Goal: Task Accomplishment & Management: Use online tool/utility

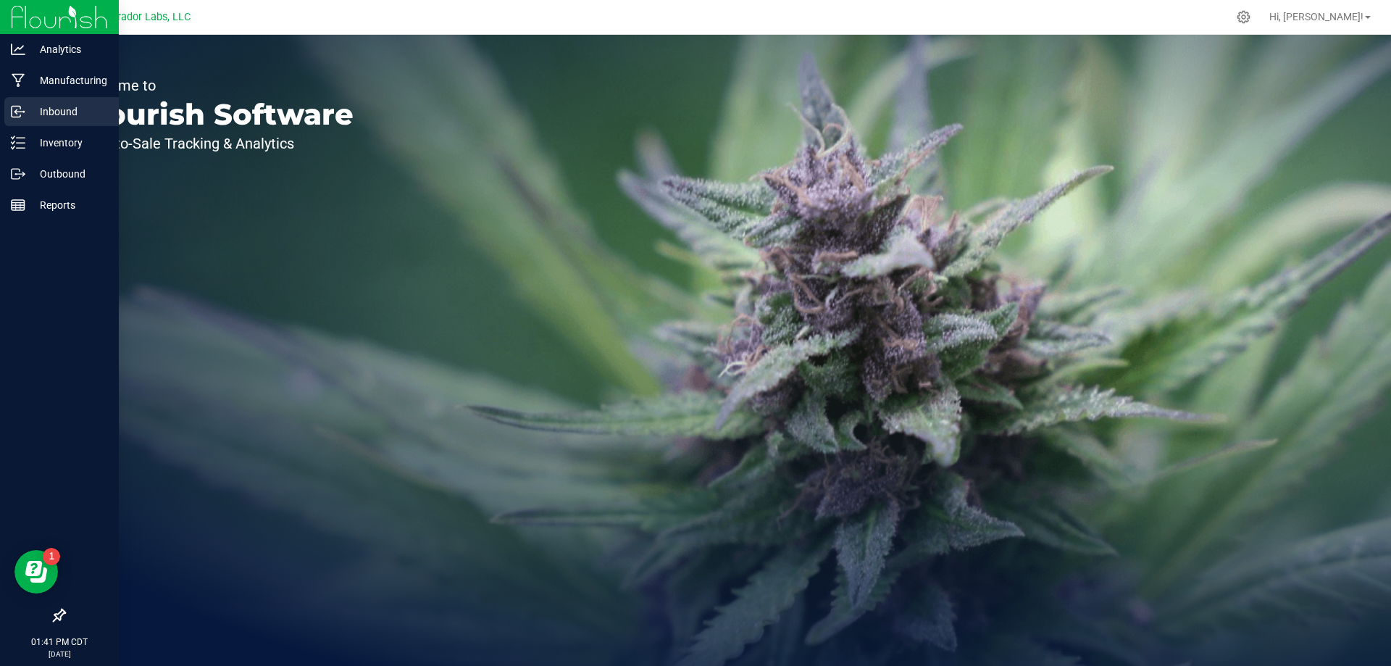
click at [57, 106] on p "Inbound" at bounding box center [68, 111] width 87 height 17
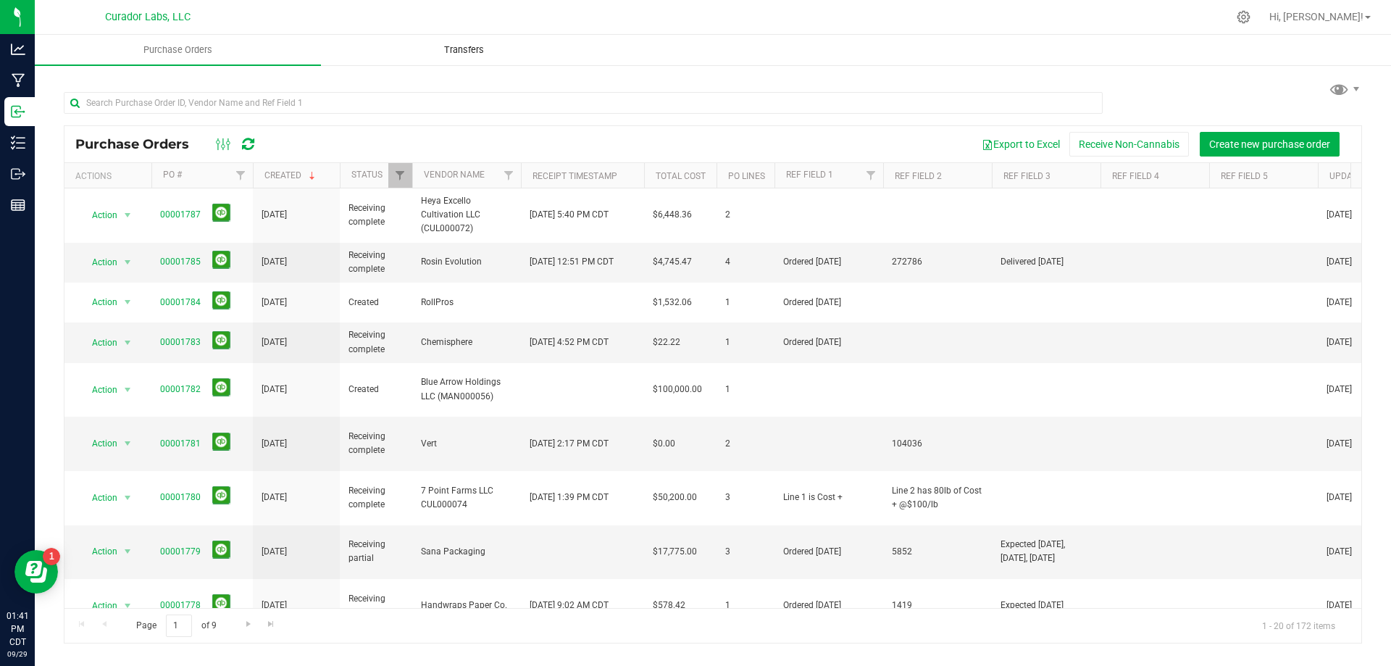
click at [467, 50] on span "Transfers" at bounding box center [464, 49] width 79 height 13
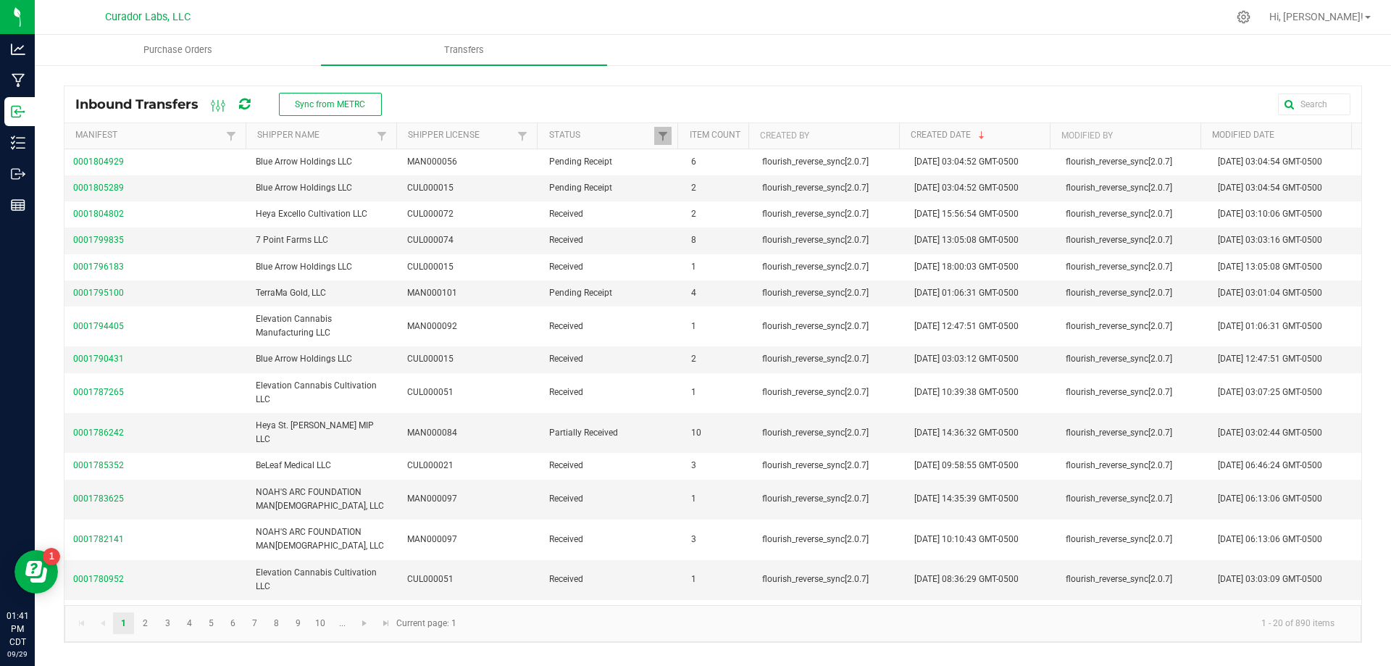
click at [244, 101] on icon at bounding box center [244, 104] width 11 height 13
click at [341, 109] on span "Sync from METRC" at bounding box center [330, 104] width 70 height 10
click at [318, 100] on span "Sync from METRC" at bounding box center [330, 104] width 70 height 10
click at [199, 53] on span "Purchase Orders" at bounding box center [187, 49] width 108 height 13
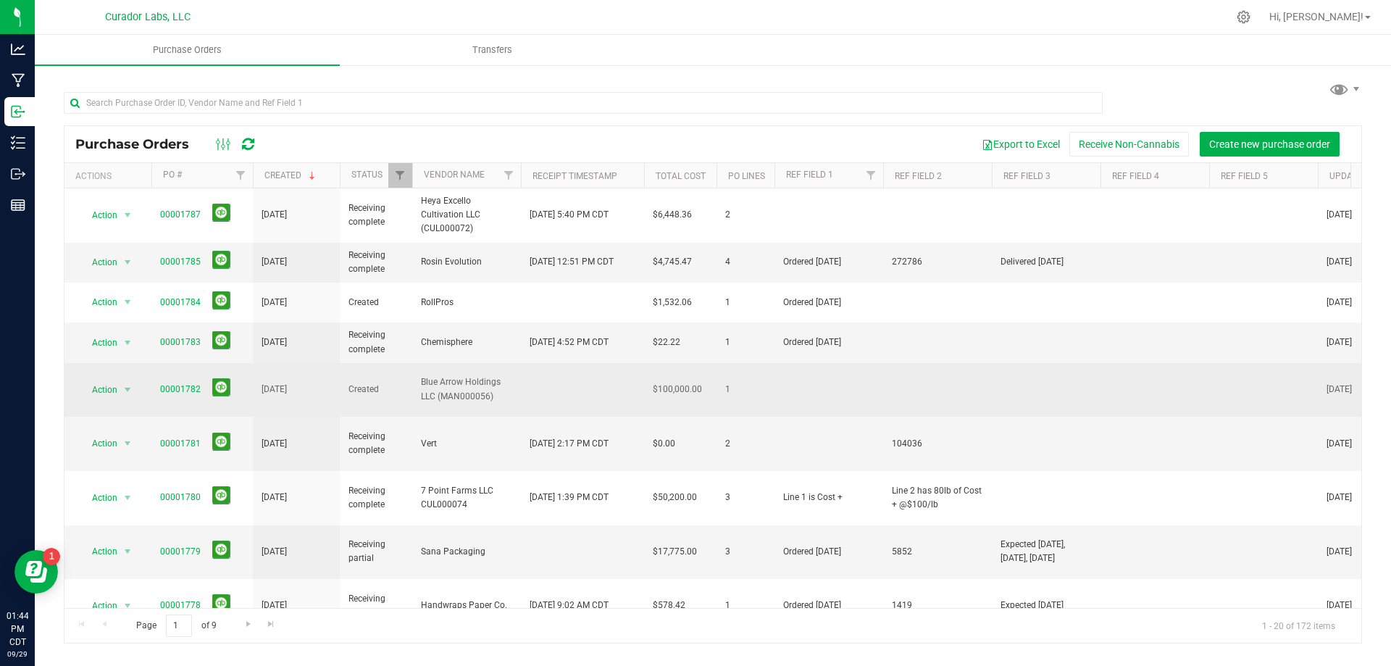
click at [459, 375] on span "Blue Arrow Holdings LLC (MAN000056)" at bounding box center [466, 389] width 91 height 28
click at [186, 384] on link "00001782" at bounding box center [180, 389] width 41 height 10
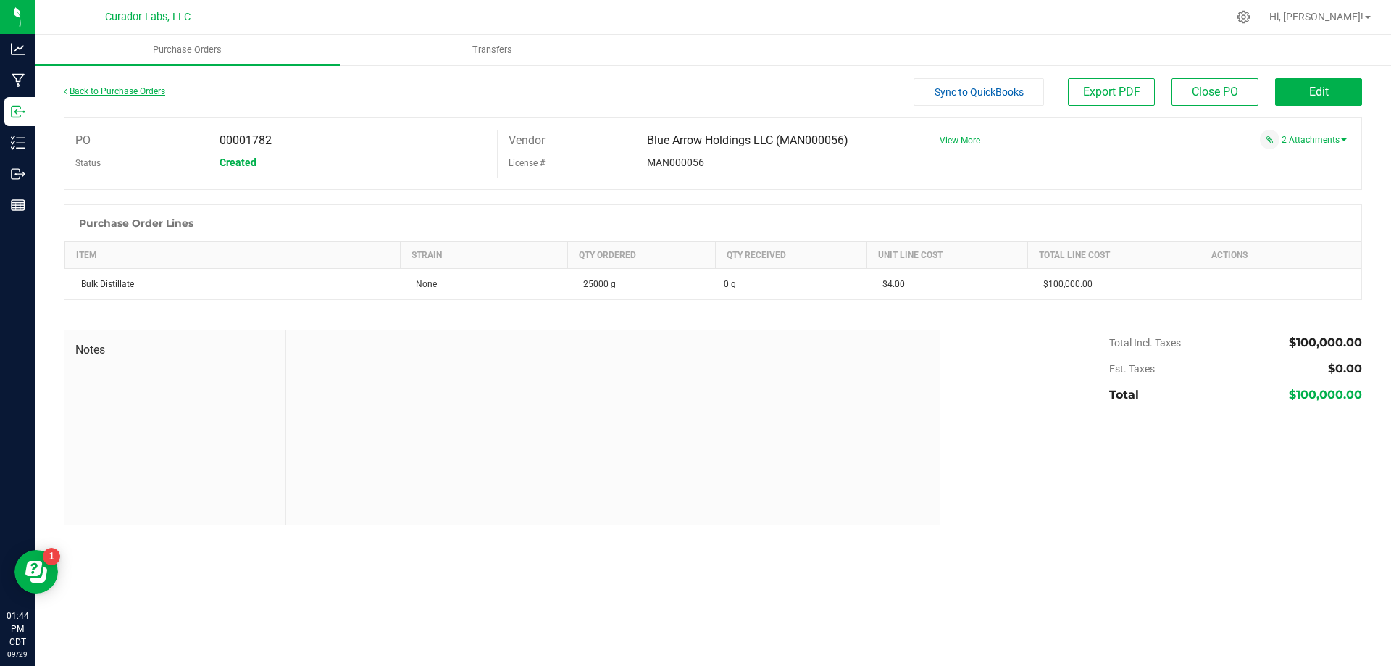
click at [114, 88] on link "Back to Purchase Orders" at bounding box center [114, 91] width 101 height 10
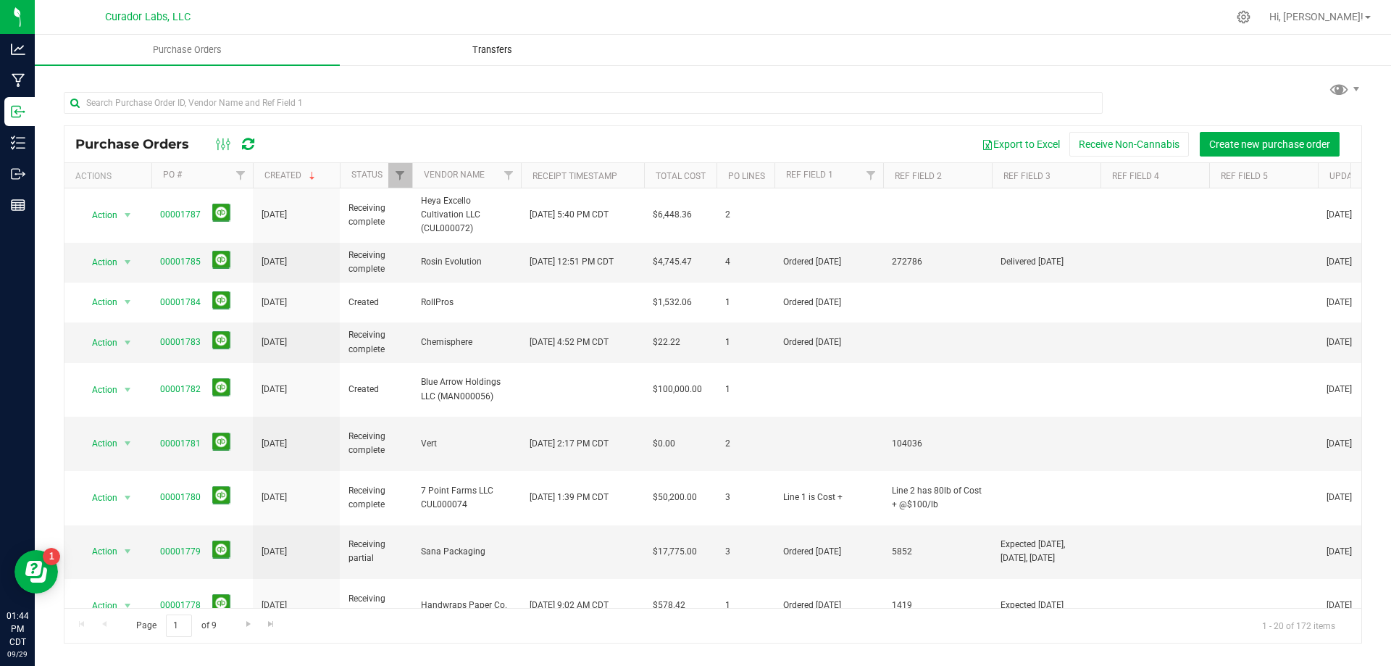
click at [499, 46] on span "Transfers" at bounding box center [492, 49] width 79 height 13
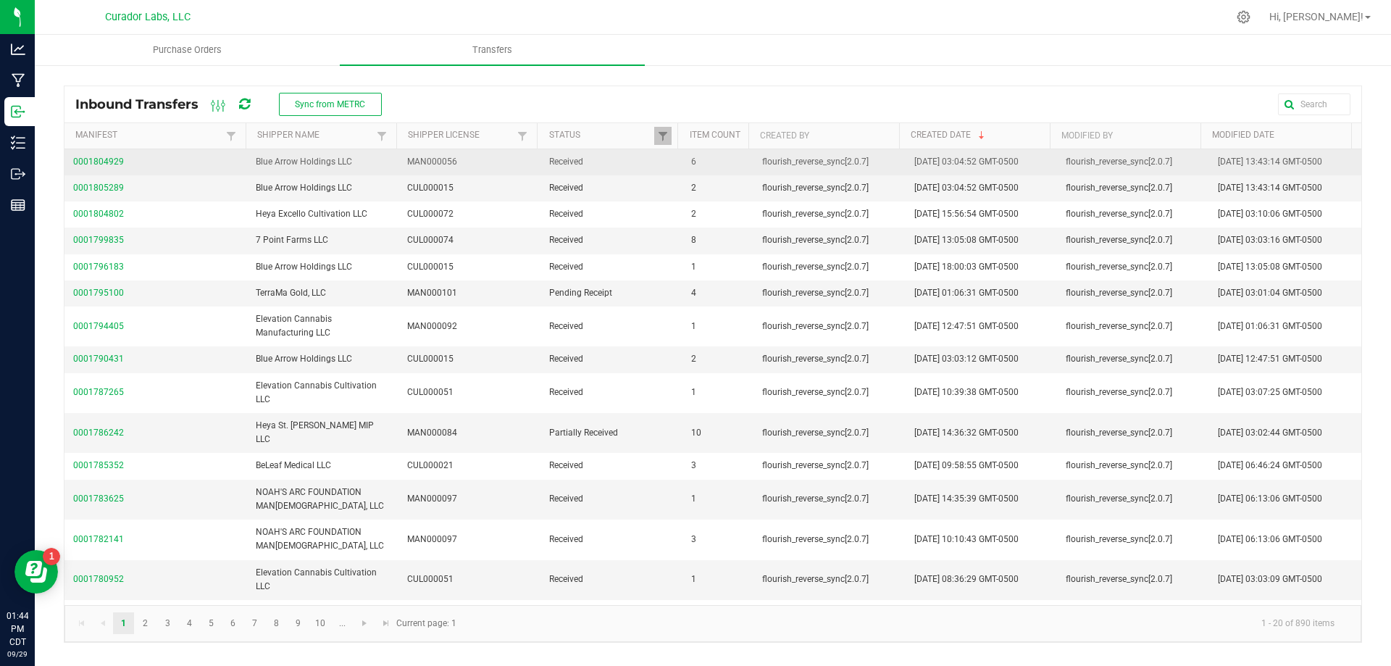
click at [101, 161] on td "0001804929" at bounding box center [155, 162] width 183 height 26
click at [102, 167] on span "0001804929" at bounding box center [155, 162] width 165 height 14
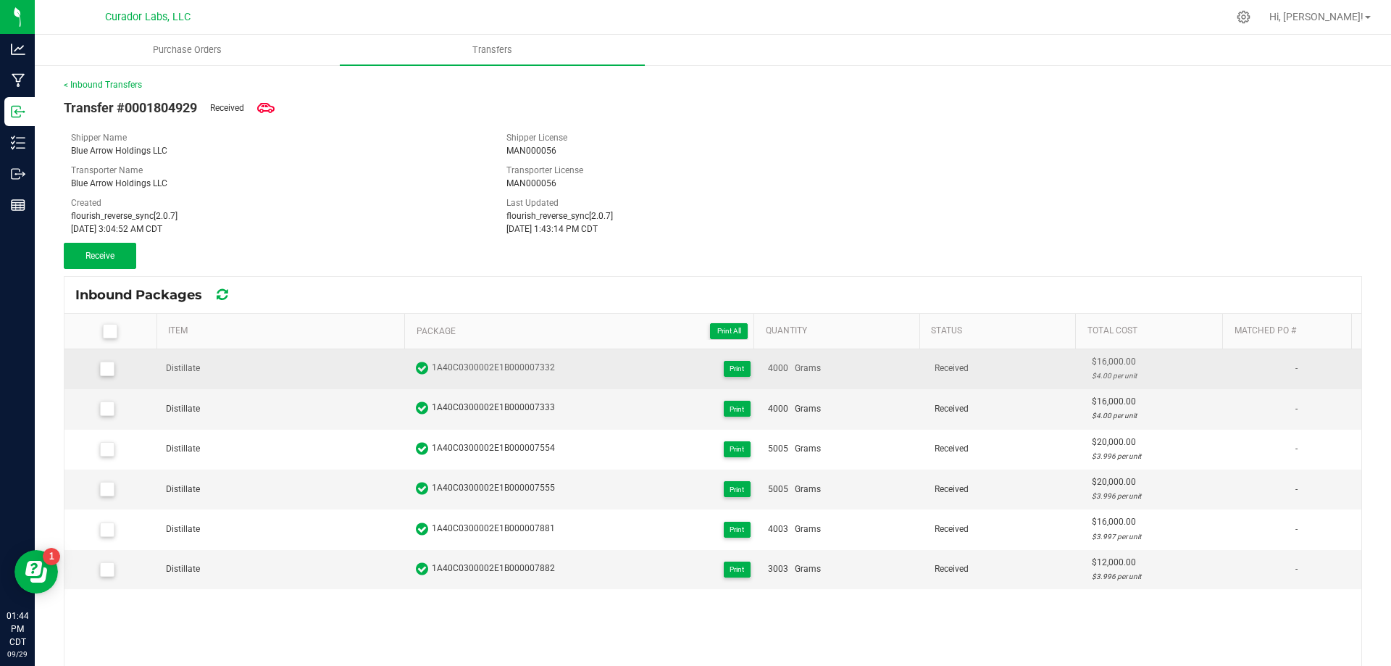
click at [100, 369] on span at bounding box center [107, 369] width 14 height 14
click at [0, 0] on input "checkbox" at bounding box center [0, 0] width 0 height 0
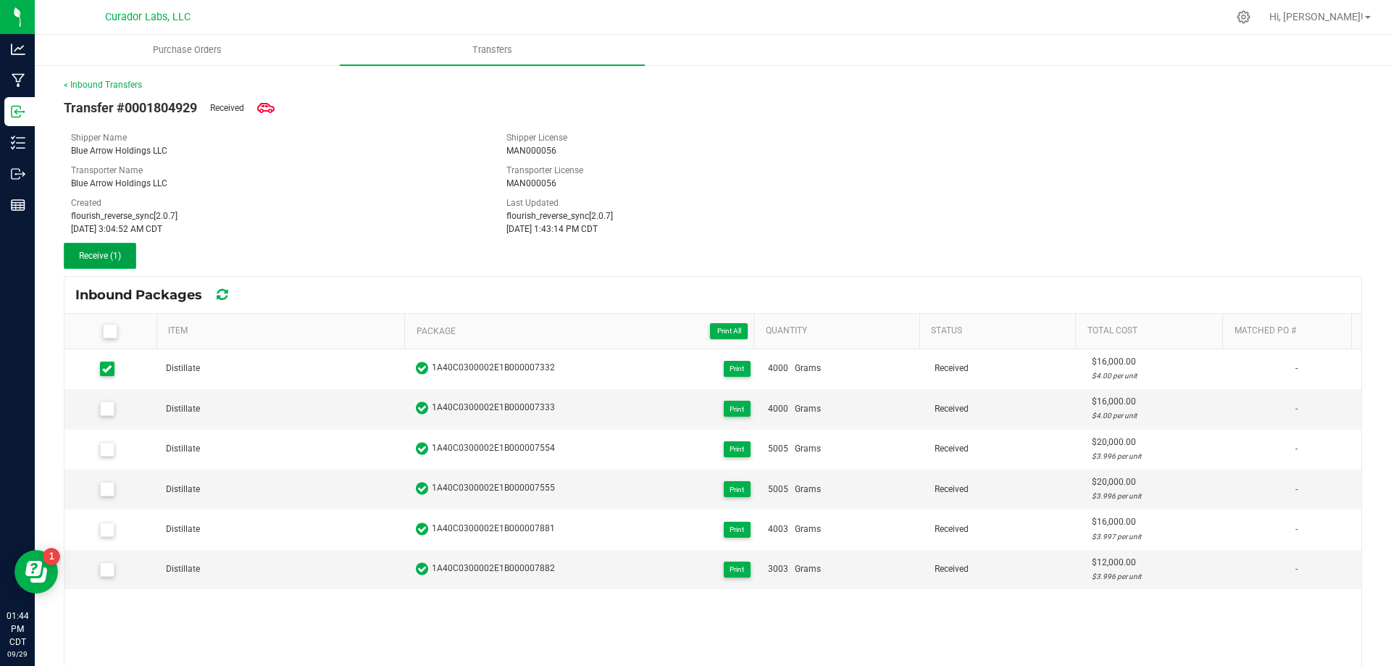
click at [96, 255] on span "Receive (1)" at bounding box center [100, 256] width 42 height 10
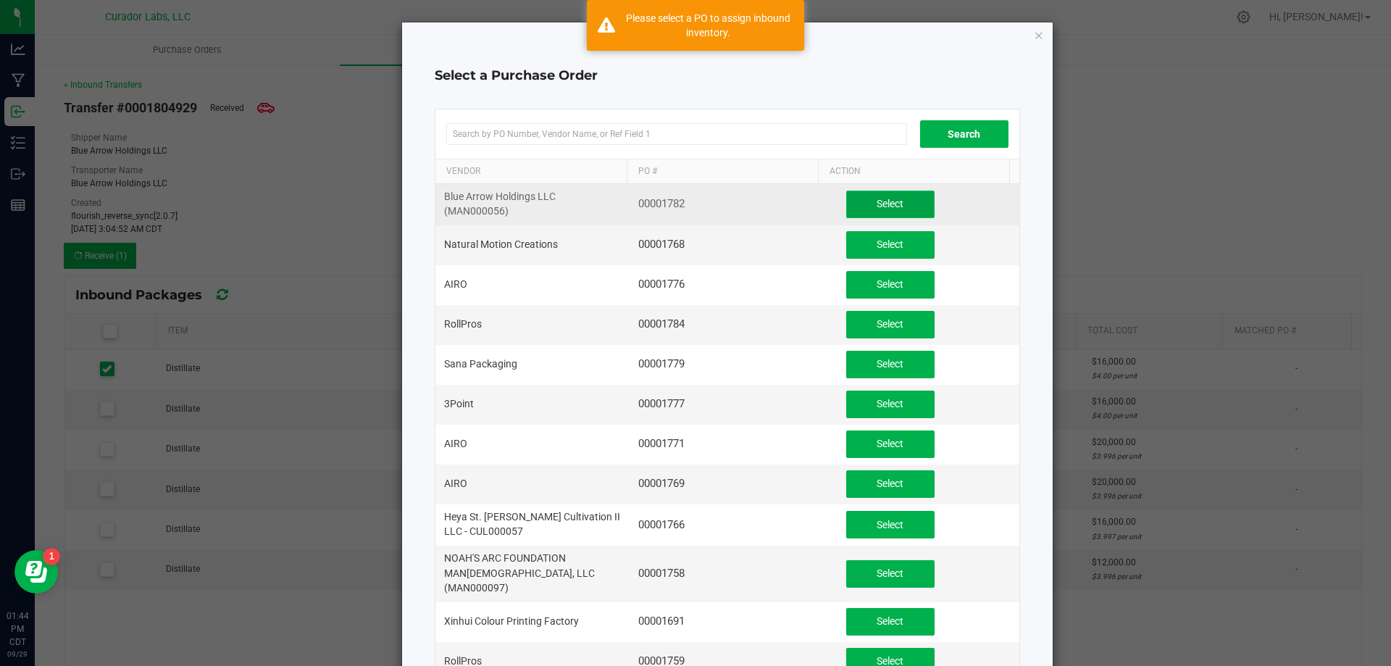
click at [905, 202] on button "Select" at bounding box center [890, 205] width 88 height 28
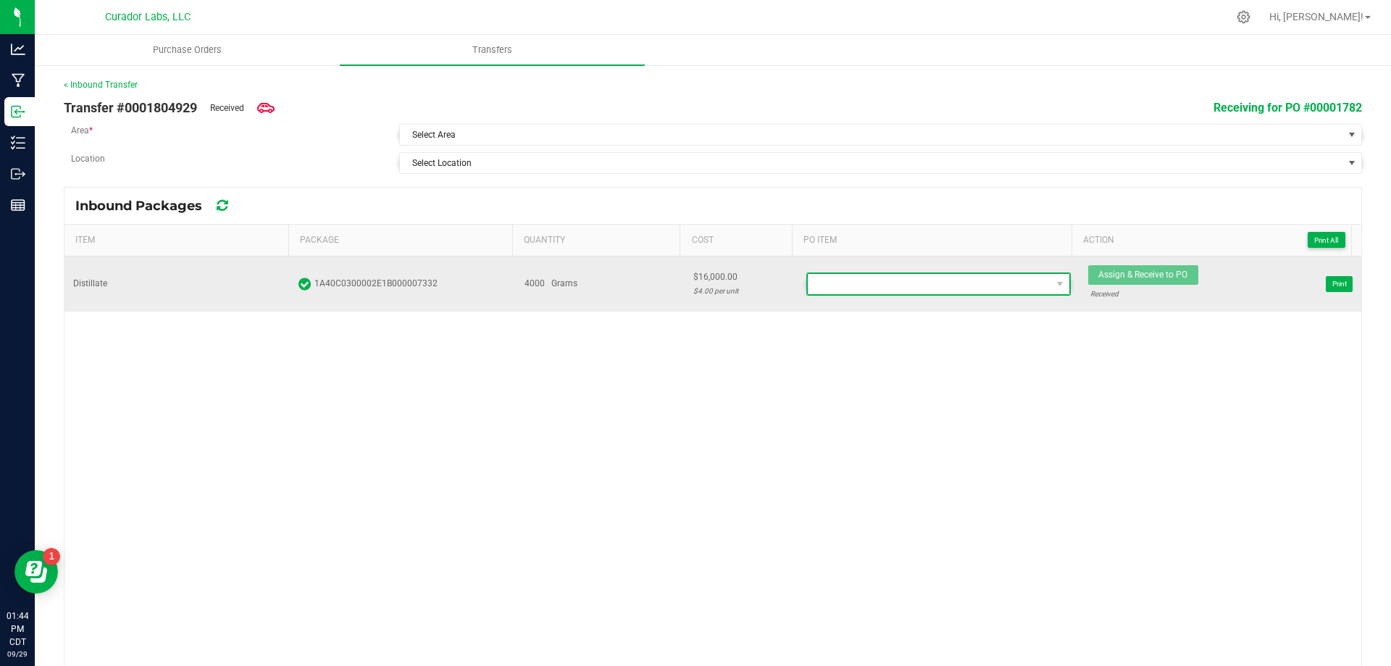
click at [835, 285] on span at bounding box center [929, 284] width 243 height 20
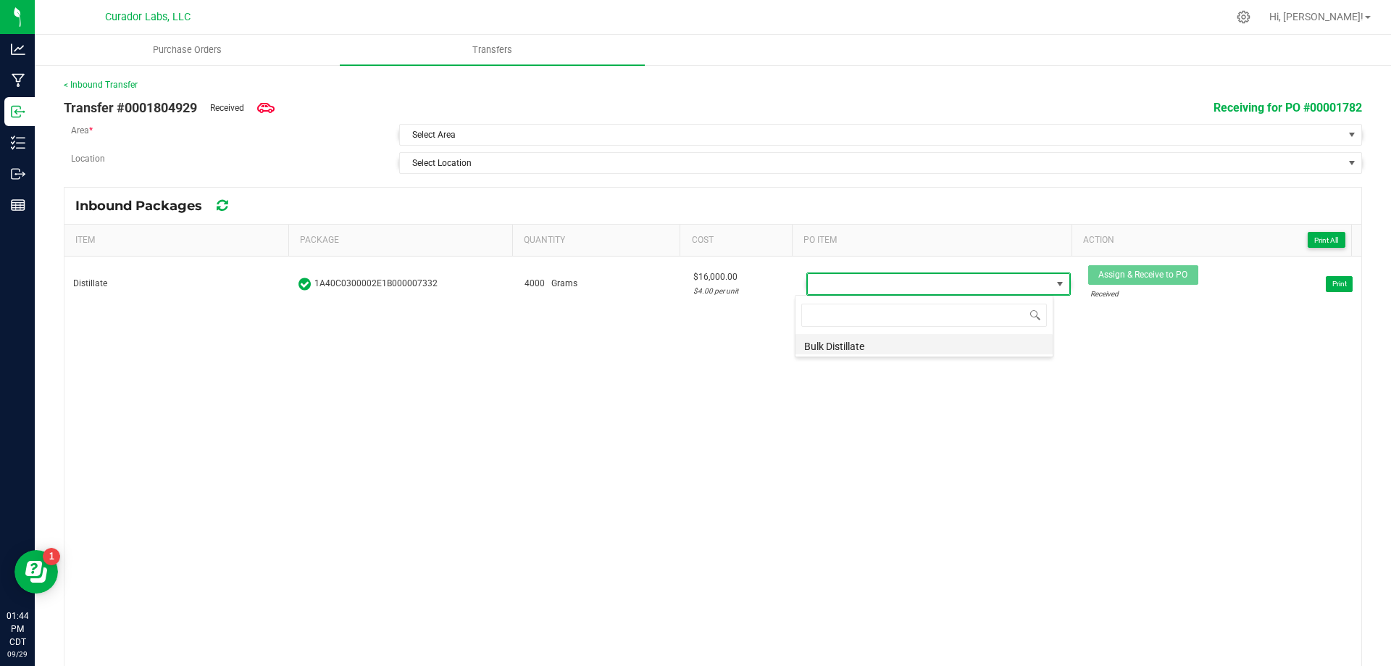
click at [865, 341] on li "Bulk Distillate" at bounding box center [924, 344] width 257 height 20
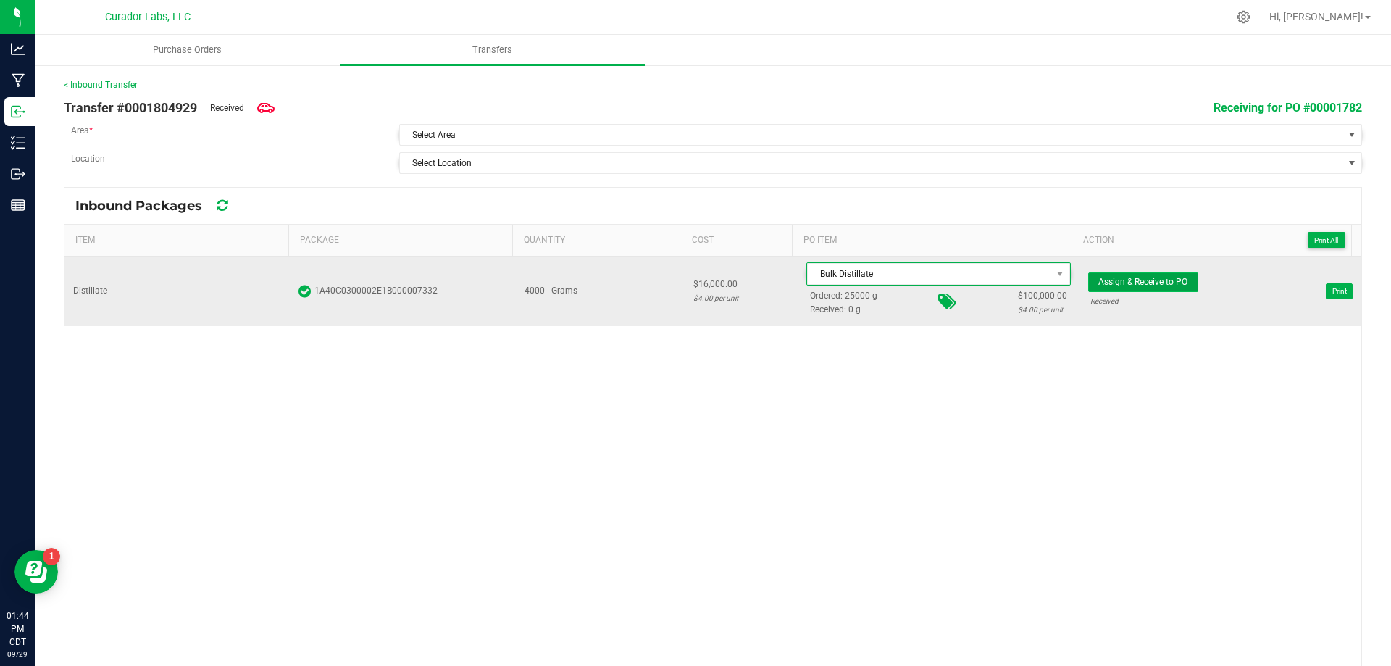
click at [1098, 281] on span "Assign & Receive to PO" at bounding box center [1142, 282] width 89 height 10
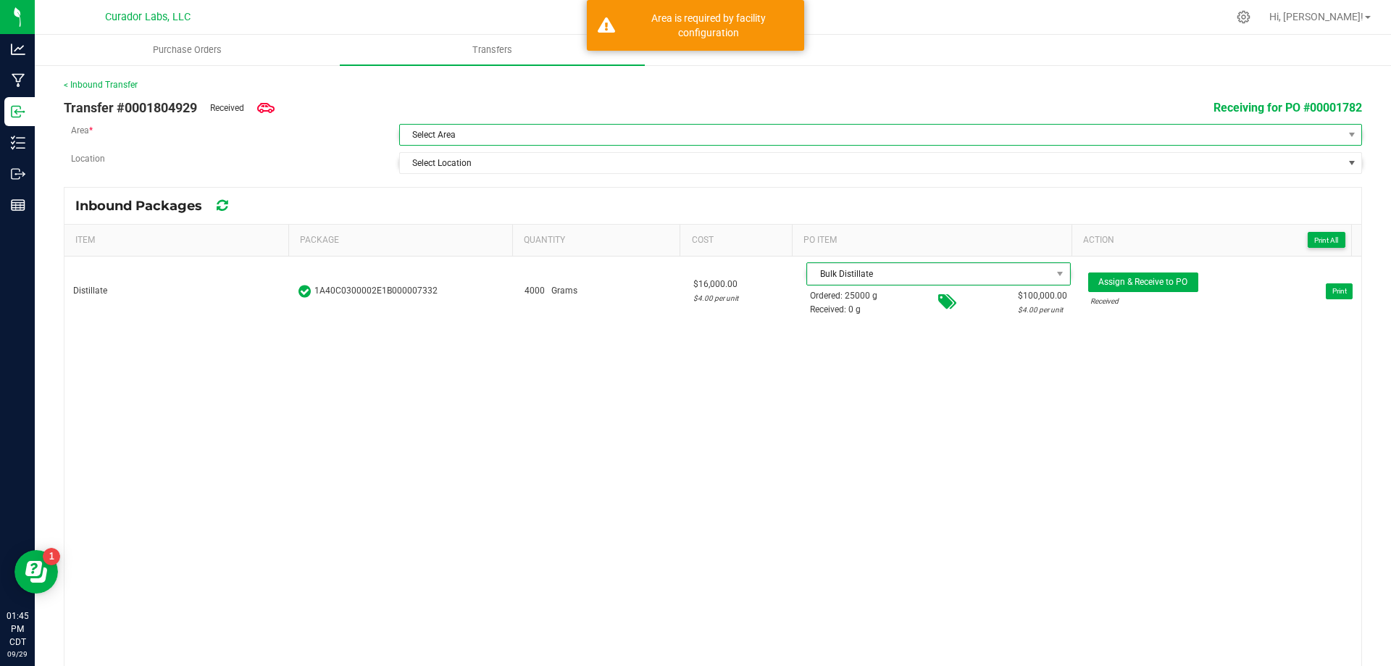
click at [567, 132] on span "Select Area" at bounding box center [871, 135] width 943 height 20
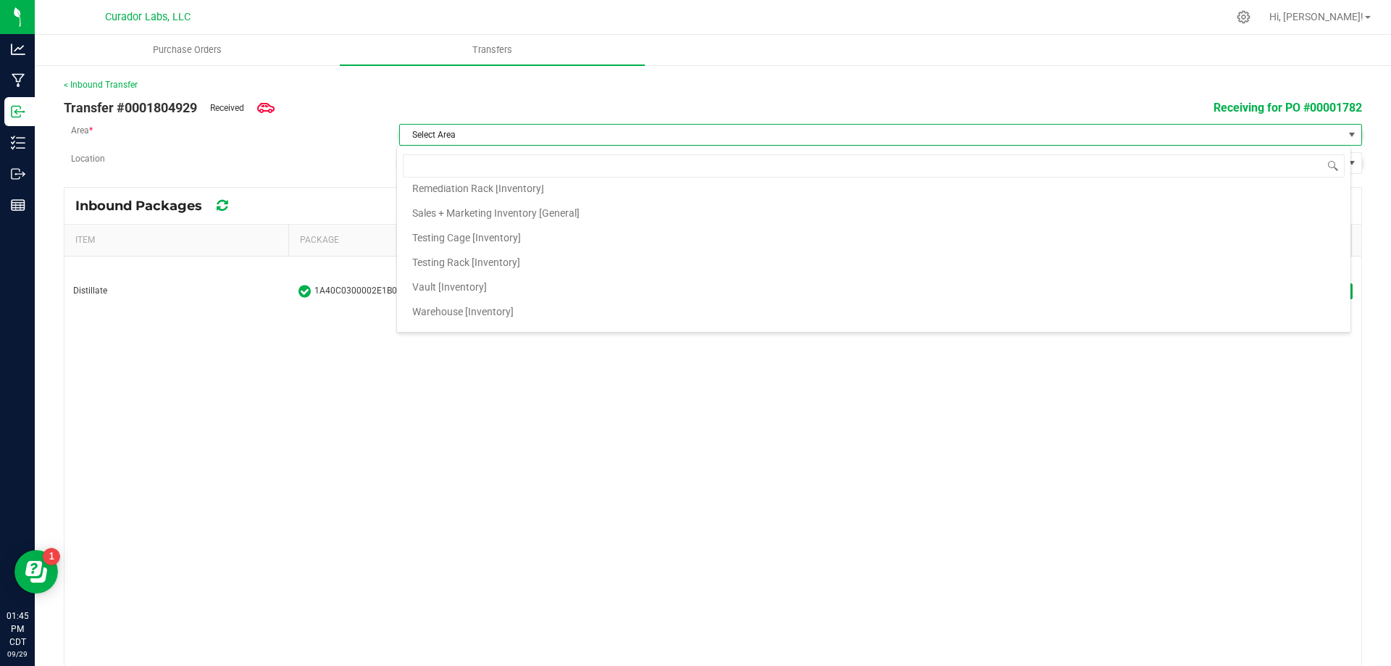
scroll to position [1559, 0]
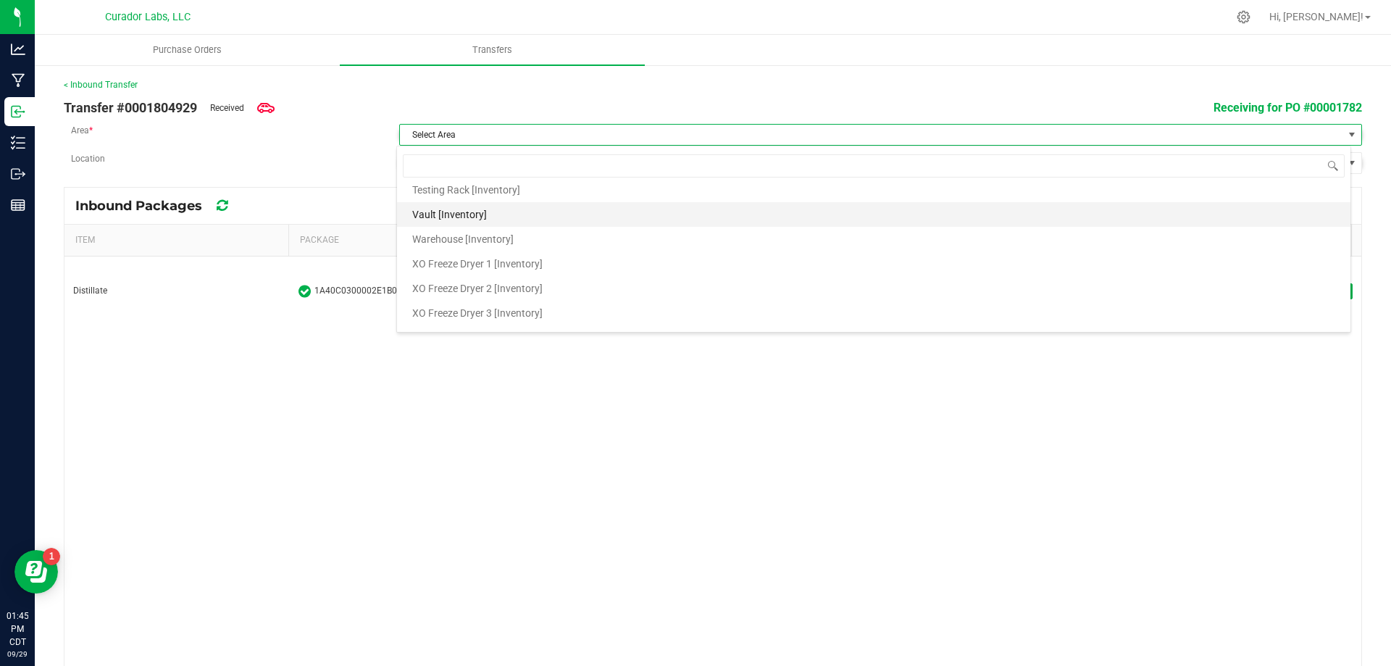
click at [476, 205] on span "Vault [Inventory]" at bounding box center [449, 215] width 75 height 22
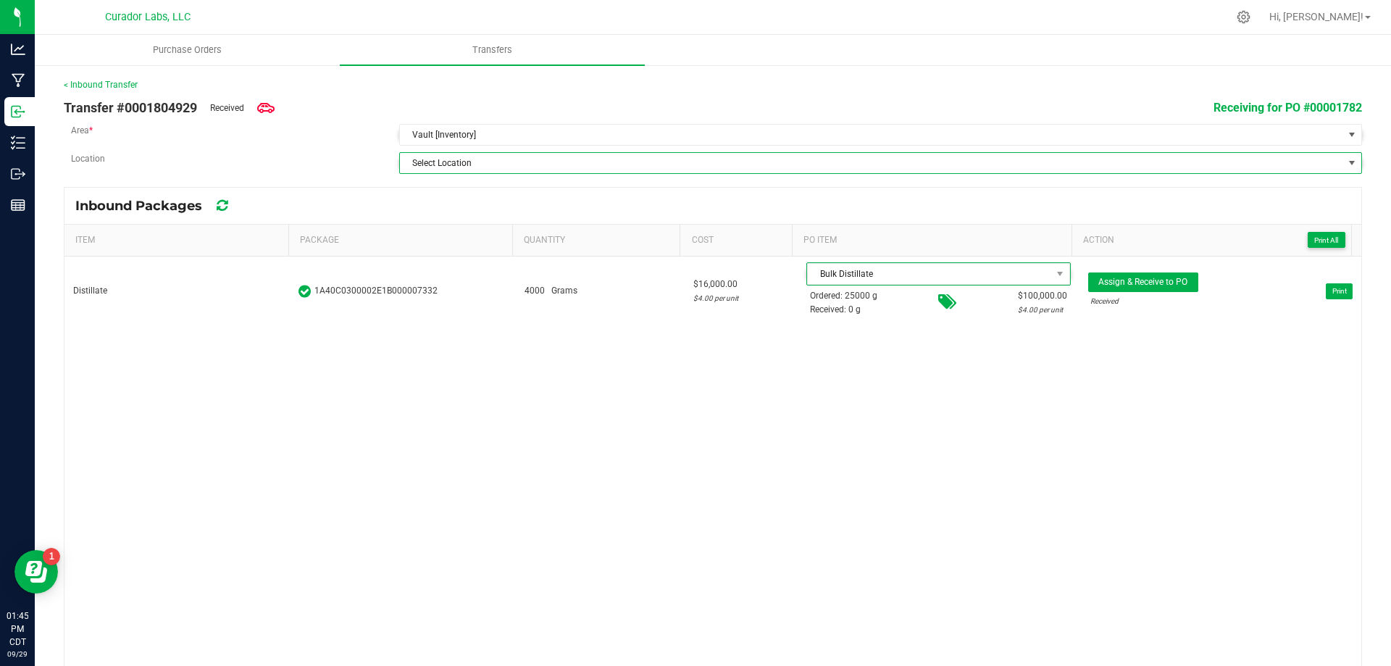
click at [478, 169] on span "Select Location" at bounding box center [871, 163] width 943 height 20
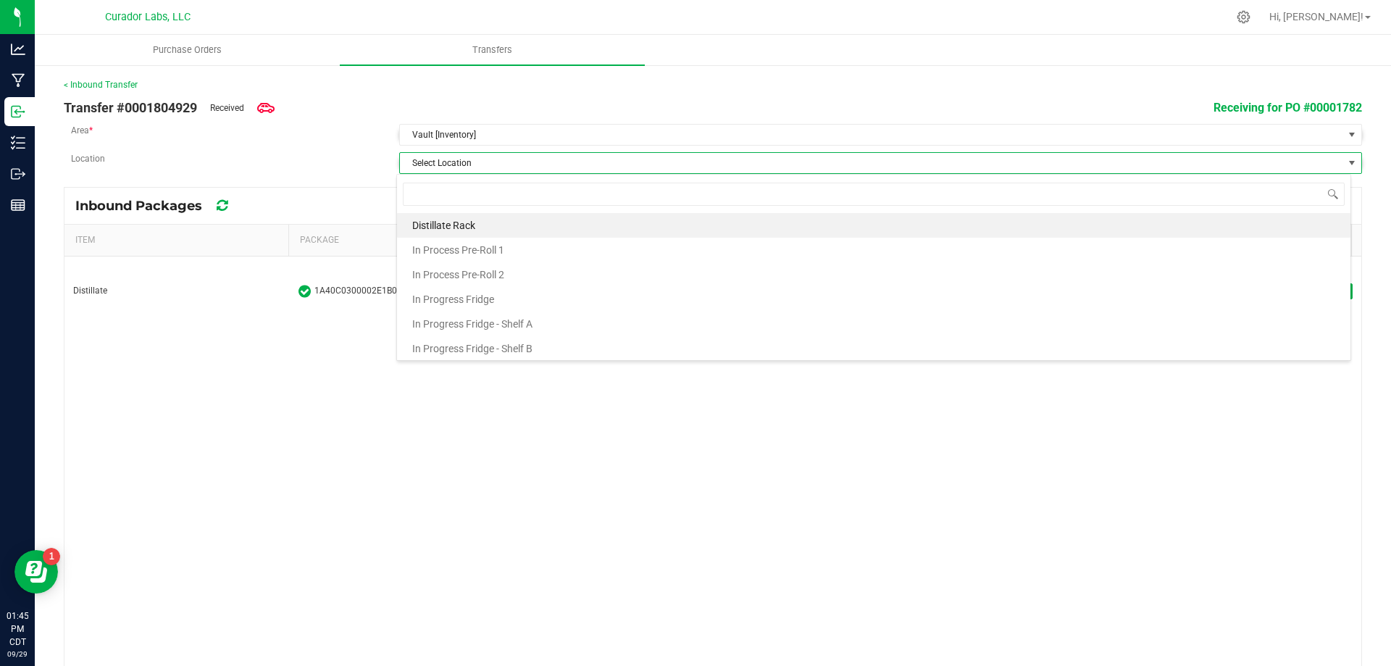
scroll to position [22, 955]
click at [491, 217] on li "Distillate Rack" at bounding box center [874, 225] width 954 height 25
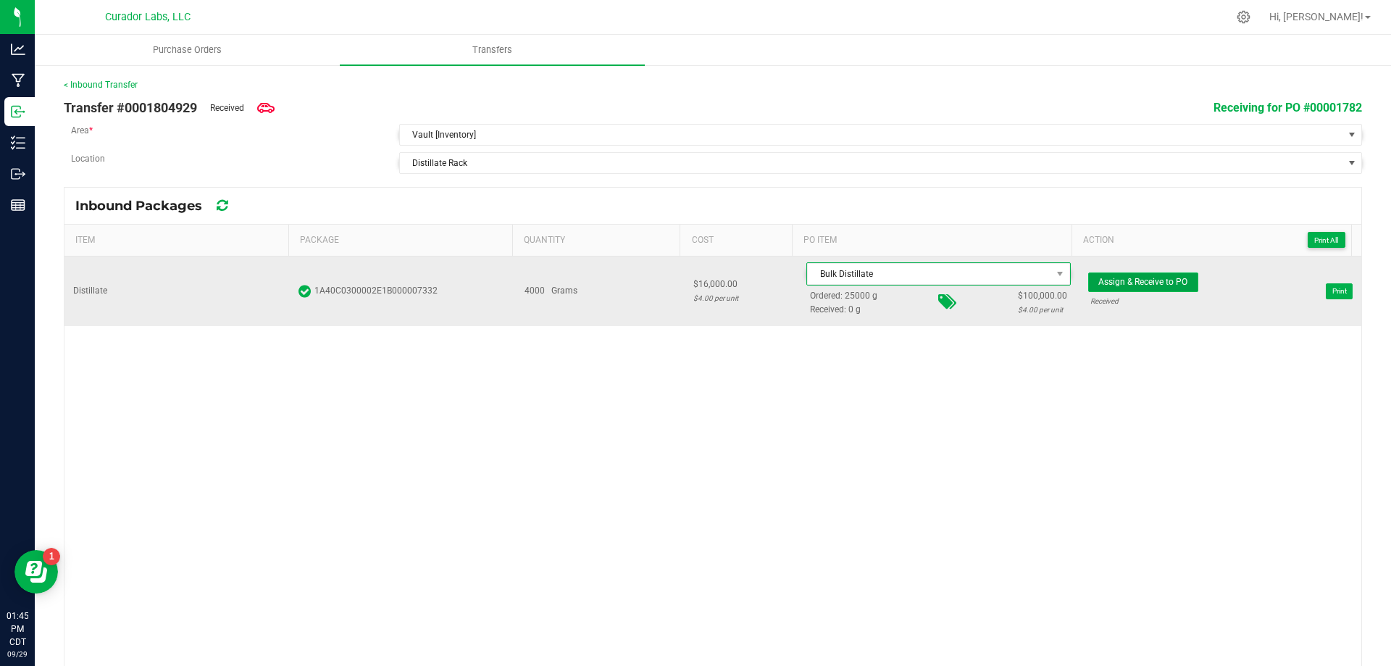
click at [1146, 281] on span "Assign & Receive to PO" at bounding box center [1142, 282] width 89 height 10
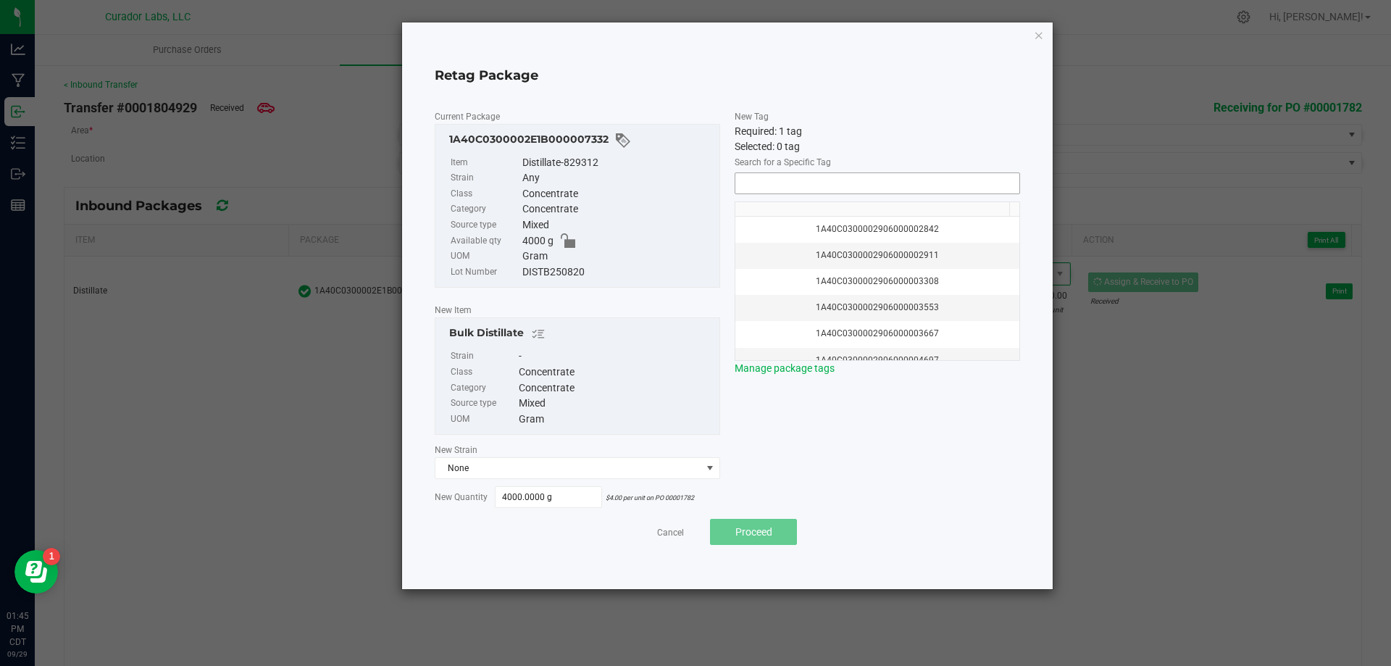
click at [888, 188] on input "NO DATA FOUND" at bounding box center [877, 183] width 284 height 20
click at [882, 205] on li "1A40C0300002906000172167" at bounding box center [877, 209] width 284 height 25
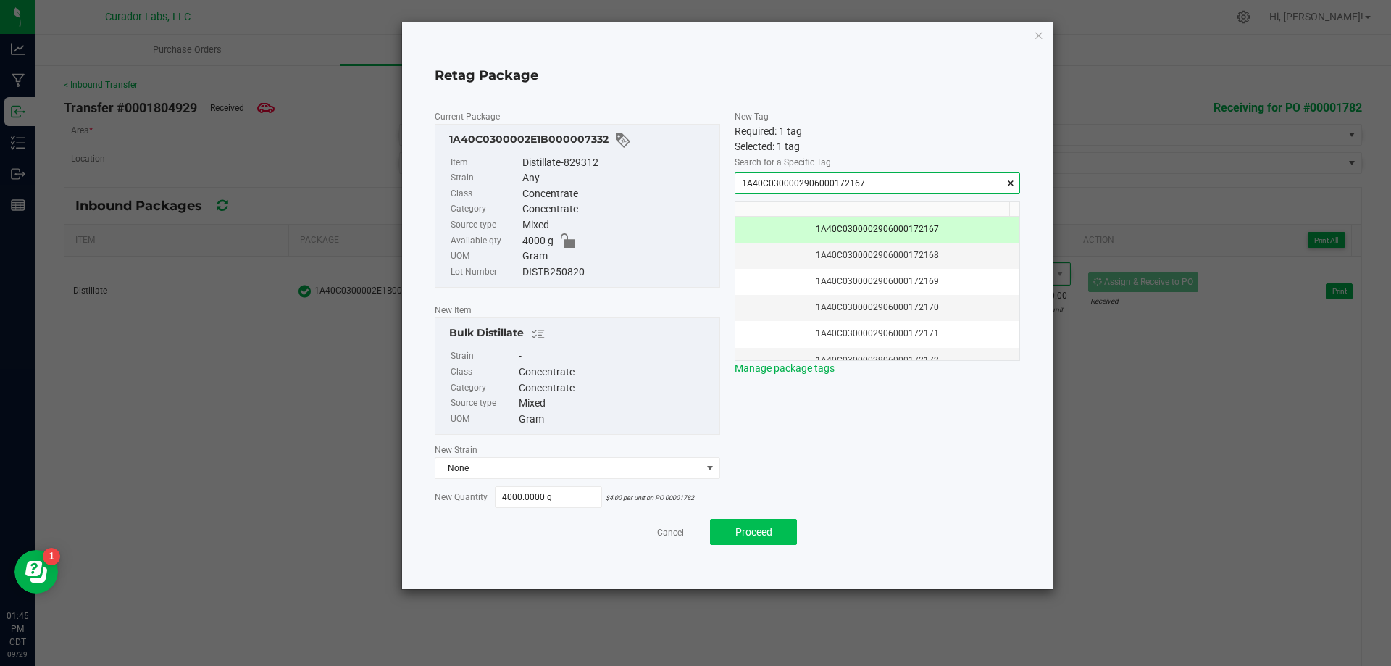
type input "1A40C0300002906000172167"
click at [765, 530] on span "Proceed" at bounding box center [753, 532] width 37 height 12
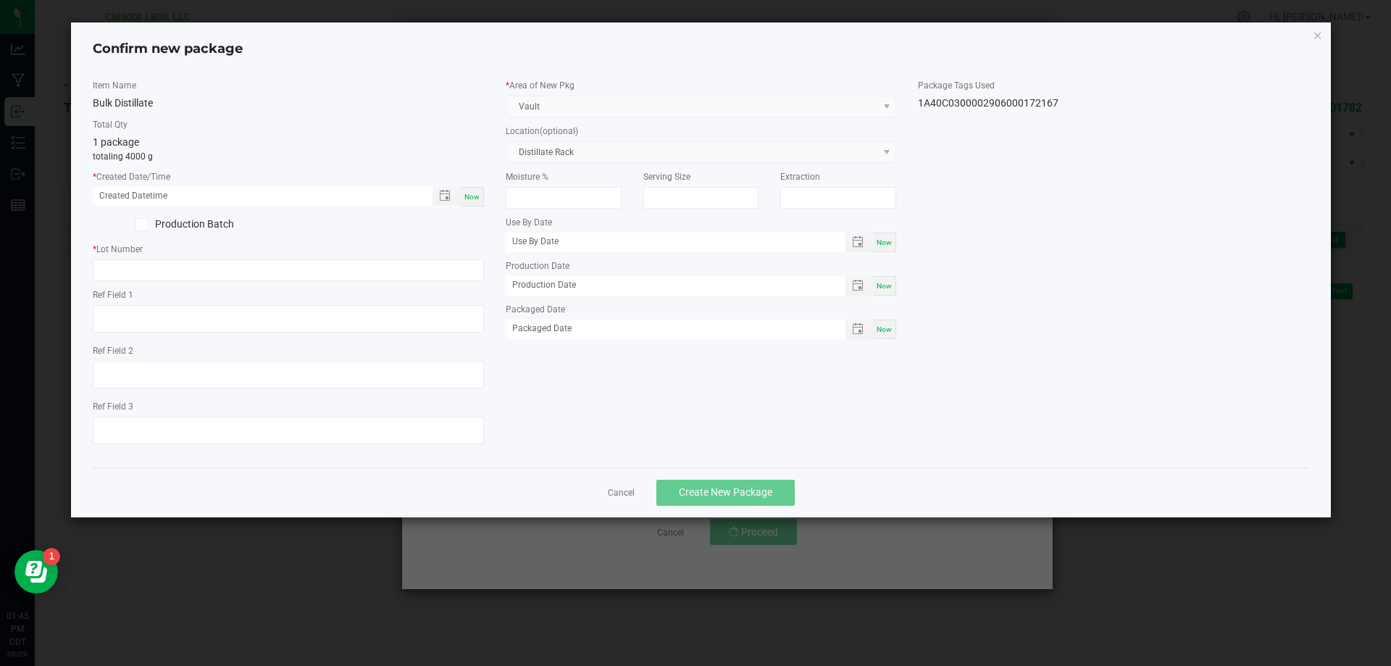
click at [472, 193] on span "Now" at bounding box center [471, 197] width 15 height 8
type input "[DATE] 01:45 PM"
click at [260, 272] on input "text" at bounding box center [288, 270] width 391 height 22
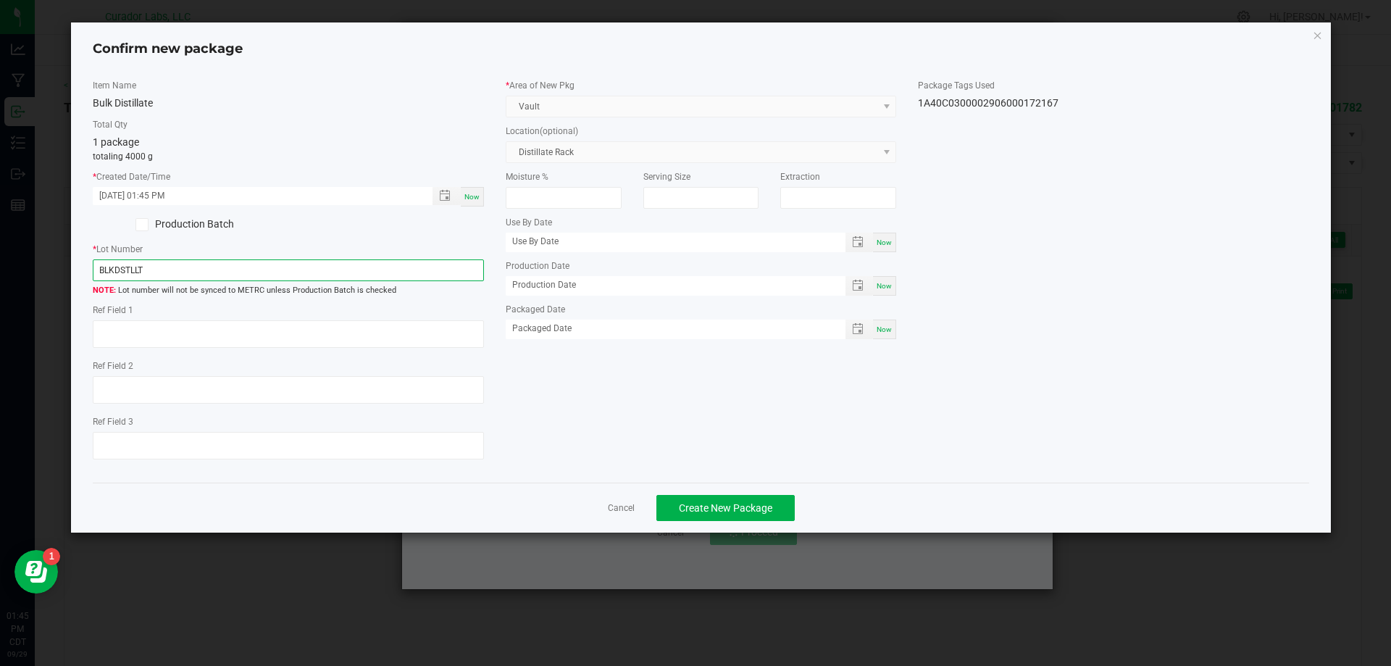
click at [99, 269] on input "BLKDSTLLT" at bounding box center [288, 270] width 391 height 22
click at [242, 269] on input "250929BLKDSTLLT" at bounding box center [288, 270] width 391 height 22
drag, startPoint x: 184, startPoint y: 272, endPoint x: 94, endPoint y: 272, distance: 89.8
click at [94, 272] on input "250929BLKDSTLLT" at bounding box center [288, 270] width 391 height 22
type input "250929BLKDSTLLT"
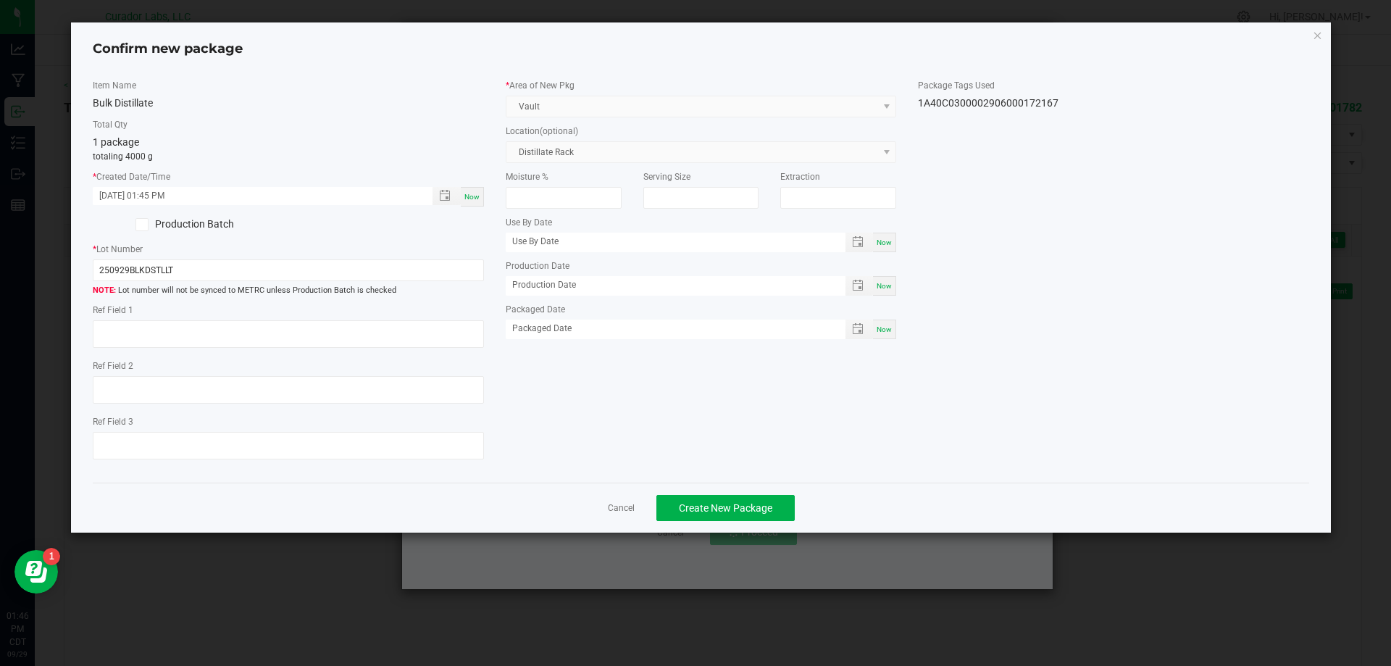
click at [585, 109] on kendo-dropdownlist "Vault" at bounding box center [701, 107] width 391 height 22
click at [732, 508] on span "Create New Package" at bounding box center [725, 508] width 93 height 12
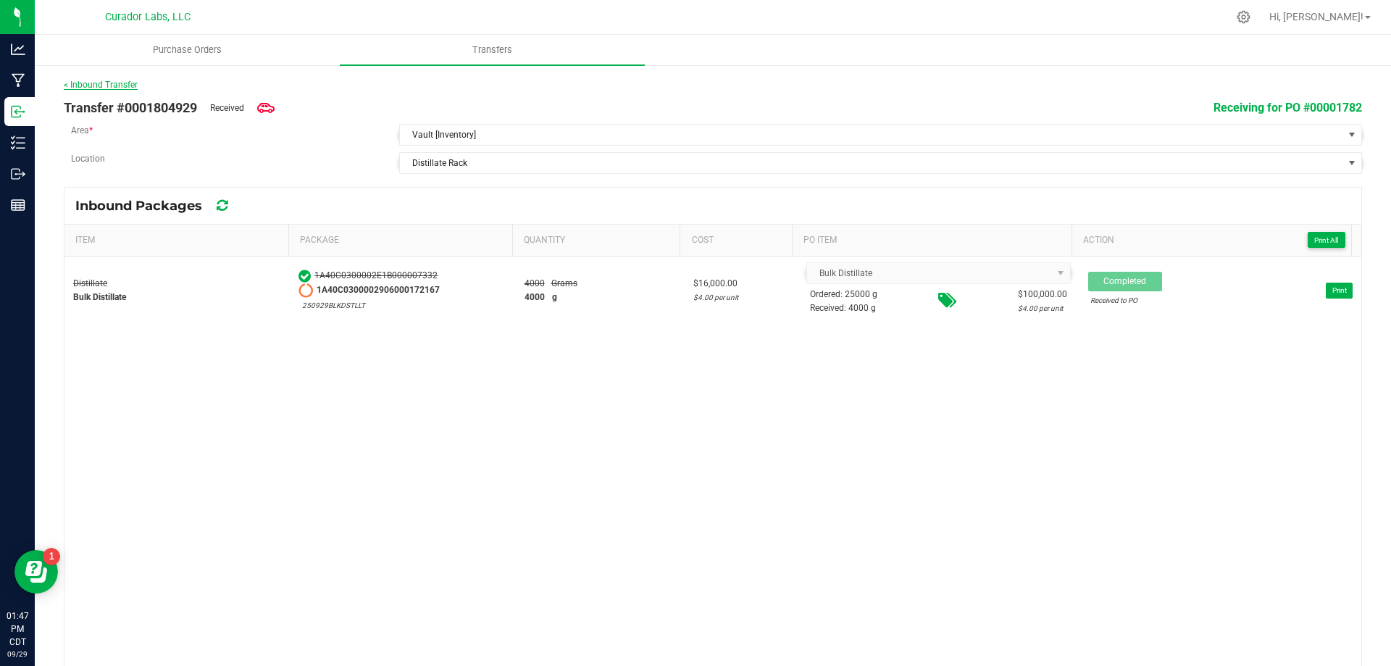
click at [92, 84] on link "< Inbound Transfer" at bounding box center [101, 85] width 74 height 10
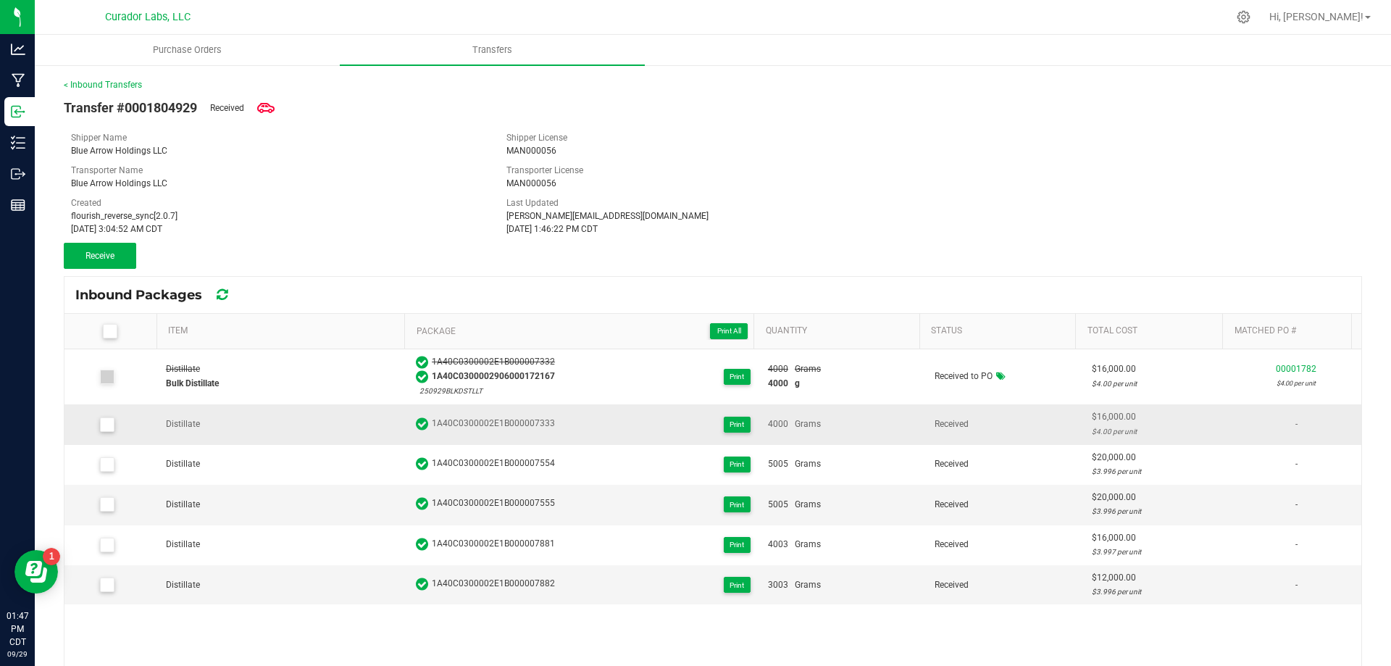
click at [111, 424] on span at bounding box center [107, 424] width 14 height 14
click at [0, 0] on input "checkbox" at bounding box center [0, 0] width 0 height 0
click at [119, 257] on span "Receive (1)" at bounding box center [100, 256] width 42 height 10
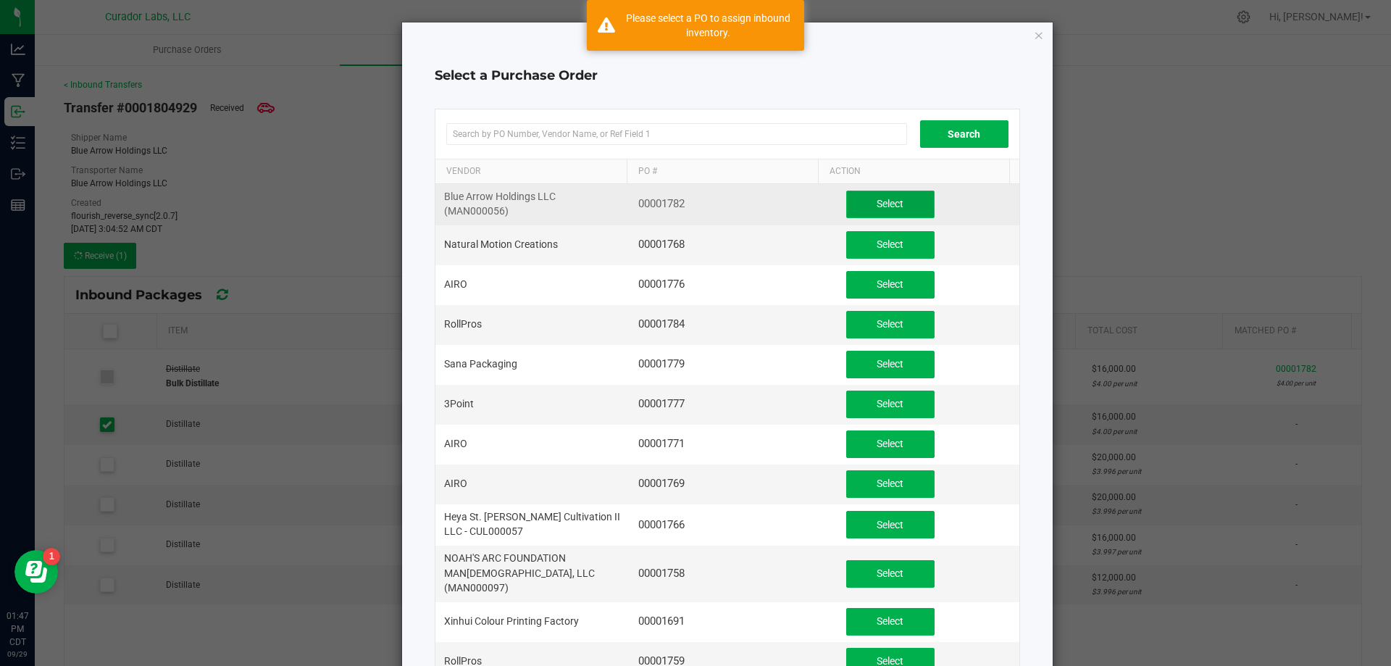
click at [904, 204] on button "Select" at bounding box center [890, 205] width 88 height 28
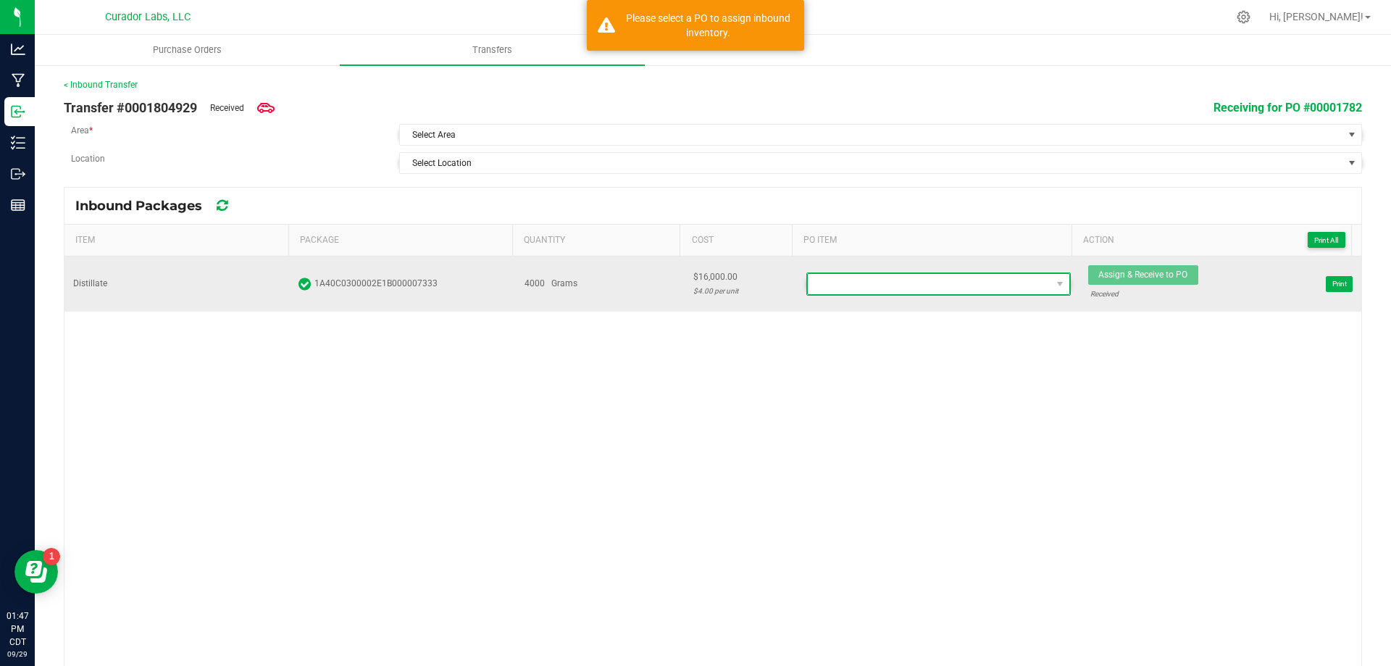
click at [890, 292] on span at bounding box center [929, 284] width 243 height 20
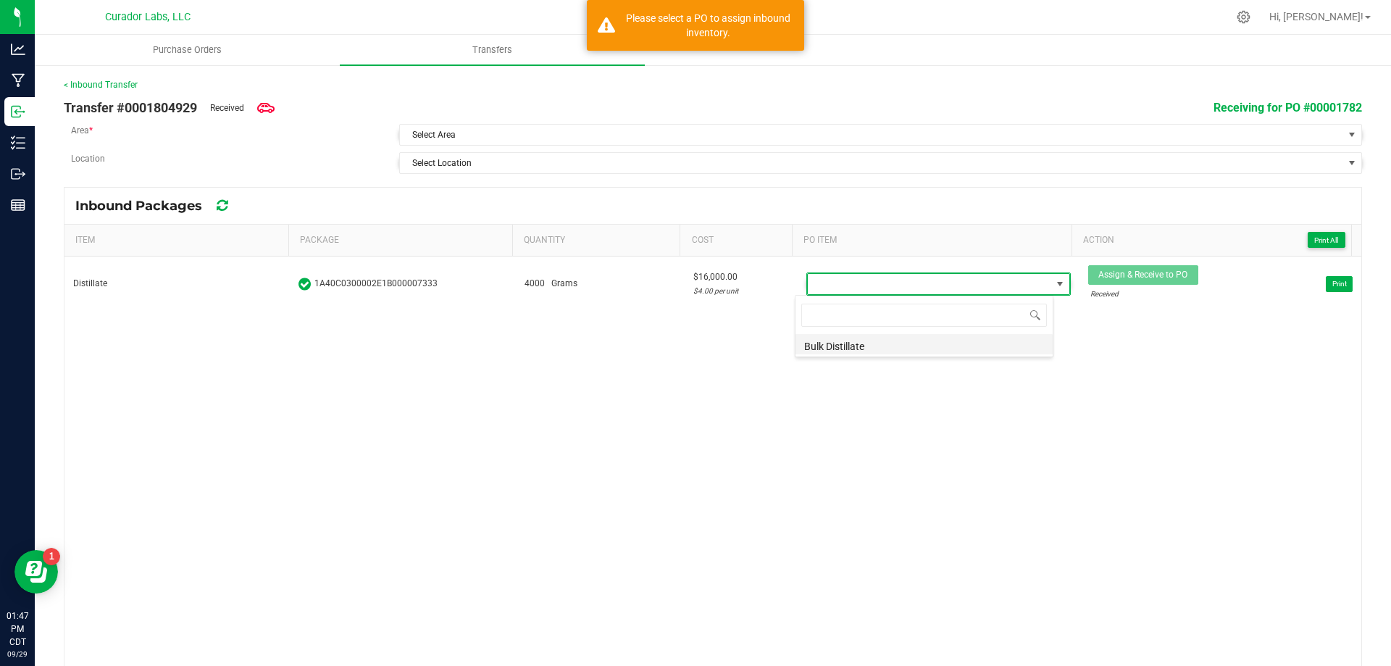
click at [883, 340] on li "Bulk Distillate" at bounding box center [924, 344] width 257 height 20
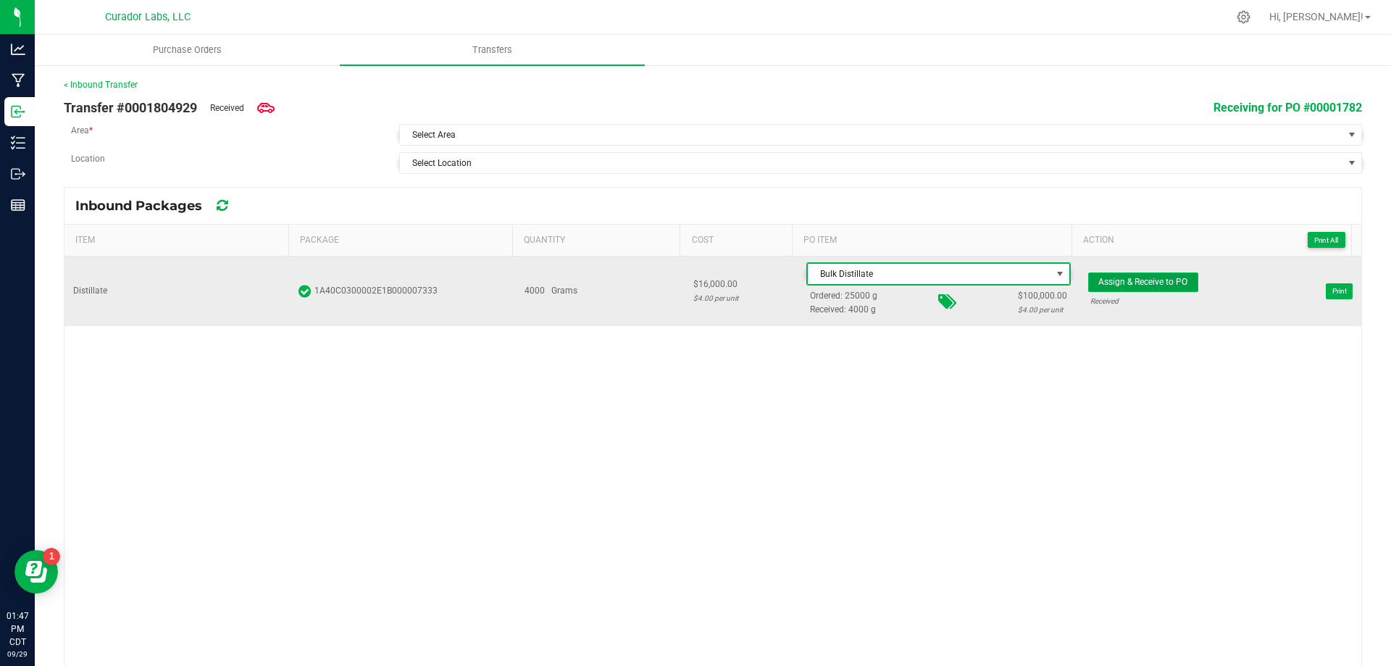
click at [1124, 281] on span "Assign & Receive to PO" at bounding box center [1142, 282] width 89 height 10
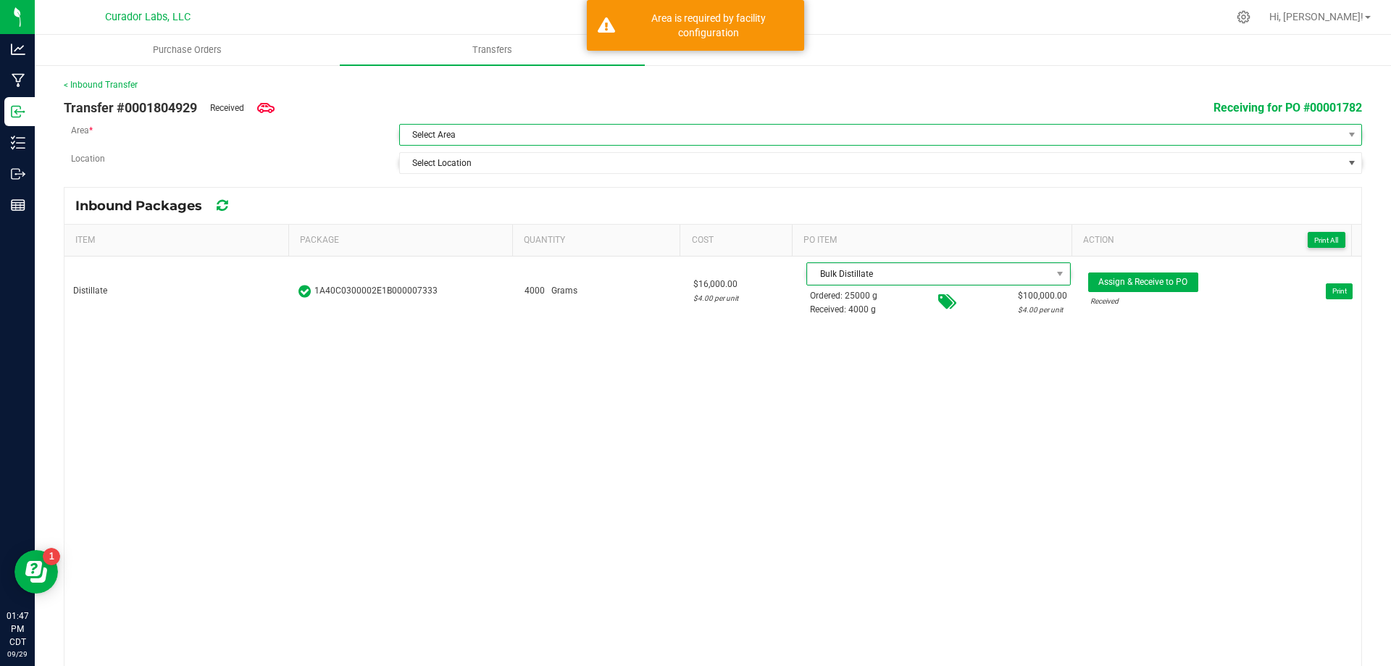
click at [533, 138] on span "Select Area" at bounding box center [871, 135] width 943 height 20
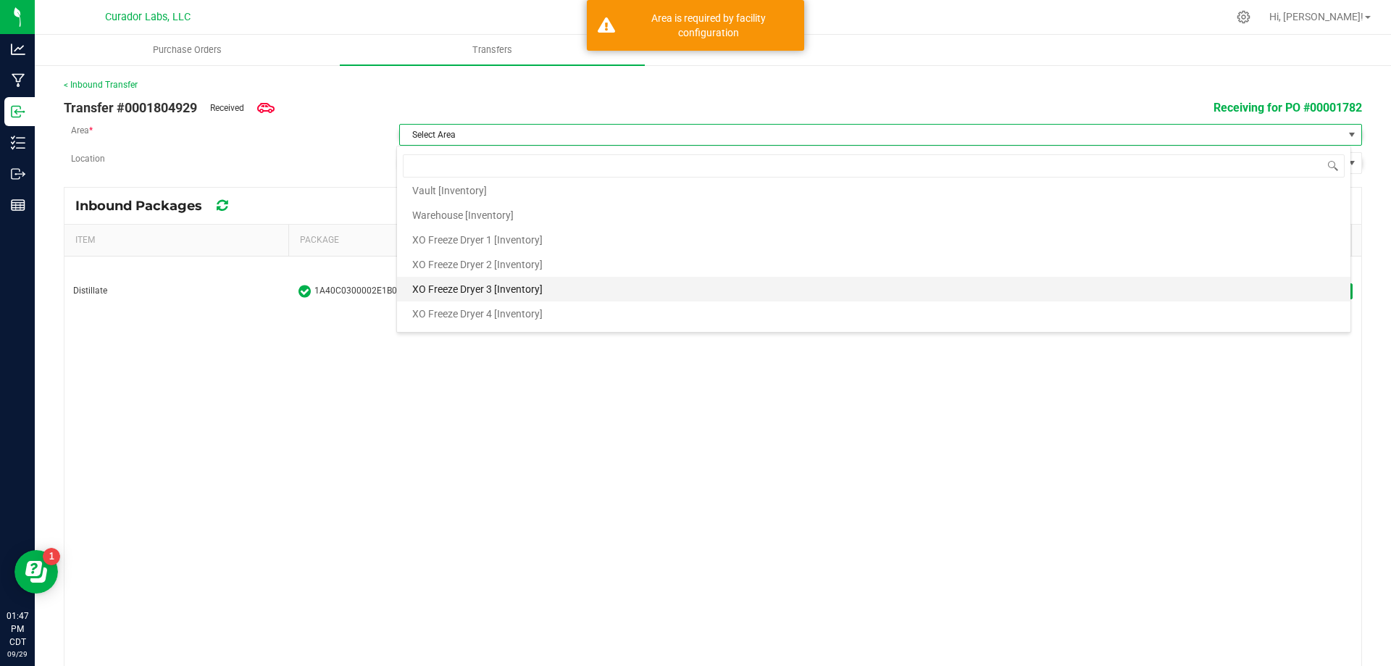
scroll to position [1559, 0]
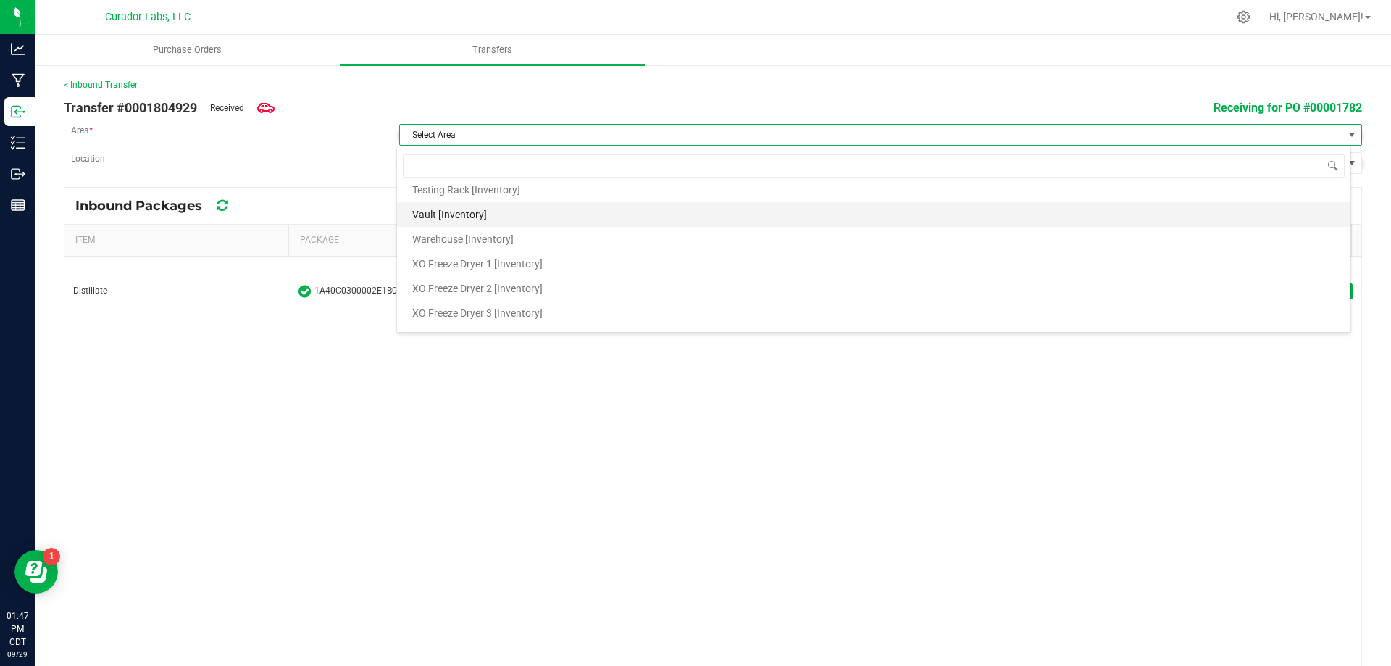
click at [441, 212] on span "Vault [Inventory]" at bounding box center [449, 215] width 75 height 22
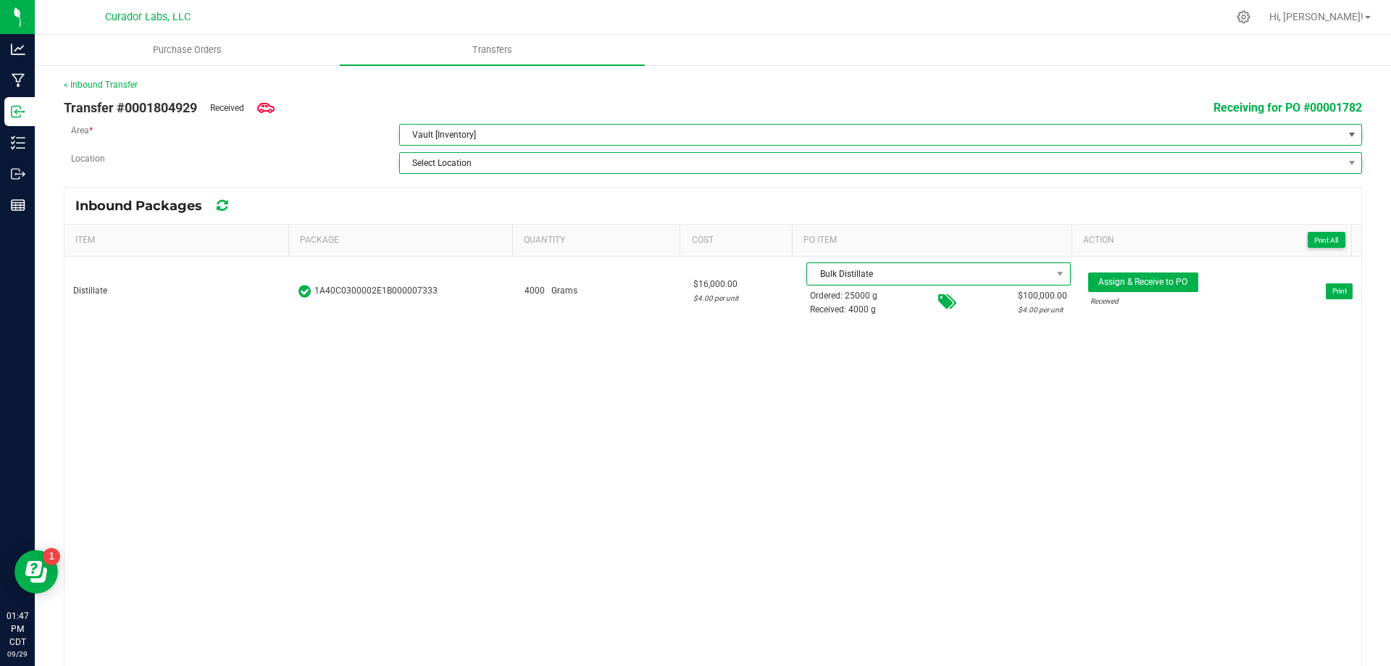
click at [445, 157] on span "Select Location" at bounding box center [871, 163] width 943 height 20
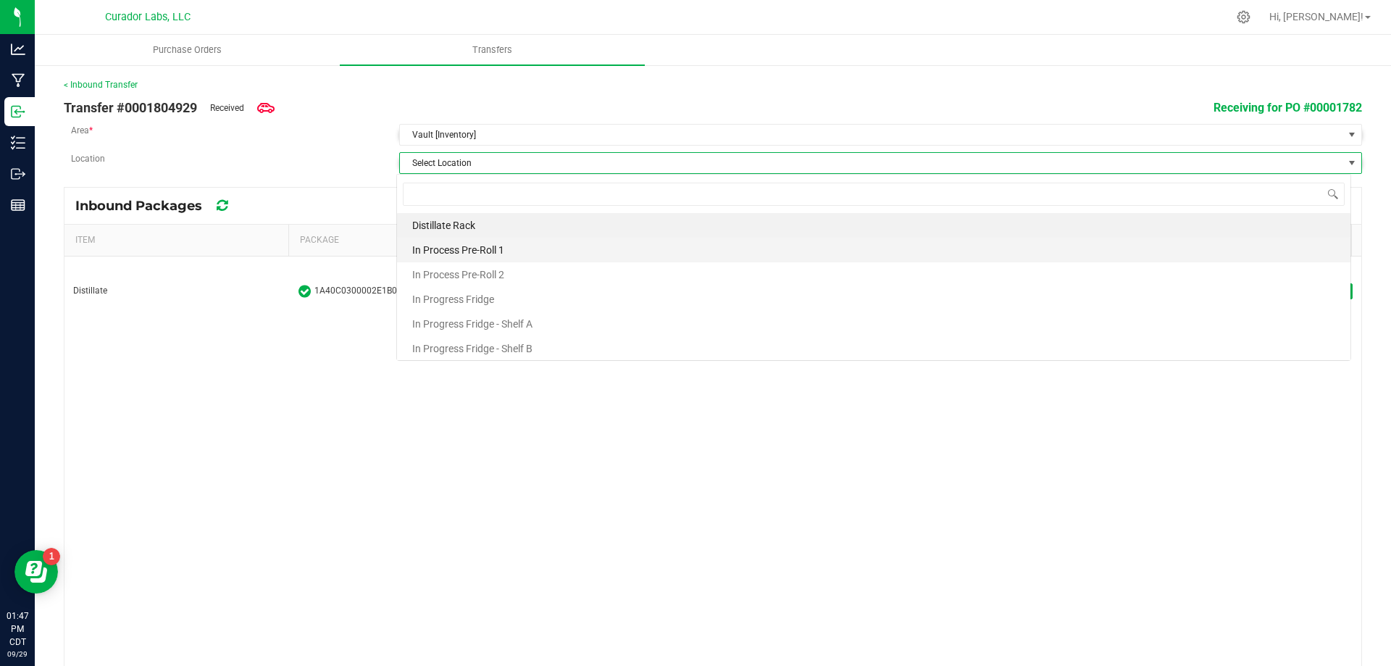
scroll to position [22, 955]
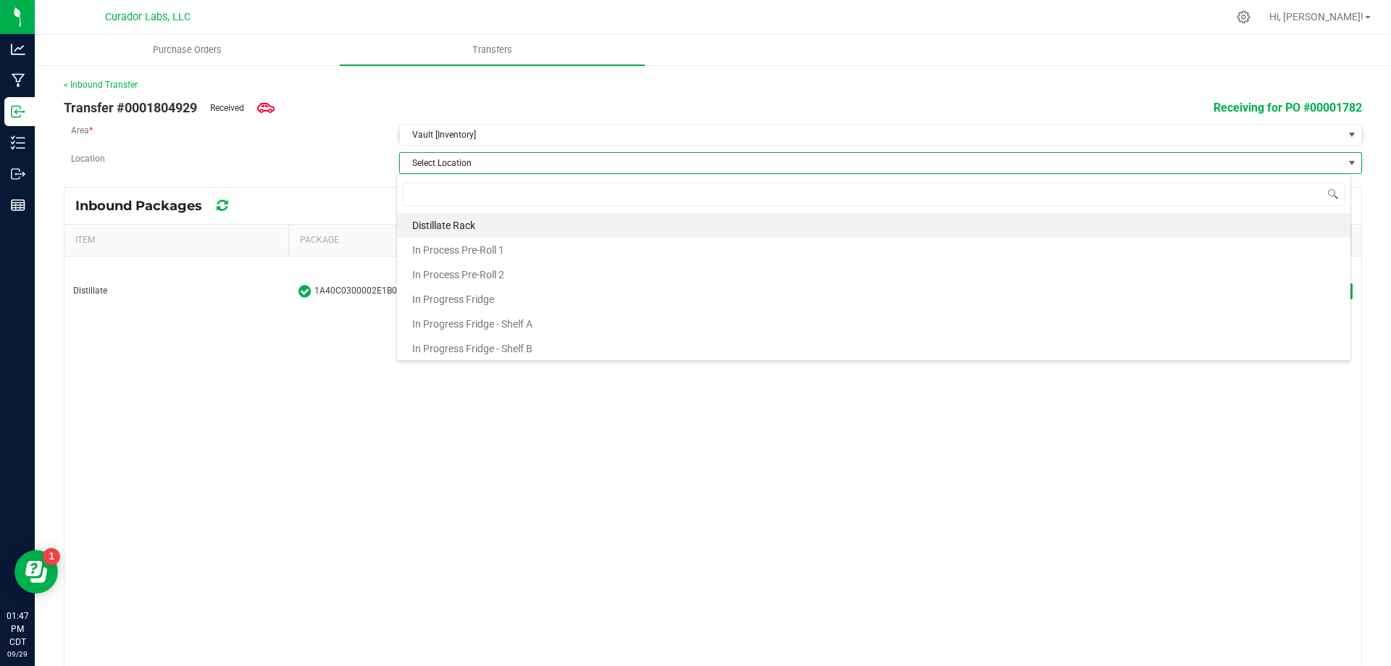
click at [470, 225] on span "Distillate Rack" at bounding box center [443, 225] width 63 height 22
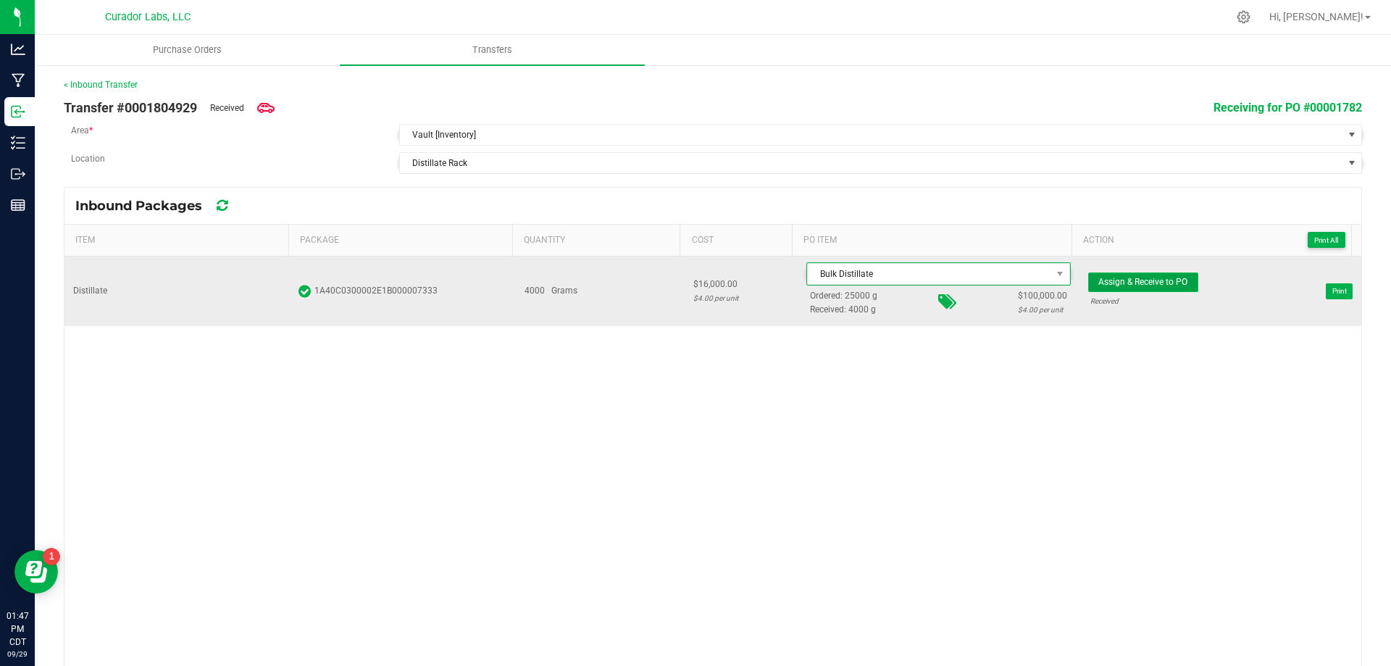
click at [1121, 288] on button "Assign & Receive to PO" at bounding box center [1143, 282] width 110 height 20
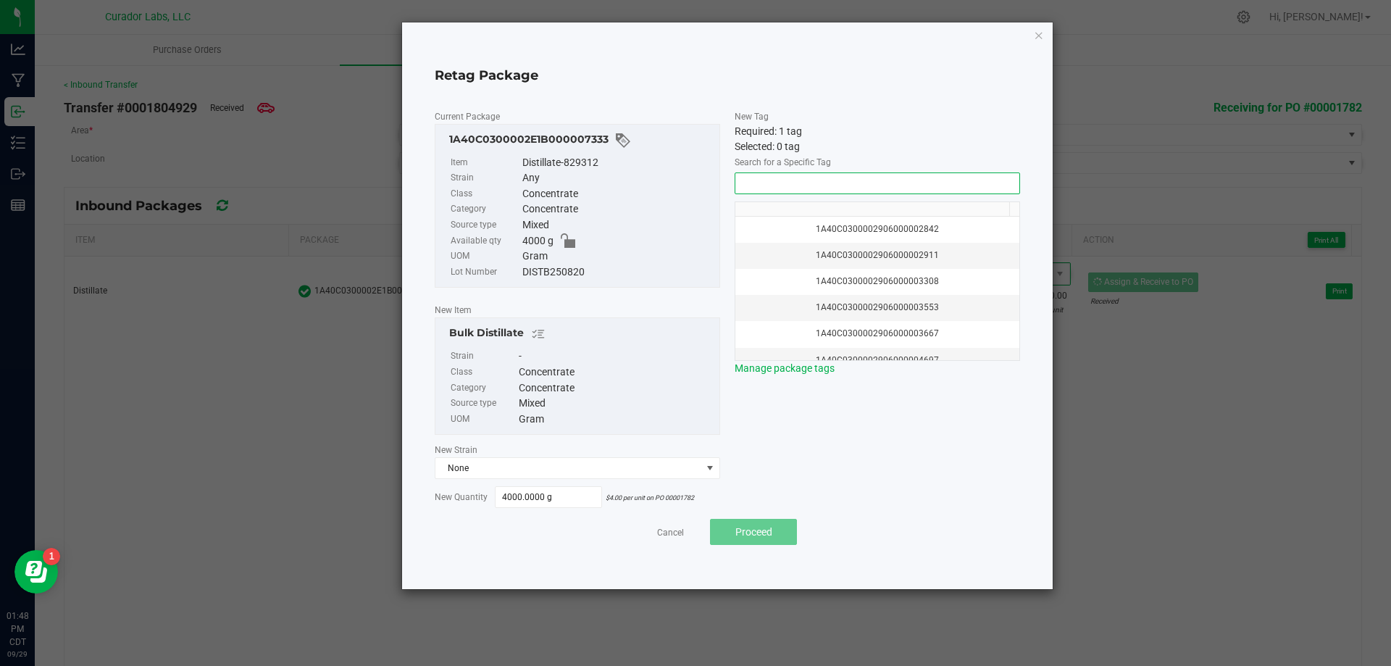
click at [918, 187] on input "NO DATA FOUND" at bounding box center [877, 183] width 284 height 20
click at [893, 204] on li "1A40C0300002906000172168" at bounding box center [877, 209] width 284 height 25
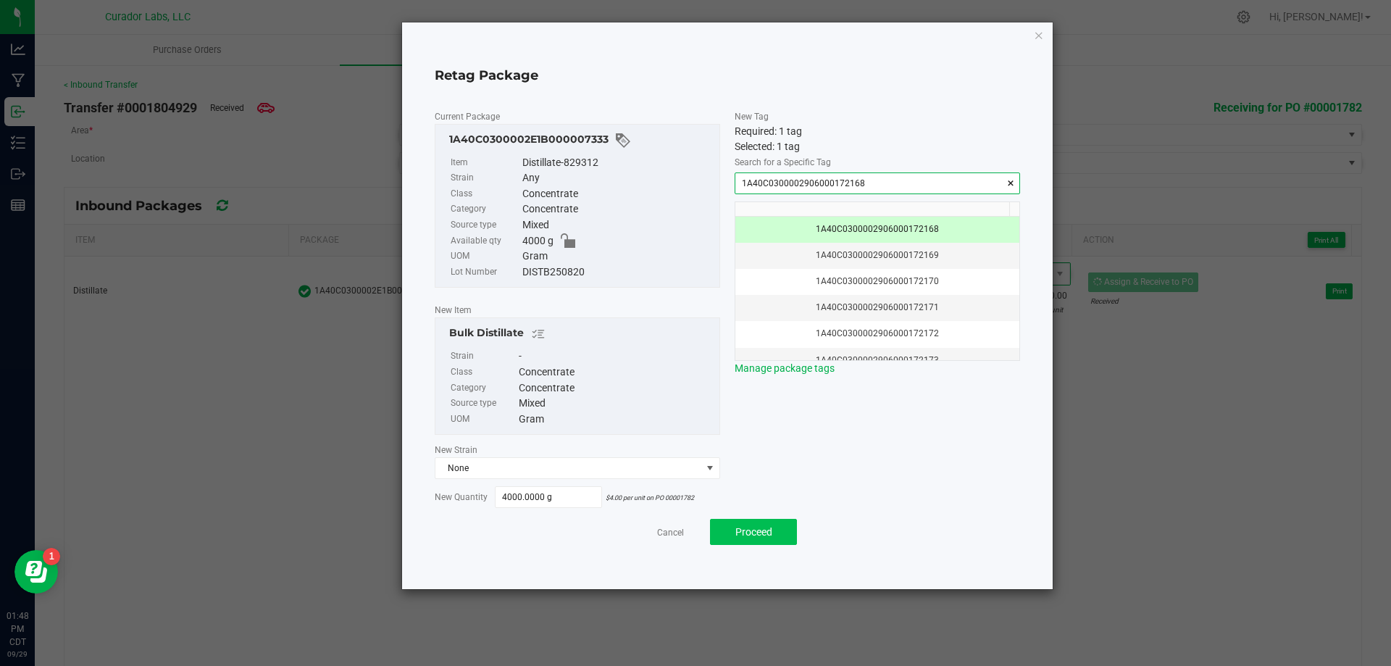
type input "1A40C0300002906000172168"
click at [779, 527] on button "Proceed" at bounding box center [753, 532] width 87 height 26
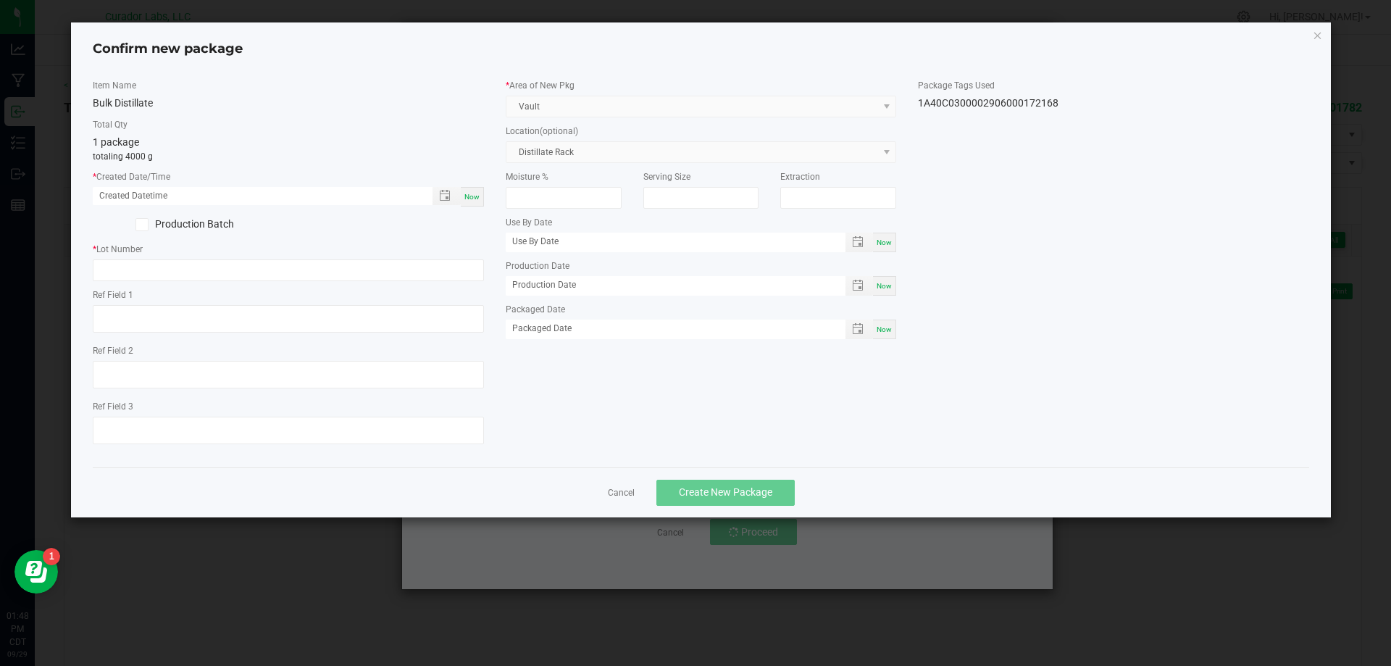
click at [477, 198] on span "Now" at bounding box center [471, 197] width 15 height 8
type input "[DATE] 01:48 PM"
paste input "250929BLKDSTLLT"
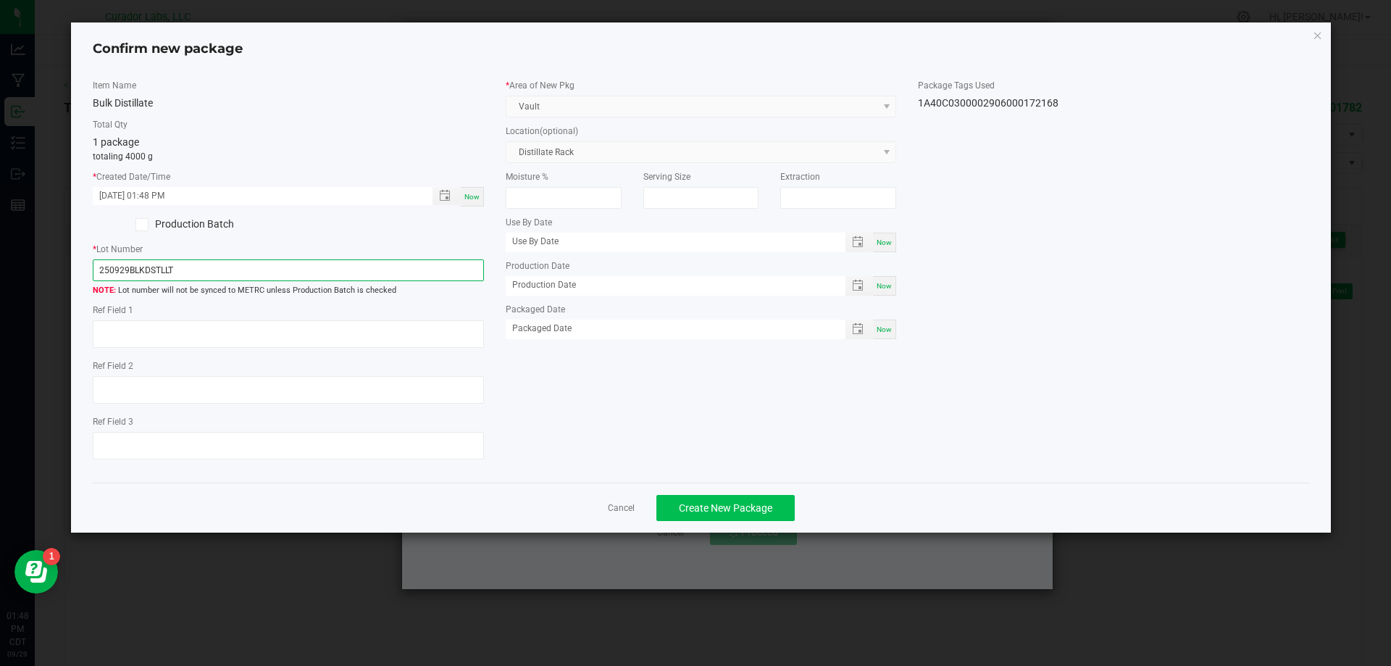
type input "250929BLKDSTLLT"
click at [727, 505] on span "Create New Package" at bounding box center [725, 508] width 93 height 12
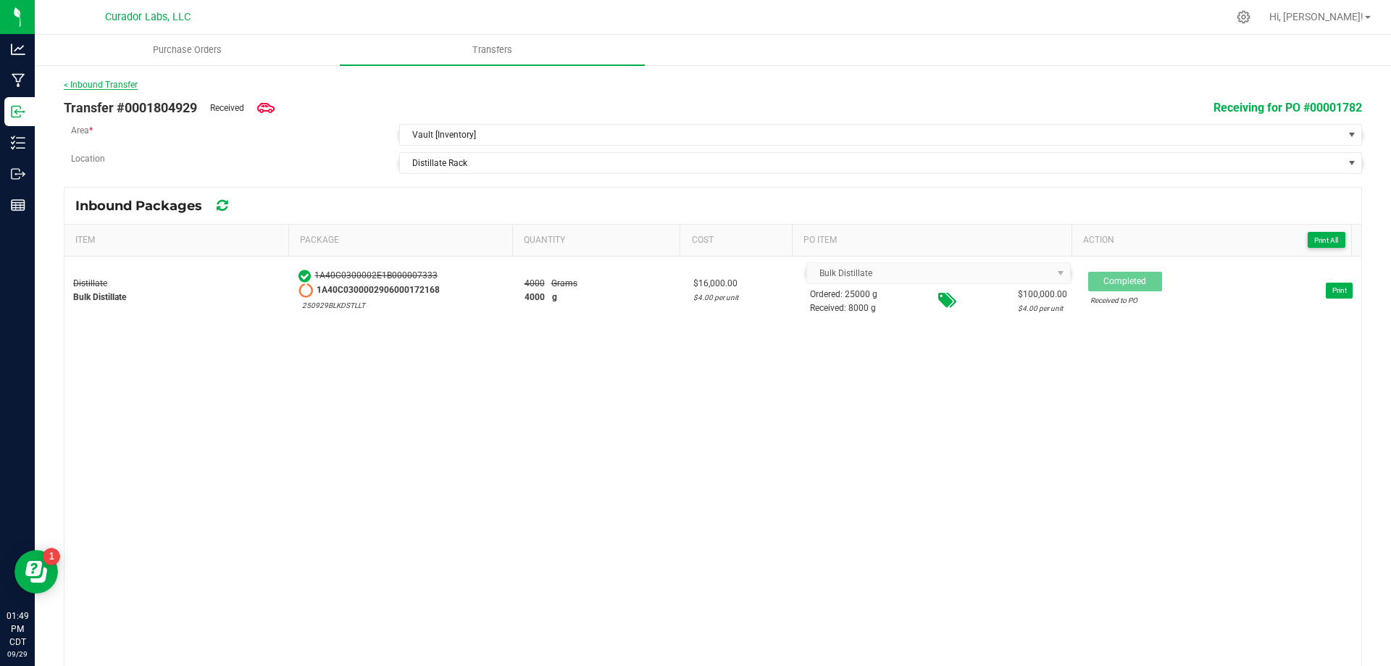
click at [121, 84] on link "< Inbound Transfer" at bounding box center [101, 85] width 74 height 10
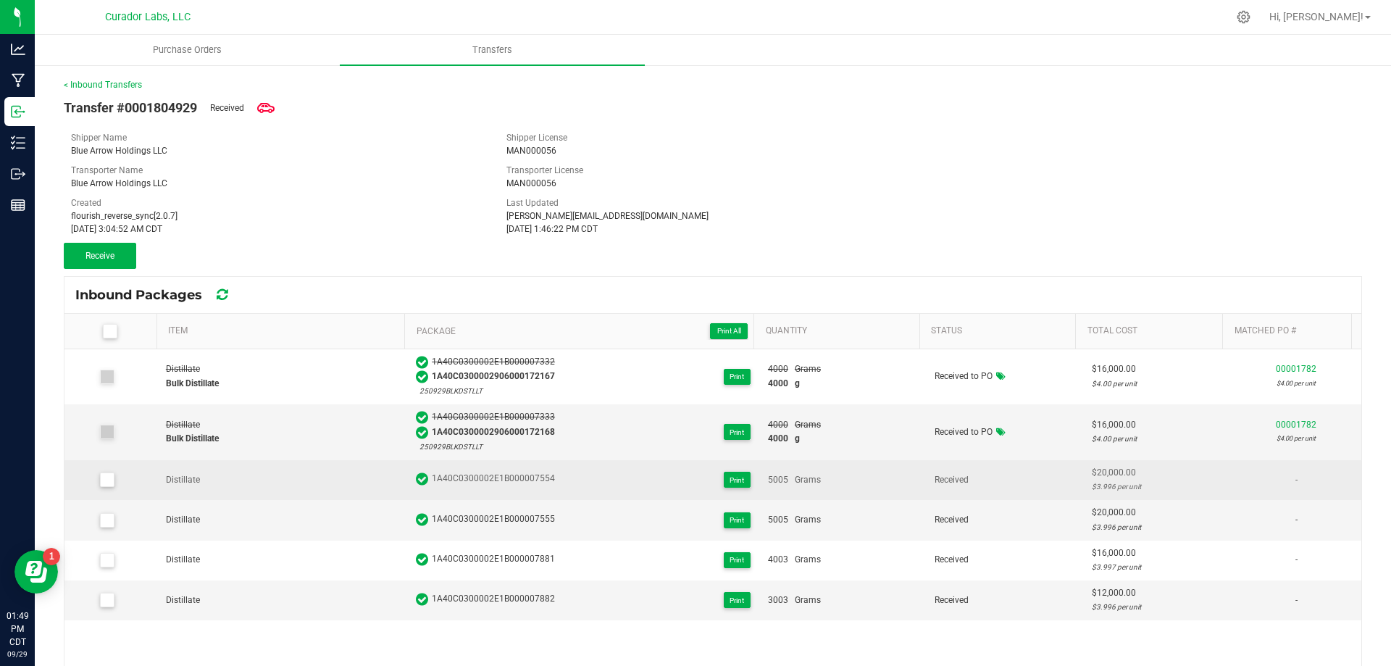
click at [108, 480] on icon at bounding box center [106, 480] width 9 height 0
click at [0, 0] on input "checkbox" at bounding box center [0, 0] width 0 height 0
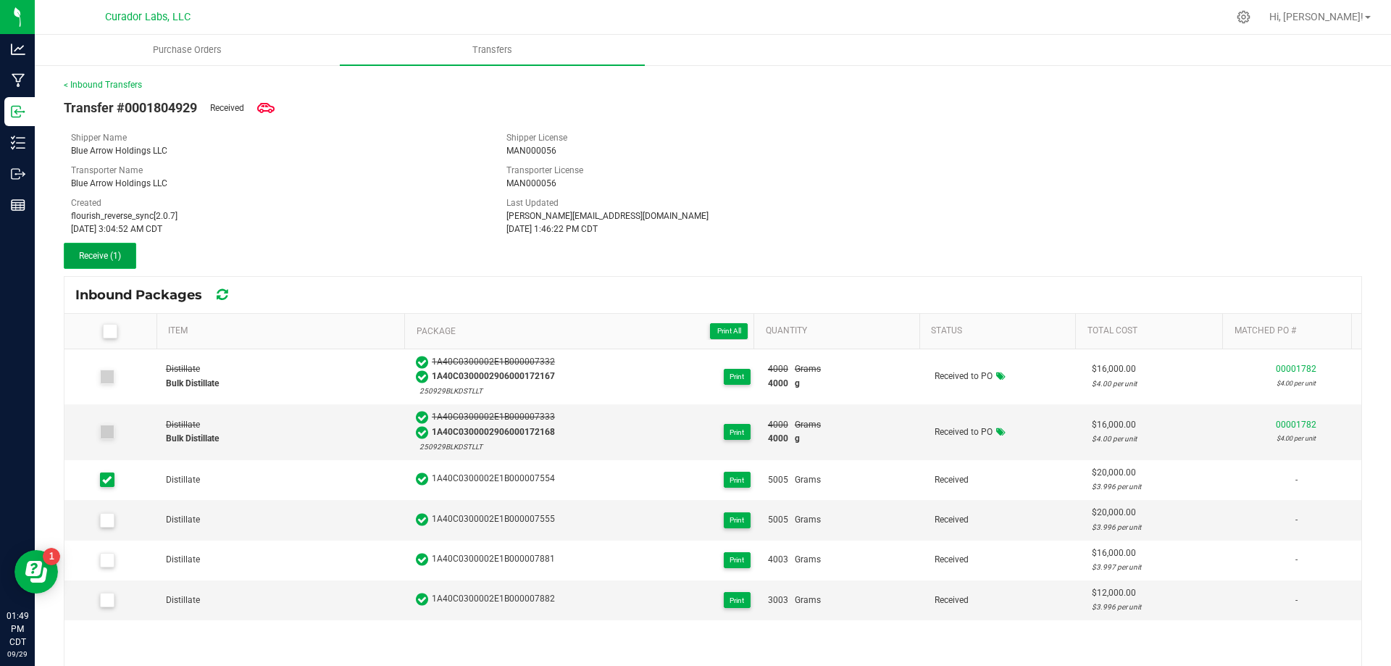
click at [115, 261] on button "Receive (1)" at bounding box center [100, 256] width 72 height 26
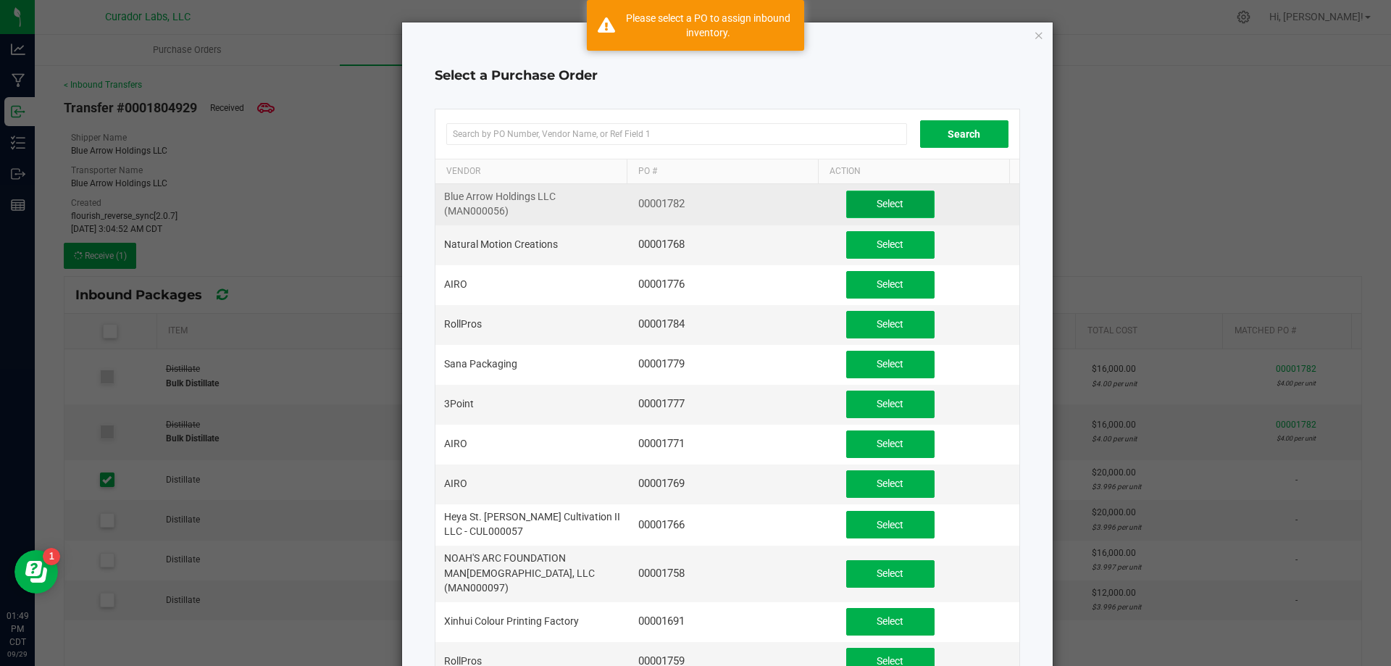
click at [877, 202] on span "Select" at bounding box center [890, 204] width 27 height 12
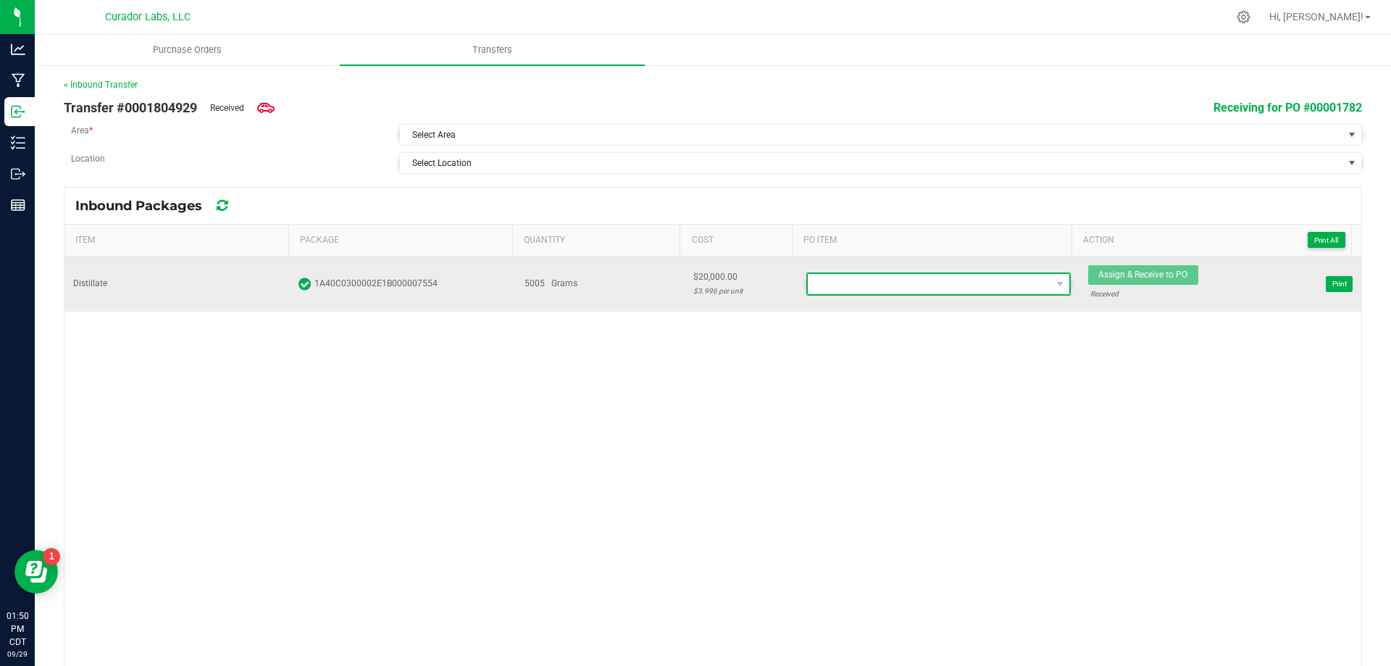
click at [919, 283] on span at bounding box center [929, 284] width 243 height 20
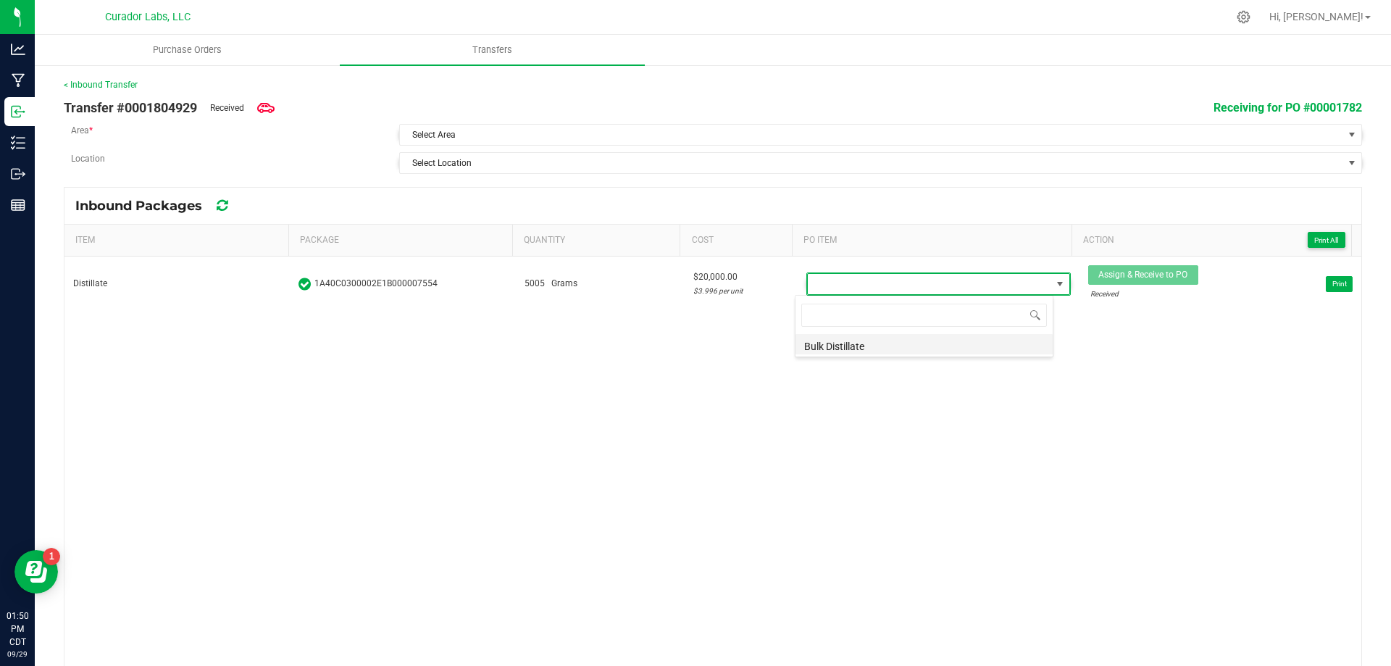
click at [872, 346] on li "Bulk Distillate" at bounding box center [924, 344] width 257 height 20
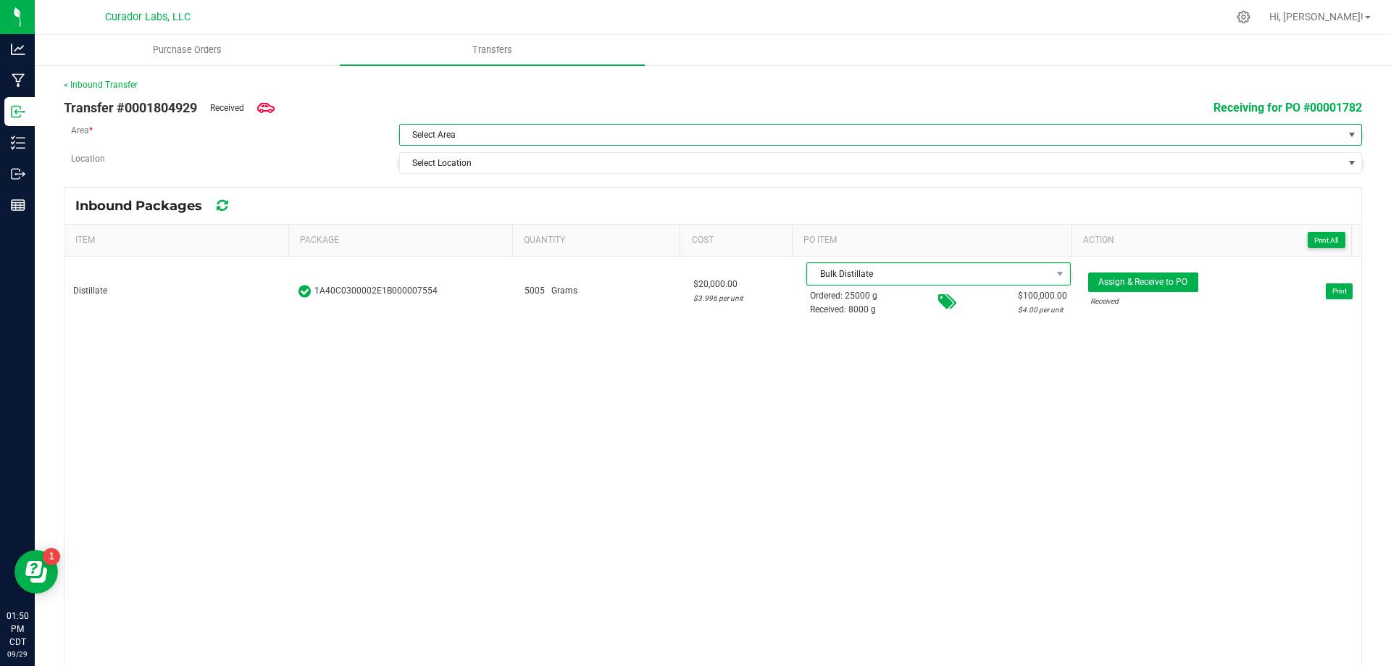
click at [492, 132] on span "Select Area" at bounding box center [871, 135] width 943 height 20
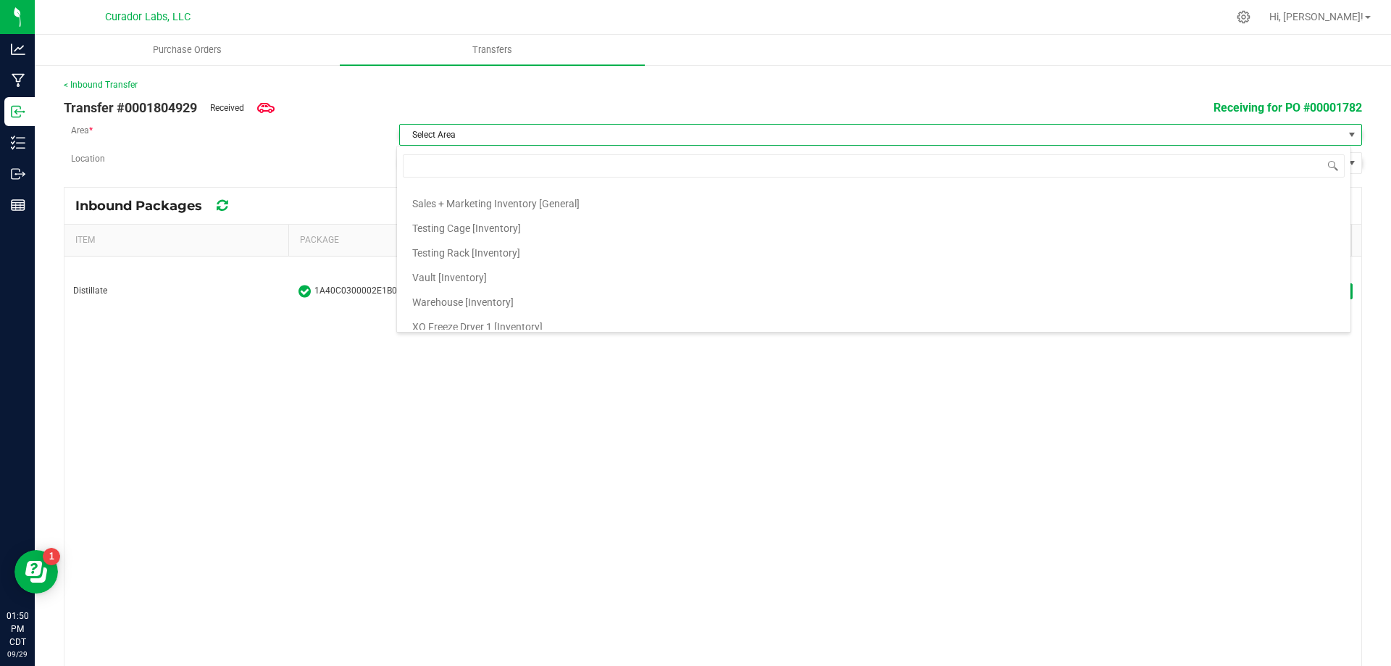
scroll to position [1522, 0]
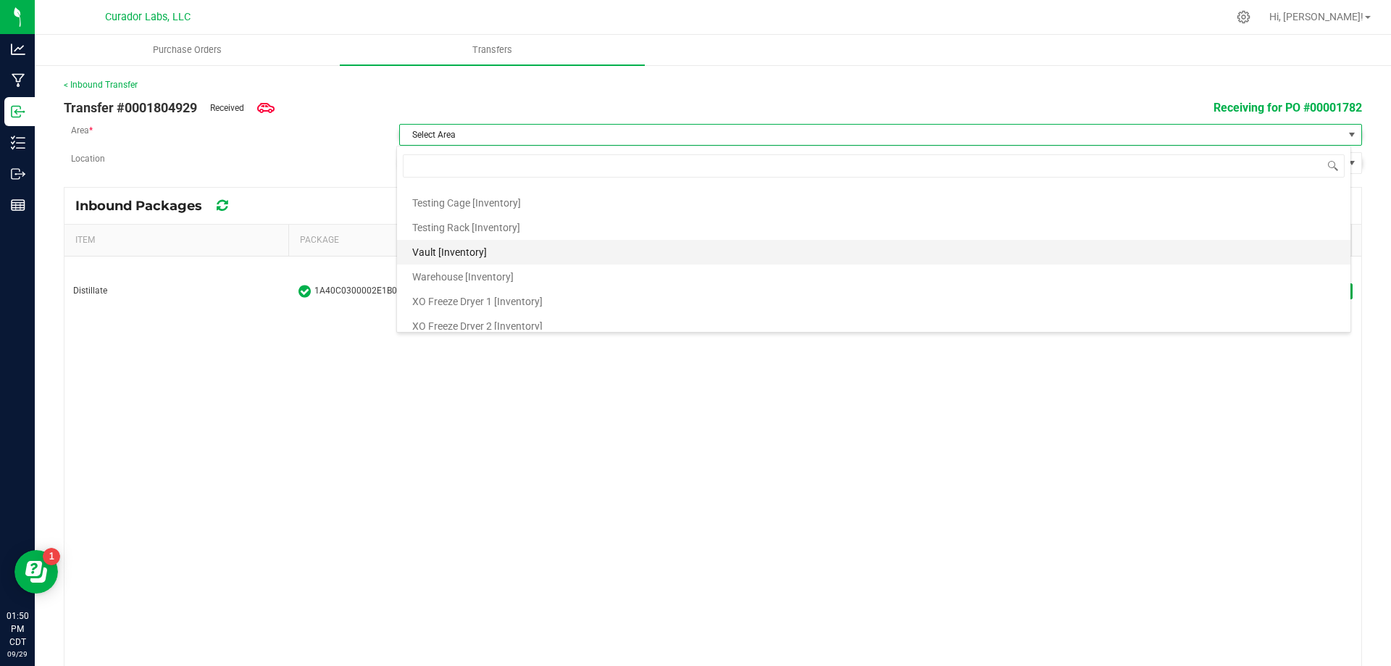
click at [463, 246] on span "Vault [Inventory]" at bounding box center [449, 252] width 75 height 22
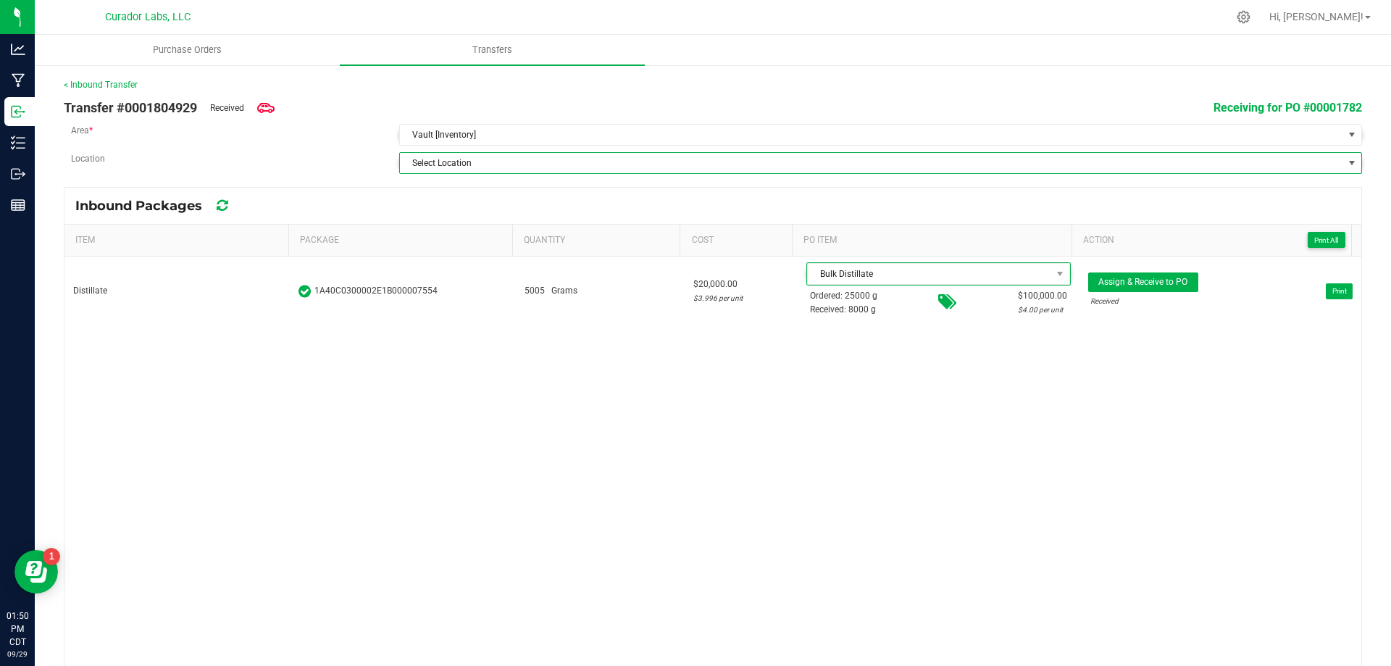
click at [444, 166] on span "Select Location" at bounding box center [441, 163] width 59 height 10
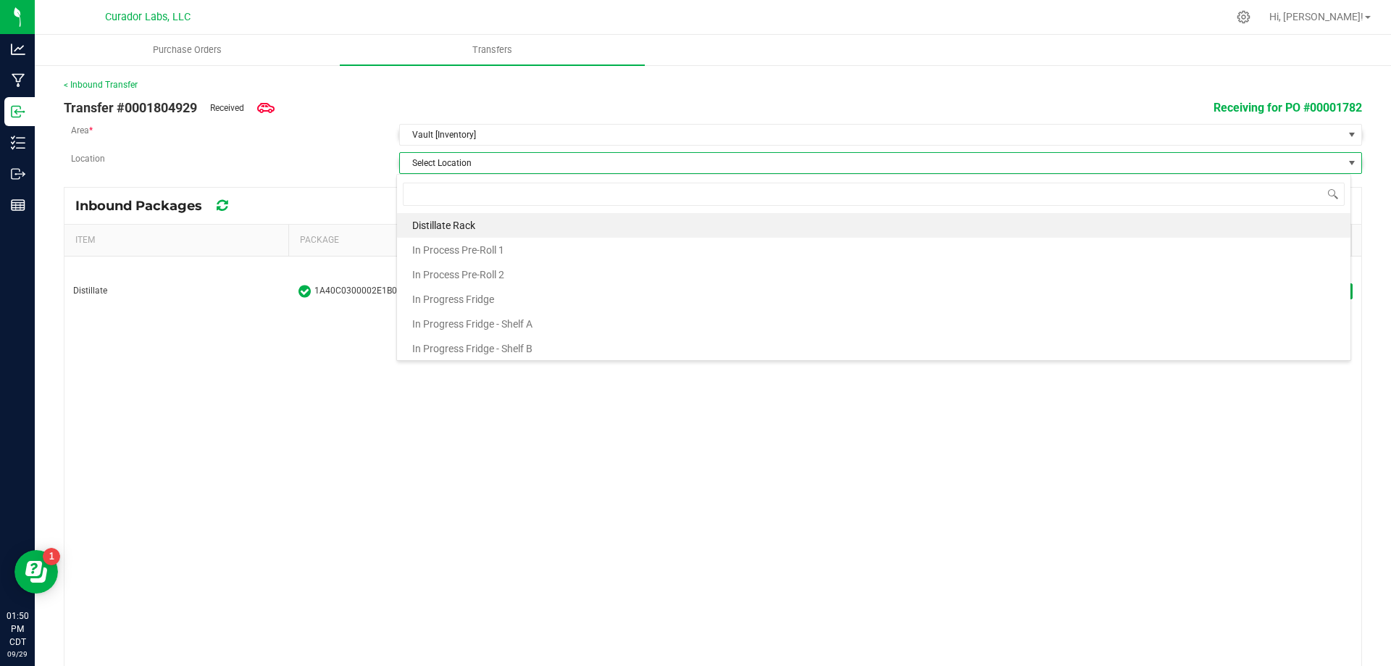
scroll to position [22, 955]
click at [451, 220] on span "Distillate Rack" at bounding box center [443, 225] width 63 height 22
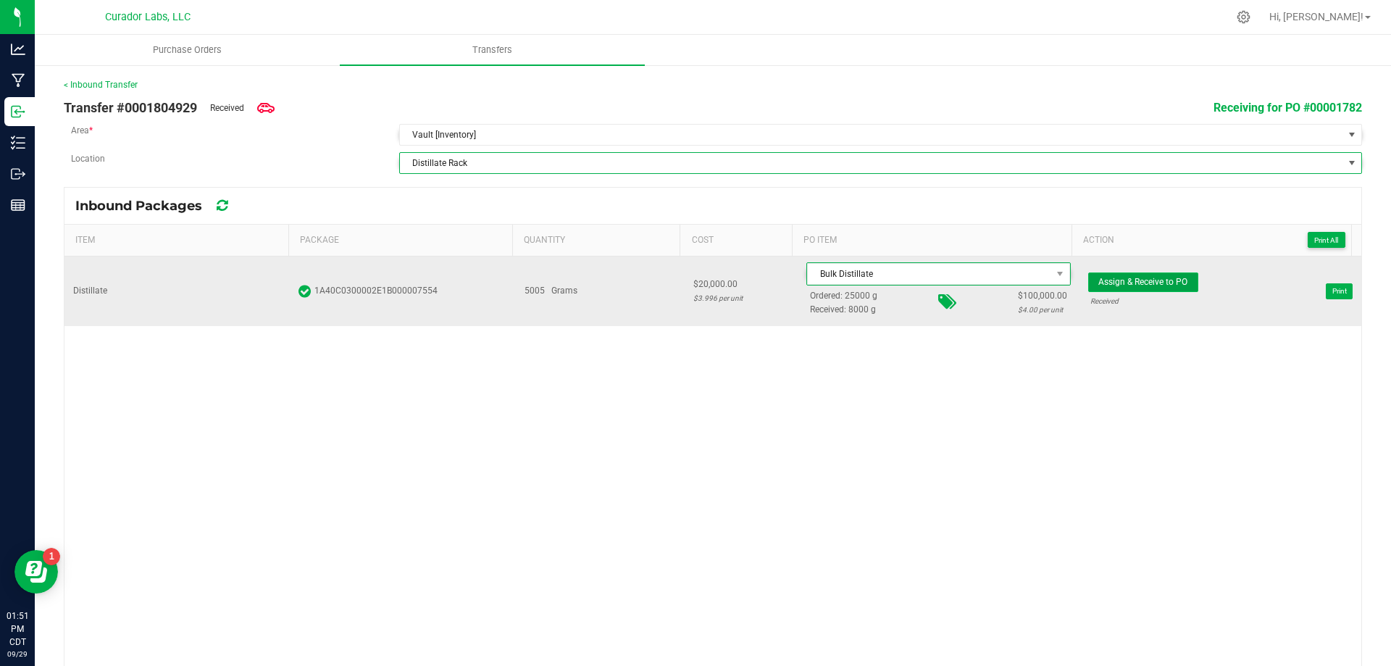
click at [1108, 280] on span "Assign & Receive to PO" at bounding box center [1142, 282] width 89 height 10
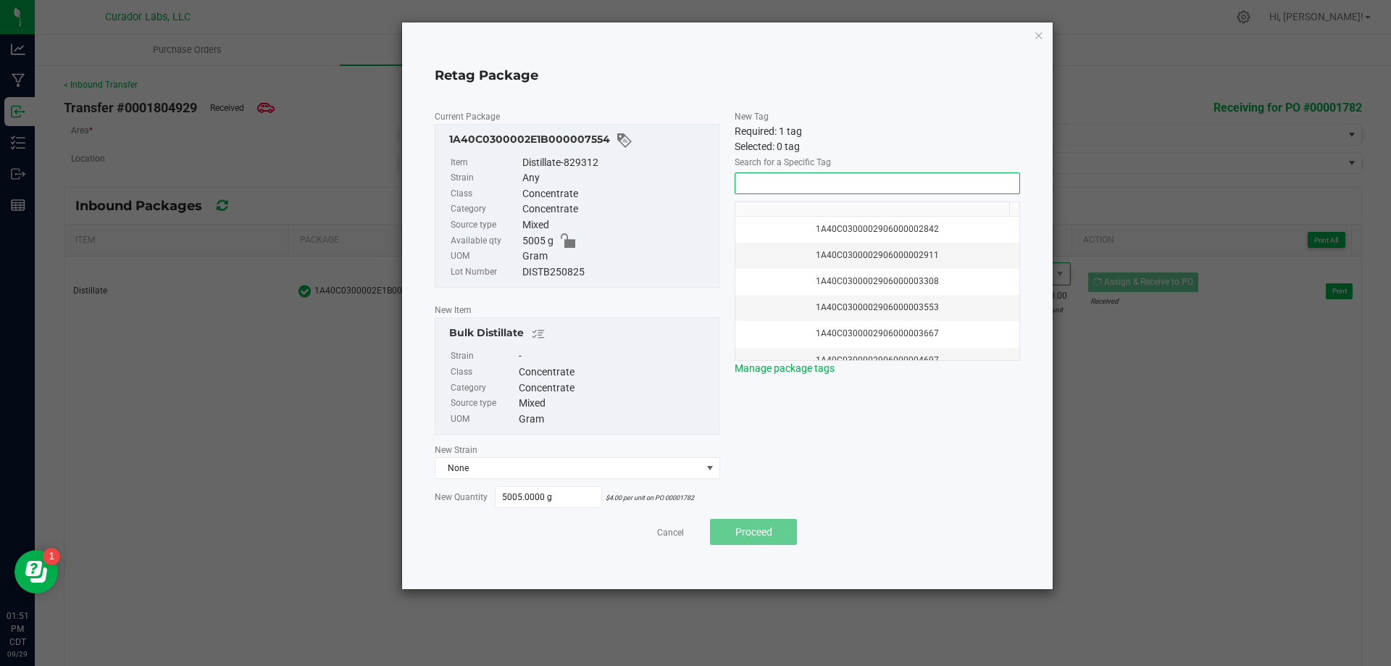
click at [855, 180] on input "NO DATA FOUND" at bounding box center [877, 183] width 284 height 20
click at [817, 211] on li "1A40C0300002906000172169" at bounding box center [877, 209] width 284 height 25
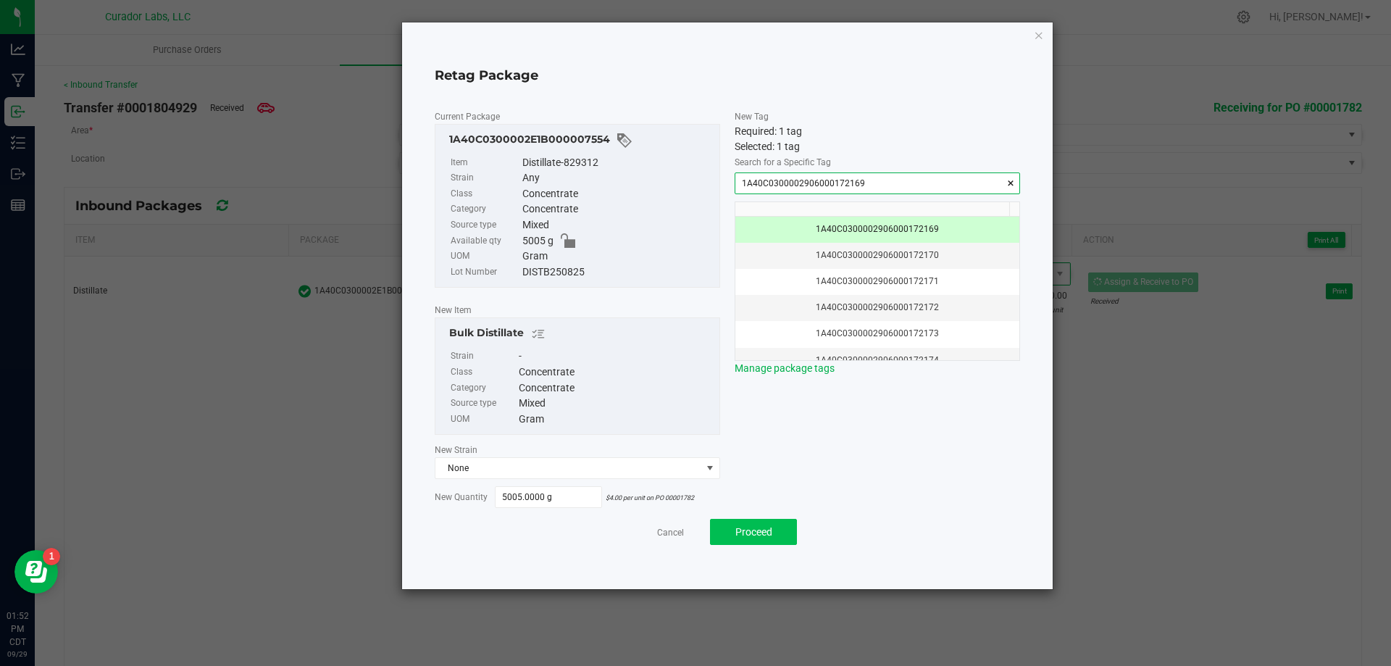
type input "1A40C0300002906000172169"
click at [743, 526] on span "Proceed" at bounding box center [753, 532] width 37 height 12
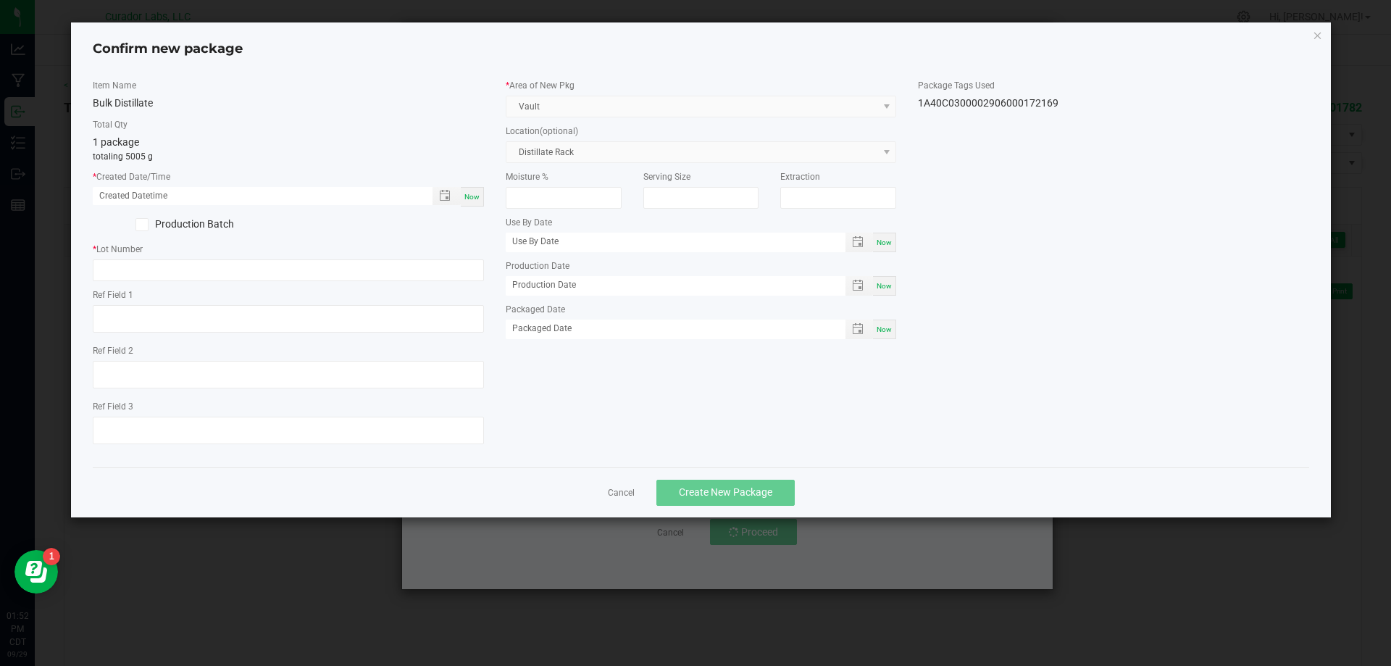
click at [468, 203] on div "Now" at bounding box center [472, 197] width 23 height 20
type input "[DATE] 01:52 PM"
click at [264, 273] on input "text" at bounding box center [288, 270] width 391 height 22
paste input "250929BLKDSTLLT"
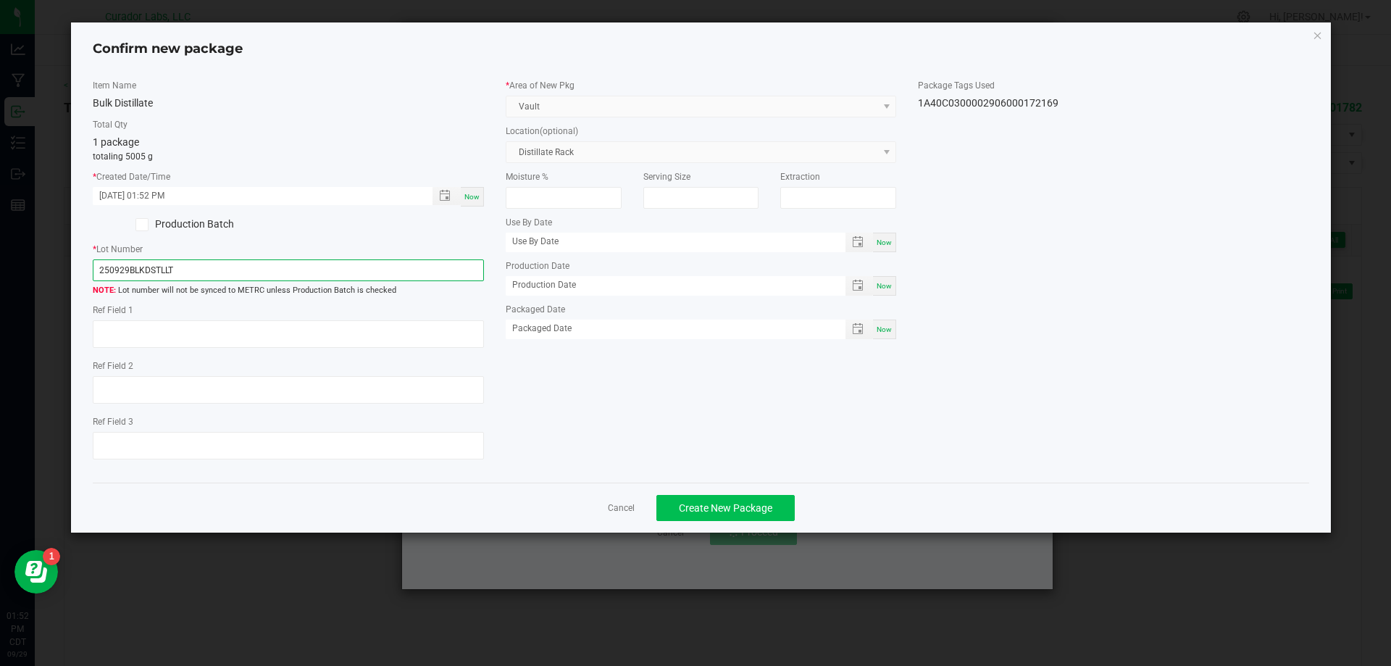
type input "250929BLKDSTLLT"
click at [695, 506] on span "Create New Package" at bounding box center [725, 508] width 93 height 12
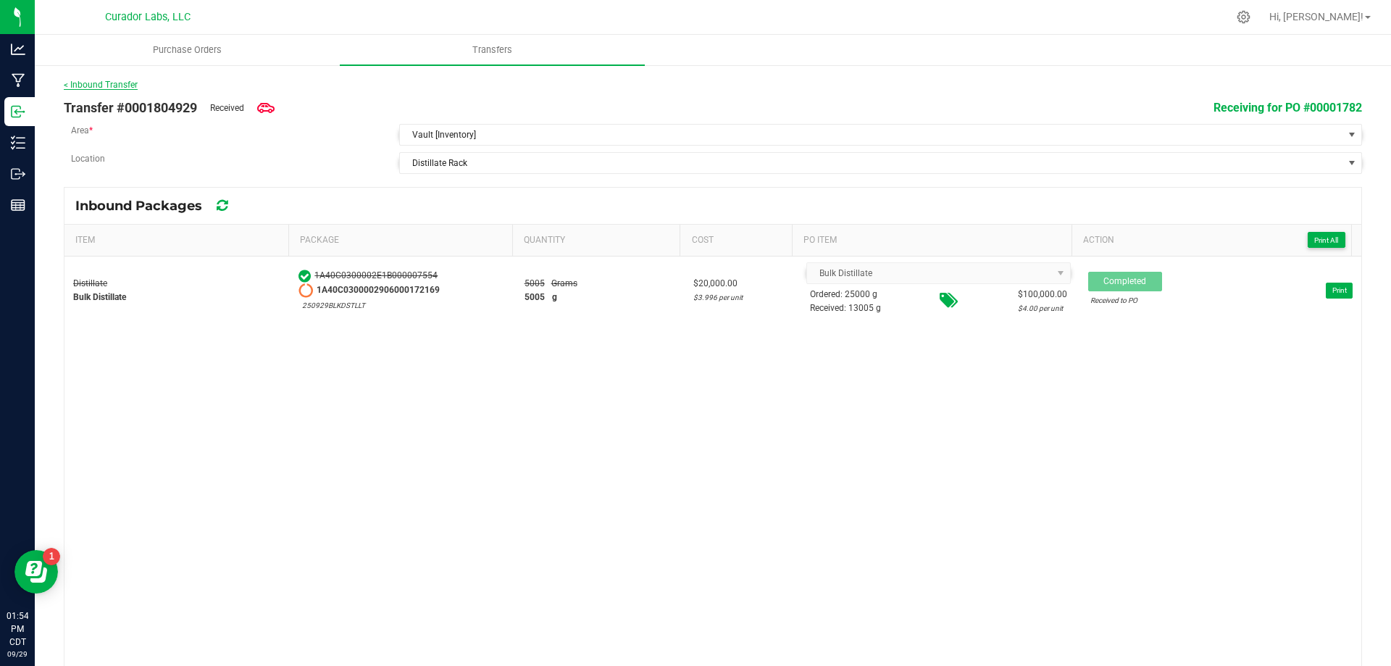
click at [80, 83] on link "< Inbound Transfer" at bounding box center [101, 85] width 74 height 10
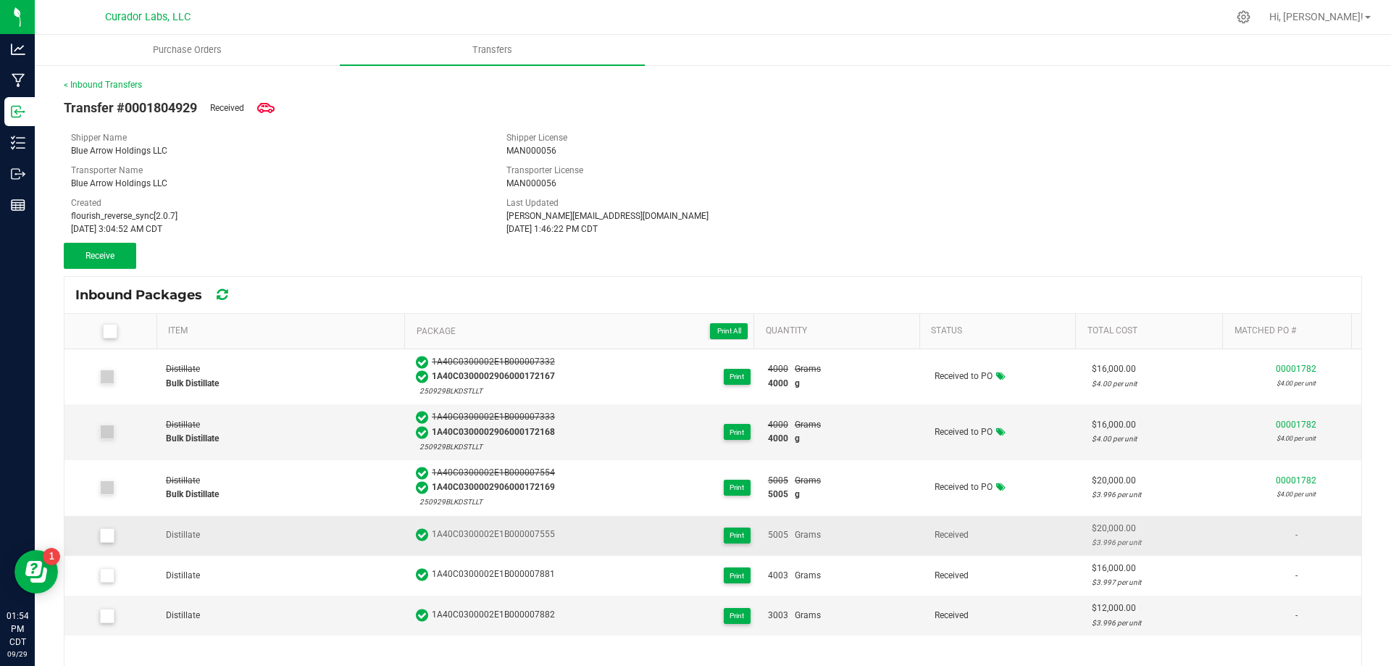
click at [104, 535] on icon at bounding box center [106, 535] width 9 height 0
click at [0, 0] on input "checkbox" at bounding box center [0, 0] width 0 height 0
click at [124, 256] on button "Receive (1)" at bounding box center [100, 256] width 72 height 26
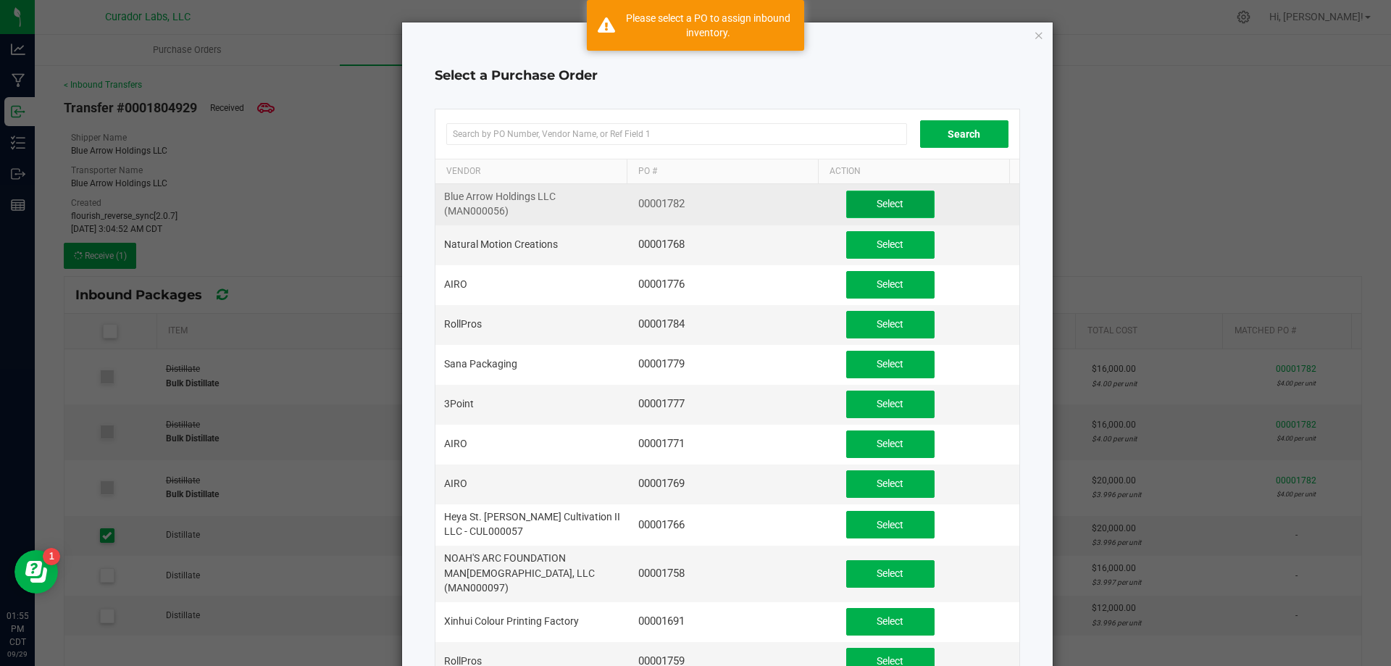
click at [877, 204] on span "Select" at bounding box center [890, 204] width 27 height 12
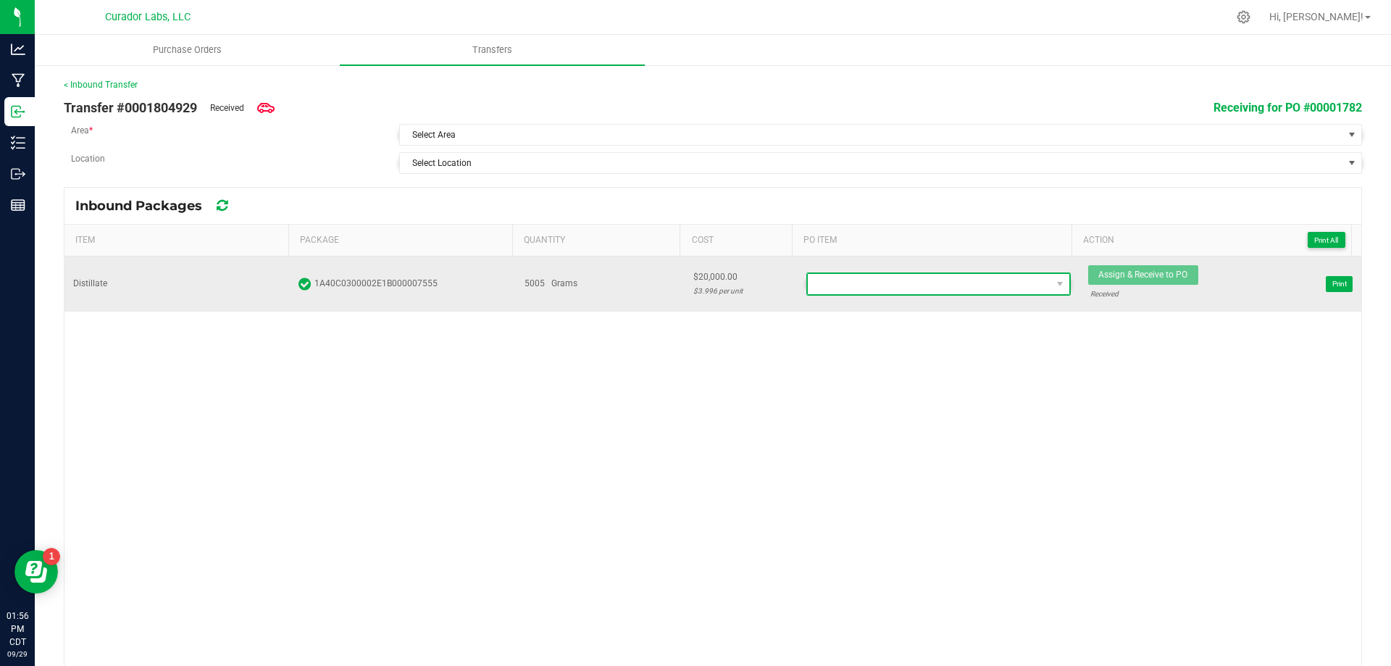
click at [843, 280] on span at bounding box center [929, 284] width 243 height 20
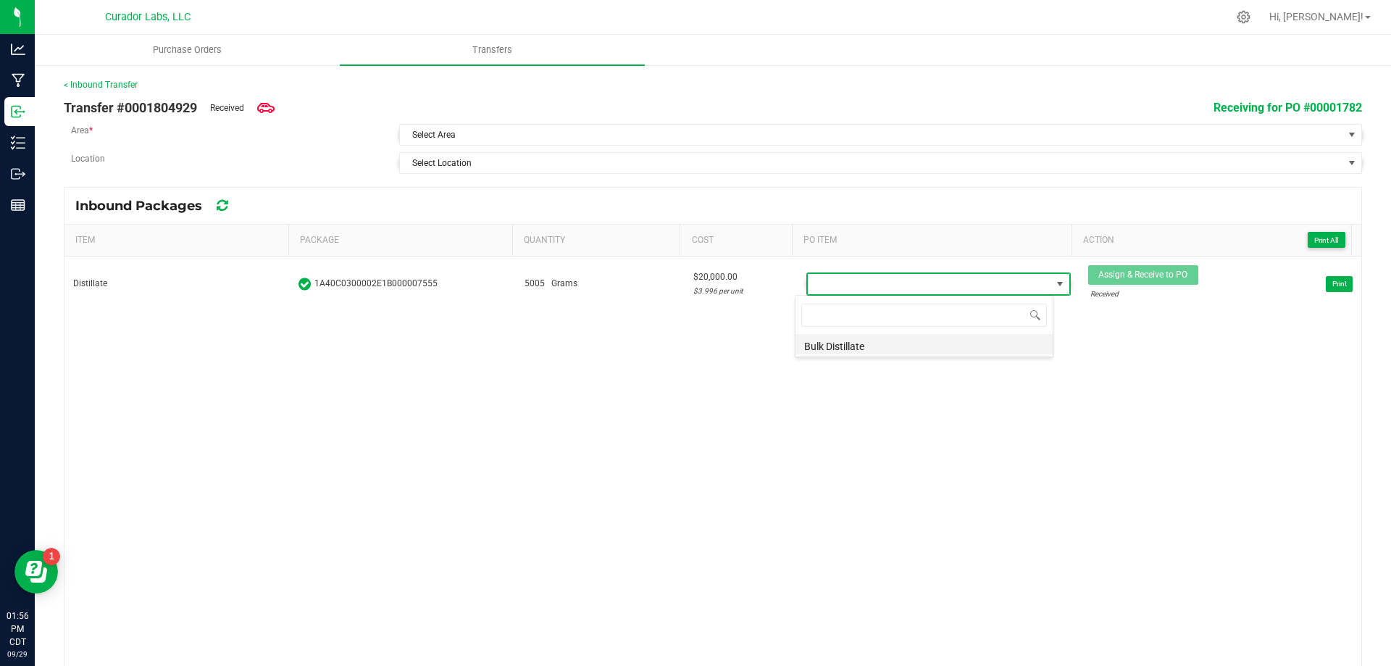
click at [874, 344] on li "Bulk Distillate" at bounding box center [924, 344] width 257 height 20
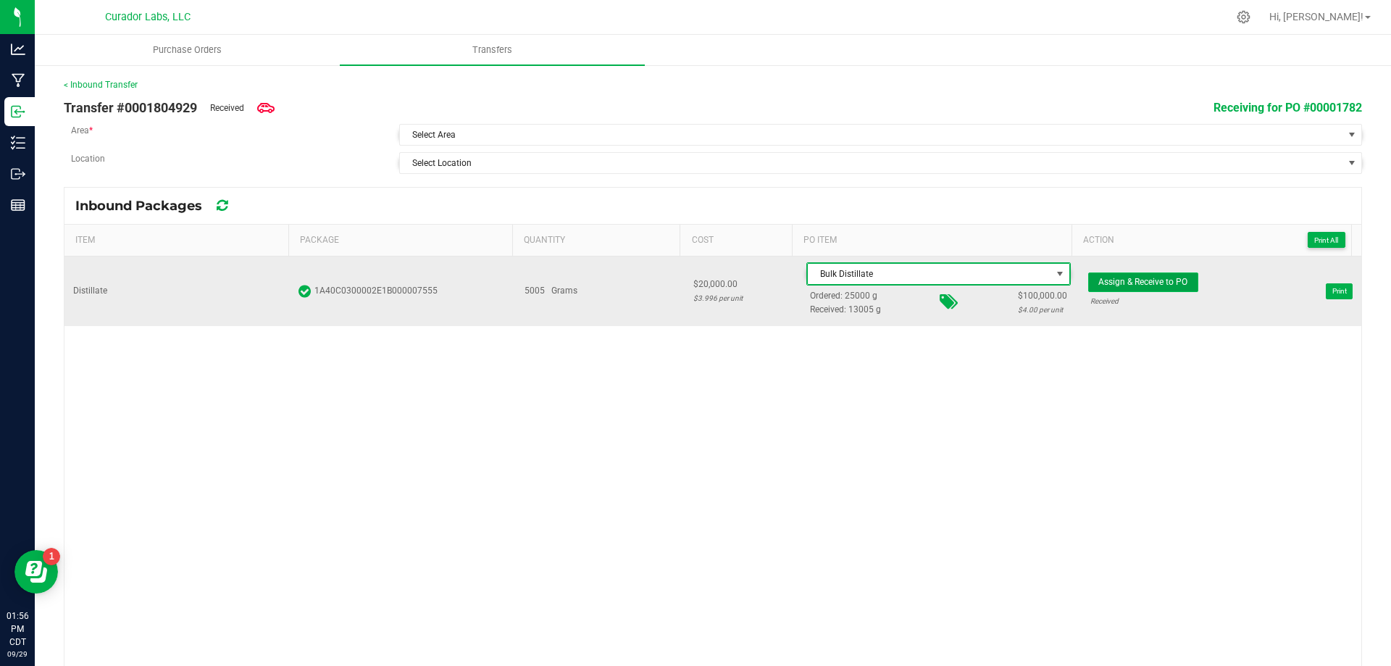
click at [1143, 278] on span "Assign & Receive to PO" at bounding box center [1142, 282] width 89 height 10
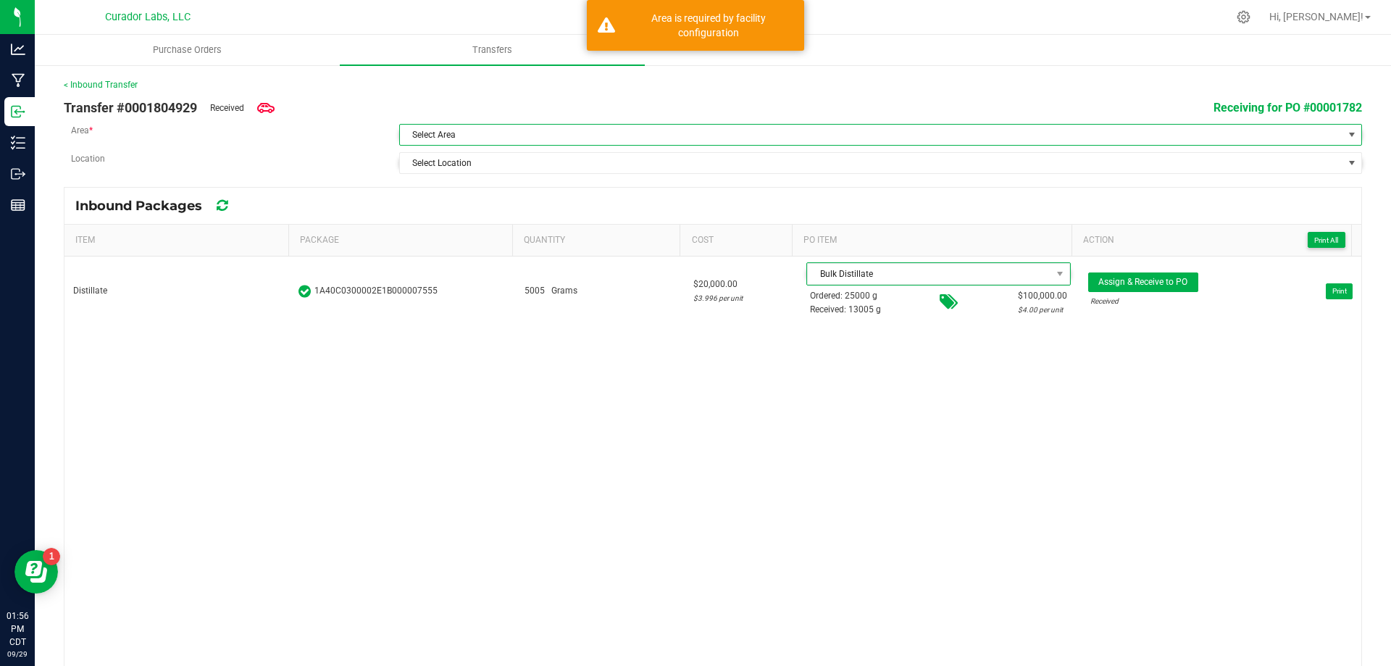
click at [535, 133] on span "Select Area" at bounding box center [871, 135] width 943 height 20
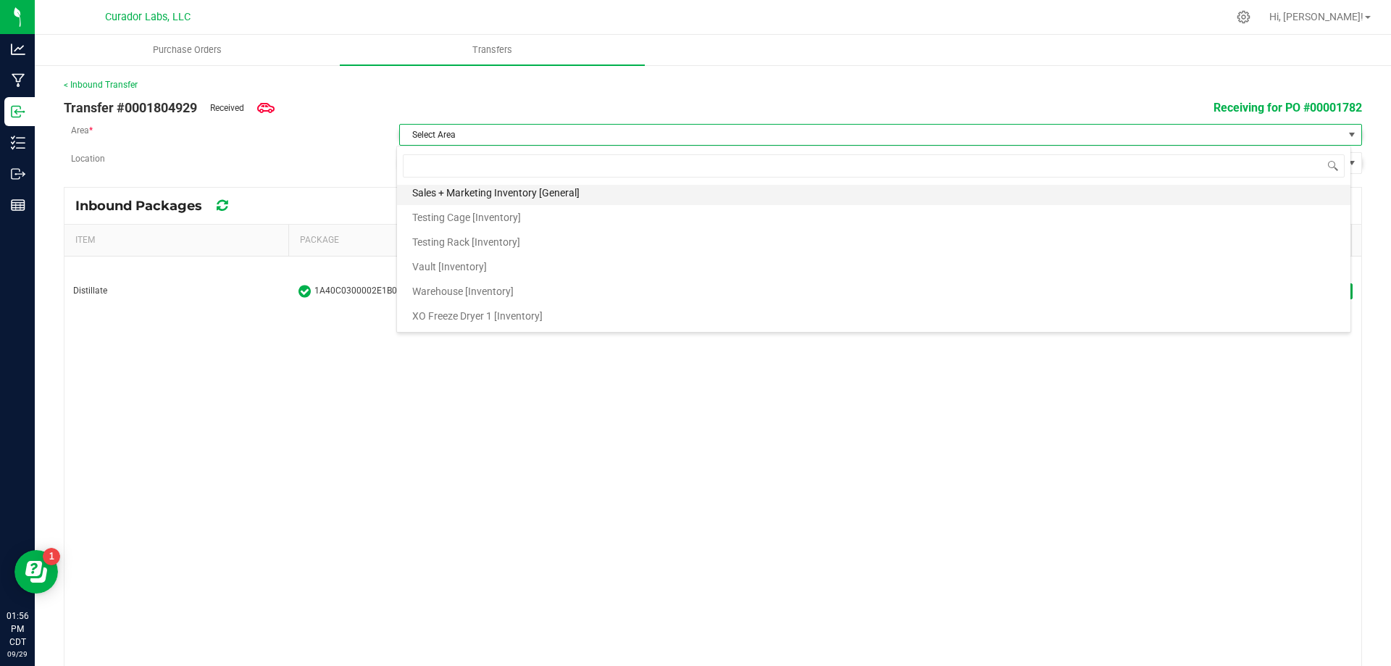
scroll to position [1522, 0]
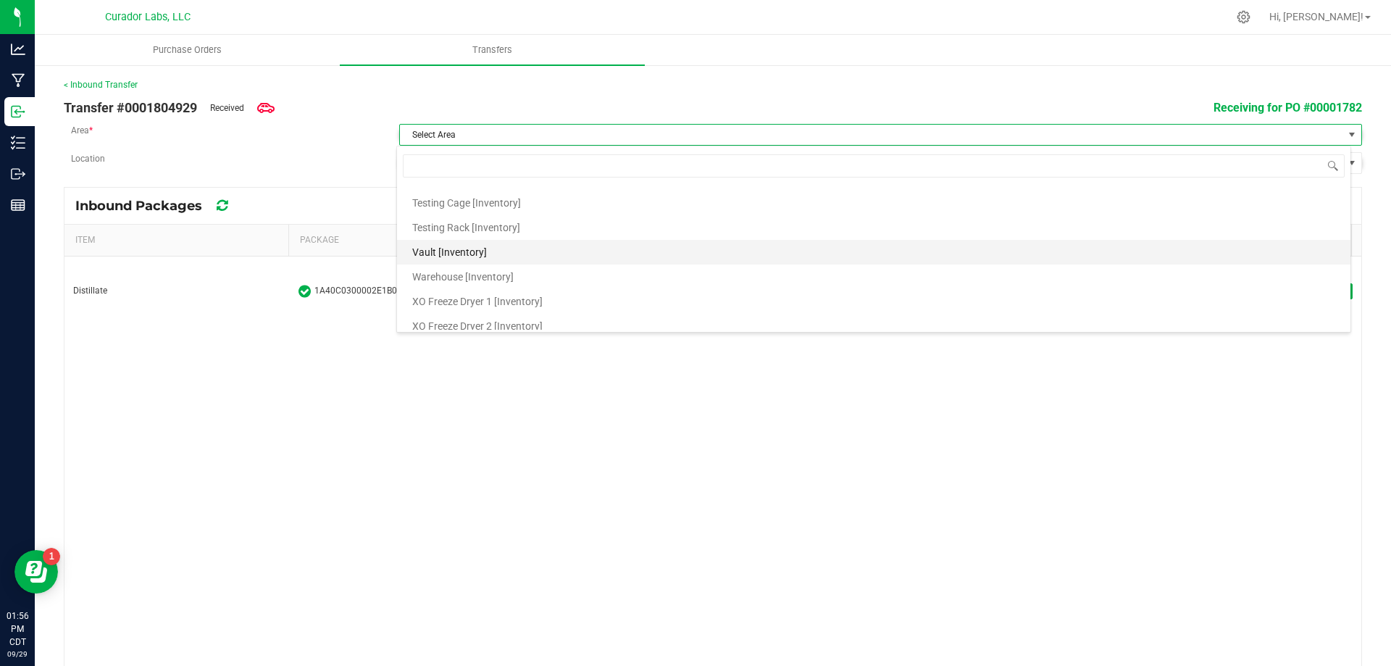
click at [465, 249] on span "Vault [Inventory]" at bounding box center [449, 252] width 75 height 22
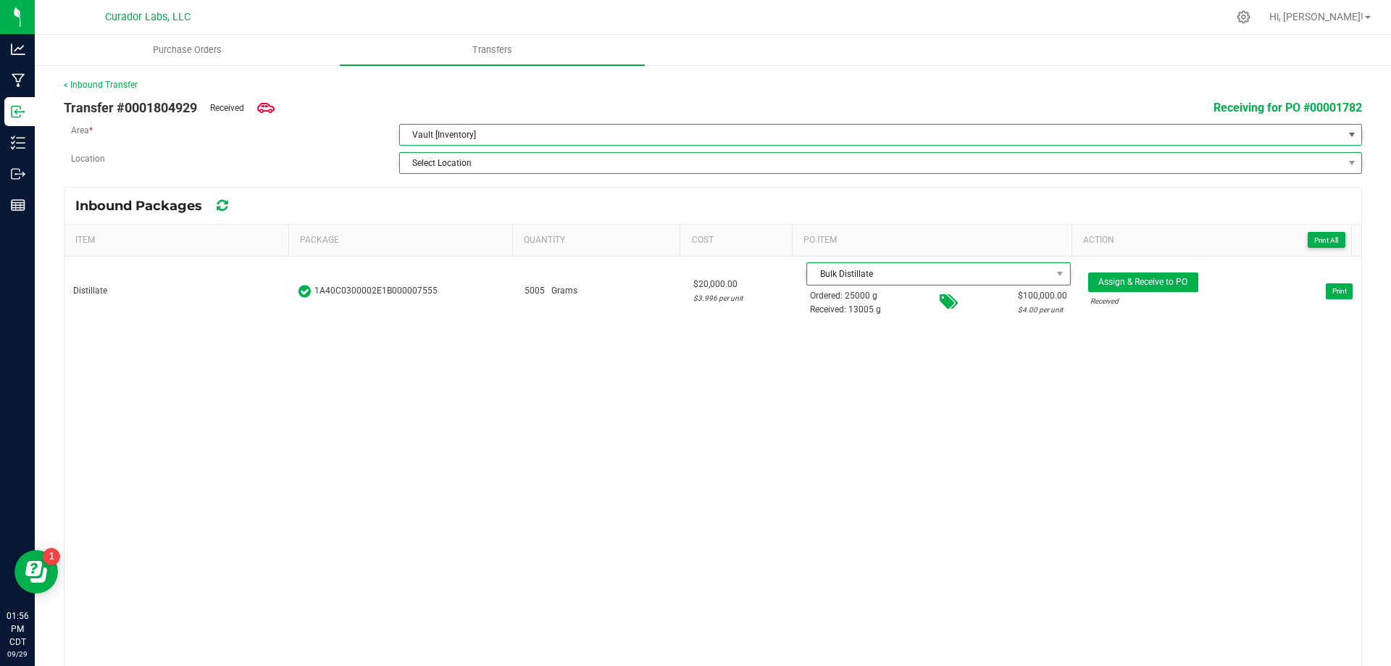
click at [484, 160] on span "Select Location" at bounding box center [871, 163] width 943 height 20
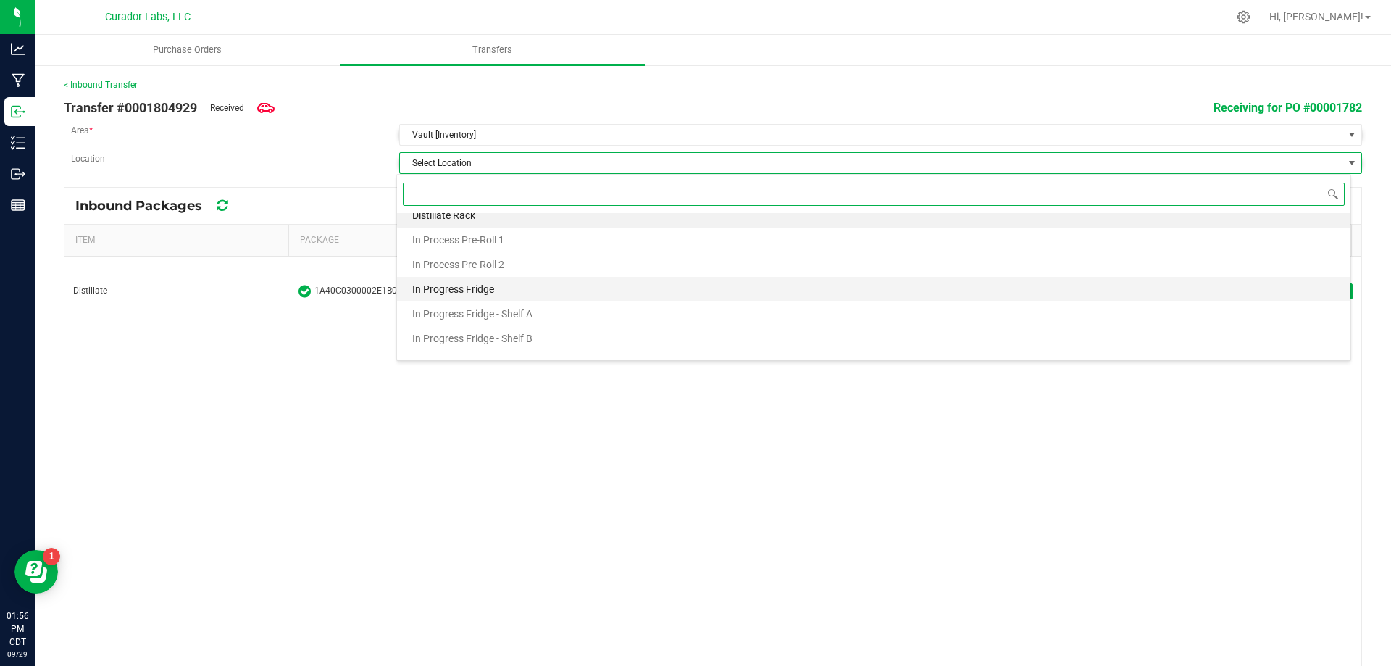
scroll to position [0, 0]
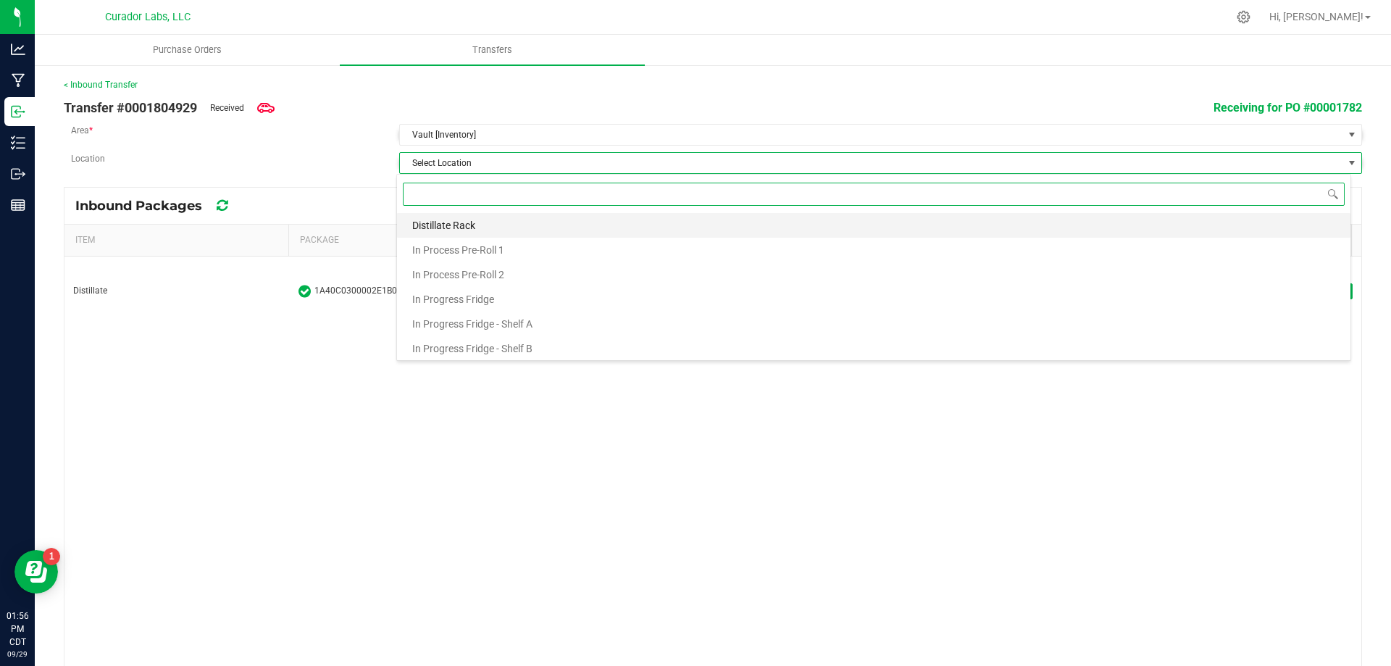
click at [475, 228] on span "Distillate Rack" at bounding box center [443, 225] width 63 height 22
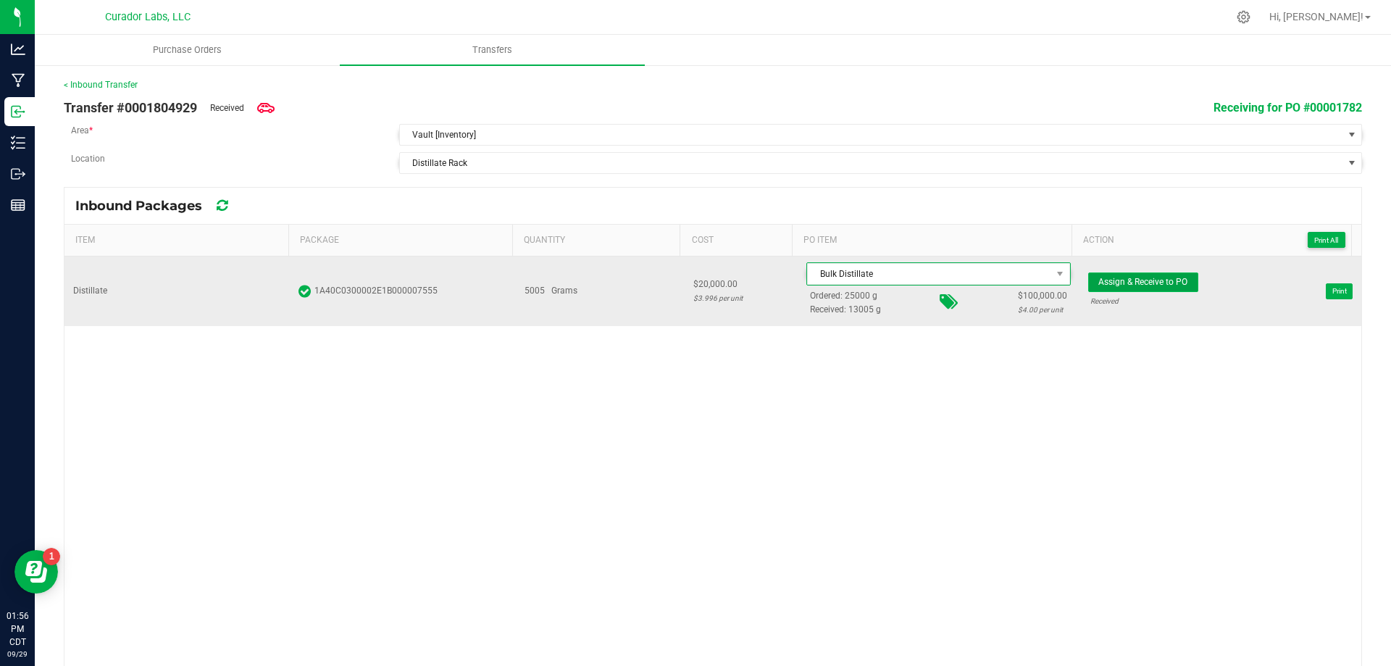
click at [1111, 285] on span "Assign & Receive to PO" at bounding box center [1142, 282] width 89 height 10
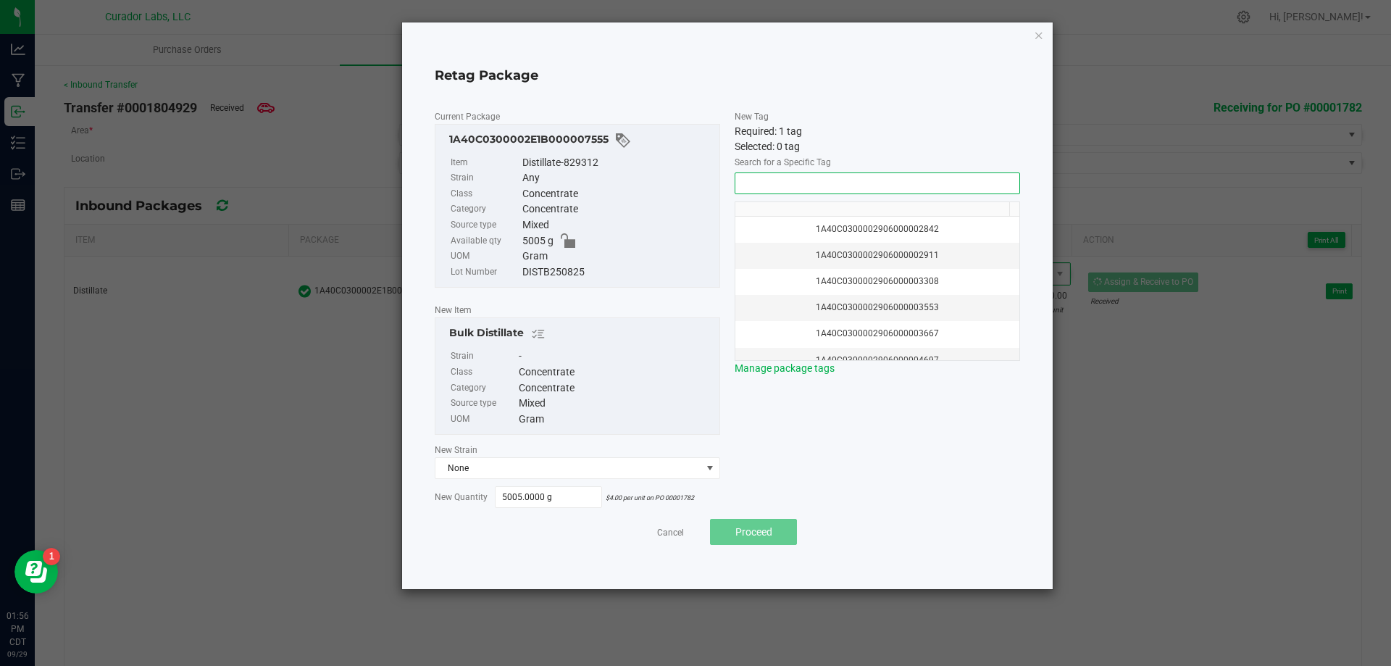
click at [814, 178] on input "NO DATA FOUND" at bounding box center [877, 183] width 284 height 20
click at [882, 204] on li "1A40C0300002906000172170" at bounding box center [877, 209] width 284 height 25
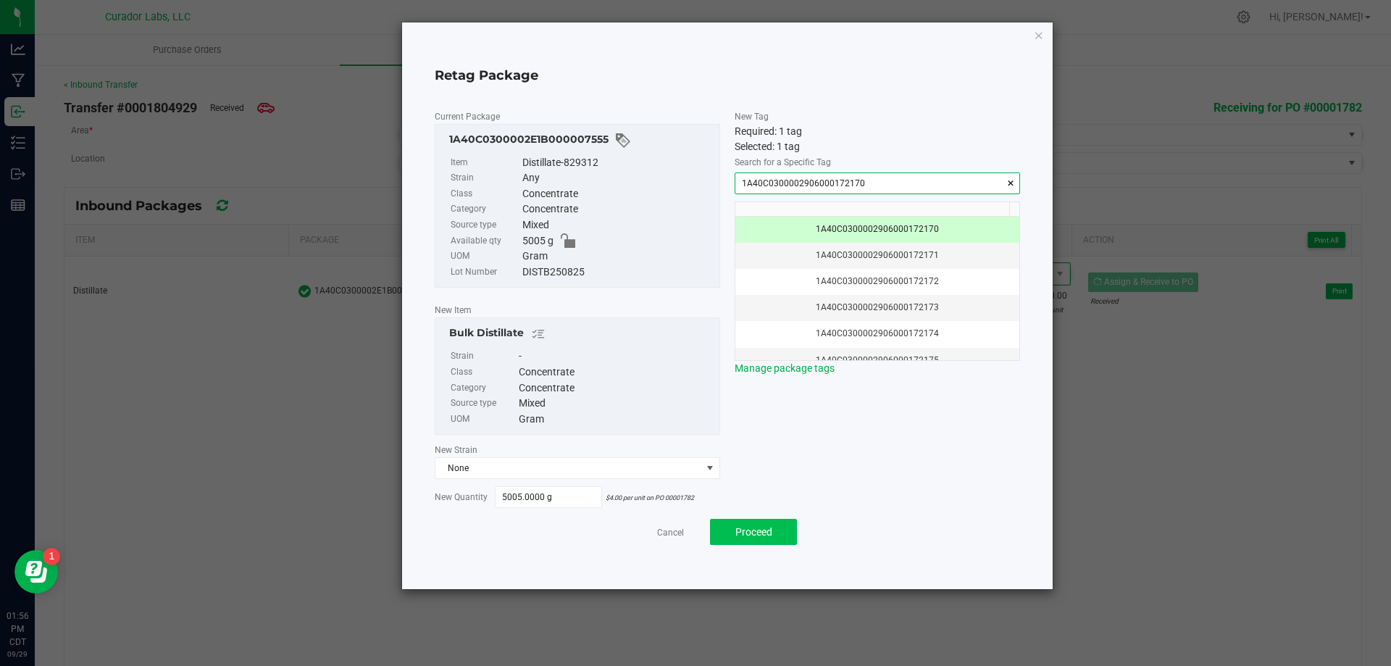
type input "1A40C0300002906000172170"
click at [769, 527] on span "Proceed" at bounding box center [753, 532] width 37 height 12
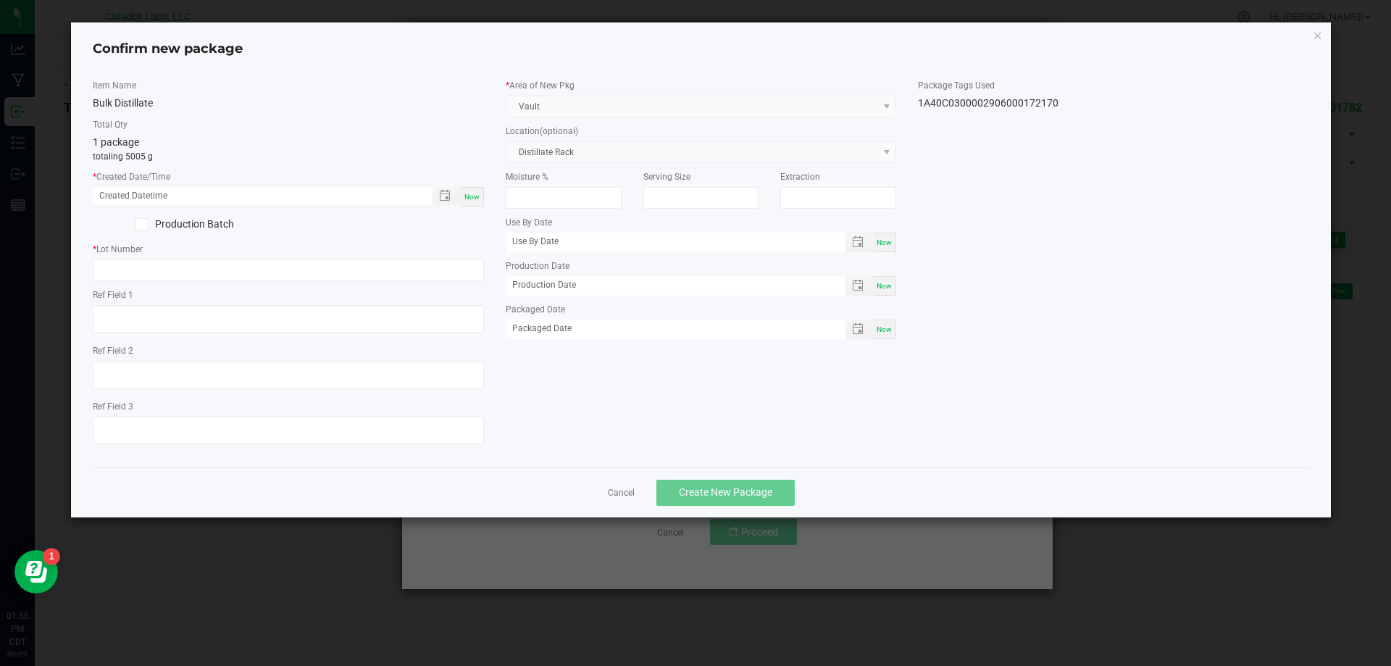
click at [477, 195] on span "Now" at bounding box center [471, 197] width 15 height 8
type input "[DATE] 01:56 PM"
click at [252, 280] on input "text" at bounding box center [288, 270] width 391 height 22
paste input "250929BLKDSTLLT"
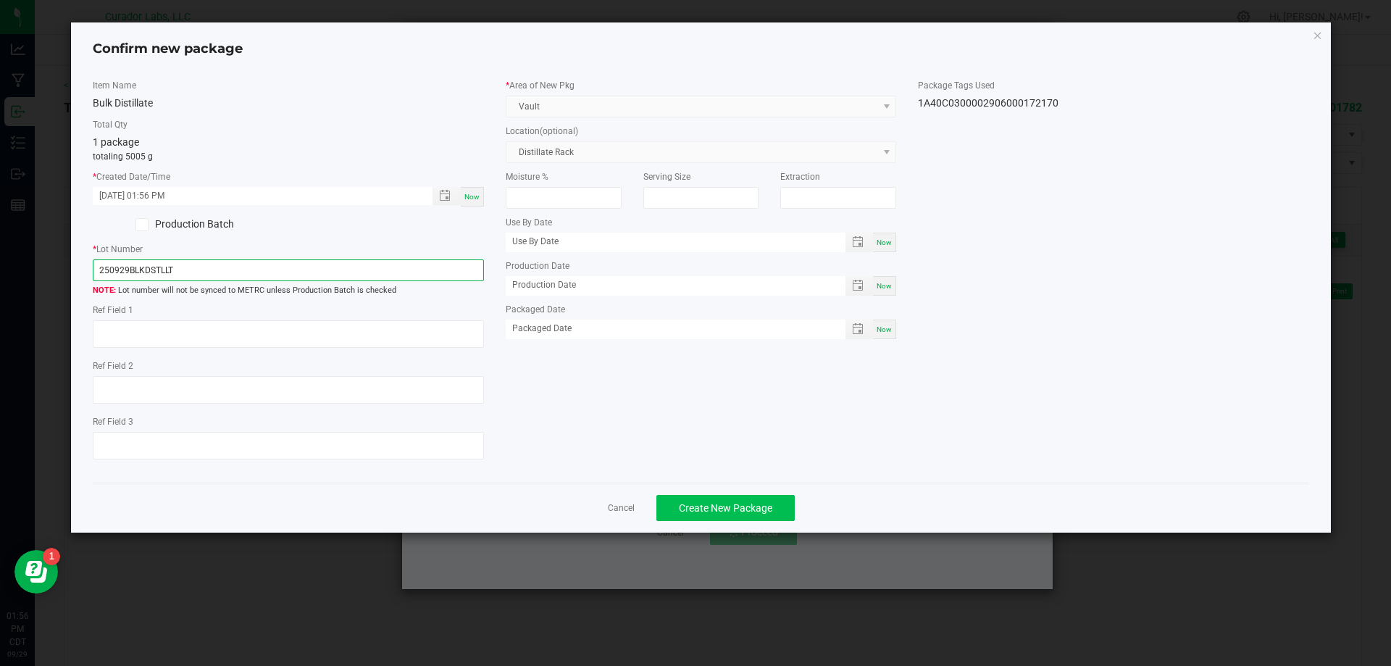
type input "250929BLKDSTLLT"
click at [727, 504] on span "Create New Package" at bounding box center [725, 508] width 93 height 12
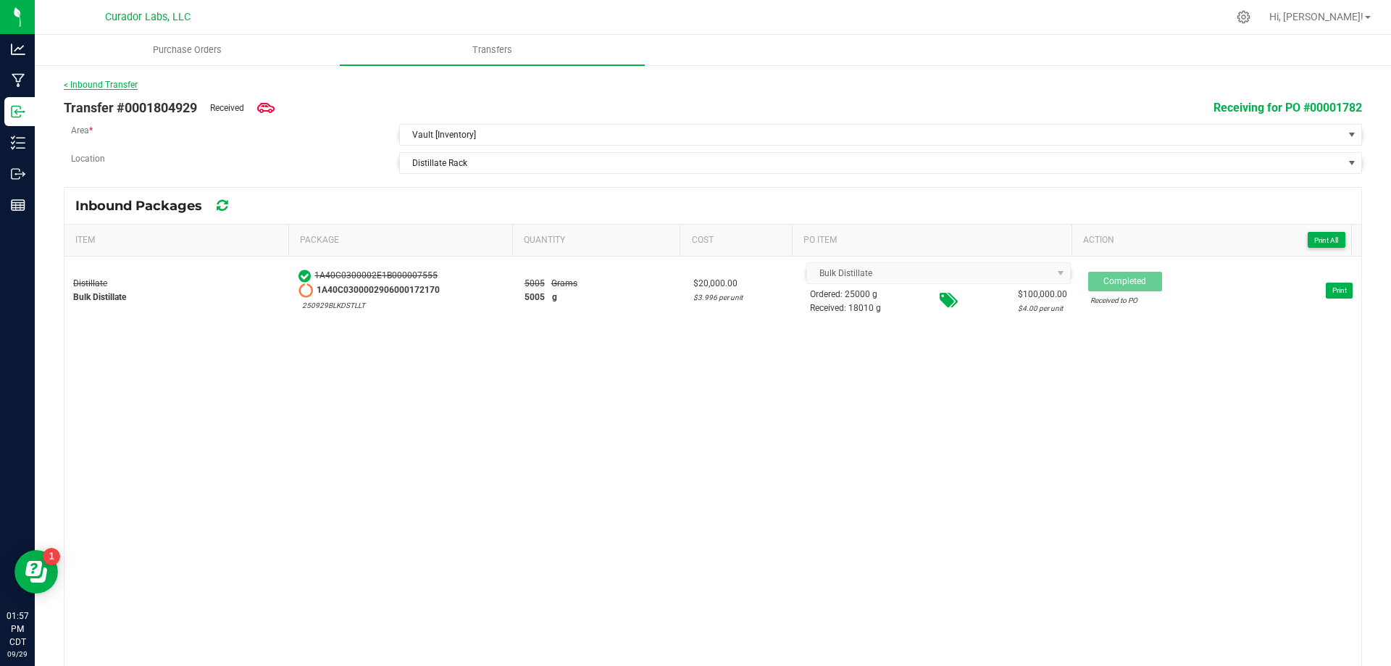
click at [109, 88] on link "< Inbound Transfer" at bounding box center [101, 85] width 74 height 10
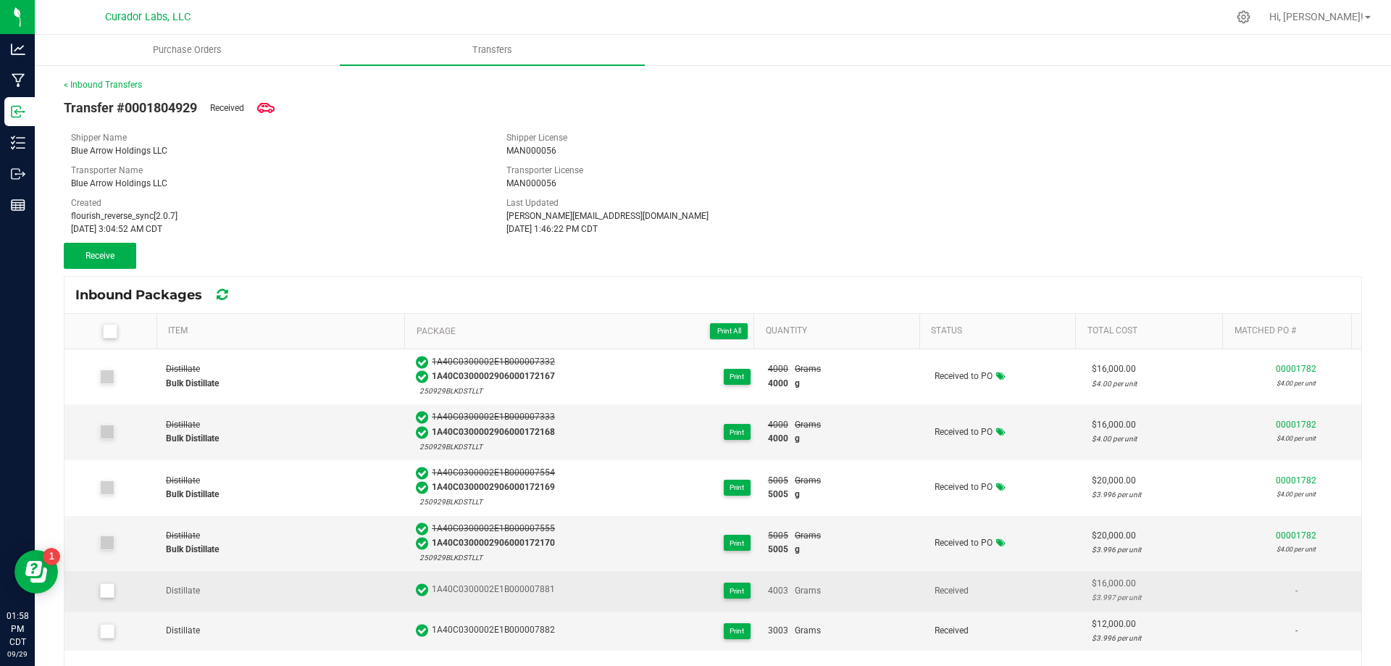
click at [105, 591] on icon at bounding box center [106, 591] width 9 height 0
click at [0, 0] on input "checkbox" at bounding box center [0, 0] width 0 height 0
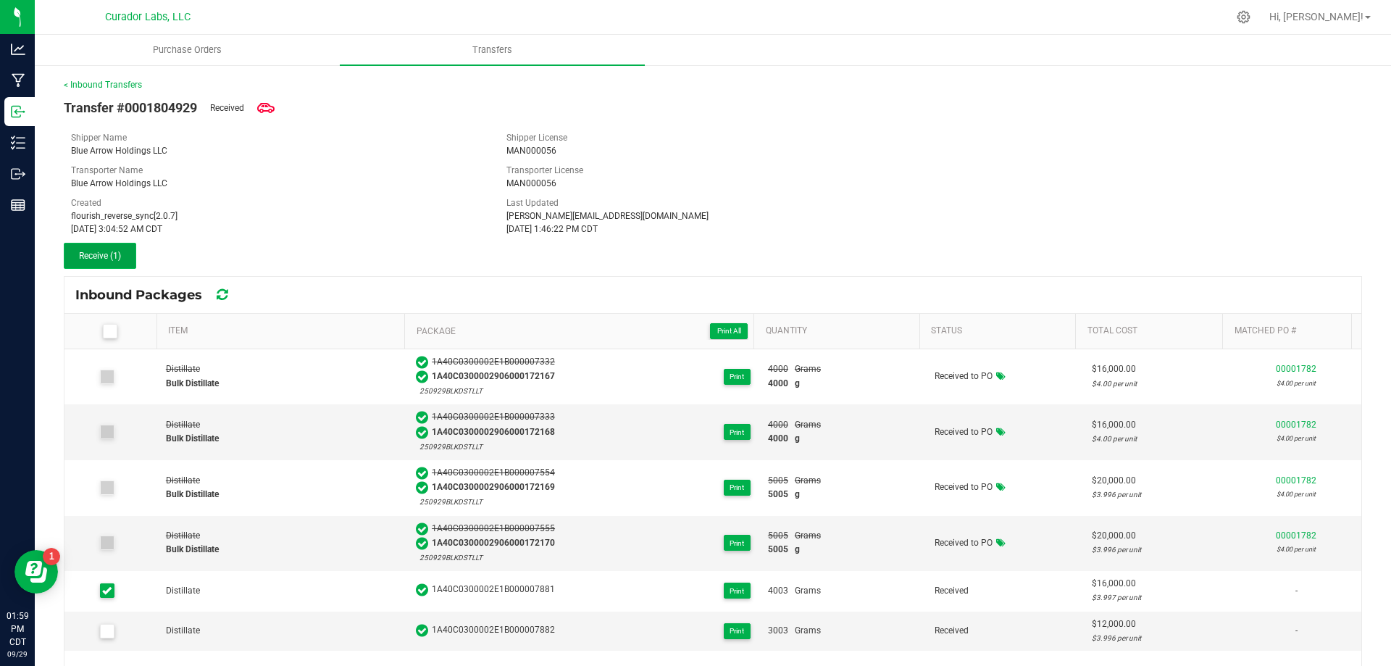
click at [122, 246] on button "Receive (1)" at bounding box center [100, 256] width 72 height 26
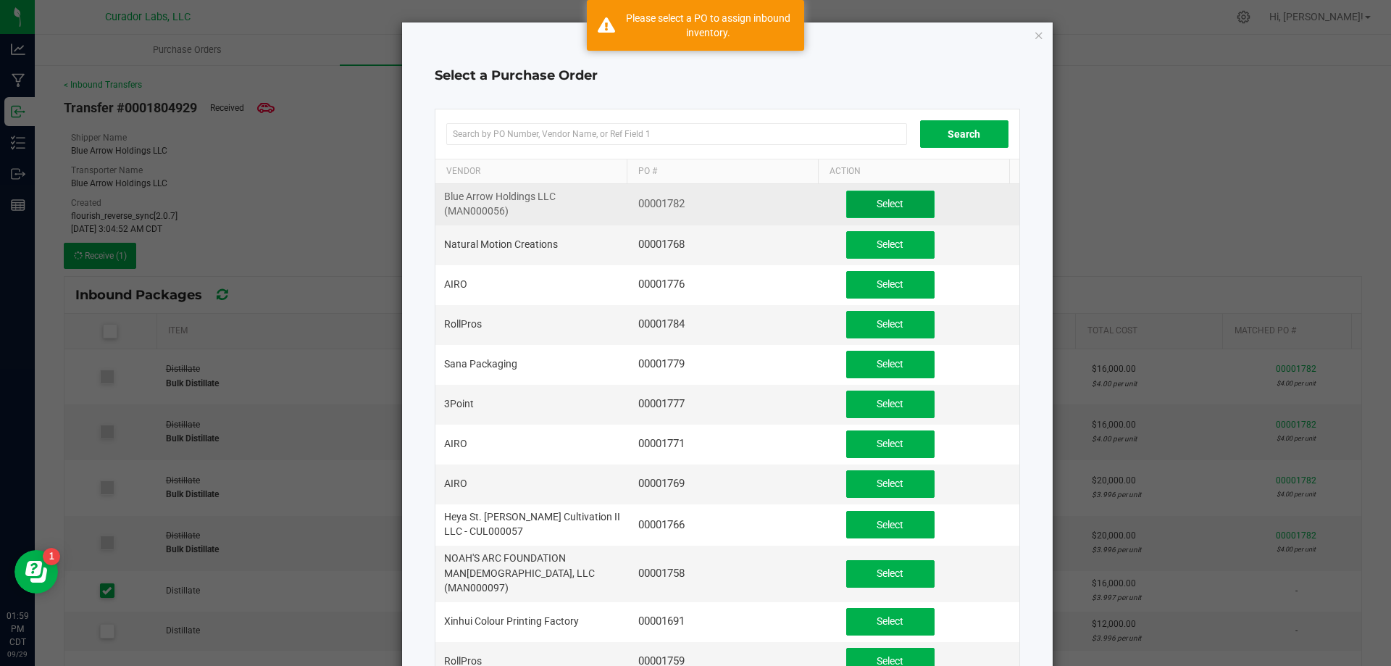
click at [877, 198] on span "Select" at bounding box center [890, 204] width 27 height 12
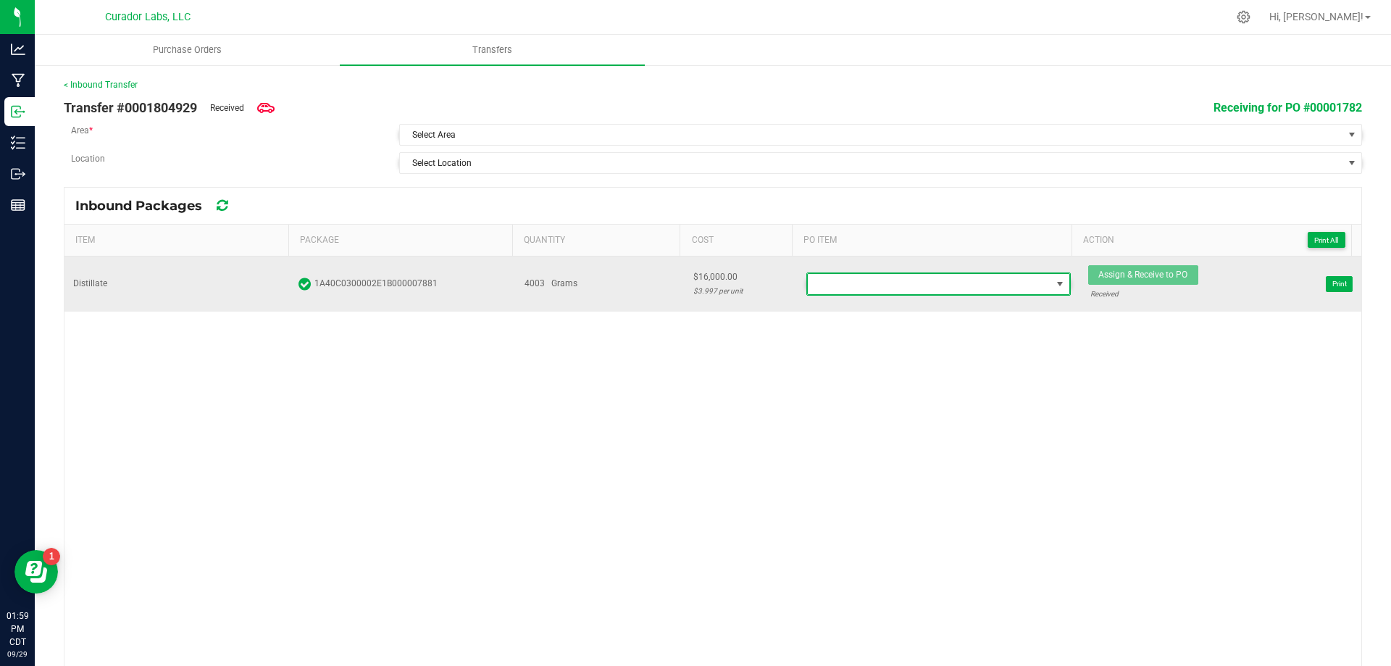
click at [872, 273] on span at bounding box center [938, 284] width 263 height 22
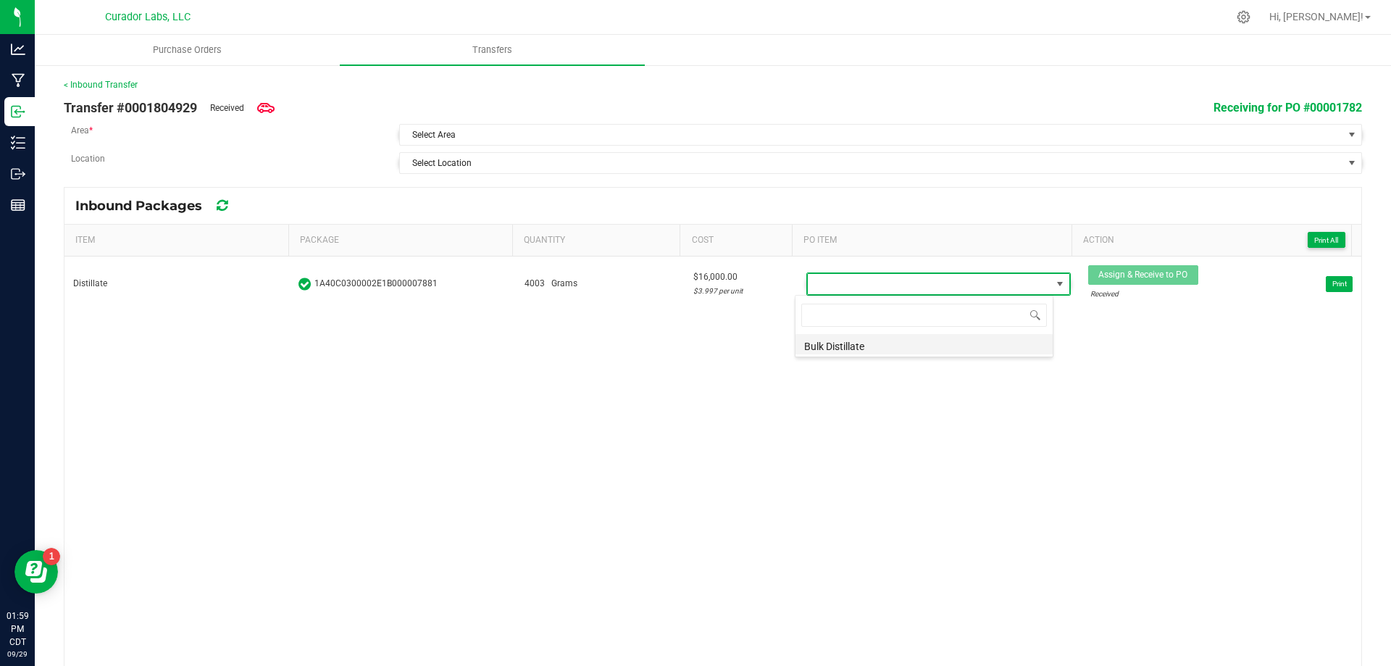
click at [858, 343] on li "Bulk Distillate" at bounding box center [924, 344] width 257 height 20
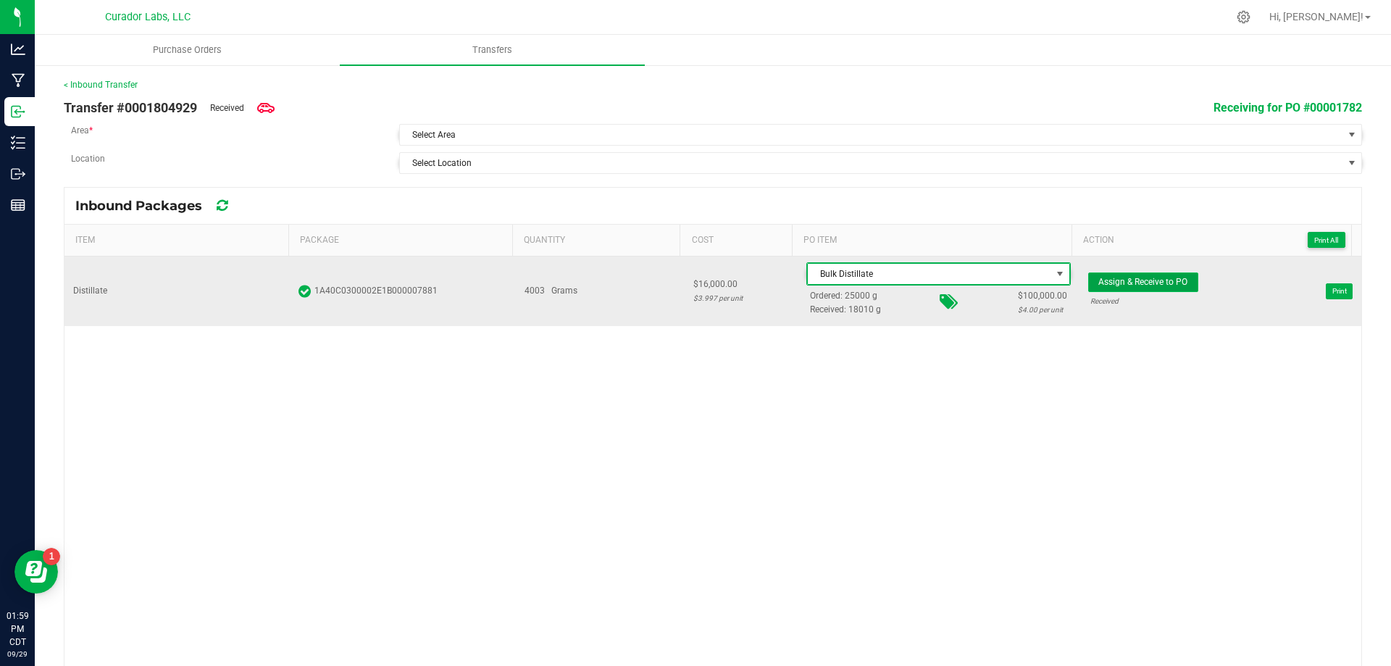
click at [1145, 281] on span "Assign & Receive to PO" at bounding box center [1142, 282] width 89 height 10
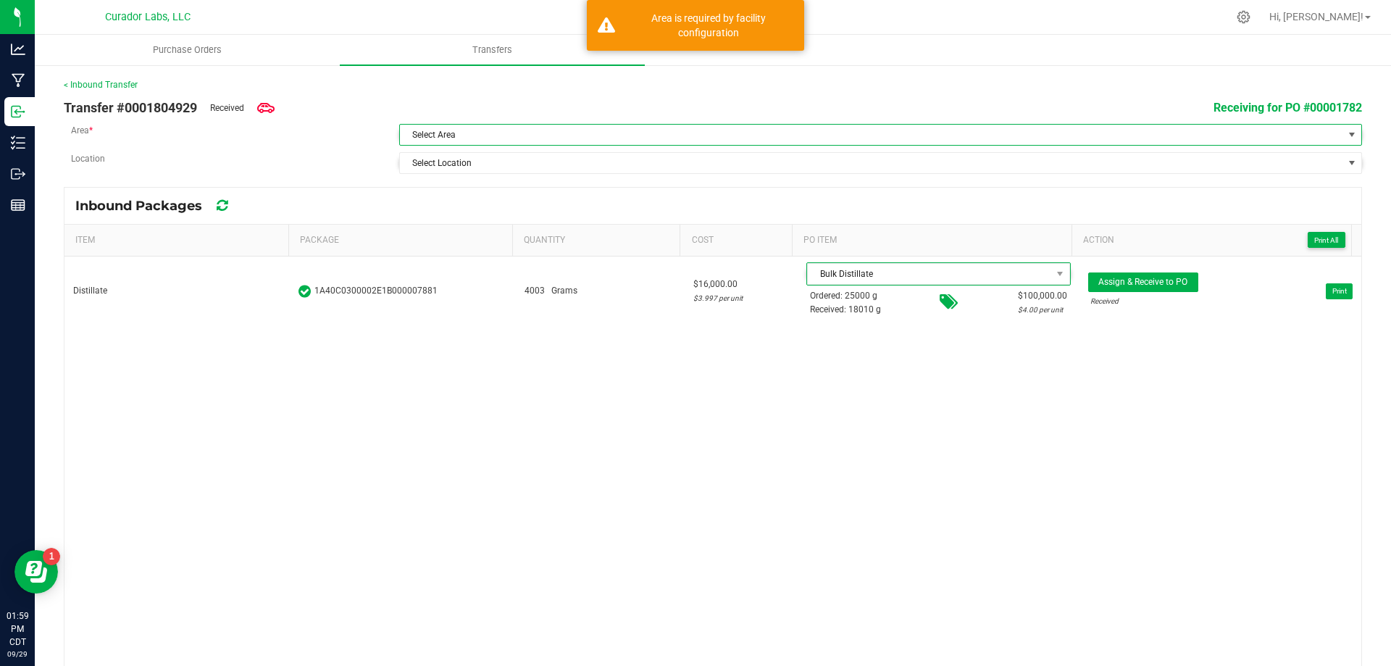
click at [597, 133] on span "Select Area" at bounding box center [871, 135] width 943 height 20
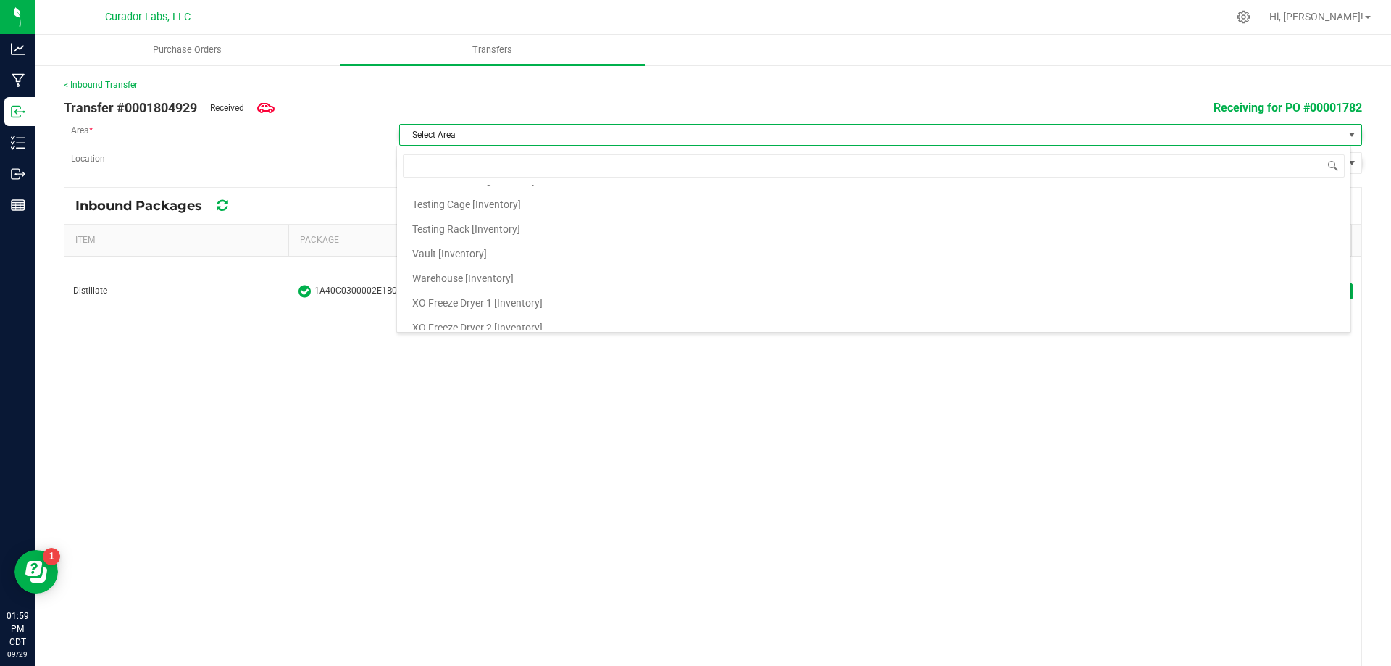
scroll to position [1522, 0]
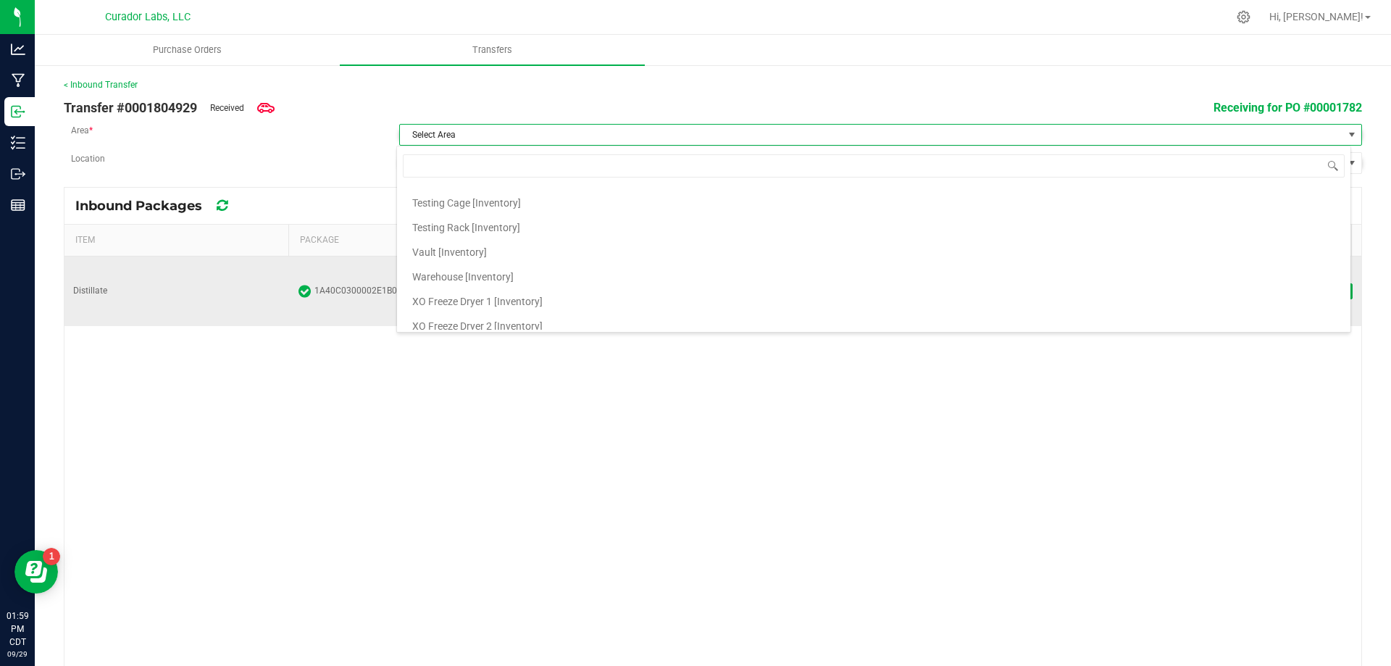
click at [461, 257] on span "Vault [Inventory]" at bounding box center [449, 252] width 75 height 22
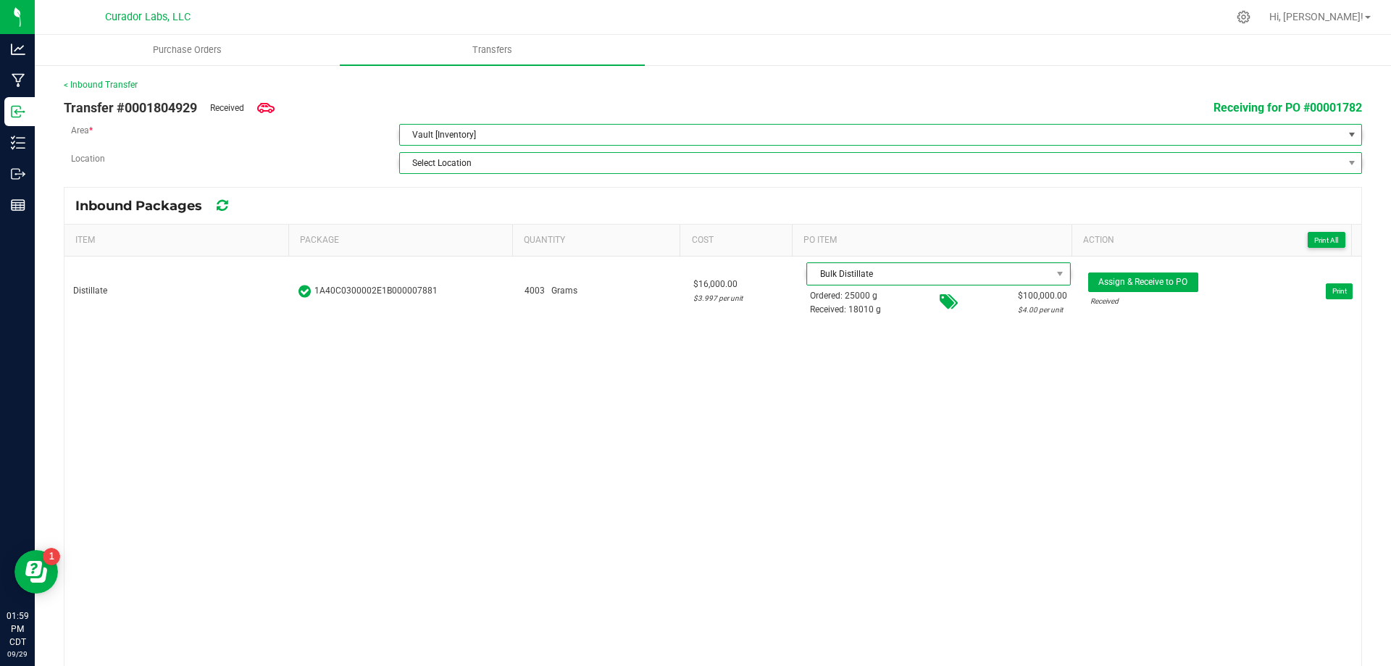
click at [612, 159] on span "Select Location" at bounding box center [871, 163] width 943 height 20
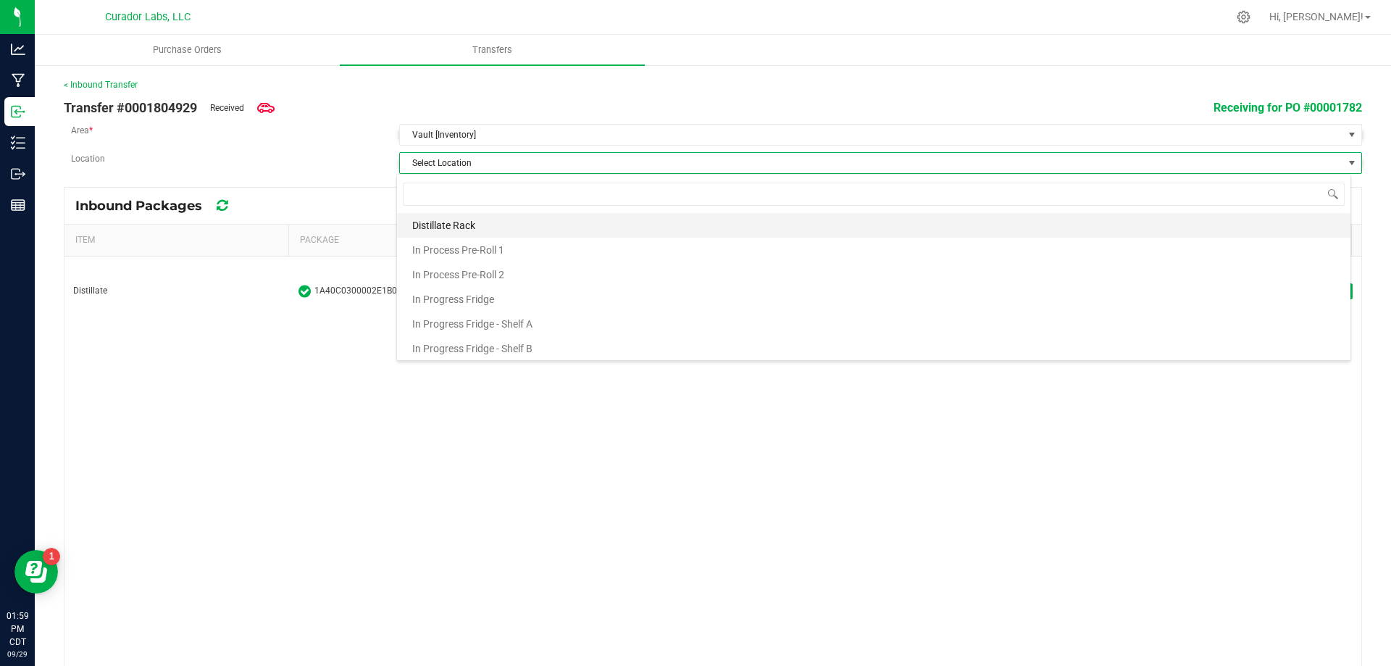
scroll to position [22, 955]
click at [464, 224] on span "Distillate Rack" at bounding box center [443, 225] width 63 height 22
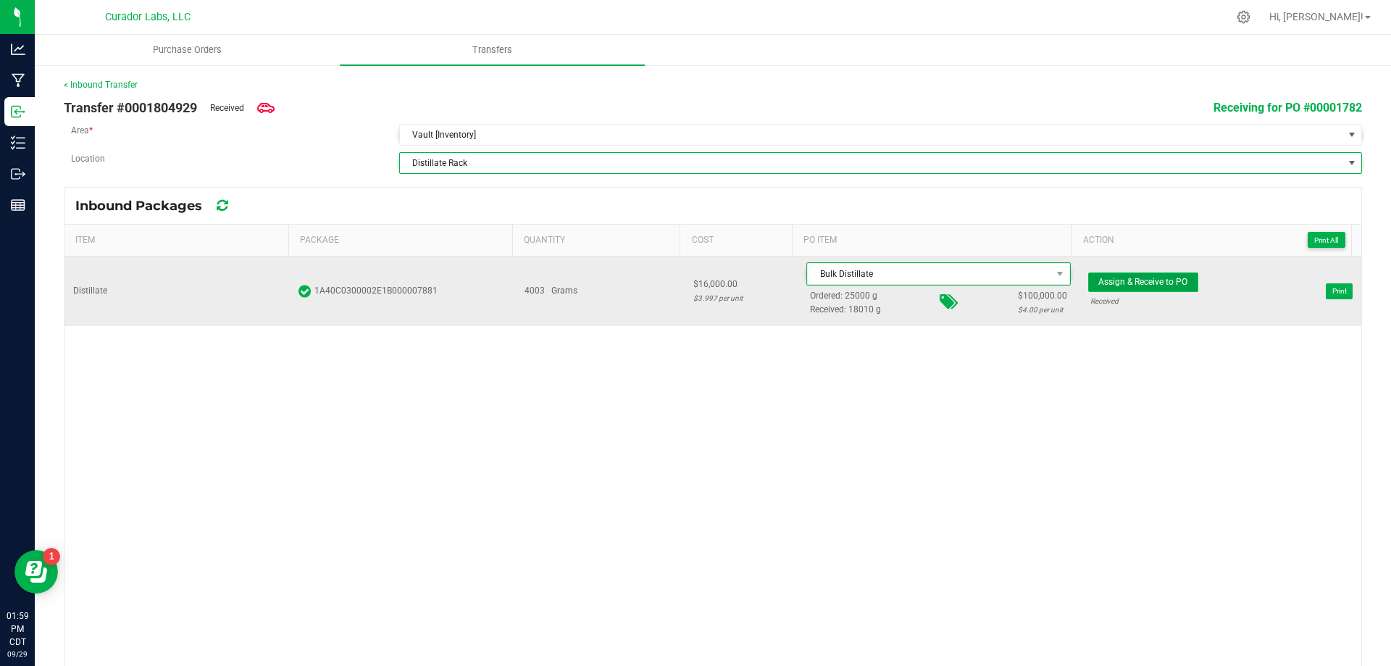
click at [1098, 285] on span "Assign & Receive to PO" at bounding box center [1142, 282] width 89 height 10
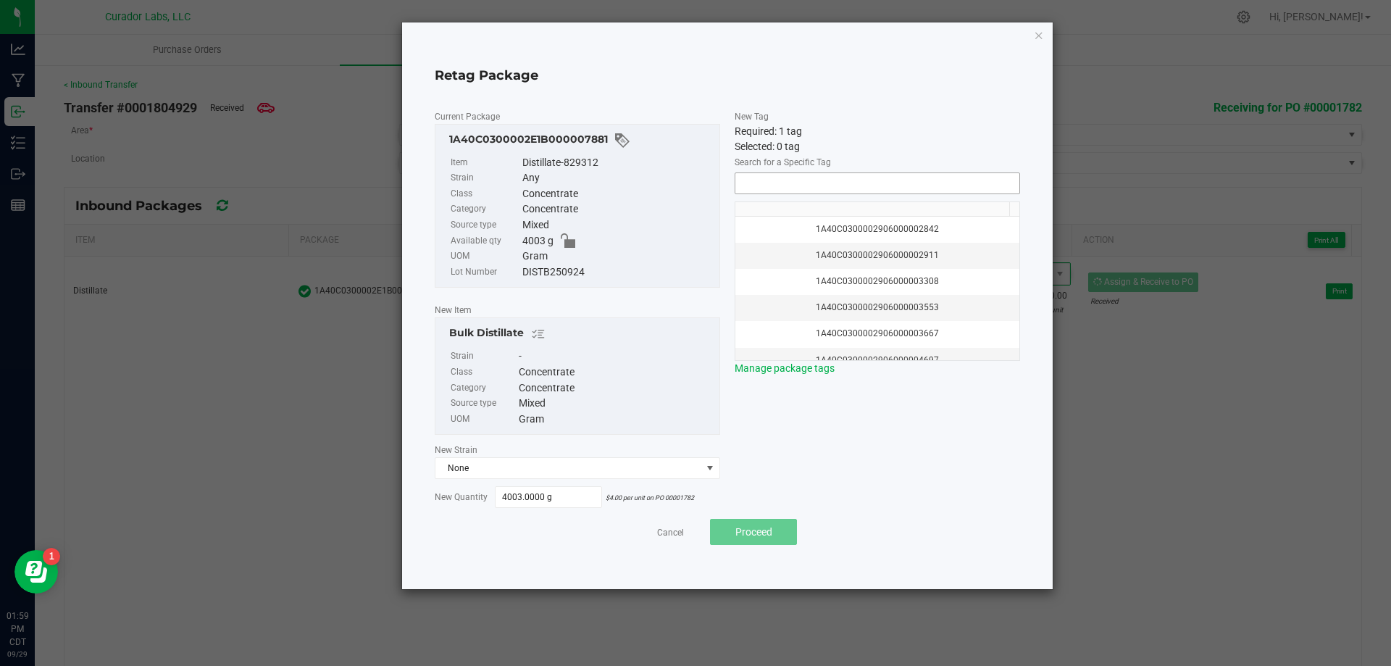
click at [823, 180] on input "NO DATA FOUND" at bounding box center [877, 183] width 284 height 20
click at [827, 208] on li "1A40C0300002906000172171" at bounding box center [877, 209] width 284 height 25
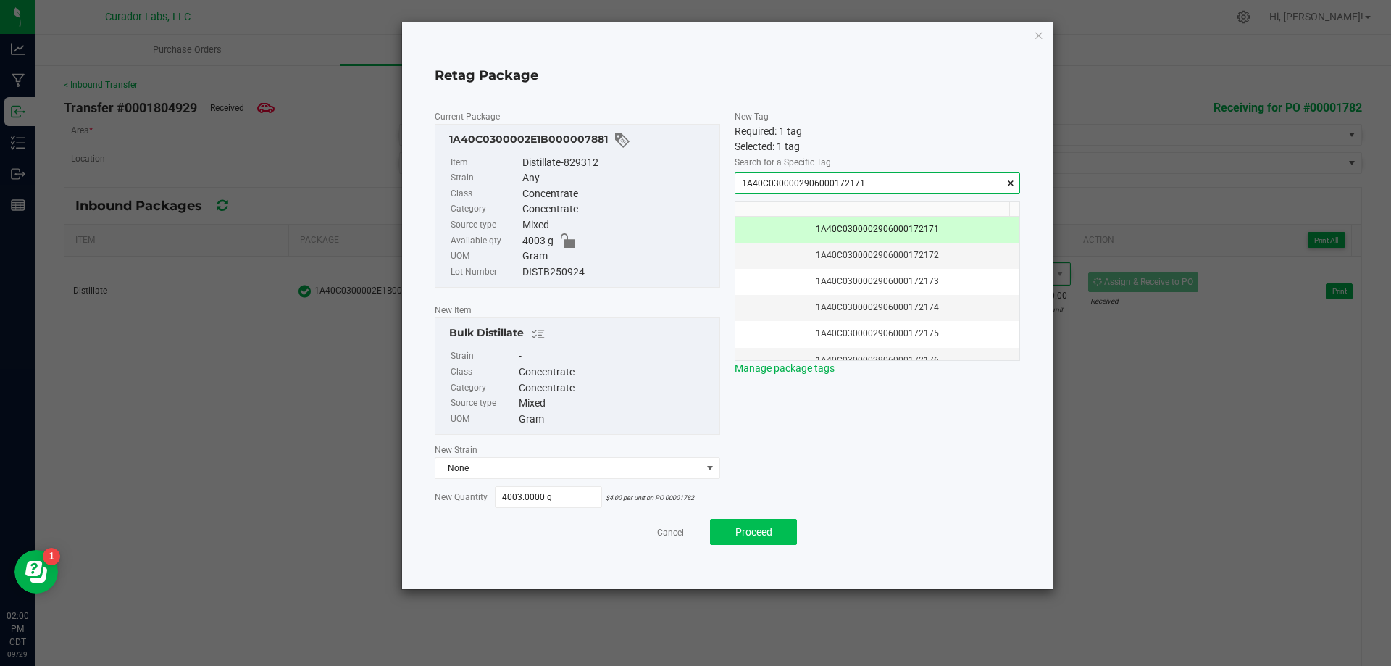
type input "1A40C0300002906000172171"
click at [736, 537] on span "Proceed" at bounding box center [753, 532] width 37 height 12
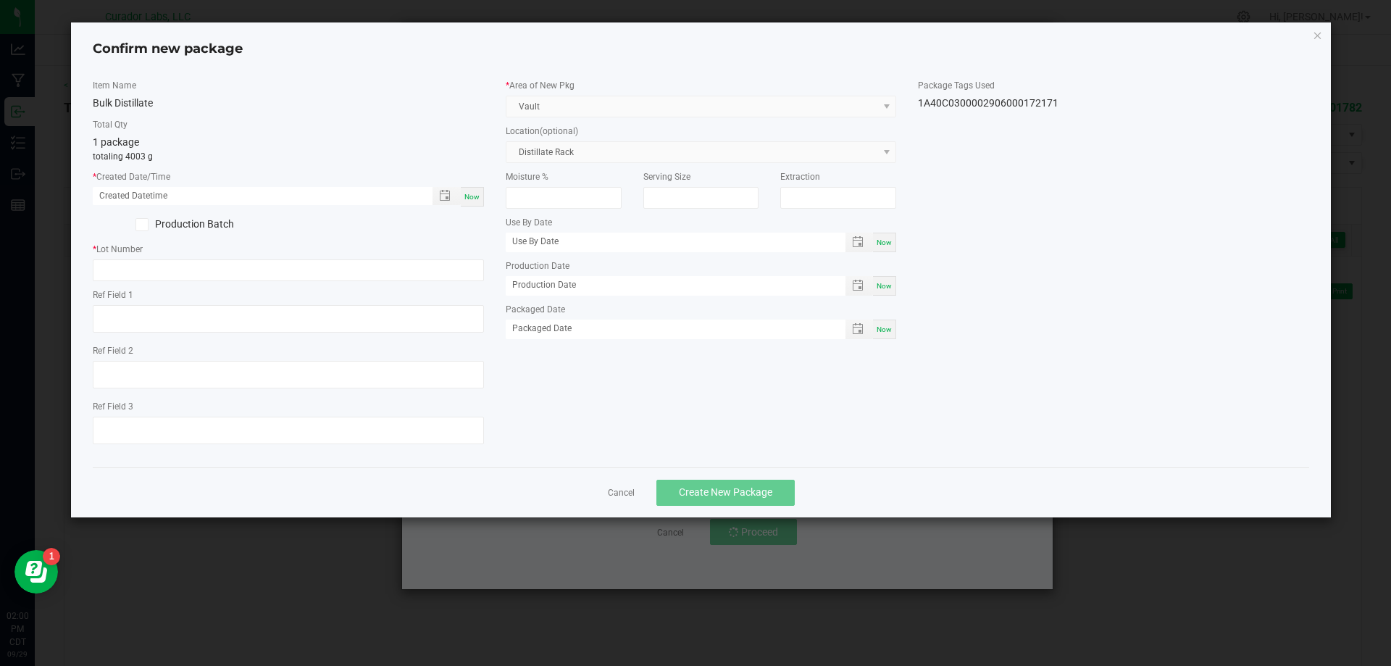
click at [478, 197] on span "Now" at bounding box center [471, 197] width 15 height 8
type input "[DATE] 02:00 PM"
click at [215, 280] on input "text" at bounding box center [288, 270] width 391 height 22
paste input "250929BLKDSTLLT"
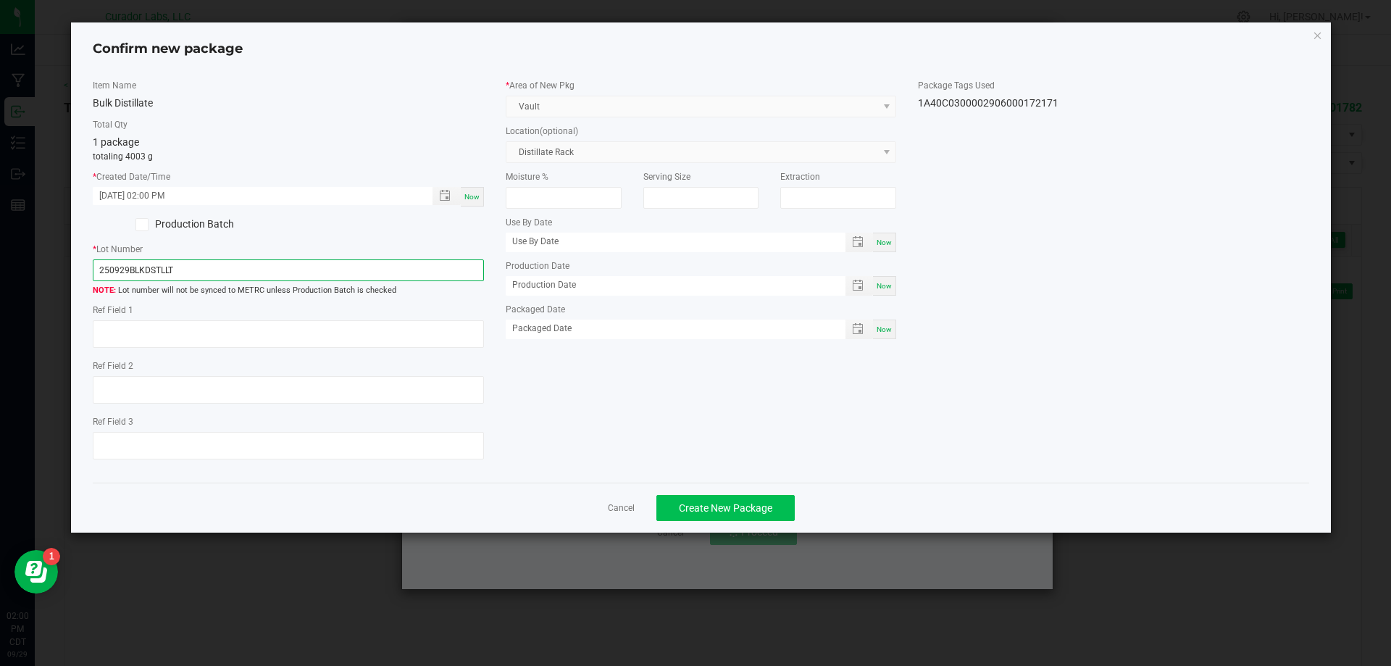
type input "250929BLKDSTLLT"
click at [710, 512] on span "Create New Package" at bounding box center [725, 508] width 93 height 12
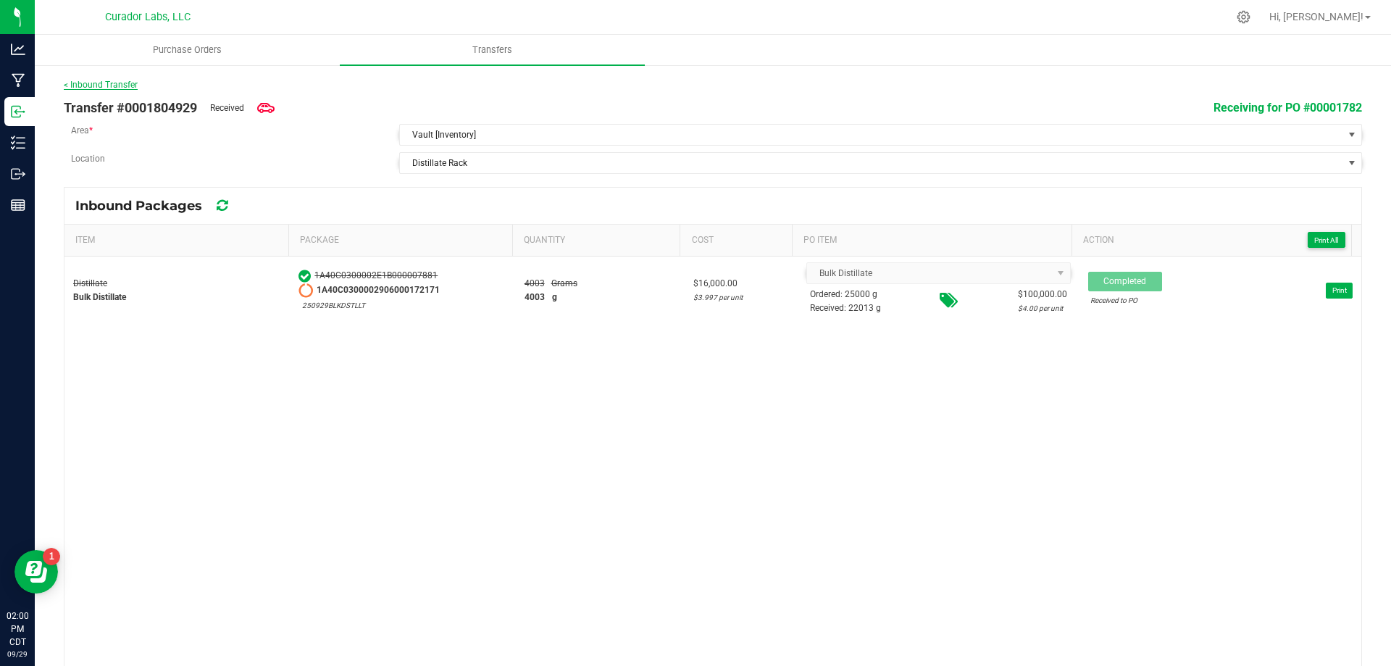
click at [111, 85] on link "< Inbound Transfer" at bounding box center [101, 85] width 74 height 10
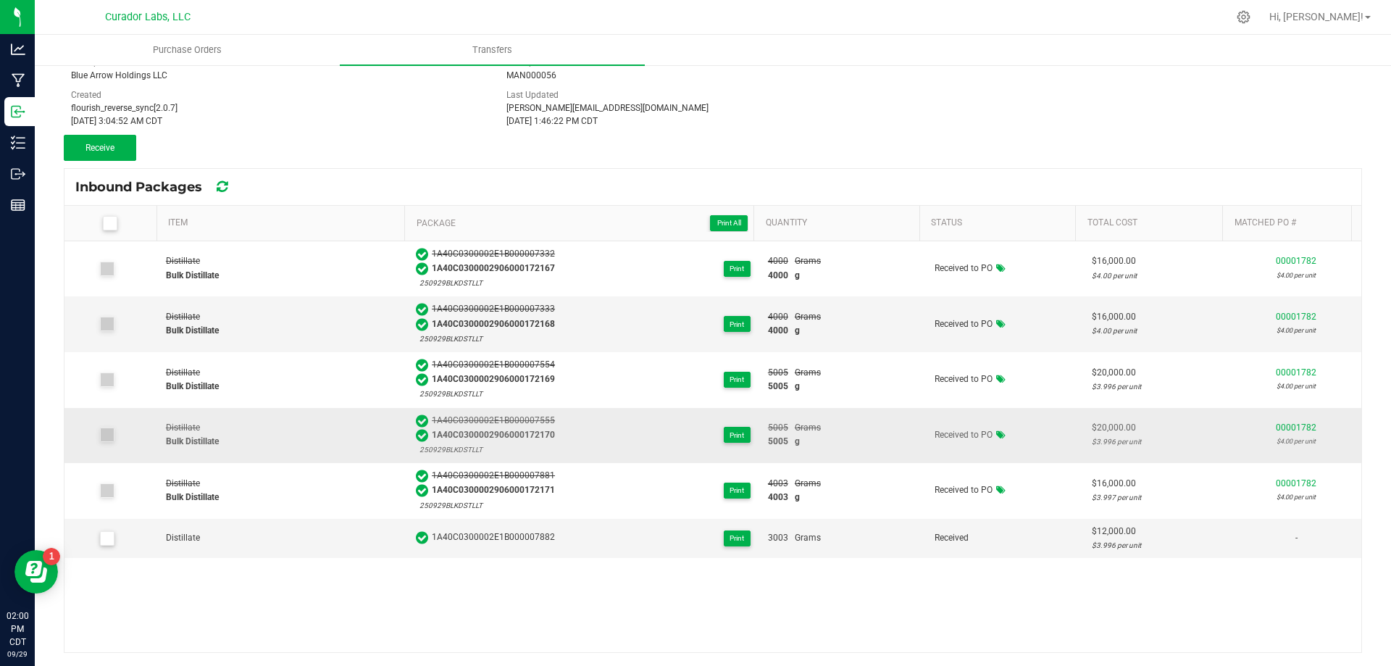
scroll to position [109, 0]
click at [107, 537] on icon at bounding box center [106, 537] width 9 height 0
click at [0, 0] on input "checkbox" at bounding box center [0, 0] width 0 height 0
click at [99, 147] on span "Receive (1)" at bounding box center [100, 146] width 42 height 10
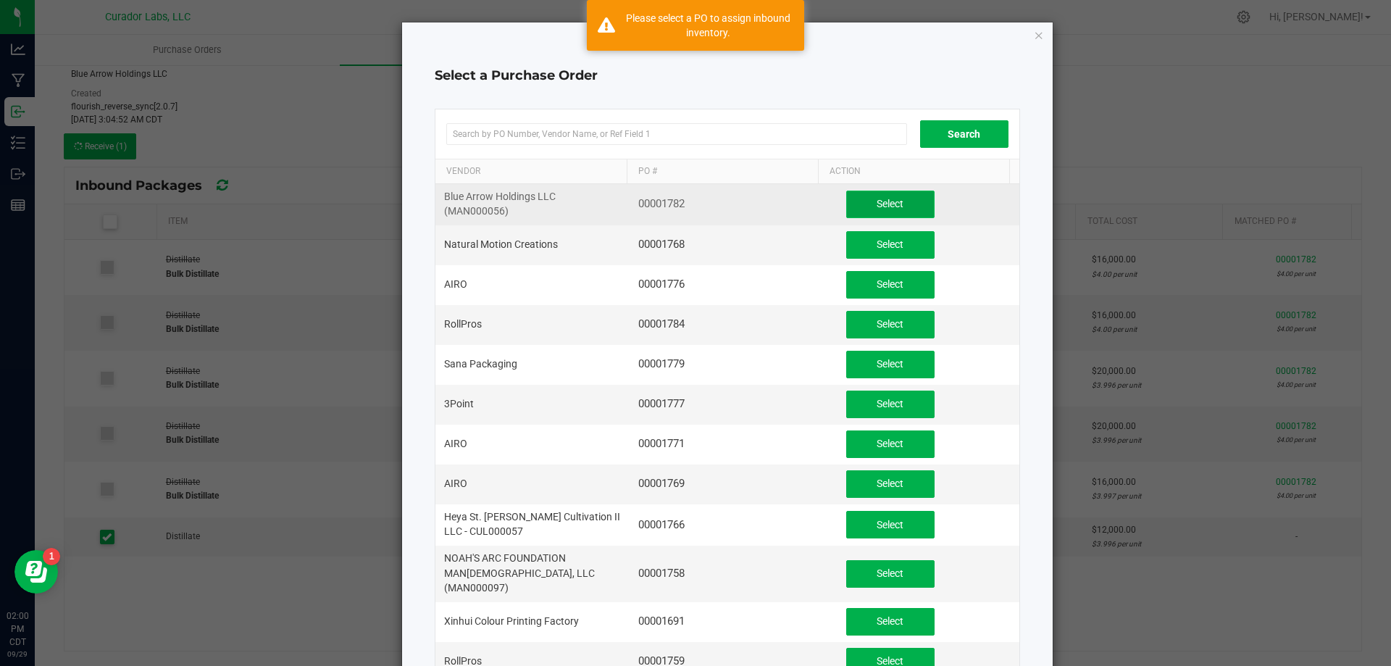
click at [901, 206] on button "Select" at bounding box center [890, 205] width 88 height 28
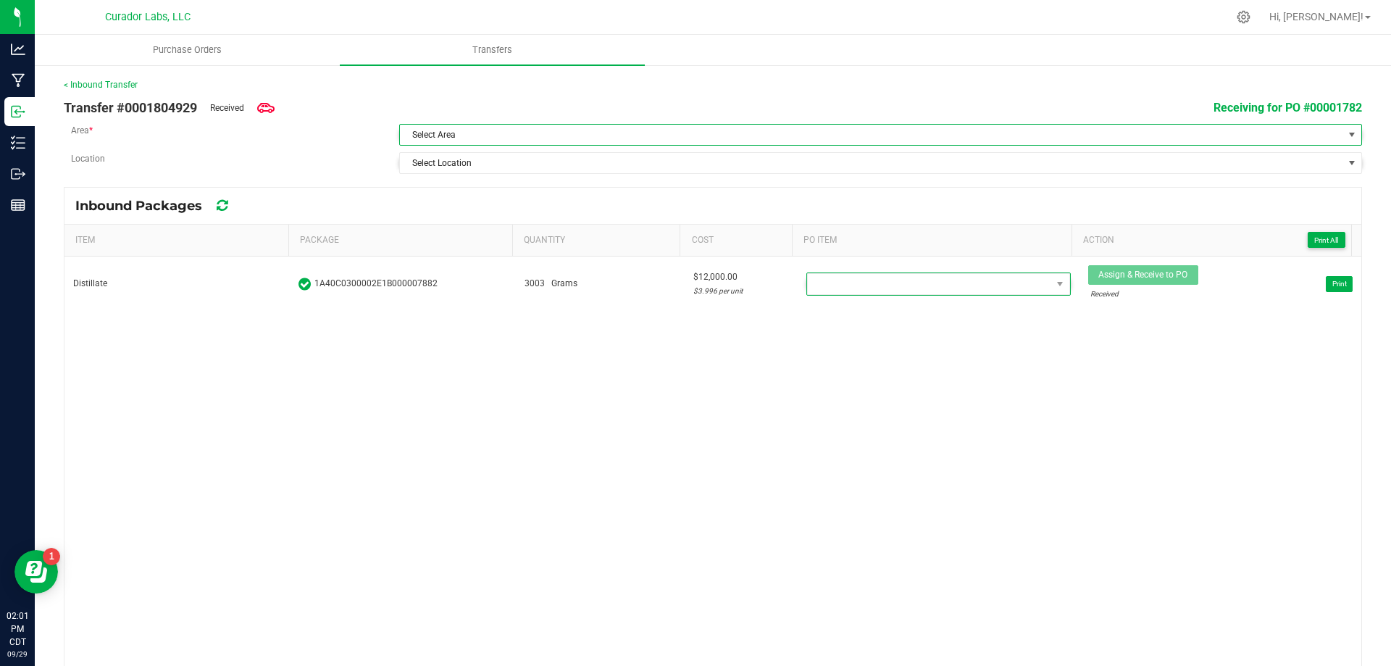
click at [425, 126] on span "Select Area" at bounding box center [871, 135] width 943 height 20
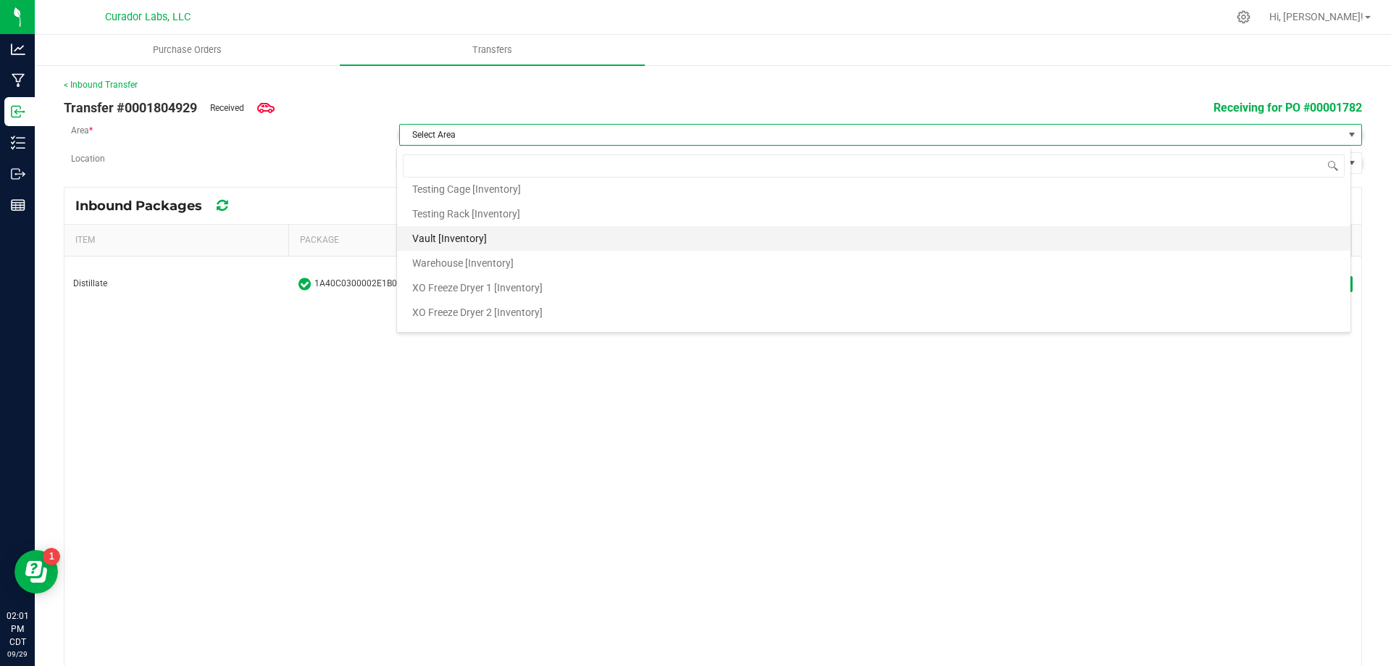
scroll to position [1522, 0]
click at [475, 254] on span "Vault [Inventory]" at bounding box center [449, 252] width 75 height 22
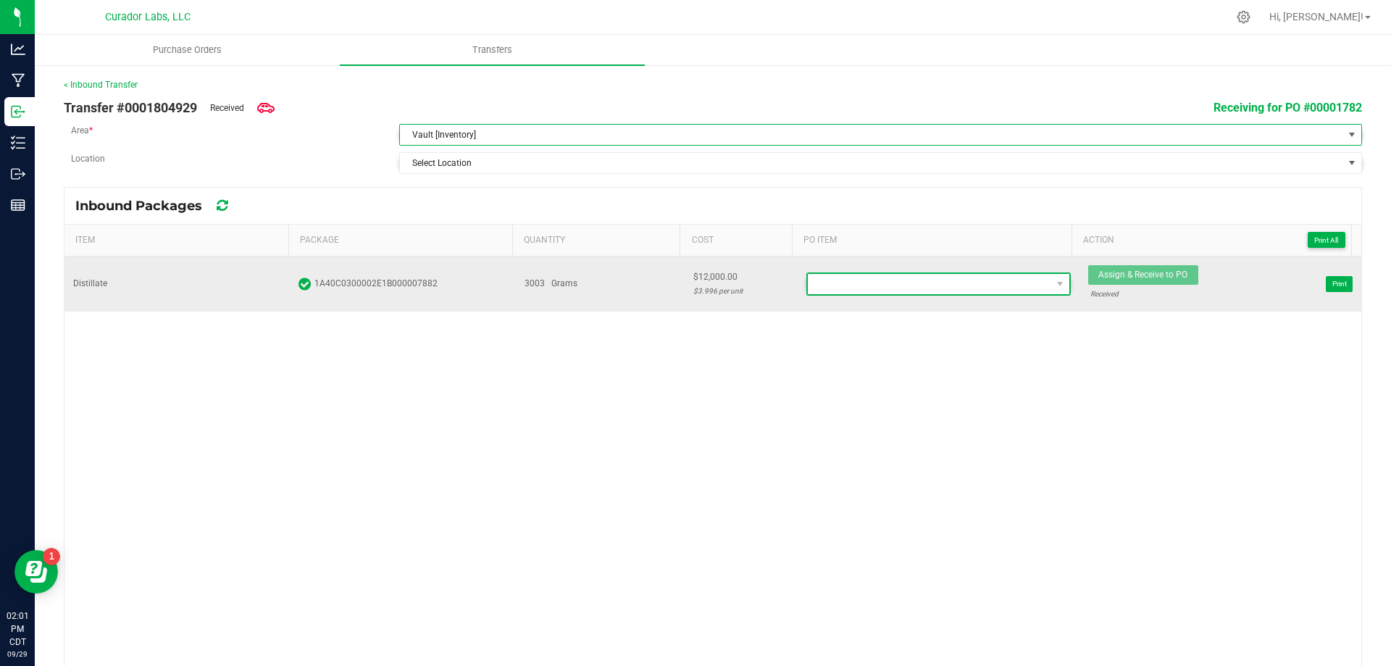
click at [886, 288] on span at bounding box center [929, 284] width 243 height 20
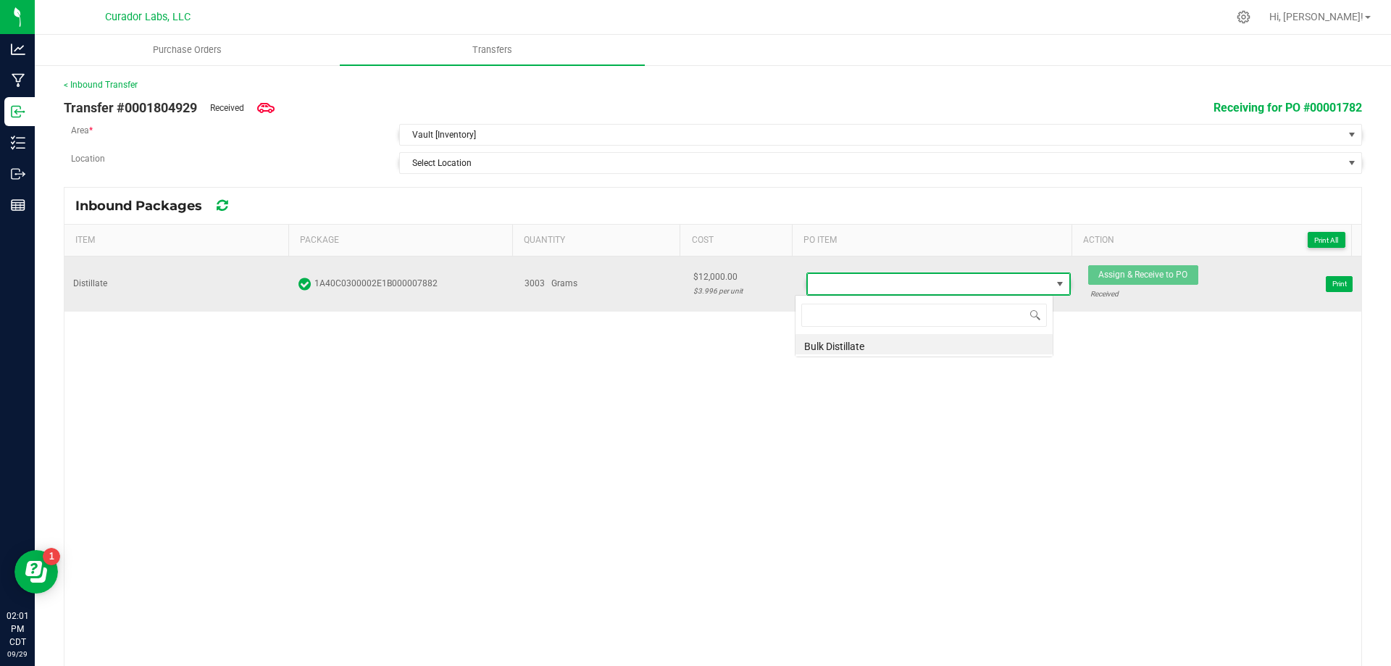
scroll to position [22, 258]
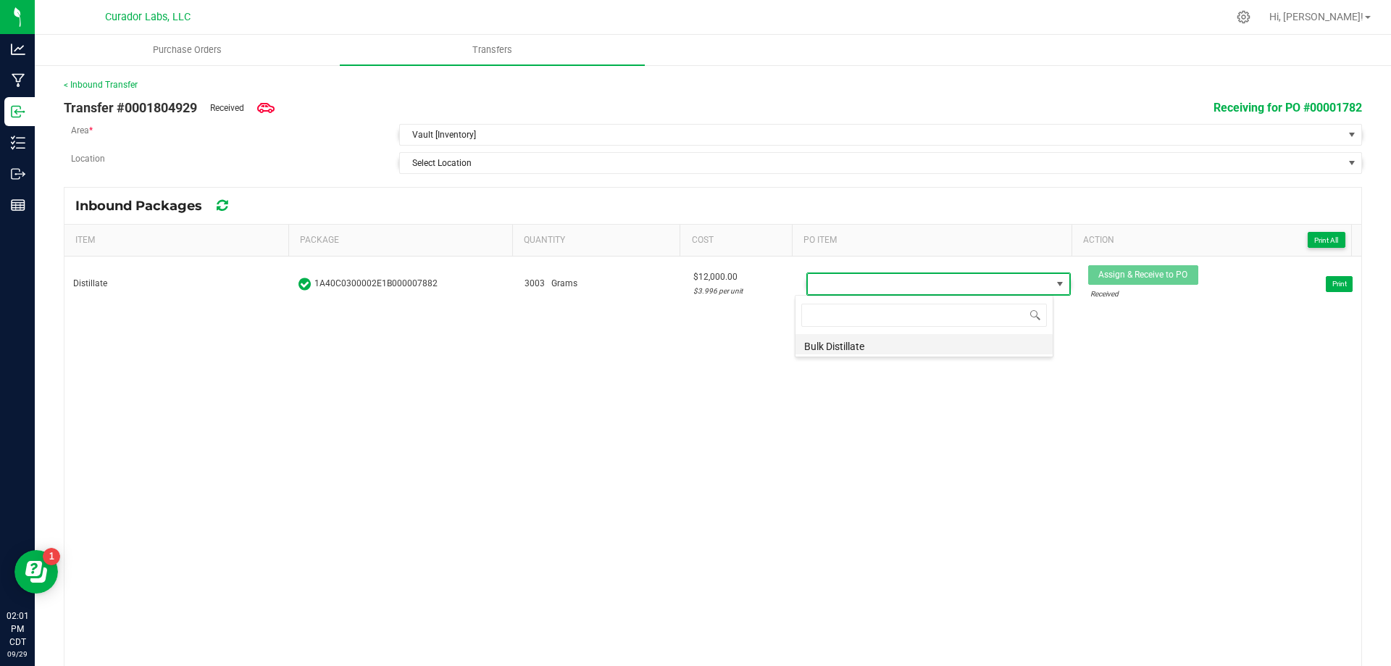
click at [850, 336] on li "Bulk Distillate" at bounding box center [924, 344] width 257 height 20
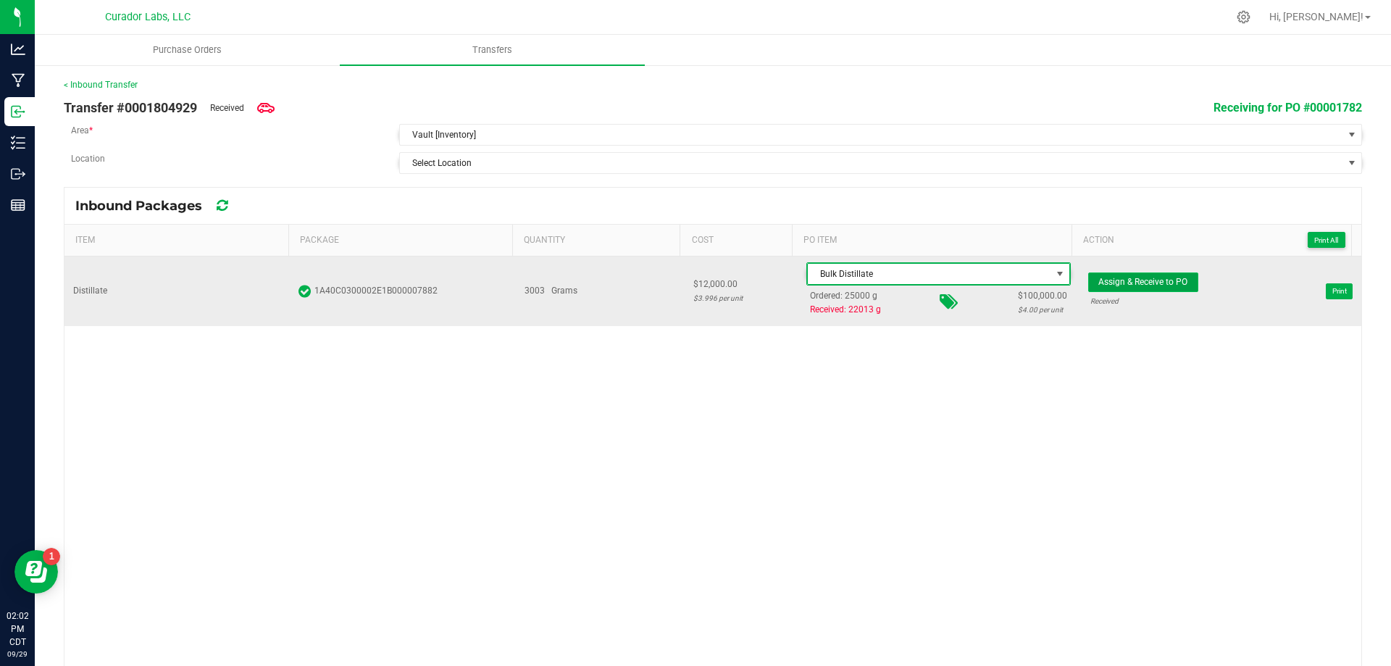
click at [1124, 287] on button "Assign & Receive to PO" at bounding box center [1143, 282] width 110 height 20
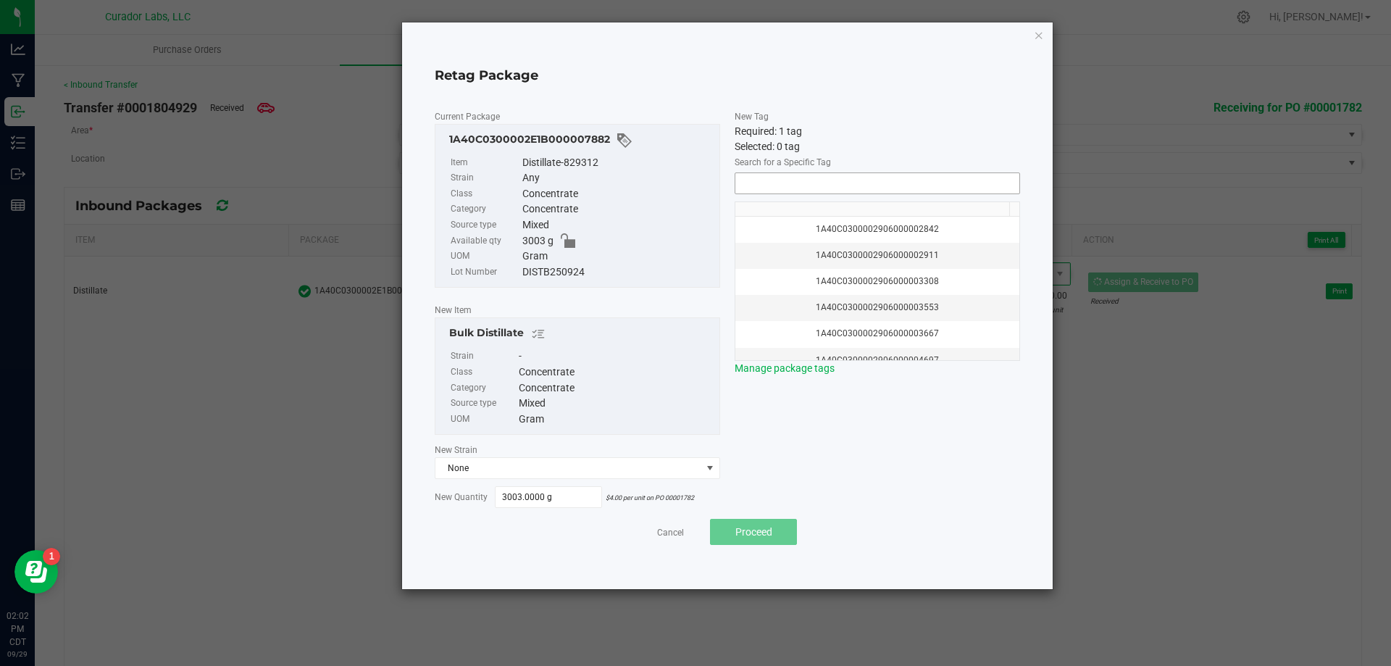
click at [929, 183] on input "NO DATA FOUND" at bounding box center [877, 183] width 284 height 20
click at [856, 217] on li "1A40C0300002906000172172" at bounding box center [877, 209] width 284 height 25
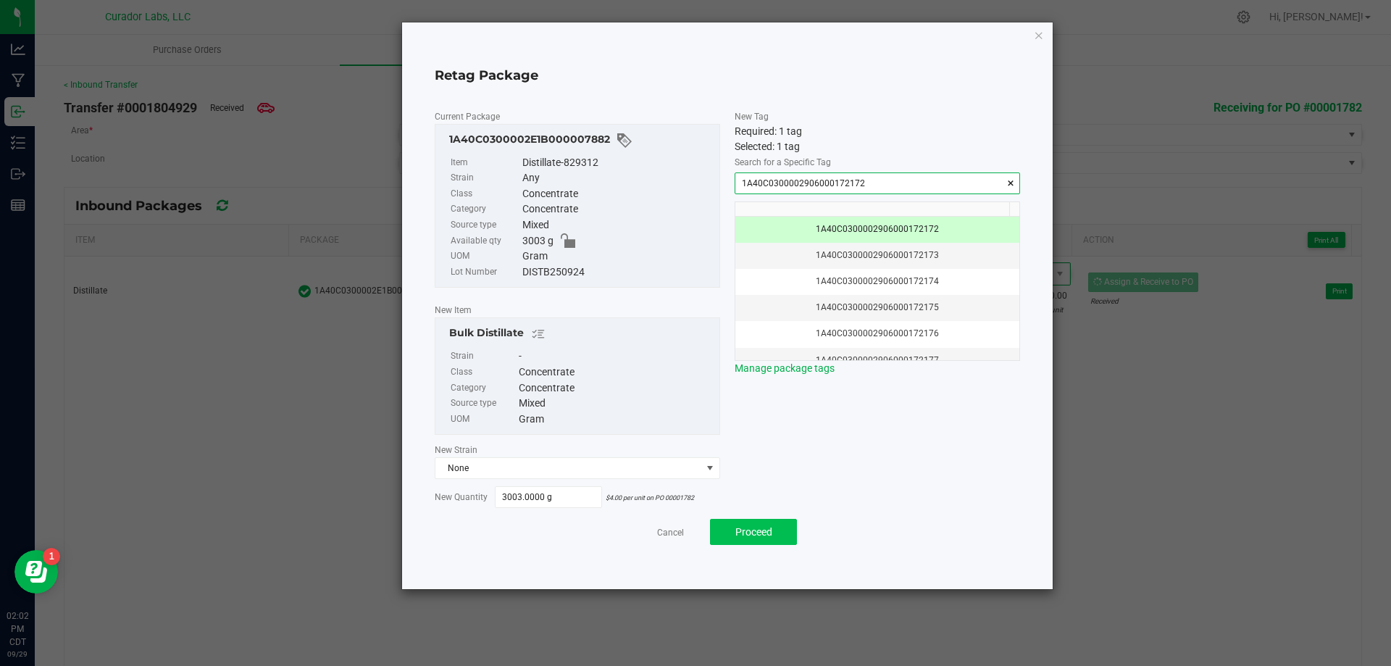
type input "1A40C0300002906000172172"
click at [789, 529] on button "Proceed" at bounding box center [753, 532] width 87 height 26
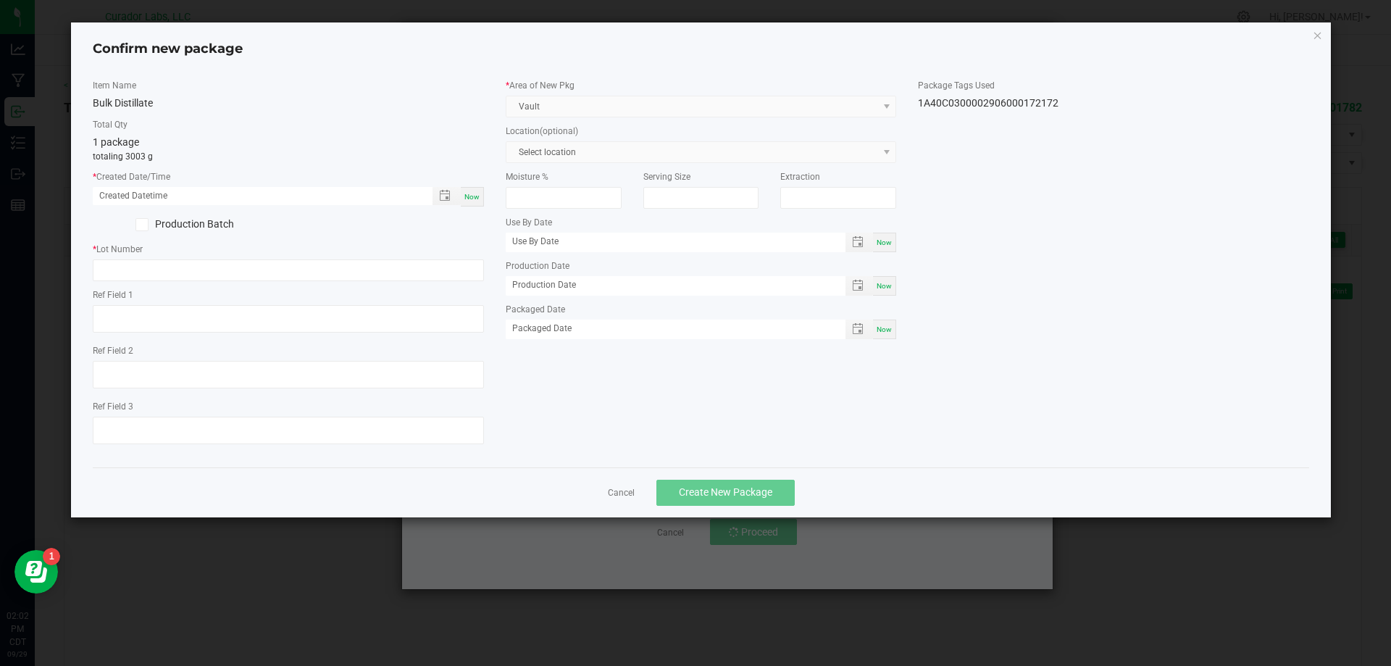
click at [482, 193] on div "Now" at bounding box center [472, 197] width 23 height 20
type input "[DATE] 02:02 PM"
click at [317, 262] on input "text" at bounding box center [288, 270] width 391 height 22
paste input "250929BLKDSTLLT"
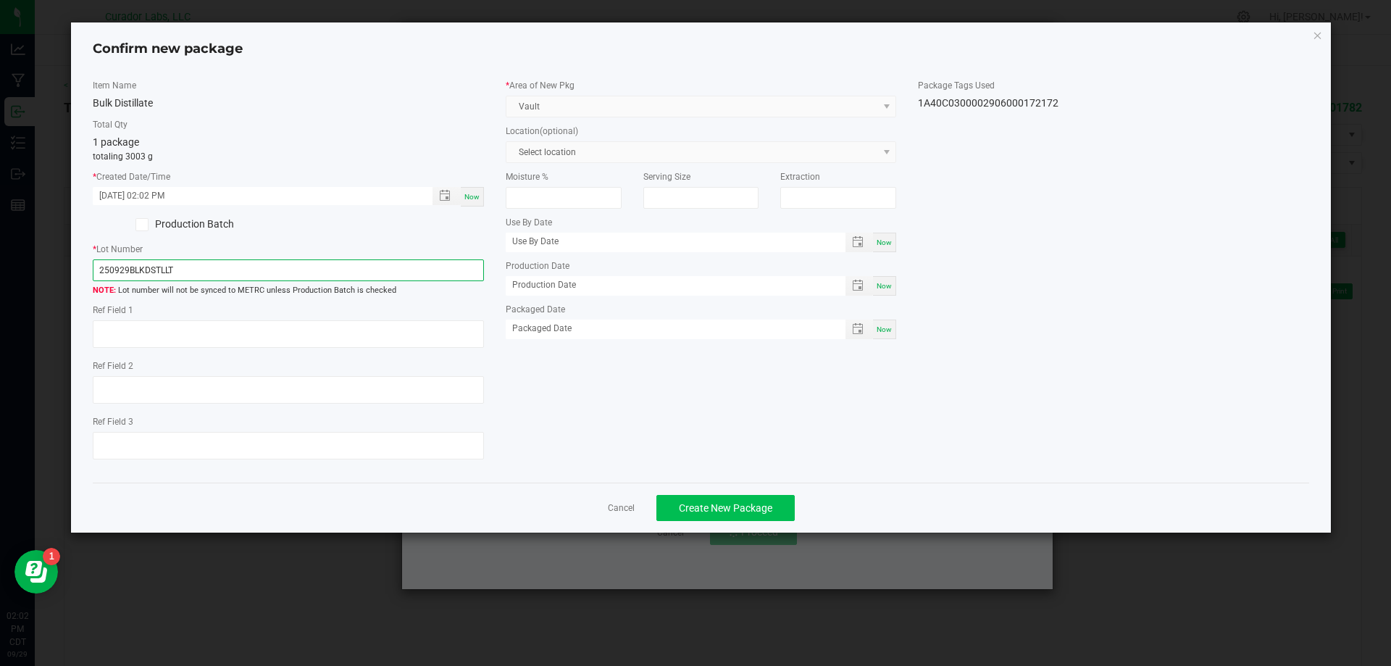
type input "250929BLKDSTLLT"
click at [725, 514] on span "Create New Package" at bounding box center [725, 508] width 93 height 12
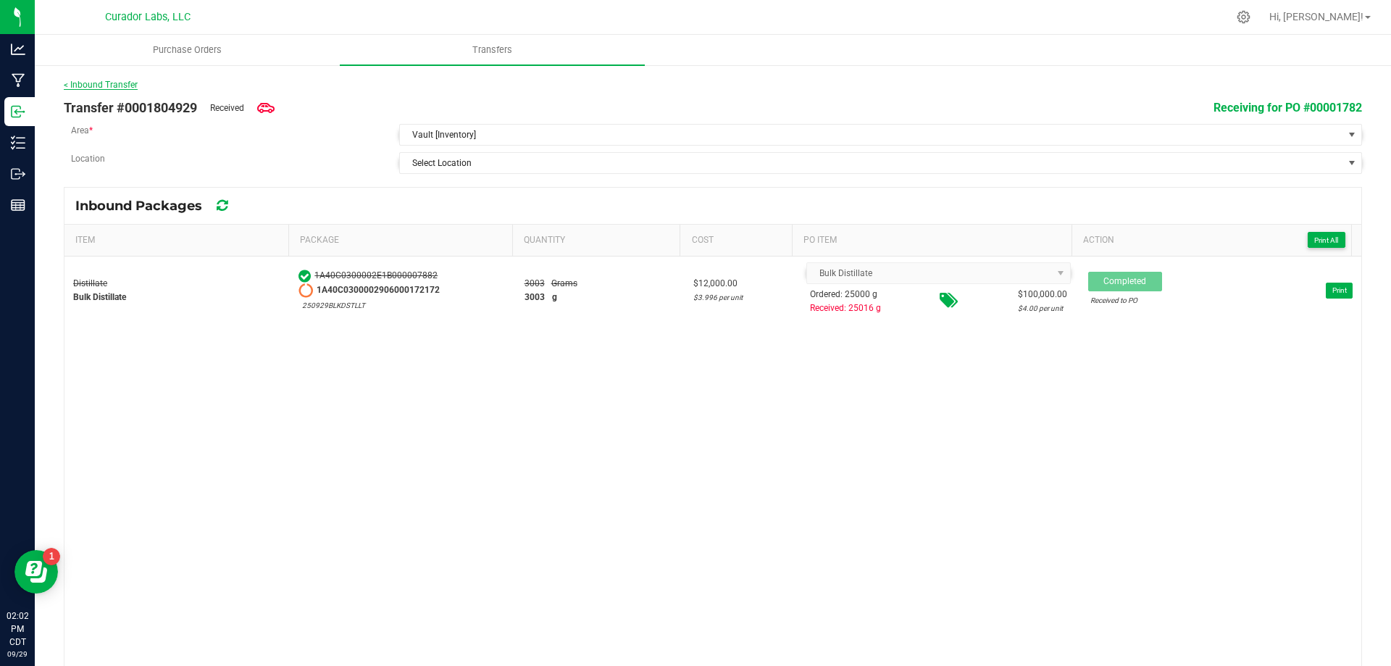
click at [122, 84] on link "< Inbound Transfer" at bounding box center [101, 85] width 74 height 10
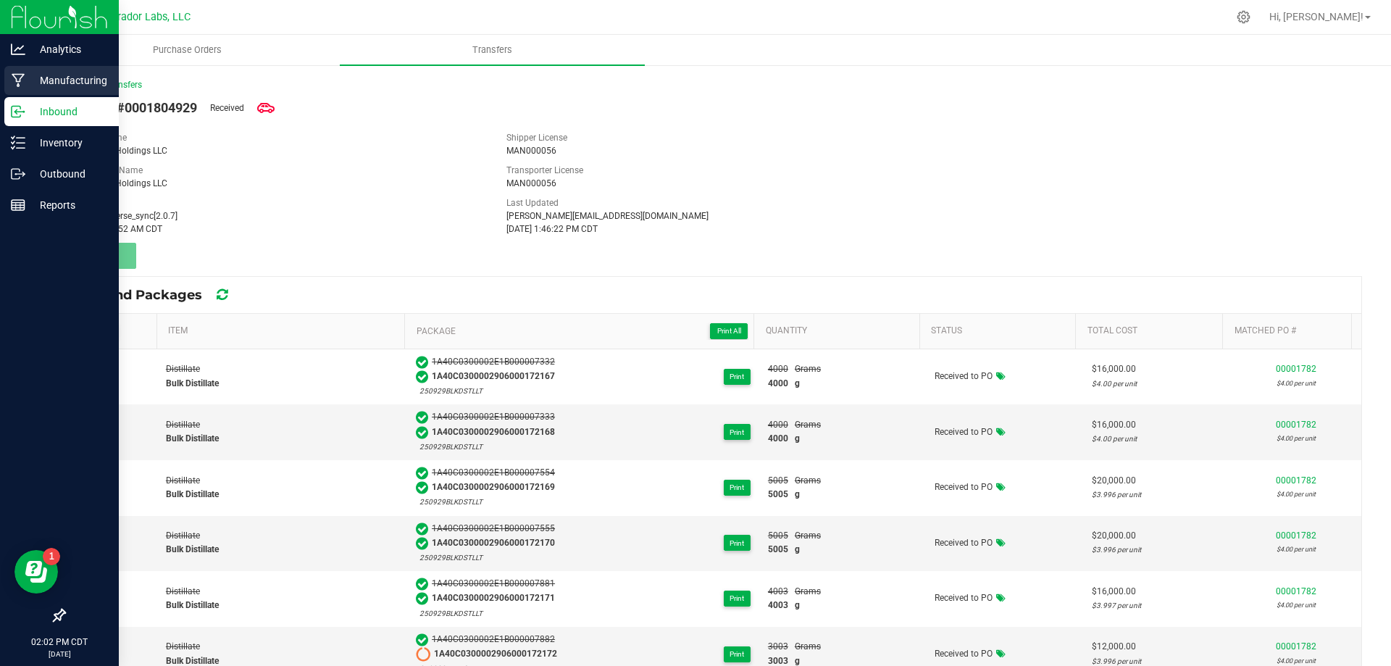
click at [51, 86] on p "Manufacturing" at bounding box center [68, 80] width 87 height 17
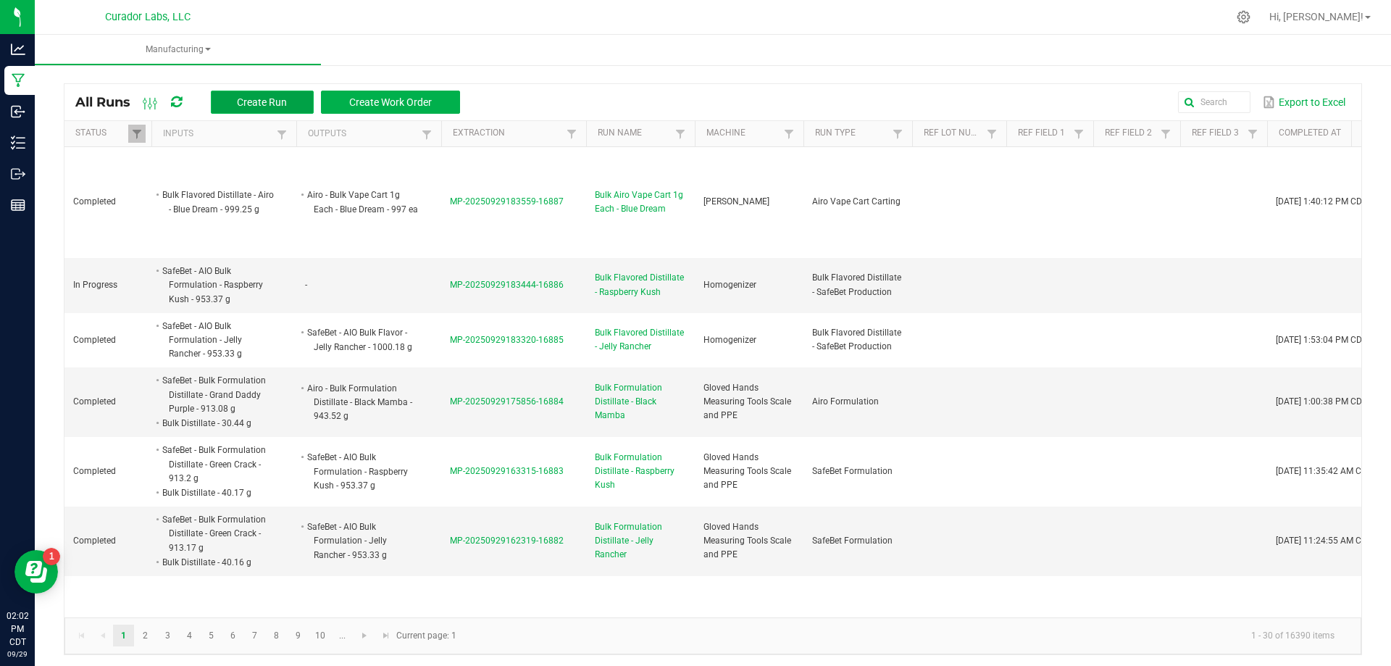
click at [279, 101] on span "Create Run" at bounding box center [262, 102] width 50 height 12
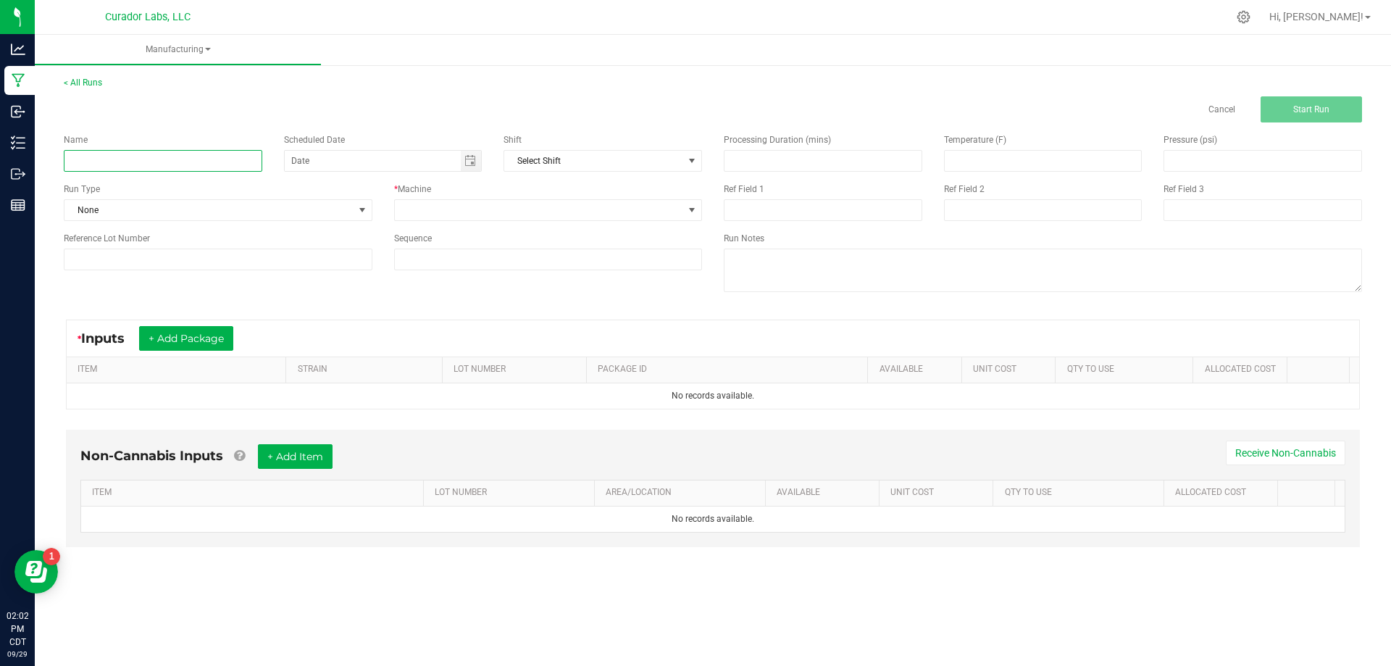
click at [173, 167] on input at bounding box center [163, 161] width 199 height 22
click at [155, 164] on input at bounding box center [163, 161] width 199 height 22
type input "Bulk Distillate"
click at [443, 196] on div "* Machine" at bounding box center [548, 202] width 330 height 38
click at [451, 212] on span at bounding box center [539, 210] width 289 height 20
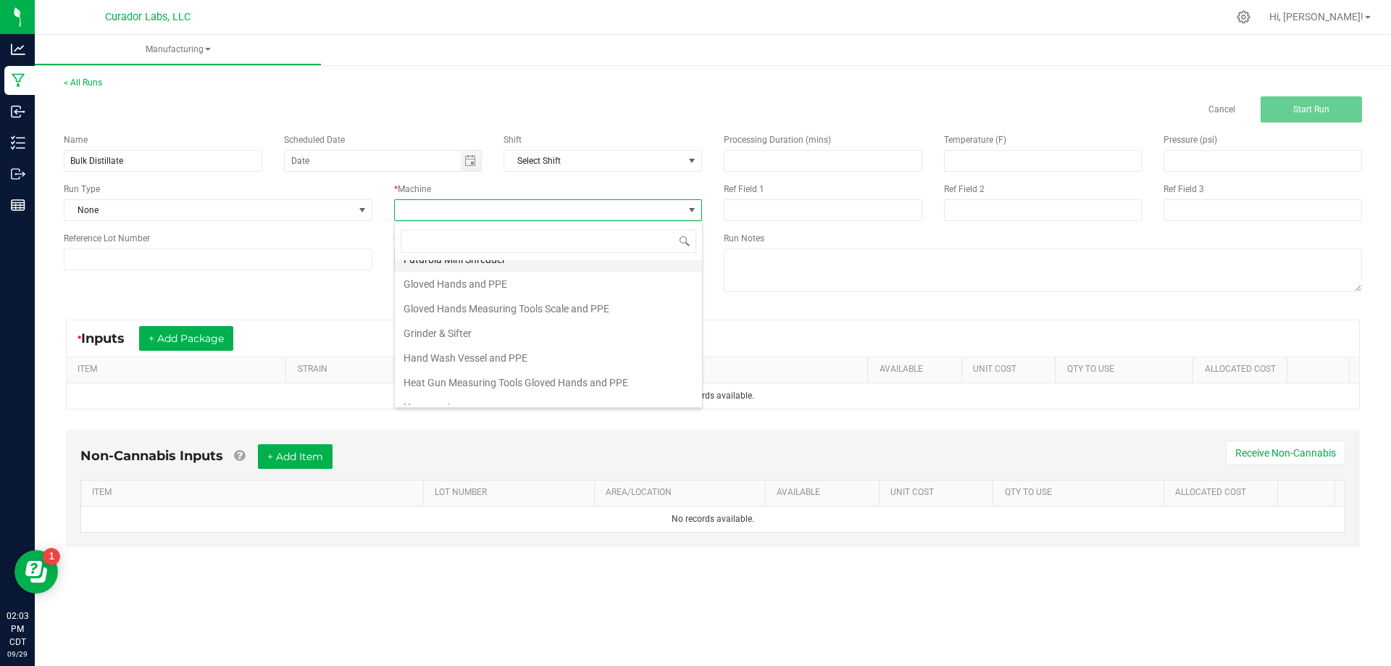
scroll to position [217, 0]
click at [480, 376] on li "Heat Gun Measuring Tools Gloved Hands and PPE" at bounding box center [548, 375] width 307 height 25
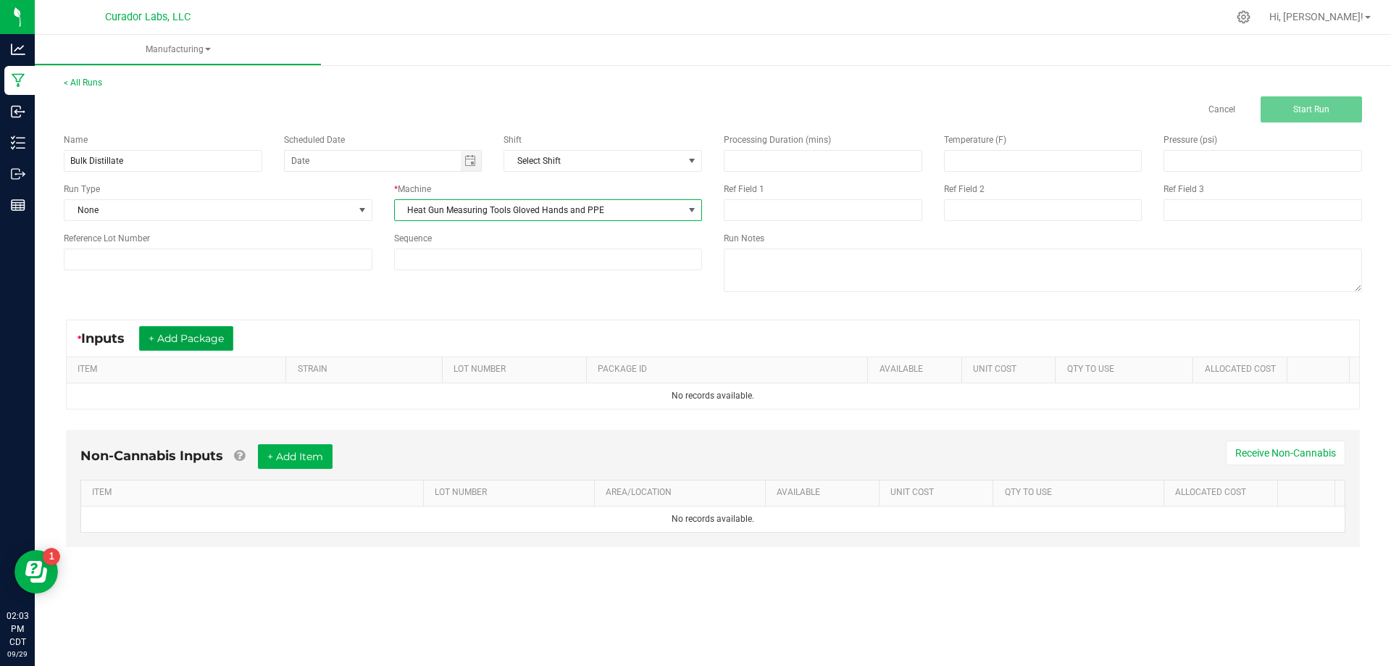
click at [182, 346] on button "+ Add Package" at bounding box center [186, 338] width 94 height 25
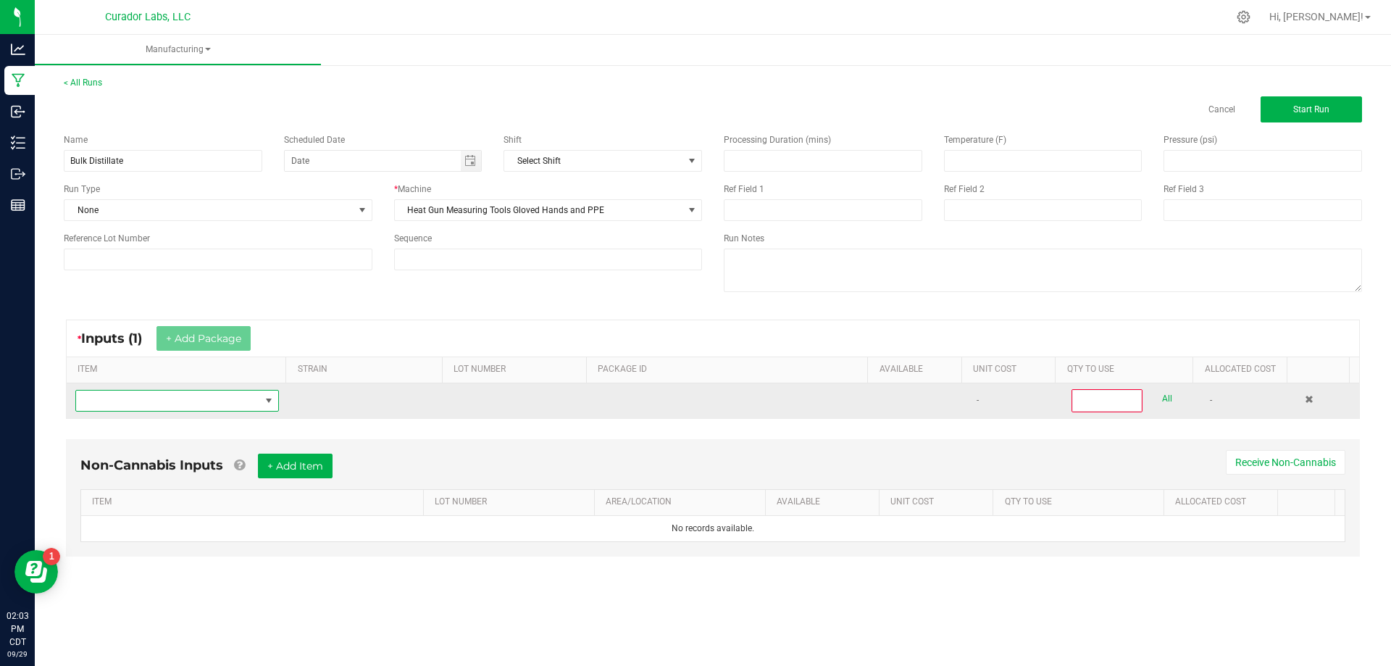
click at [168, 406] on span "NO DATA FOUND" at bounding box center [168, 401] width 184 height 20
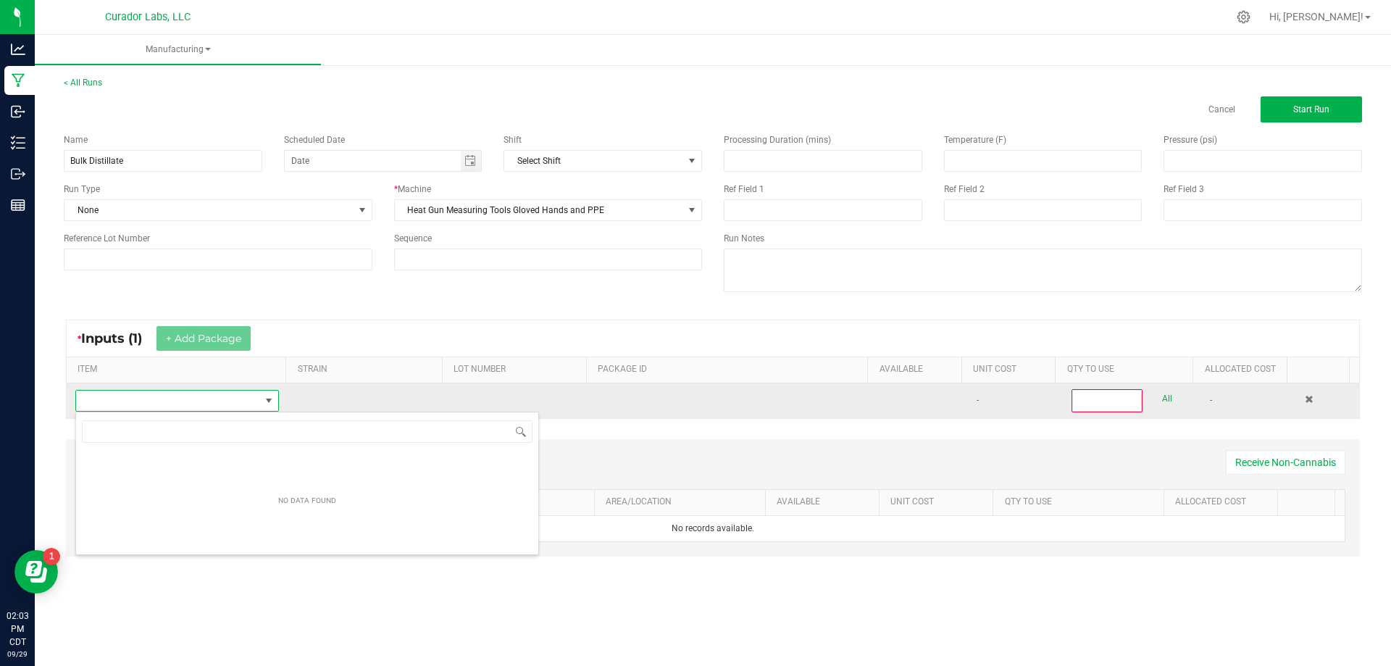
scroll to position [22, 200]
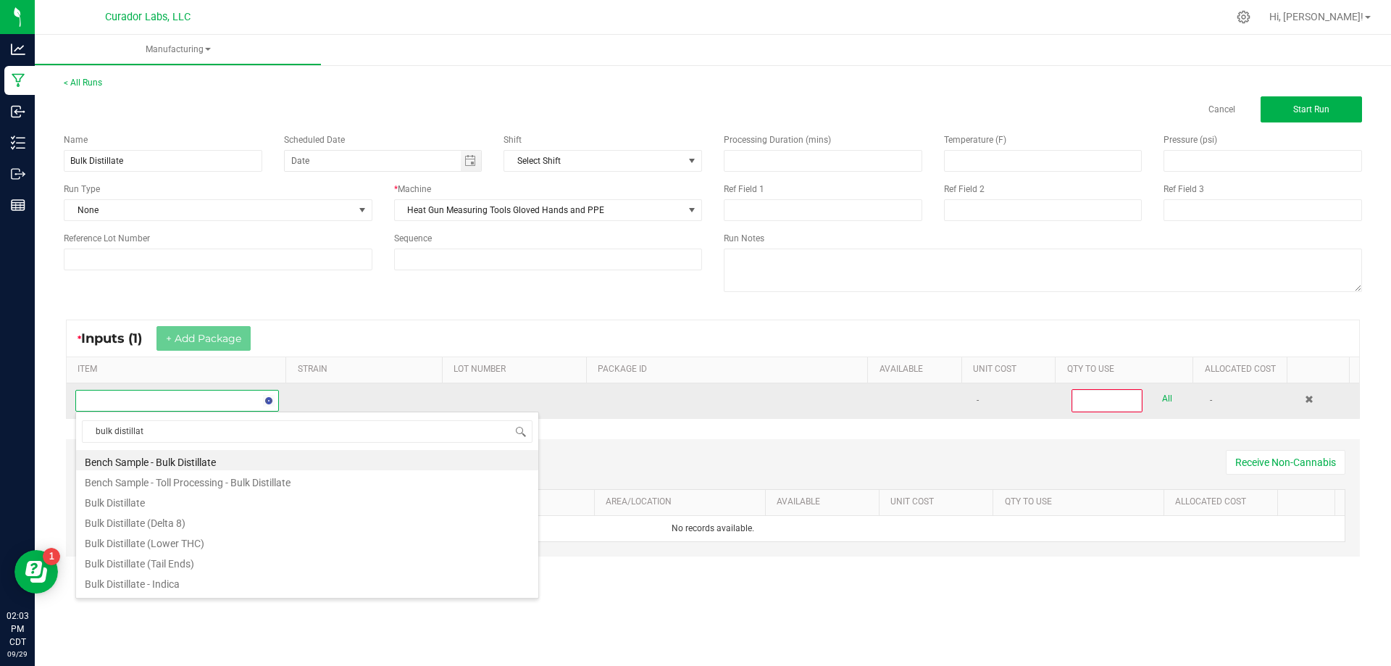
type input "bulk distillate"
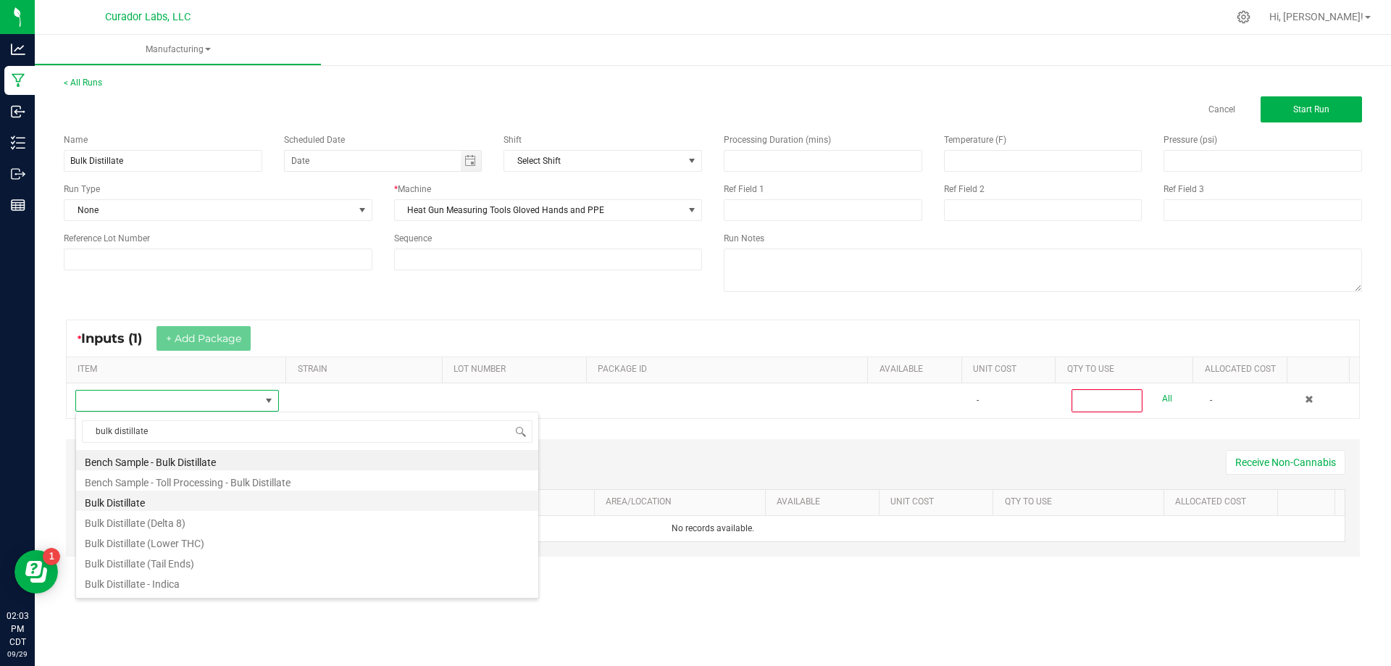
click at [132, 501] on li "Bulk Distillate" at bounding box center [307, 501] width 462 height 20
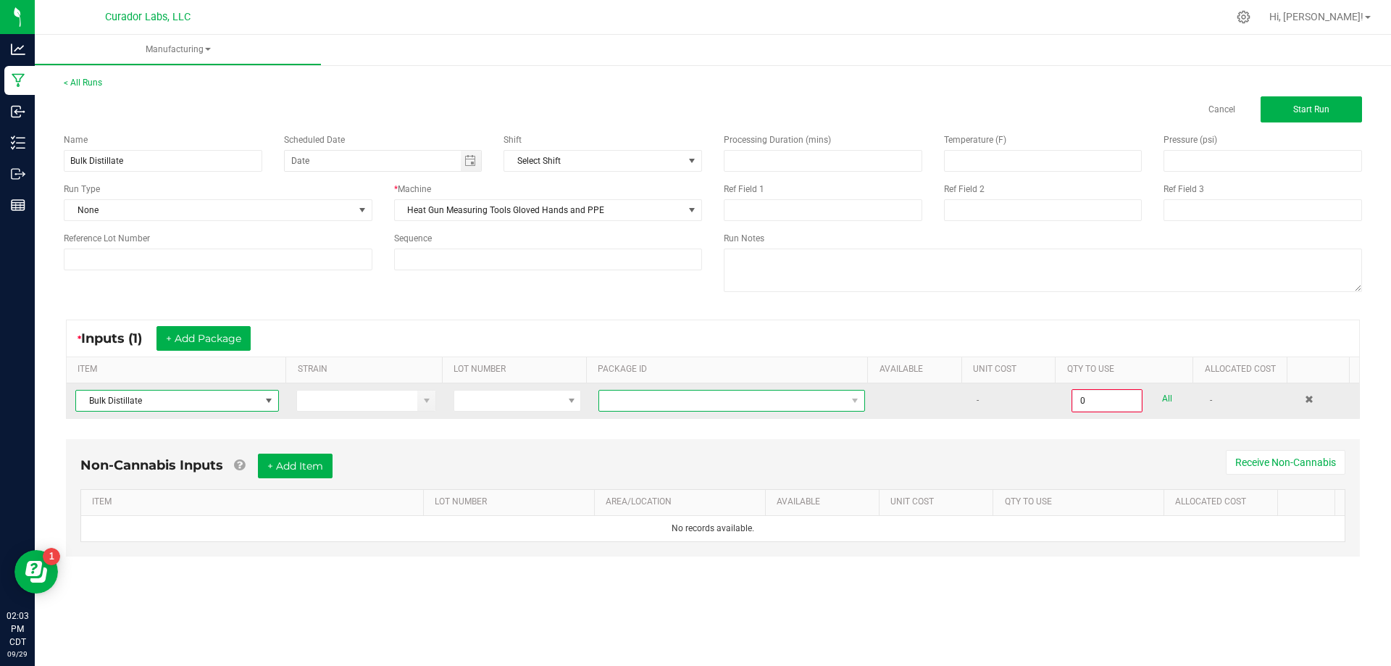
click at [654, 398] on span at bounding box center [722, 401] width 247 height 20
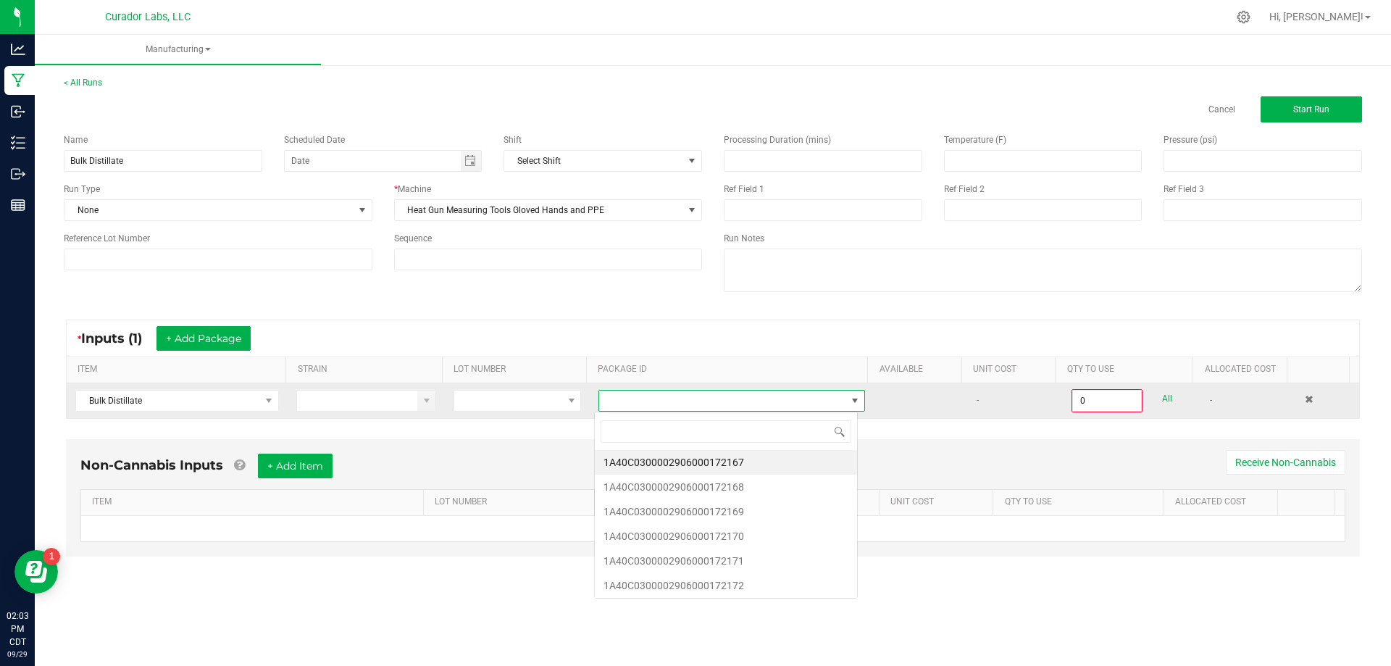
scroll to position [22, 264]
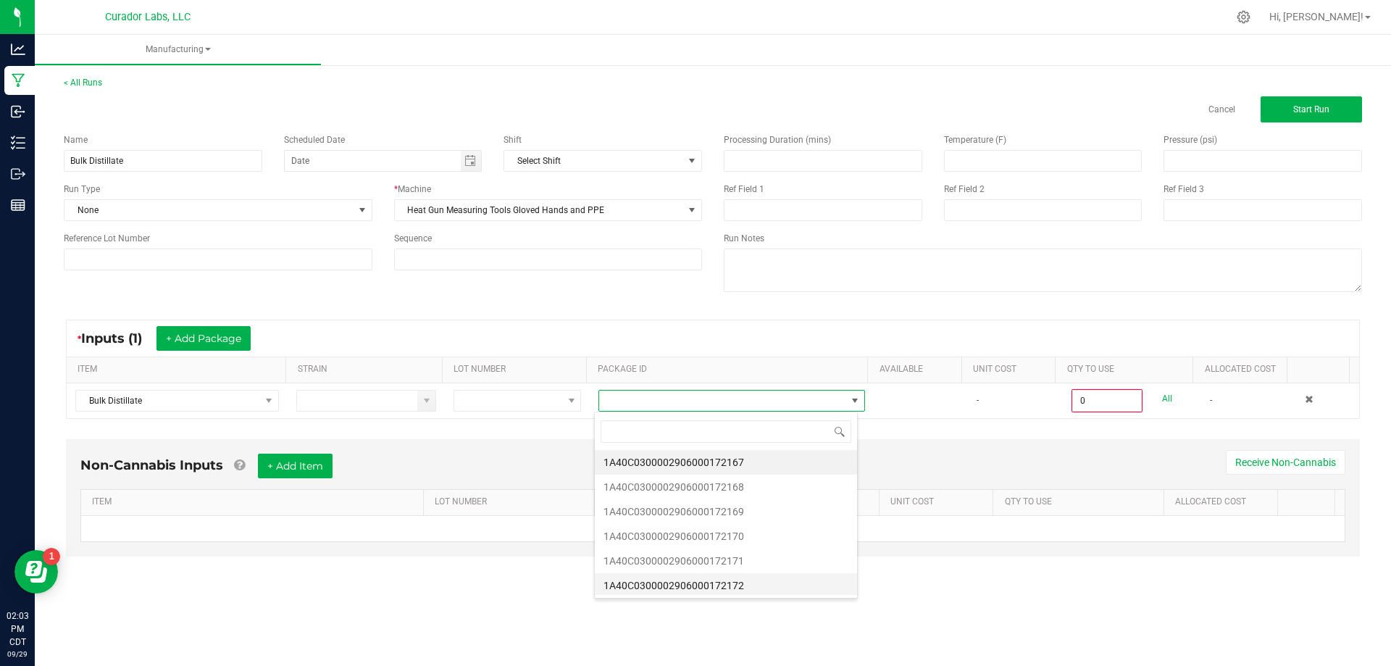
click at [703, 580] on li "1A40C0300002906000172172" at bounding box center [726, 585] width 262 height 25
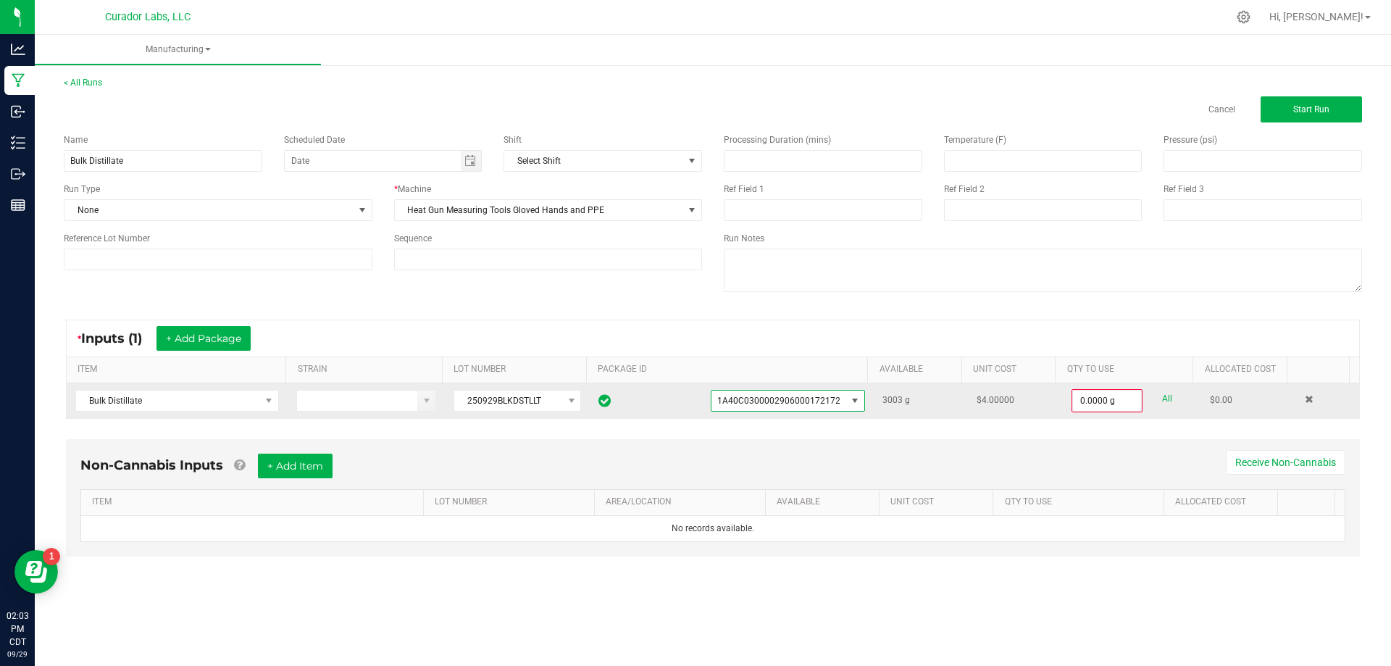
click at [1162, 399] on link "All" at bounding box center [1167, 399] width 10 height 20
type input "3003.0000 g"
click at [315, 464] on button "+ Add Item" at bounding box center [295, 464] width 75 height 25
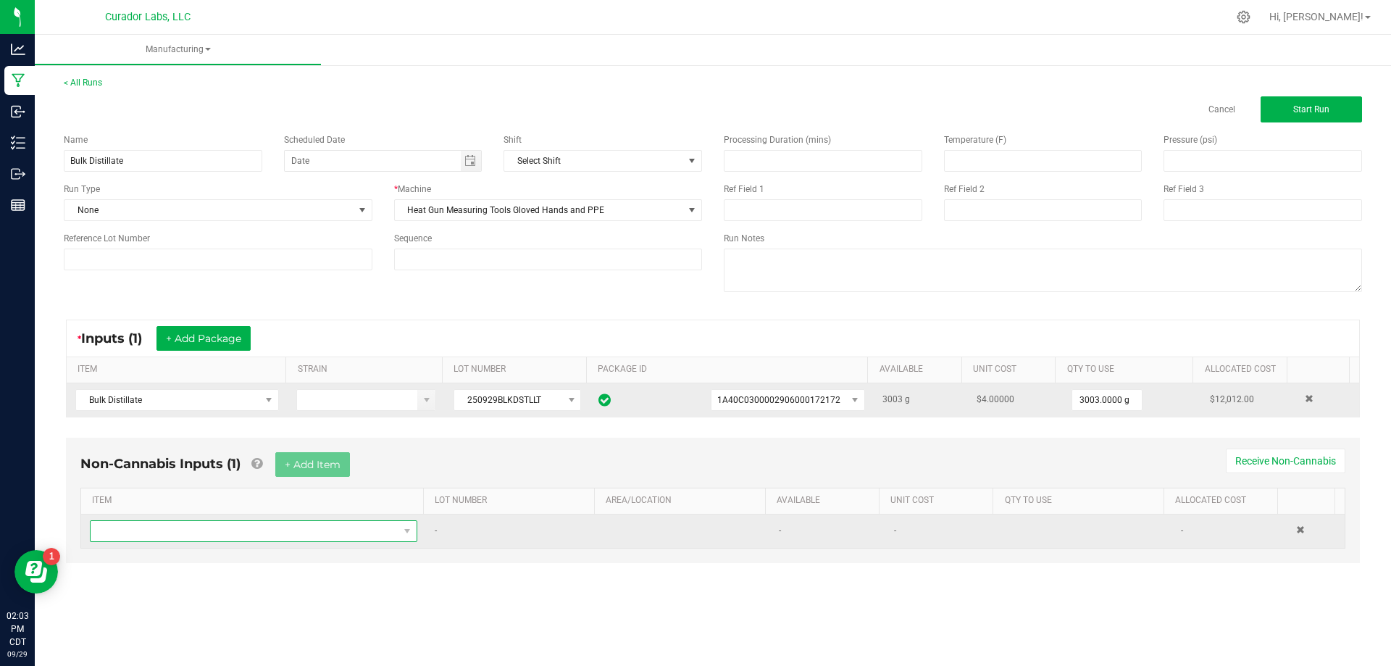
click at [208, 528] on span "NO DATA FOUND" at bounding box center [245, 531] width 308 height 20
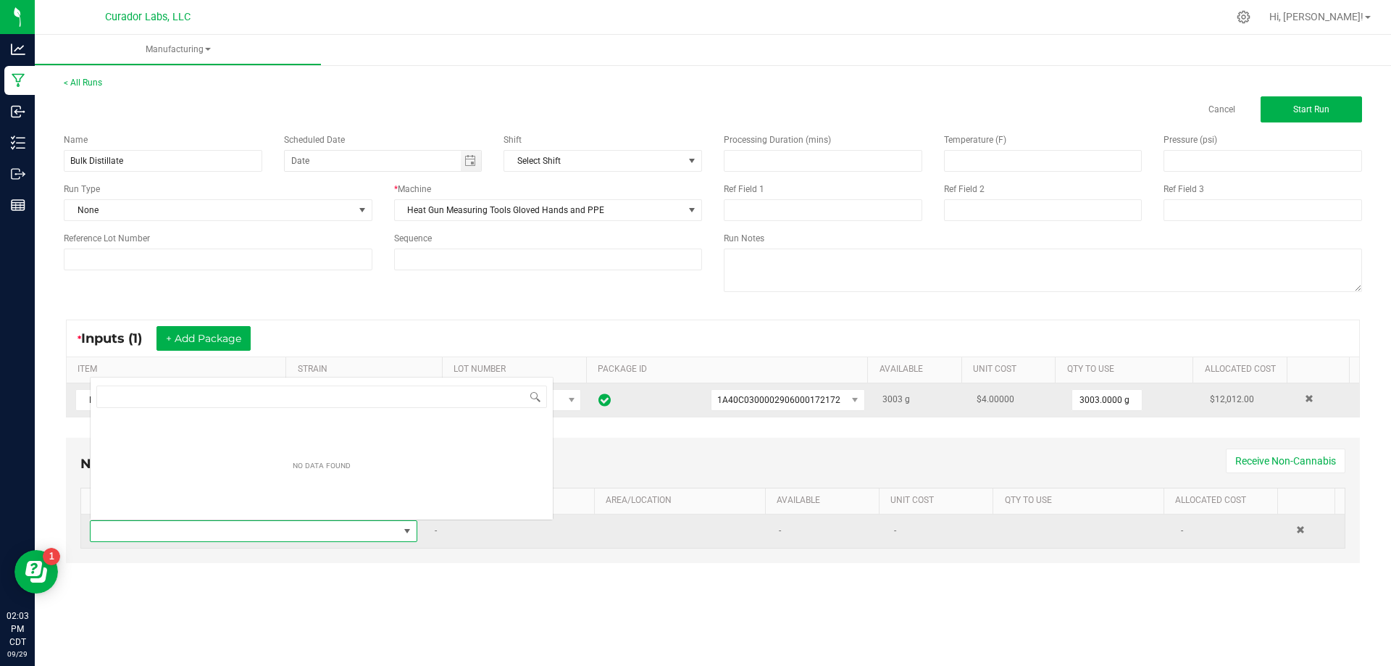
scroll to position [22, 322]
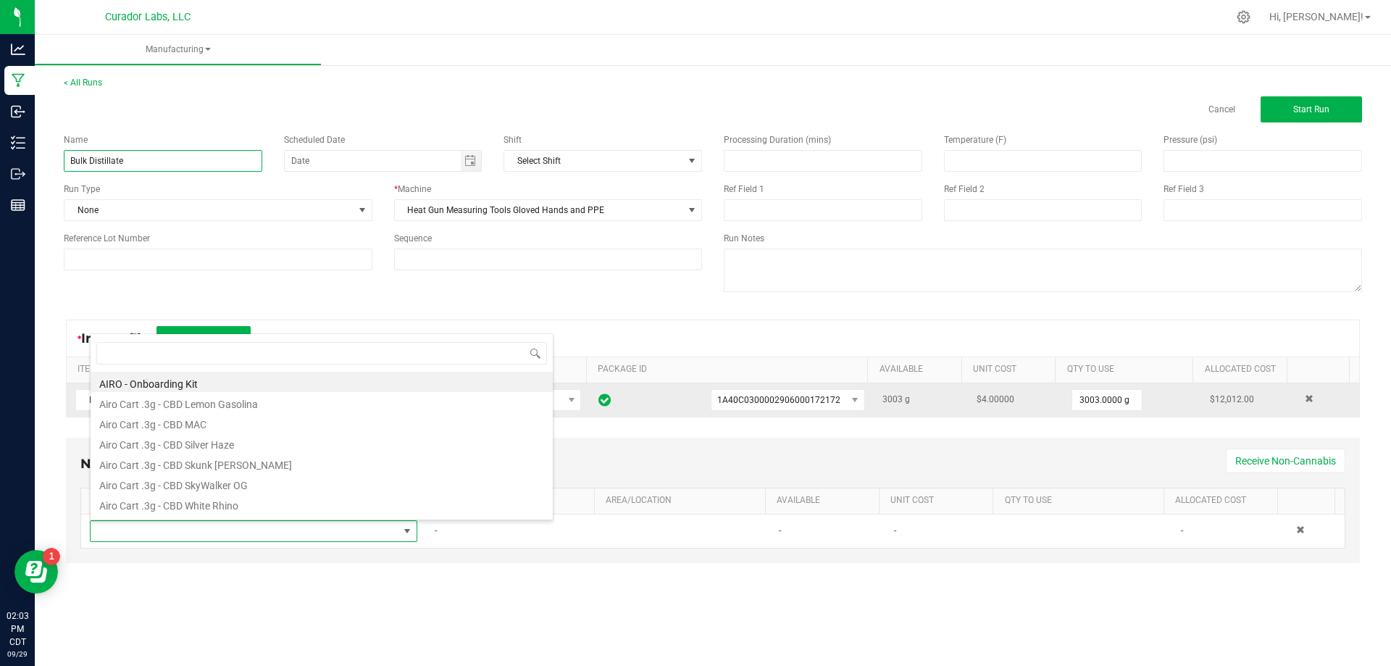
click at [152, 163] on input "Bulk Distillate" at bounding box center [163, 161] width 199 height 22
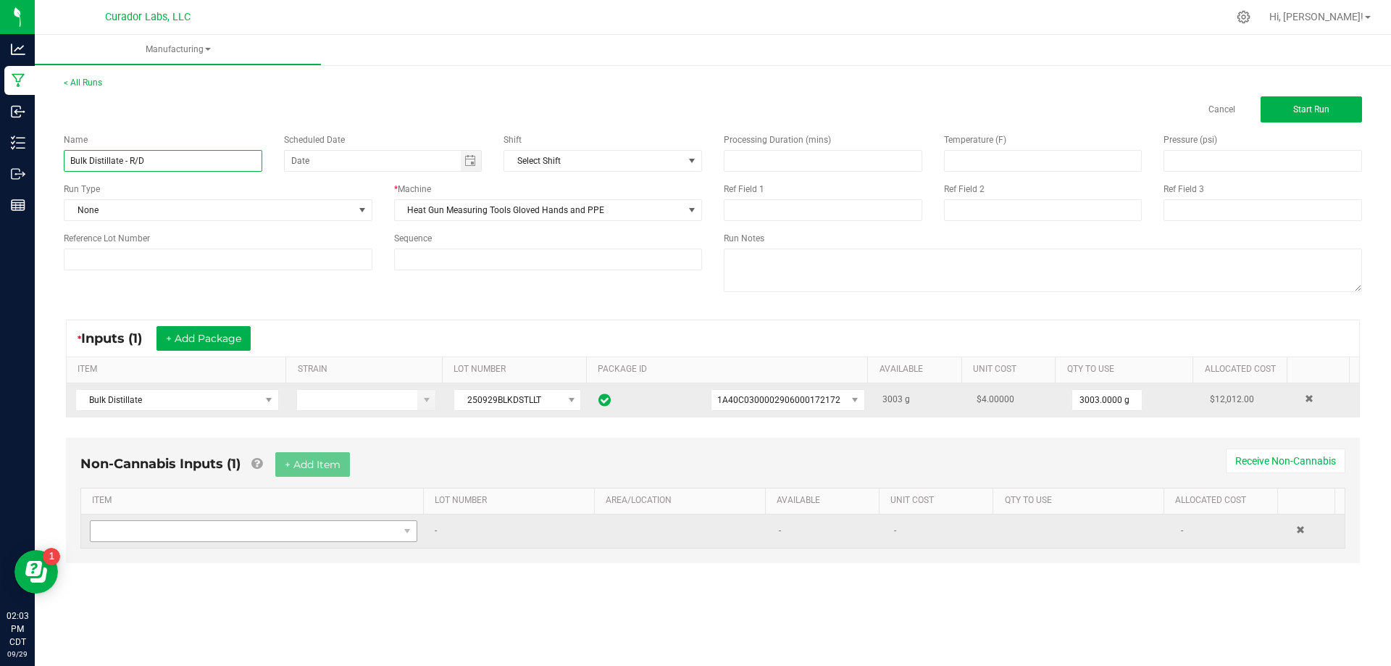
type input "Bulk Distillate - R/D"
click at [293, 533] on span "NO DATA FOUND" at bounding box center [245, 531] width 308 height 20
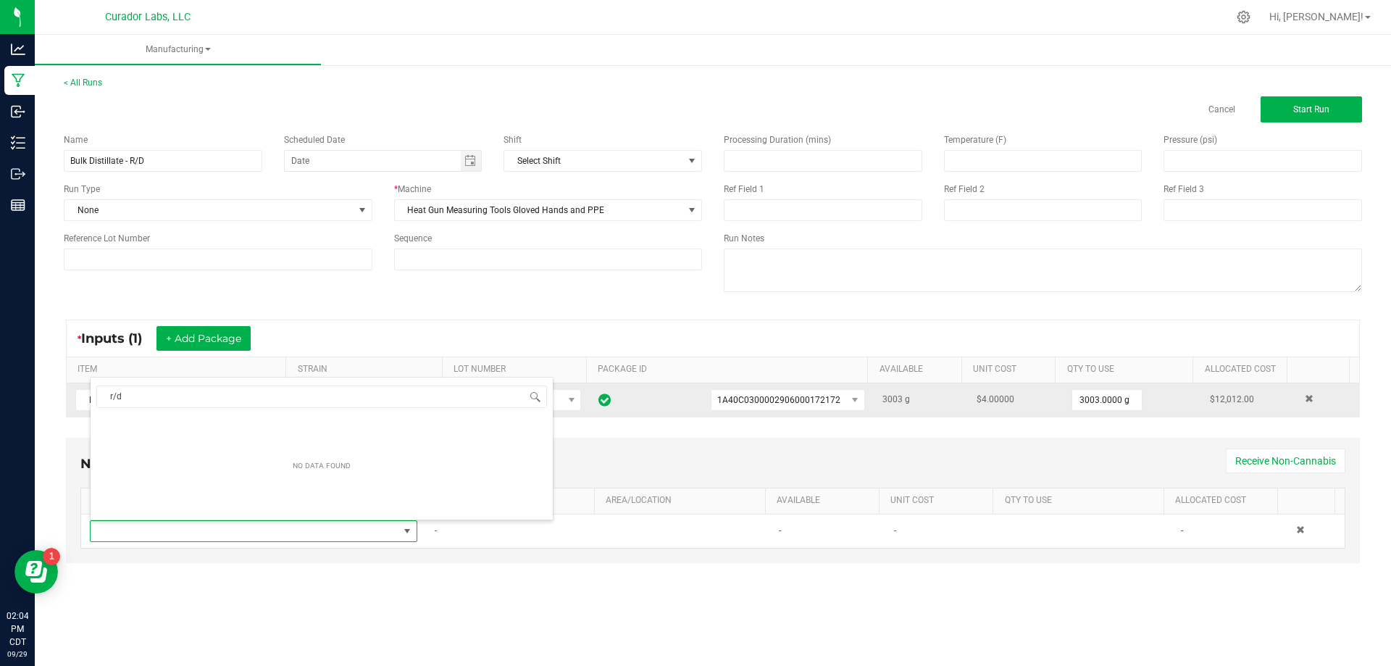
drag, startPoint x: 263, startPoint y: 399, endPoint x: 67, endPoint y: 398, distance: 195.6
click at [67, 398] on body "Analytics Manufacturing Inbound Inventory Outbound Reports 02:04 PM CDT [DATE] …" at bounding box center [695, 333] width 1391 height 666
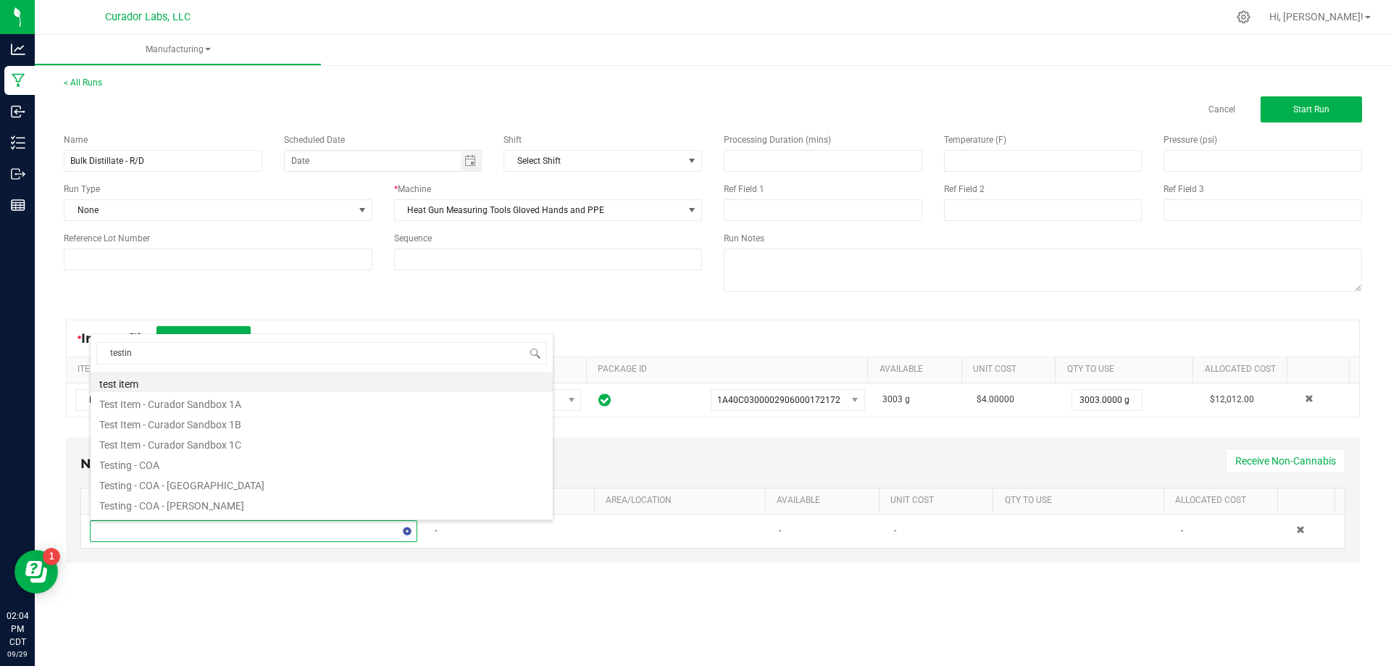
type input "testing"
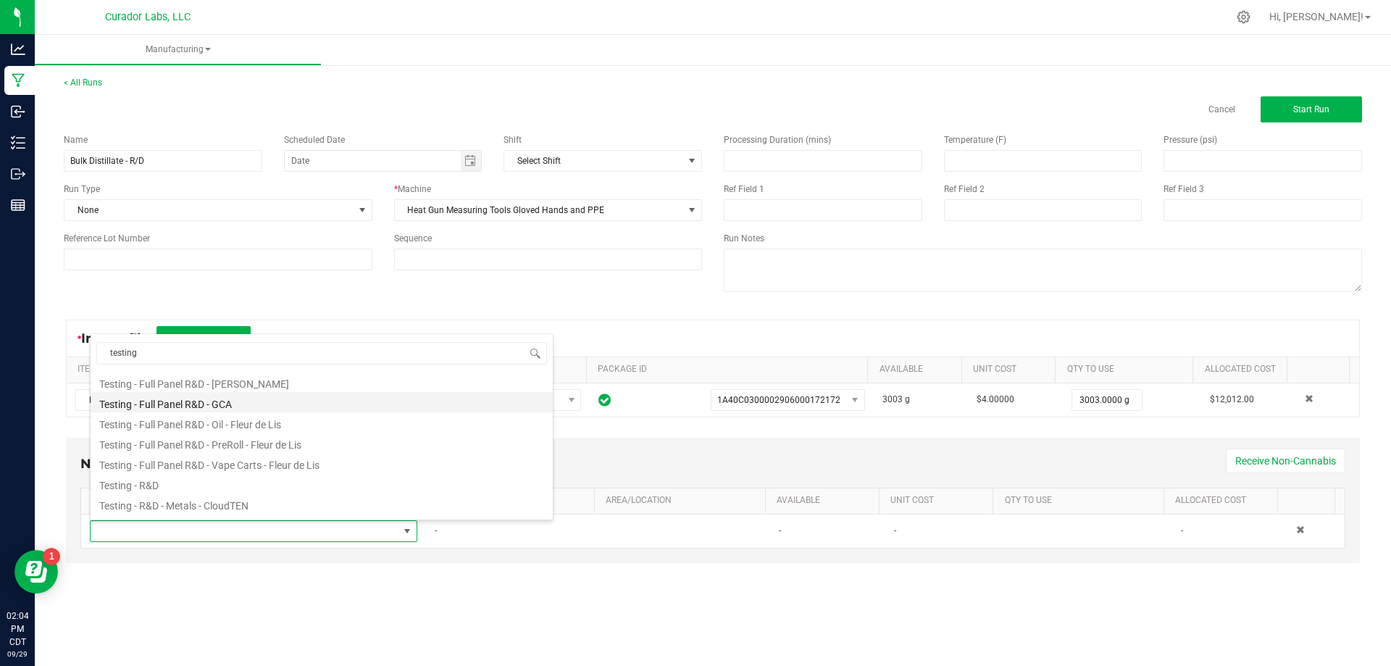
scroll to position [217, 0]
click at [183, 453] on li "Testing - R&D" at bounding box center [322, 448] width 462 height 20
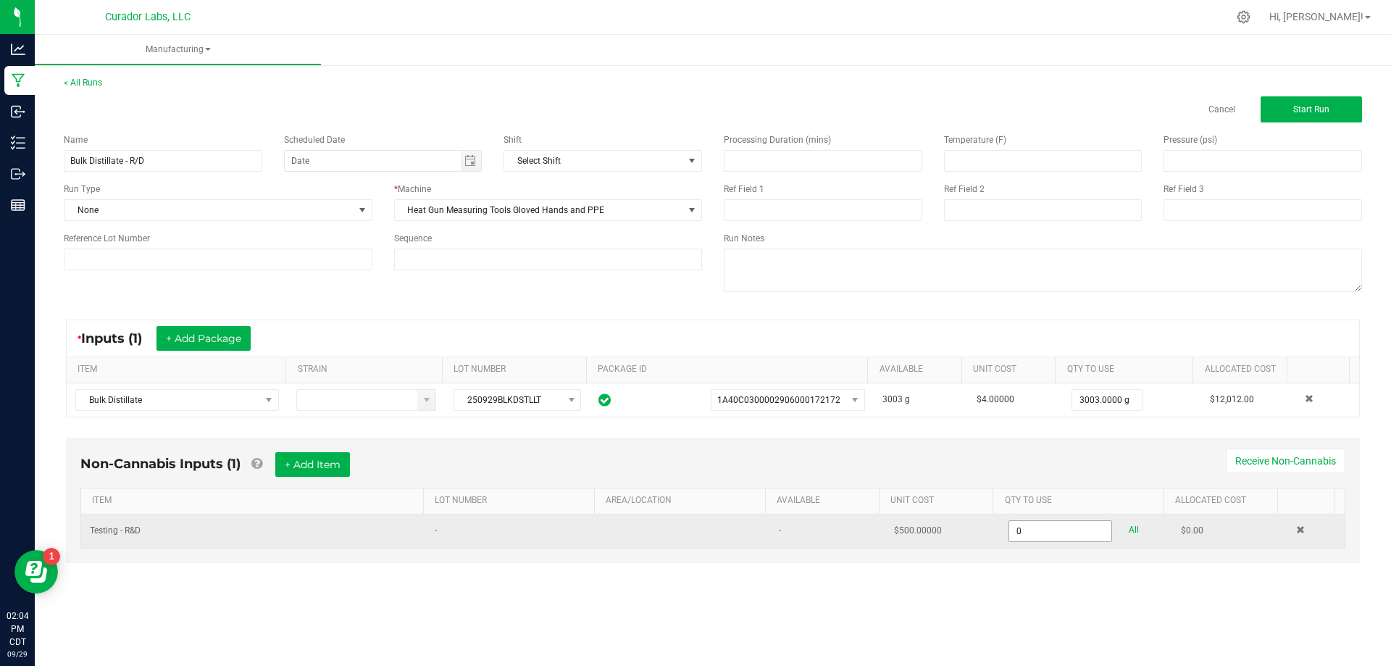
click at [1045, 535] on input "0" at bounding box center [1059, 531] width 101 height 20
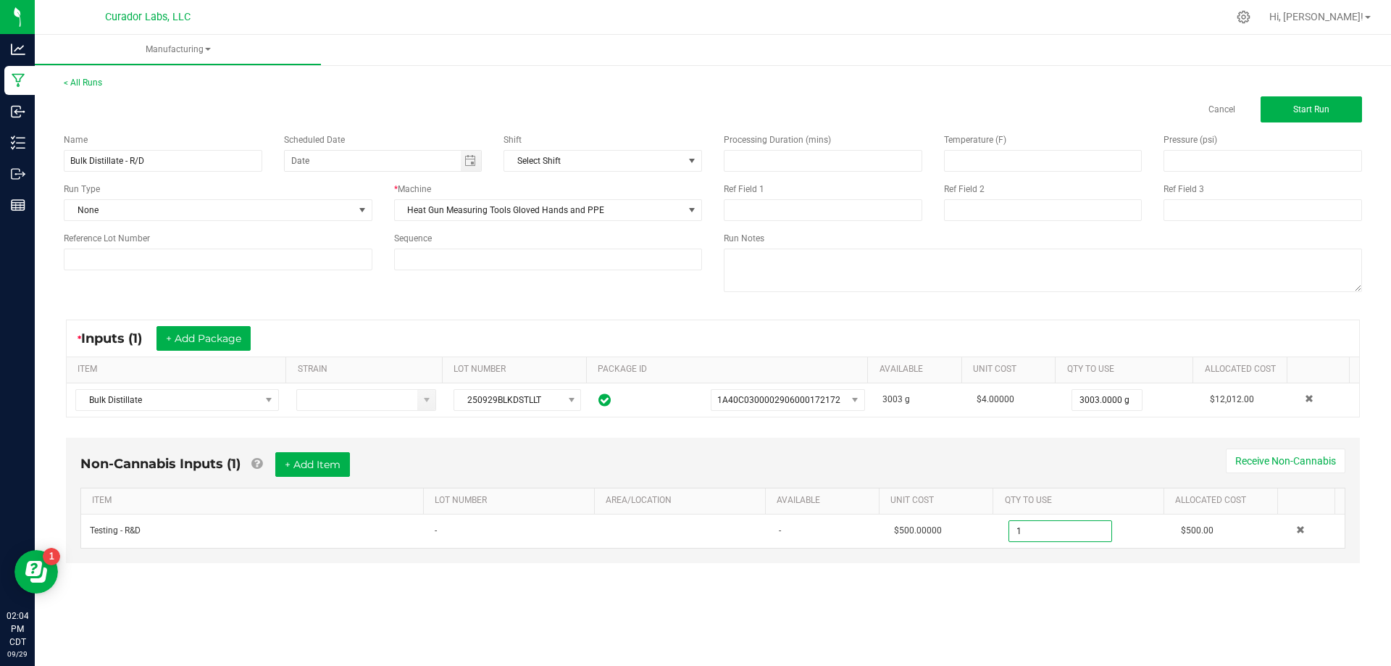
type input "1.0000 u"
click at [1073, 601] on div "< All Runs Cancel Start Run Name Bulk Distillate - R/D Scheduled Date Shift Sel…" at bounding box center [713, 333] width 1356 height 543
click at [1310, 98] on button "Start Run" at bounding box center [1311, 109] width 101 height 26
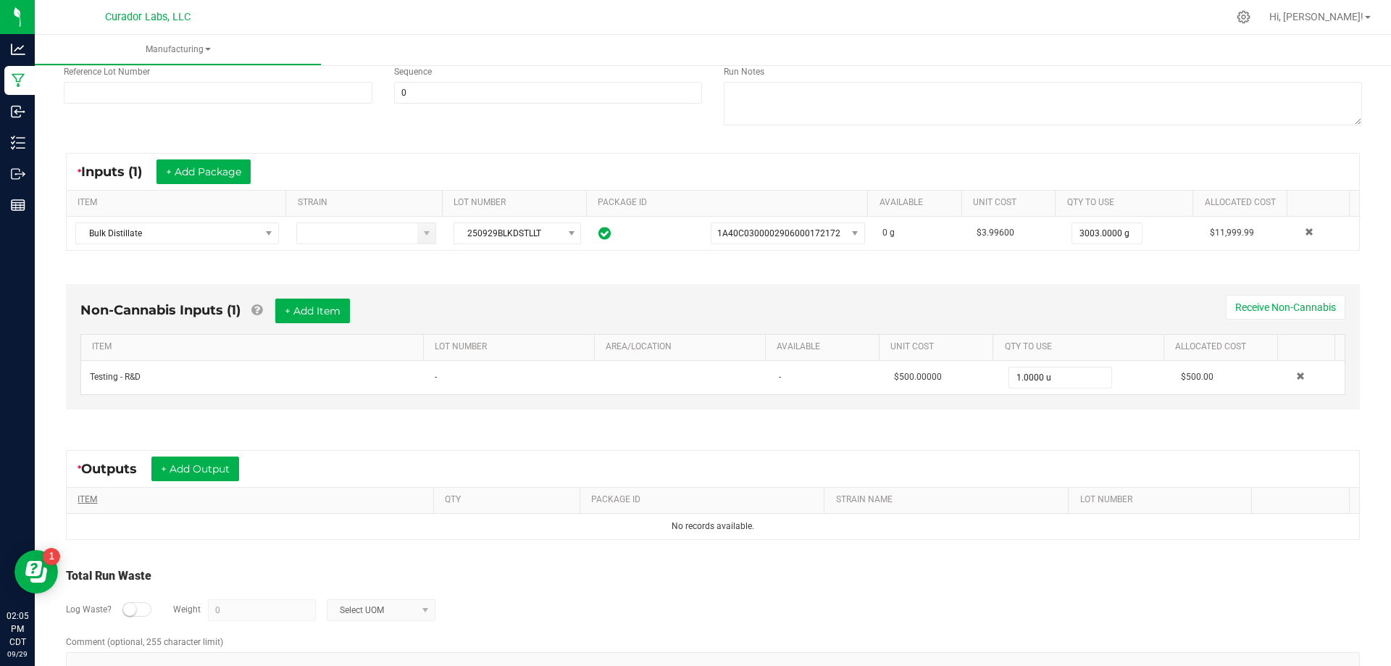
scroll to position [217, 0]
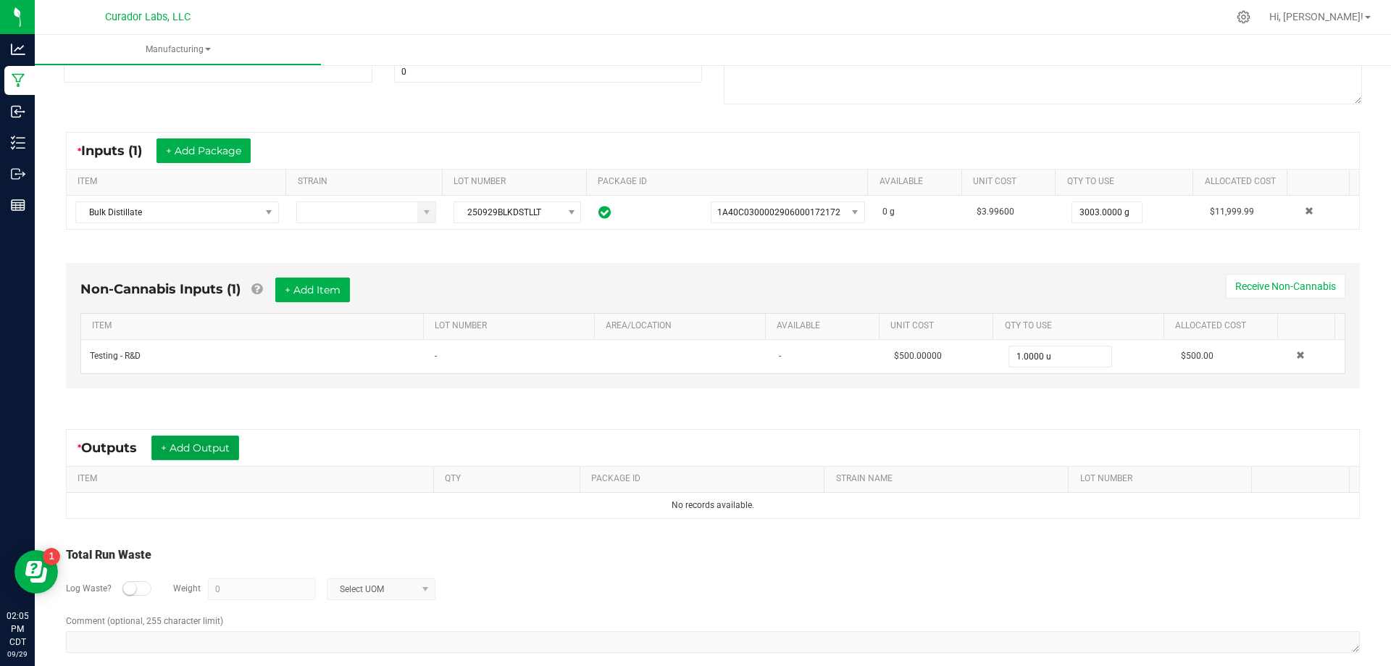
click at [202, 452] on button "+ Add Output" at bounding box center [195, 447] width 88 height 25
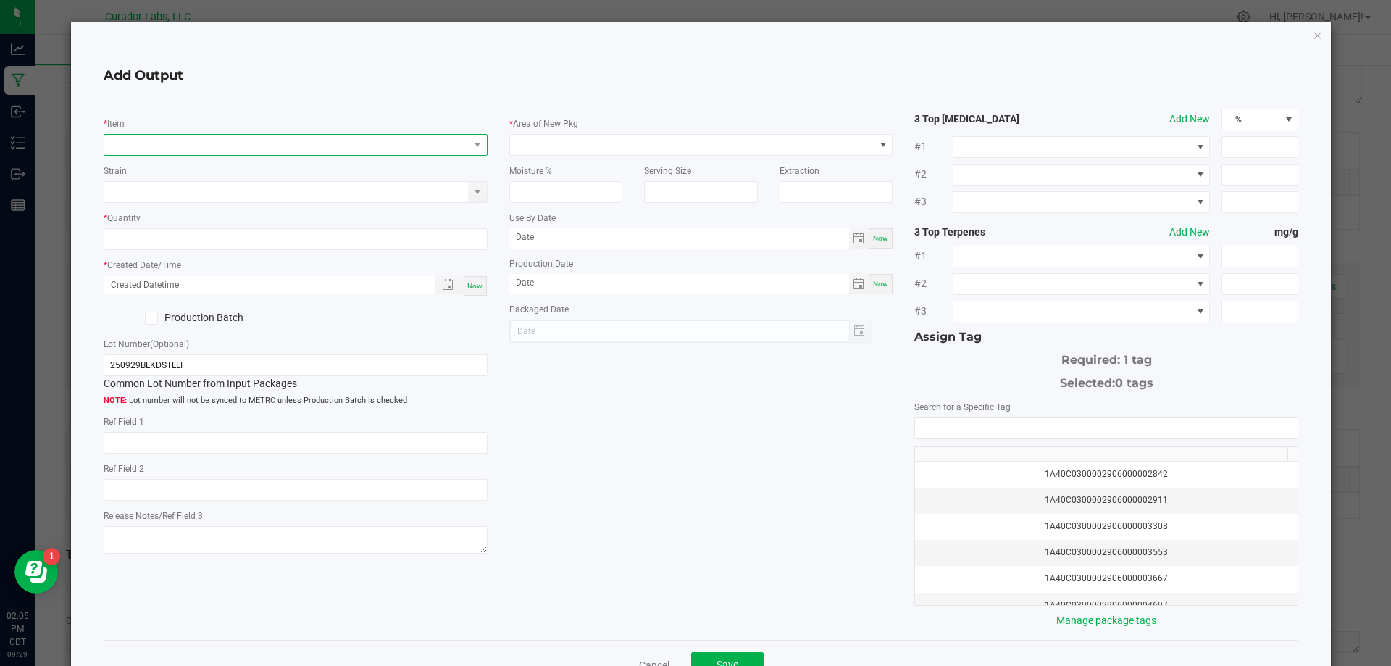
click at [275, 147] on span "NO DATA FOUND" at bounding box center [286, 145] width 364 height 20
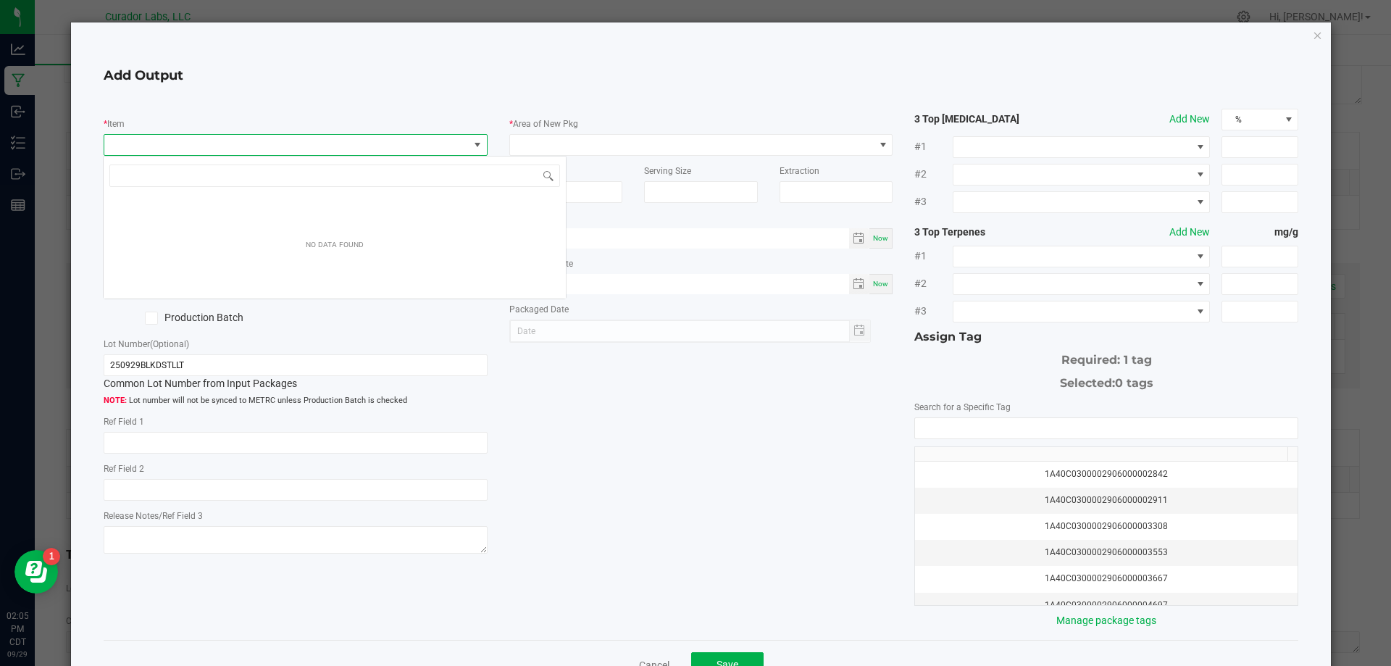
scroll to position [22, 381]
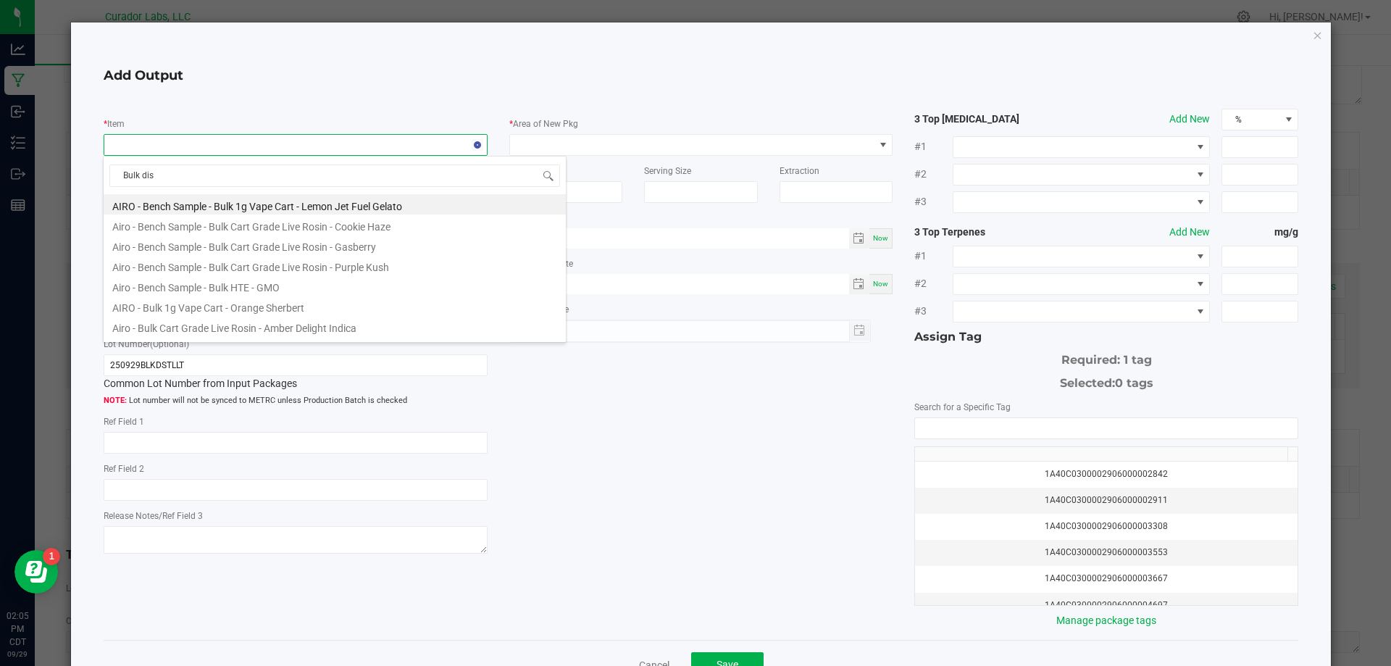
type input "Bulk dist"
click at [190, 246] on li "Bulk Distillate" at bounding box center [335, 245] width 462 height 20
type input "0.0000 g"
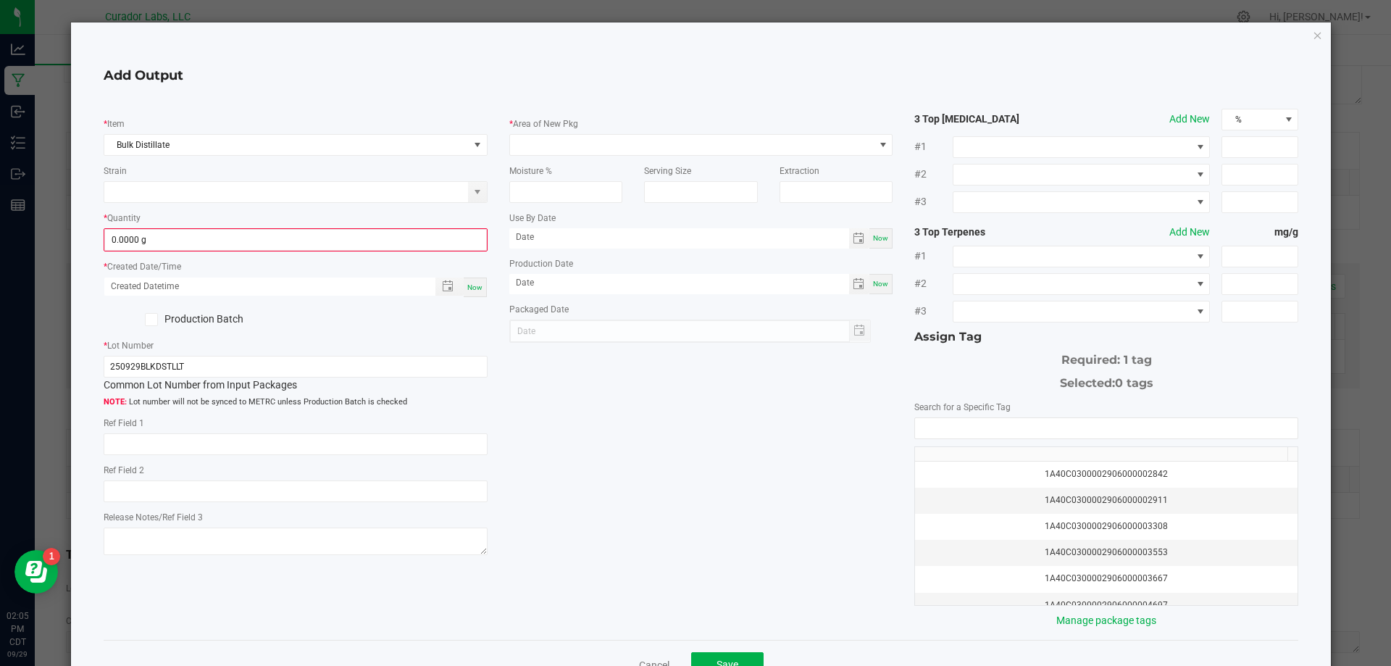
click at [146, 325] on span at bounding box center [151, 319] width 13 height 13
click at [0, 0] on input "Production Batch" at bounding box center [0, 0] width 0 height 0
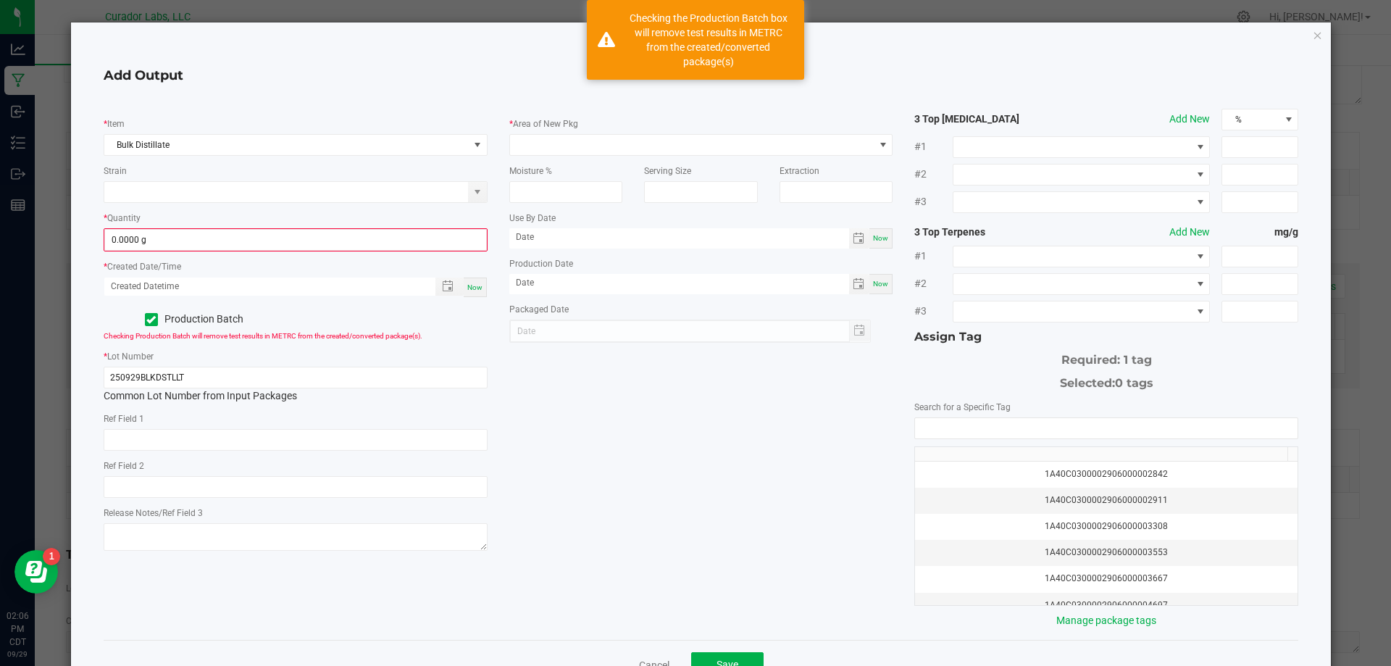
click at [468, 291] on span "Now" at bounding box center [474, 287] width 15 height 8
type input "[DATE] 2:06 PM"
type input "[DATE]"
click at [534, 151] on span at bounding box center [692, 145] width 364 height 20
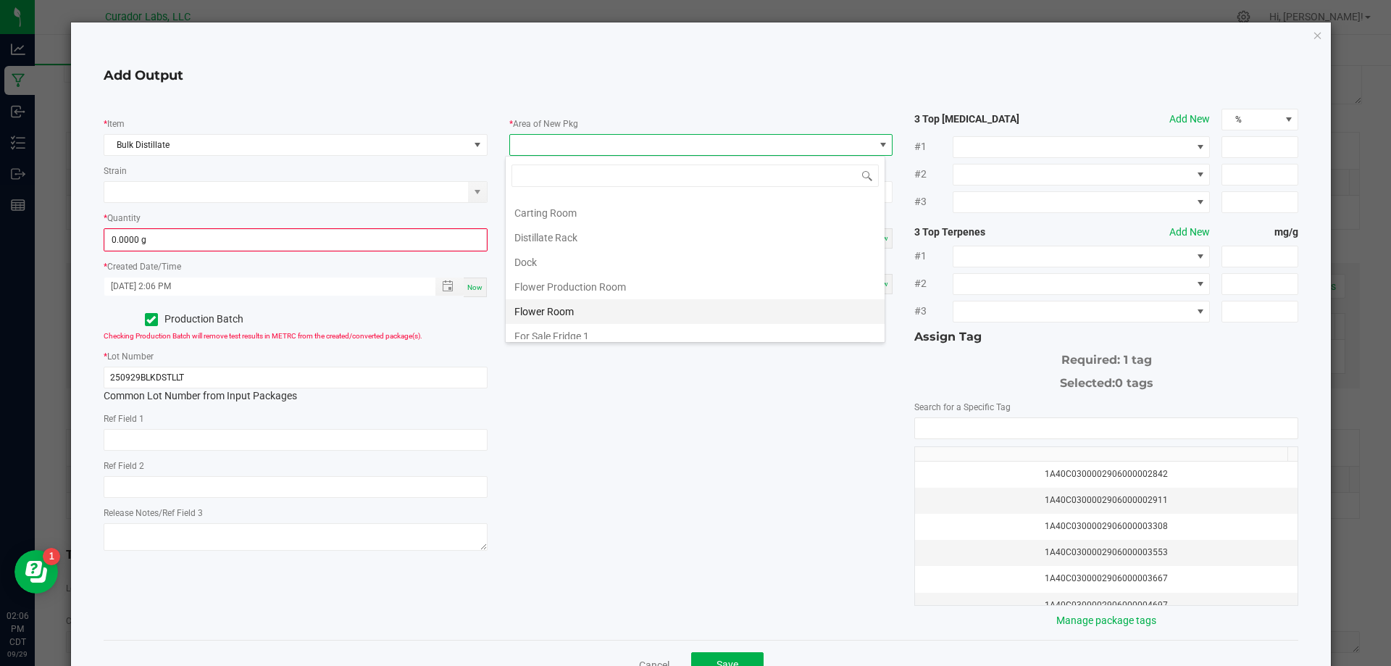
scroll to position [362, 0]
click at [572, 262] on li "Distillate Rack" at bounding box center [695, 263] width 379 height 25
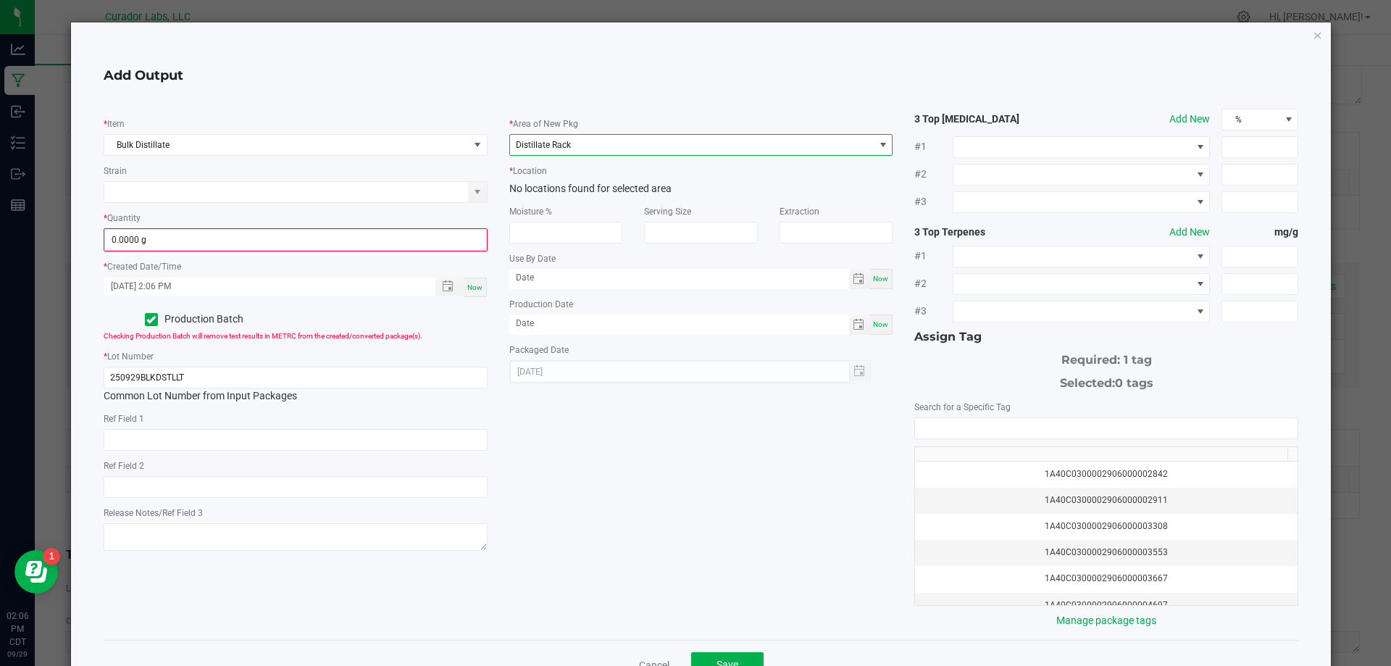
click at [561, 151] on span "Distillate Rack" at bounding box center [692, 145] width 364 height 20
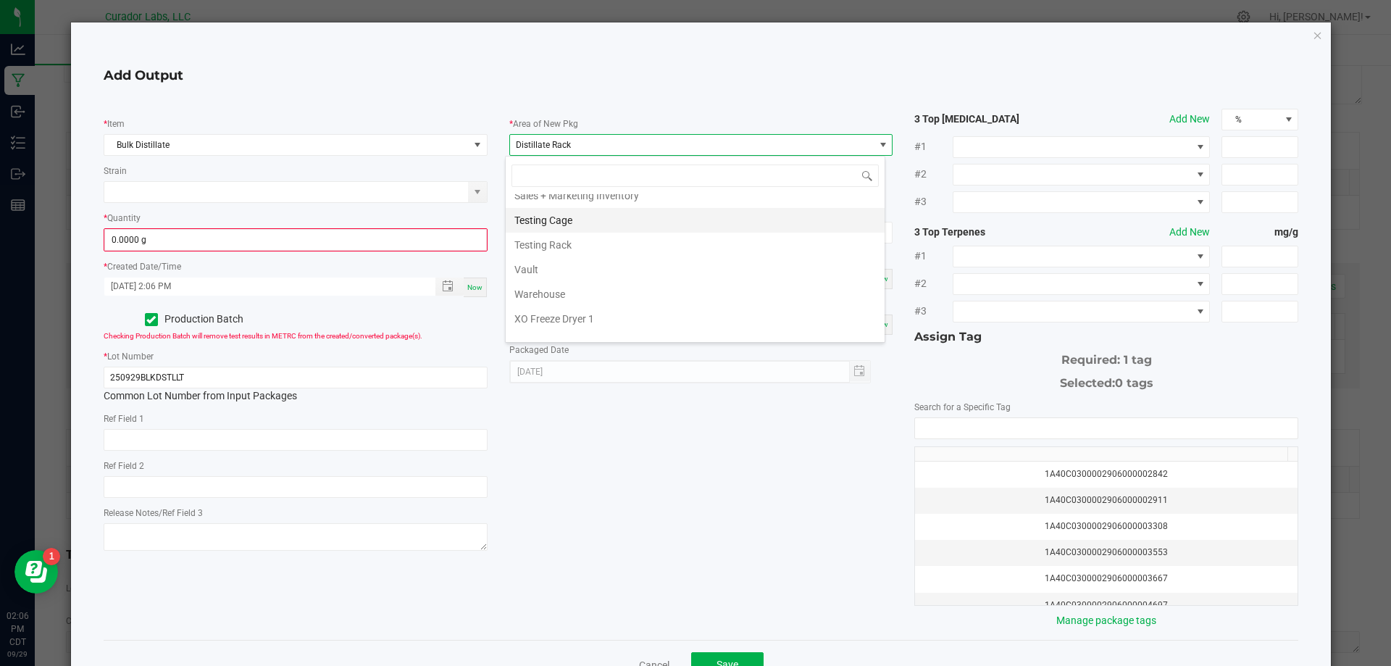
scroll to position [1530, 0]
click at [538, 251] on li "Vault" at bounding box center [695, 253] width 379 height 25
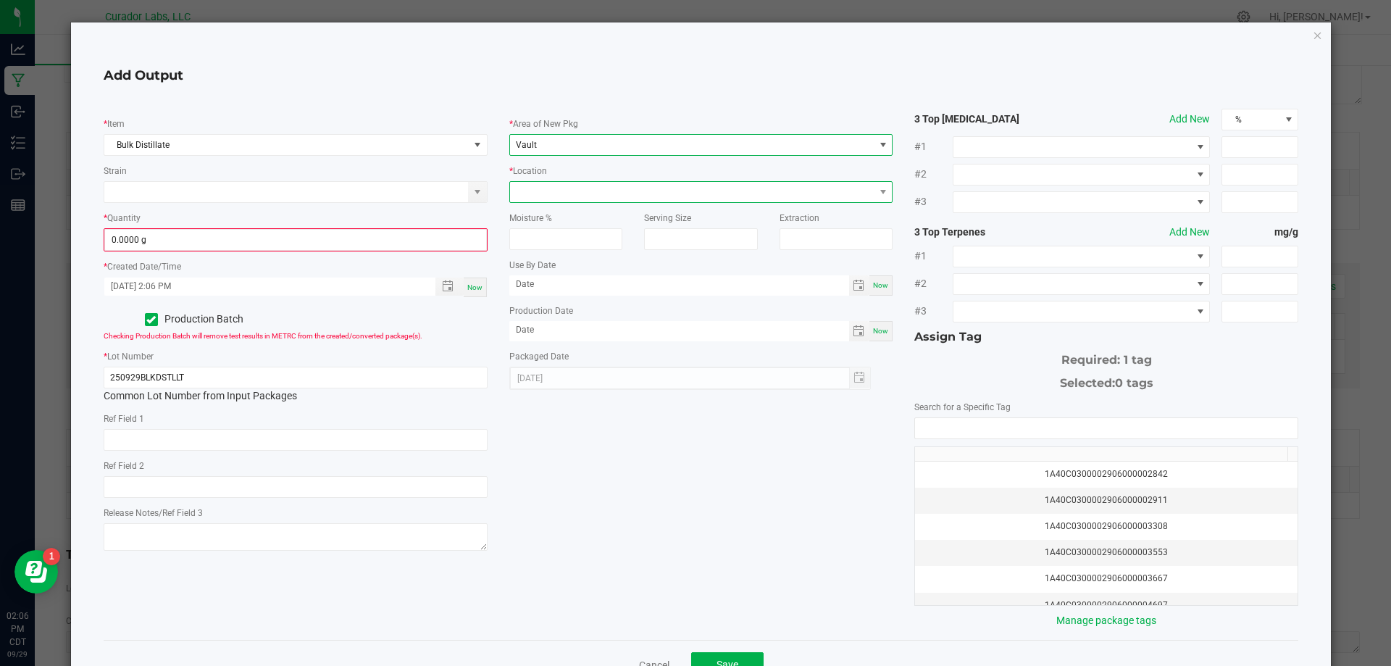
click at [548, 196] on span at bounding box center [692, 192] width 364 height 20
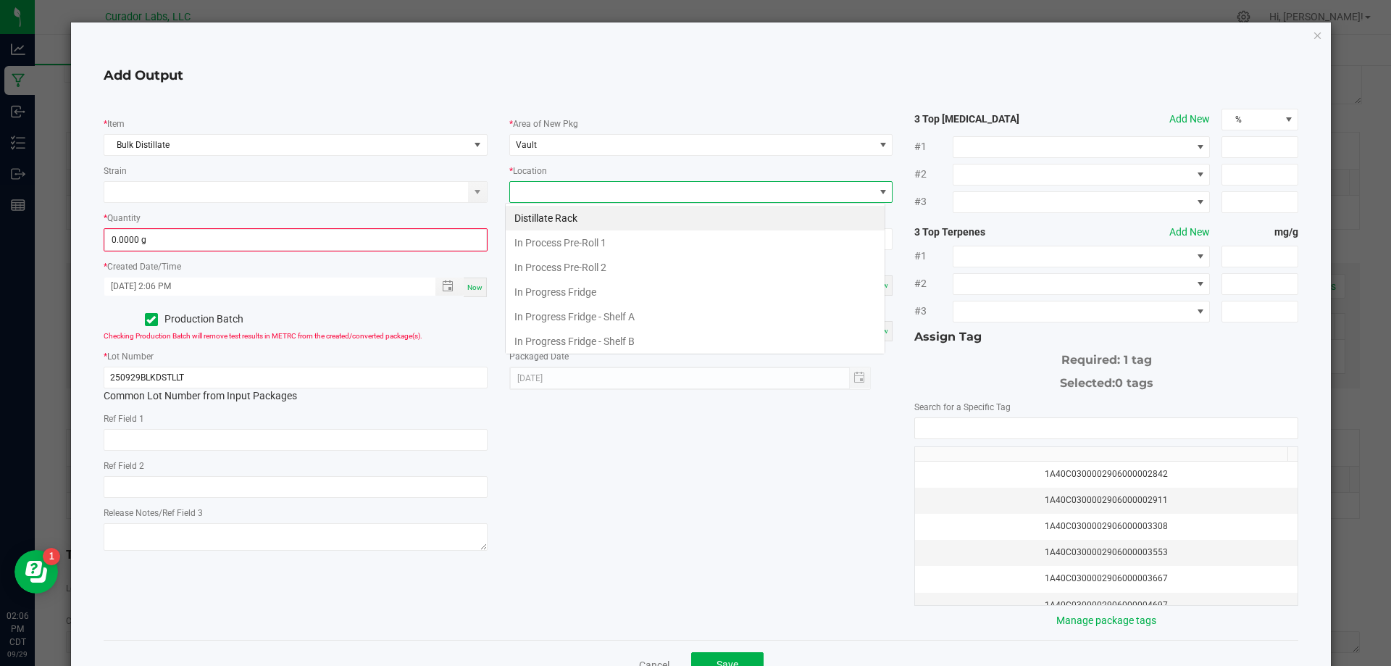
scroll to position [22, 381]
click at [548, 220] on li "Distillate Rack" at bounding box center [695, 218] width 379 height 25
click at [1136, 432] on input "NO DATA FOUND" at bounding box center [1106, 428] width 383 height 20
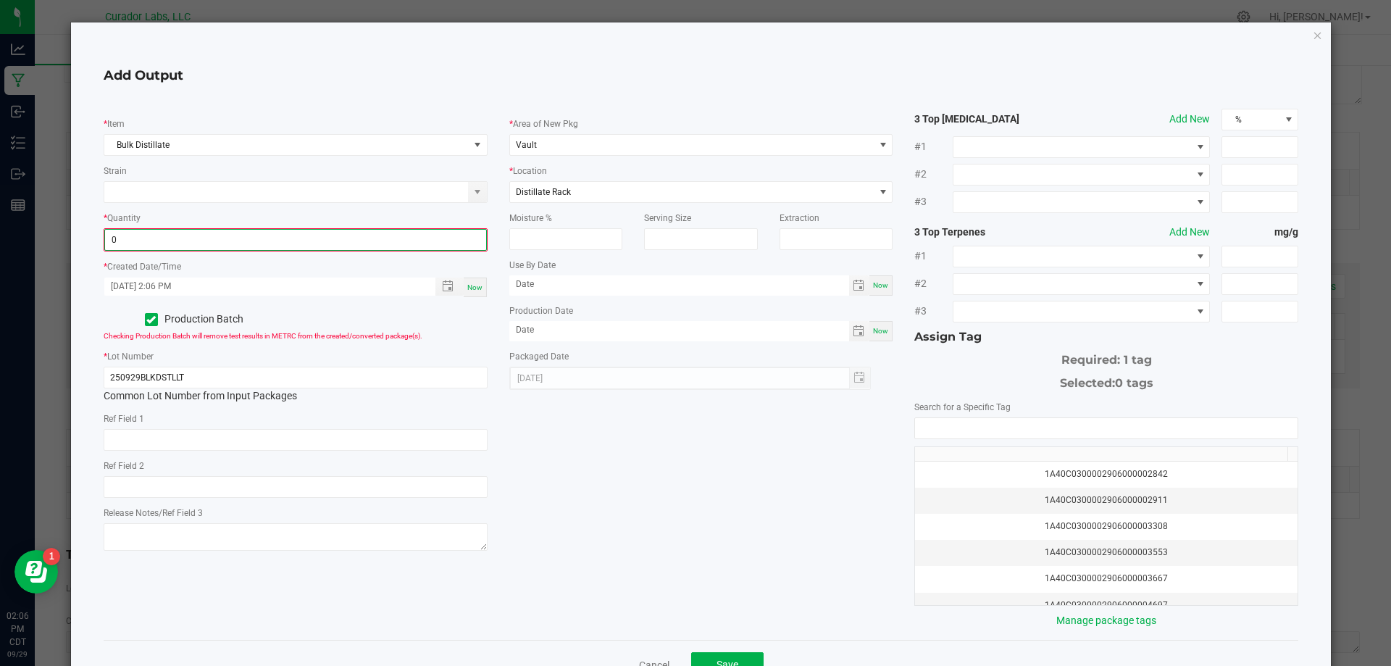
click at [287, 243] on input "0" at bounding box center [295, 240] width 381 height 20
type input "3003.0000 g"
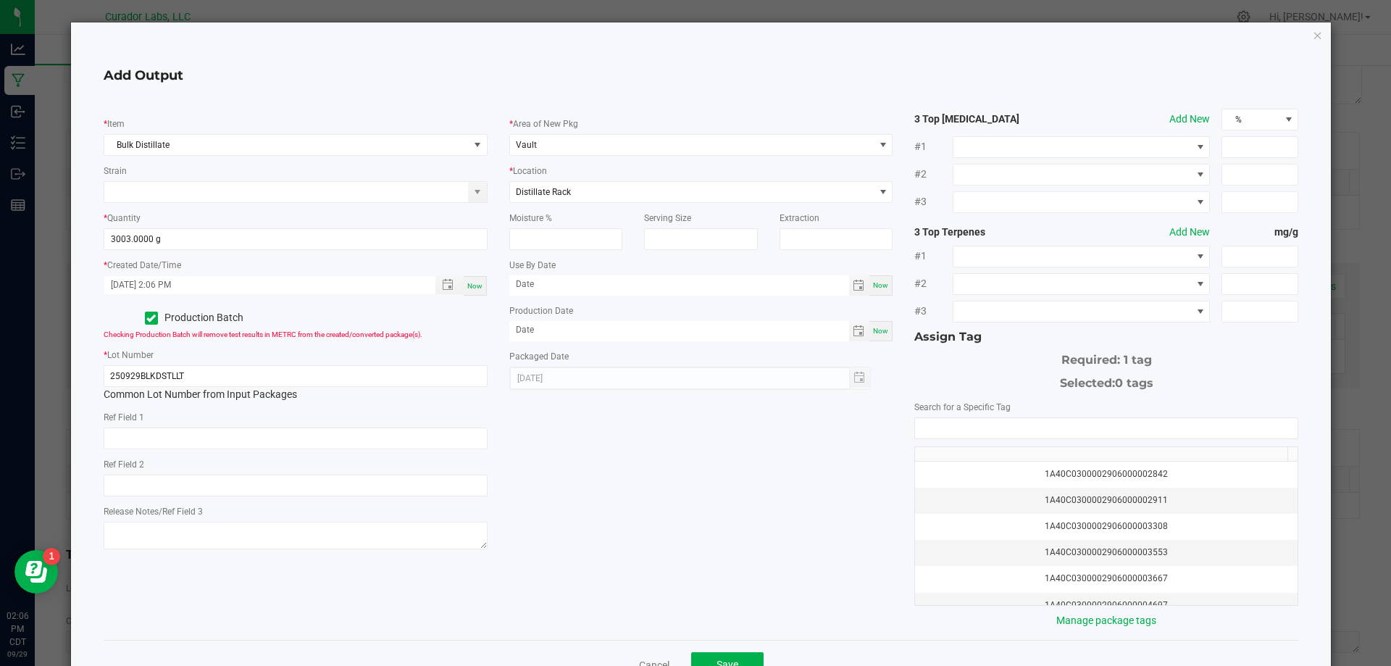
click at [527, 446] on div "* Item Bulk Distillate Strain * Quantity 3003.0000 g * Created Date/Time [DATE]…" at bounding box center [701, 369] width 1217 height 520
click at [980, 432] on input "NO DATA FOUND" at bounding box center [1106, 428] width 383 height 20
click at [995, 448] on li "1A40C0300002906000172173" at bounding box center [1098, 454] width 379 height 25
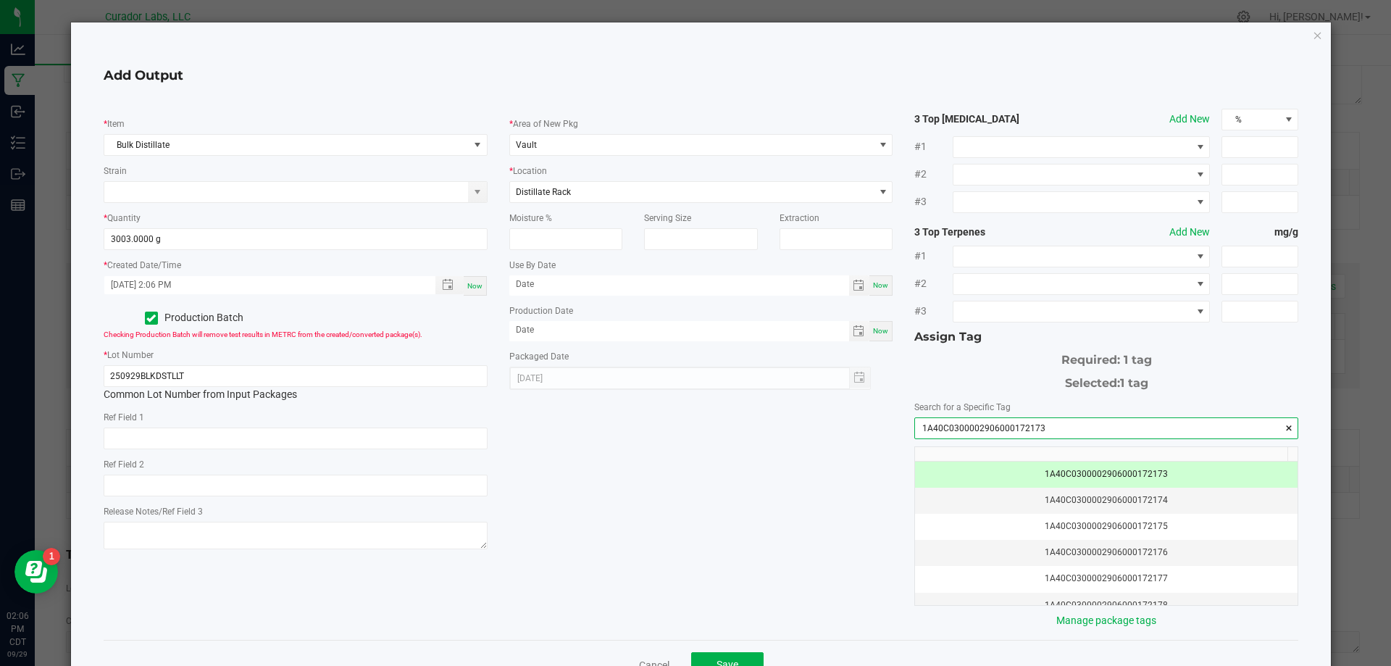
type input "1A40C0300002906000172173"
click at [759, 496] on div "* Item Bulk Distillate Strain * Quantity 3003.0000 g * Created Date/Time [DATE]…" at bounding box center [701, 369] width 1217 height 520
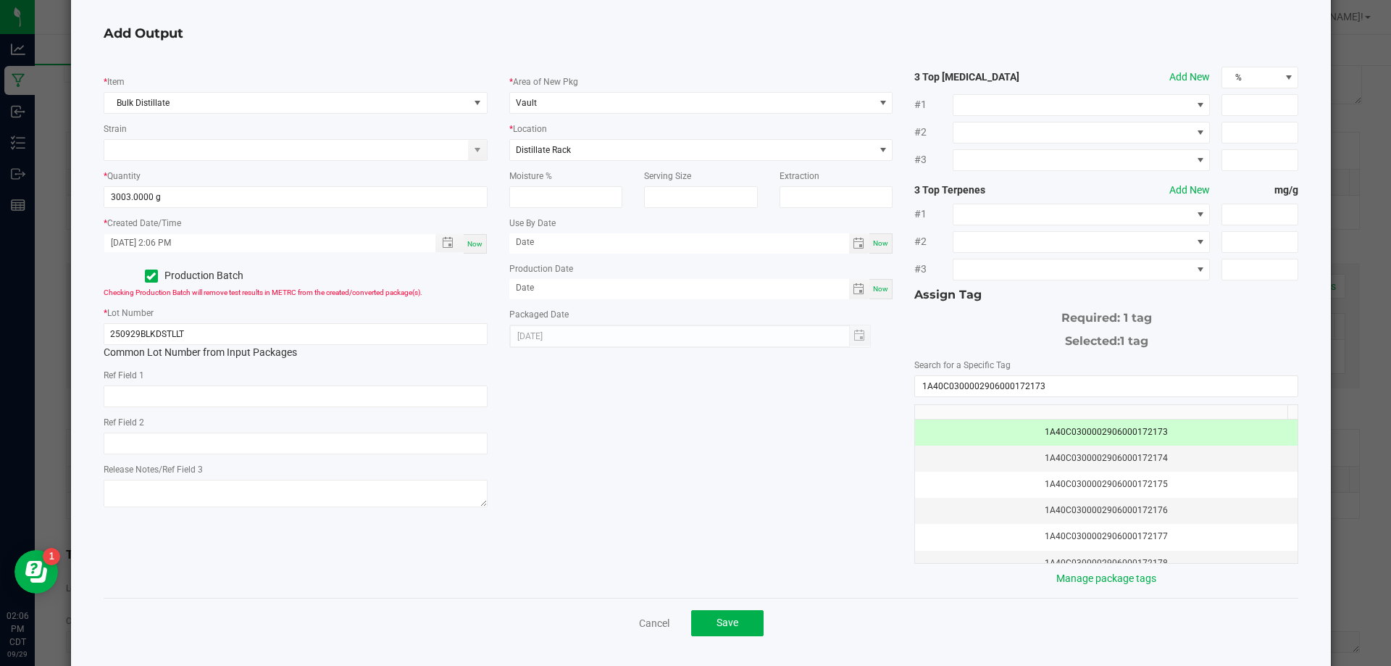
scroll to position [79, 0]
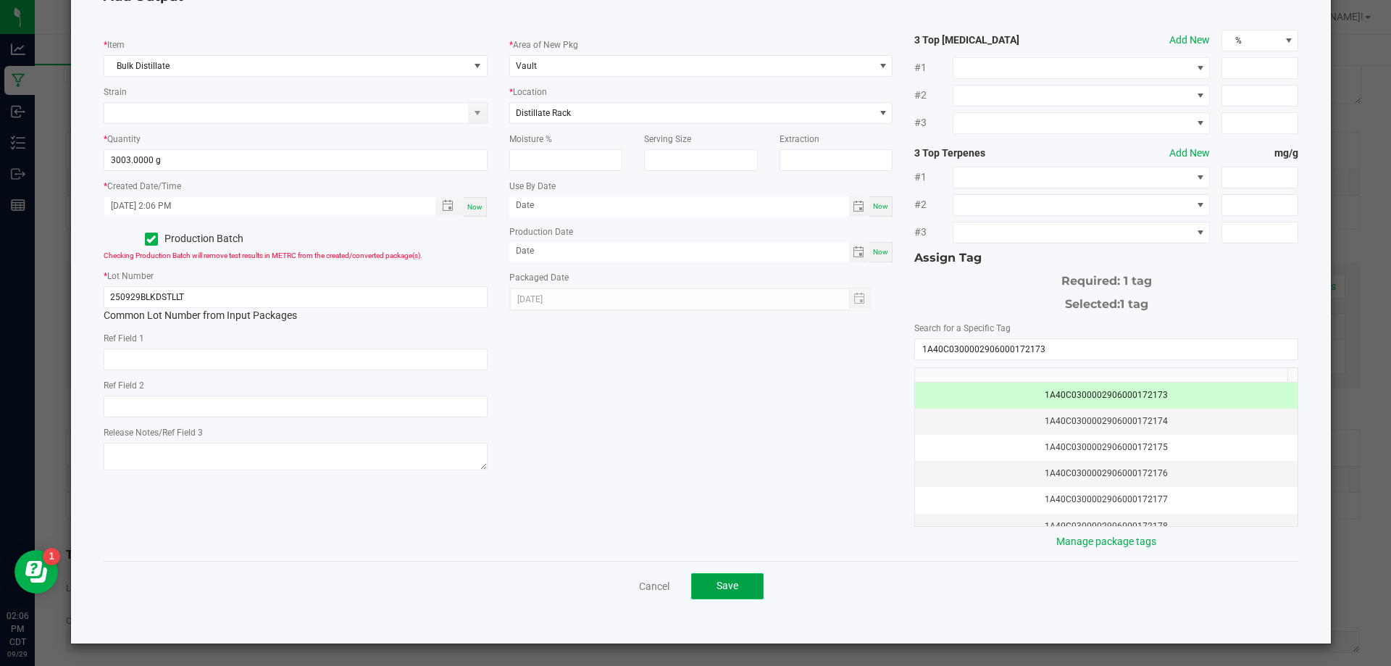
click at [735, 580] on button "Save" at bounding box center [727, 586] width 72 height 26
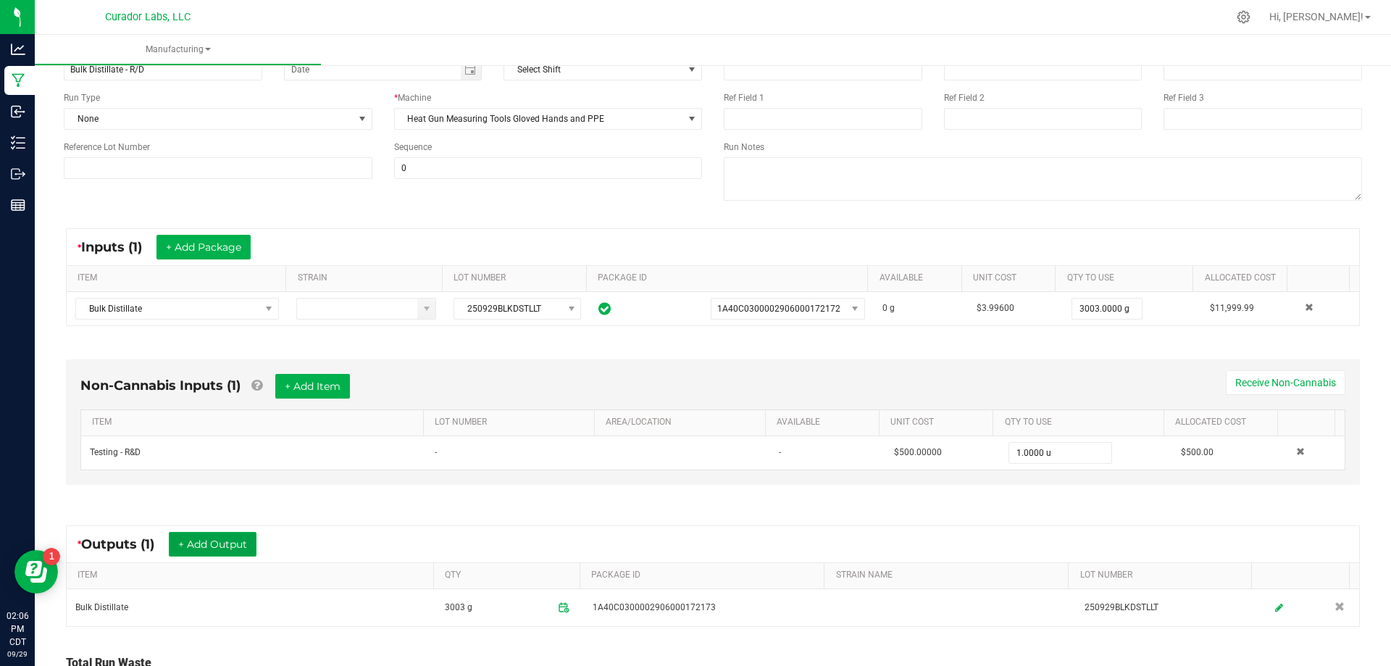
scroll to position [0, 0]
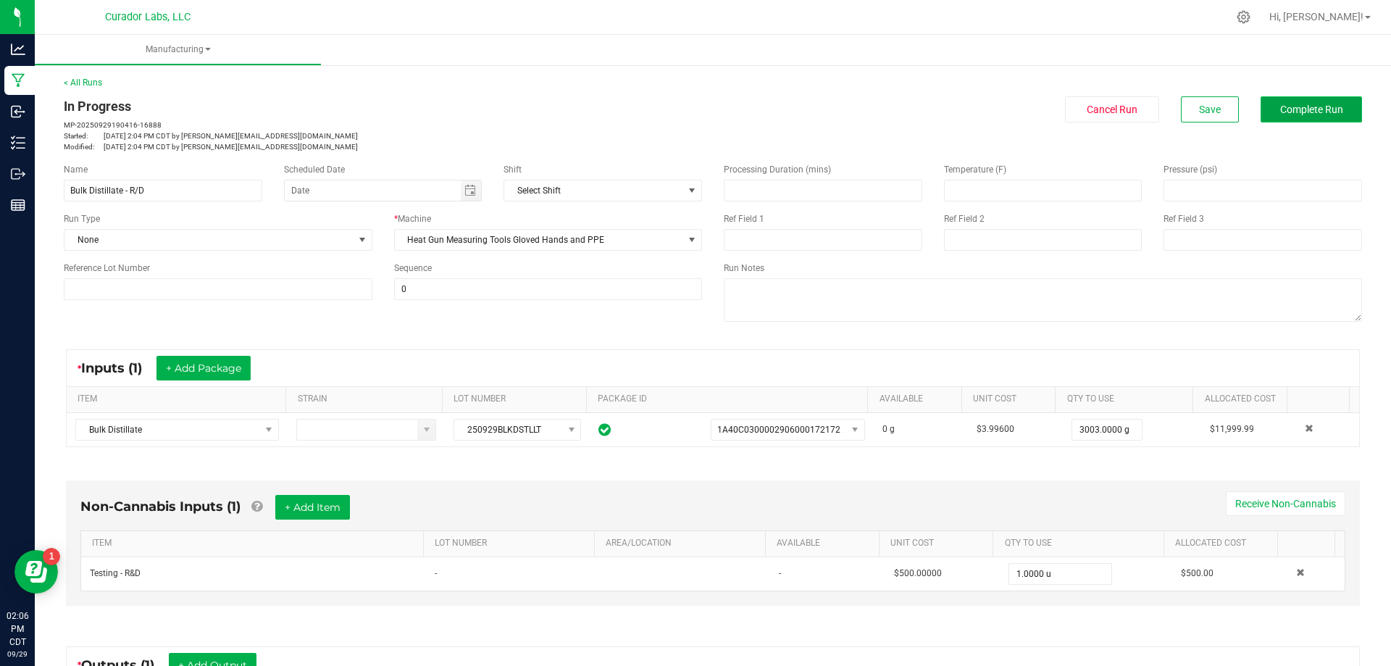
click at [1307, 107] on span "Complete Run" at bounding box center [1311, 110] width 63 height 12
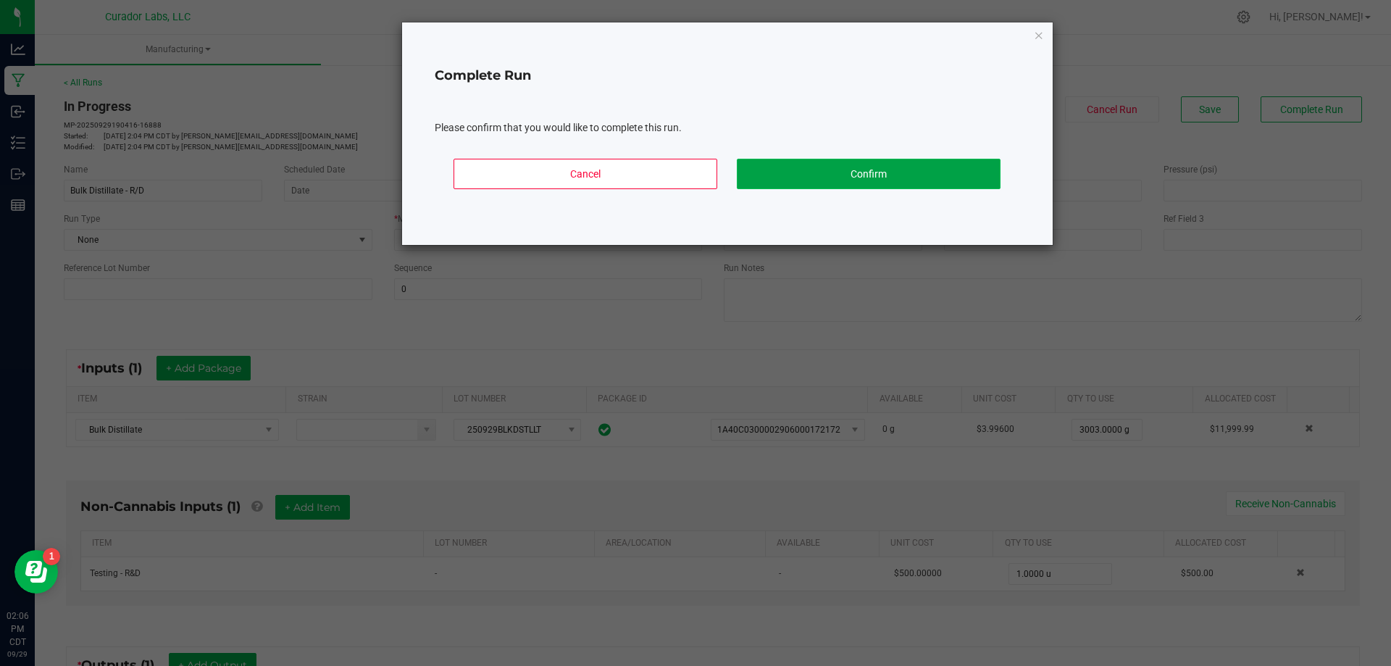
click at [805, 164] on button "Confirm" at bounding box center [869, 174] width 264 height 30
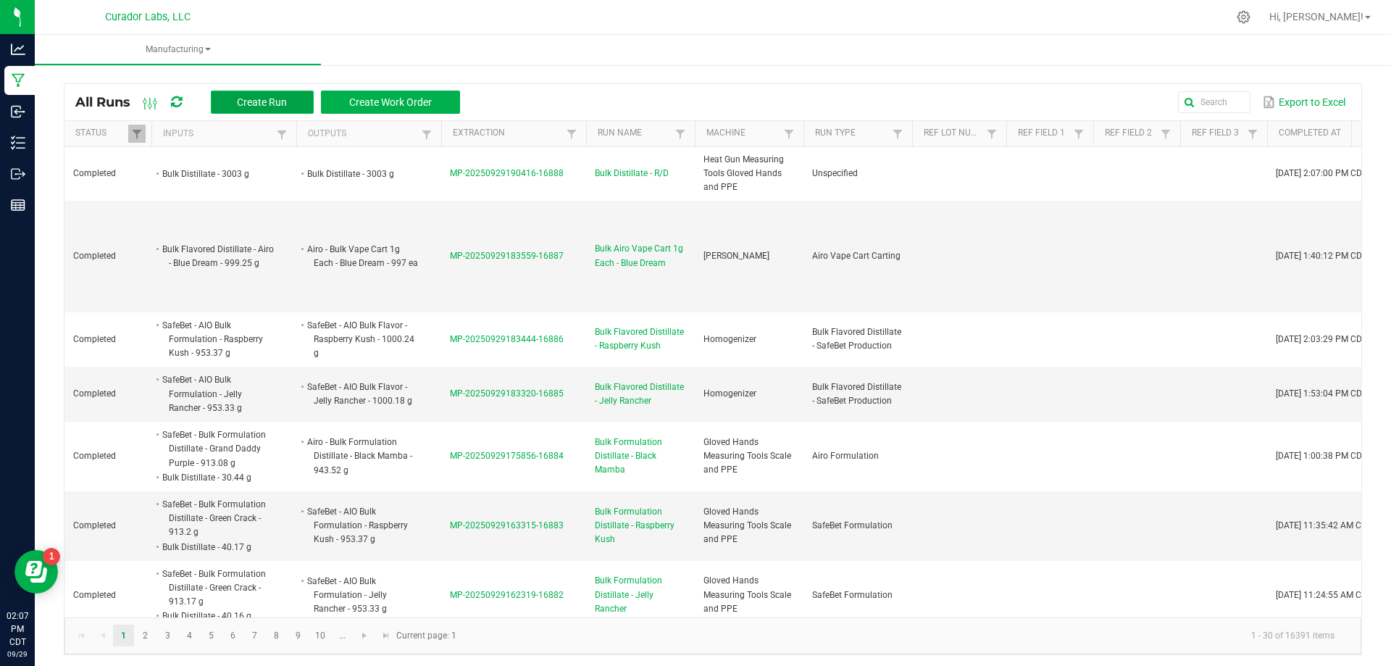
click at [251, 103] on span "Create Run" at bounding box center [262, 102] width 50 height 12
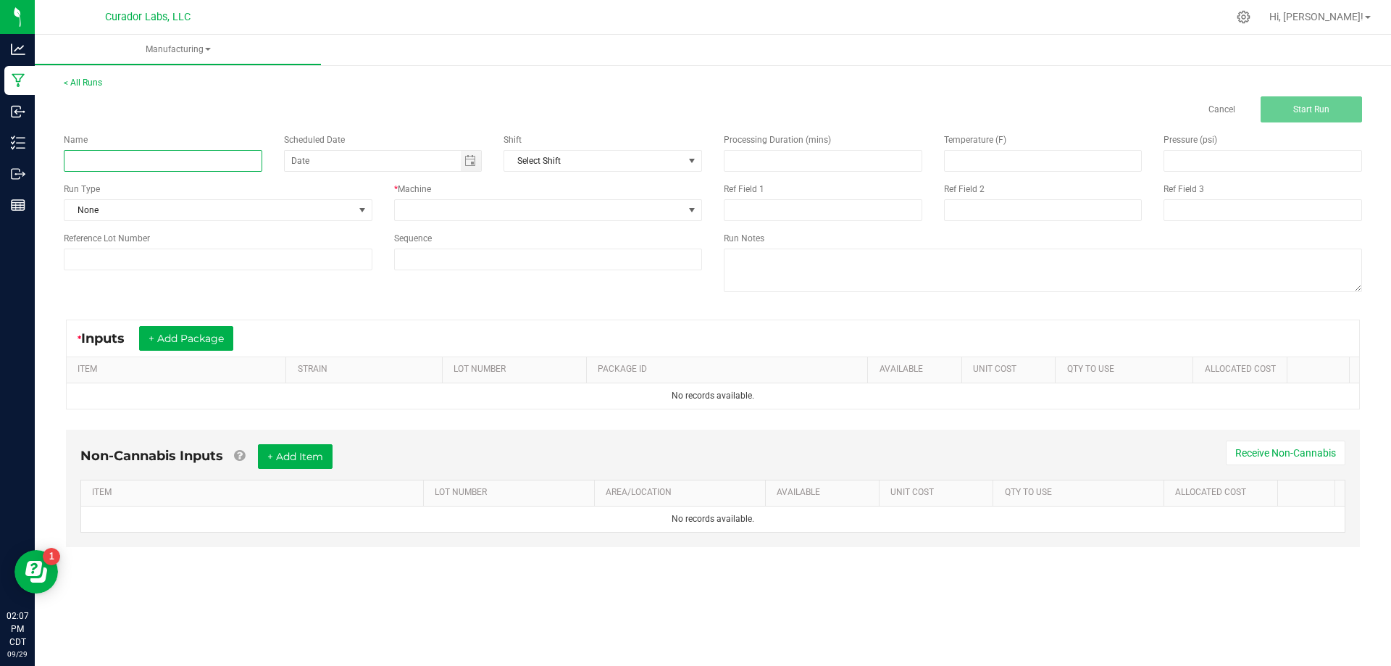
click at [163, 167] on input at bounding box center [163, 161] width 199 height 22
type input "Bulk Distillate - R/D"
click at [575, 211] on span at bounding box center [539, 210] width 289 height 20
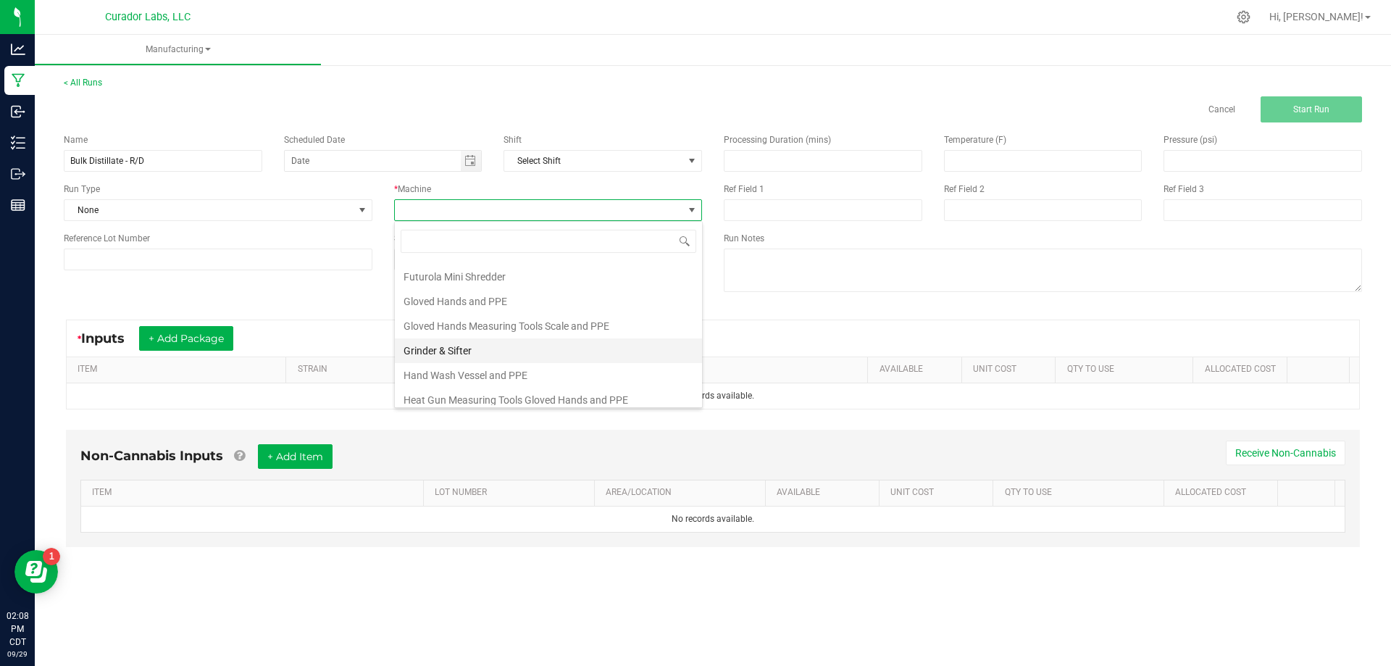
scroll to position [217, 0]
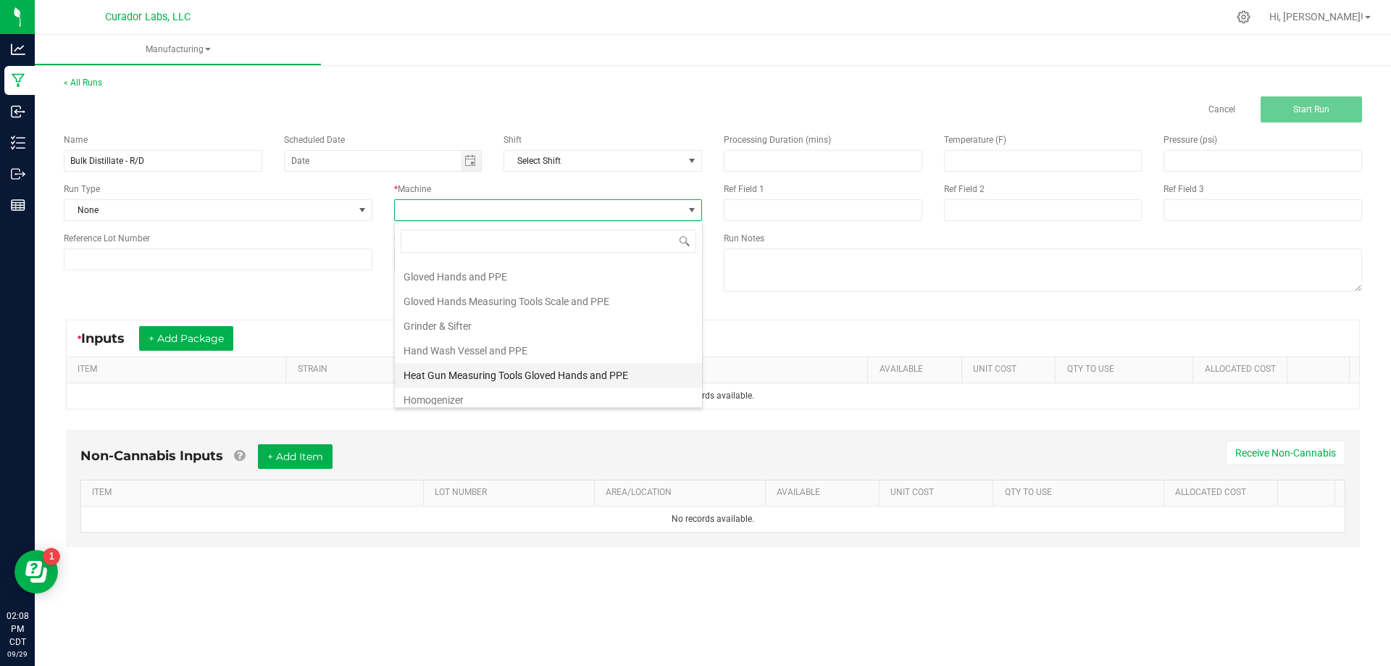
click at [535, 377] on li "Heat Gun Measuring Tools Gloved Hands and PPE" at bounding box center [548, 375] width 307 height 25
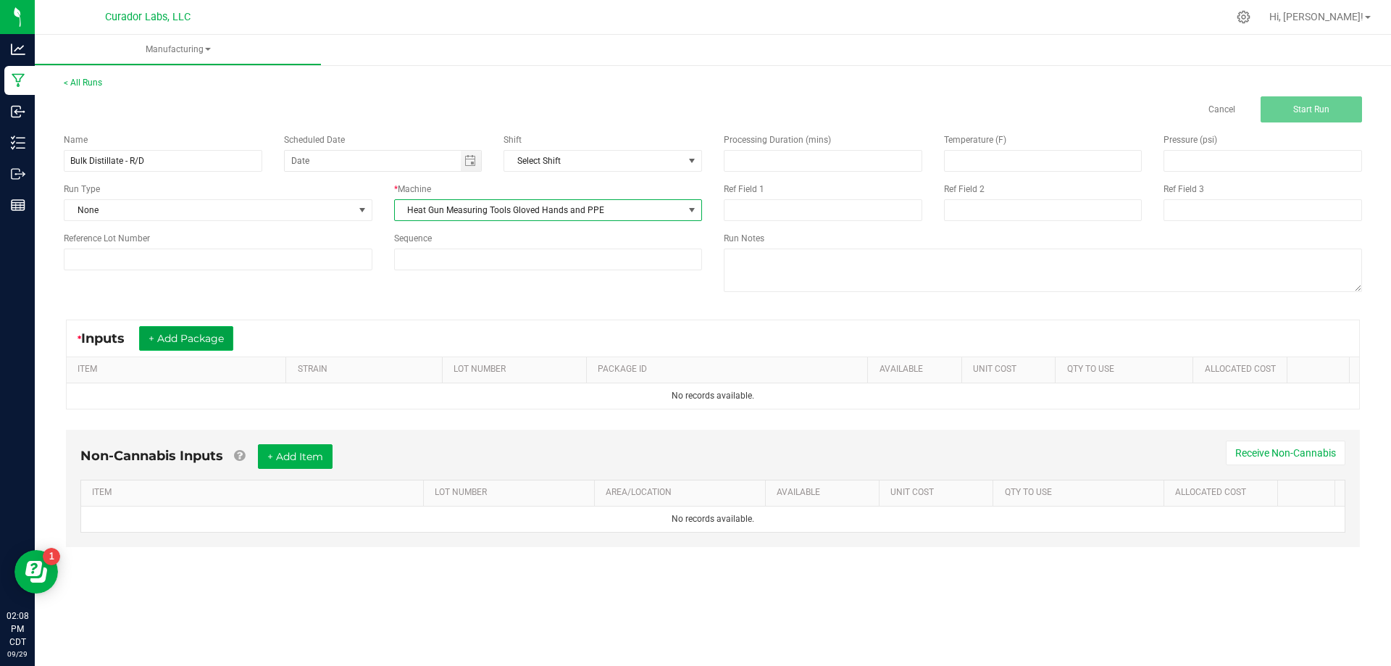
click at [197, 339] on button "+ Add Package" at bounding box center [186, 338] width 94 height 25
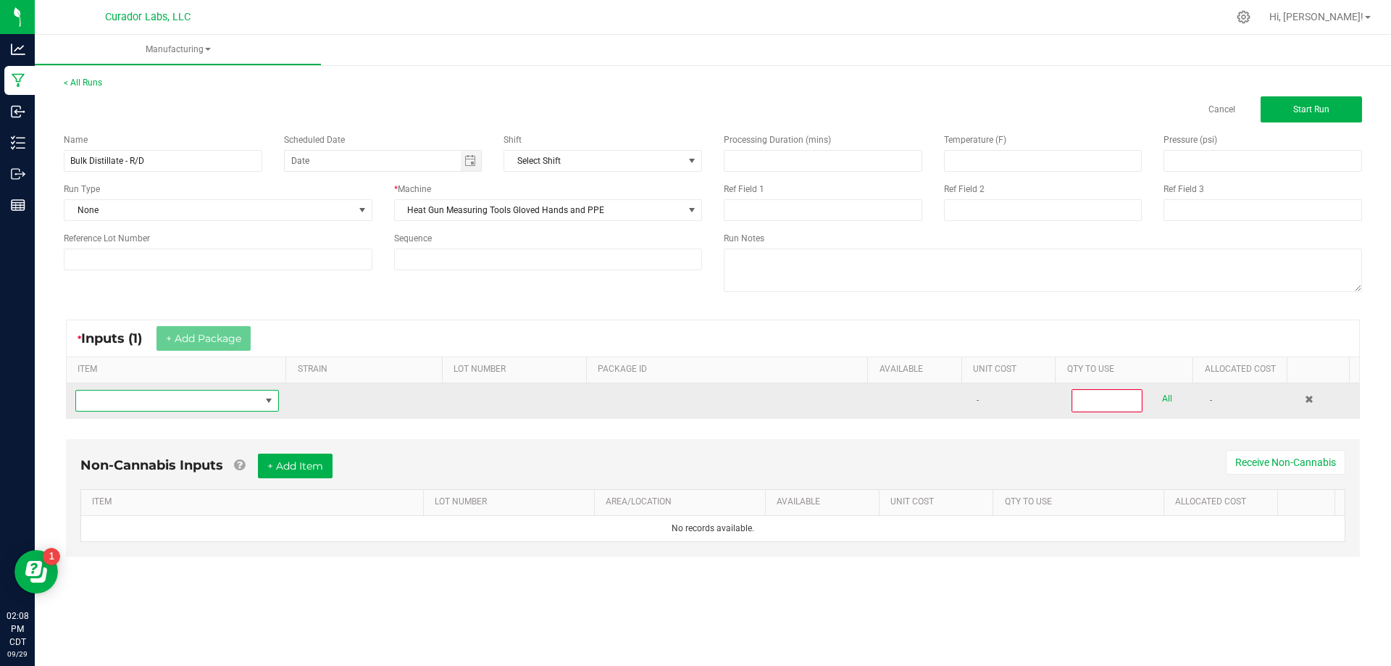
click at [231, 408] on span "NO DATA FOUND" at bounding box center [168, 401] width 184 height 20
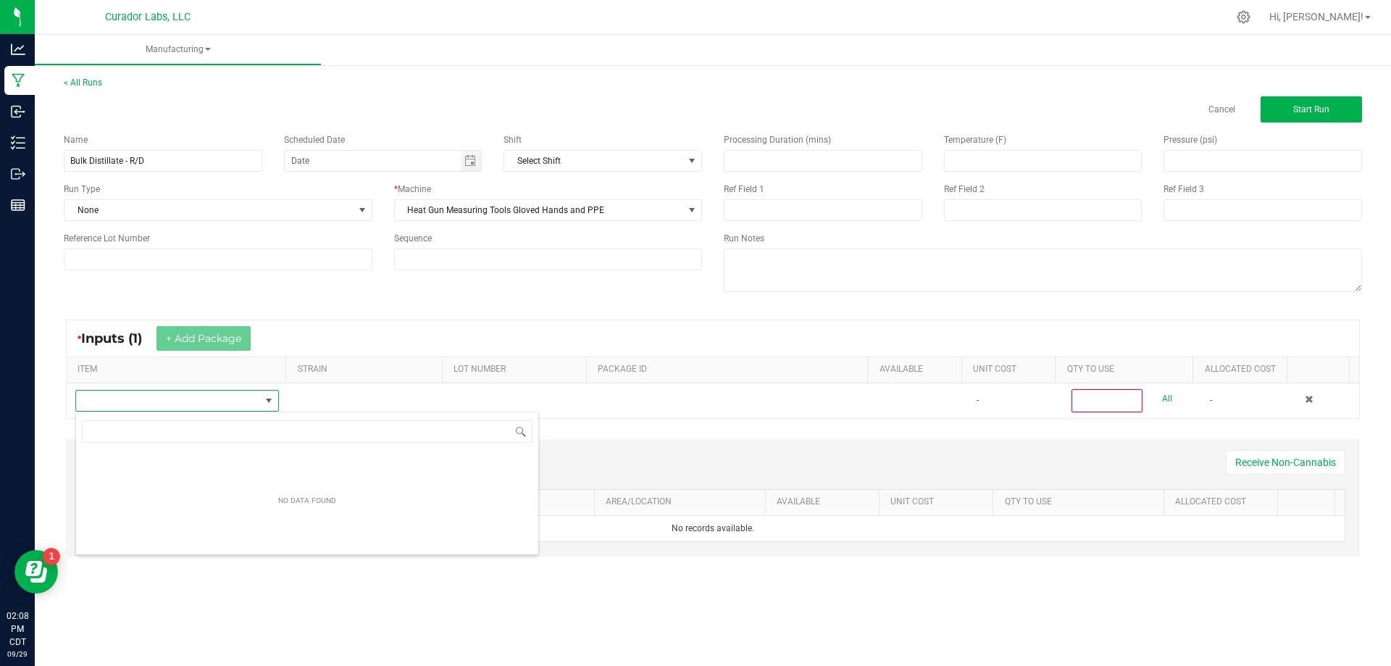
scroll to position [22, 200]
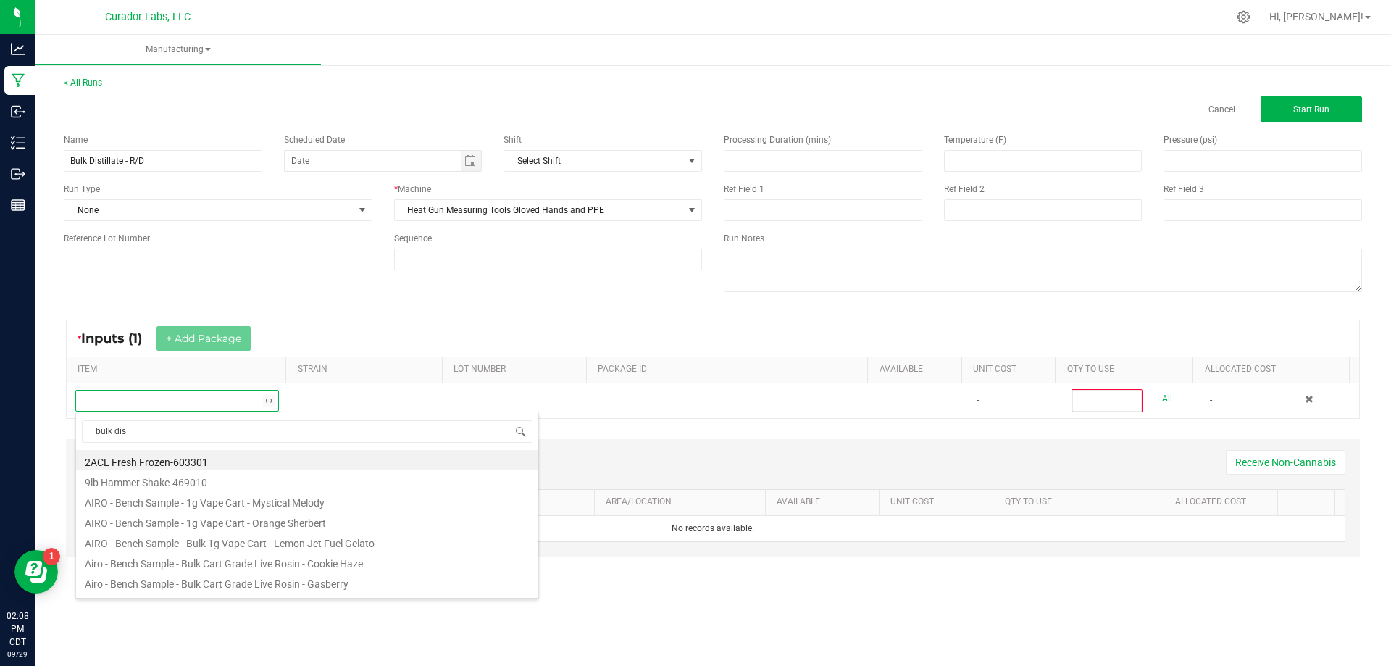
type input "bulk dist"
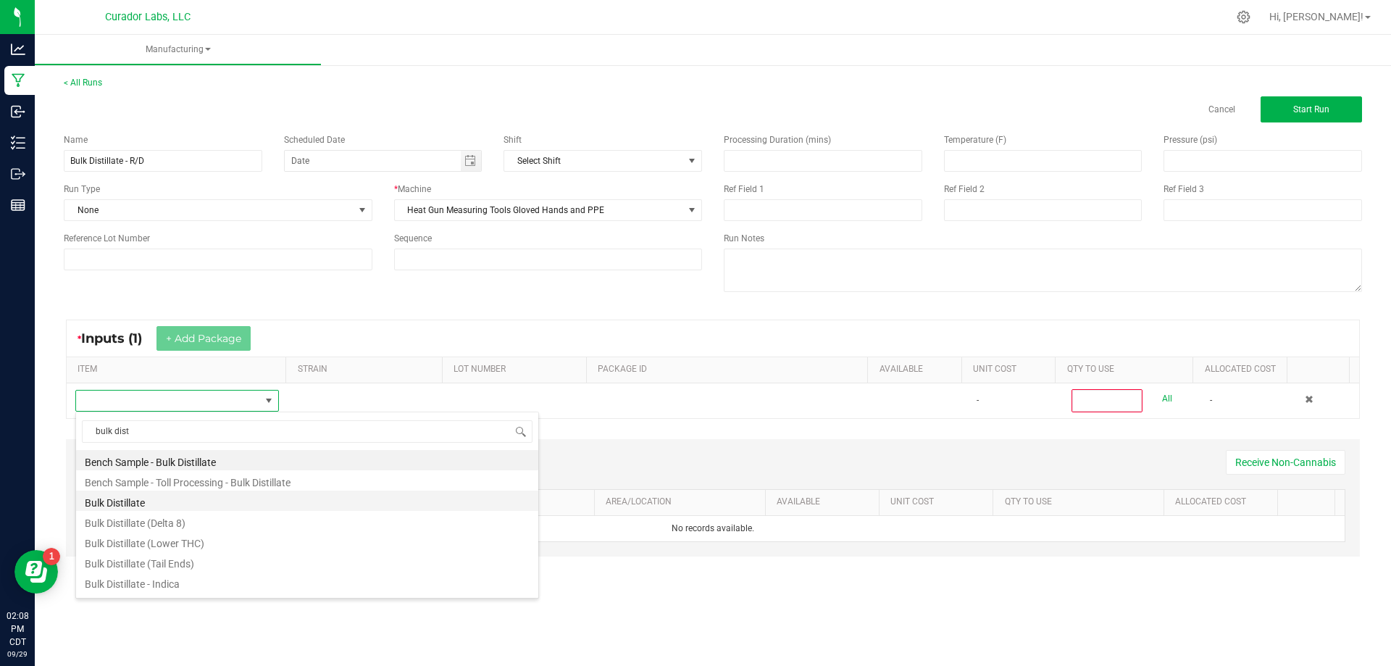
click at [193, 504] on li "Bulk Distillate" at bounding box center [307, 501] width 462 height 20
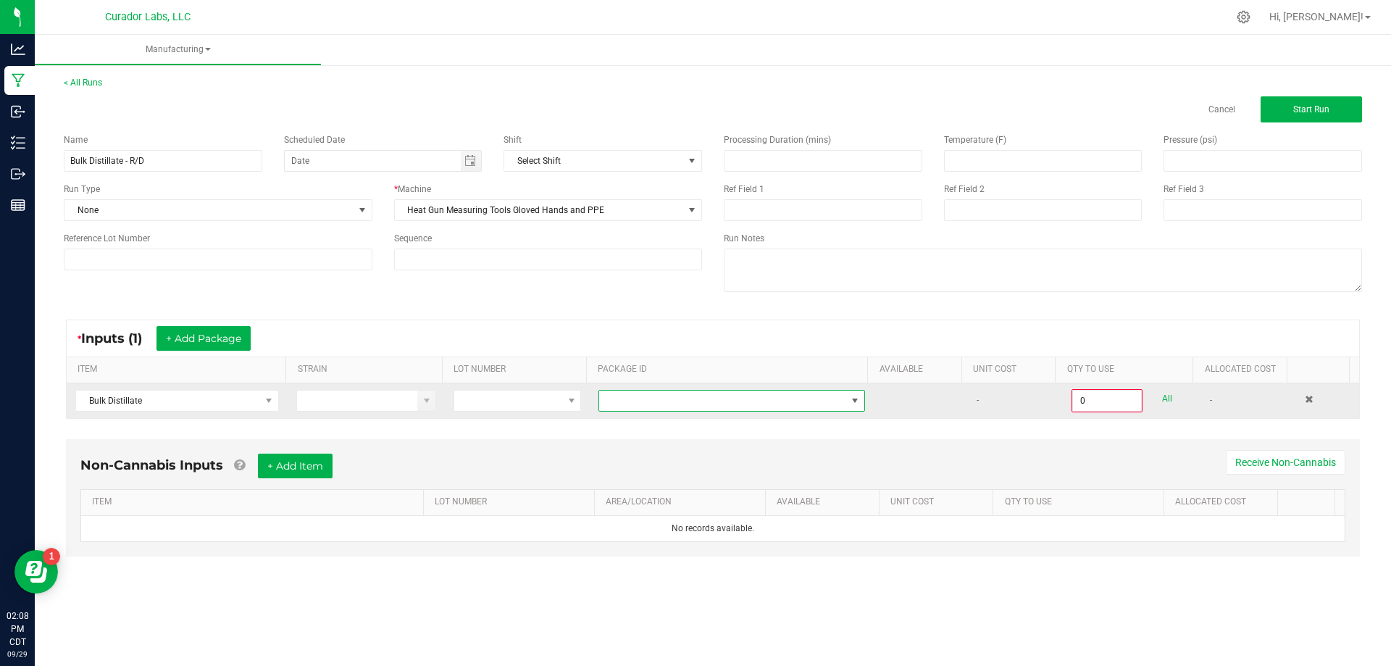
click at [777, 406] on span at bounding box center [722, 401] width 247 height 20
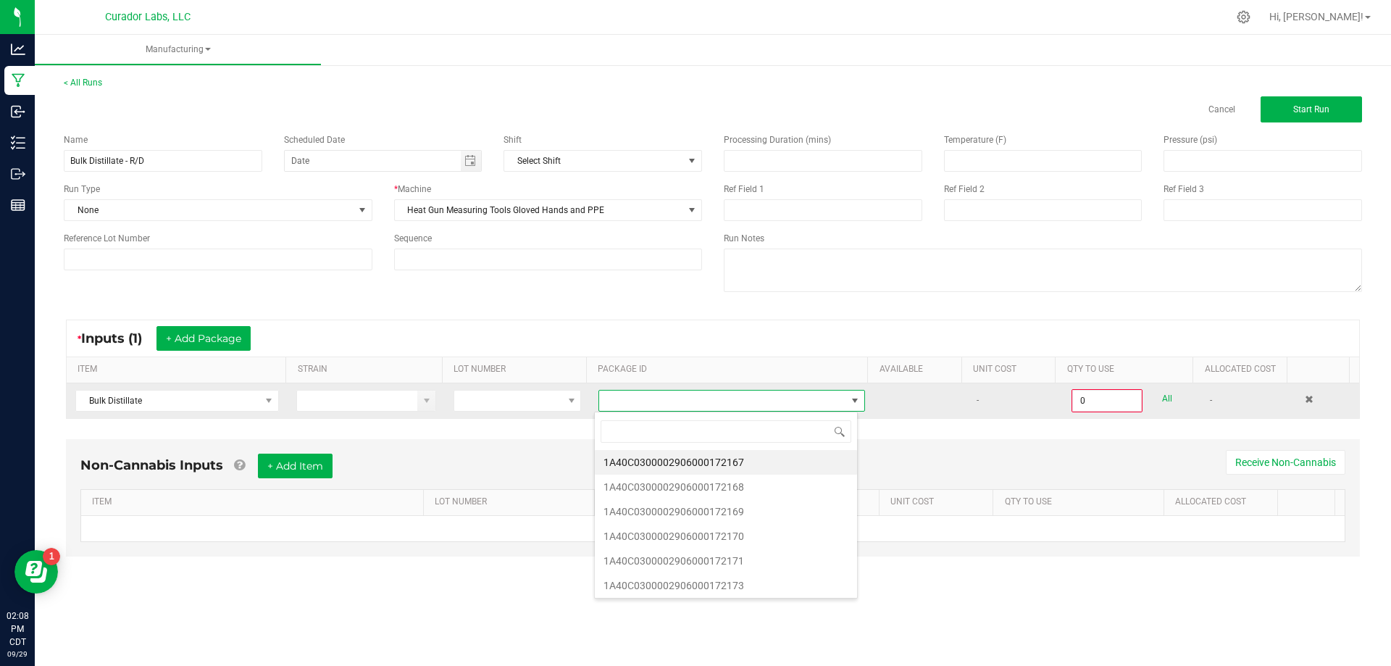
scroll to position [22, 264]
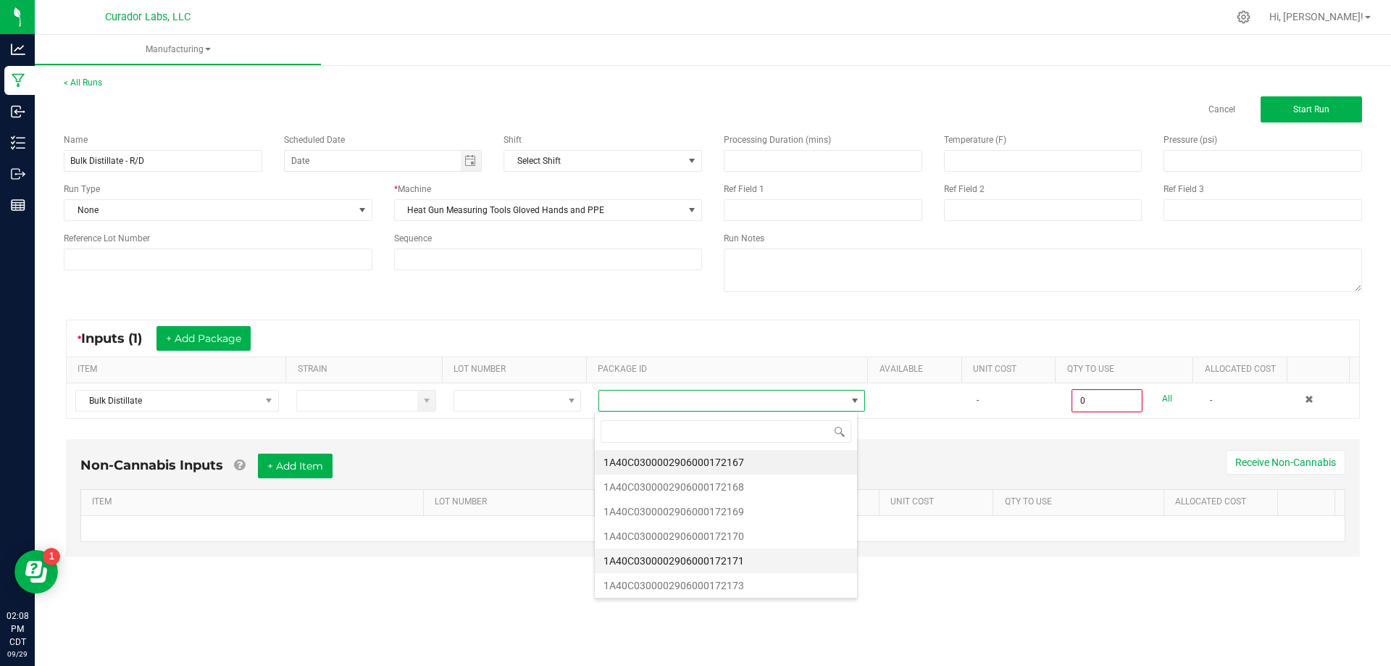
click at [750, 559] on li "1A40C0300002906000172171" at bounding box center [726, 560] width 262 height 25
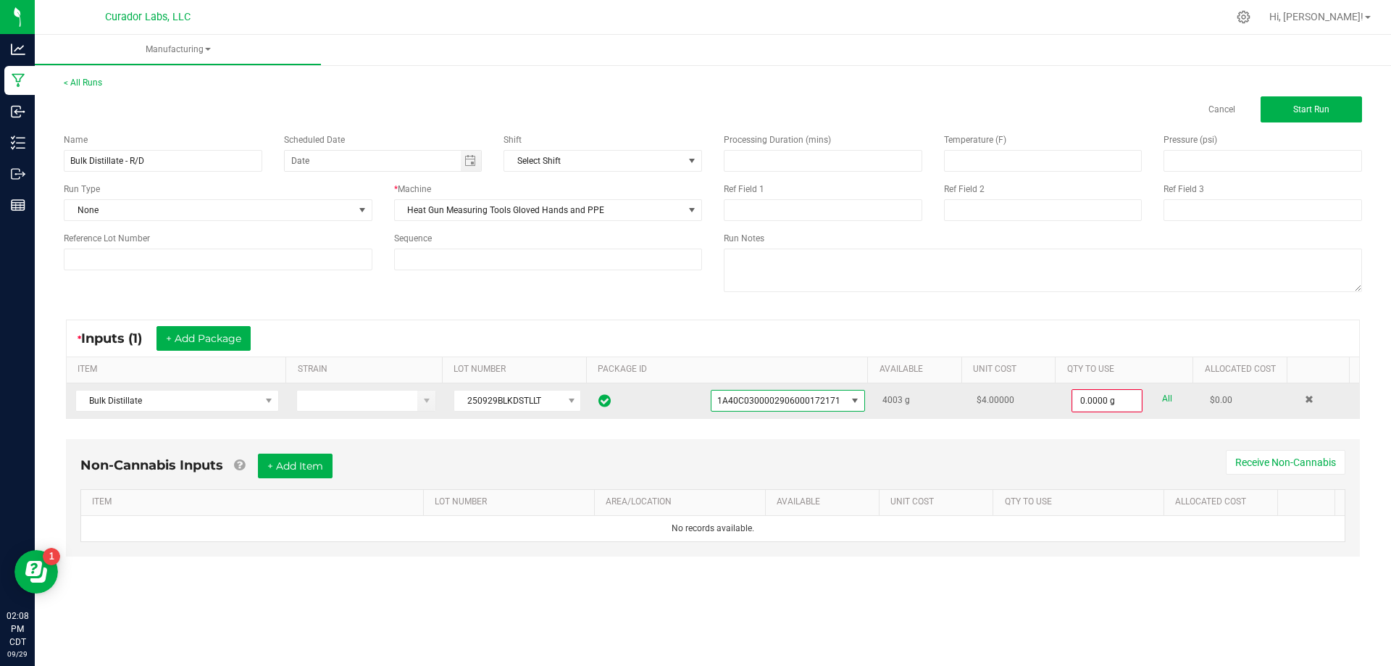
click at [1162, 398] on link "All" at bounding box center [1167, 399] width 10 height 20
type input "4003.0000 g"
click at [312, 467] on button "+ Add Item" at bounding box center [295, 464] width 75 height 25
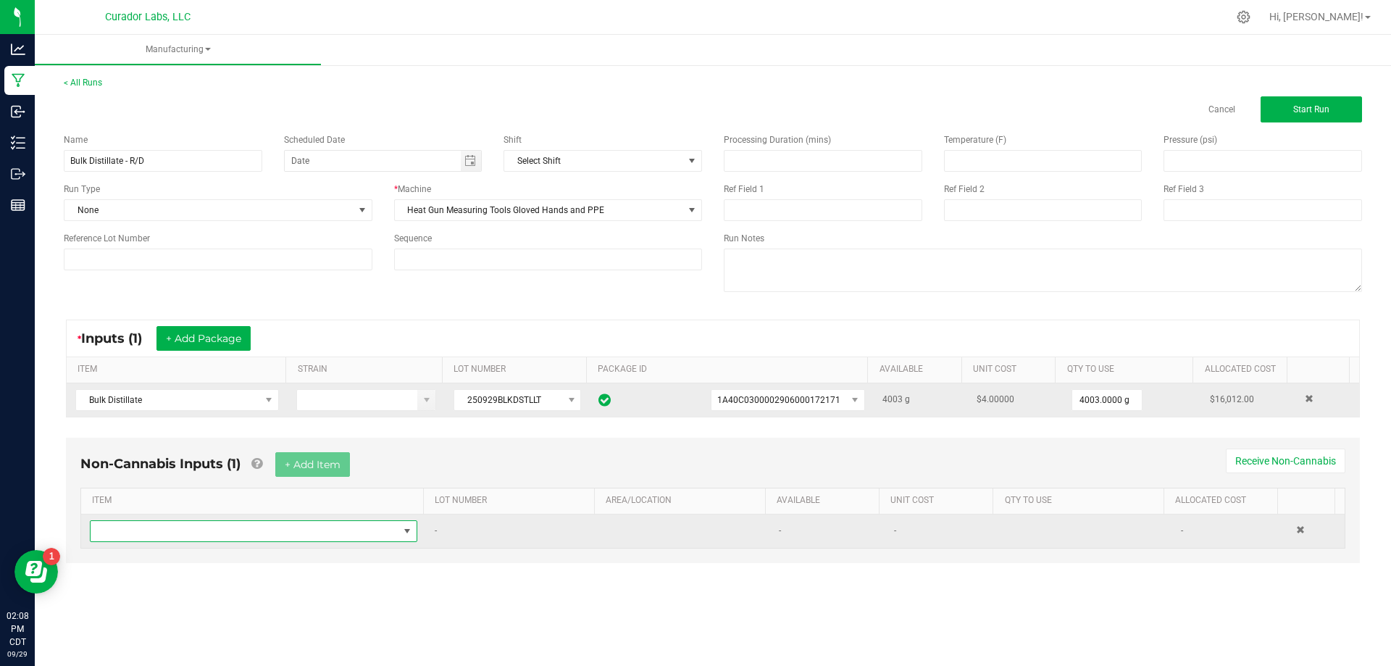
click at [246, 526] on span "NO DATA FOUND" at bounding box center [245, 531] width 308 height 20
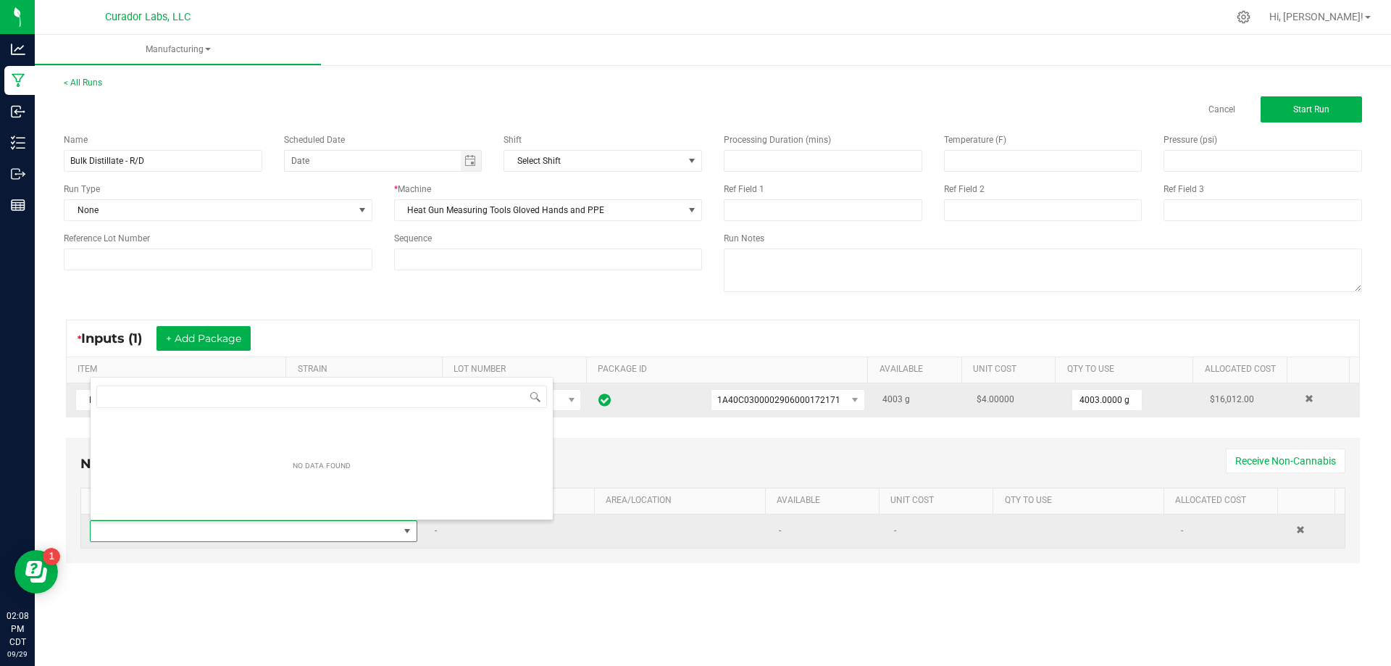
scroll to position [22, 322]
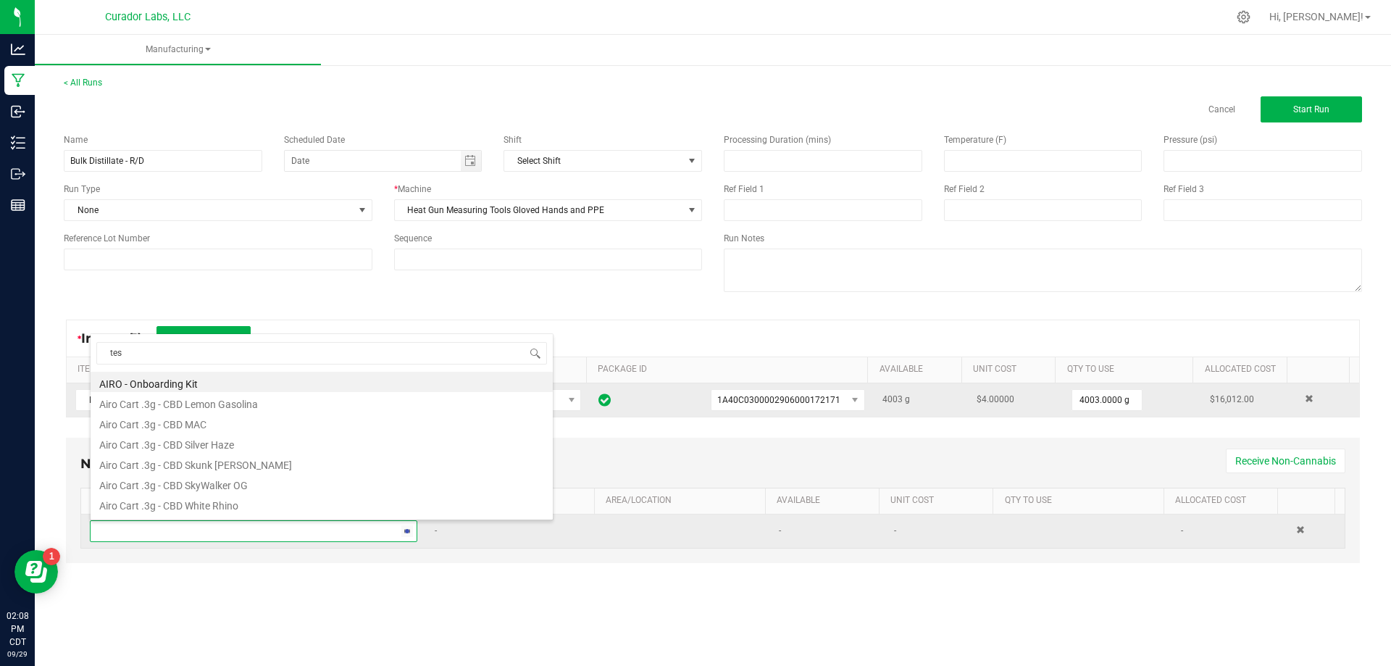
type input "test"
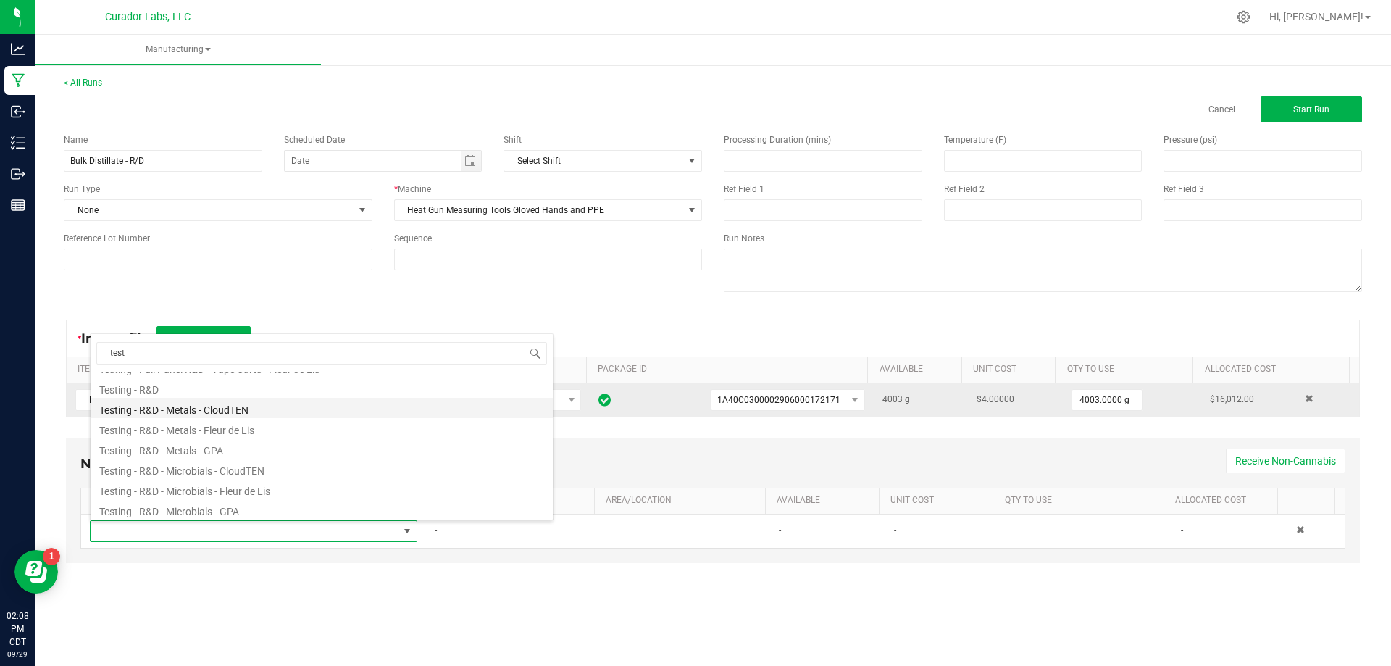
scroll to position [362, 0]
click at [180, 387] on li "Testing - R&D" at bounding box center [322, 385] width 462 height 20
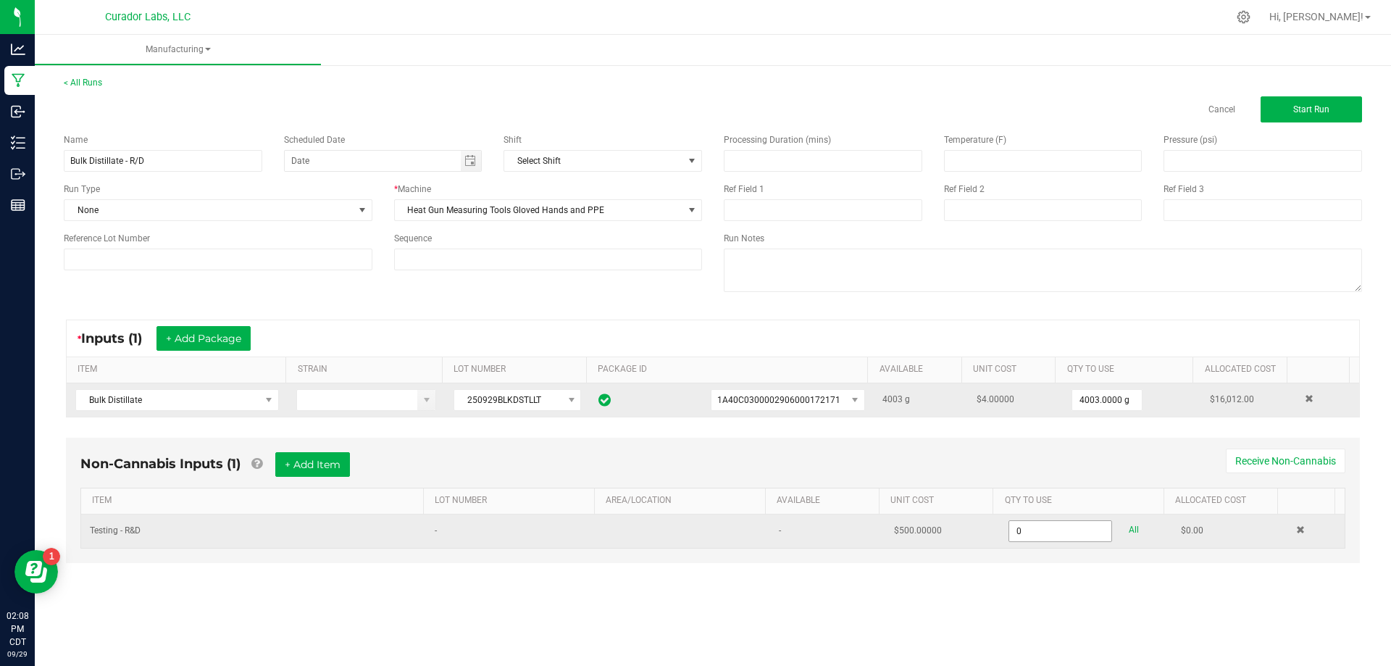
click at [1030, 535] on input "0" at bounding box center [1059, 531] width 101 height 20
type input "1.0000 u"
click at [779, 529] on span "-" at bounding box center [780, 530] width 2 height 10
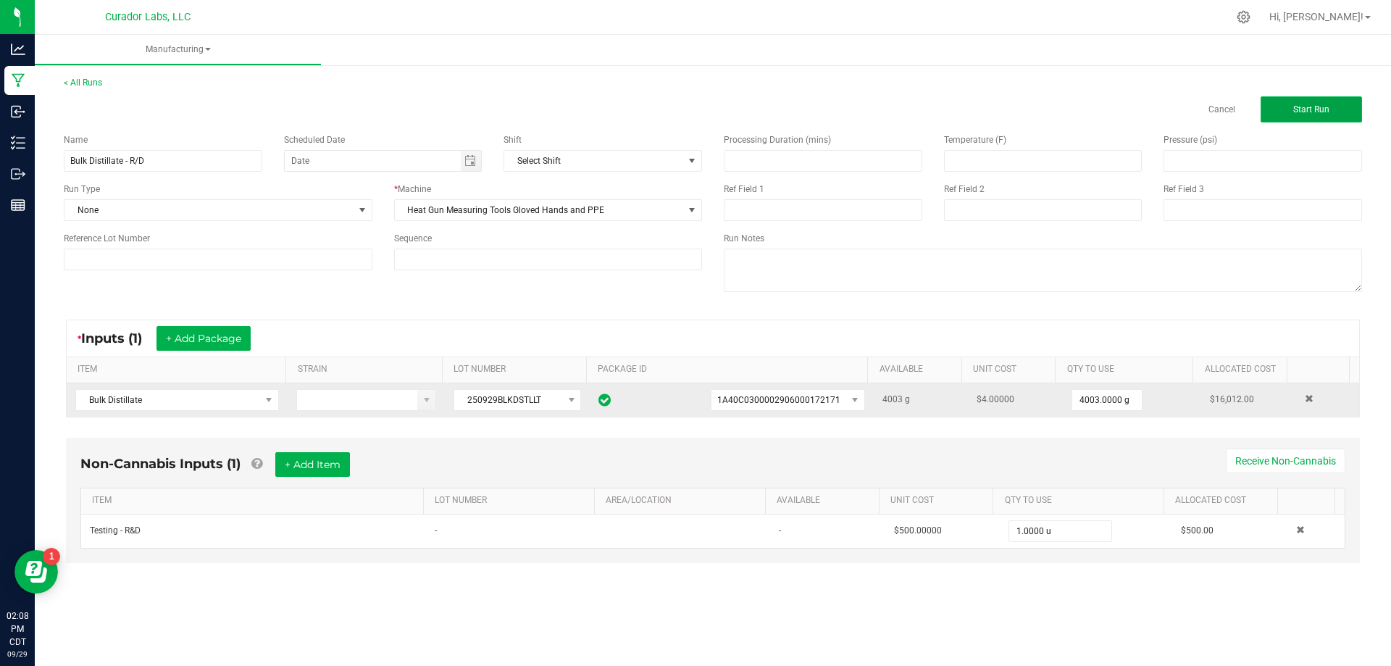
click at [1291, 108] on button "Start Run" at bounding box center [1311, 109] width 101 height 26
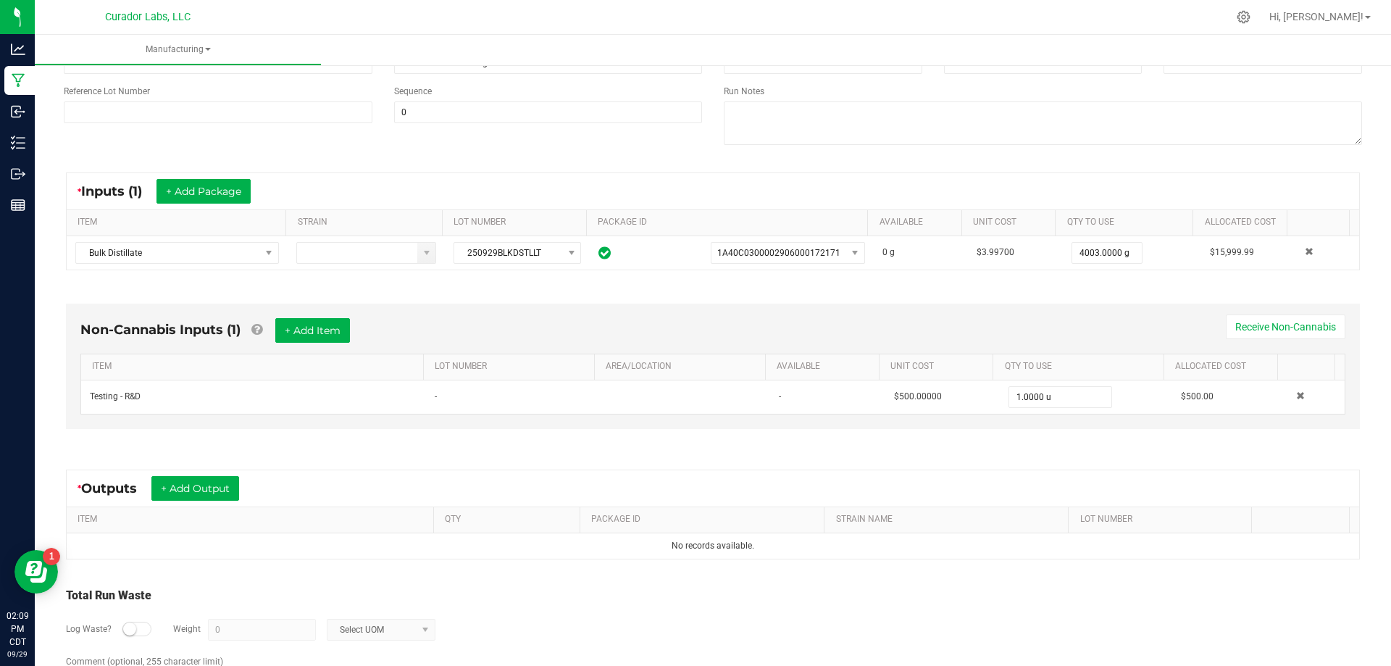
scroll to position [217, 0]
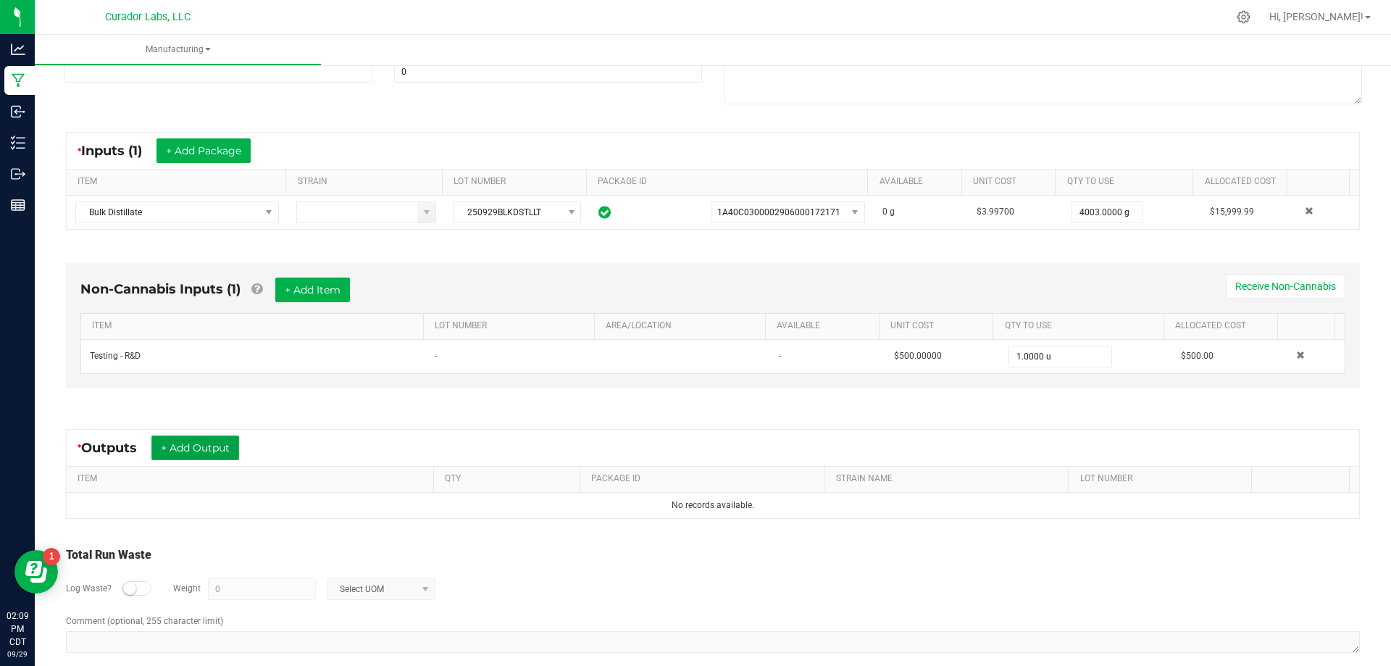
click at [214, 442] on button "+ Add Output" at bounding box center [195, 447] width 88 height 25
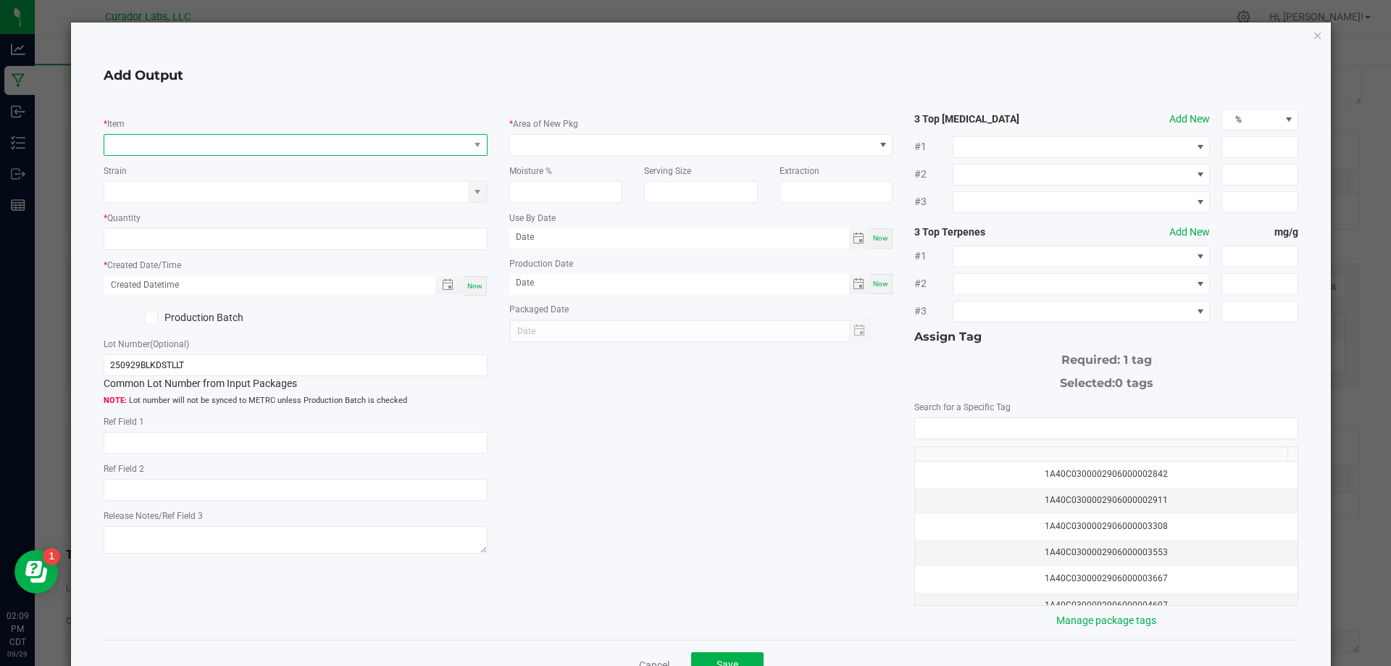
click at [222, 138] on span "NO DATA FOUND" at bounding box center [286, 145] width 364 height 20
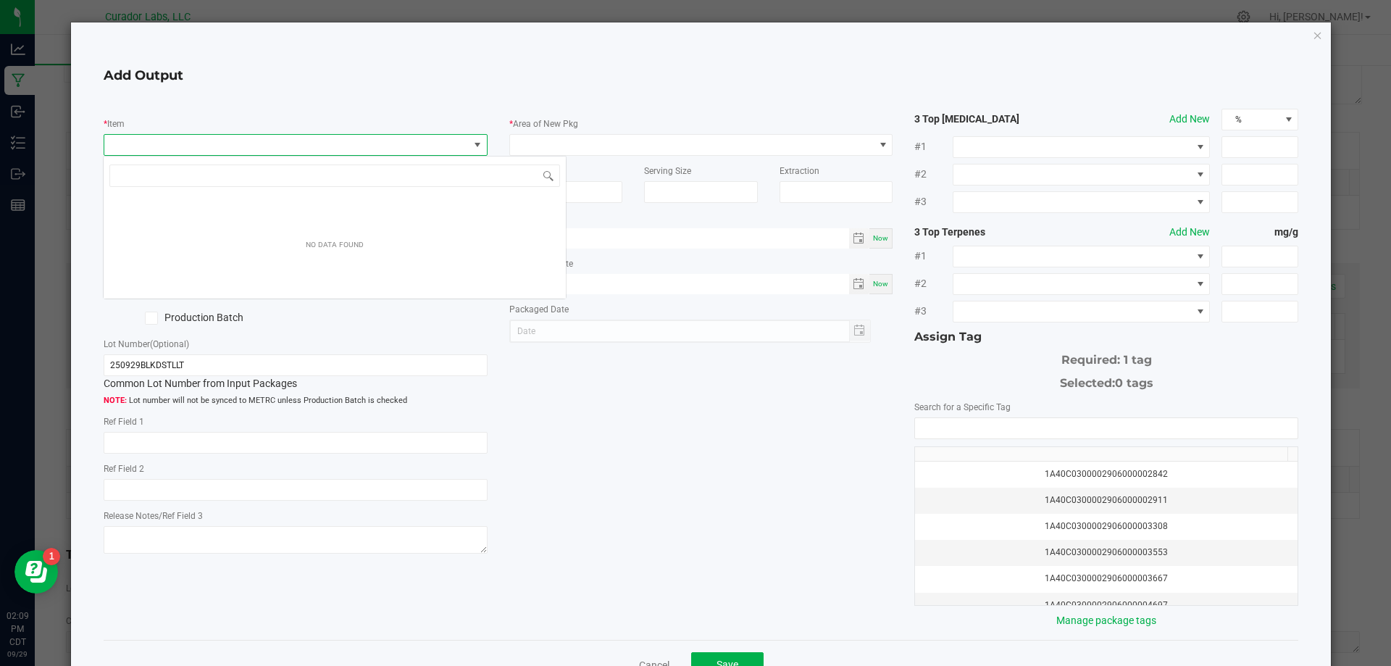
scroll to position [22, 381]
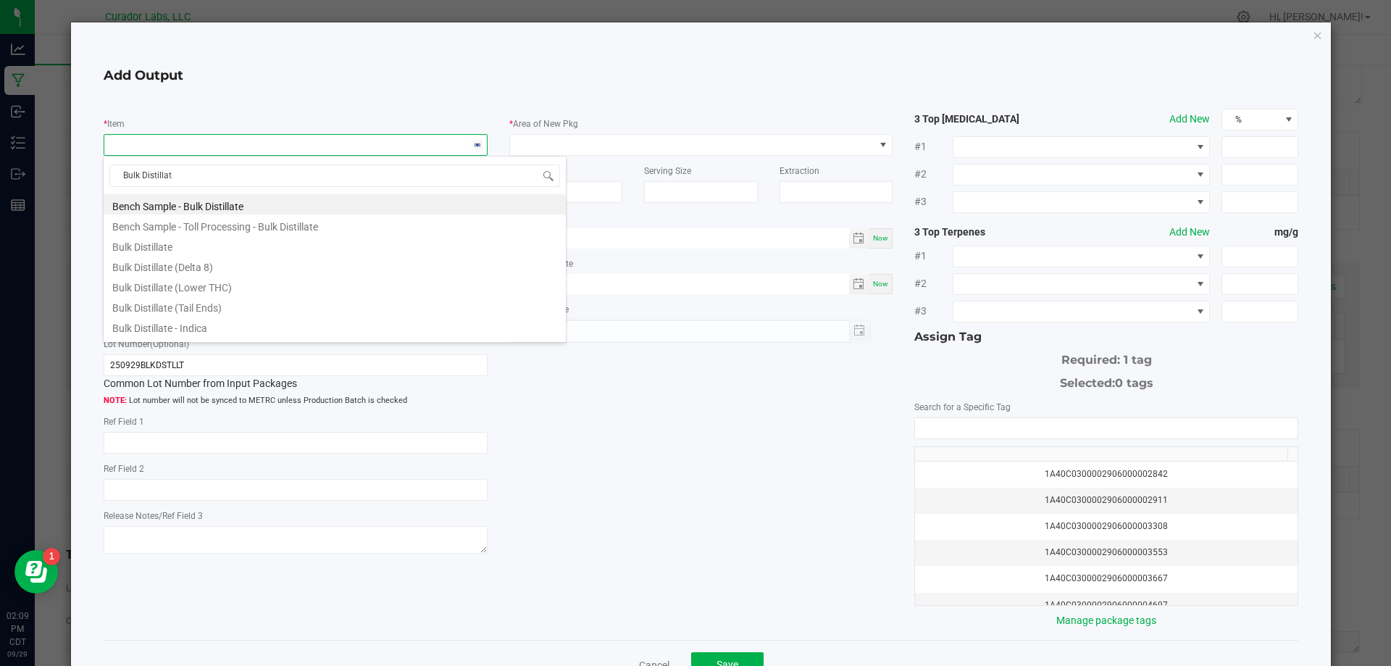
type input "Bulk Distillate"
click at [216, 247] on li "Bulk Distillate" at bounding box center [335, 245] width 462 height 20
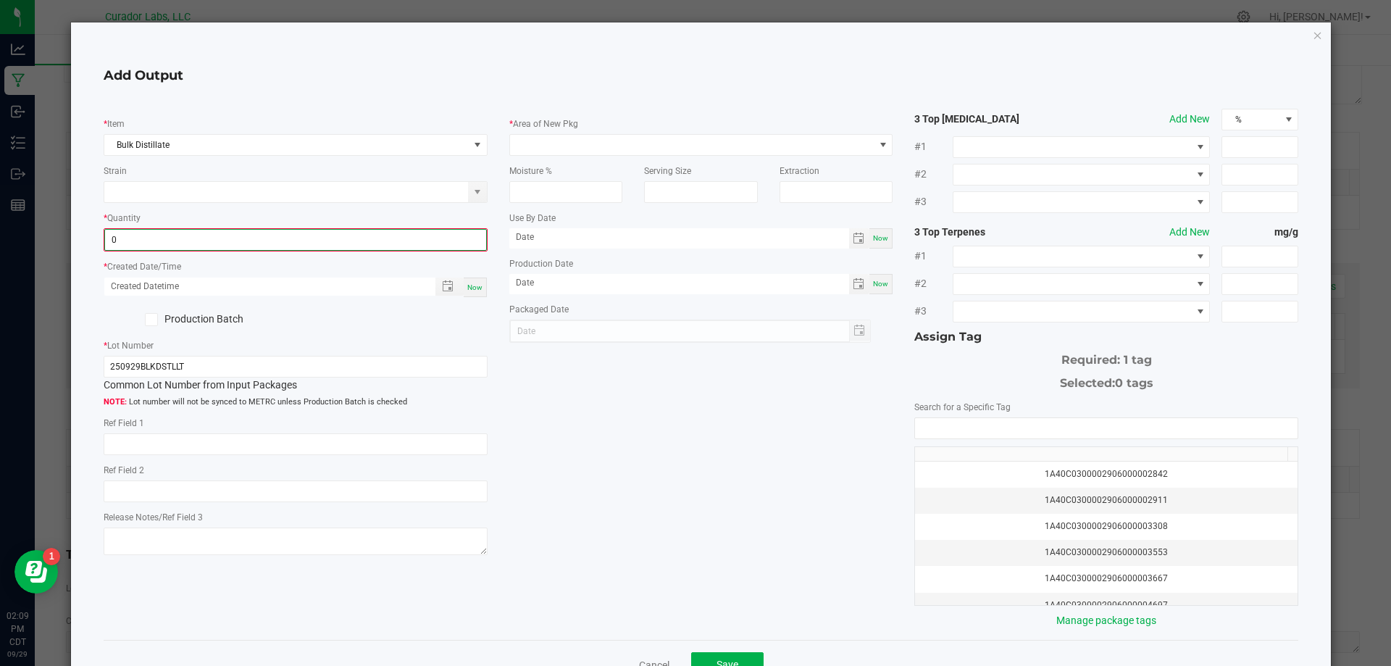
click at [301, 246] on input "0" at bounding box center [295, 240] width 381 height 20
type input "4003.0000 g"
click at [467, 288] on span "Now" at bounding box center [474, 286] width 15 height 8
type input "[DATE] 2:09 PM"
type input "[DATE]"
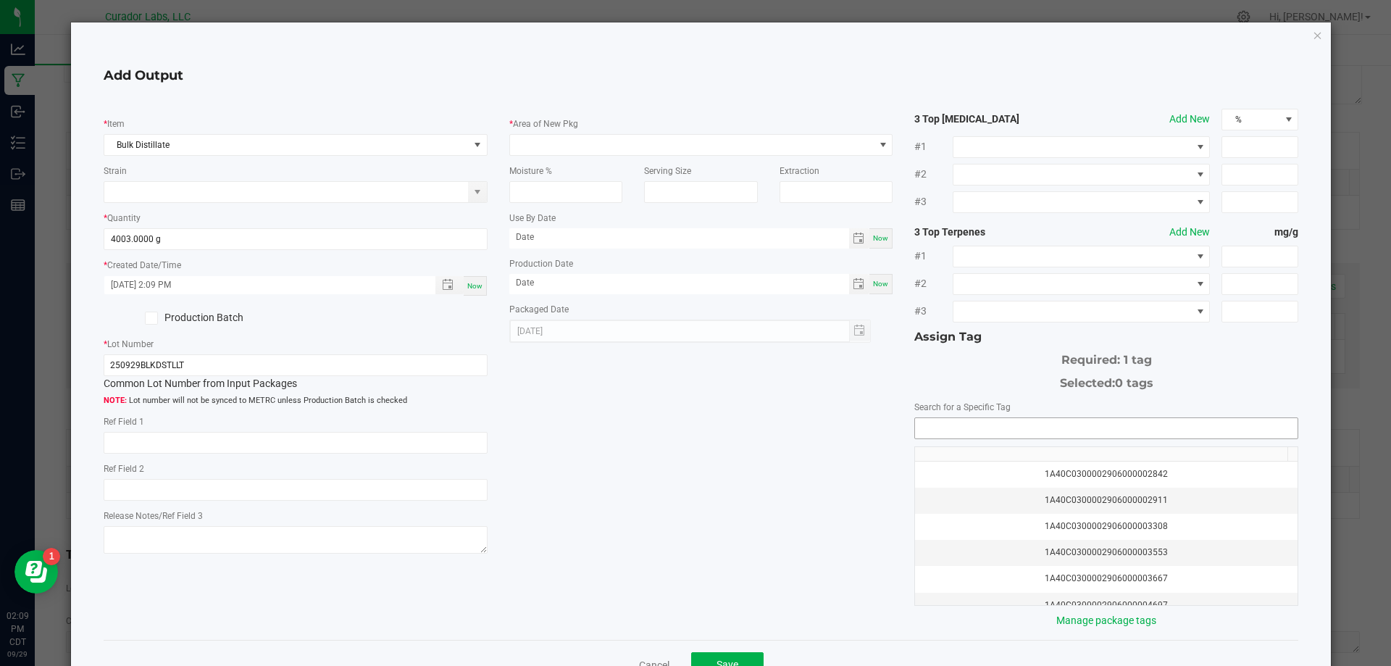
click at [1034, 422] on input "NO DATA FOUND" at bounding box center [1106, 428] width 383 height 20
click at [714, 153] on span at bounding box center [692, 145] width 364 height 20
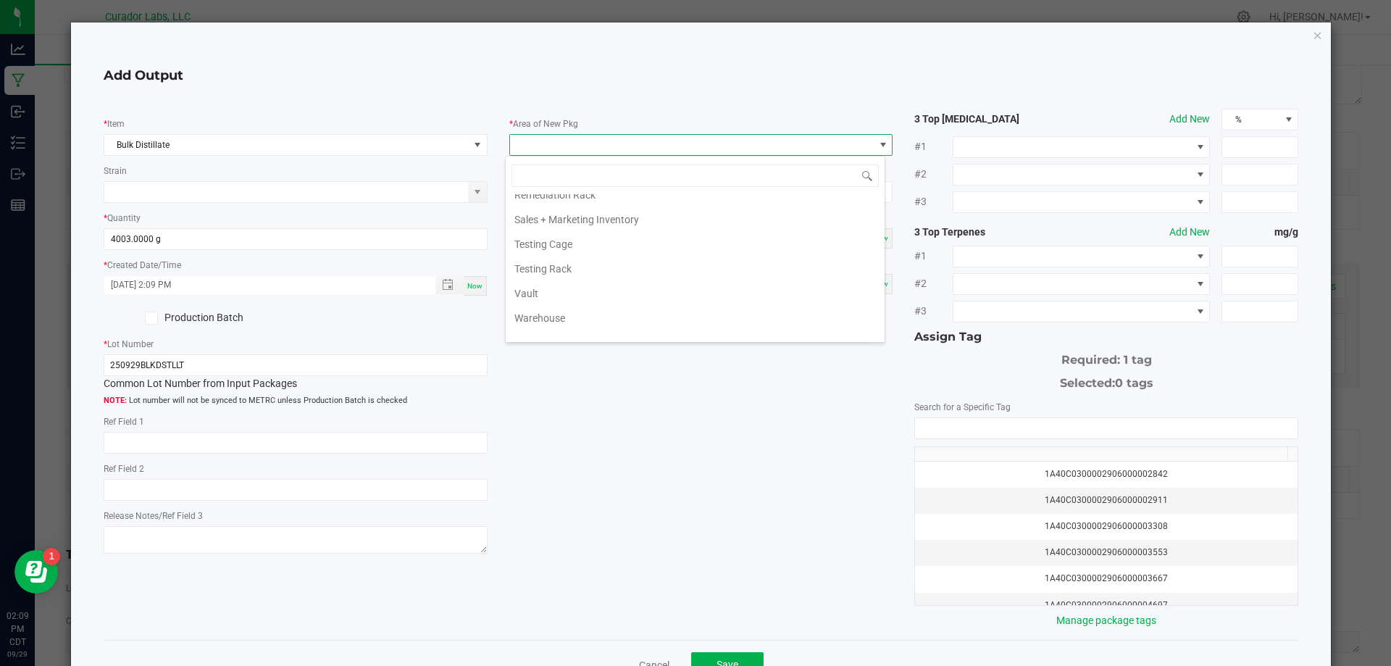
scroll to position [1487, 0]
click at [530, 299] on li "Vault" at bounding box center [695, 296] width 379 height 25
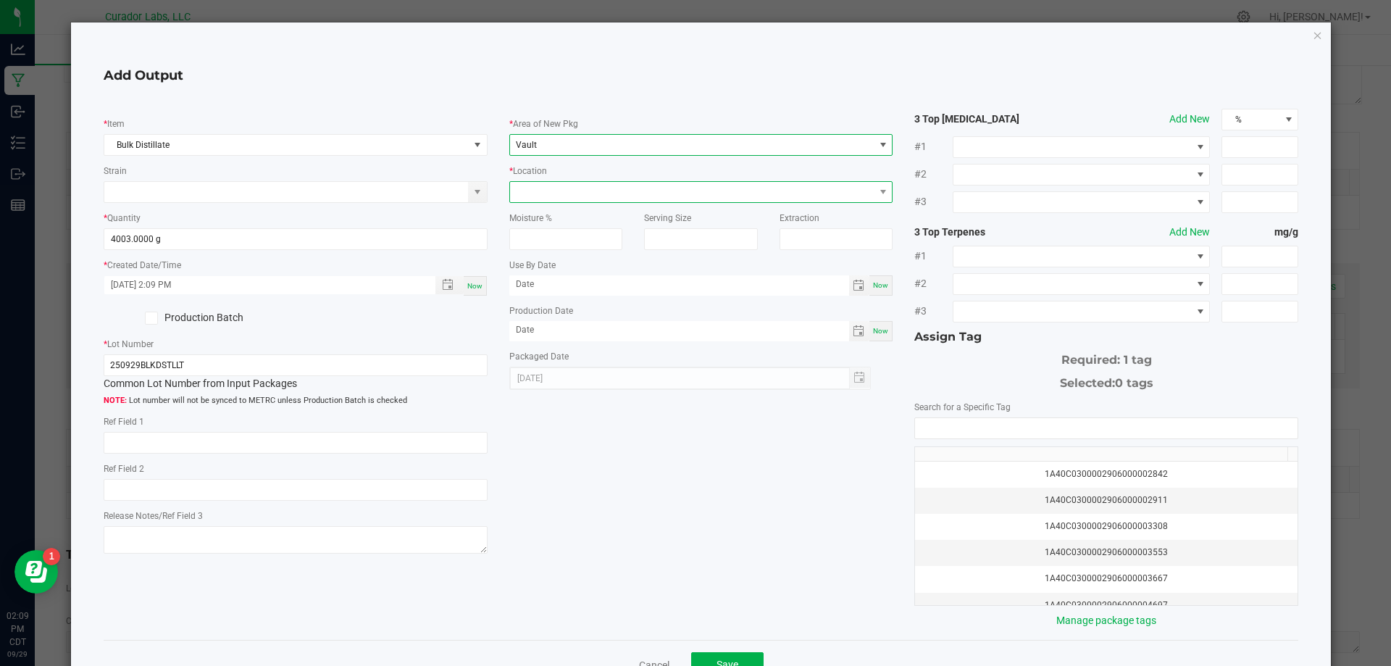
click at [538, 191] on span at bounding box center [692, 192] width 364 height 20
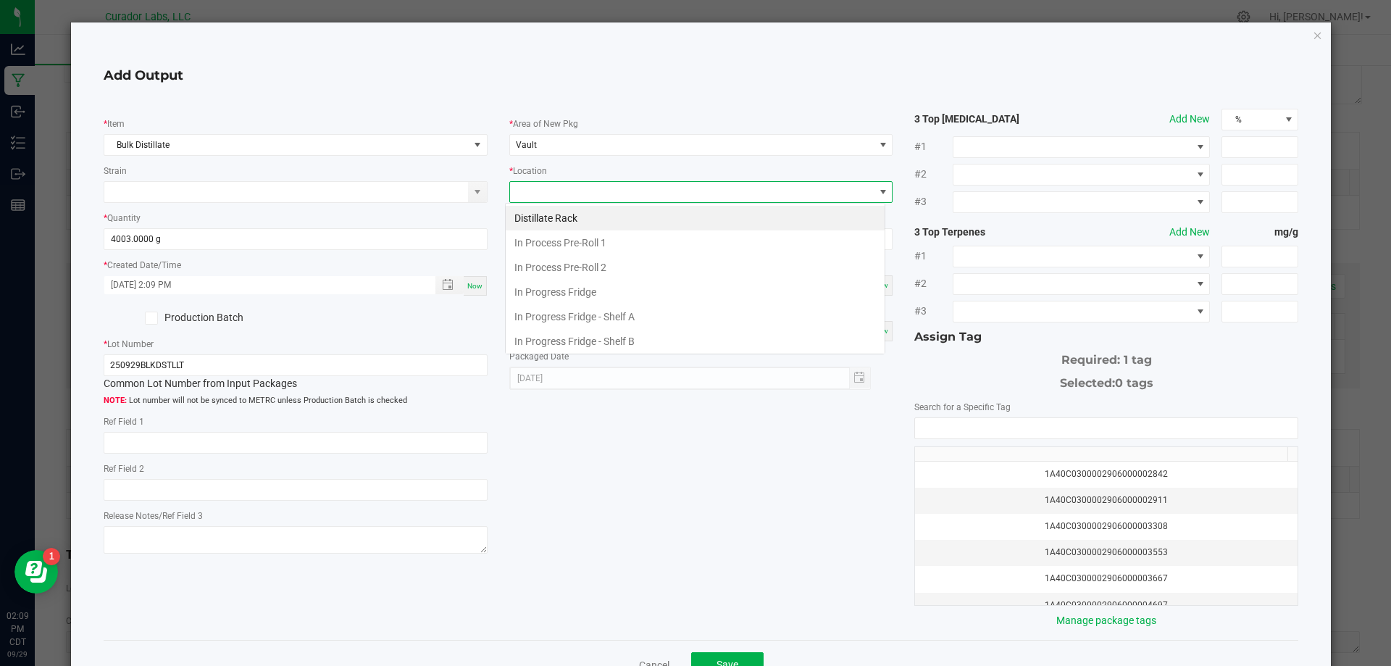
scroll to position [22, 381]
click at [547, 216] on li "Distillate Rack" at bounding box center [695, 218] width 379 height 25
click at [944, 430] on input "NO DATA FOUND" at bounding box center [1106, 428] width 383 height 20
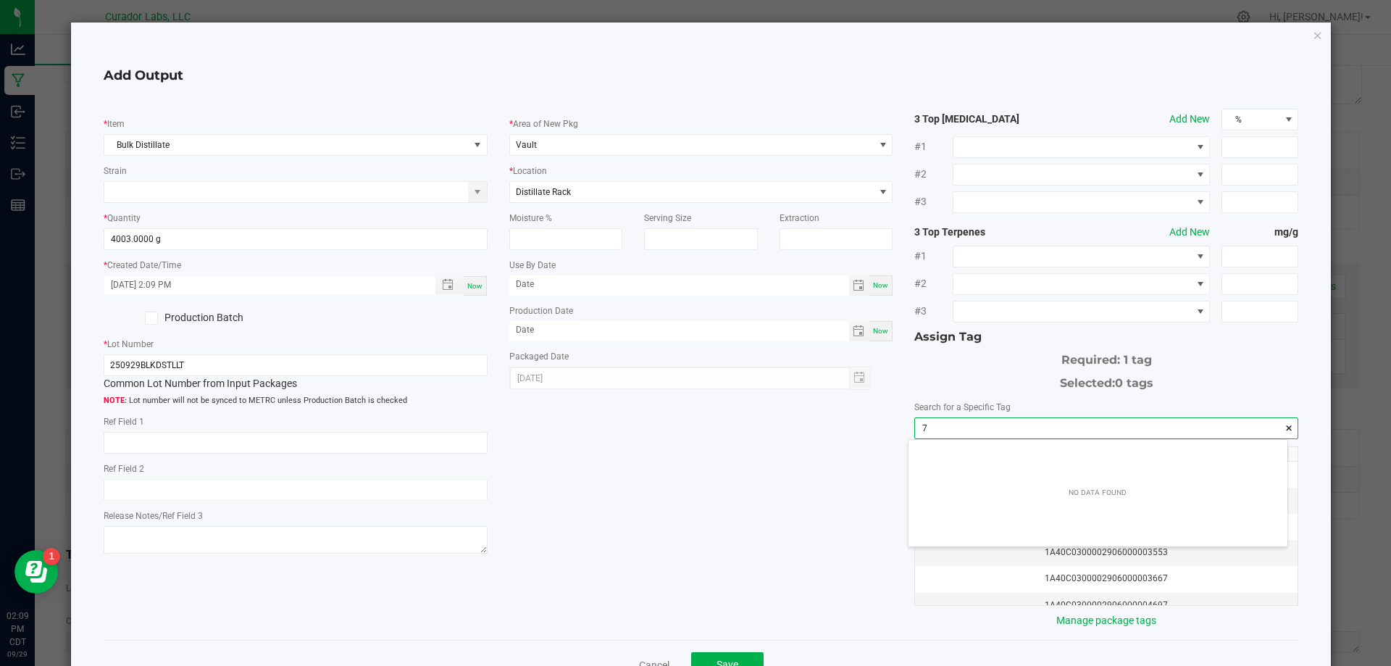
scroll to position [20, 380]
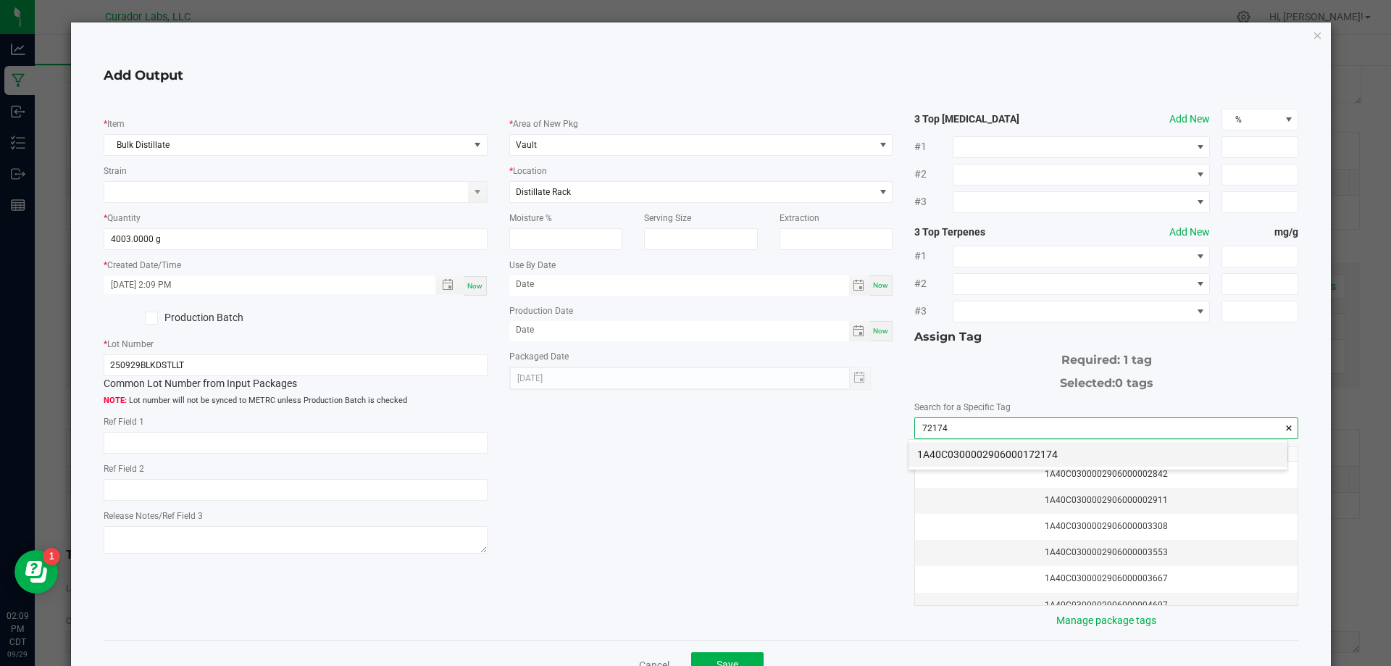
click at [1046, 456] on li "1A40C0300002906000172174" at bounding box center [1098, 454] width 379 height 25
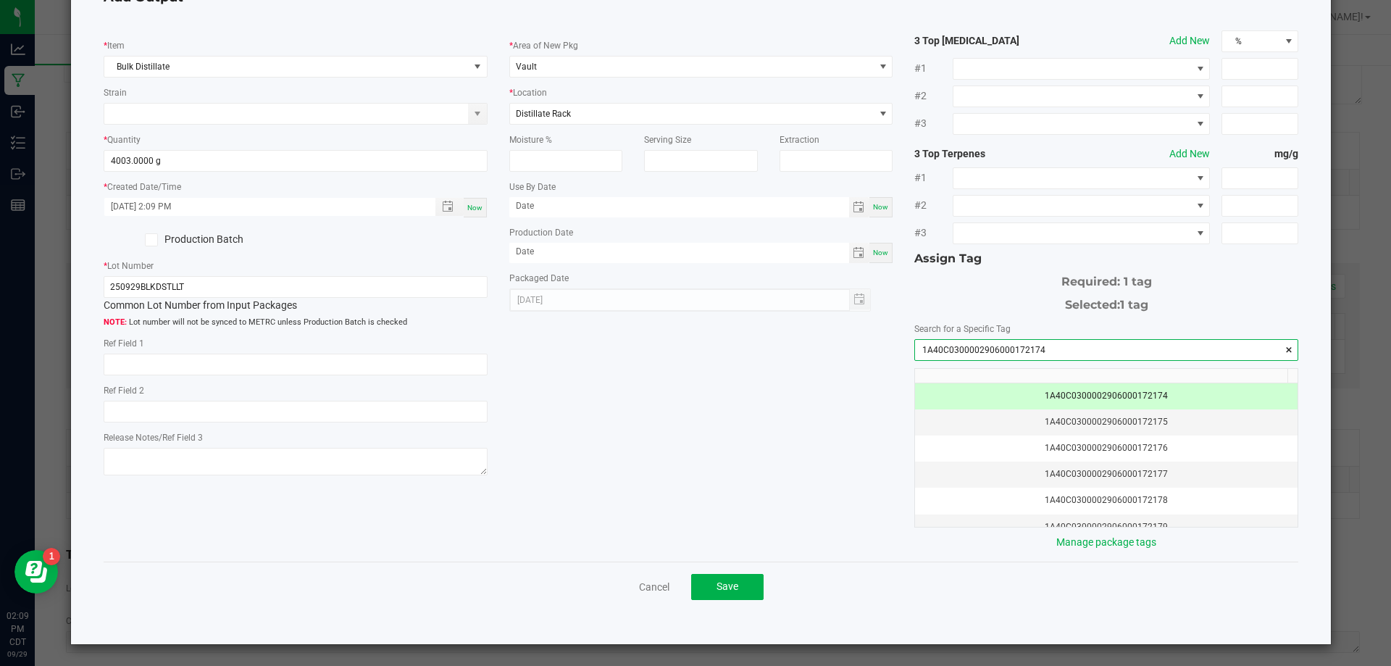
scroll to position [79, 0]
type input "1A40C0300002906000172174"
click at [717, 583] on span "Save" at bounding box center [728, 586] width 22 height 12
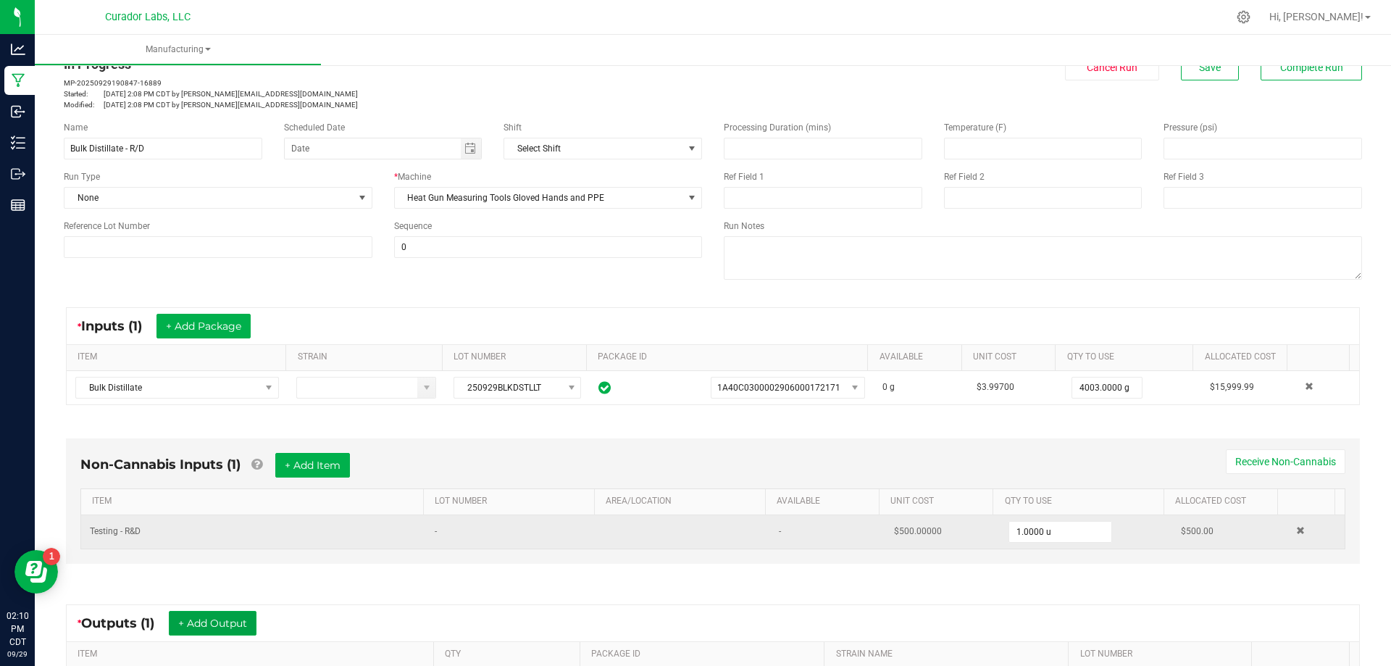
scroll to position [0, 0]
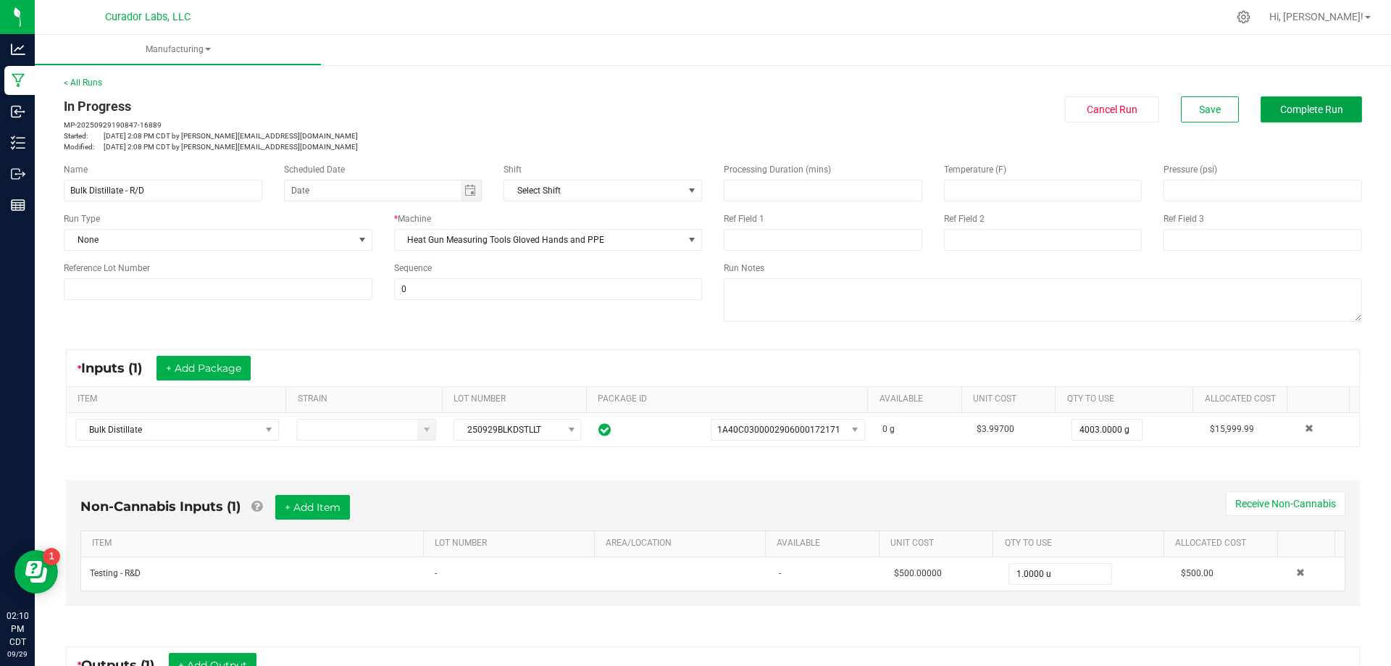
click at [1300, 107] on span "Complete Run" at bounding box center [1311, 110] width 63 height 12
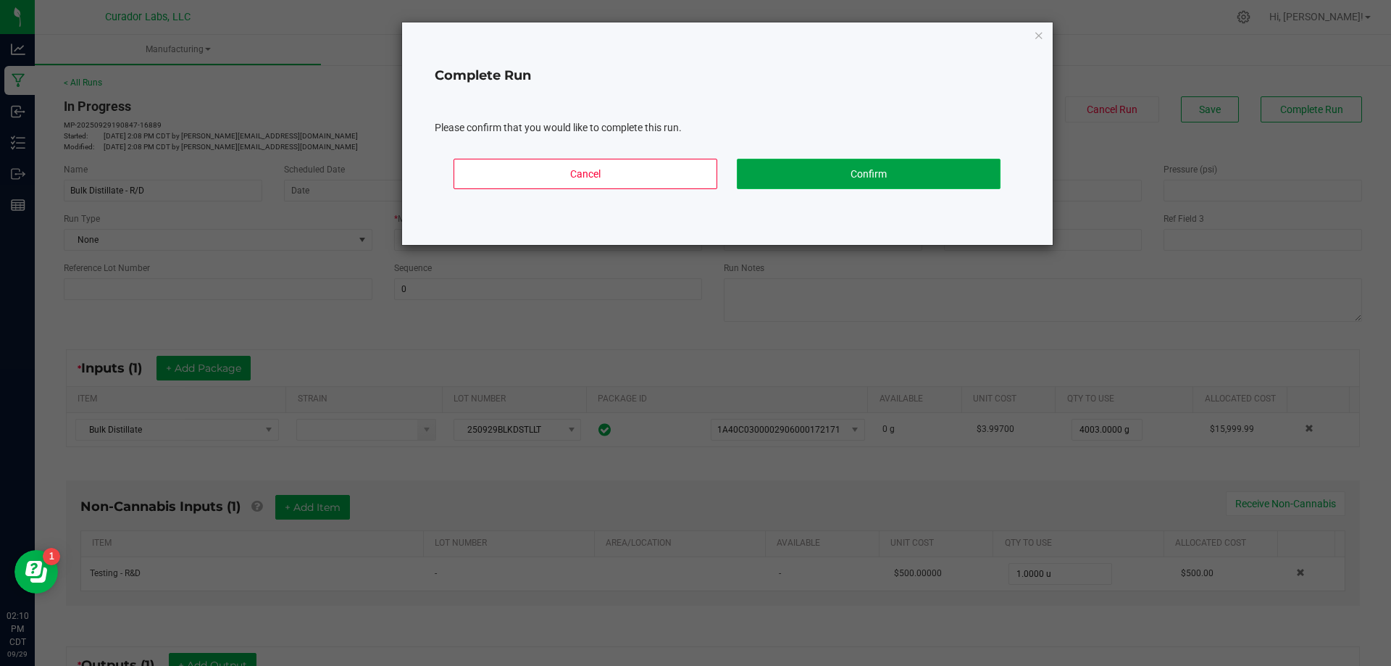
click at [874, 173] on button "Confirm" at bounding box center [869, 174] width 264 height 30
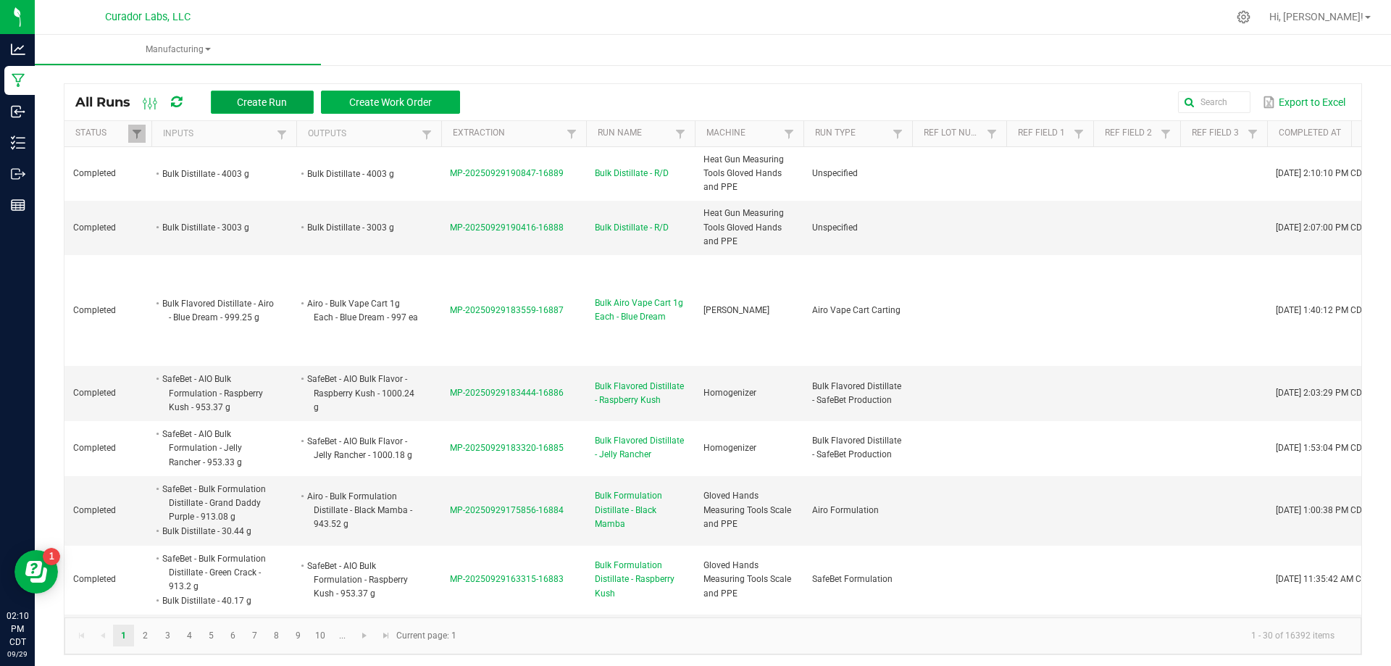
click at [242, 104] on span "Create Run" at bounding box center [262, 102] width 50 height 12
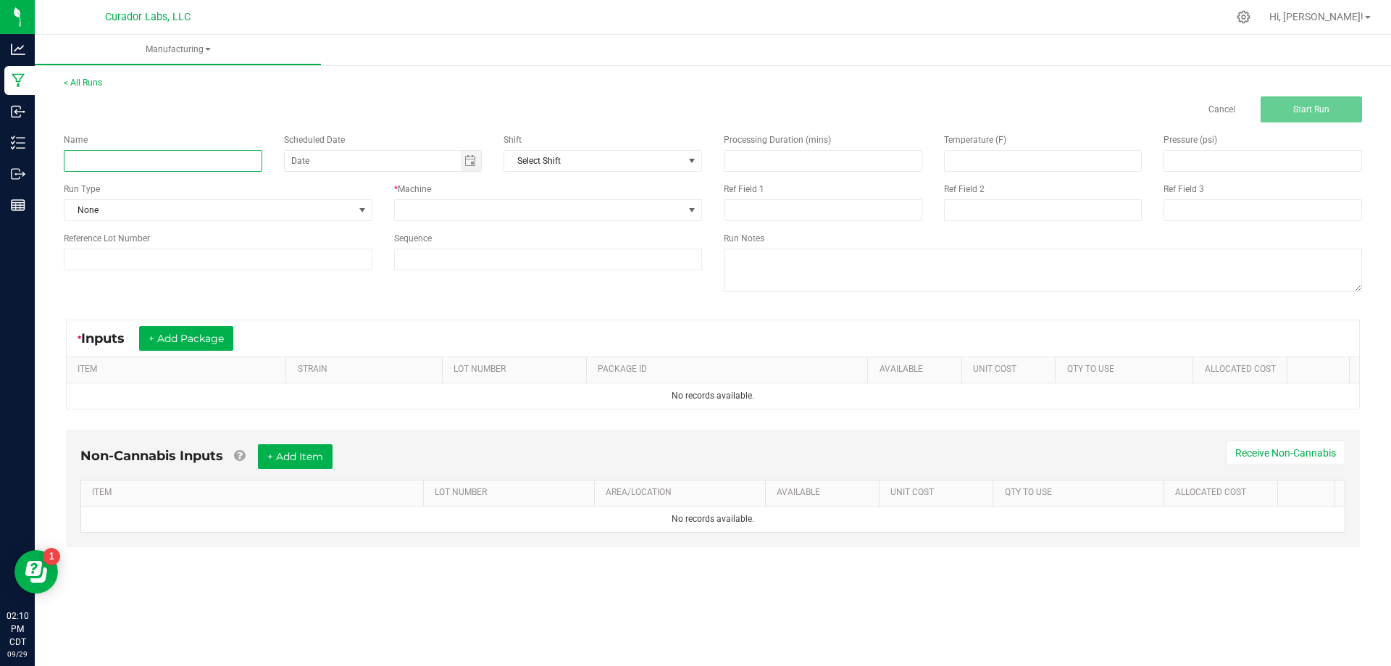
click at [183, 162] on input at bounding box center [163, 161] width 199 height 22
type input "Bulk Distillate - R/D"
click at [455, 208] on span at bounding box center [539, 210] width 289 height 20
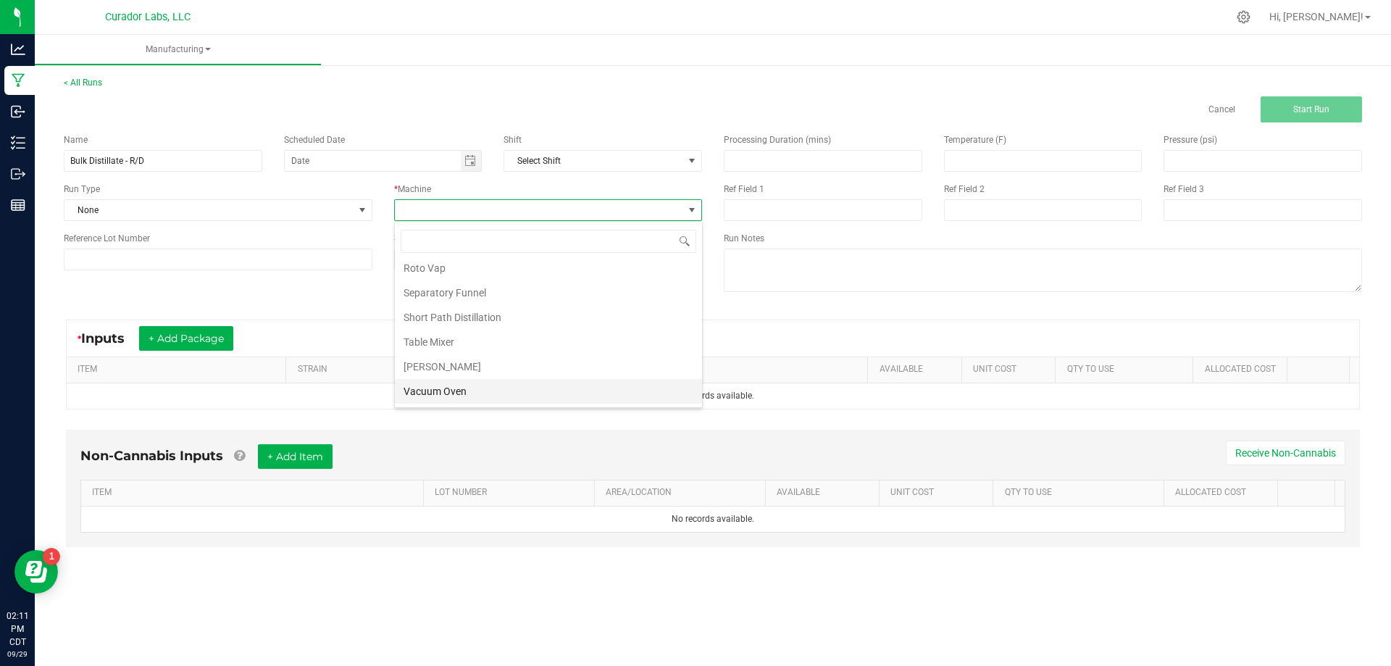
scroll to position [283, 0]
click at [467, 314] on li "Heat Gun Measuring Tools Gloved Hands and PPE" at bounding box center [548, 310] width 307 height 25
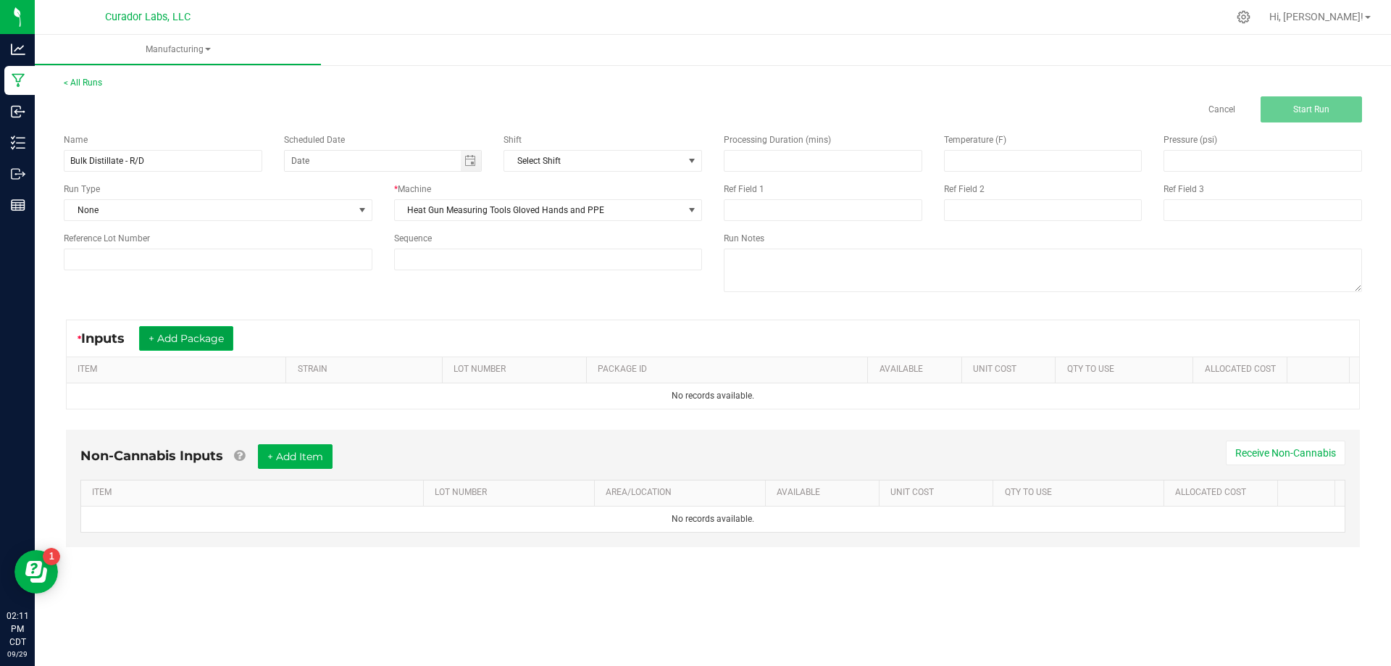
click at [196, 339] on button "+ Add Package" at bounding box center [186, 338] width 94 height 25
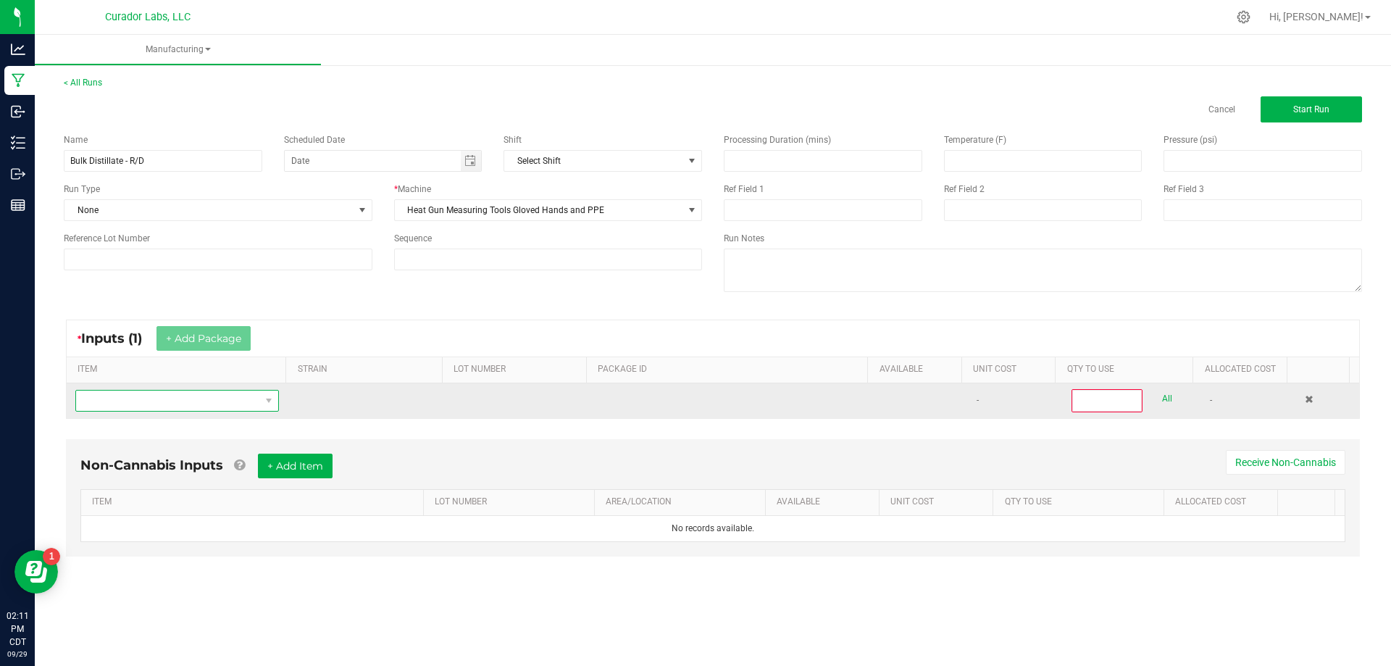
click at [187, 401] on span "NO DATA FOUND" at bounding box center [168, 401] width 184 height 20
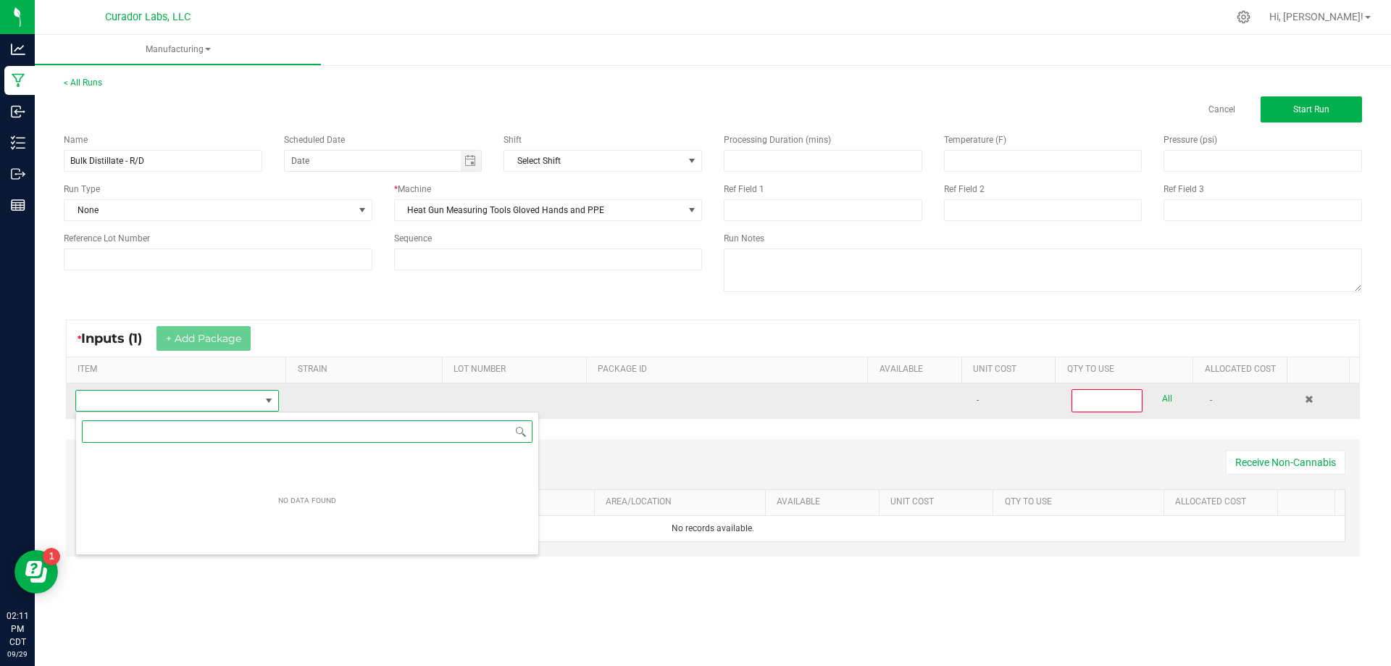
scroll to position [22, 200]
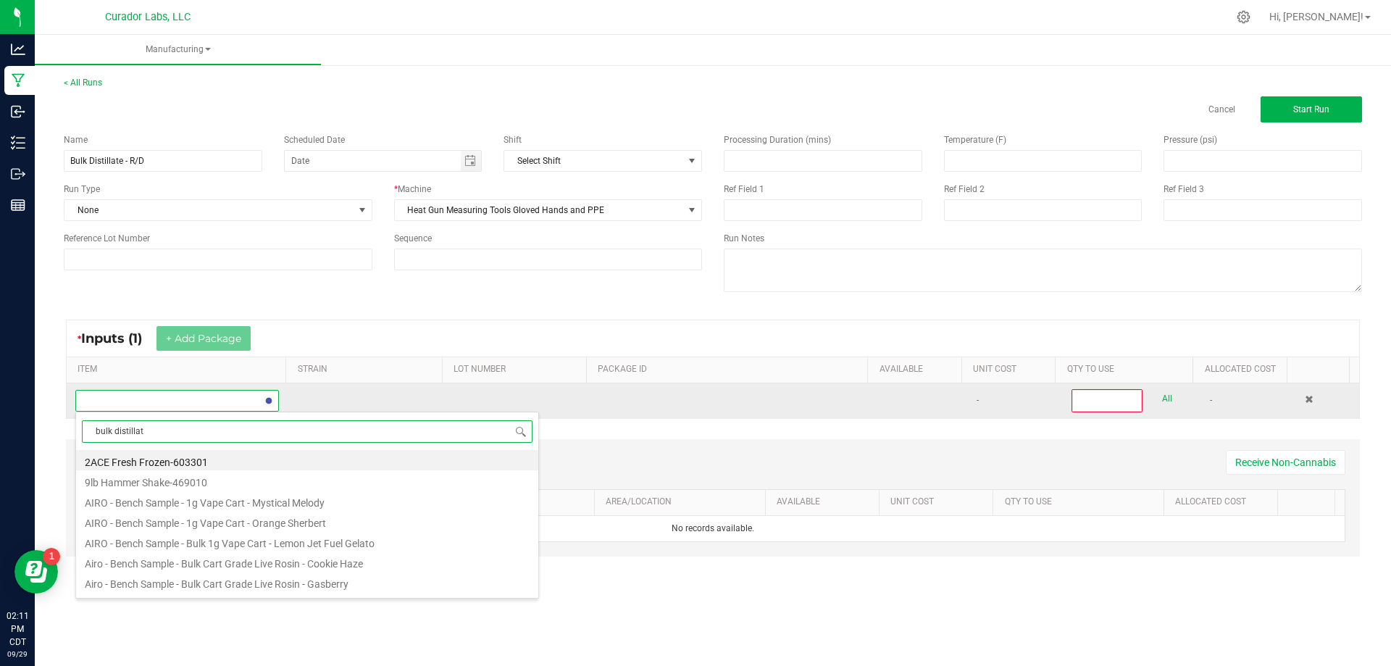
type input "bulk distillate"
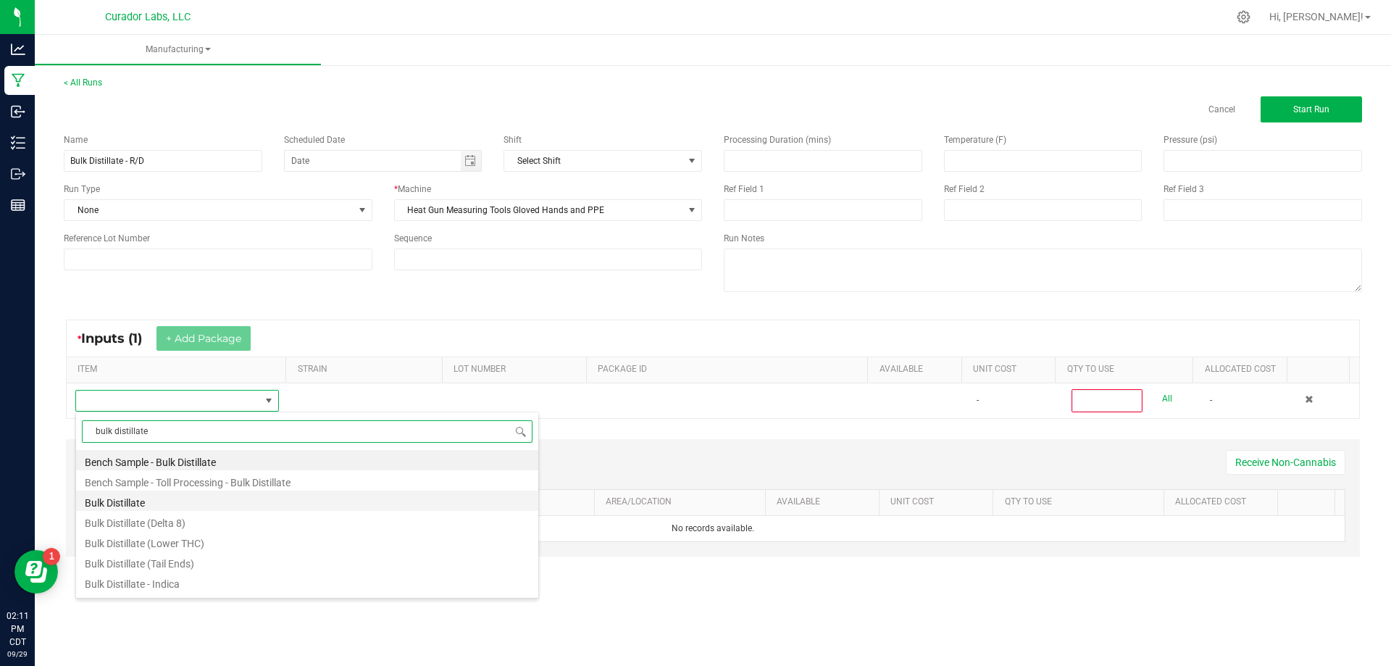
click at [170, 505] on li "Bulk Distillate" at bounding box center [307, 501] width 462 height 20
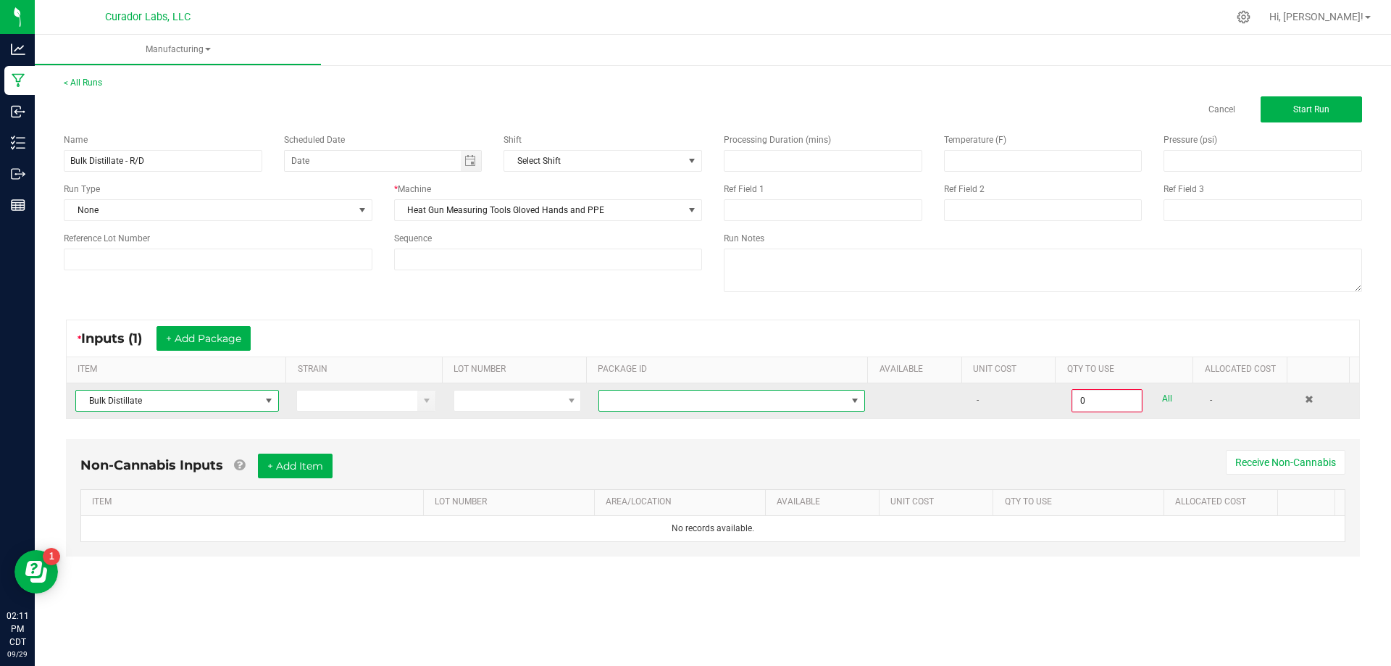
click at [780, 400] on span at bounding box center [722, 401] width 247 height 20
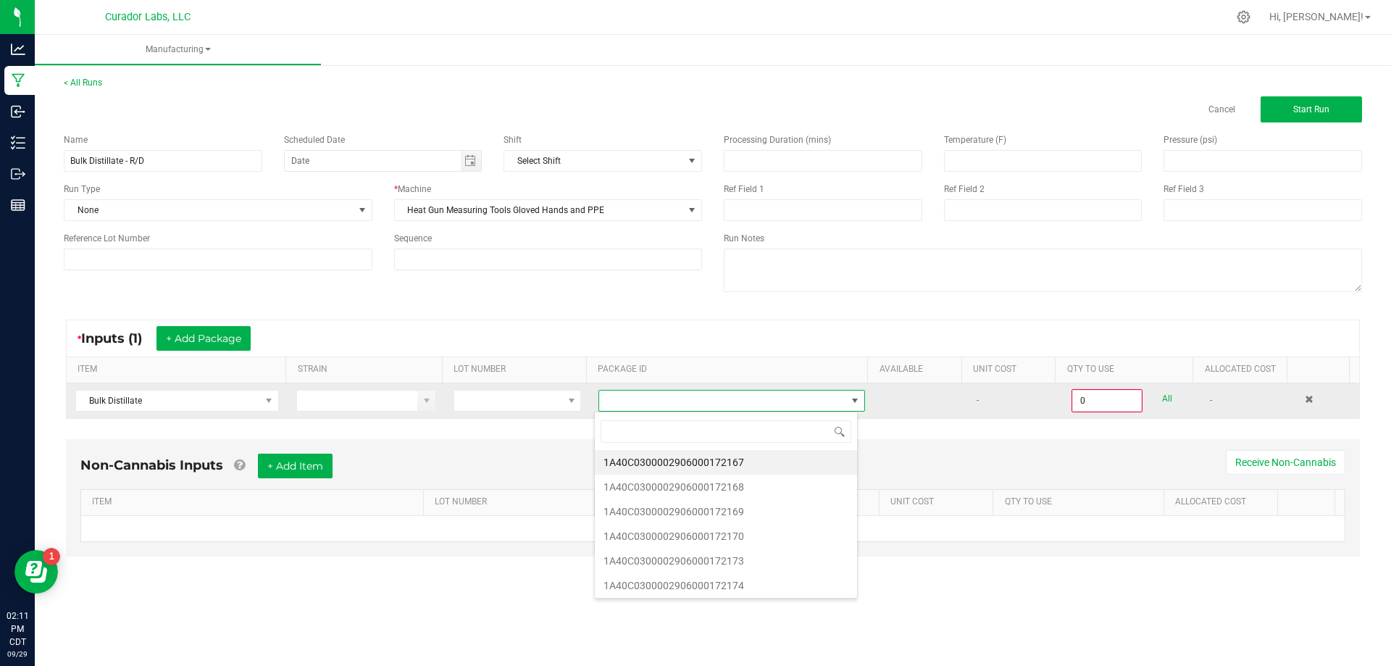
scroll to position [22, 264]
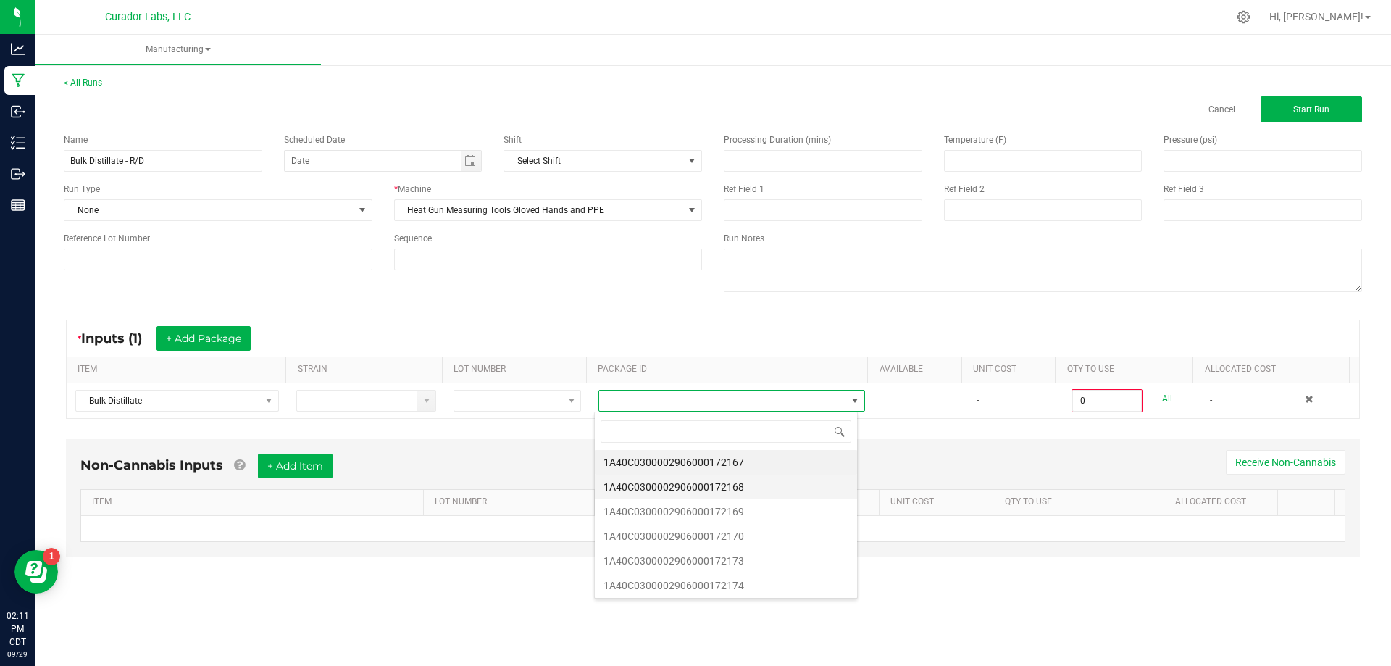
click at [746, 485] on li "1A40C0300002906000172168" at bounding box center [726, 487] width 262 height 25
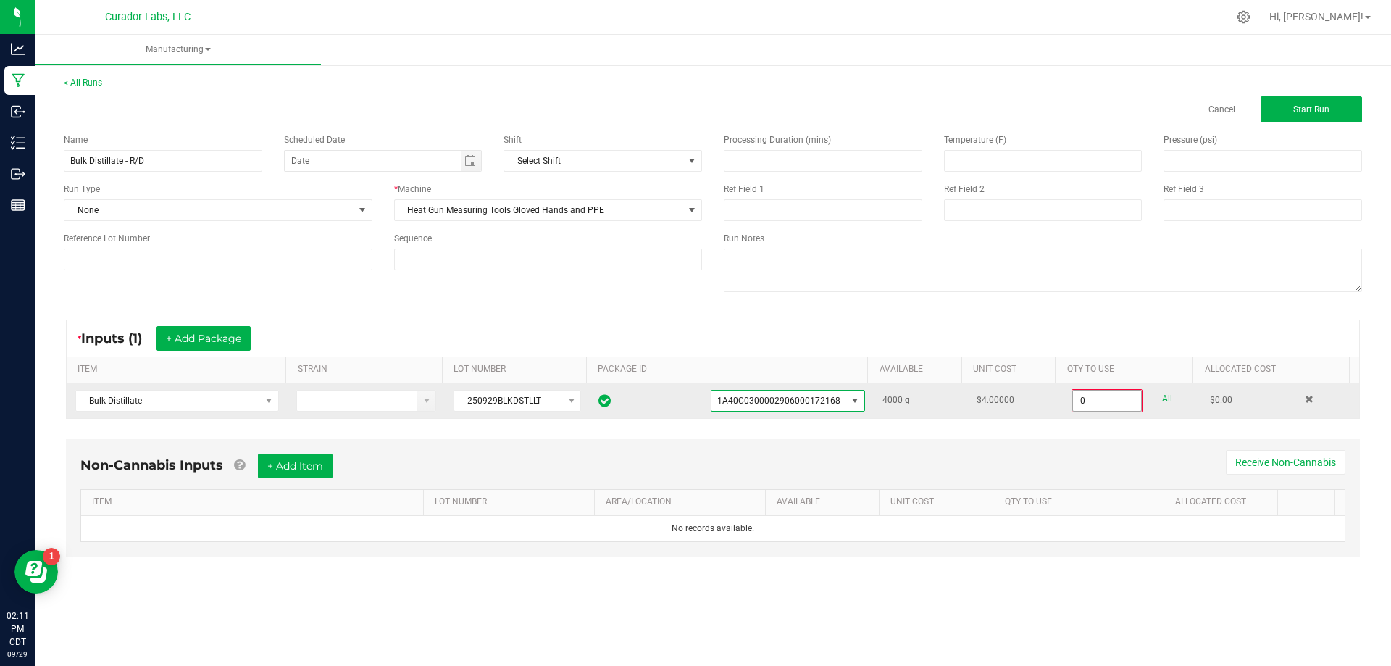
click at [1091, 397] on input "0" at bounding box center [1107, 401] width 68 height 20
click at [1164, 401] on div "0.0000 g All" at bounding box center [1132, 400] width 121 height 23
click at [1162, 401] on link "All" at bounding box center [1167, 399] width 10 height 20
type input "4000.0000 g"
click at [291, 464] on button "+ Add Item" at bounding box center [295, 464] width 75 height 25
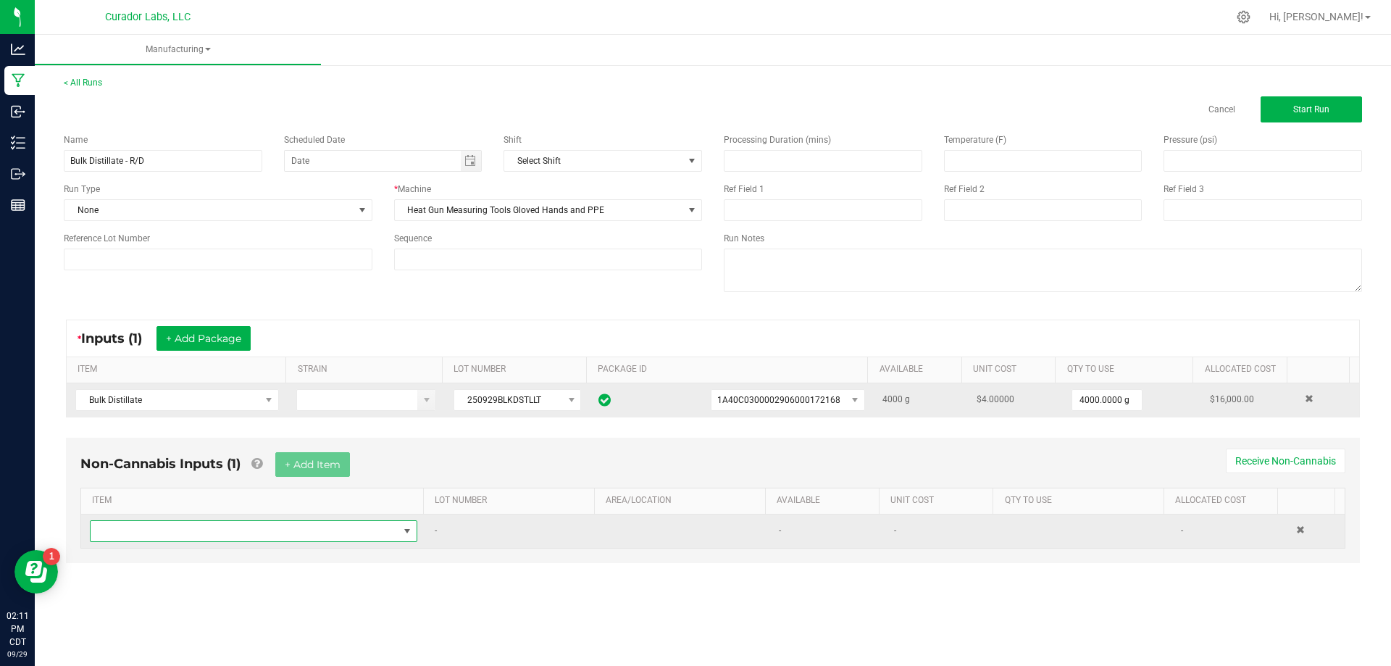
click at [181, 535] on span "NO DATA FOUND" at bounding box center [245, 531] width 308 height 20
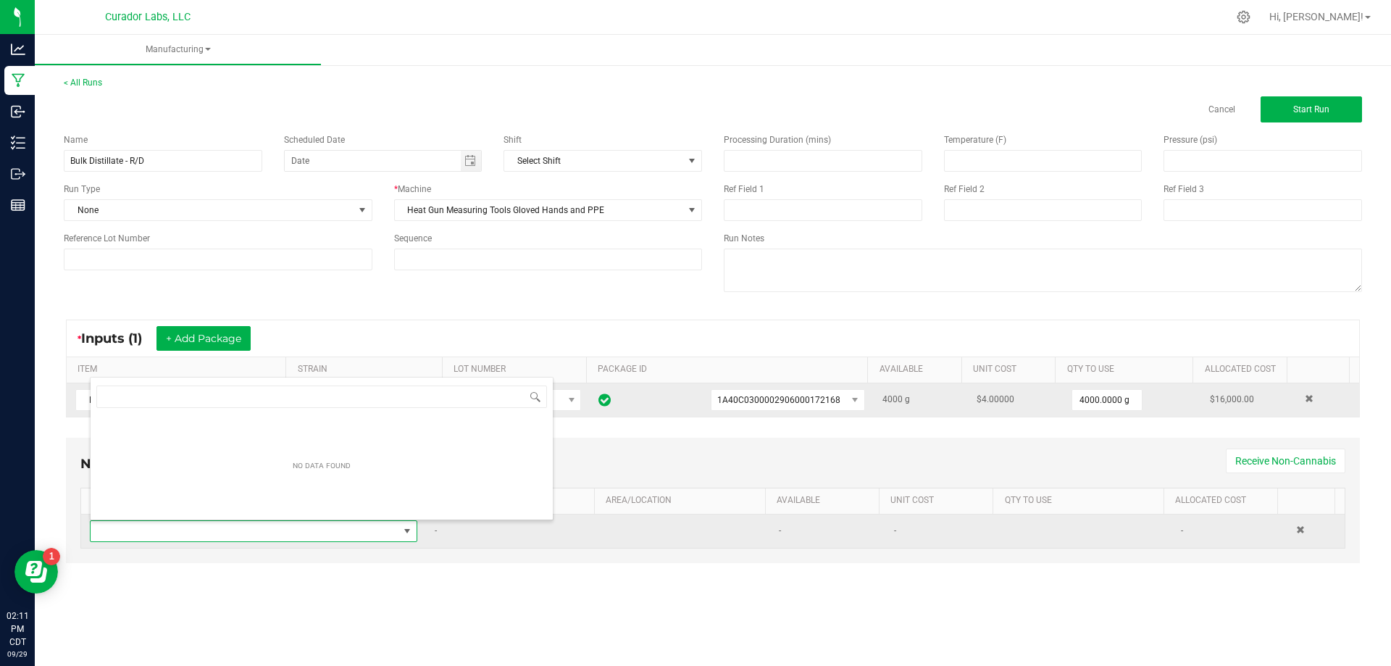
scroll to position [22, 322]
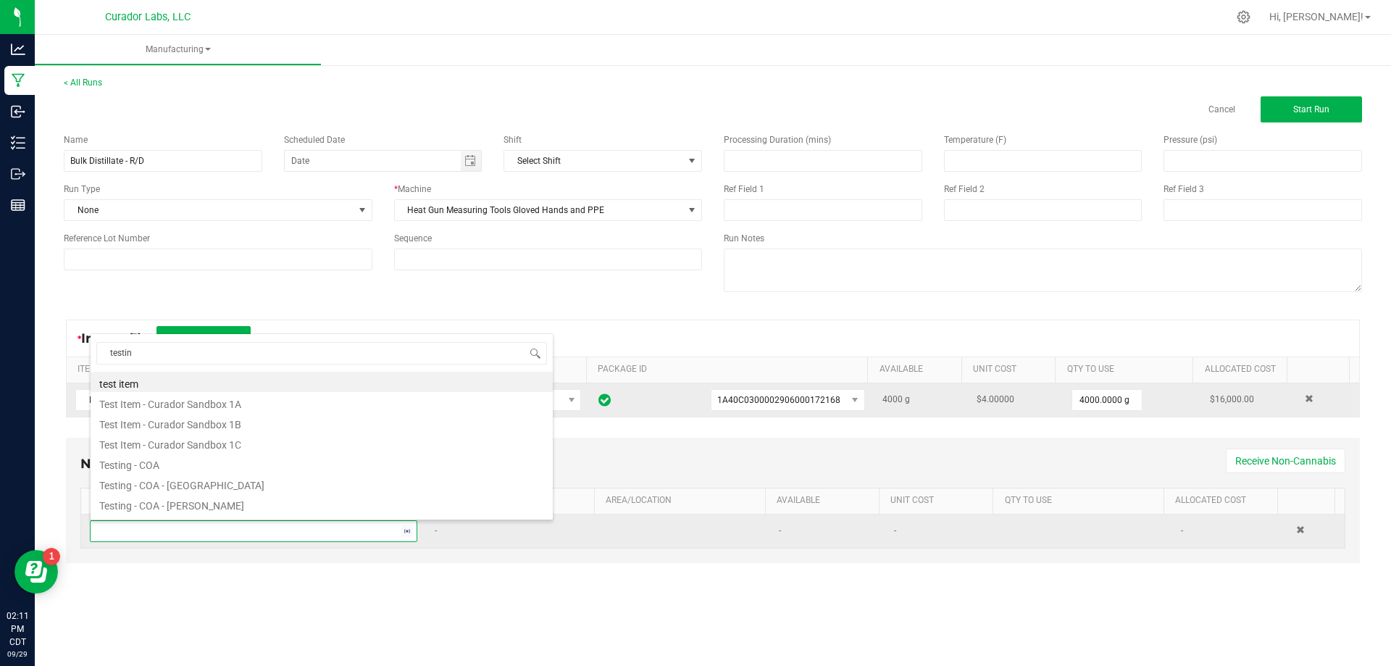
type input "testing"
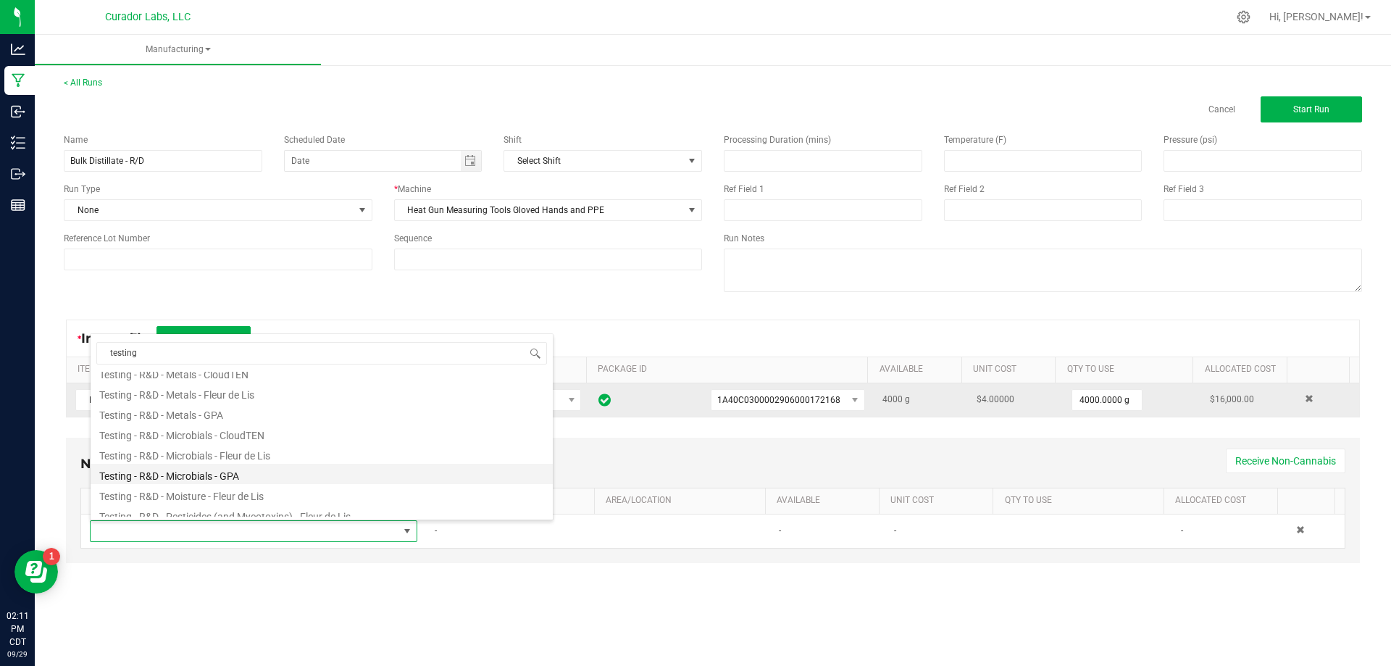
scroll to position [290, 0]
click at [155, 381] on li "Testing - R&D" at bounding box center [322, 376] width 462 height 20
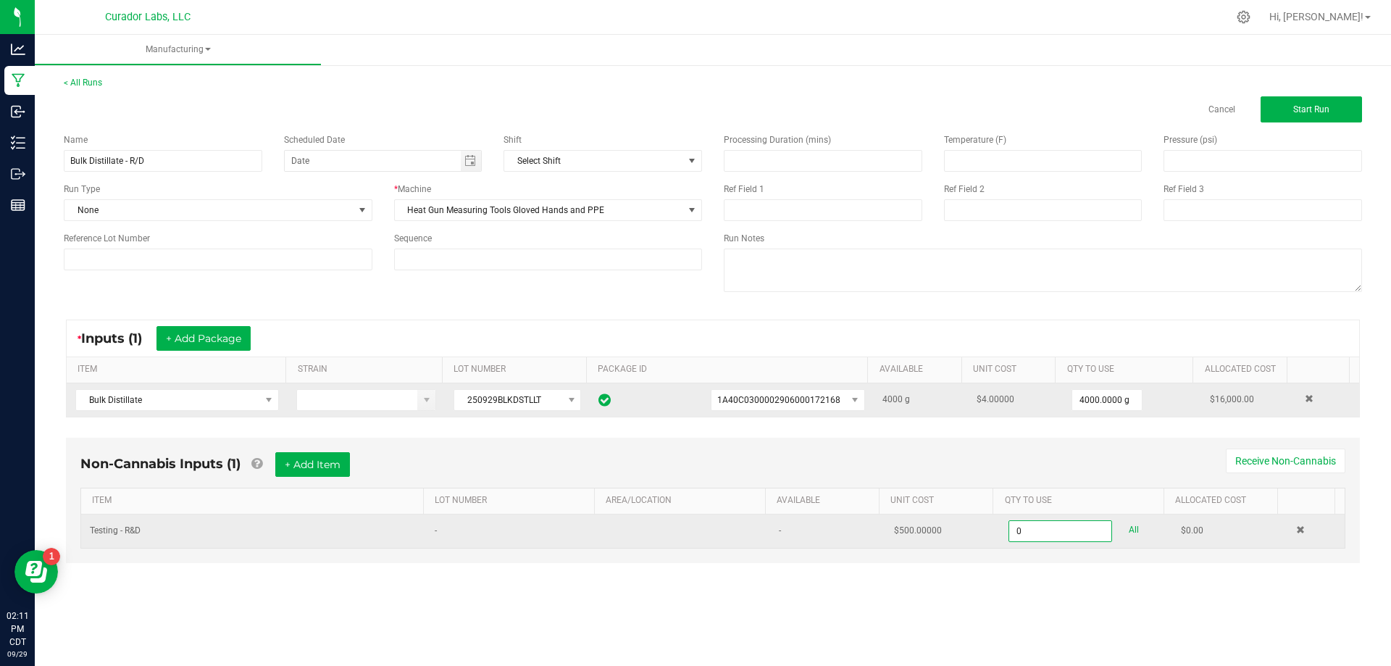
click at [1015, 535] on input "0" at bounding box center [1059, 531] width 101 height 20
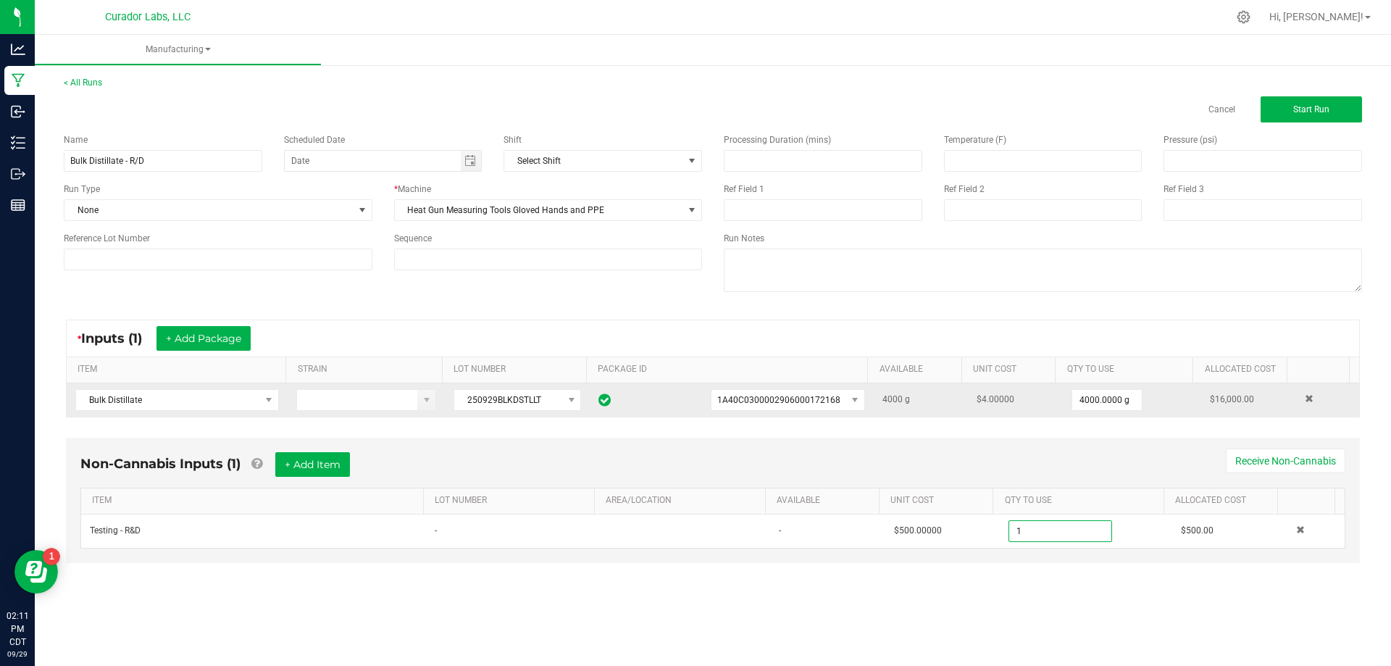
type input "1.0000 u"
click at [768, 552] on div "Non-Cannabis Inputs (1) + Add Item Receive Non-Cannabis ITEM LOT NUMBER AREA/LO…" at bounding box center [713, 500] width 1294 height 125
click at [1328, 108] on span "Start Run" at bounding box center [1311, 109] width 36 height 10
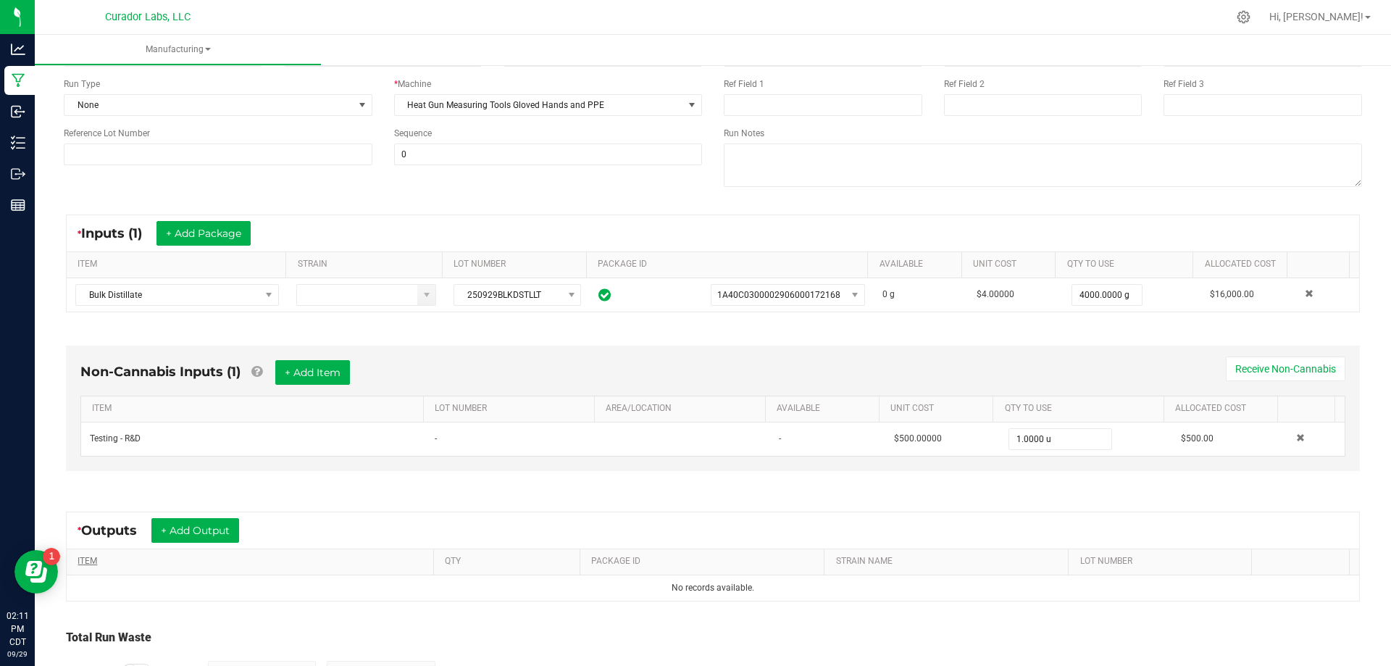
scroll to position [145, 0]
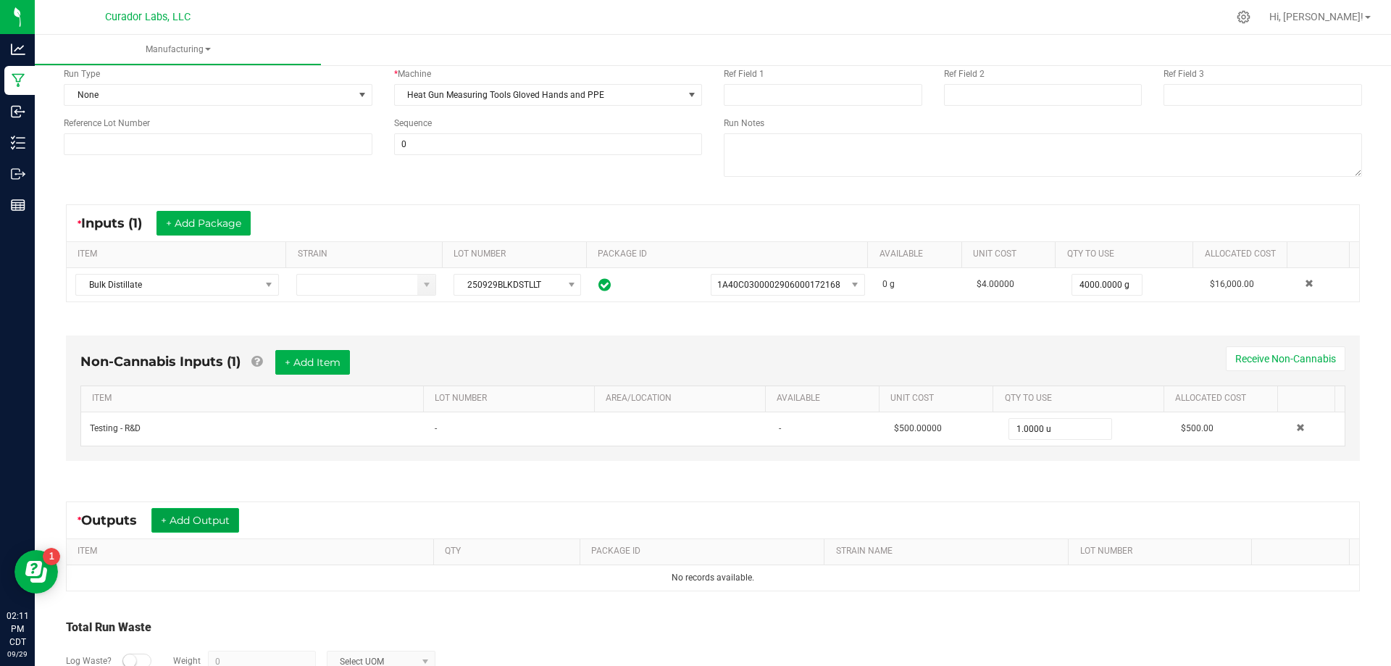
click at [188, 522] on button "+ Add Output" at bounding box center [195, 520] width 88 height 25
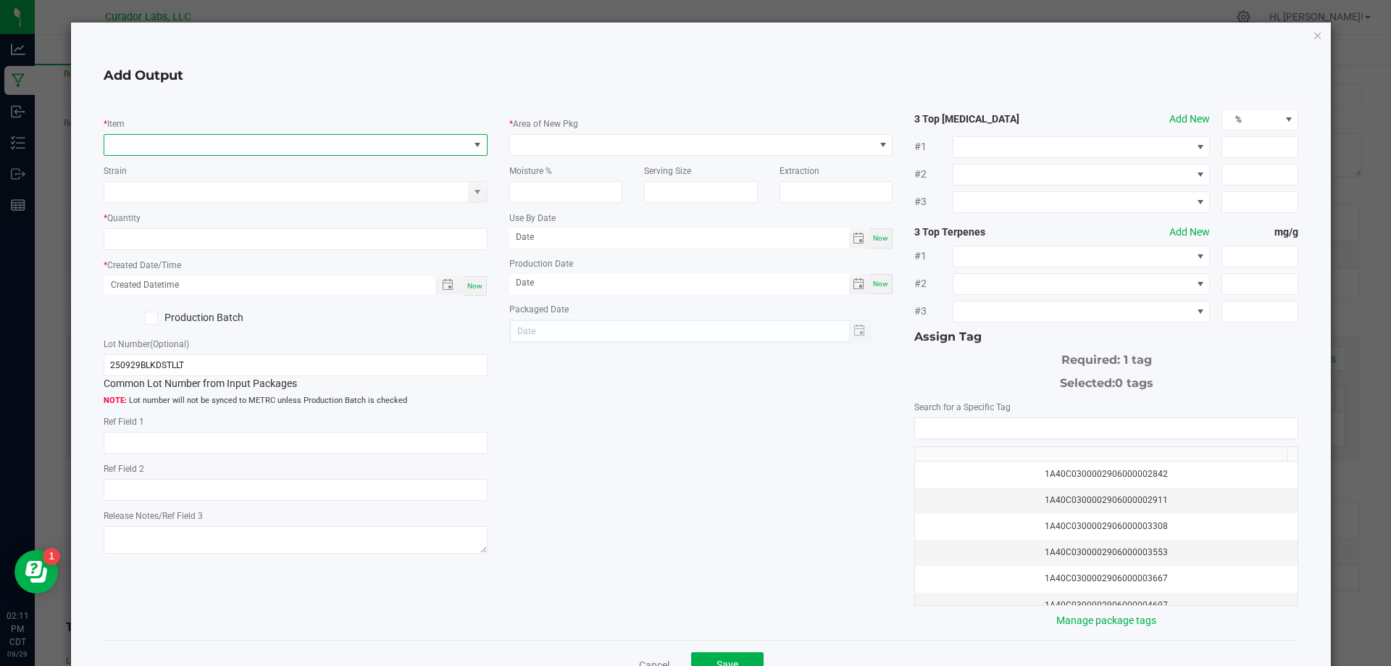
click at [210, 142] on span "NO DATA FOUND" at bounding box center [286, 145] width 364 height 20
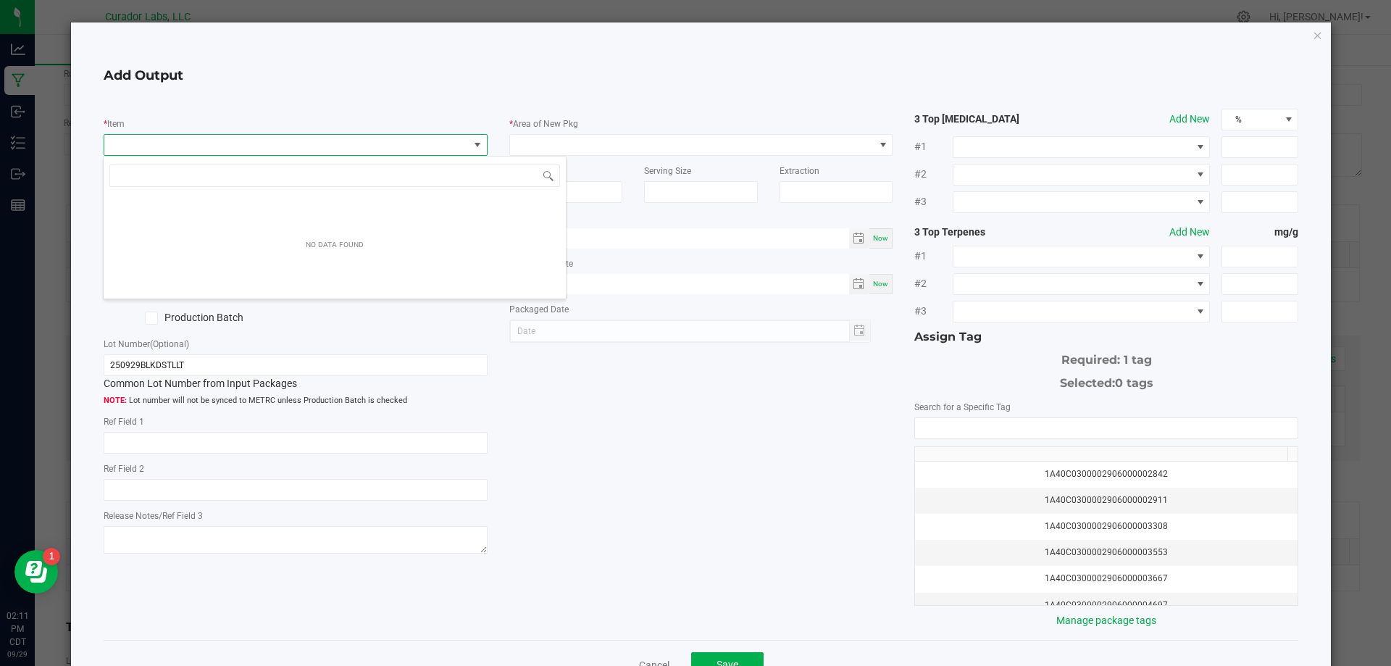
scroll to position [22, 381]
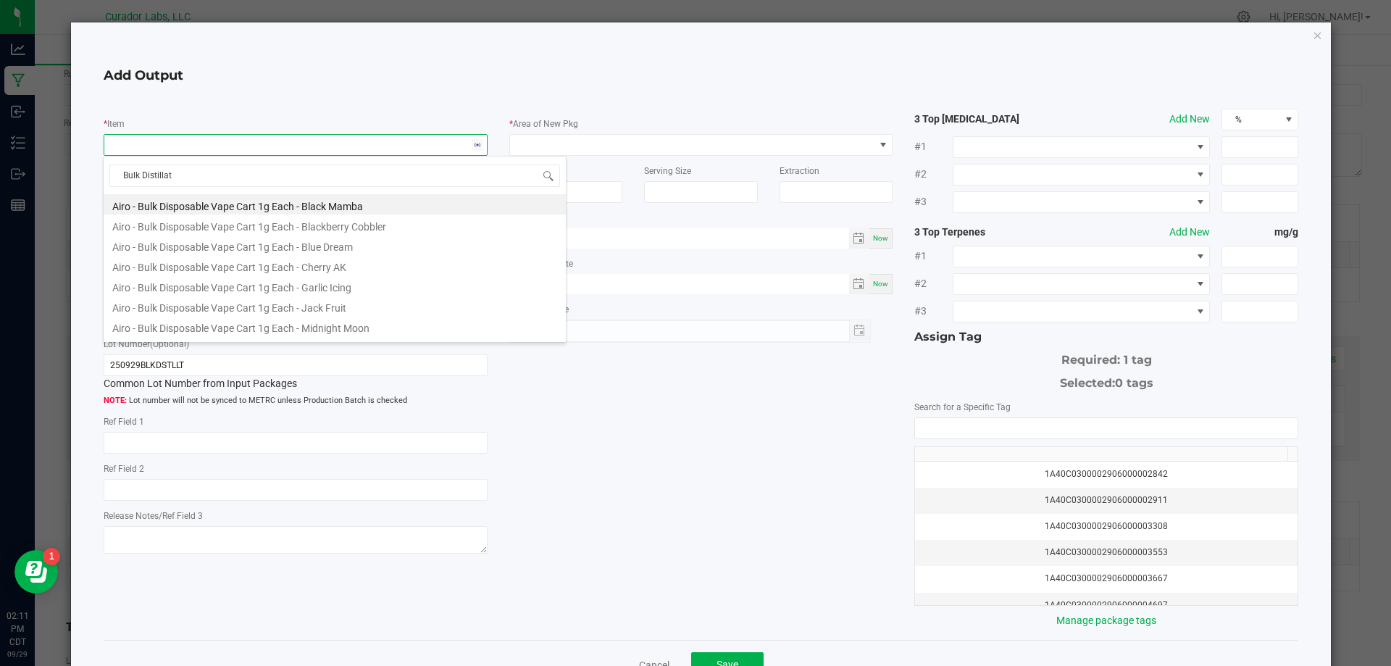
type input "Bulk Distillate"
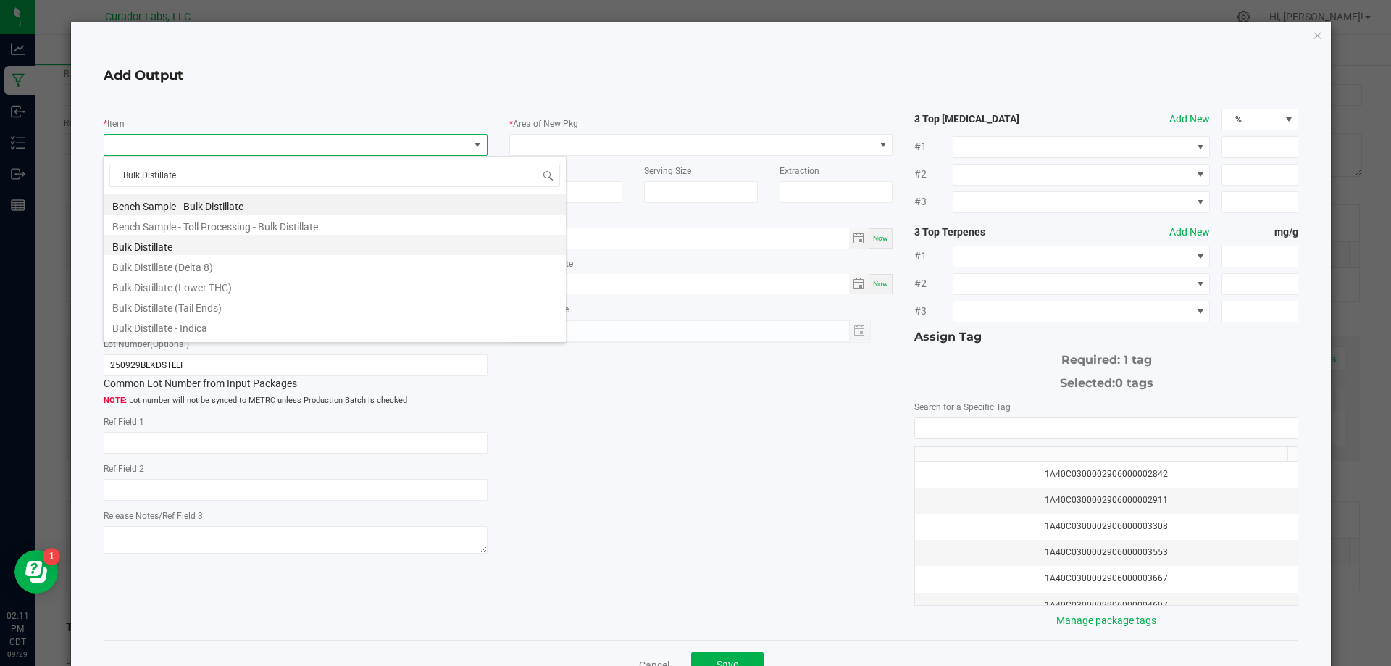
click at [176, 244] on li "Bulk Distillate" at bounding box center [335, 245] width 462 height 20
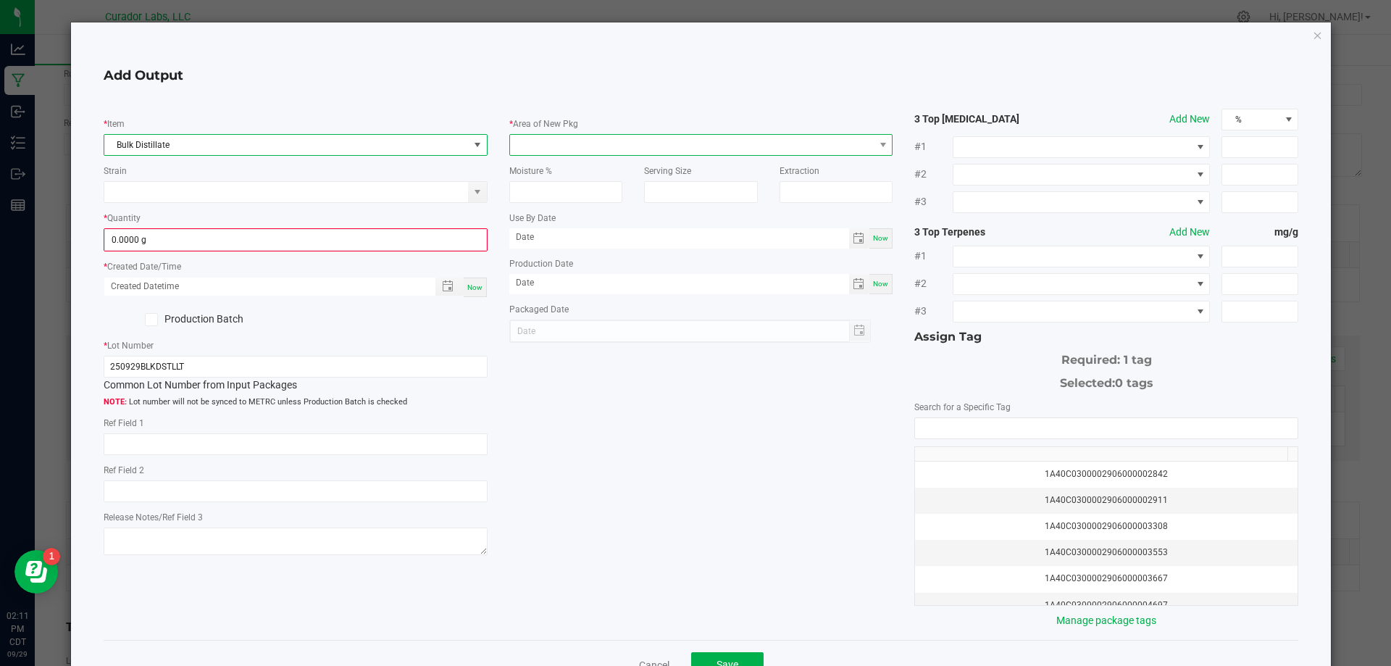
click at [590, 139] on span at bounding box center [692, 145] width 364 height 20
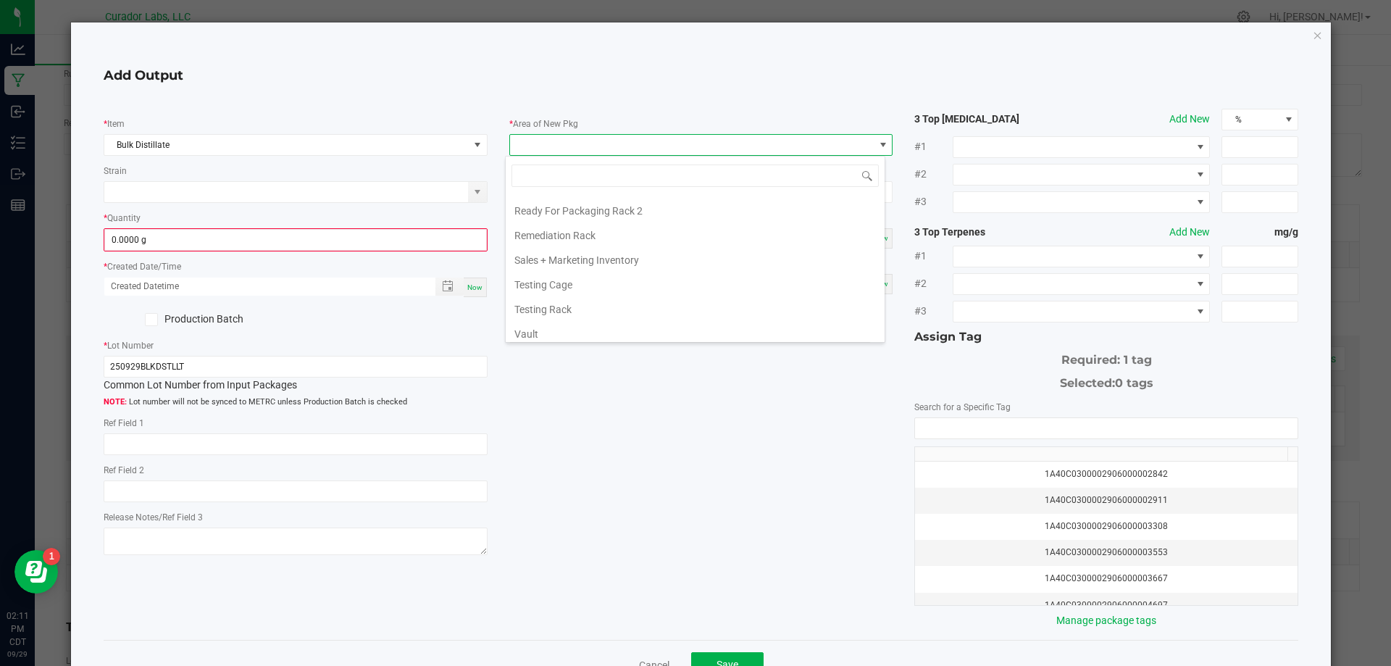
scroll to position [1522, 0]
click at [554, 256] on li "Vault" at bounding box center [695, 261] width 379 height 25
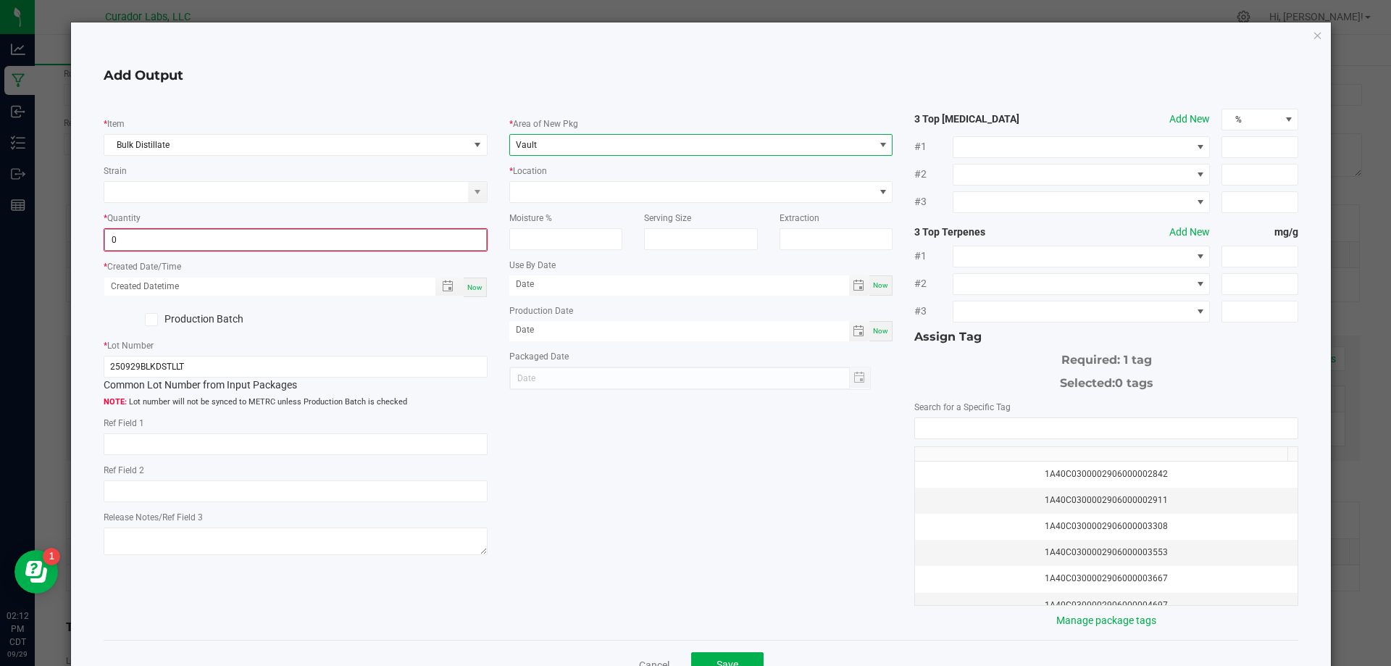
click at [196, 239] on input "0" at bounding box center [295, 240] width 381 height 20
type input "4000.0000 g"
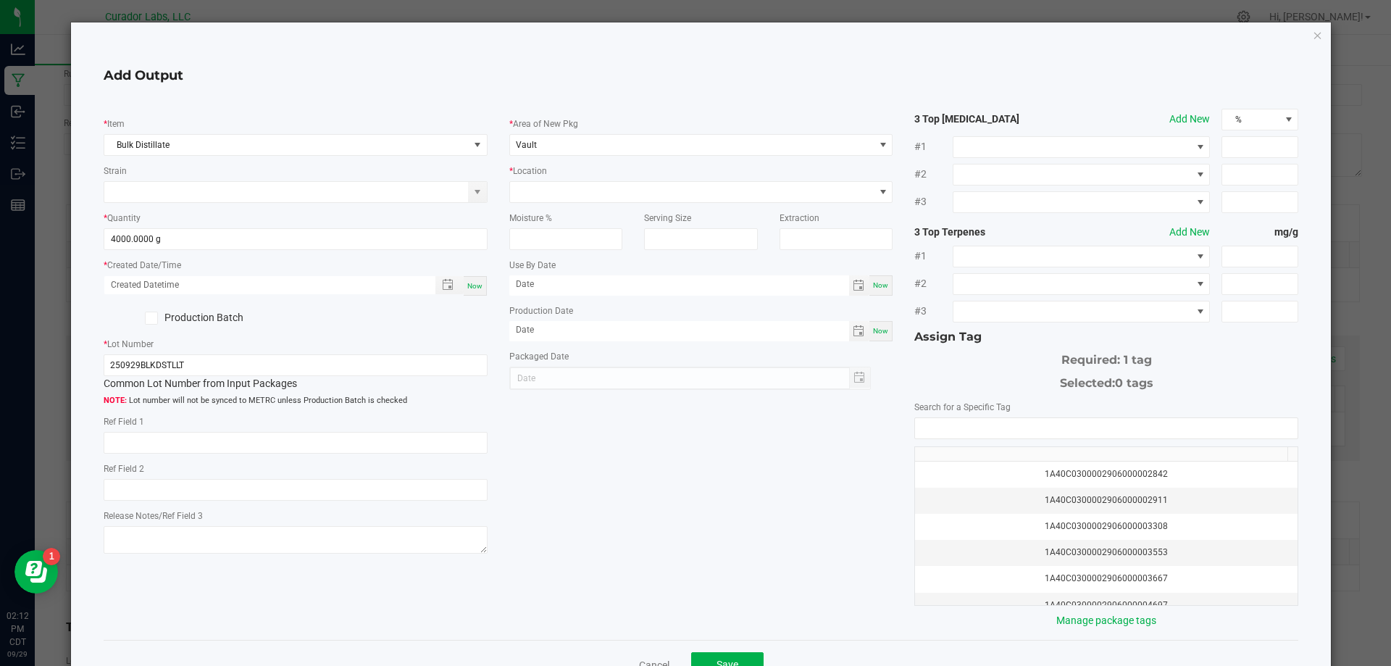
click at [477, 285] on span "Now" at bounding box center [474, 286] width 15 height 8
type input "[DATE] 2:12 PM"
type input "[DATE]"
click at [601, 178] on div "* Location" at bounding box center [701, 183] width 384 height 40
click at [600, 188] on span at bounding box center [692, 192] width 364 height 20
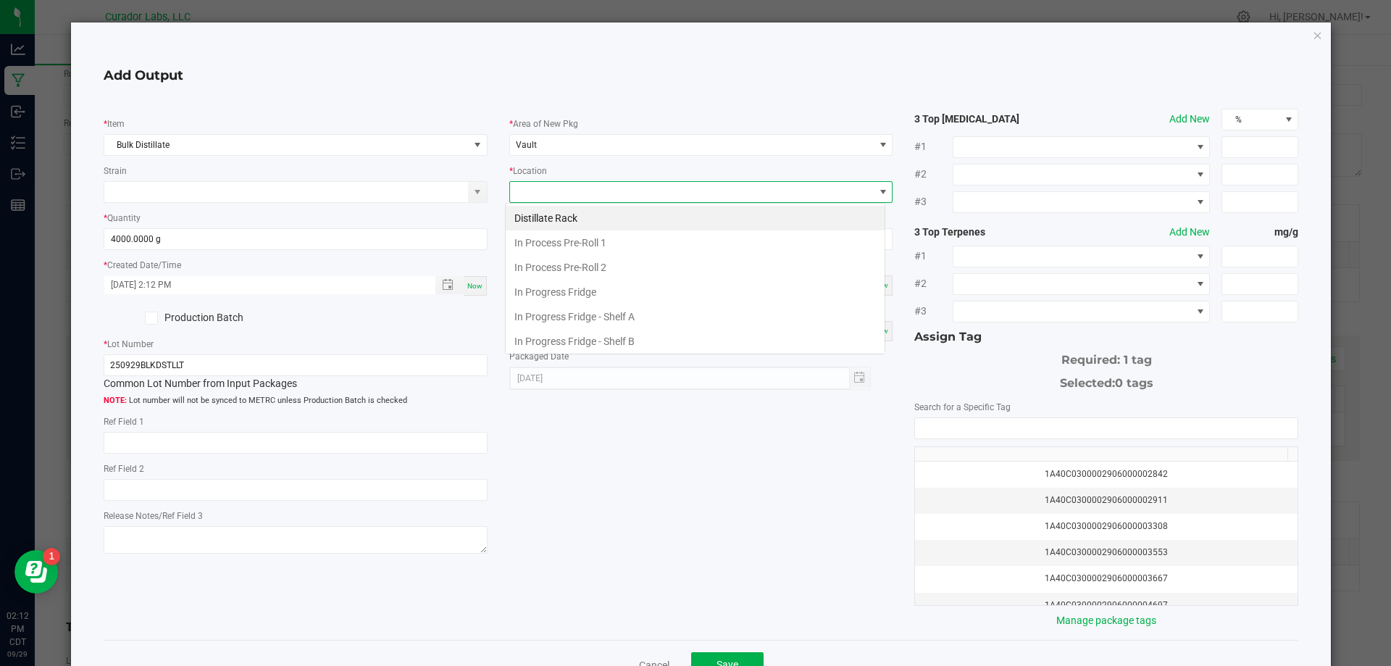
scroll to position [22, 381]
click at [568, 219] on li "Distillate Rack" at bounding box center [695, 218] width 379 height 25
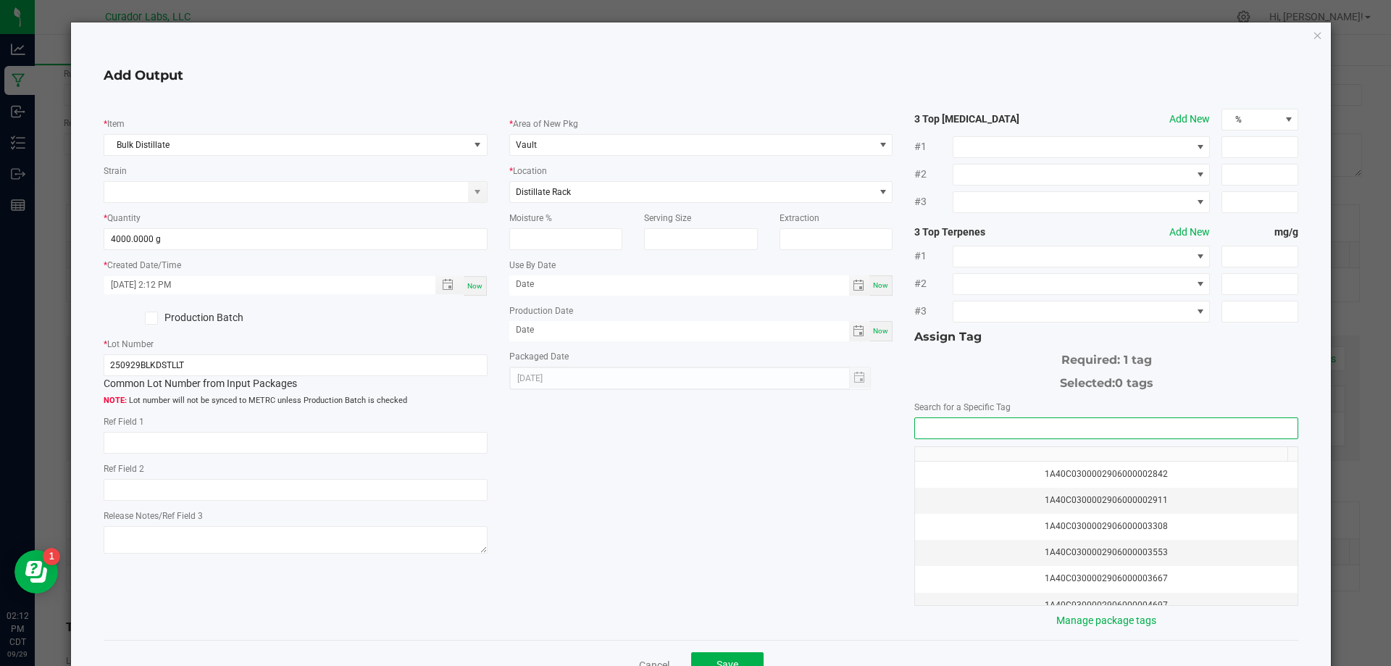
click at [960, 425] on input "NO DATA FOUND" at bounding box center [1106, 428] width 383 height 20
click at [936, 432] on input "NO DATA FOUND" at bounding box center [1106, 428] width 383 height 20
click at [955, 453] on li "1A40C0300002906000172175" at bounding box center [1098, 454] width 379 height 25
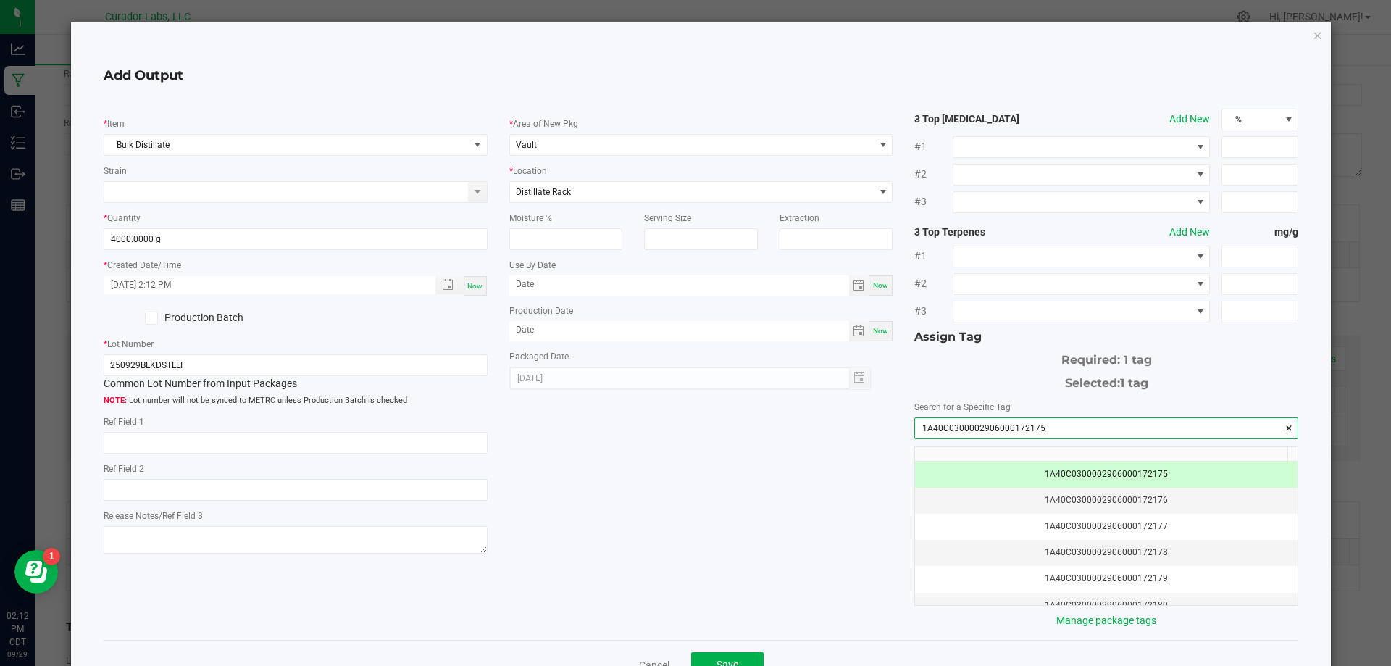
type input "1A40C0300002906000172175"
click at [730, 500] on div "* Item Bulk Distillate Strain * Quantity 4000.0000 g * Created Date/Time [DATE]…" at bounding box center [701, 369] width 1217 height 520
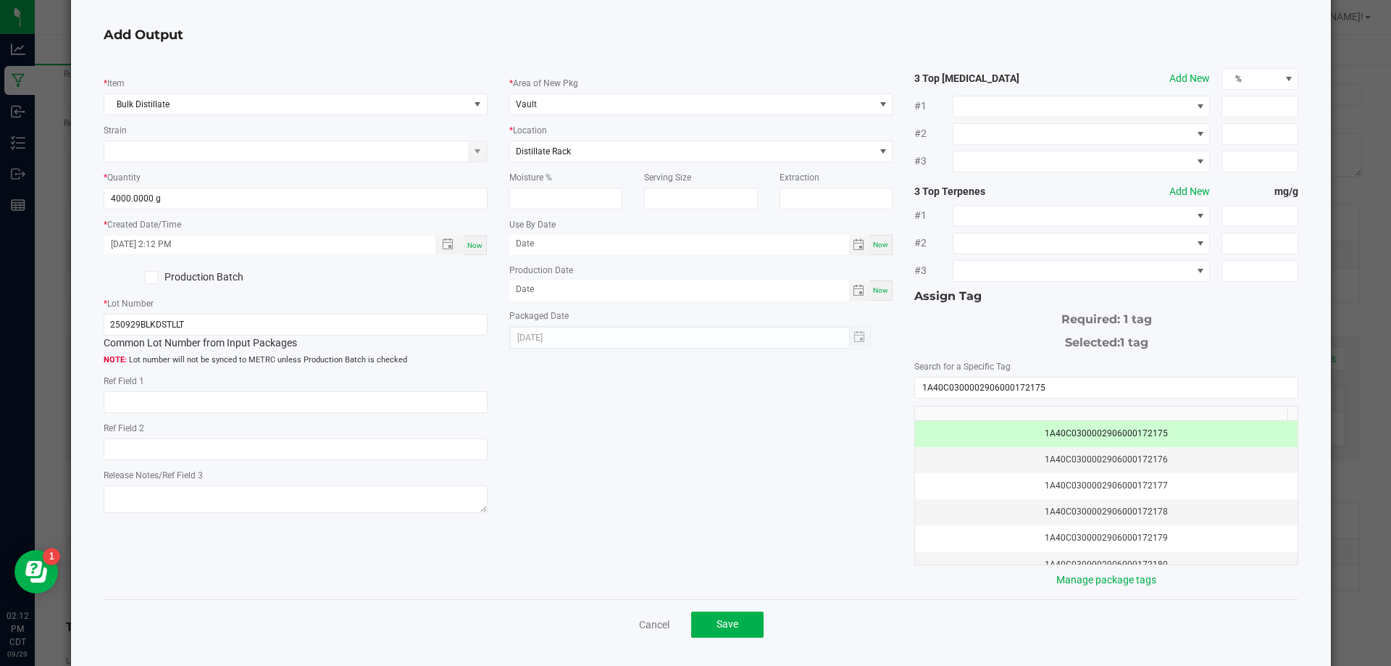
scroll to position [79, 0]
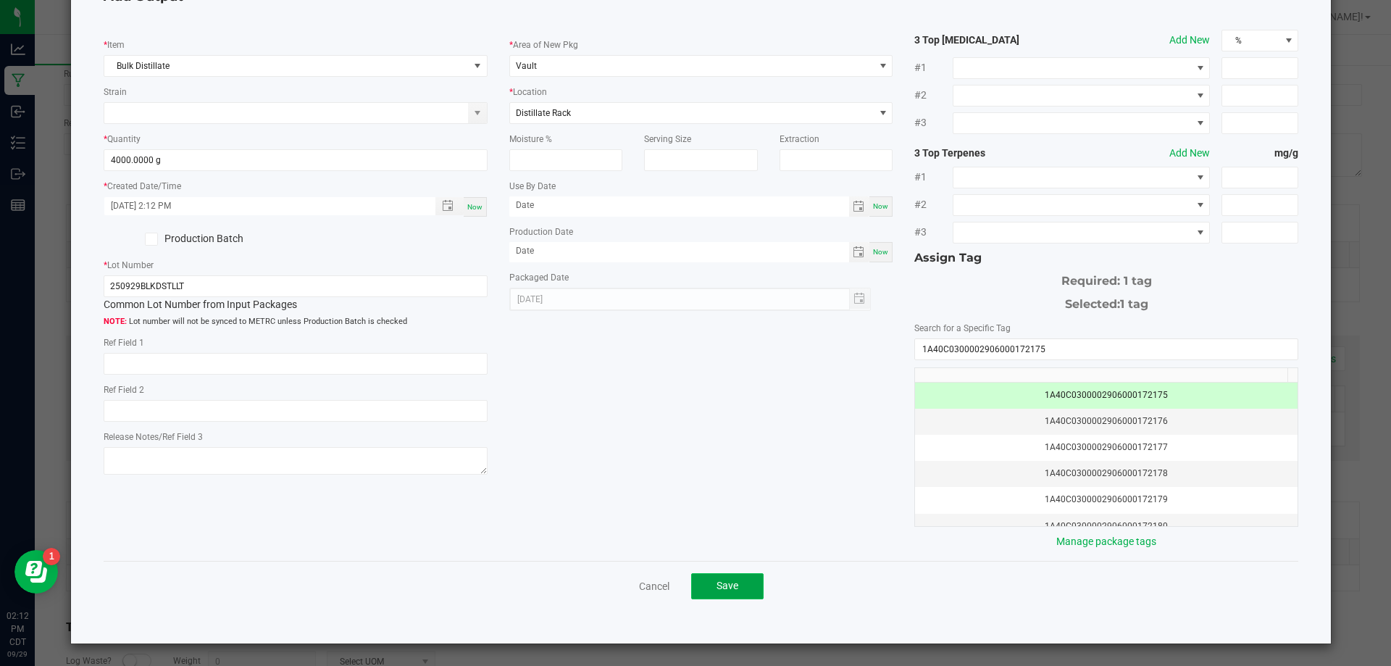
click at [728, 589] on span "Save" at bounding box center [728, 586] width 22 height 12
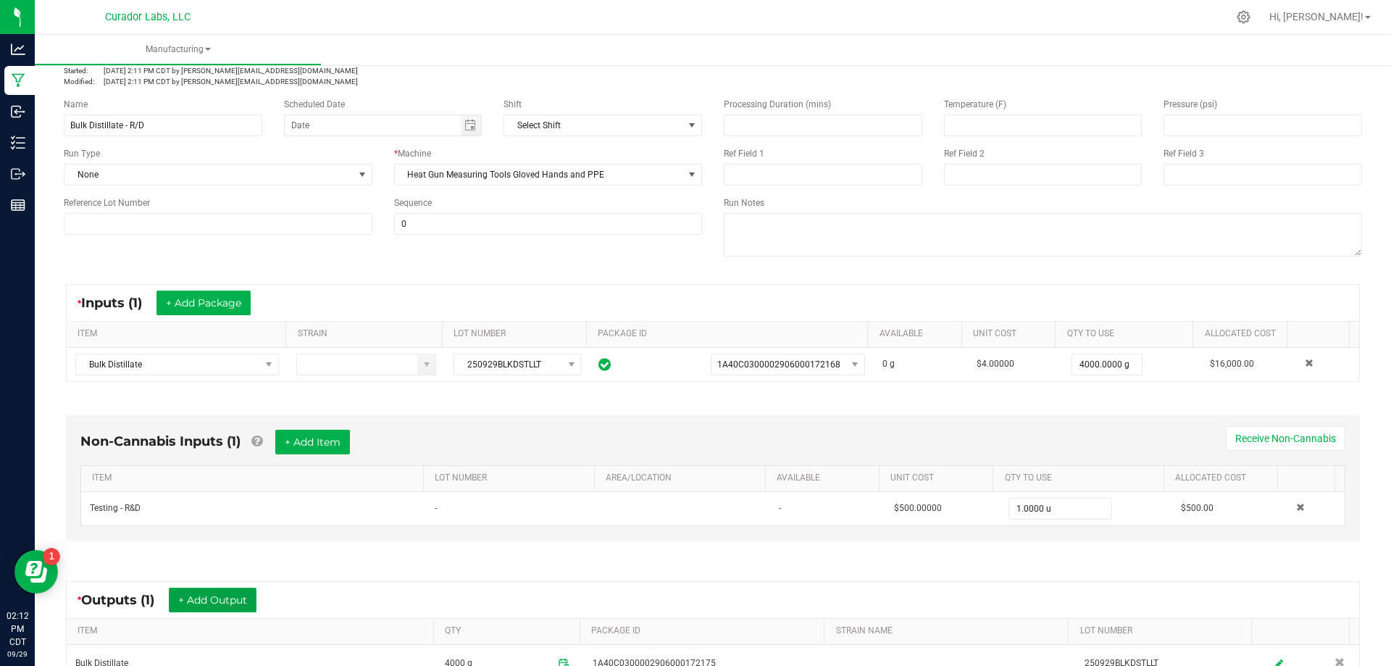
scroll to position [0, 0]
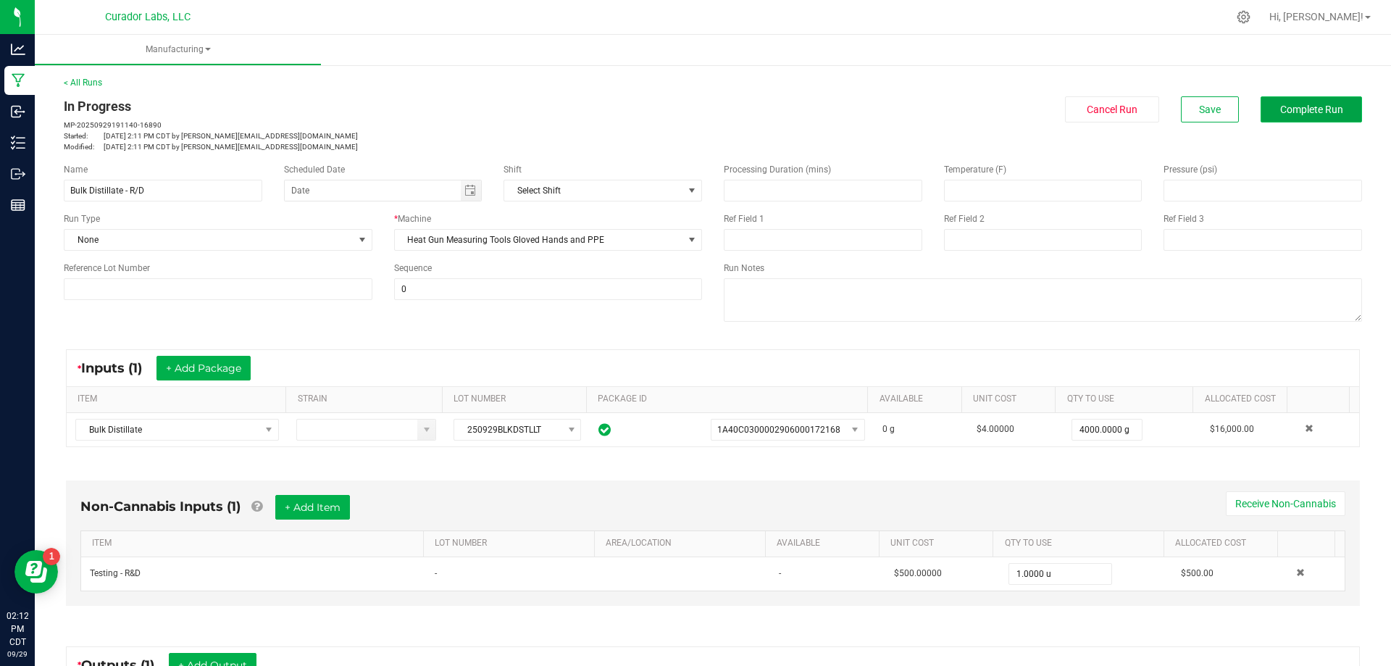
click at [1277, 116] on button "Complete Run" at bounding box center [1311, 109] width 101 height 26
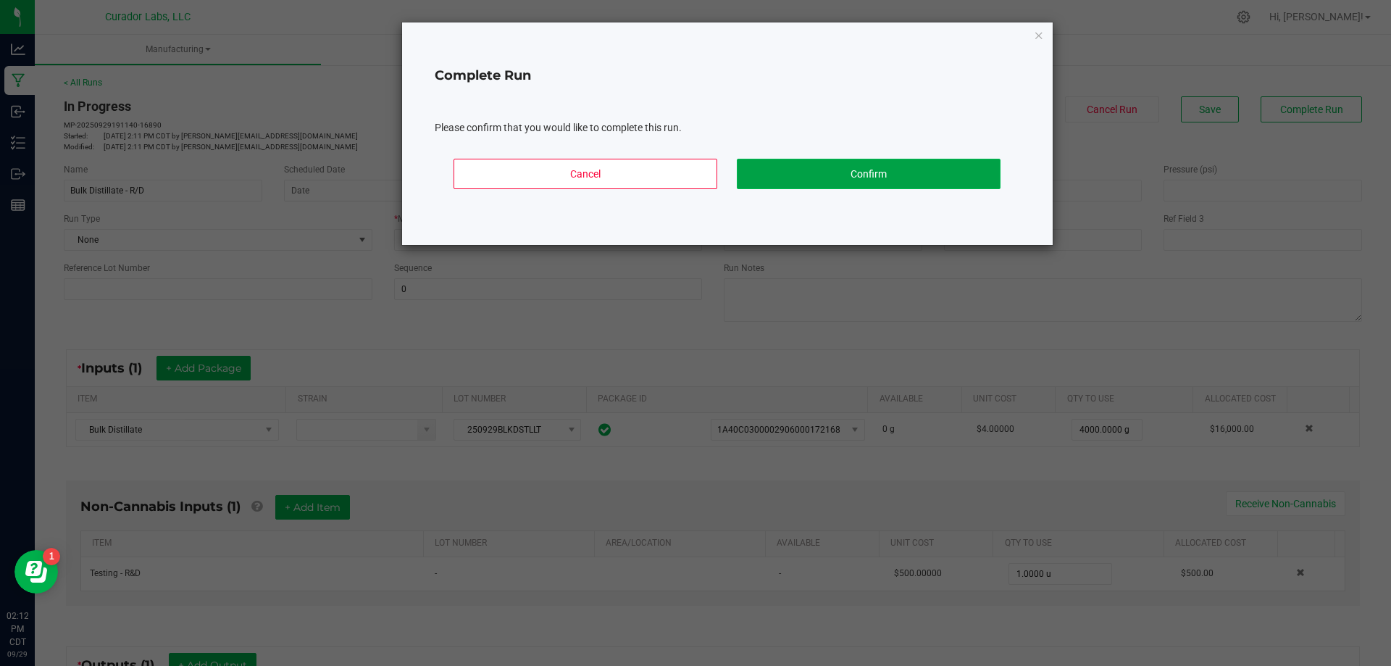
click at [887, 162] on button "Confirm" at bounding box center [869, 174] width 264 height 30
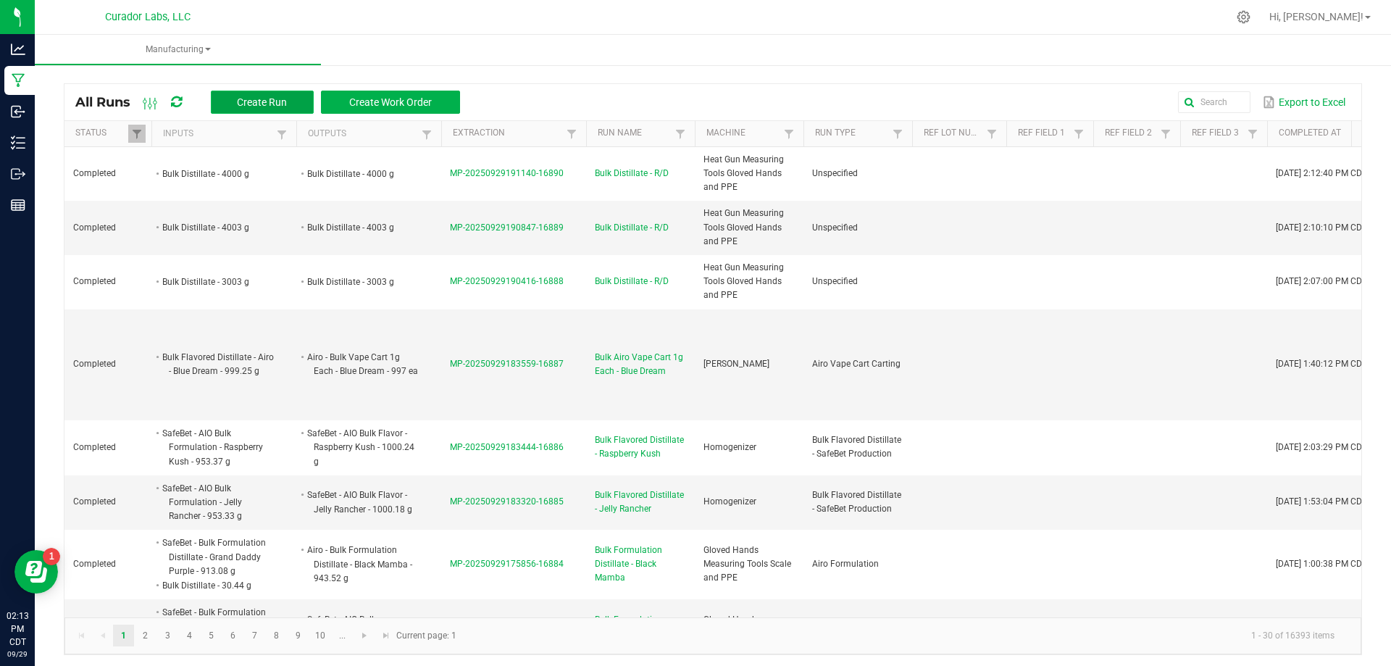
click at [261, 107] on span "Create Run" at bounding box center [262, 102] width 50 height 12
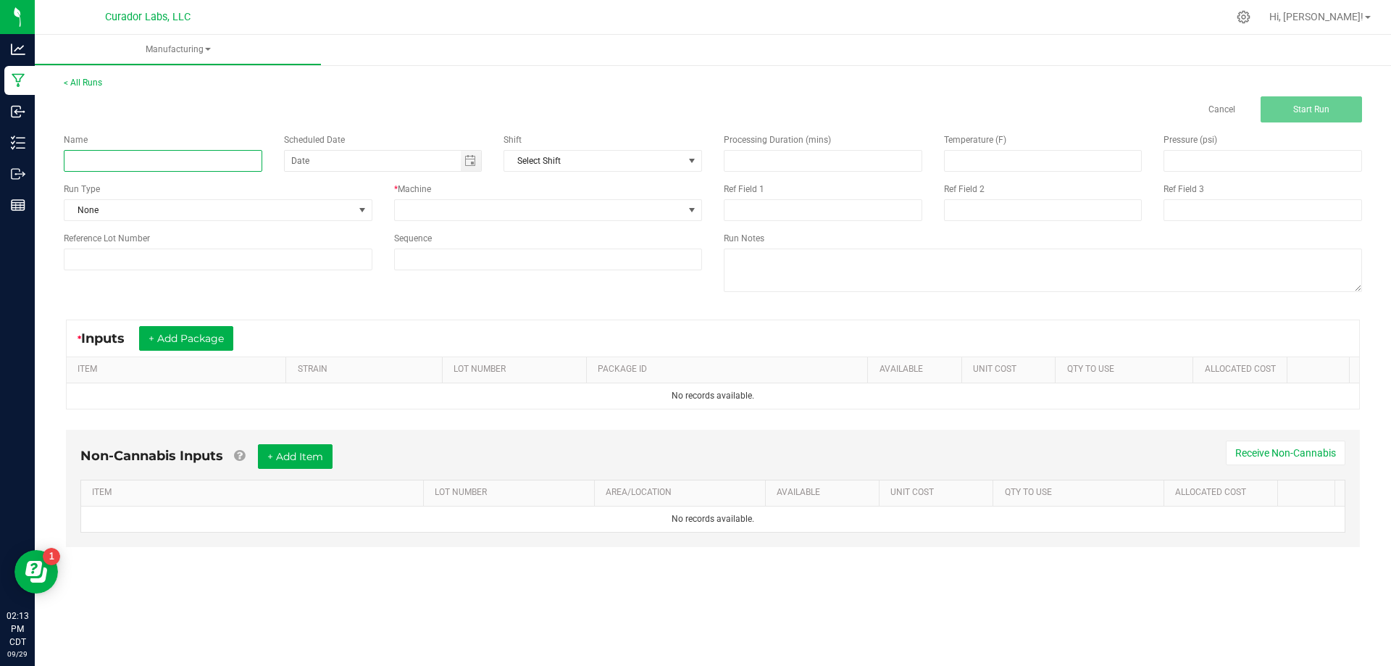
click at [135, 162] on input at bounding box center [163, 161] width 199 height 22
type input "Bulk Distillate - R/D"
click at [432, 212] on span at bounding box center [539, 210] width 289 height 20
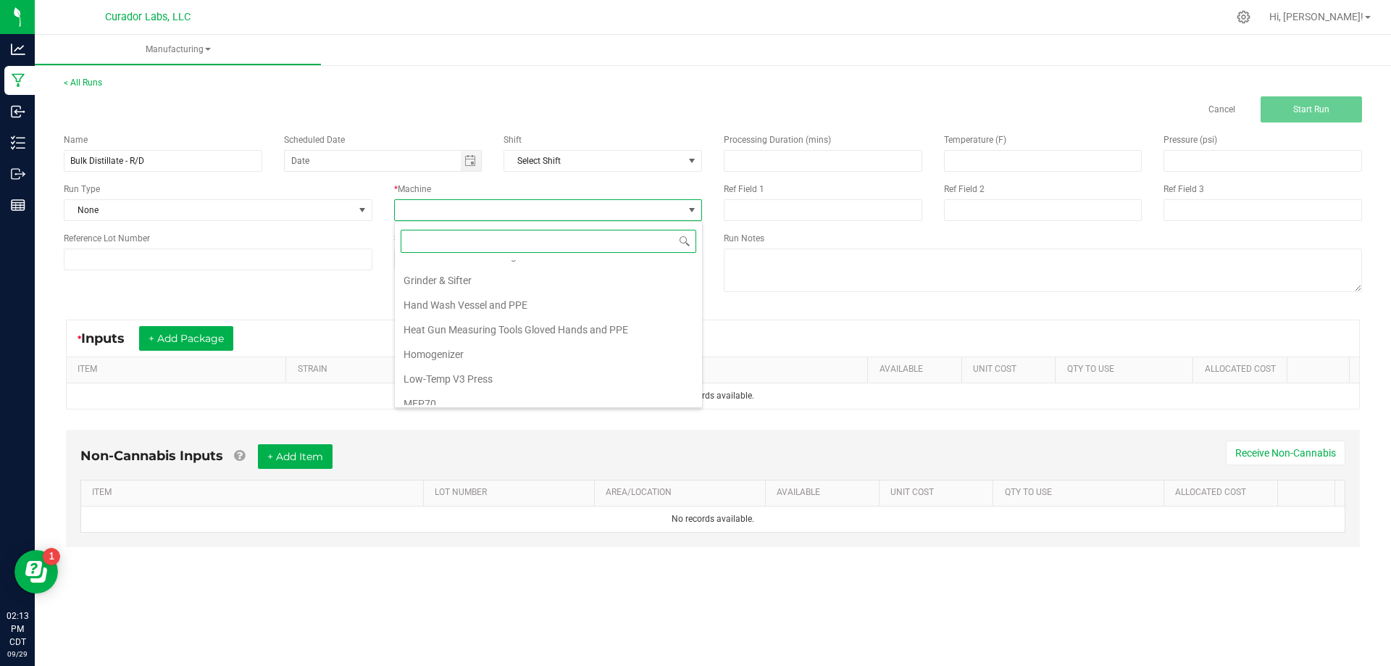
scroll to position [217, 0]
click at [464, 371] on li "Heat Gun Measuring Tools Gloved Hands and PPE" at bounding box center [548, 375] width 307 height 25
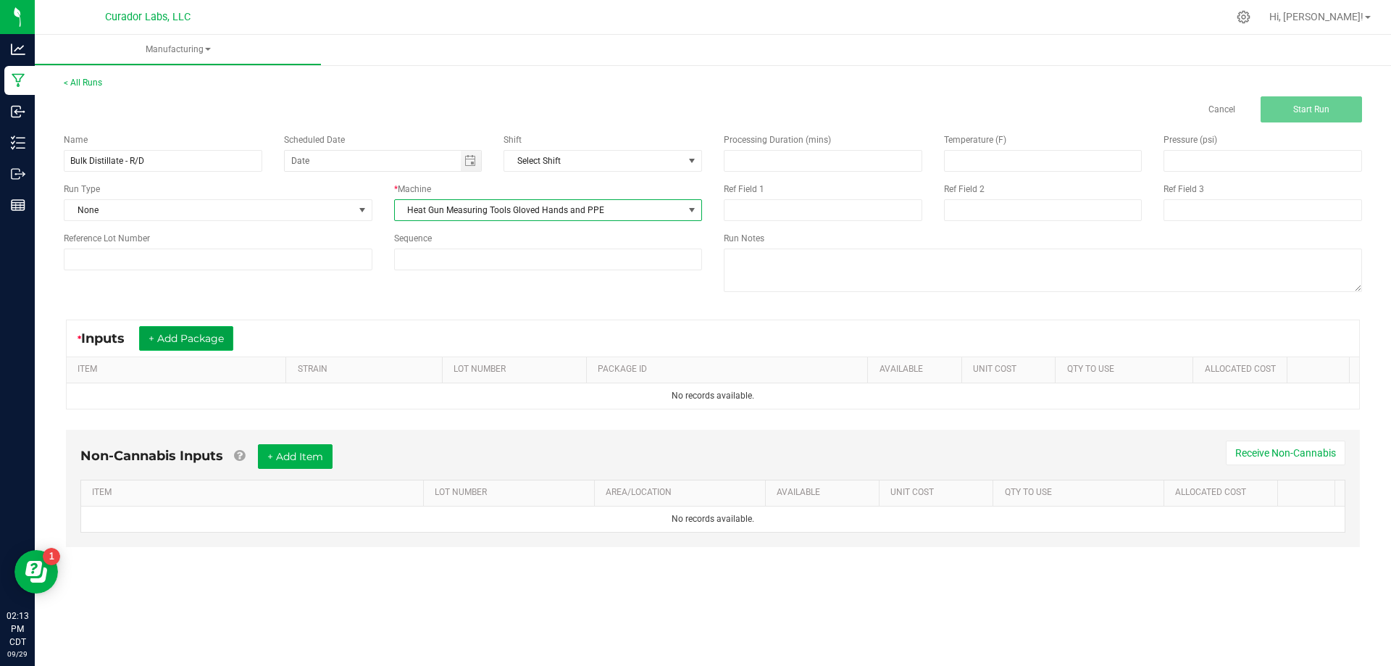
click at [221, 343] on button "+ Add Package" at bounding box center [186, 338] width 94 height 25
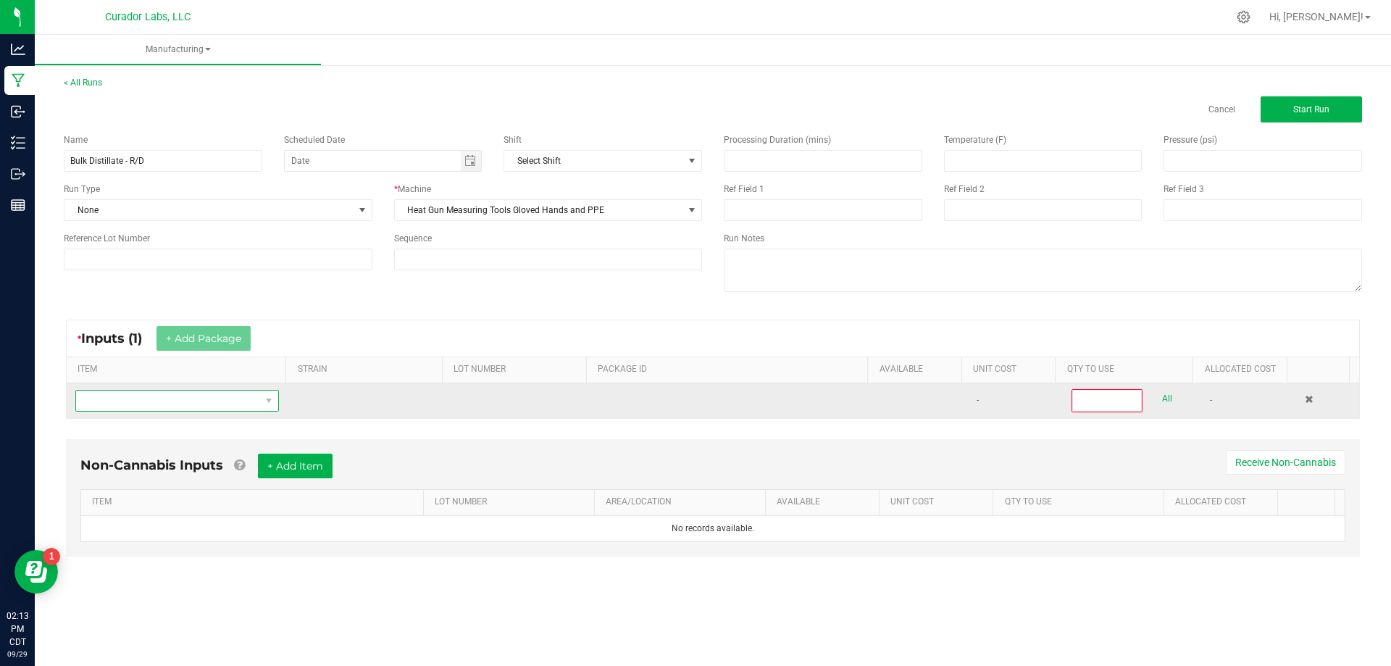
click at [172, 404] on span "NO DATA FOUND" at bounding box center [168, 401] width 184 height 20
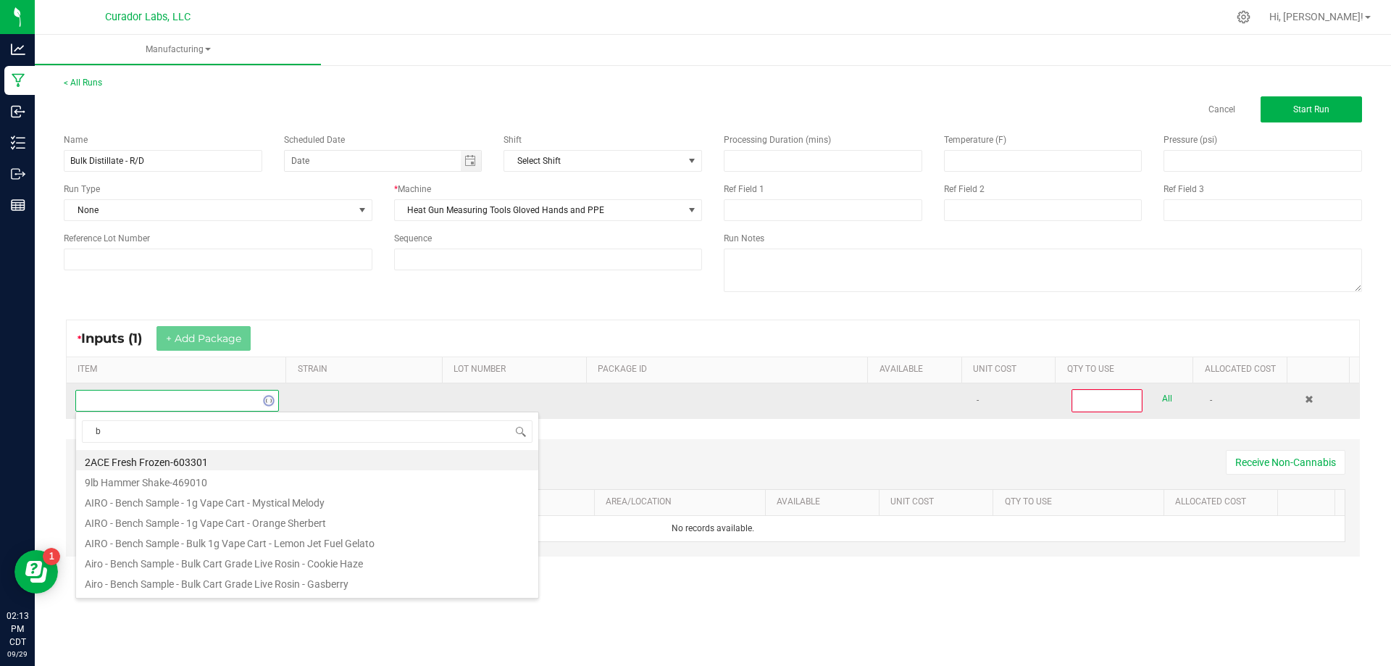
scroll to position [22, 200]
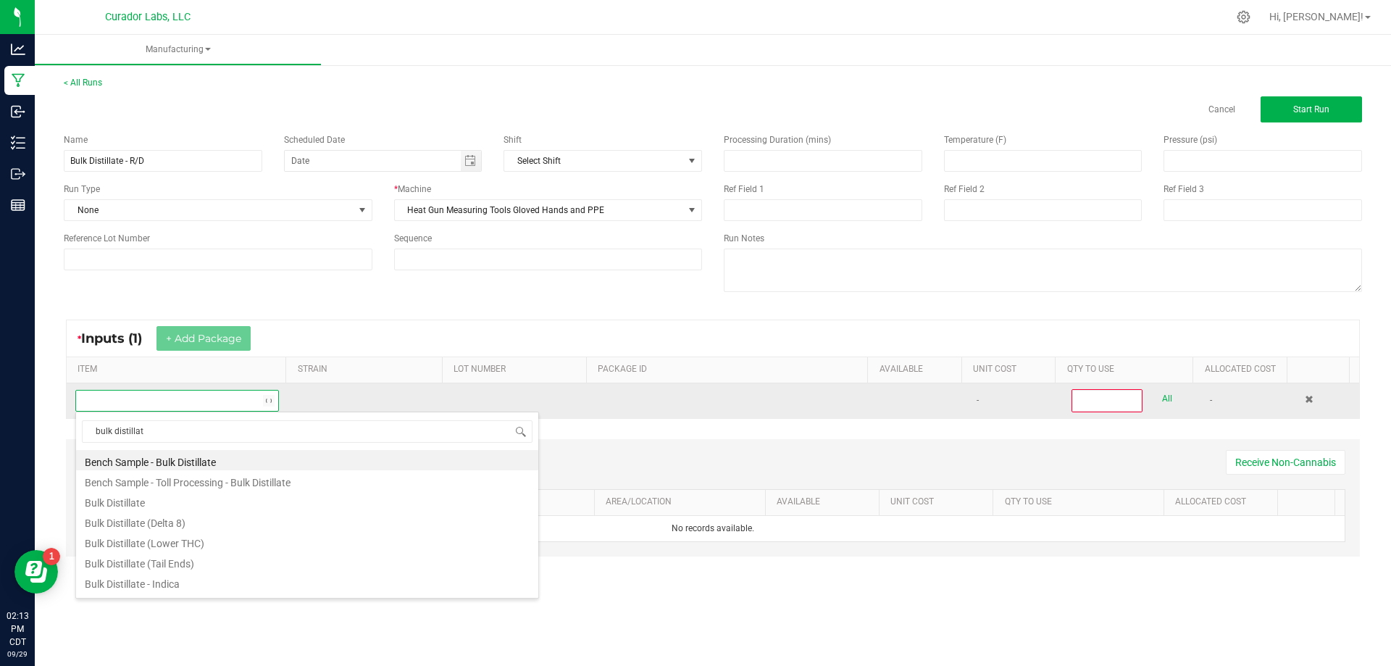
type input "bulk distillate"
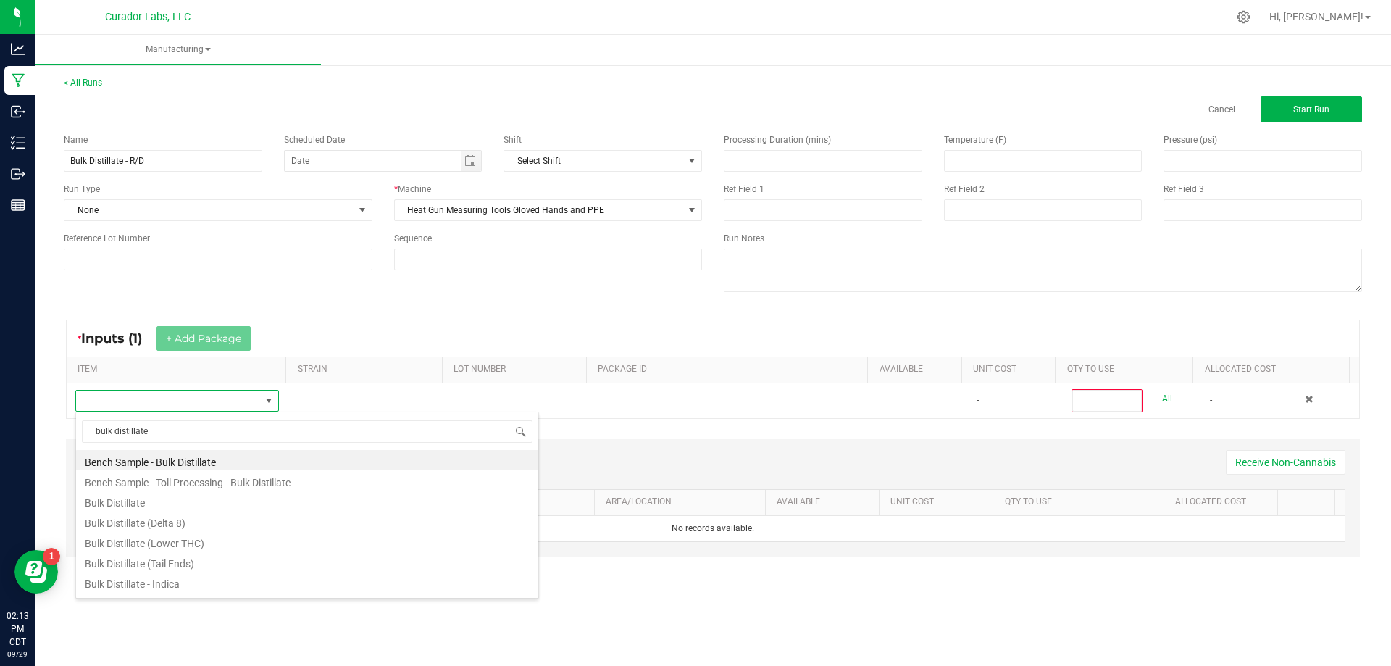
click at [172, 509] on li "Bulk Distillate" at bounding box center [307, 501] width 462 height 20
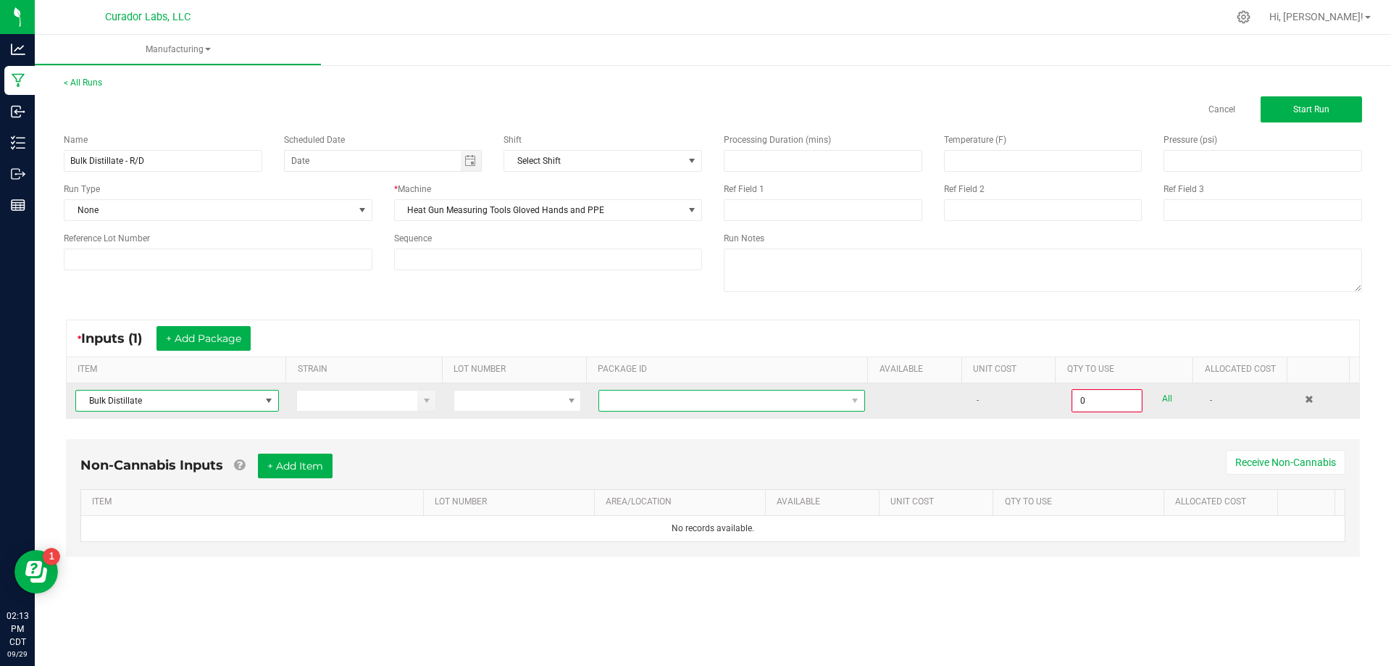
click at [675, 396] on span at bounding box center [722, 401] width 247 height 20
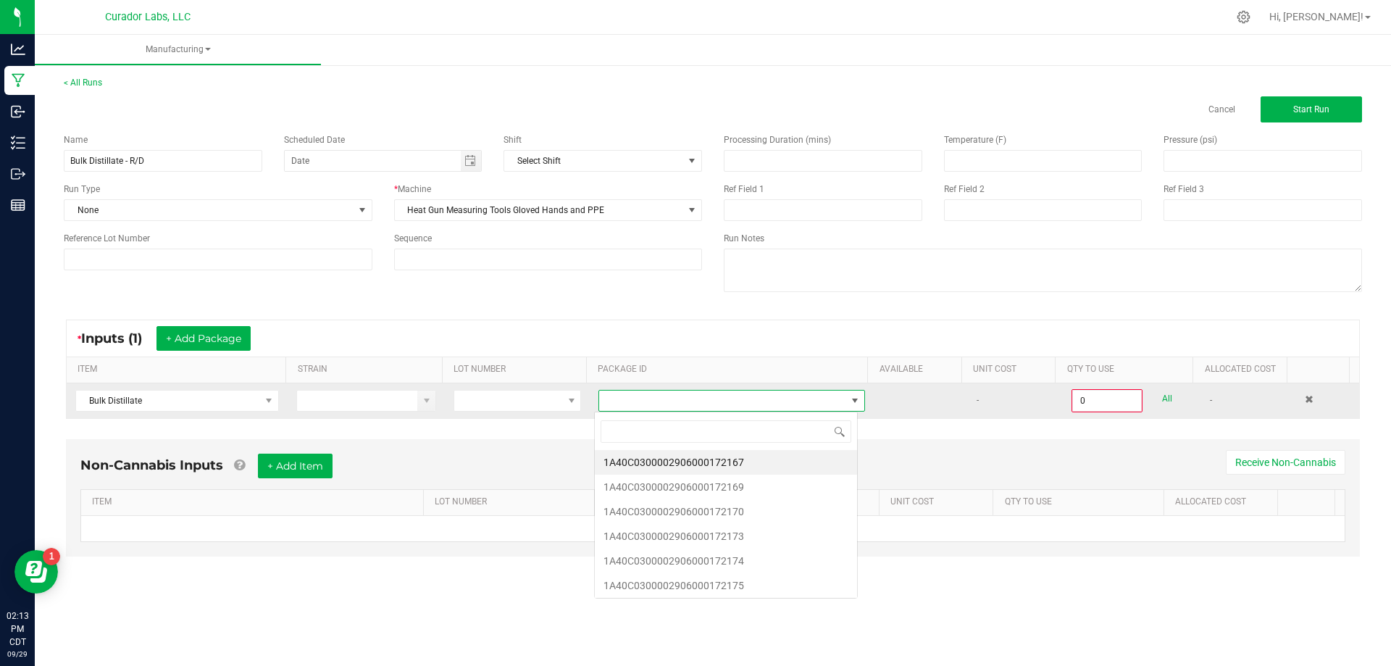
scroll to position [22, 264]
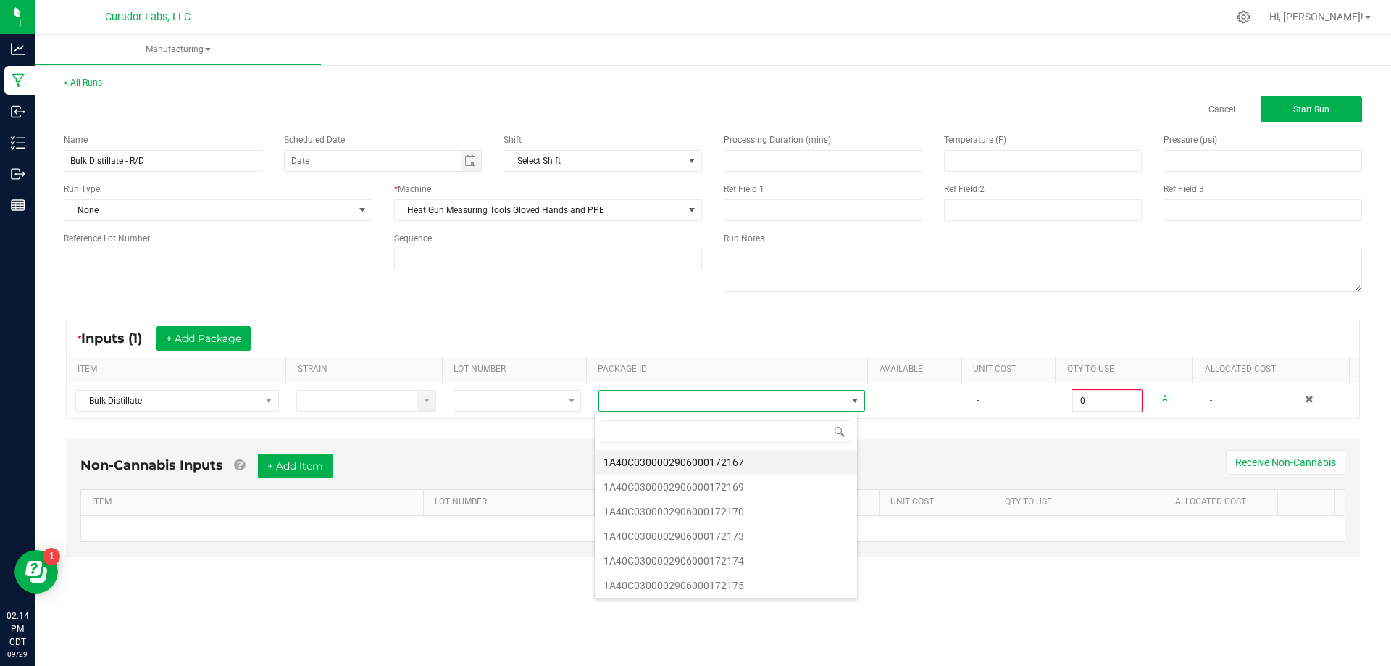
click at [742, 464] on li "1A40C0300002906000172167" at bounding box center [726, 462] width 262 height 25
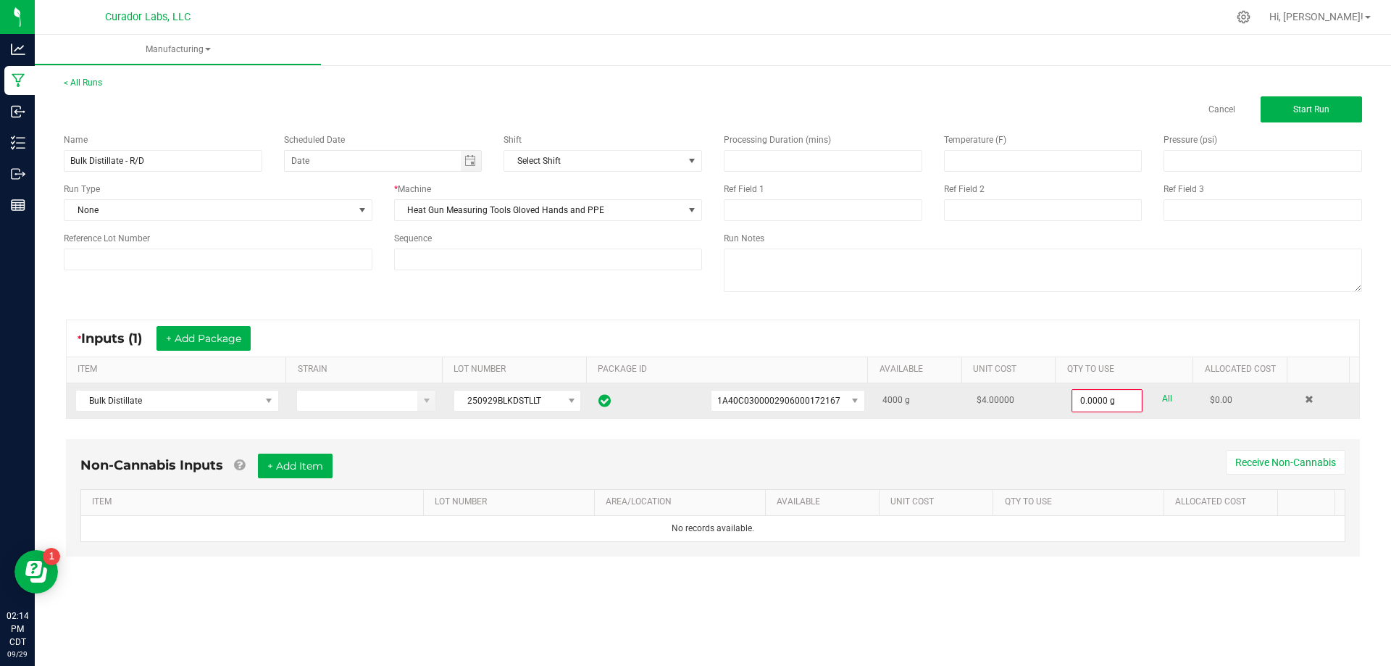
click at [1162, 396] on link "All" at bounding box center [1167, 399] width 10 height 20
type input "4000.0000 g"
click at [296, 462] on button "+ Add Item" at bounding box center [295, 464] width 75 height 25
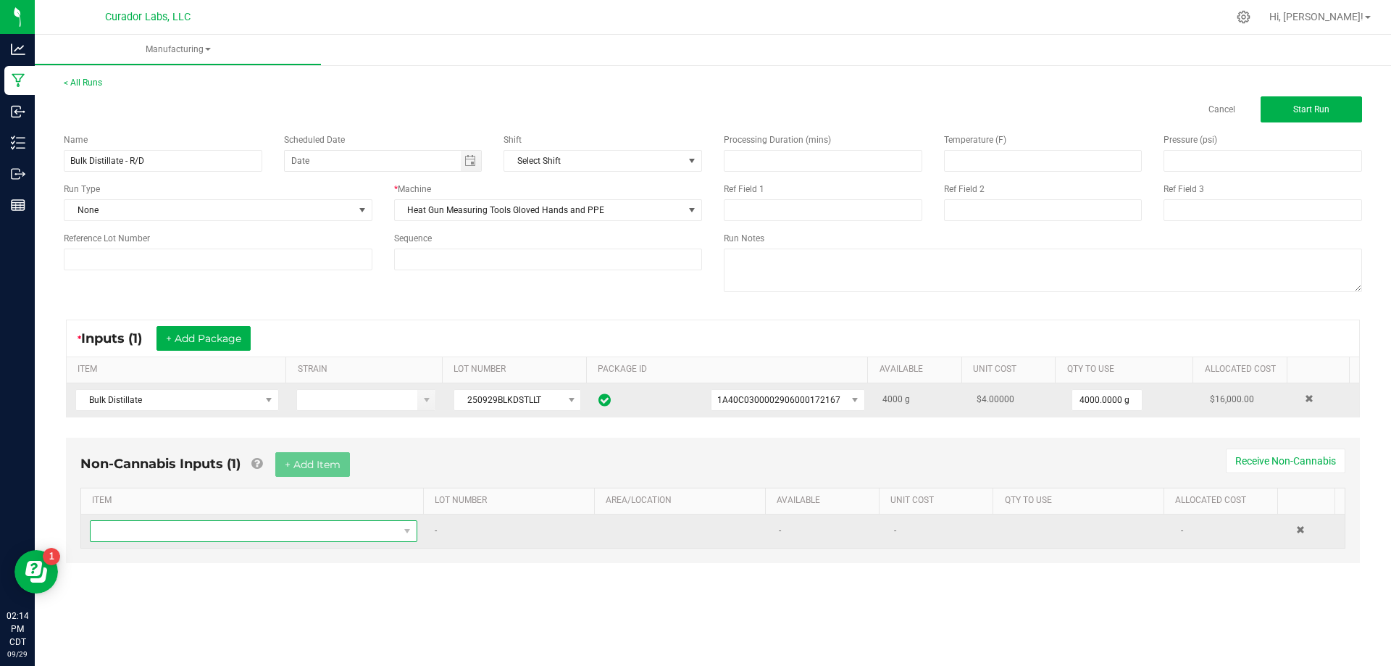
click at [195, 534] on span "NO DATA FOUND" at bounding box center [245, 531] width 308 height 20
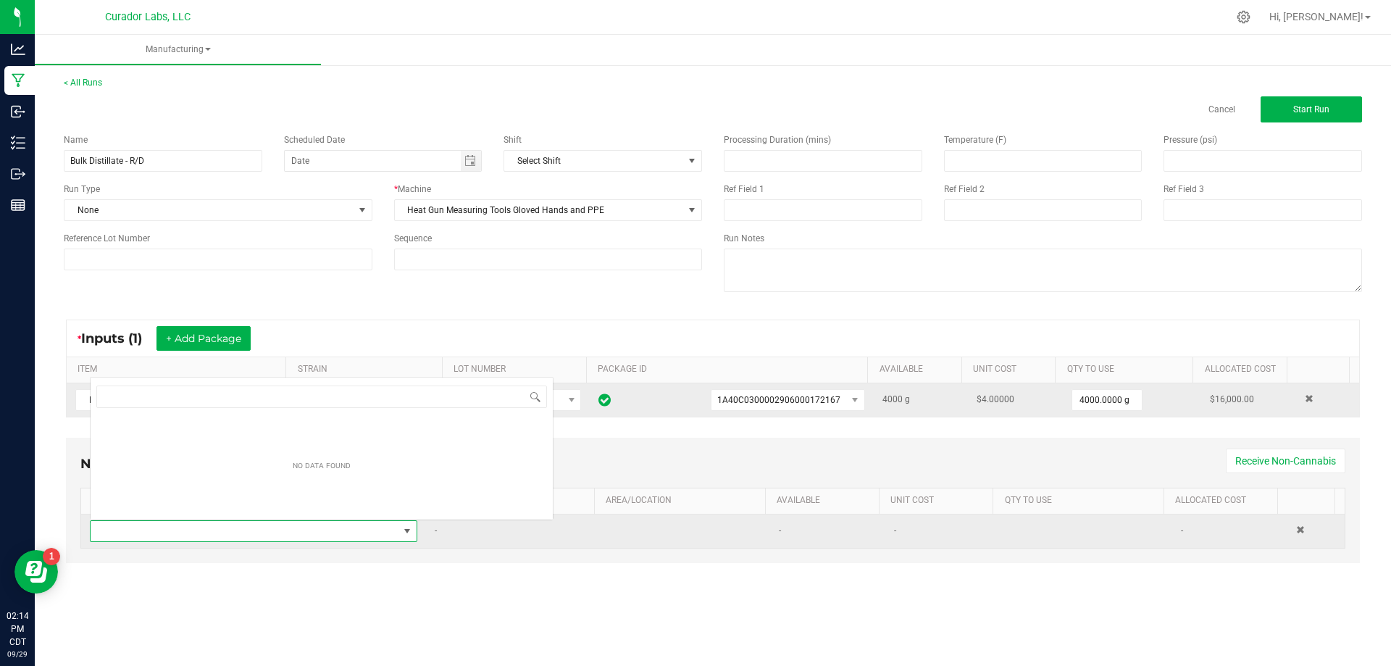
scroll to position [22, 322]
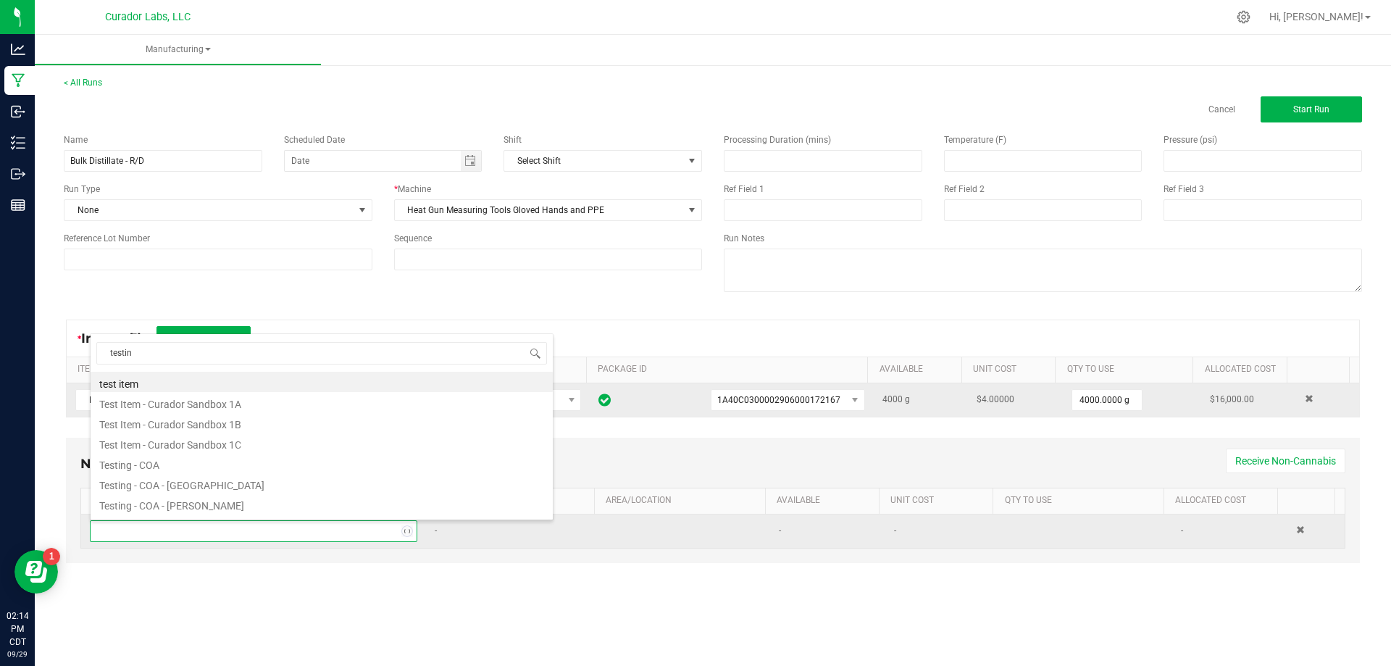
type input "testing"
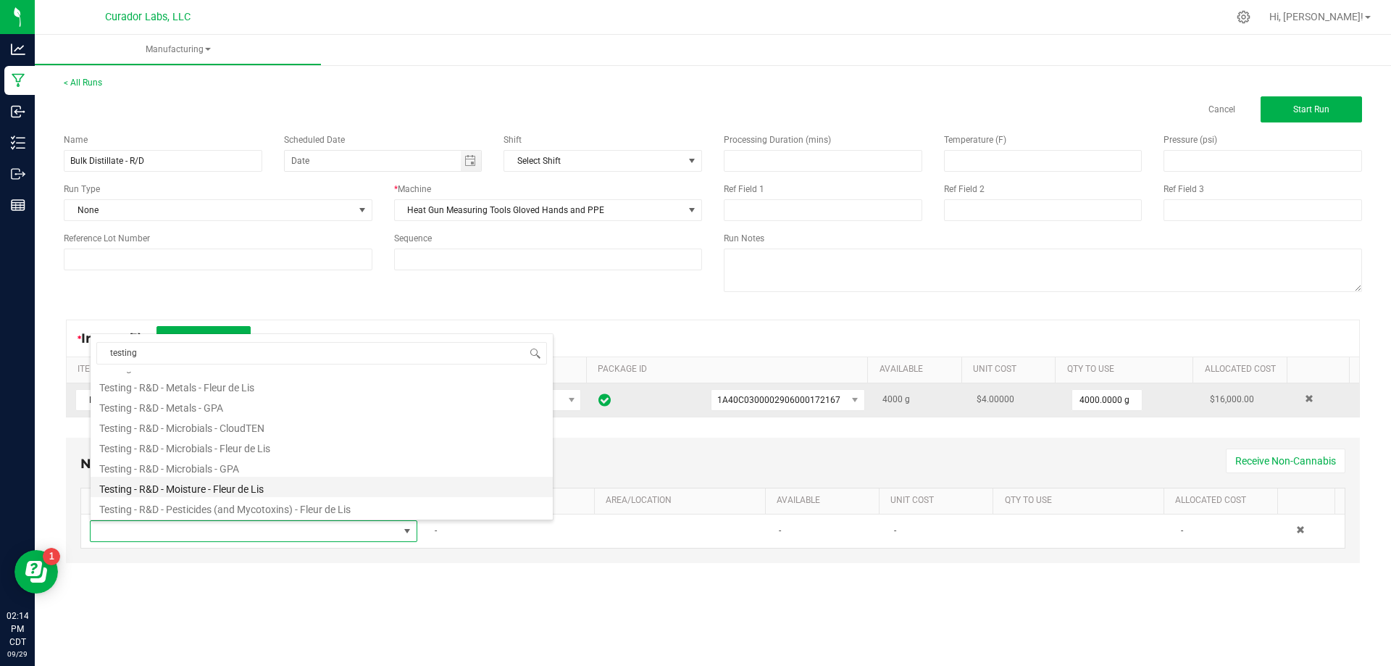
scroll to position [290, 0]
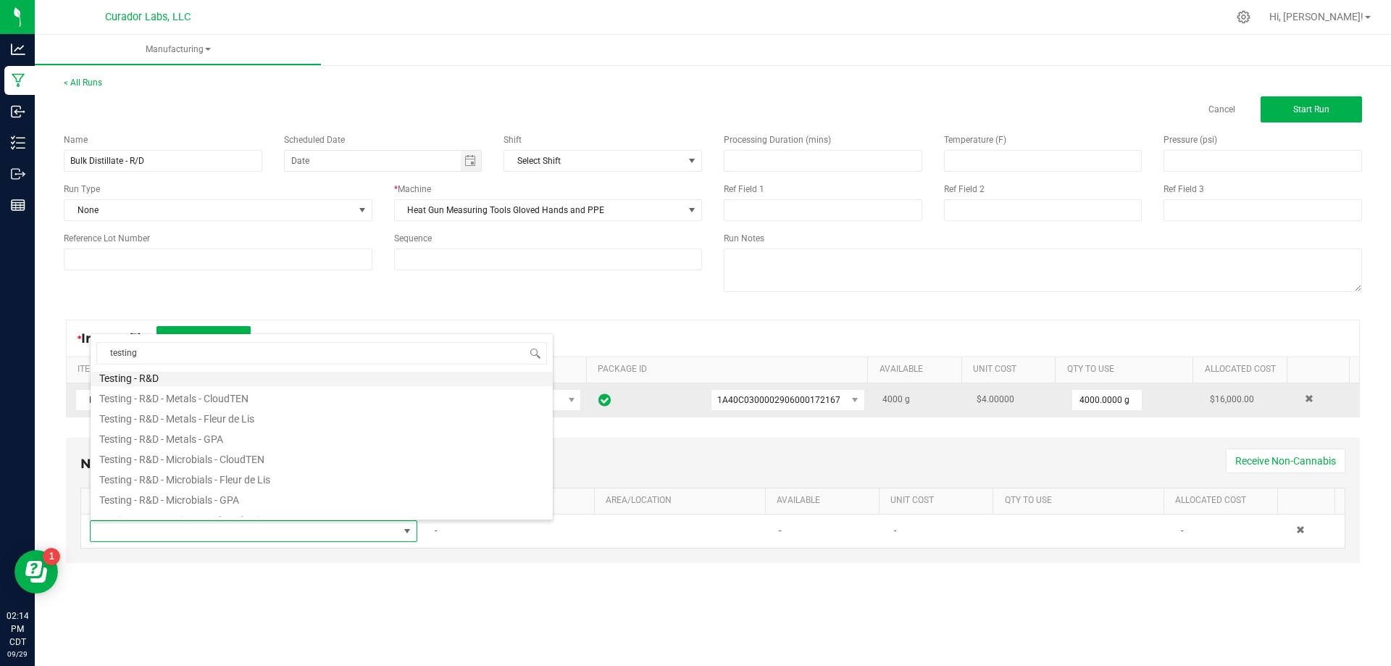
click at [166, 380] on li "Testing - R&D" at bounding box center [322, 376] width 462 height 20
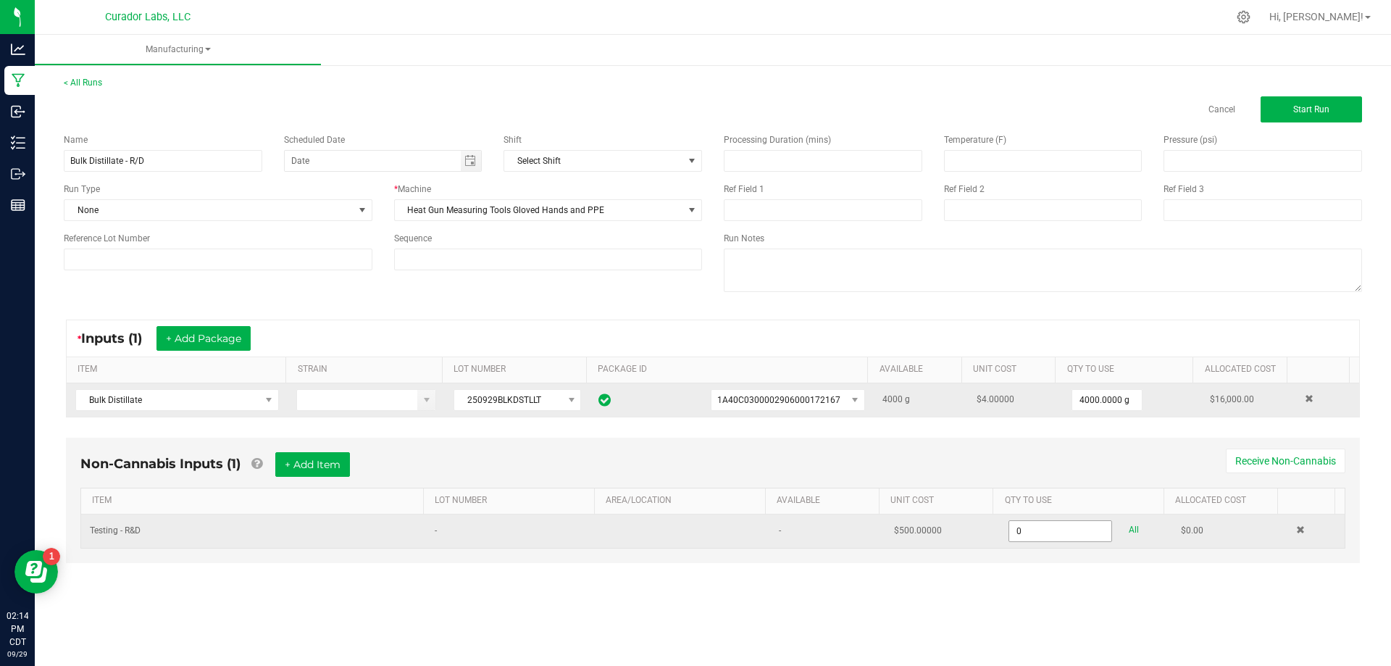
click at [1037, 526] on input "0" at bounding box center [1059, 531] width 101 height 20
type input "1.0000 u"
click at [853, 545] on td "-" at bounding box center [827, 530] width 115 height 33
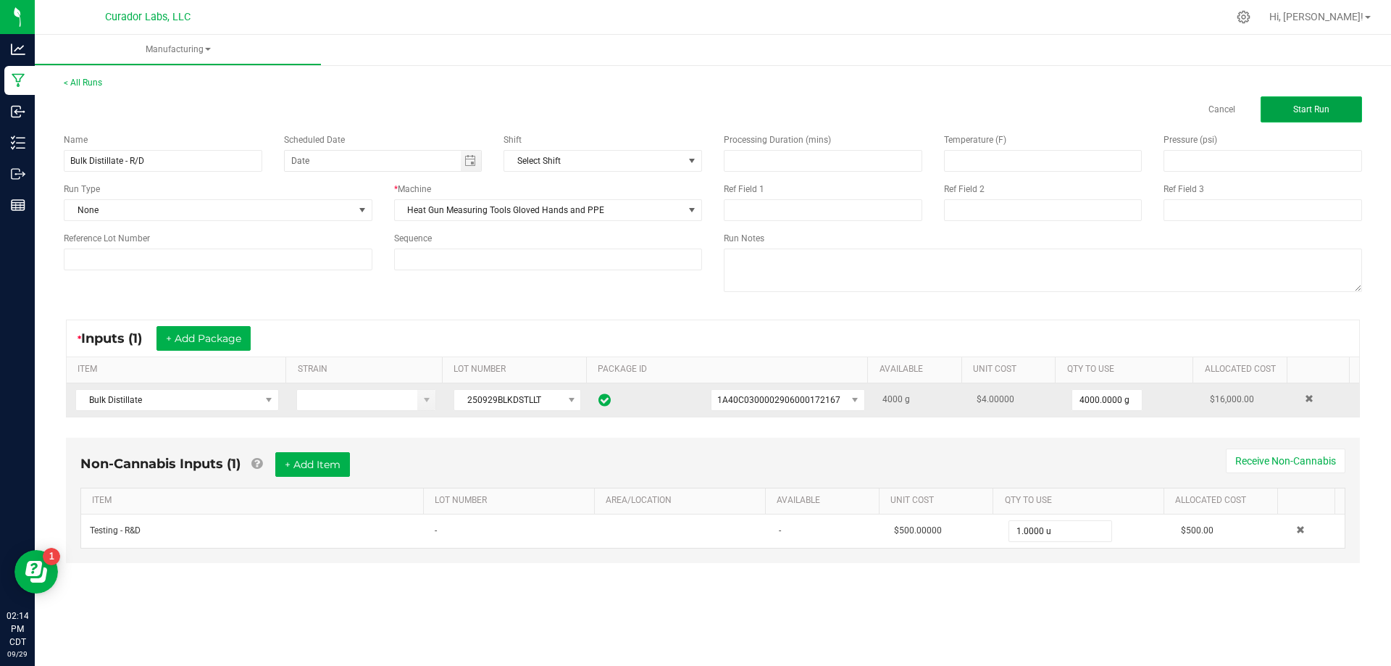
click at [1285, 104] on button "Start Run" at bounding box center [1311, 109] width 101 height 26
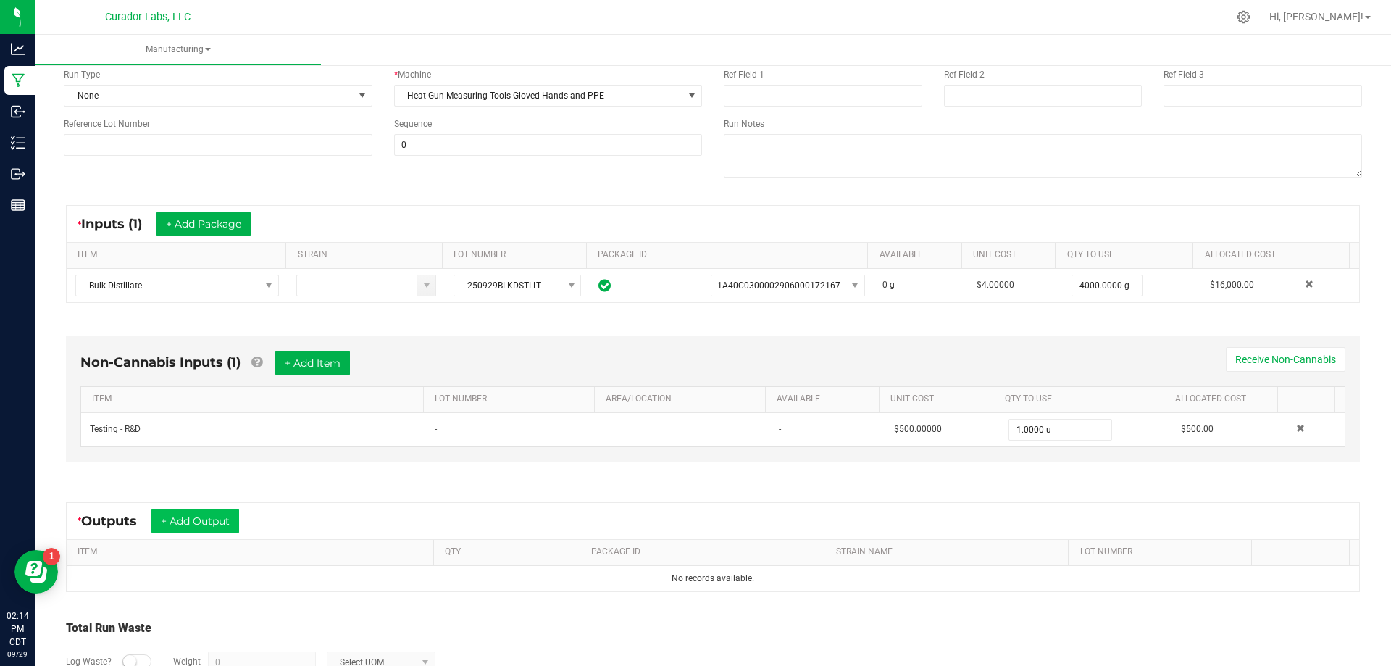
scroll to position [145, 0]
click at [187, 517] on button "+ Add Output" at bounding box center [195, 520] width 88 height 25
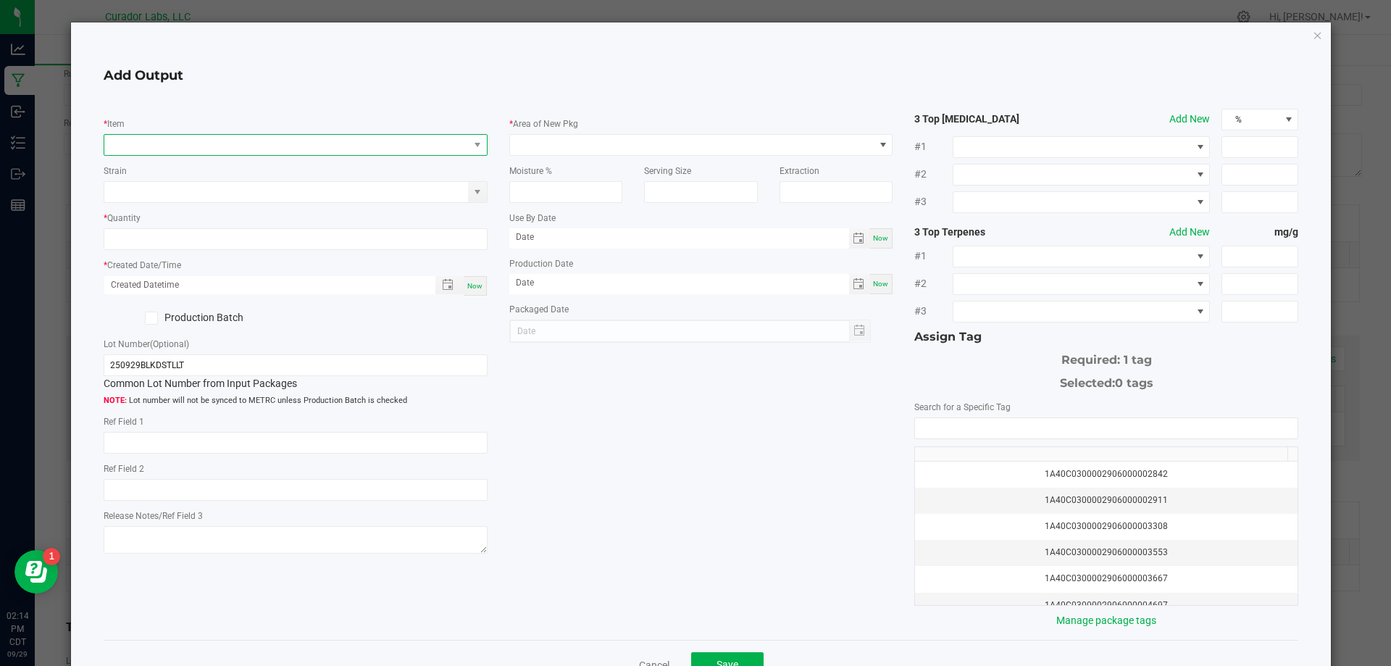
click at [233, 146] on span "NO DATA FOUND" at bounding box center [286, 145] width 364 height 20
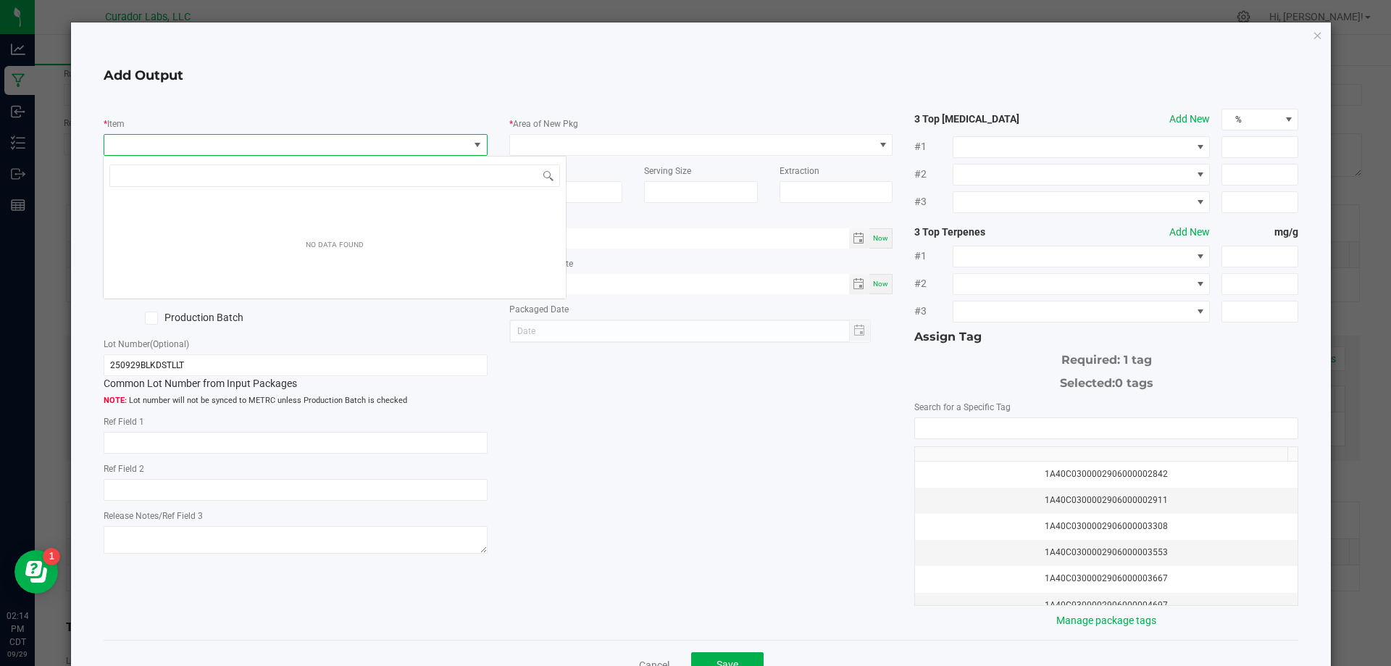
scroll to position [22, 381]
drag, startPoint x: 181, startPoint y: 175, endPoint x: 150, endPoint y: 185, distance: 32.5
click at [150, 185] on input "Bulk ditillate" at bounding box center [334, 175] width 451 height 22
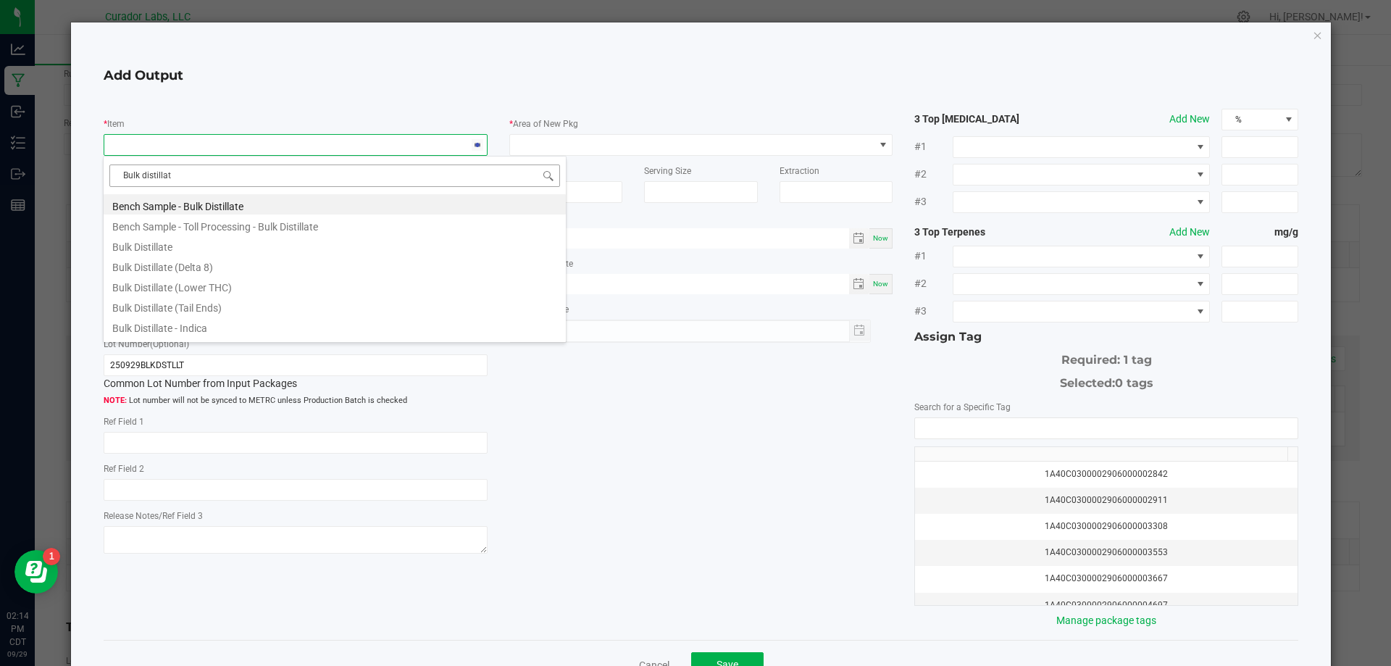
type input "Bulk distillate"
click at [170, 251] on li "Bulk Distillate" at bounding box center [335, 245] width 462 height 20
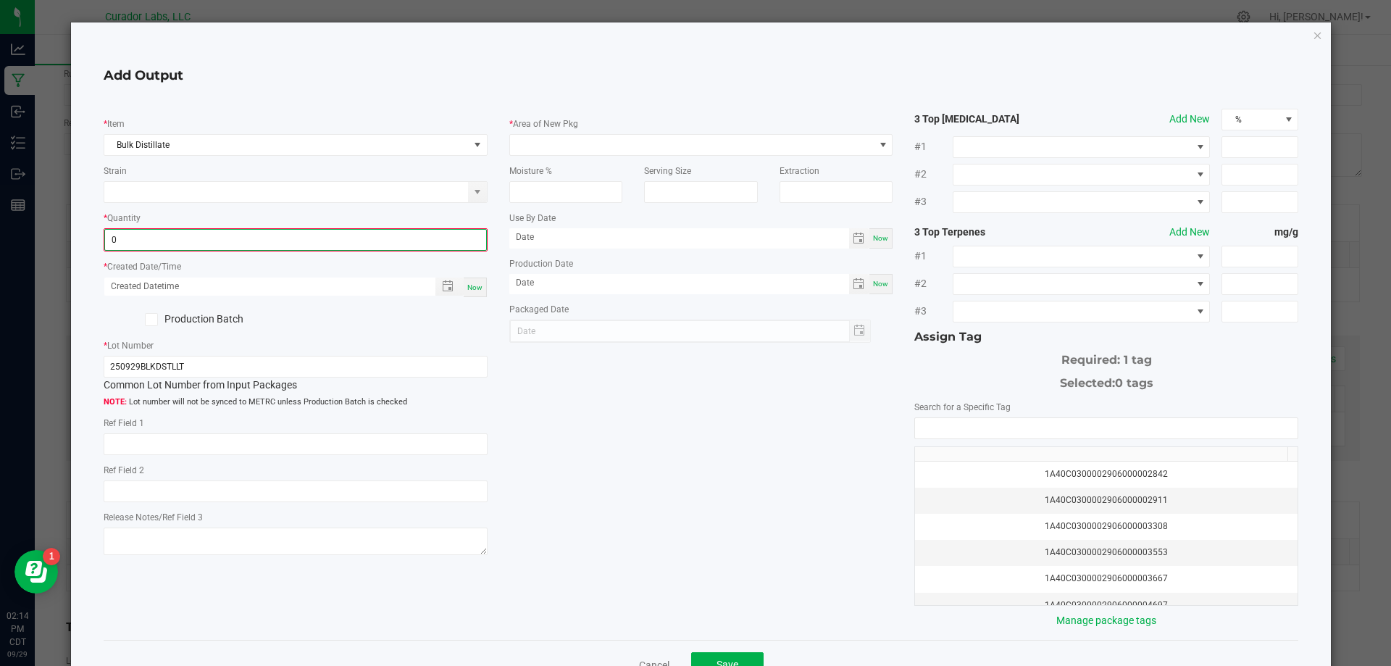
click at [401, 230] on input "0" at bounding box center [295, 240] width 381 height 20
type input "4000.0000 g"
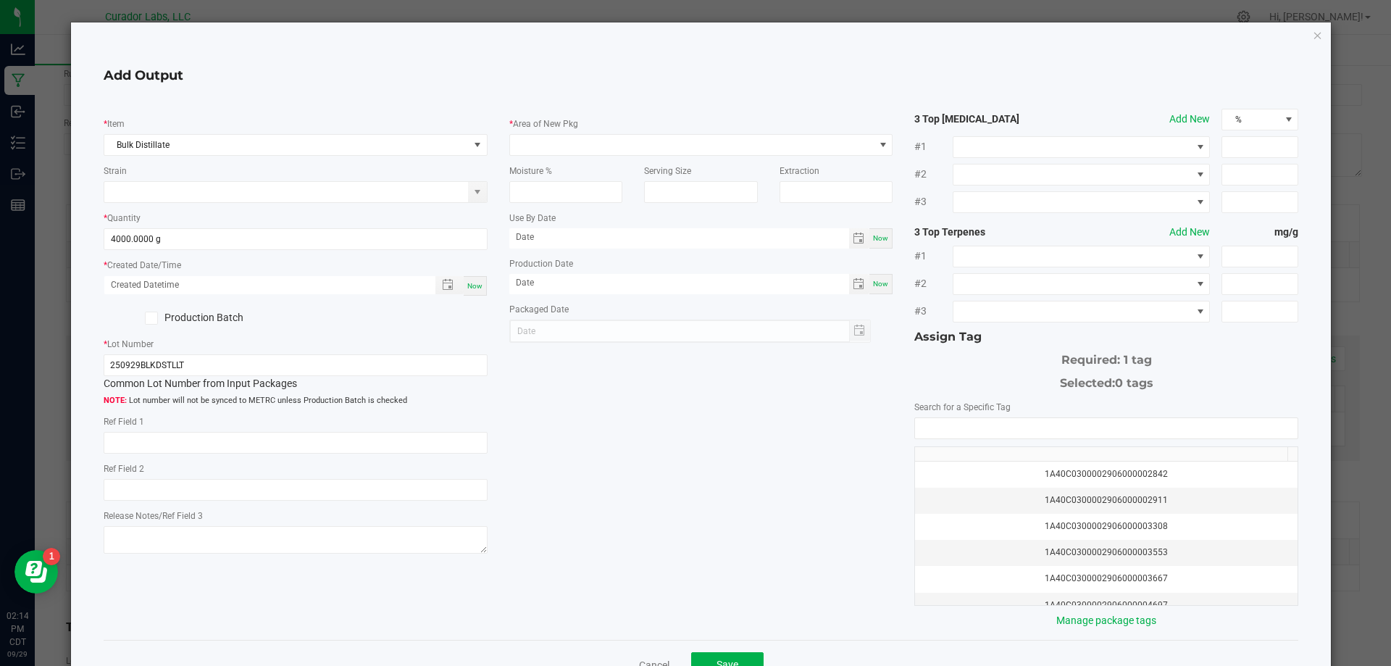
click at [477, 286] on span "Now" at bounding box center [474, 286] width 15 height 8
type input "[DATE] 2:14 PM"
type input "[DATE]"
click at [609, 146] on span at bounding box center [692, 145] width 364 height 20
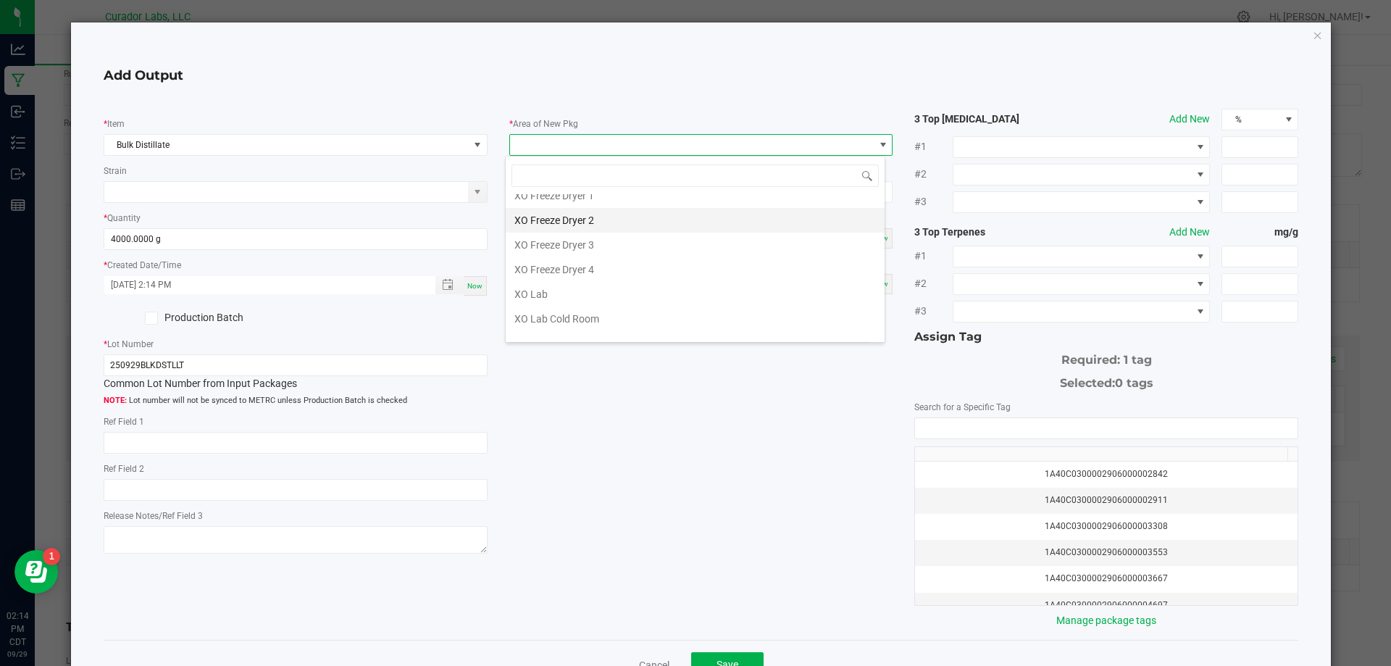
scroll to position [1559, 0]
click at [528, 217] on li "Vault" at bounding box center [695, 224] width 379 height 25
click at [569, 204] on div "Moisture %" at bounding box center [565, 226] width 135 height 47
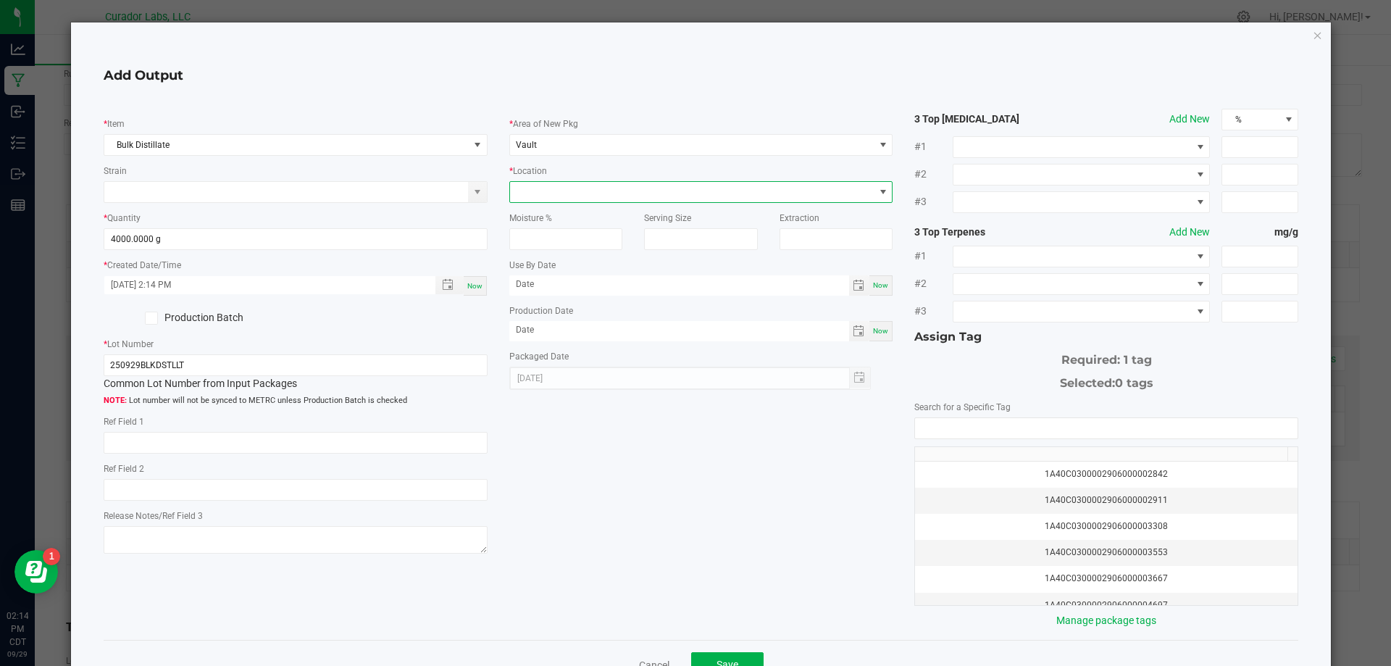
click at [570, 195] on span at bounding box center [692, 192] width 364 height 20
click at [575, 212] on li "Distillate Rack" at bounding box center [695, 218] width 379 height 25
click at [153, 318] on icon at bounding box center [150, 318] width 9 height 0
click at [0, 0] on input "Production Batch" at bounding box center [0, 0] width 0 height 0
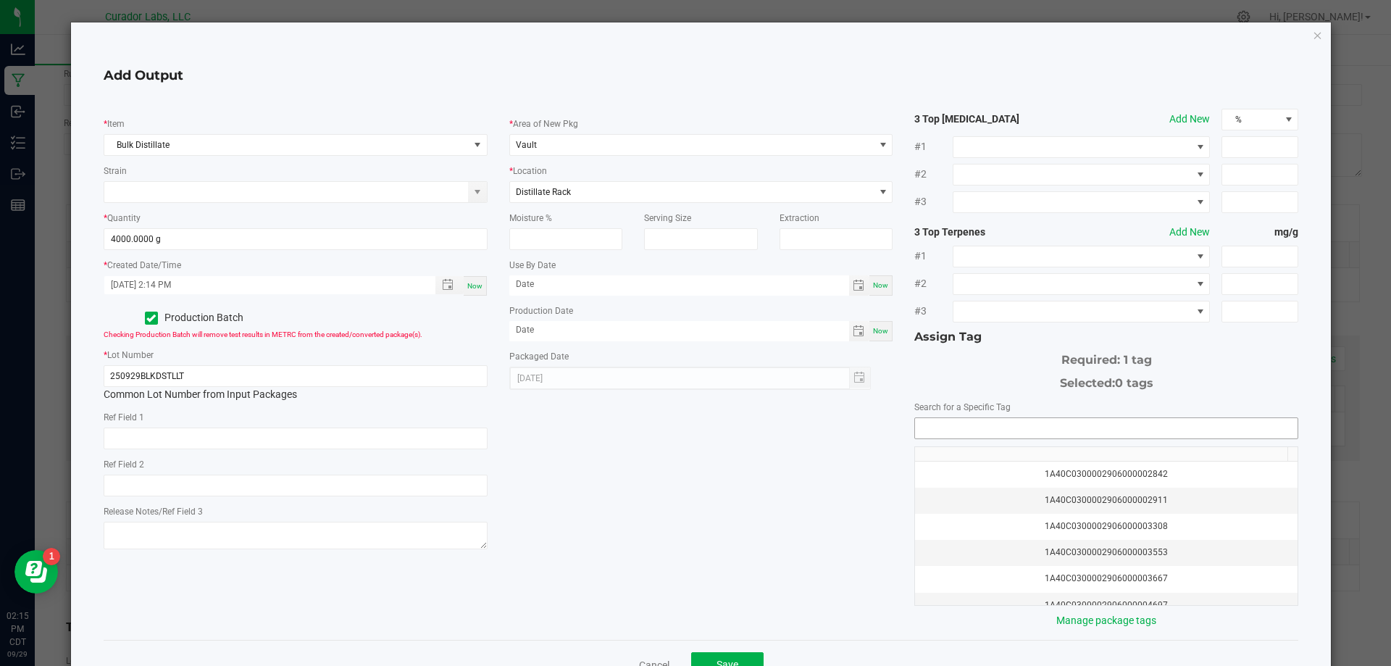
click at [1049, 433] on input "NO DATA FOUND" at bounding box center [1106, 428] width 383 height 20
click at [1098, 451] on li "1A40C0300002906000172176" at bounding box center [1098, 454] width 379 height 25
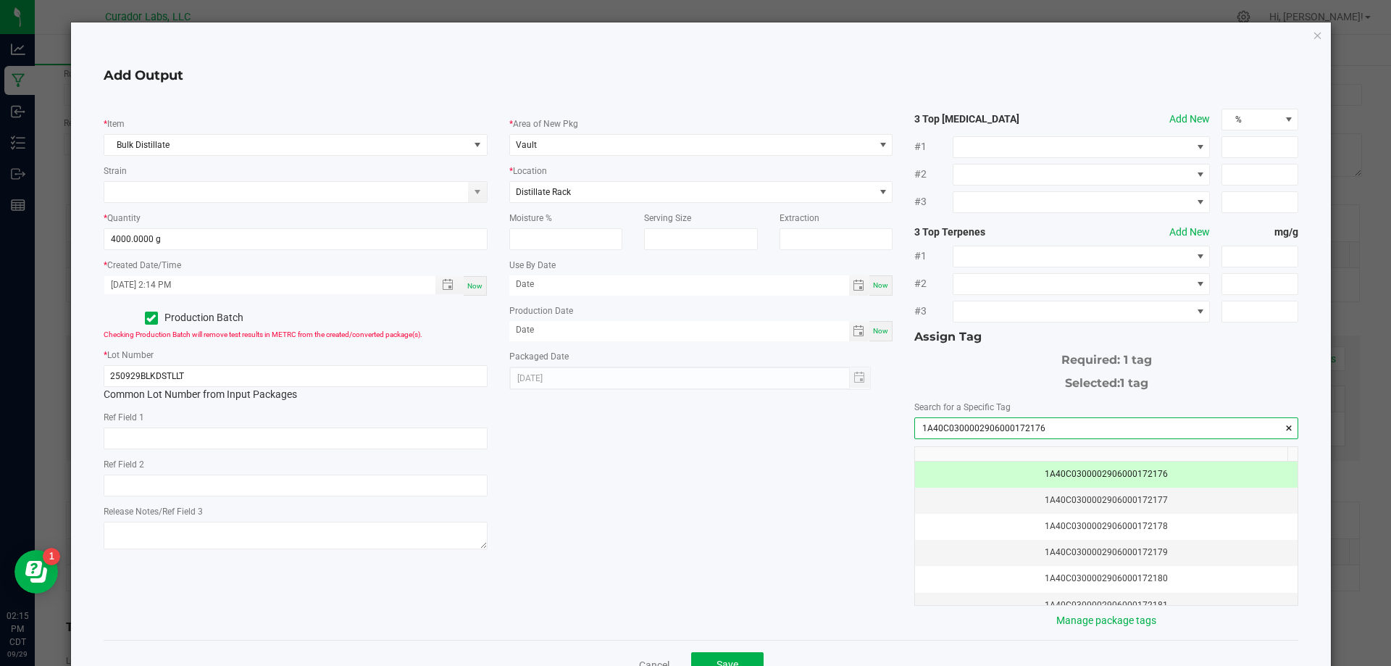
type input "1A40C0300002906000172176"
click at [765, 506] on div "* Item Bulk Distillate Strain * Quantity 4000.0000 g * Created Date/Time [DATE]…" at bounding box center [701, 369] width 1217 height 520
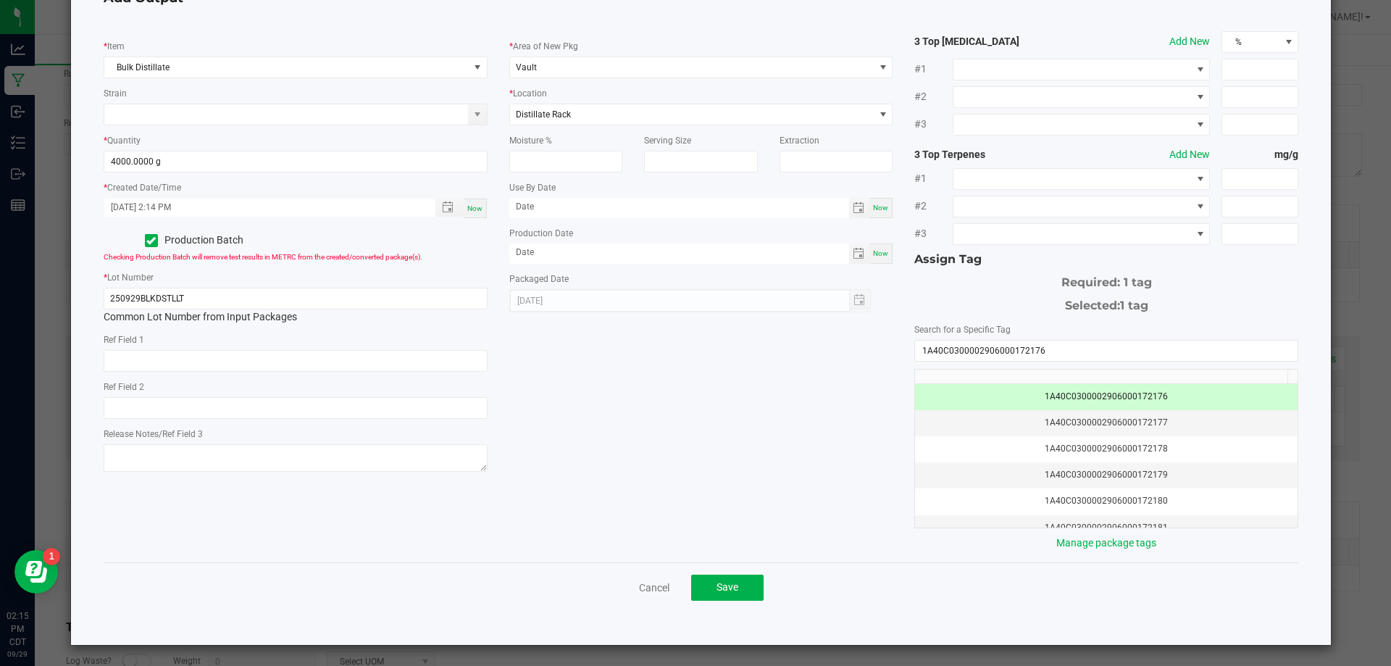
scroll to position [79, 0]
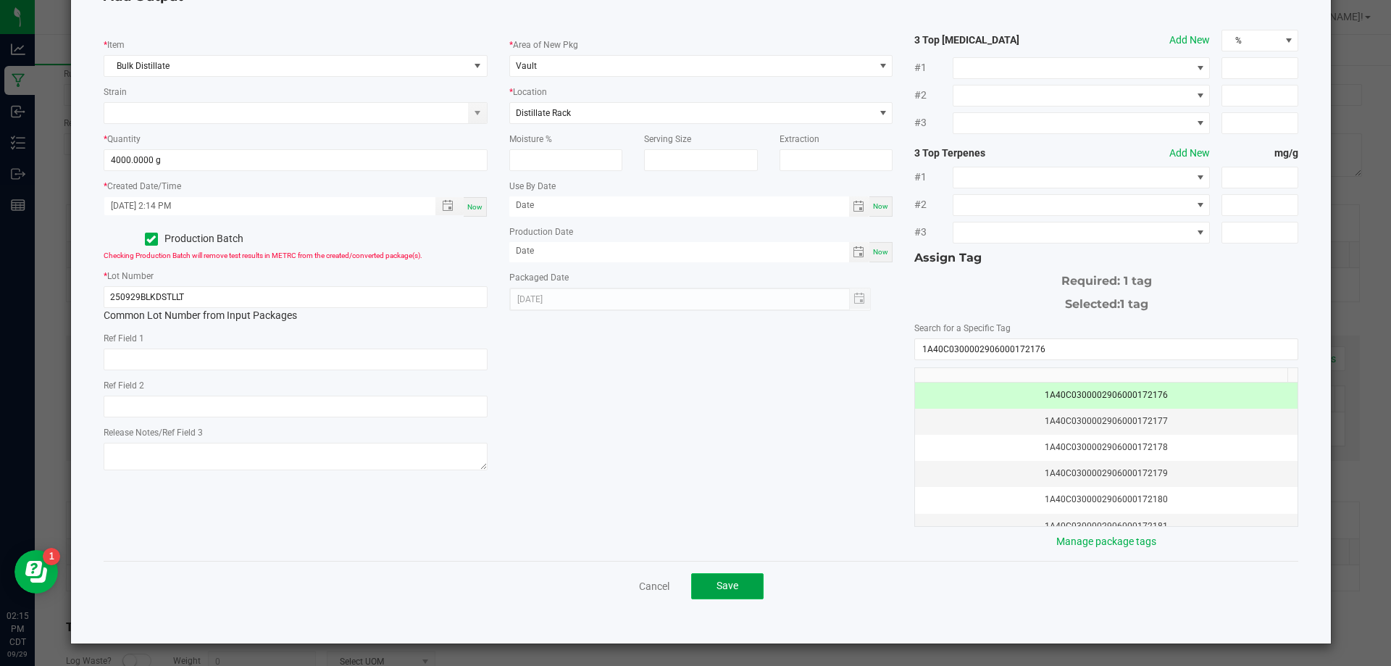
click at [726, 586] on span "Save" at bounding box center [728, 586] width 22 height 12
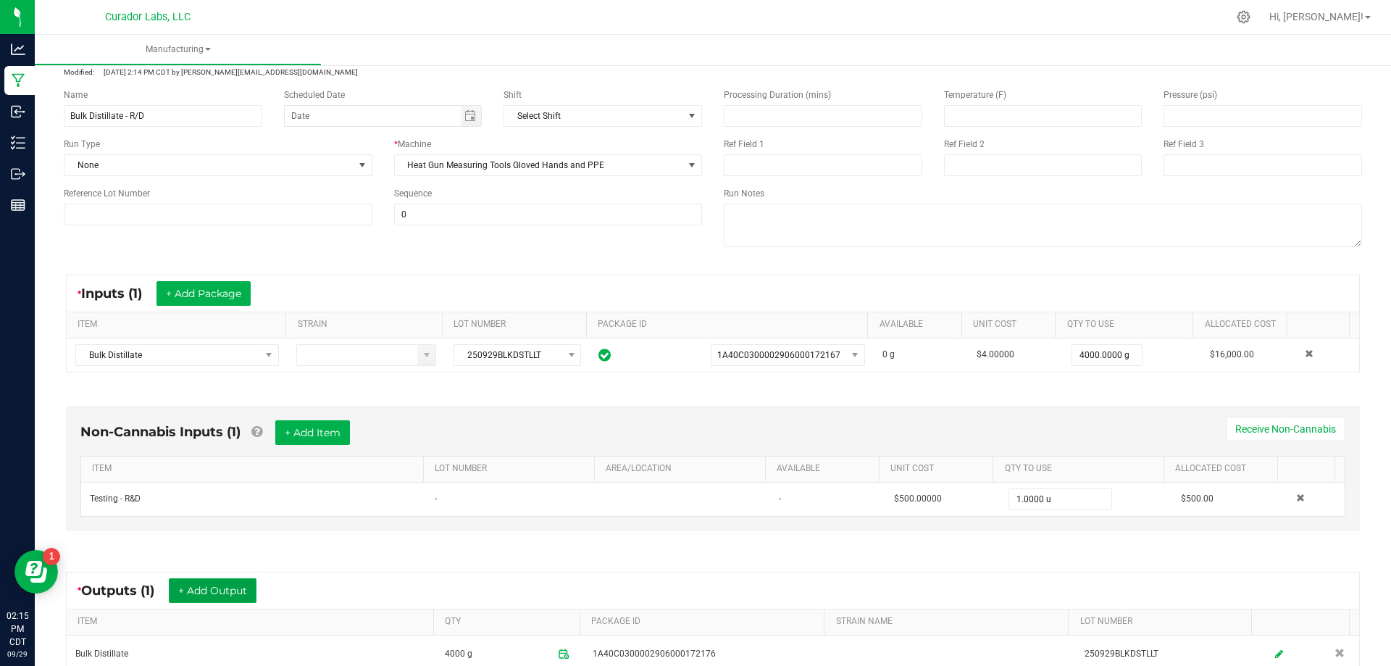
scroll to position [0, 0]
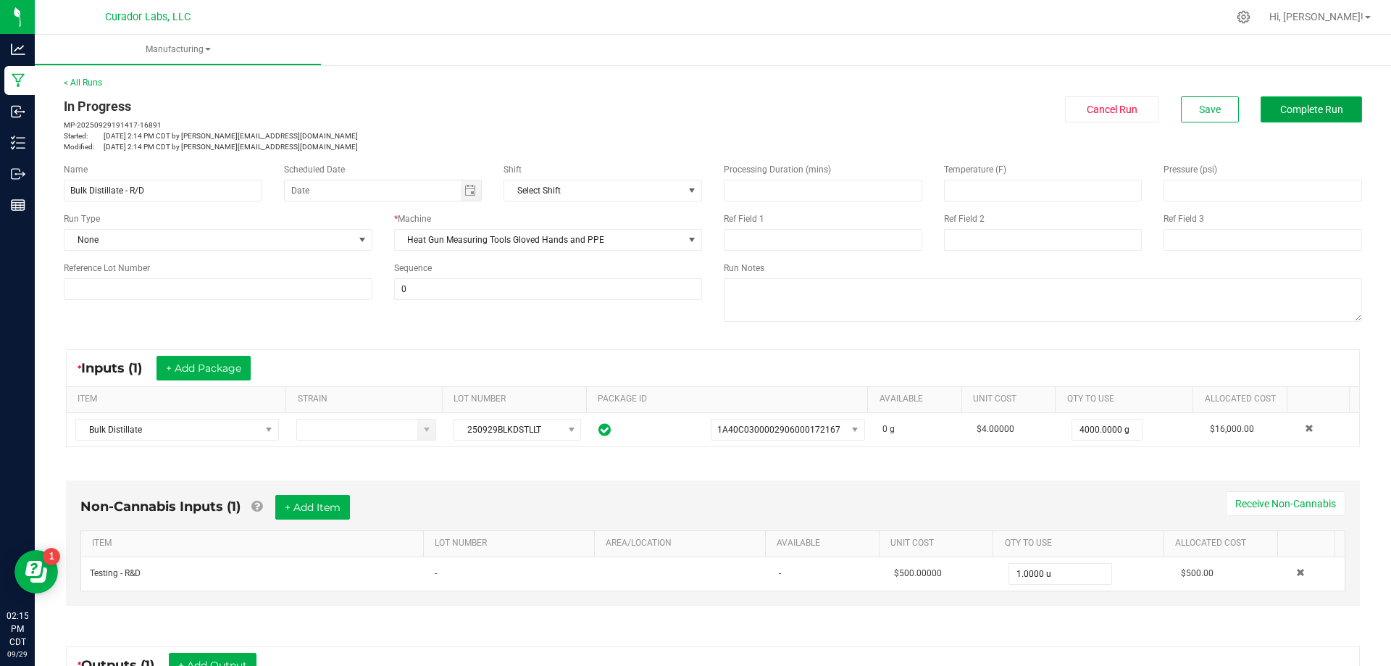
click at [1306, 113] on span "Complete Run" at bounding box center [1311, 110] width 63 height 12
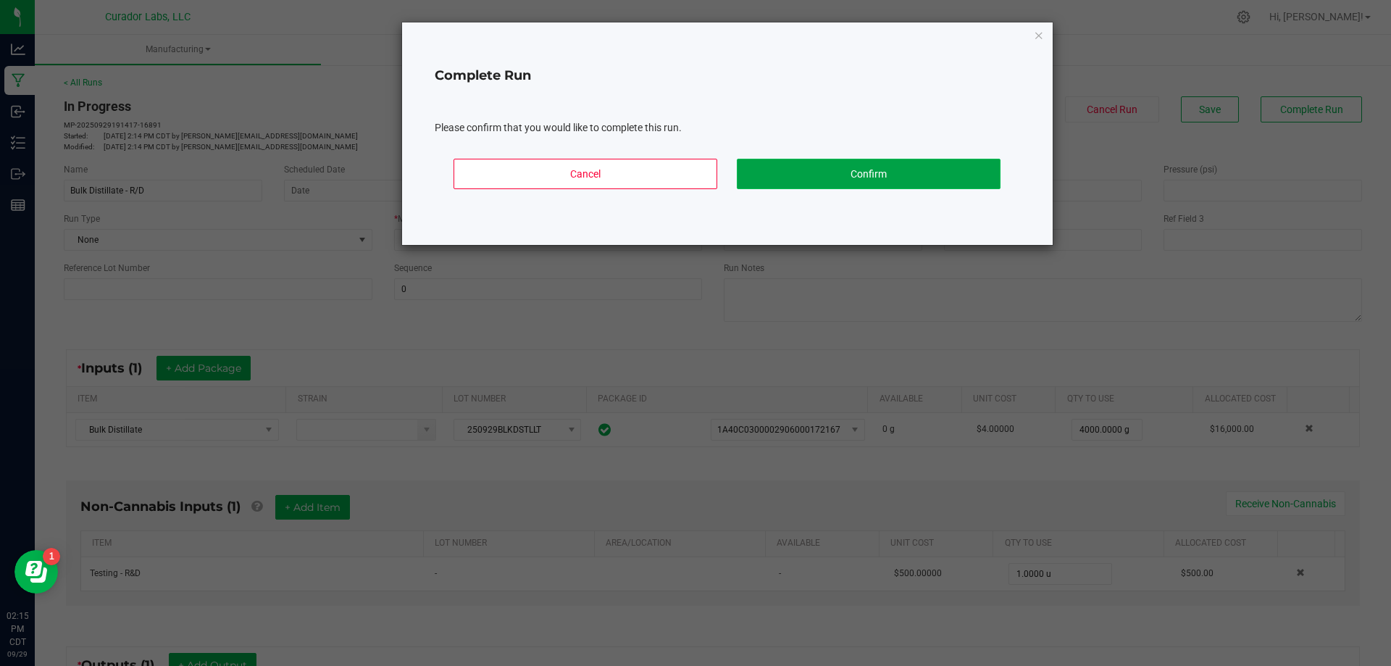
click at [864, 173] on button "Confirm" at bounding box center [869, 174] width 264 height 30
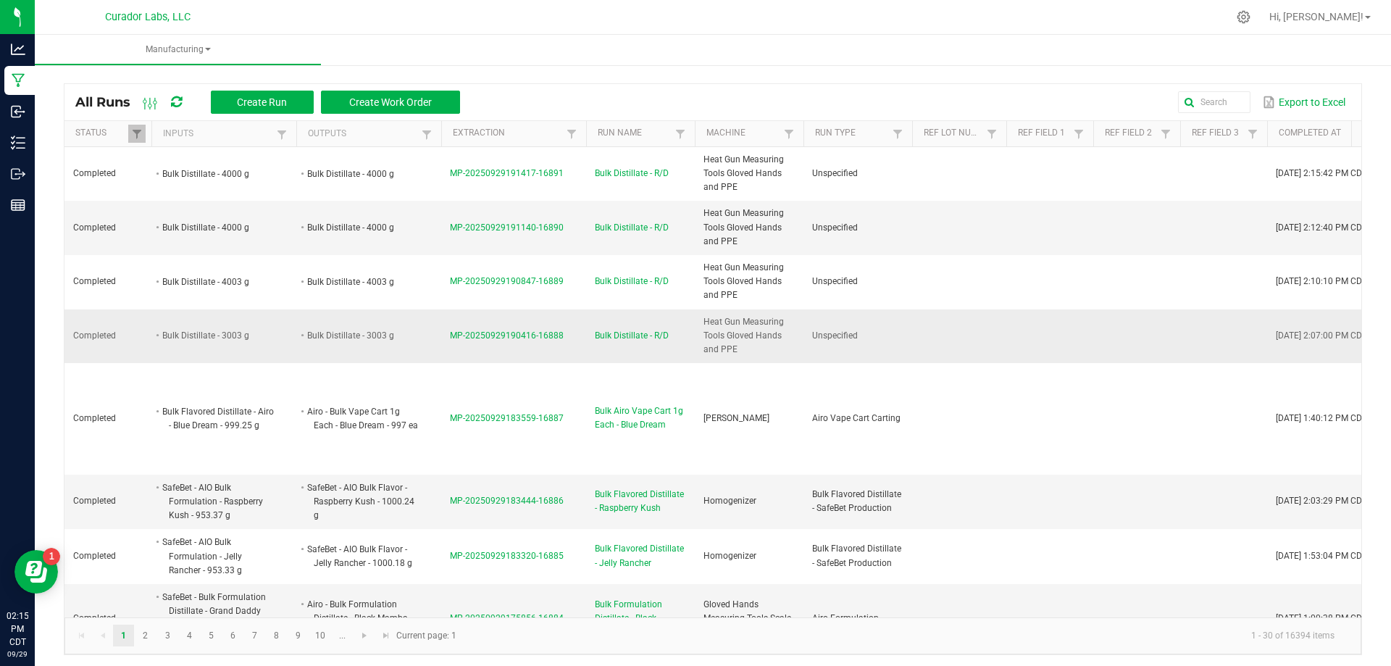
click at [494, 332] on span "MP-20250929190416-16888" at bounding box center [507, 335] width 114 height 10
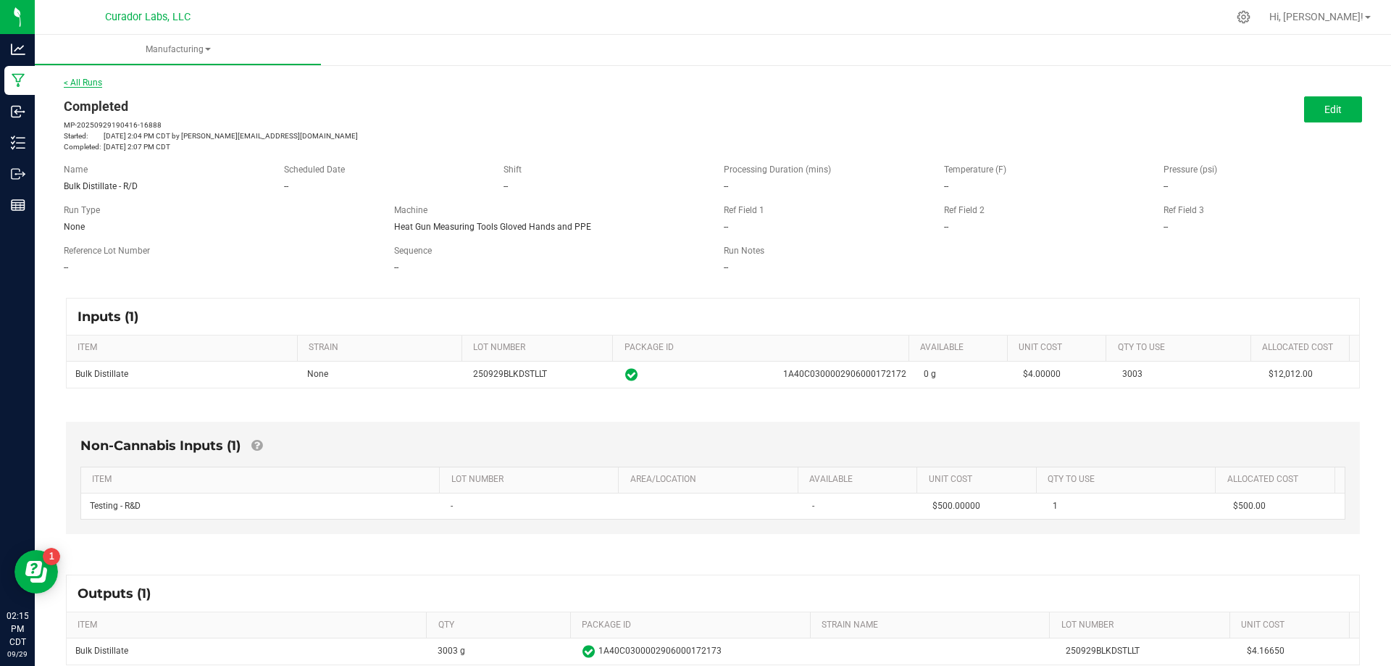
click at [91, 81] on link "< All Runs" at bounding box center [83, 83] width 38 height 10
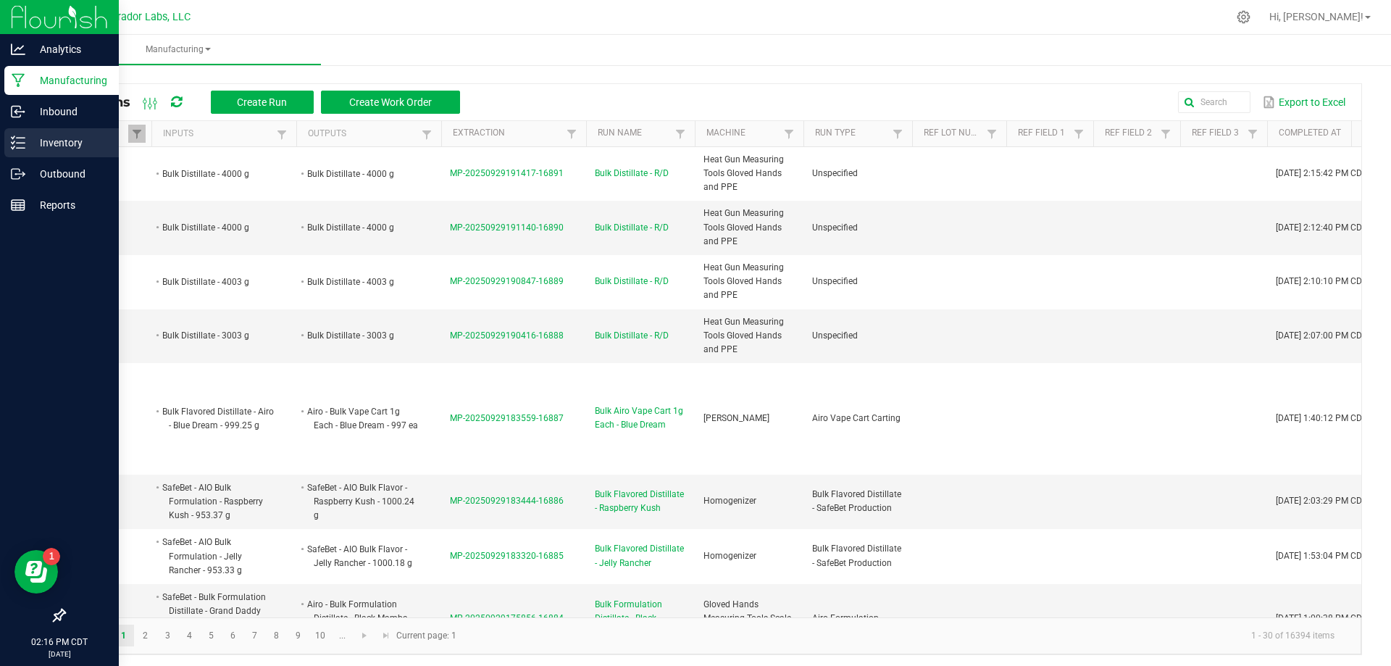
click at [59, 144] on p "Inventory" at bounding box center [68, 142] width 87 height 17
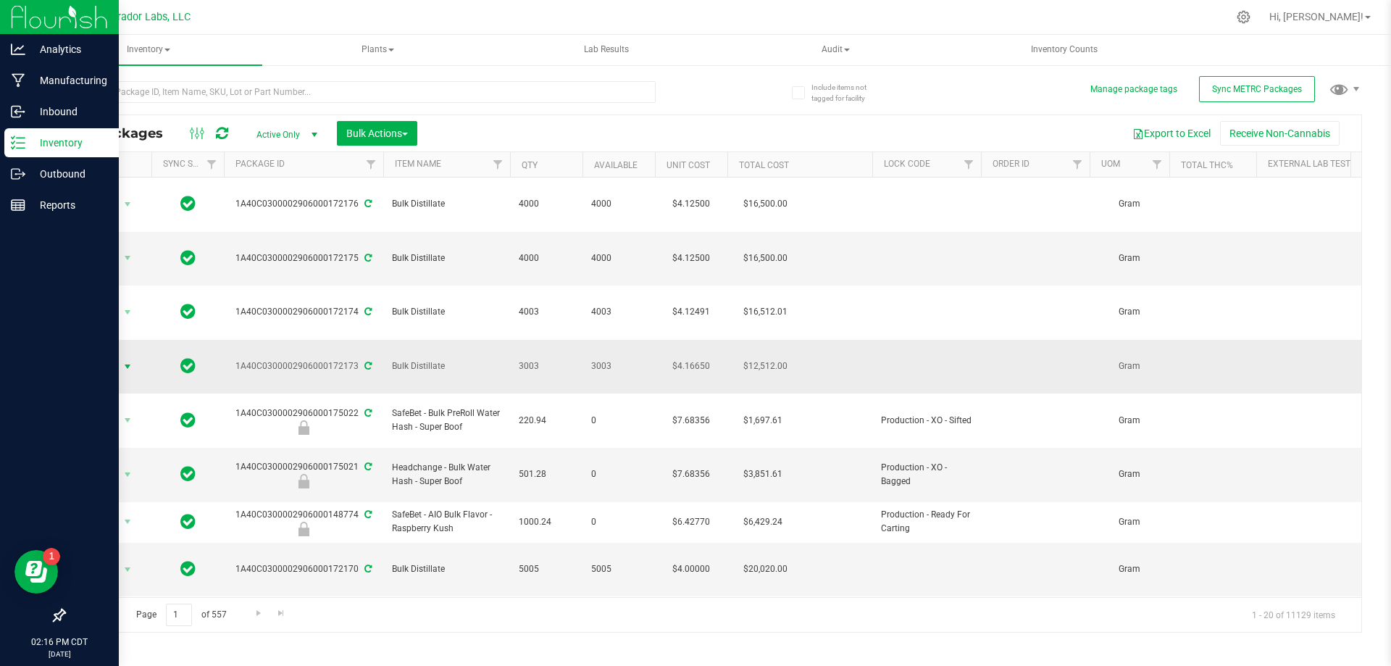
click at [127, 361] on span "select" at bounding box center [128, 367] width 12 height 12
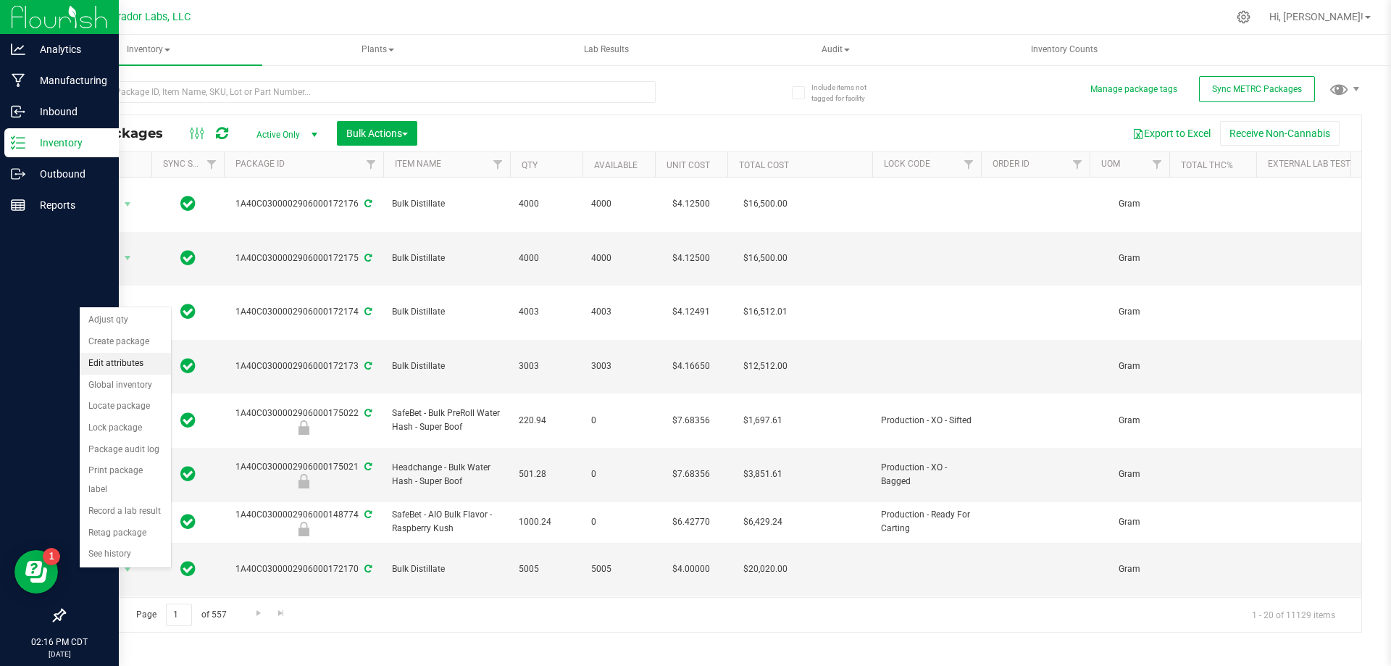
click at [110, 361] on li "Edit attributes" at bounding box center [125, 364] width 91 height 22
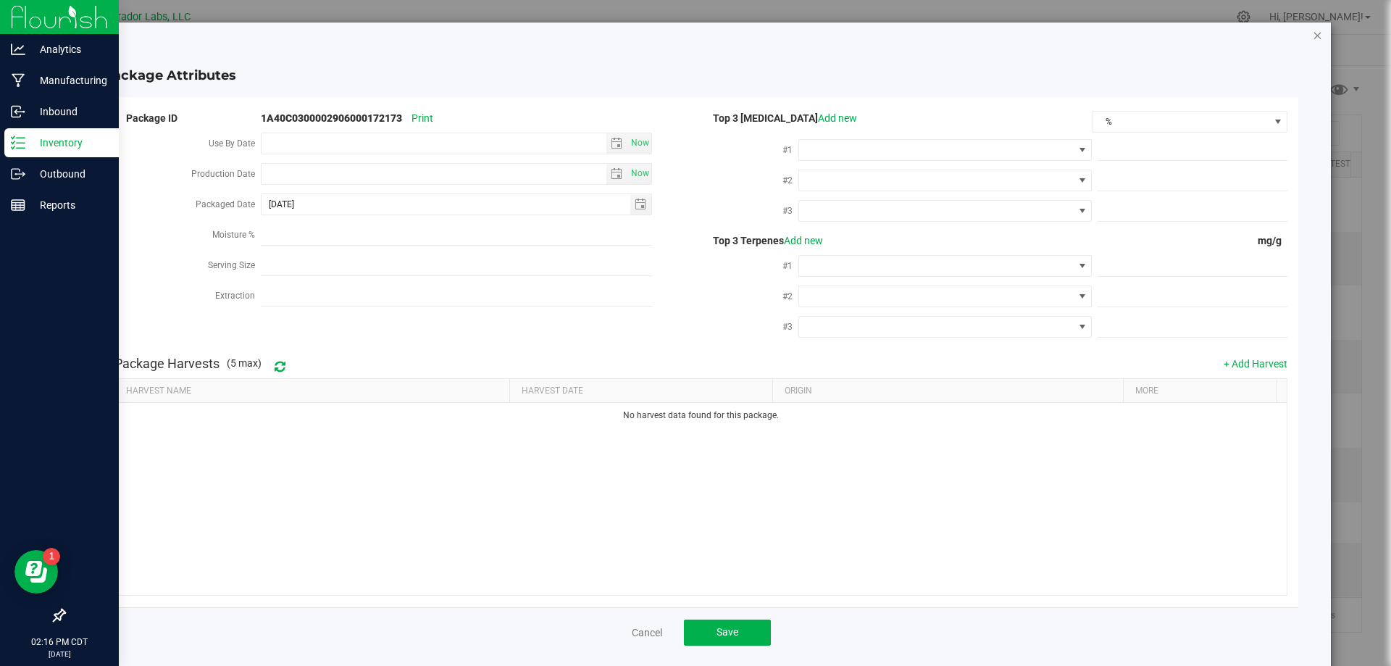
click at [1313, 38] on icon "Close modal" at bounding box center [1318, 34] width 10 height 17
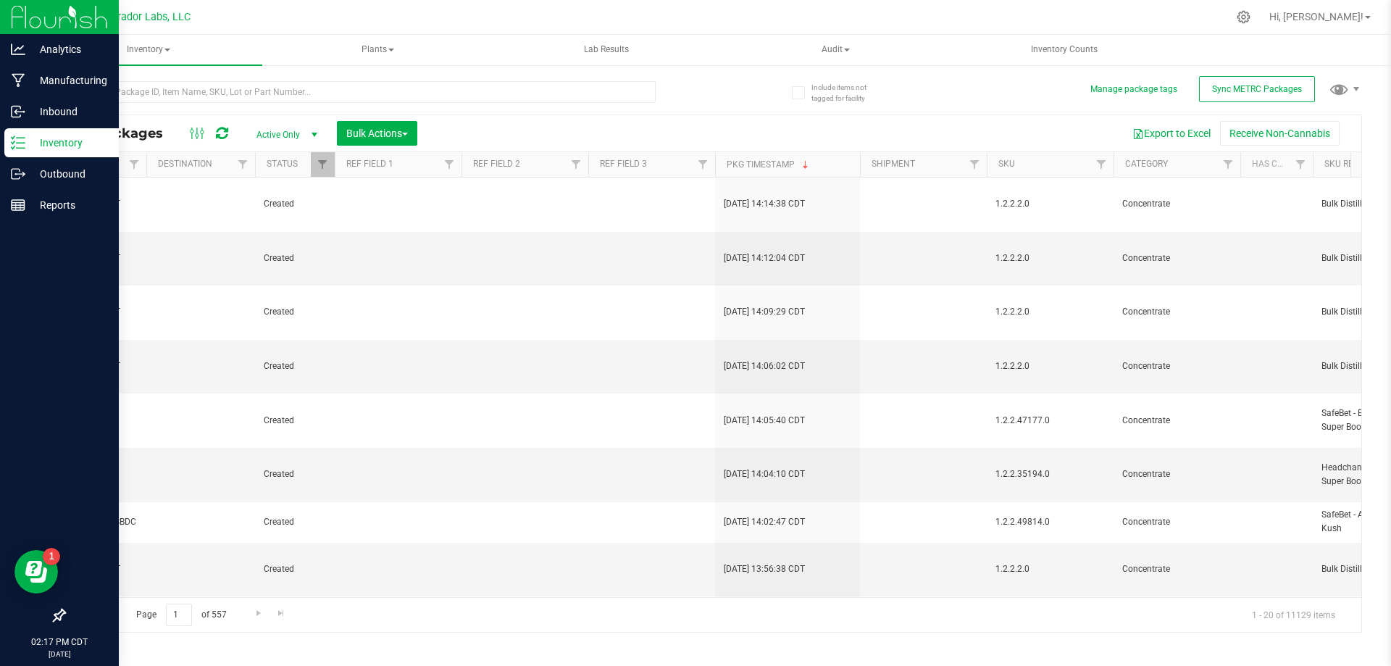
scroll to position [0, 2145]
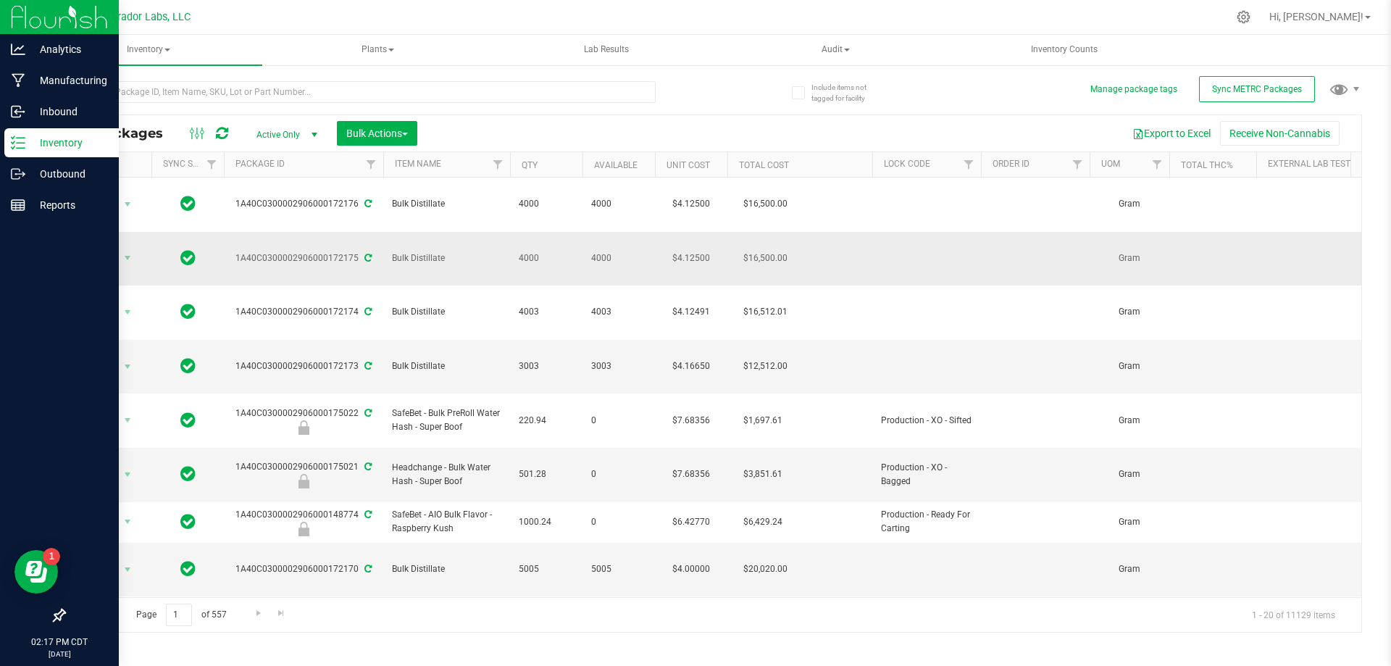
click at [320, 244] on td "1A40C0300002906000172175" at bounding box center [303, 259] width 159 height 54
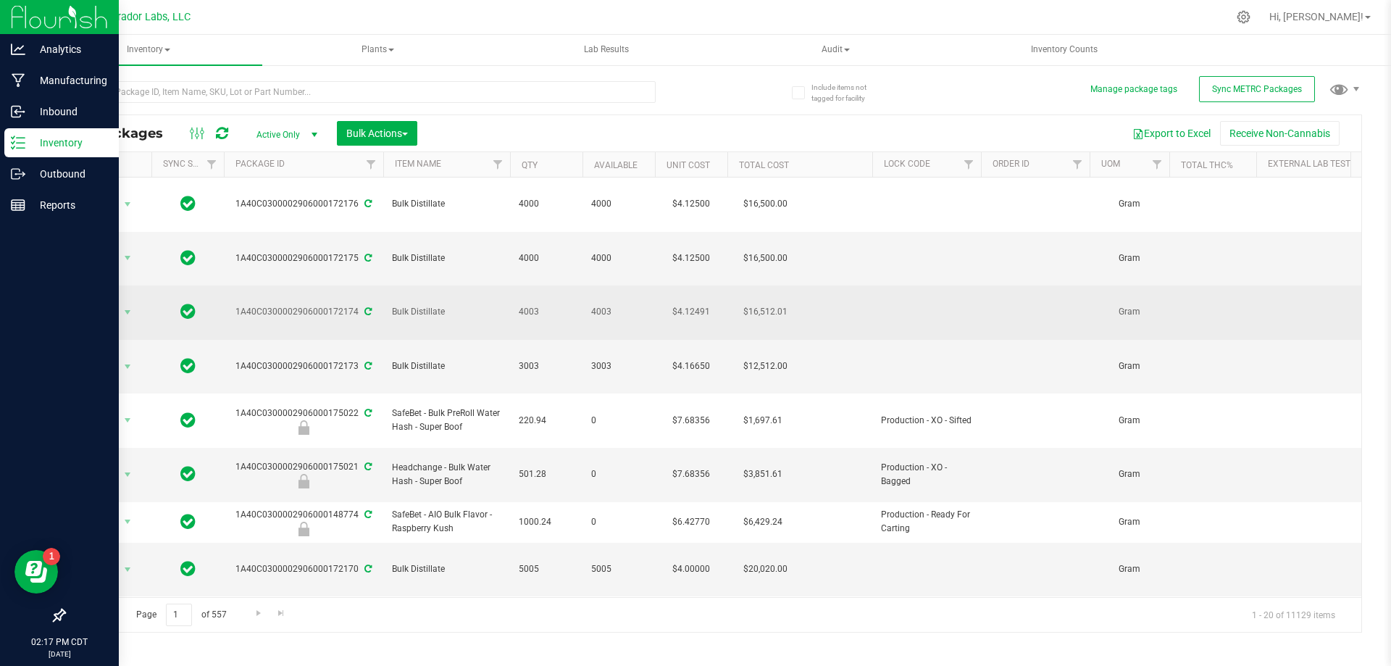
click at [316, 305] on div "1A40C0300002906000172174" at bounding box center [304, 312] width 164 height 14
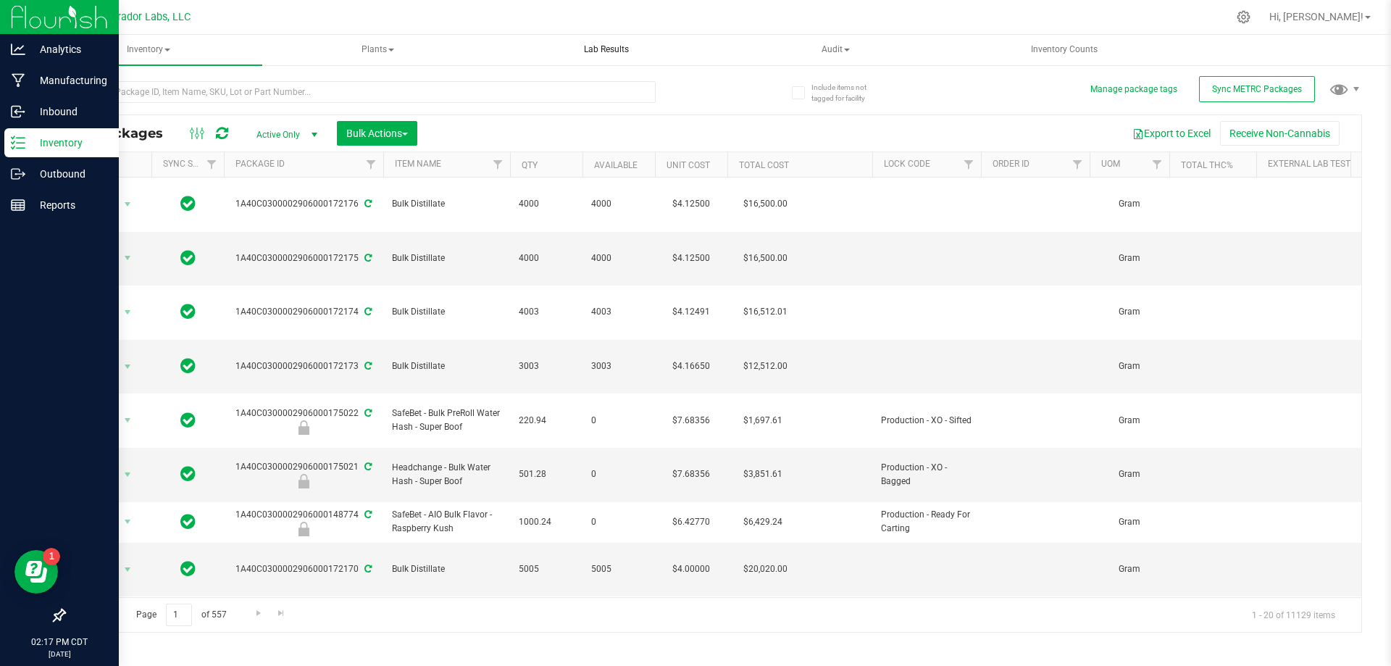
click at [622, 47] on span "Lab Results" at bounding box center [606, 49] width 84 height 12
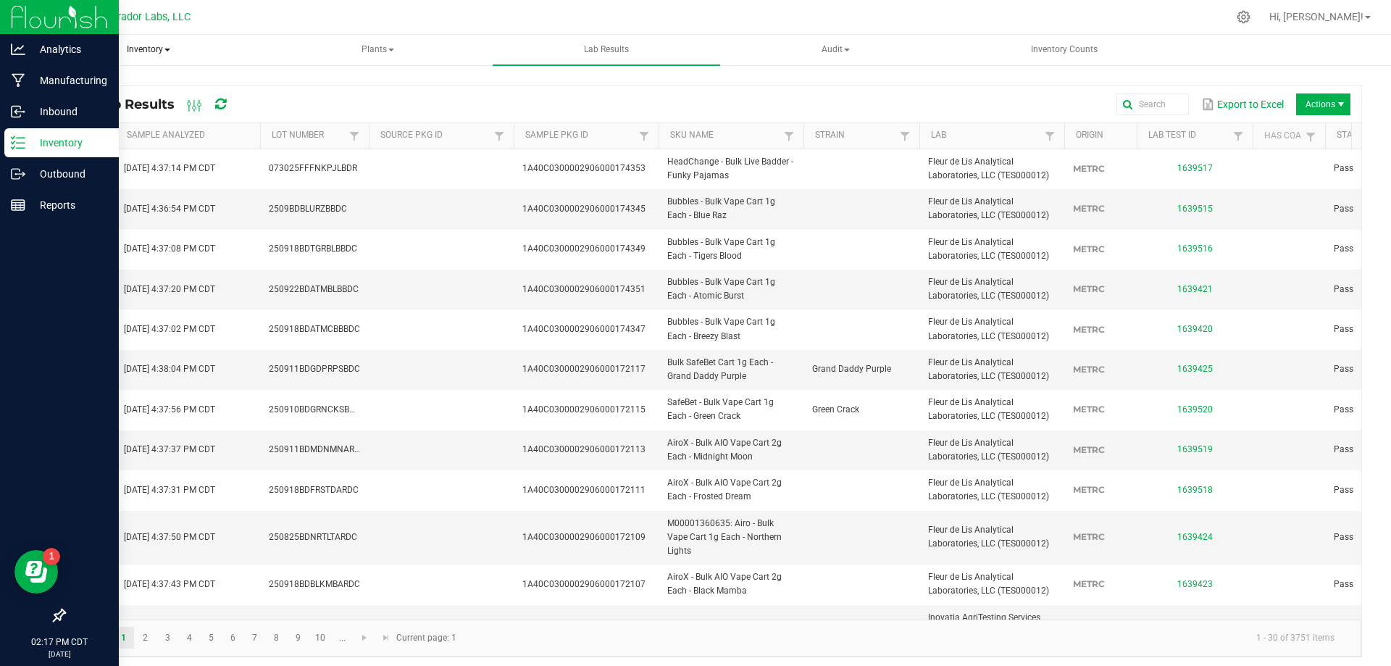
click at [142, 54] on span "Inventory" at bounding box center [149, 50] width 226 height 29
click at [50, 144] on p "Inventory" at bounding box center [68, 142] width 87 height 17
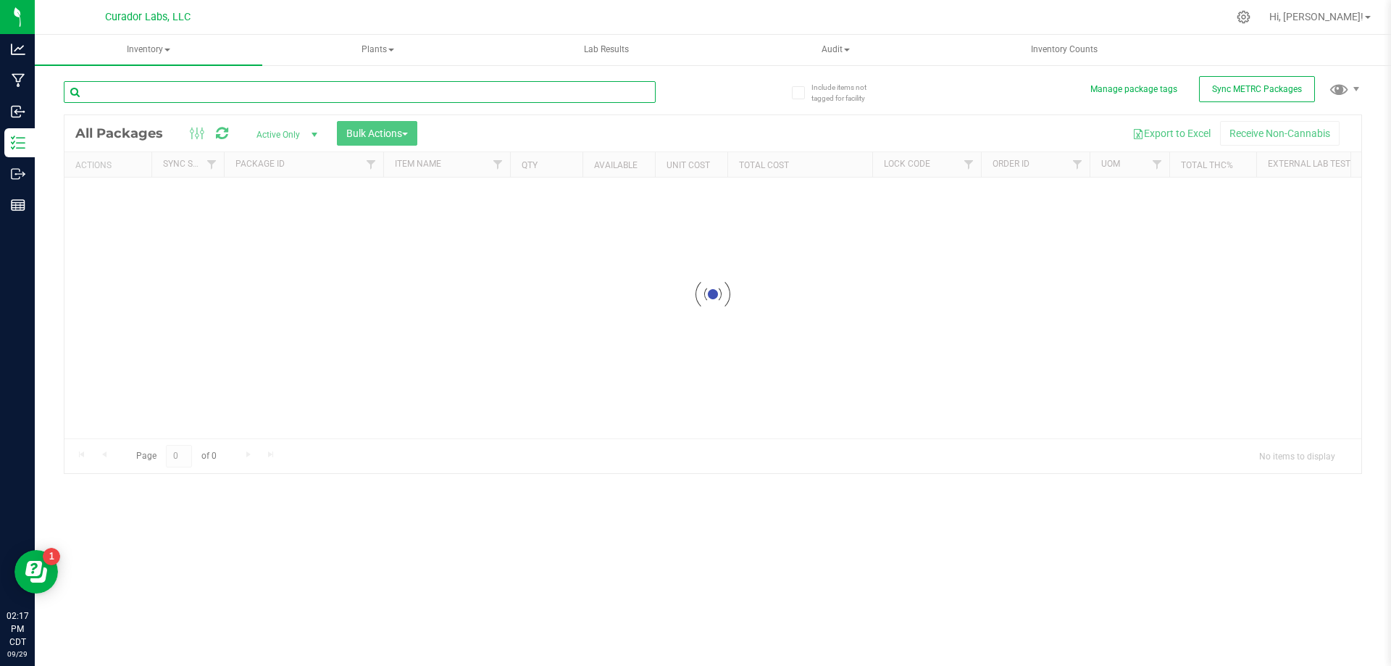
click at [311, 88] on input "text" at bounding box center [360, 92] width 592 height 22
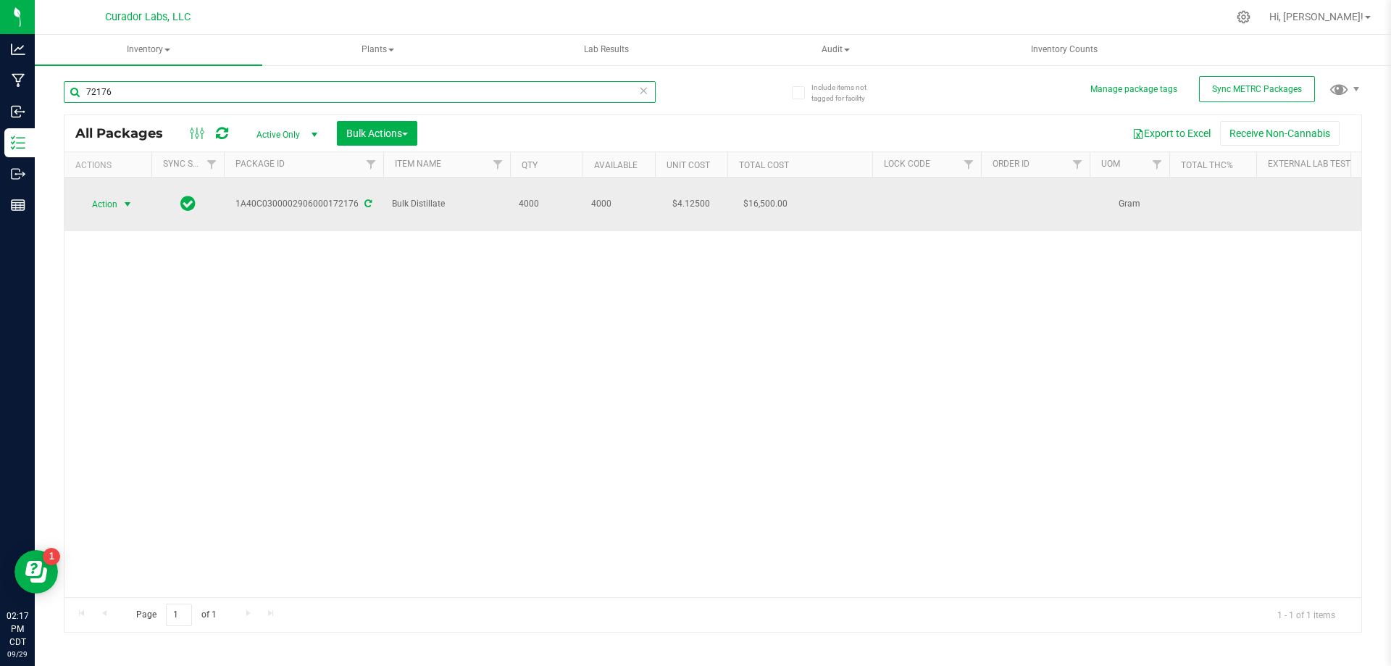
type input "72176"
click at [111, 197] on span "Action" at bounding box center [98, 204] width 39 height 20
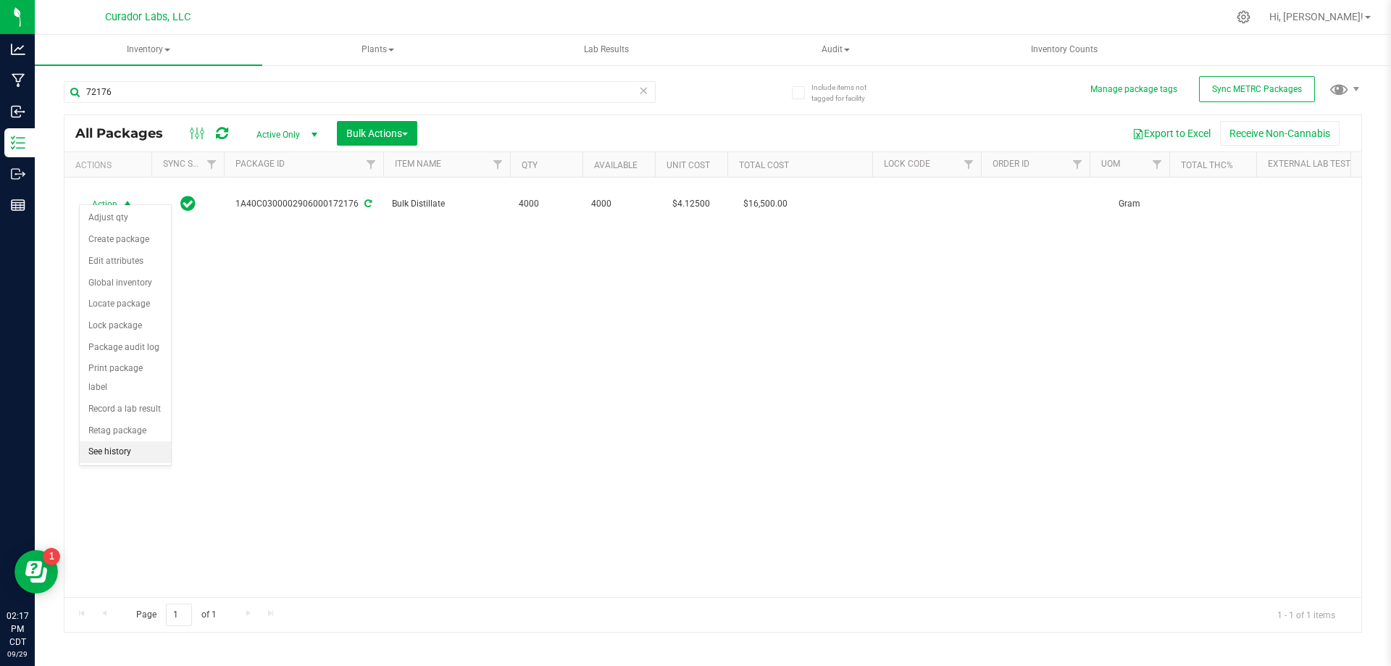
click at [125, 441] on li "See history" at bounding box center [125, 452] width 91 height 22
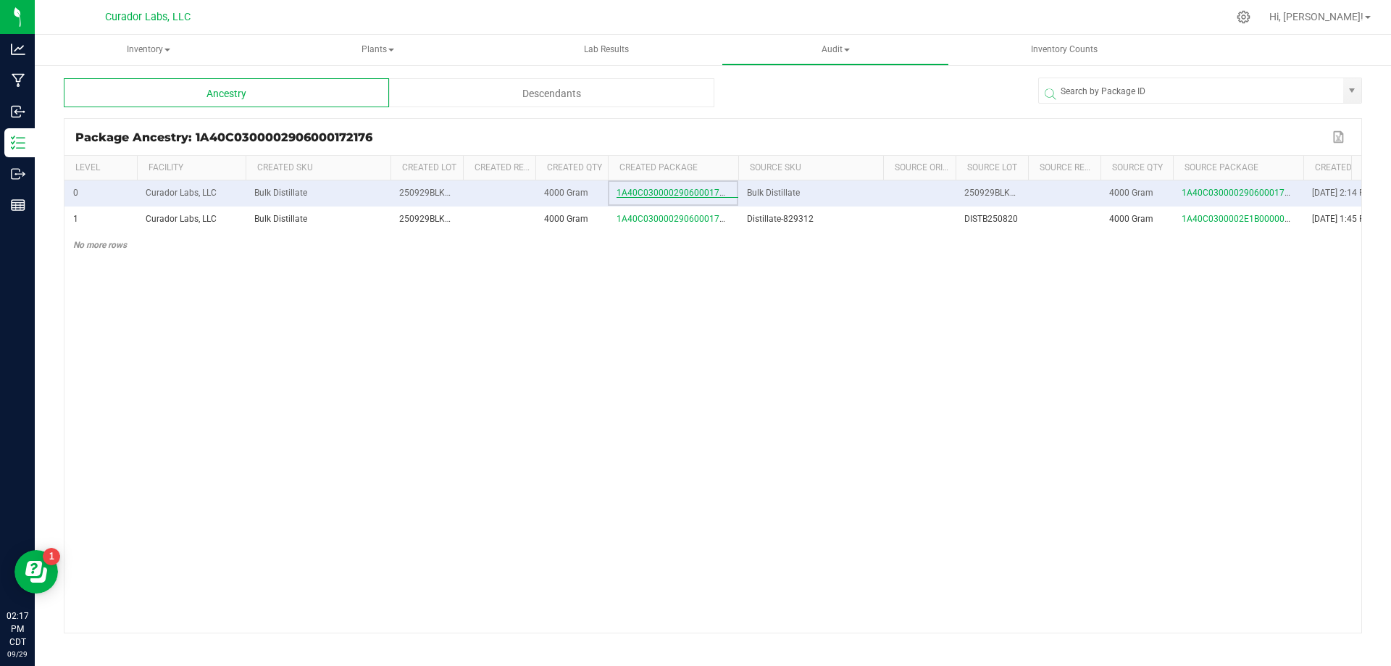
click at [710, 198] on span "1A40C0300002906000172176" at bounding box center [678, 193] width 123 height 10
click at [673, 195] on span "1A40C0300002906000172176" at bounding box center [678, 193] width 123 height 10
click at [672, 198] on span "1A40C0300002906000172176" at bounding box center [678, 193] width 123 height 10
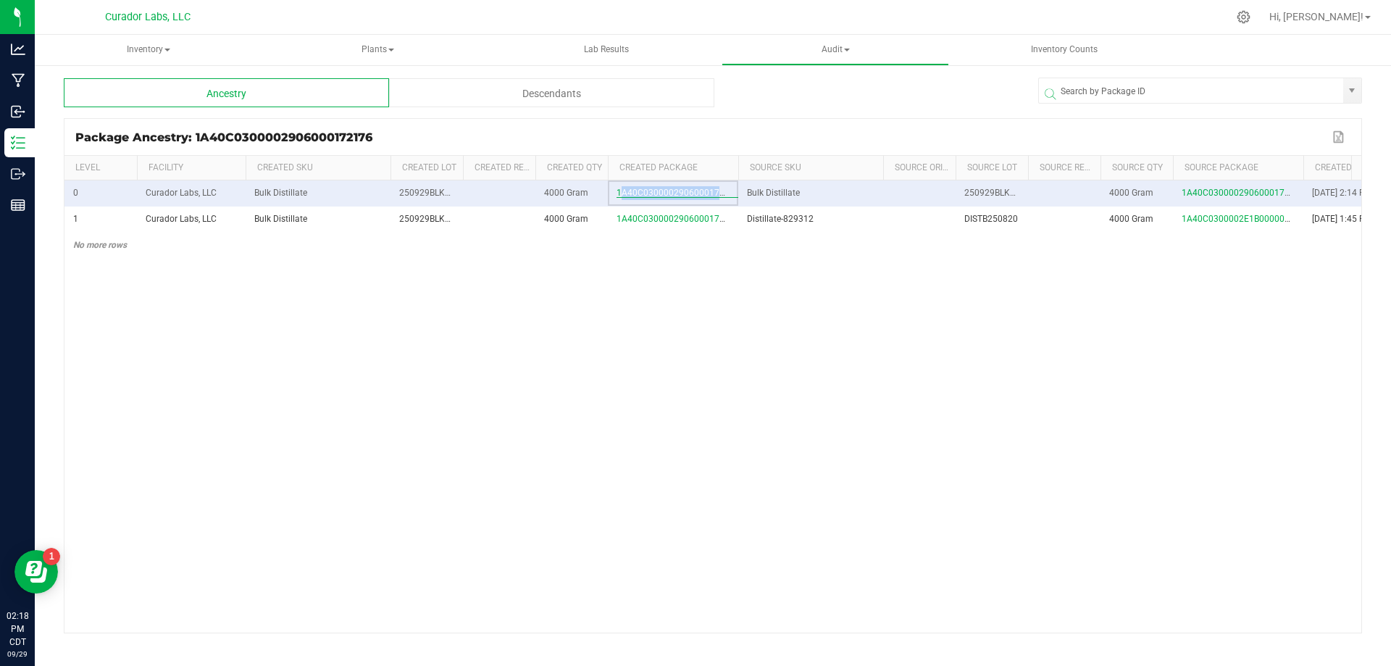
click at [672, 198] on span "1A40C0300002906000172176" at bounding box center [678, 193] width 123 height 10
click at [729, 197] on span "1A40C0300002906000172176" at bounding box center [678, 193] width 123 height 10
click at [677, 233] on td "1A40C0300002906000172167" at bounding box center [673, 219] width 130 height 26
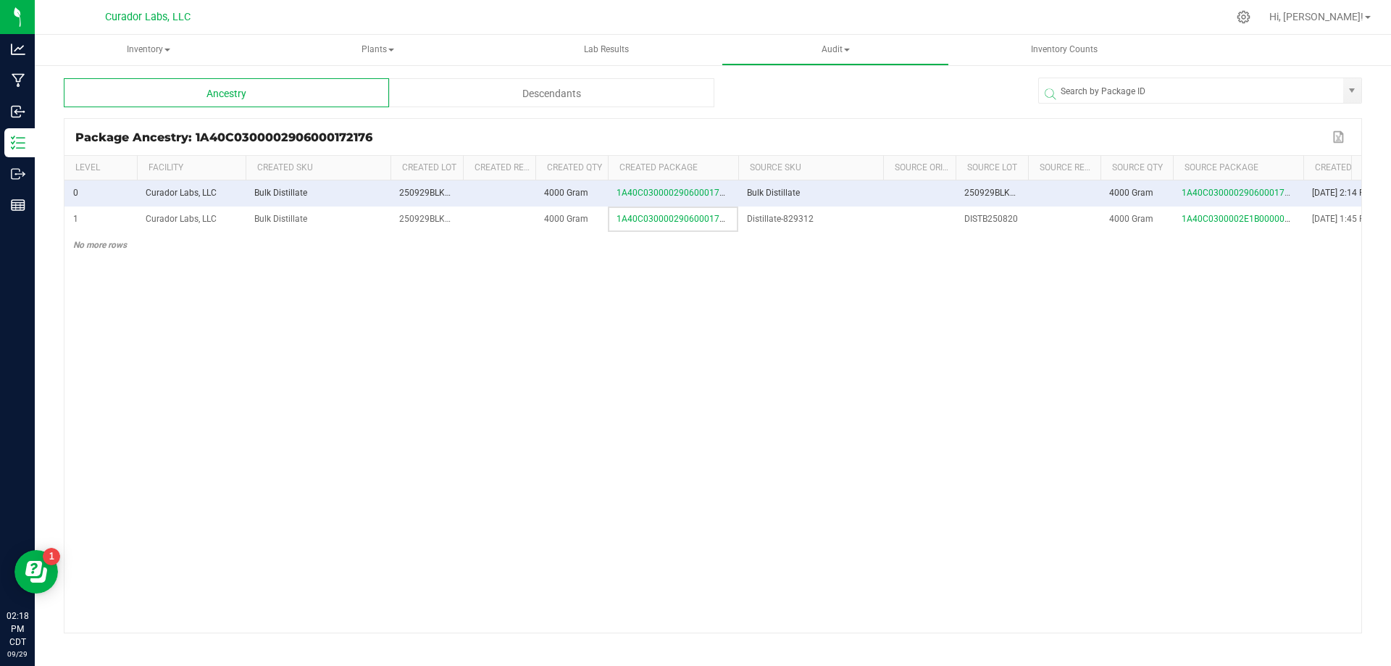
drag, startPoint x: 677, startPoint y: 232, endPoint x: 669, endPoint y: 246, distance: 16.3
click at [675, 233] on td "1A40C0300002906000172167" at bounding box center [673, 219] width 130 height 26
click at [669, 233] on td "1A40C0300002906000172167" at bounding box center [673, 219] width 130 height 26
click at [670, 224] on span "1A40C0300002906000172167" at bounding box center [678, 219] width 123 height 10
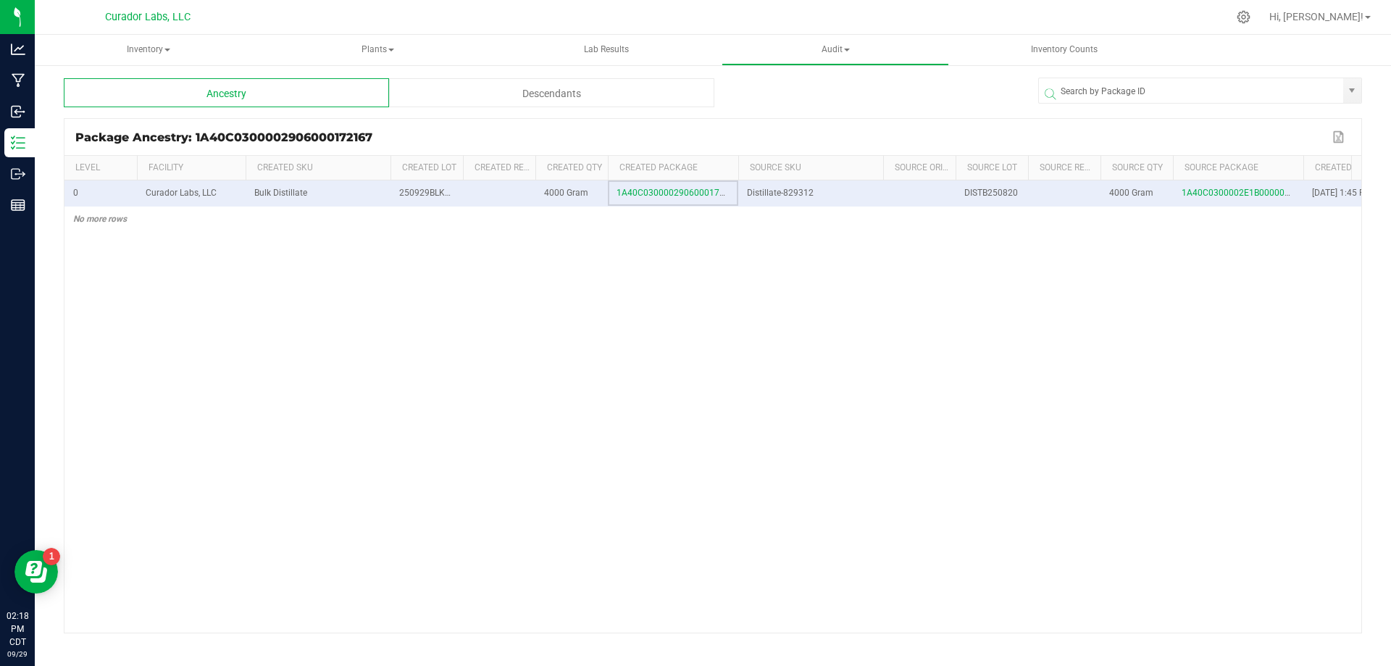
click at [662, 193] on td "1A40C0300002906000172167" at bounding box center [673, 193] width 130 height 26
click at [663, 198] on span "1A40C0300002906000172167" at bounding box center [678, 193] width 123 height 10
click at [517, 97] on div "Descendants" at bounding box center [551, 92] width 325 height 29
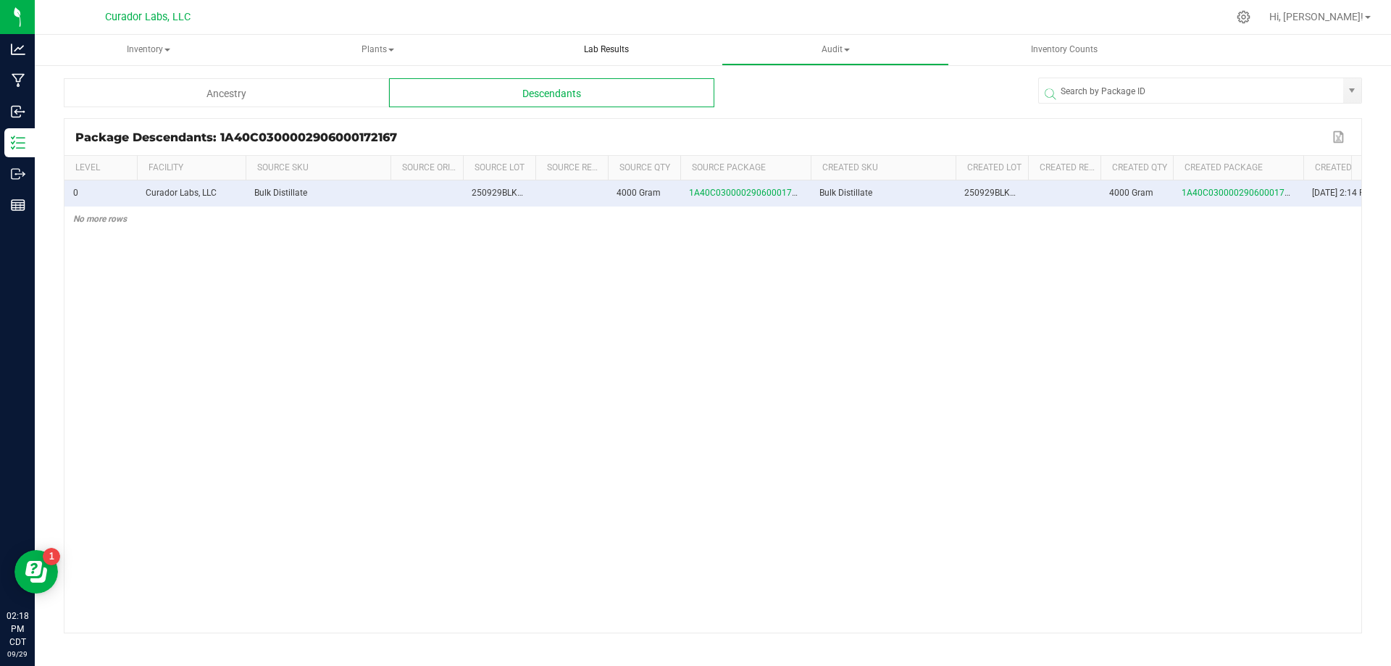
click at [615, 42] on uib-tab-heading "Lab Results" at bounding box center [606, 50] width 226 height 29
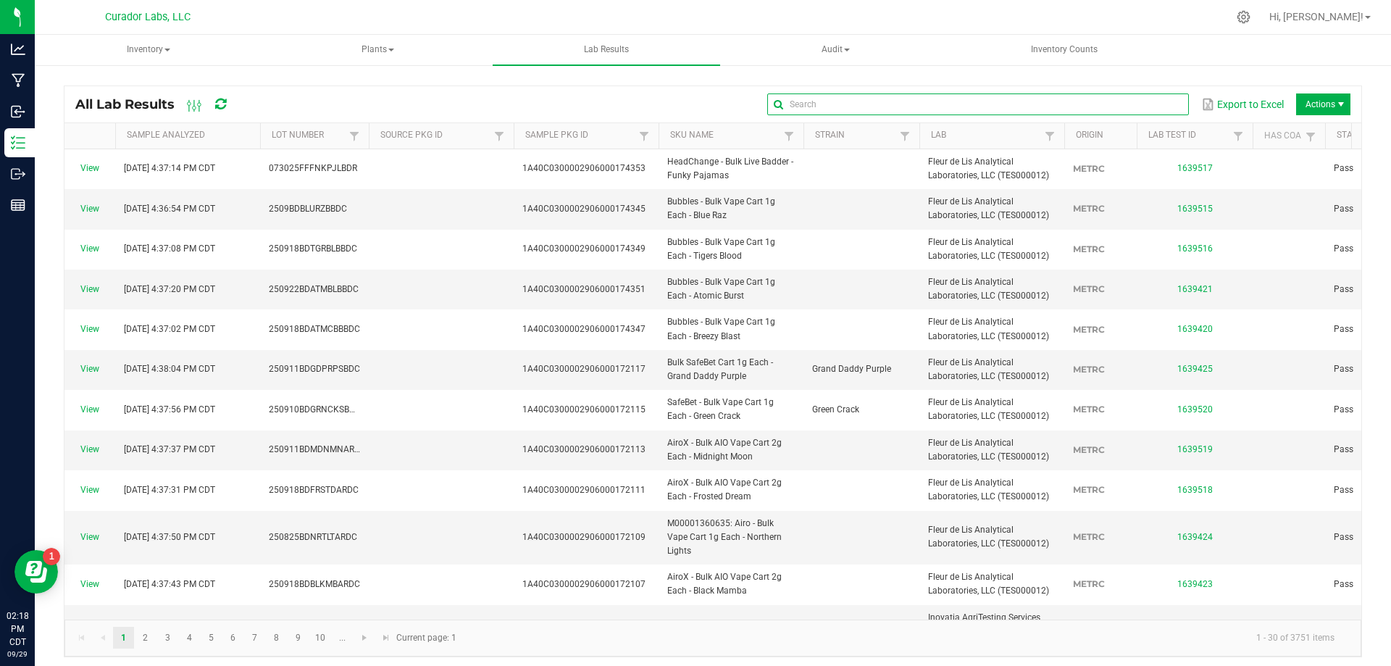
click at [1133, 104] on input "text" at bounding box center [977, 104] width 421 height 22
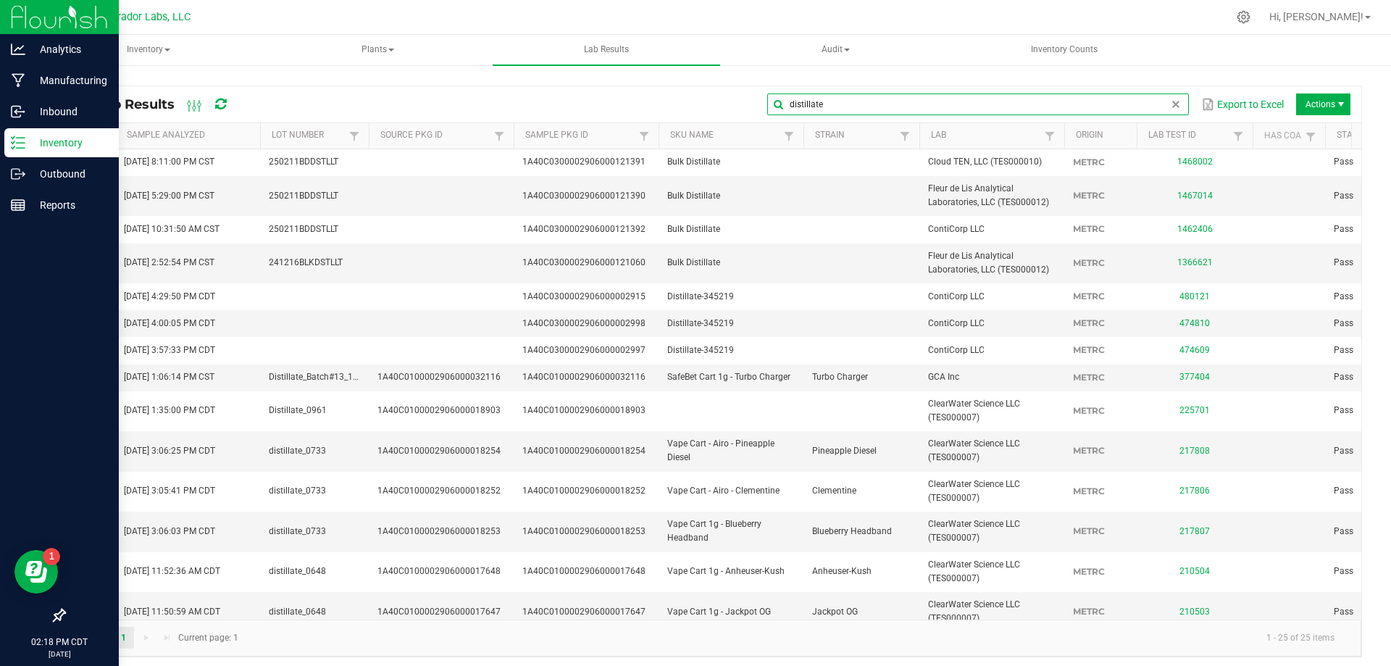
type input "distillate"
click at [62, 142] on p "Inventory" at bounding box center [68, 142] width 87 height 17
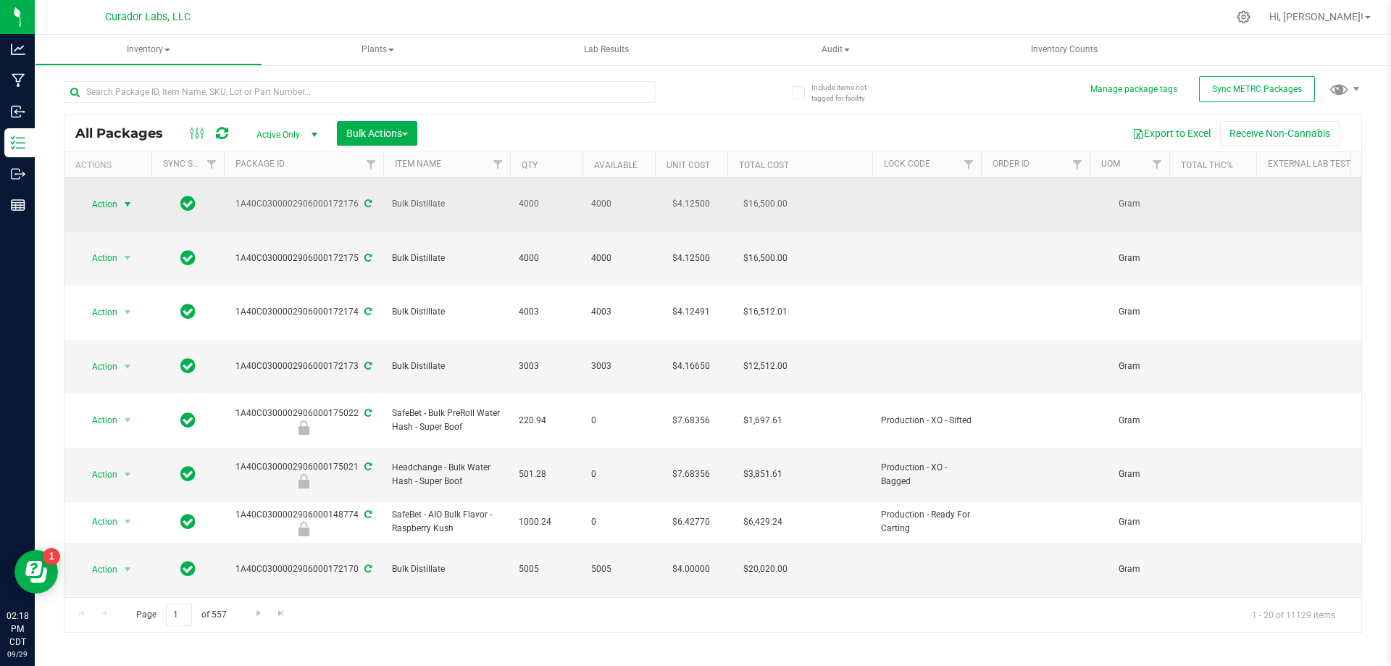
click at [104, 196] on span "Action" at bounding box center [98, 204] width 39 height 20
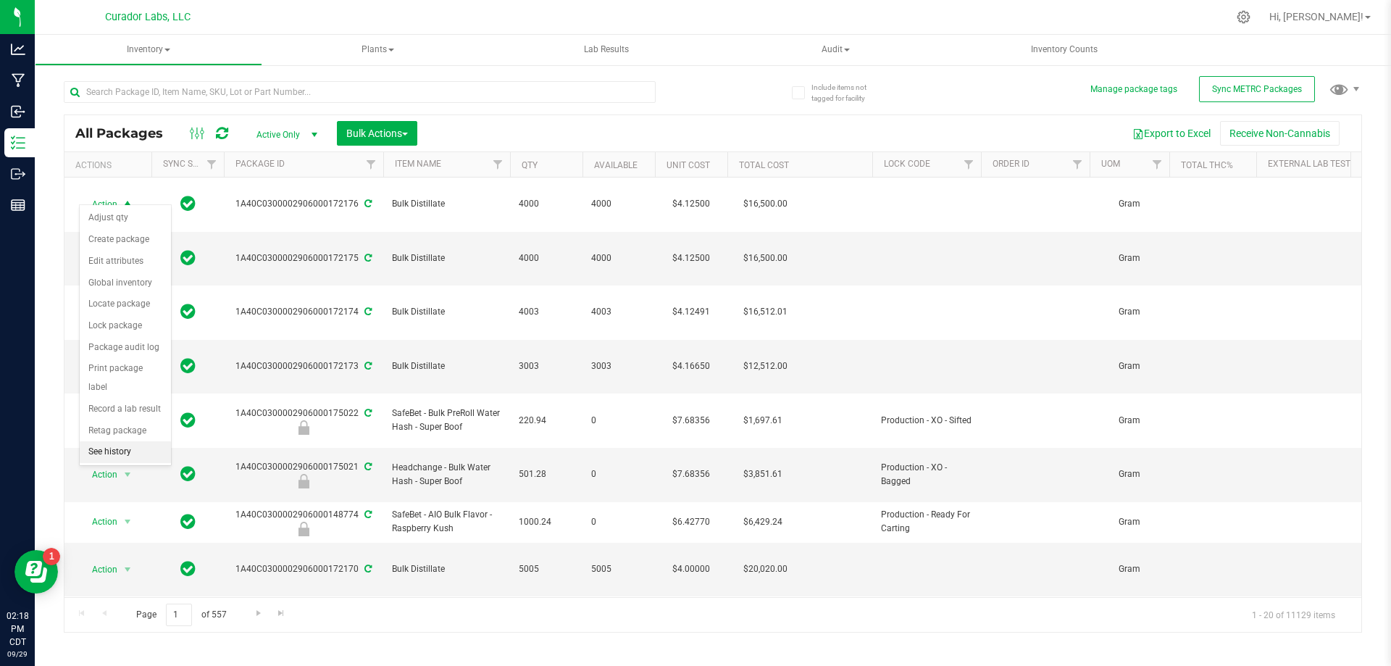
click at [137, 441] on li "See history" at bounding box center [125, 452] width 91 height 22
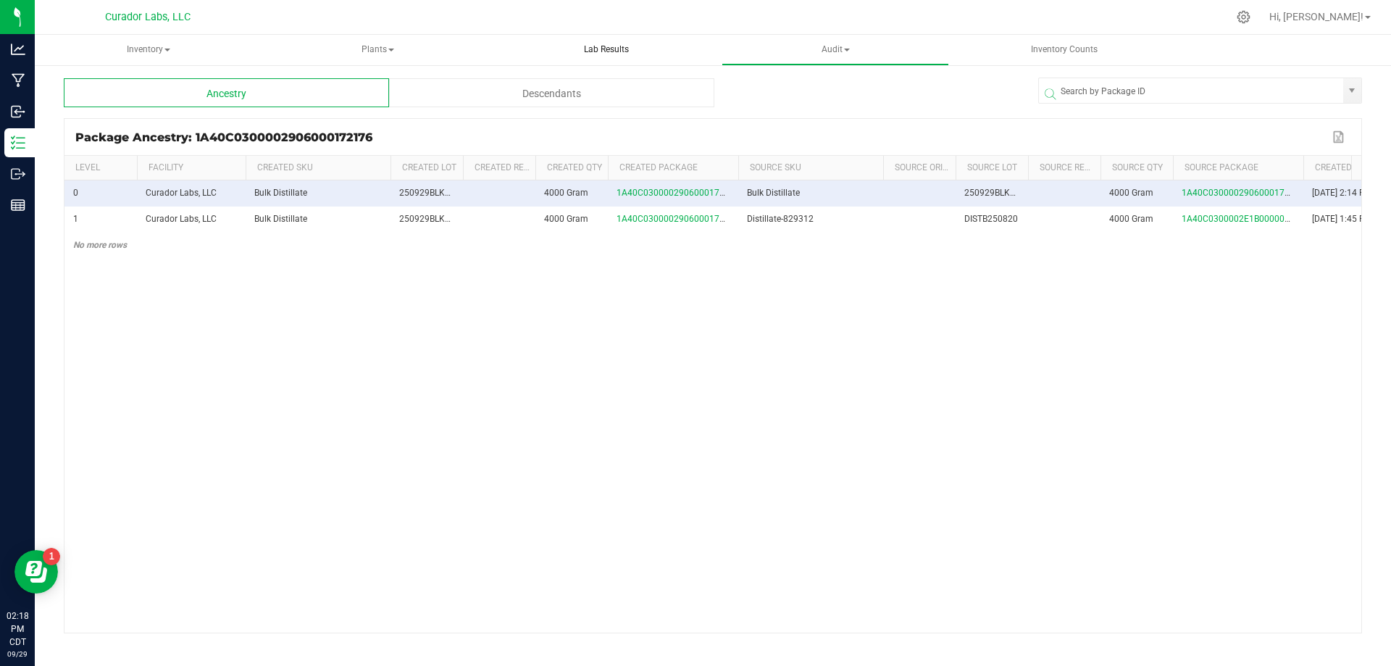
click at [586, 51] on span "Lab Results" at bounding box center [606, 49] width 84 height 12
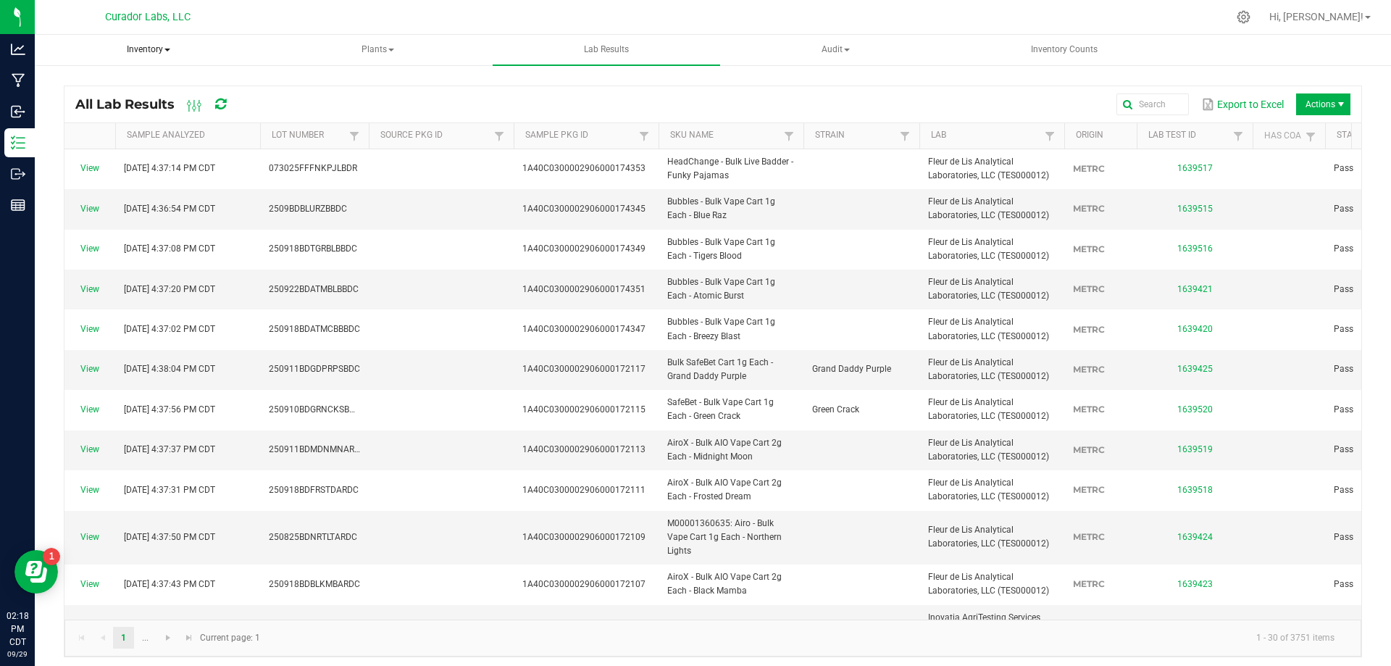
click at [142, 49] on span "Inventory" at bounding box center [149, 50] width 226 height 29
click at [107, 80] on span "All packages" at bounding box center [103, 86] width 99 height 12
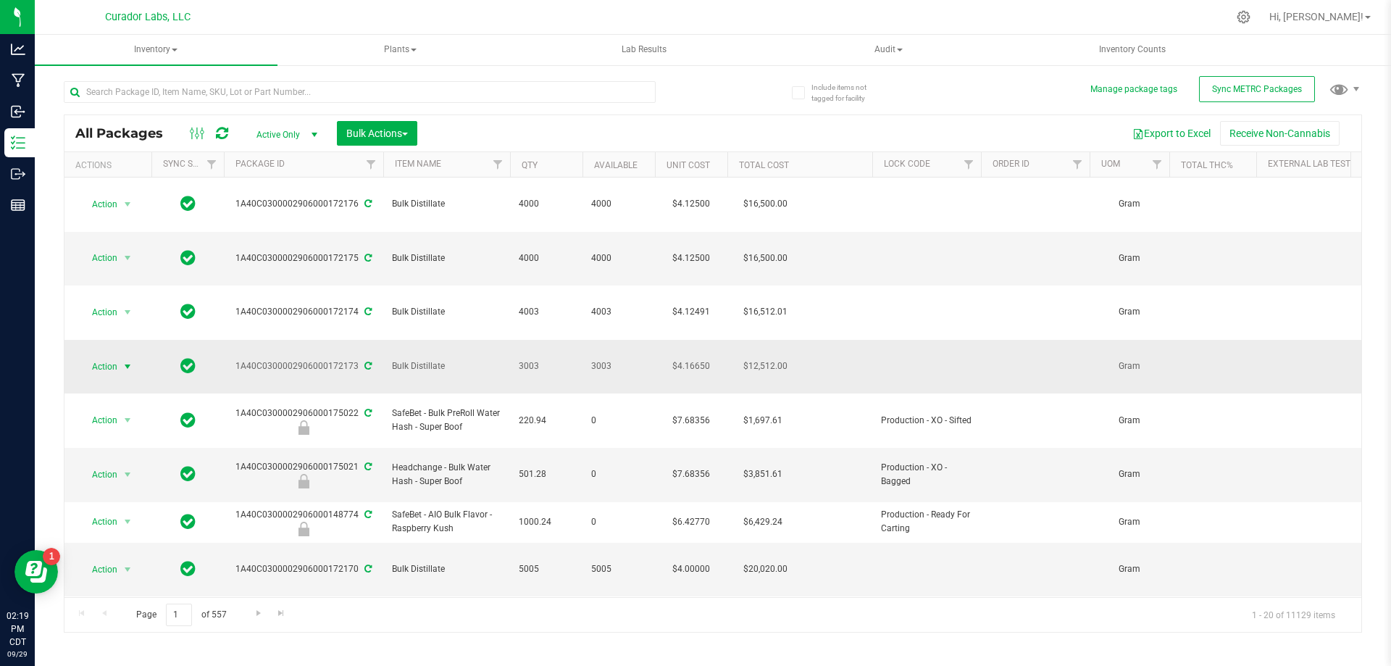
click at [125, 361] on span "select" at bounding box center [128, 367] width 12 height 12
click at [112, 248] on span "Action" at bounding box center [98, 258] width 39 height 20
click at [59, 262] on div "Include items not tagged for facility Manage package tags Sync METRC Packages A…" at bounding box center [713, 285] width 1356 height 442
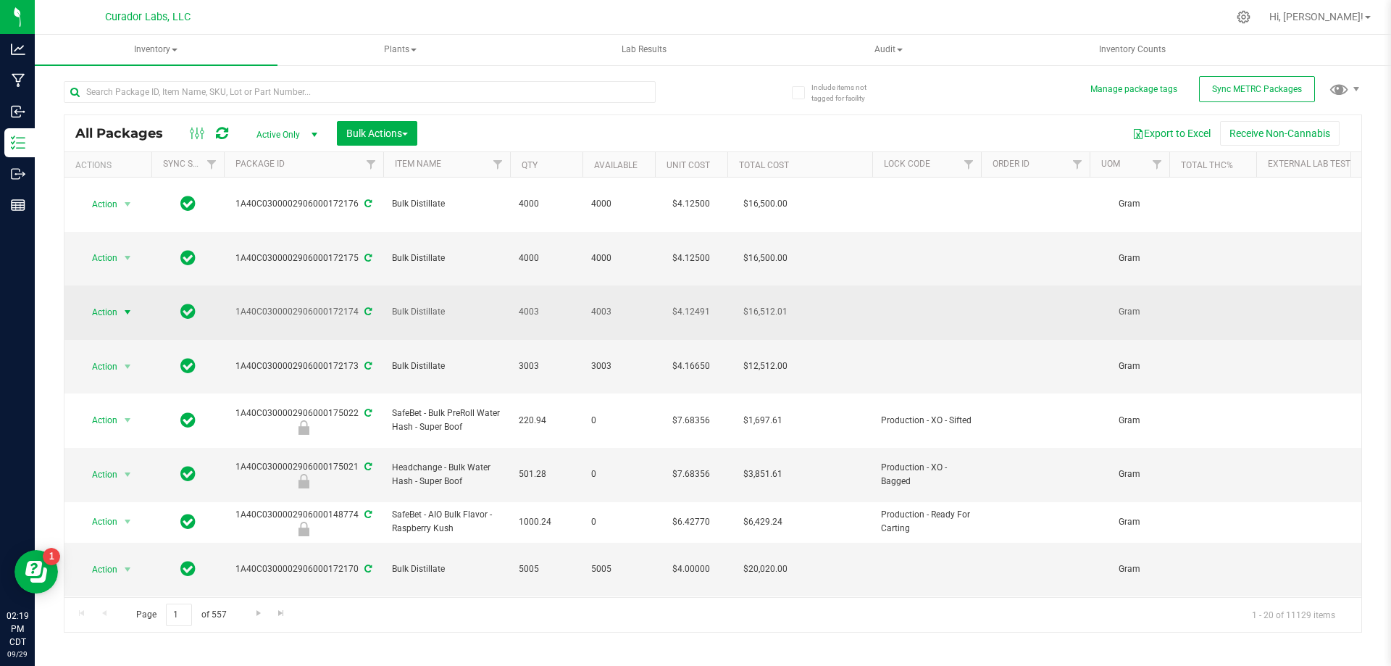
click at [97, 302] on span "Action" at bounding box center [98, 312] width 39 height 20
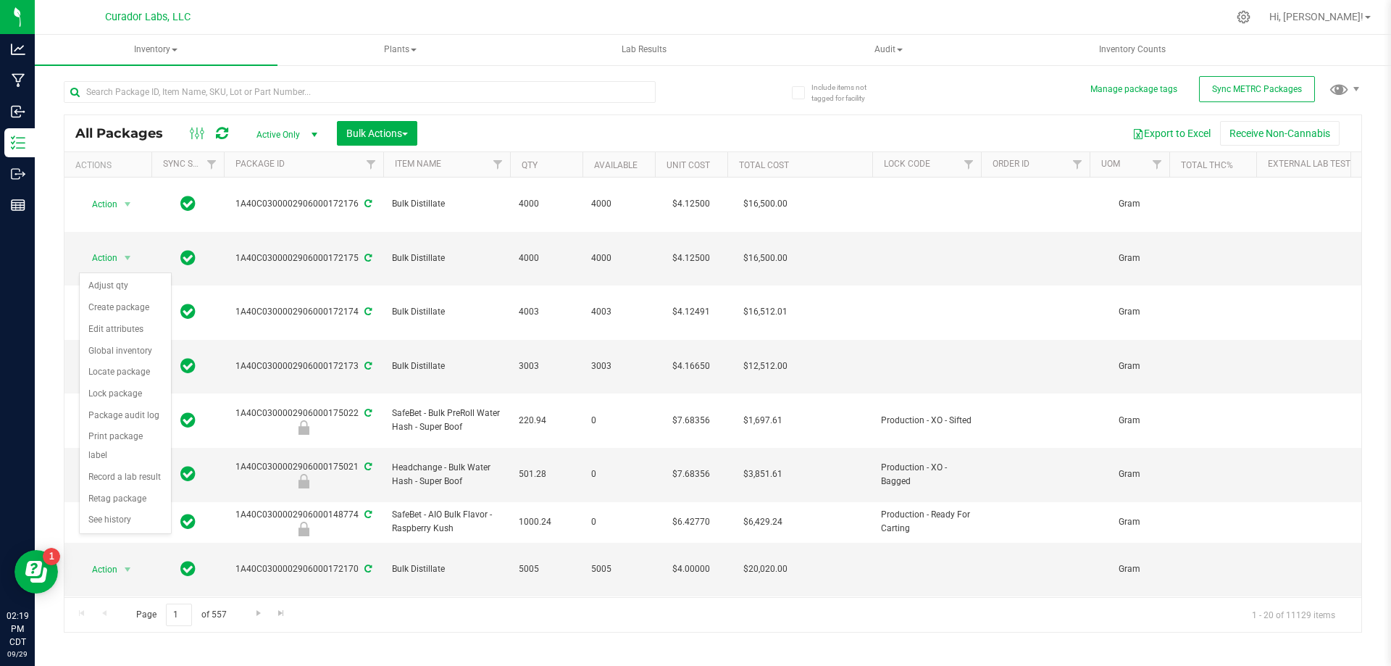
click at [45, 279] on div "Include items not tagged for facility Manage package tags Sync METRC Packages A…" at bounding box center [713, 285] width 1356 height 442
click at [101, 356] on span "Action" at bounding box center [98, 366] width 39 height 20
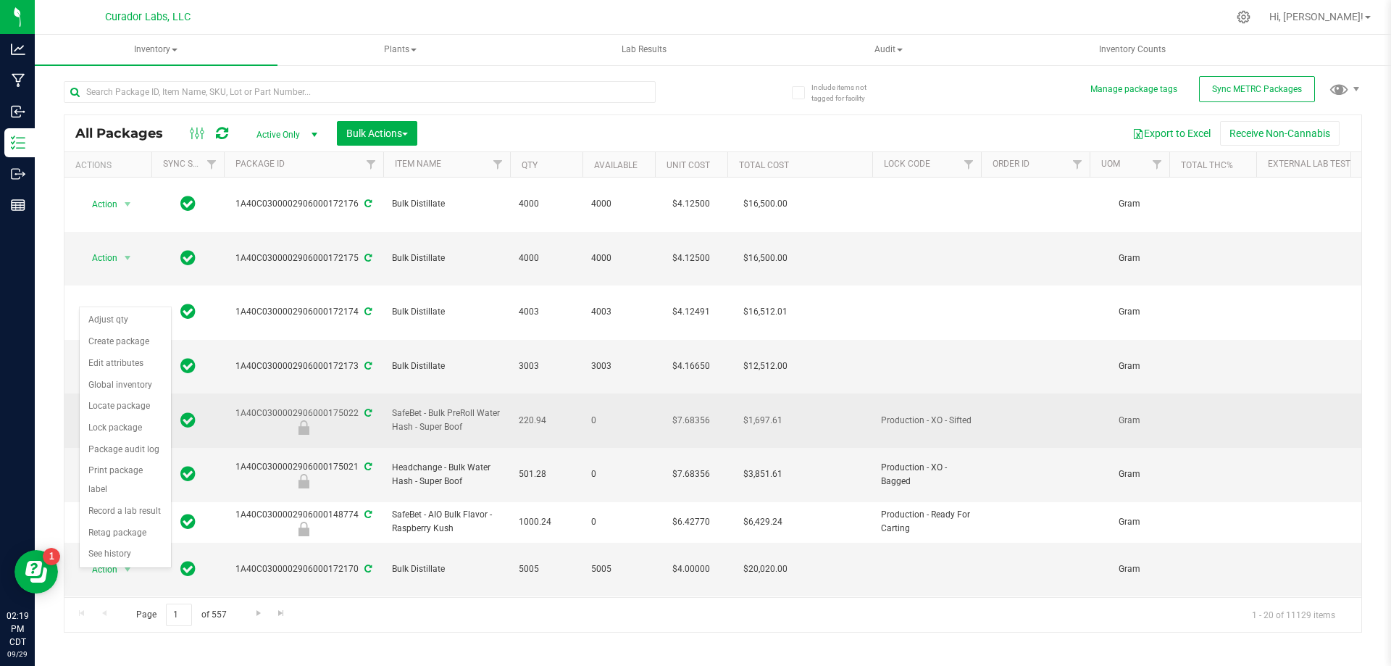
click at [233, 420] on div at bounding box center [304, 427] width 164 height 14
click at [119, 410] on span "select" at bounding box center [128, 420] width 18 height 20
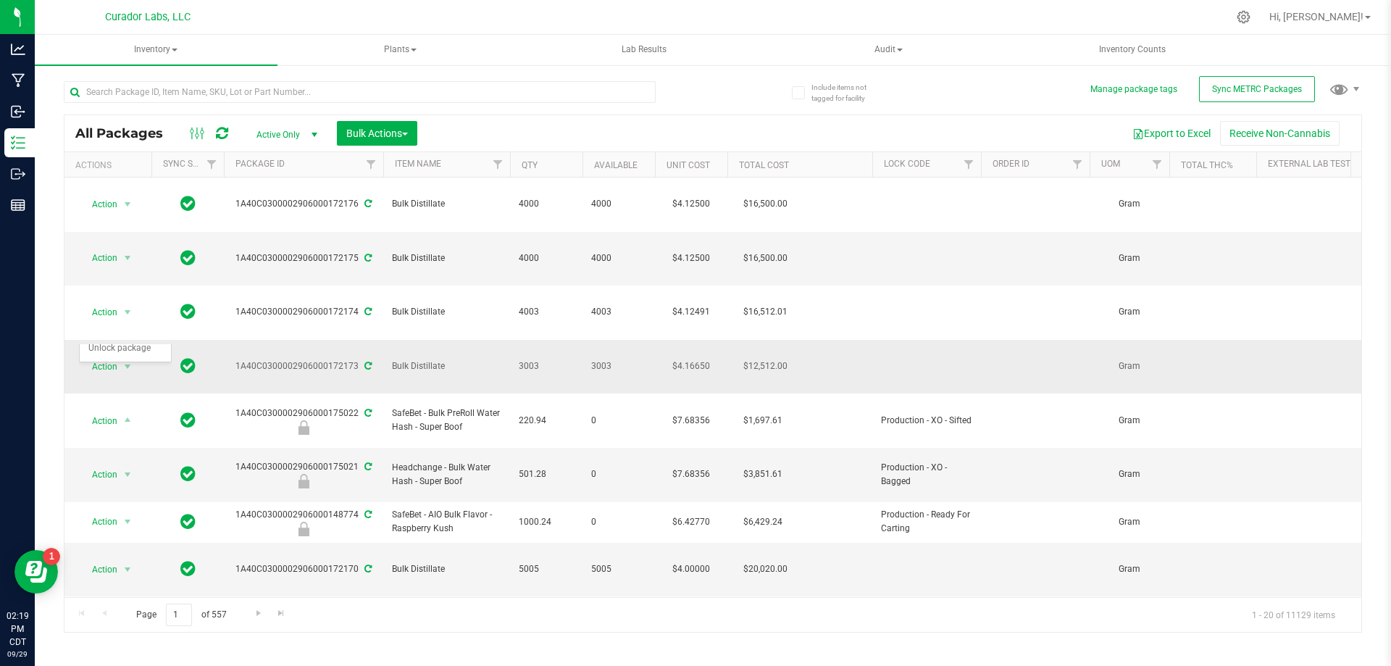
click at [76, 356] on div "Action Action Adjust qty Create package Edit attributes Global inventory Locate…" at bounding box center [108, 366] width 70 height 20
click at [97, 356] on span "Action" at bounding box center [98, 366] width 39 height 20
click at [108, 342] on li "Create package" at bounding box center [125, 342] width 91 height 22
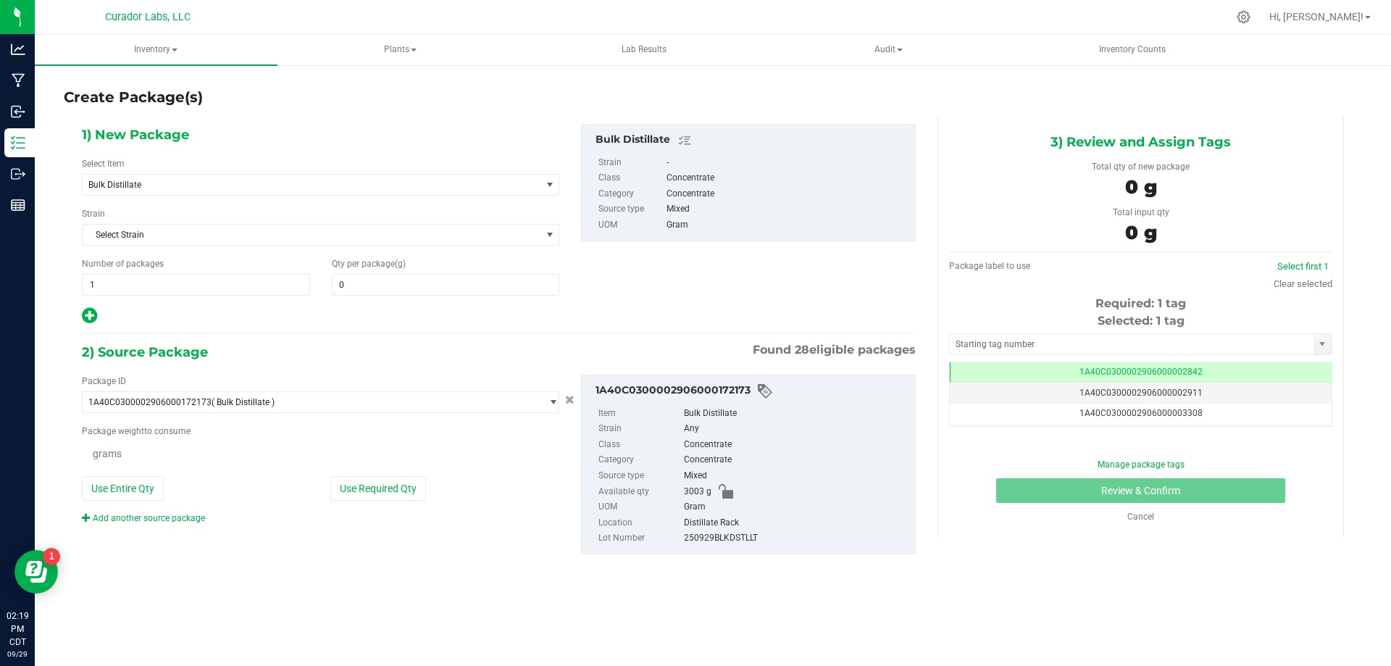
type input "0.0000"
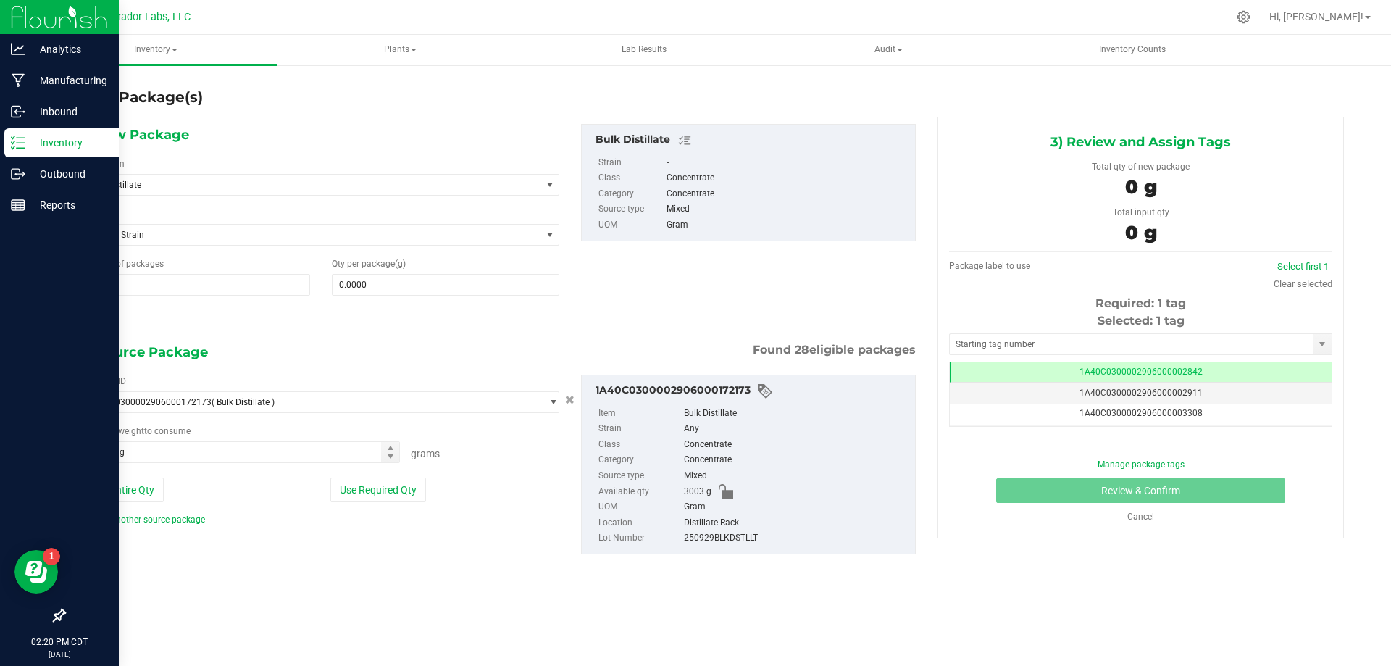
click at [80, 136] on p "Inventory" at bounding box center [68, 142] width 87 height 17
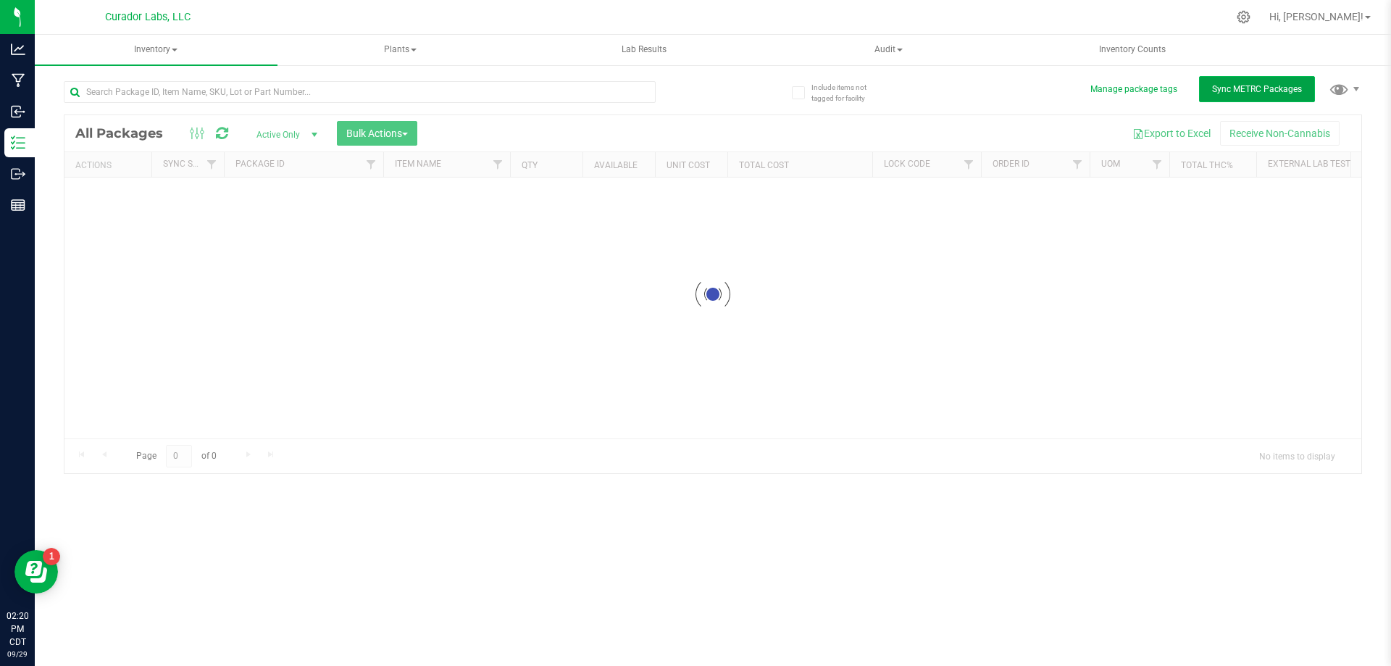
click at [1235, 93] on span "Sync METRC Packages" at bounding box center [1257, 89] width 90 height 10
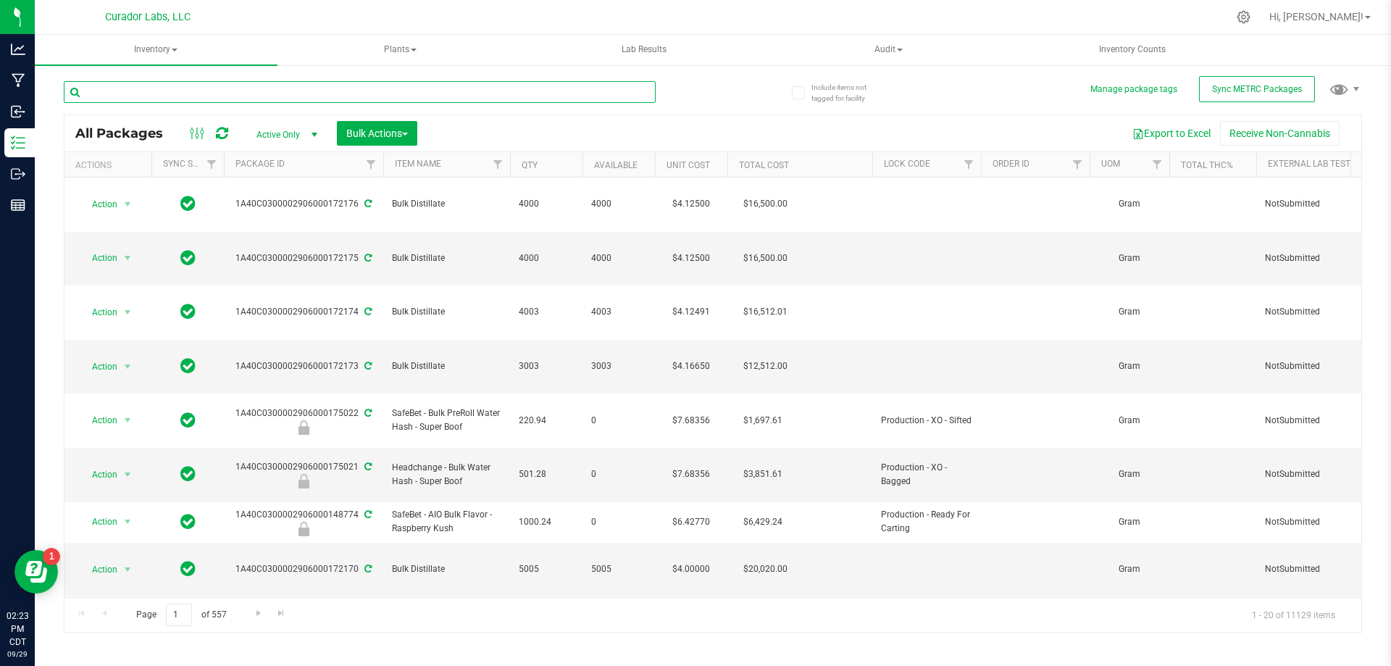
click at [157, 94] on input "text" at bounding box center [360, 92] width 592 height 22
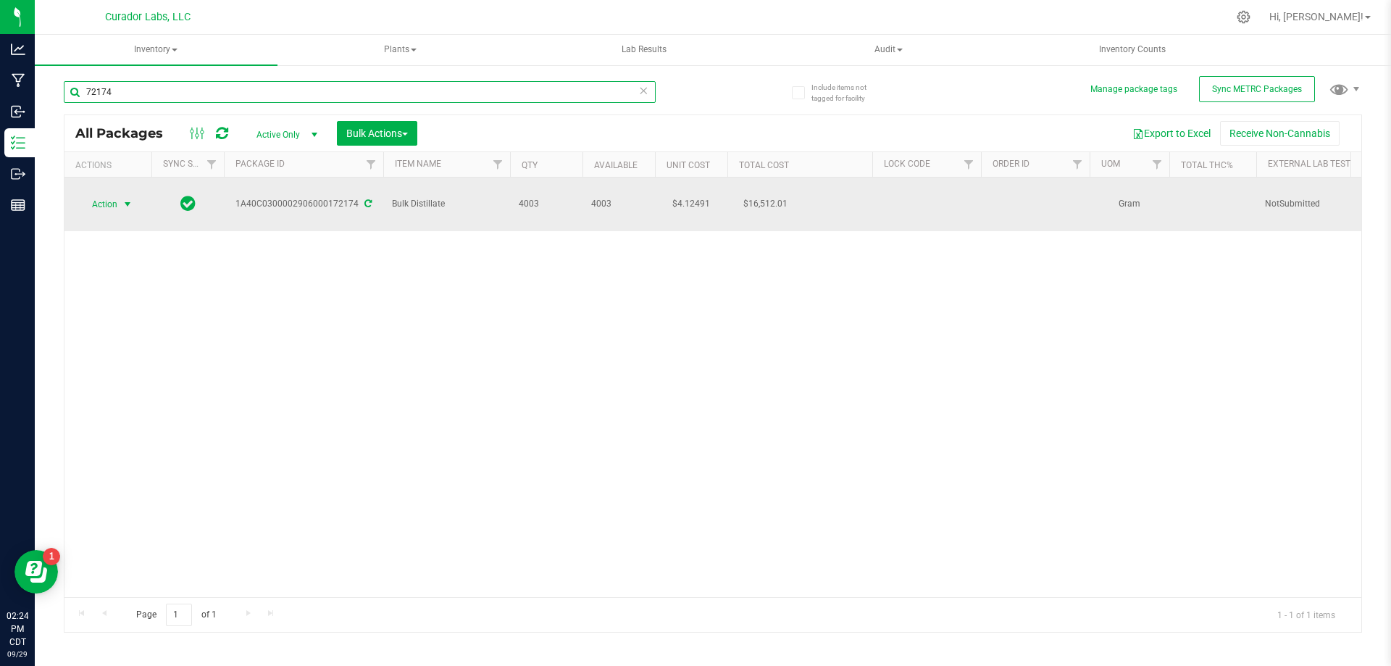
type input "72174"
click at [99, 194] on span "Action" at bounding box center [98, 204] width 39 height 20
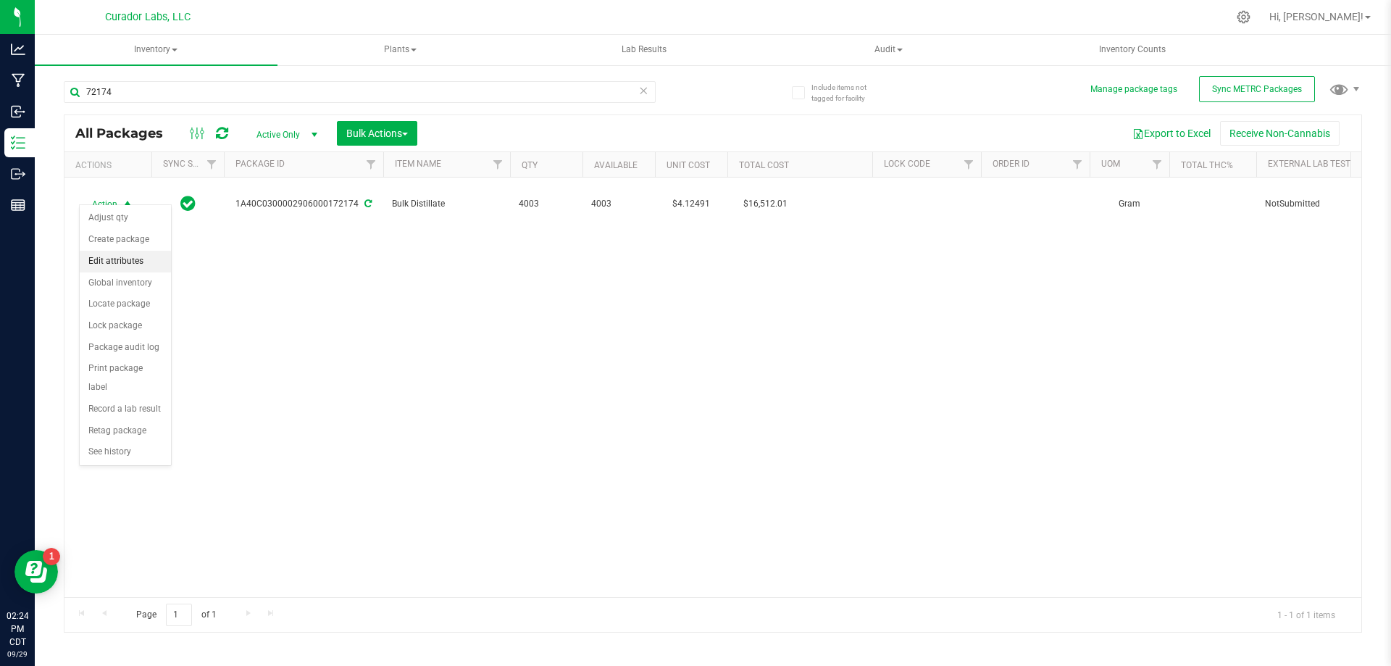
click at [133, 261] on li "Edit attributes" at bounding box center [125, 262] width 91 height 22
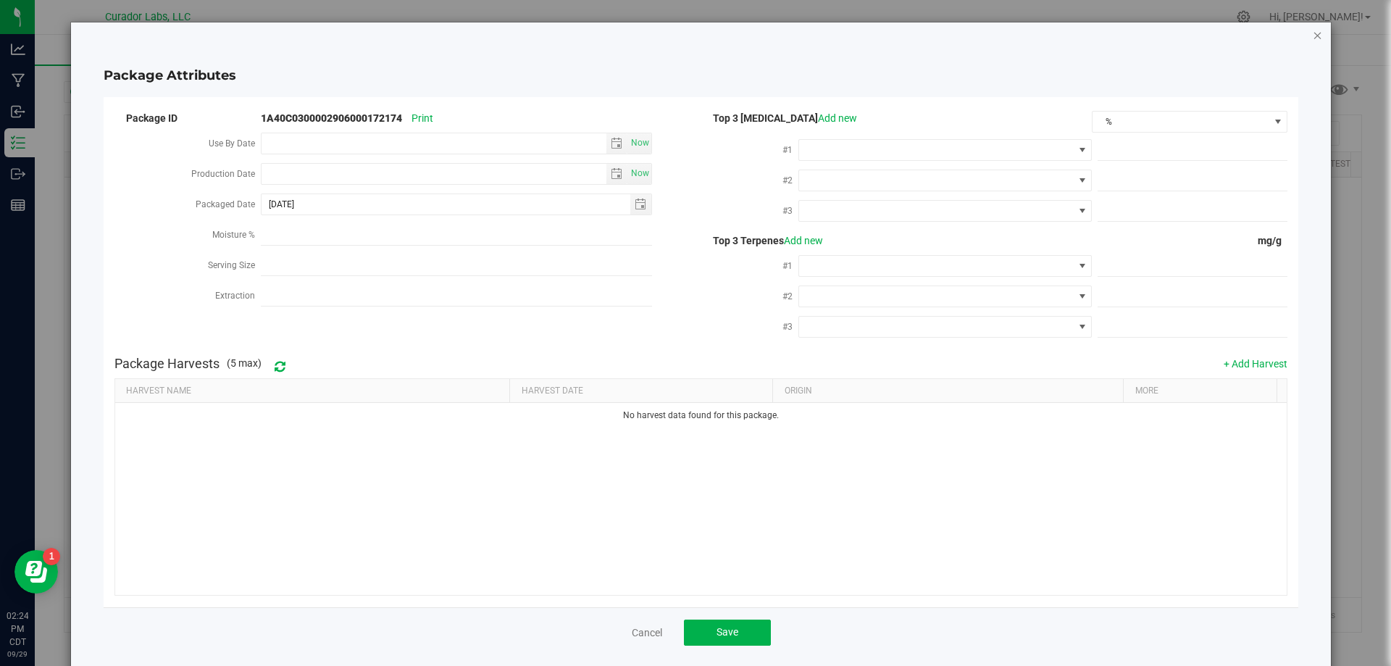
click at [1313, 39] on icon "Close modal" at bounding box center [1318, 34] width 10 height 17
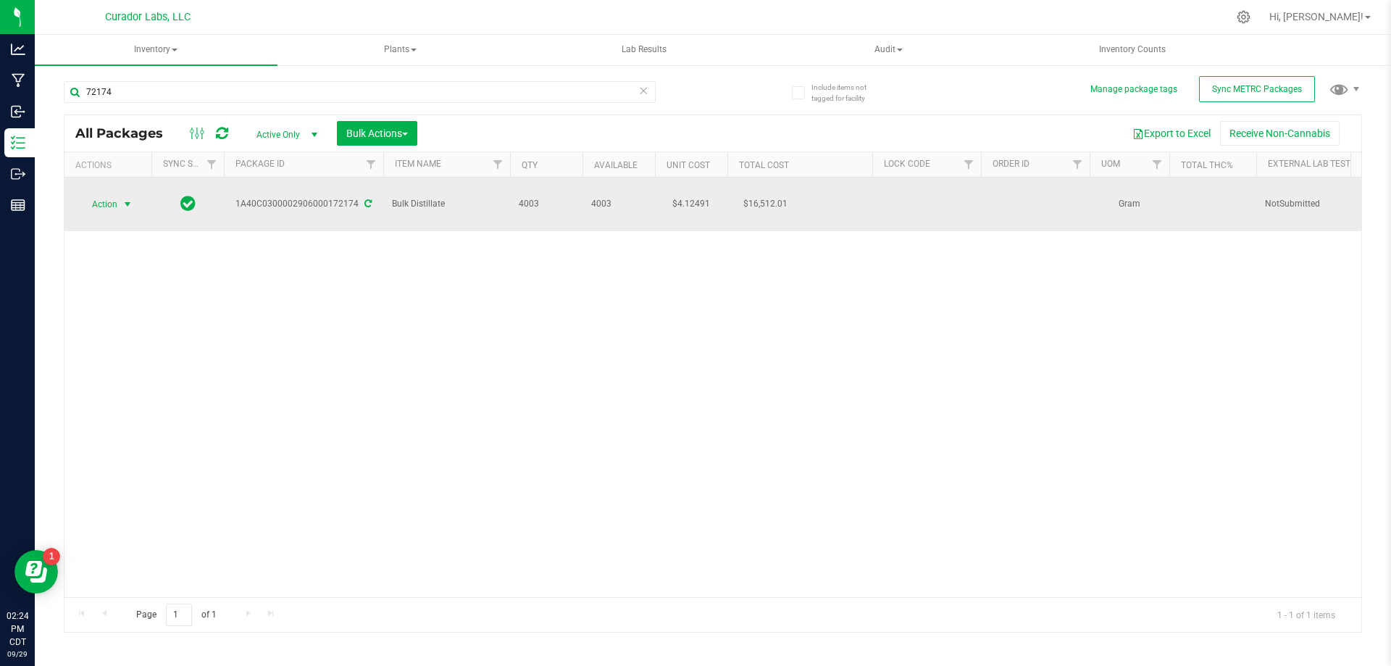
click at [120, 194] on span "select" at bounding box center [128, 204] width 18 height 20
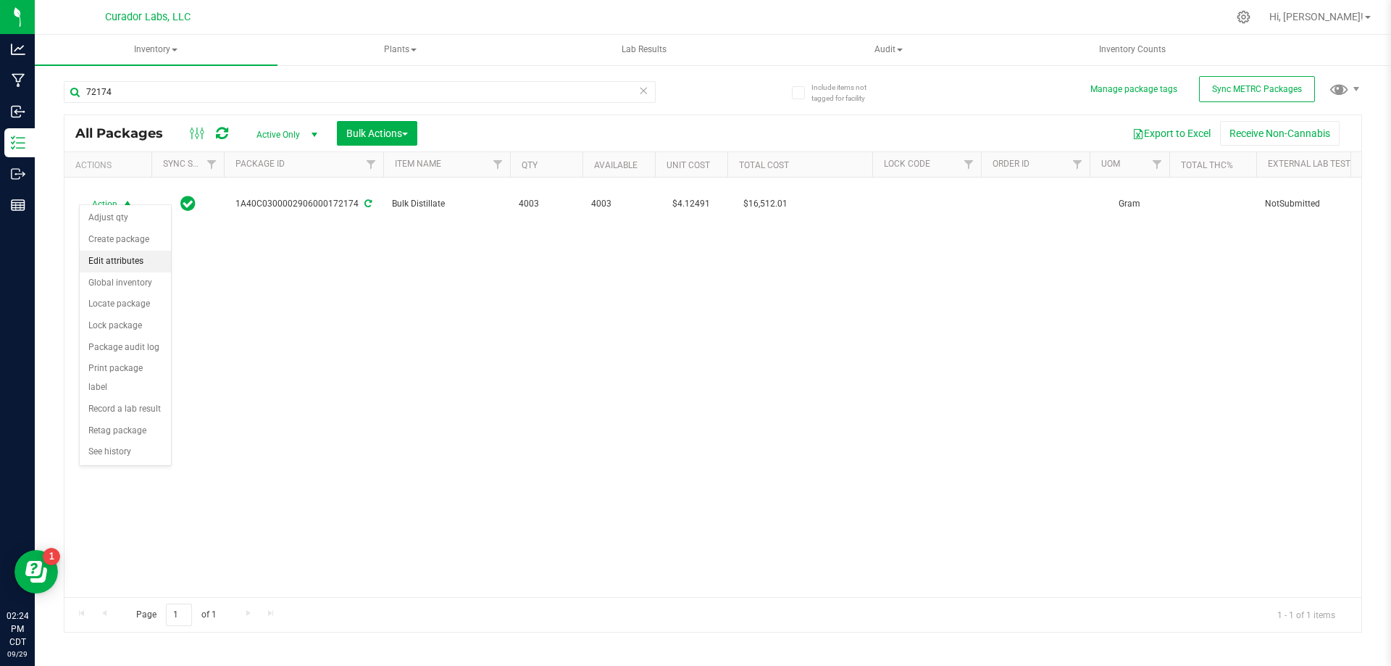
click at [127, 261] on li "Edit attributes" at bounding box center [125, 262] width 91 height 22
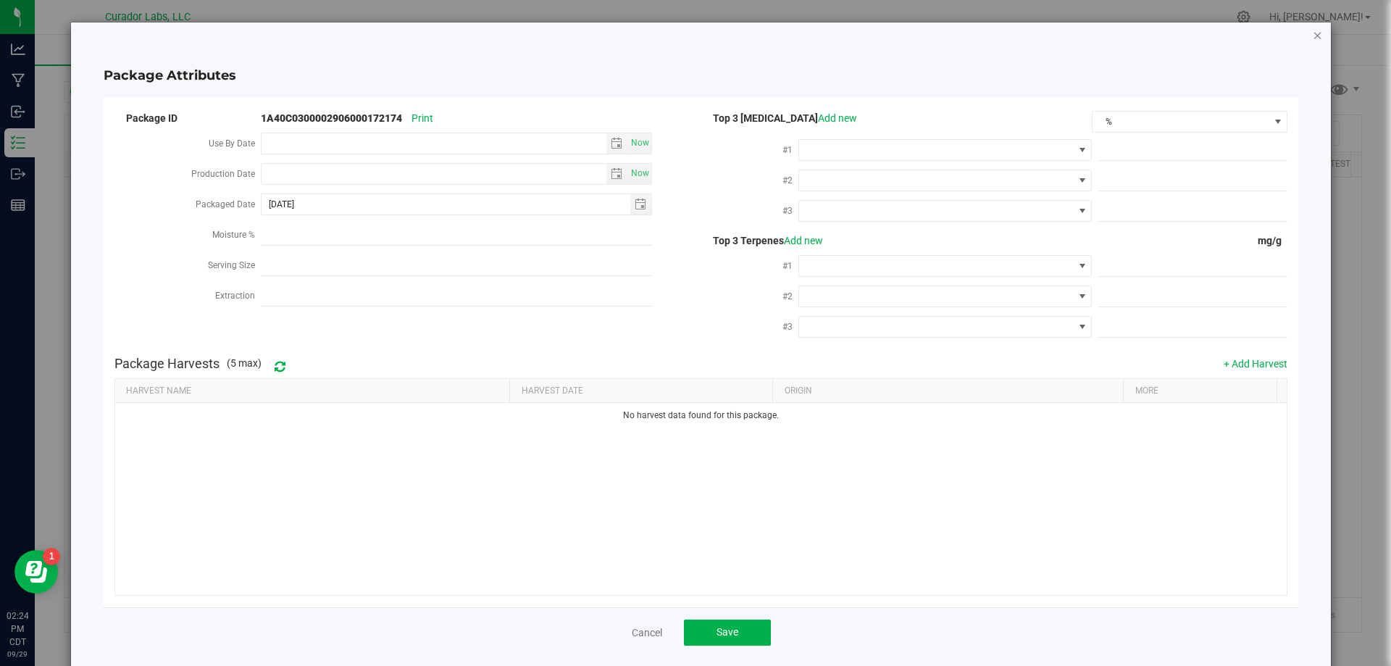
click at [1313, 38] on icon "Close modal" at bounding box center [1318, 34] width 10 height 17
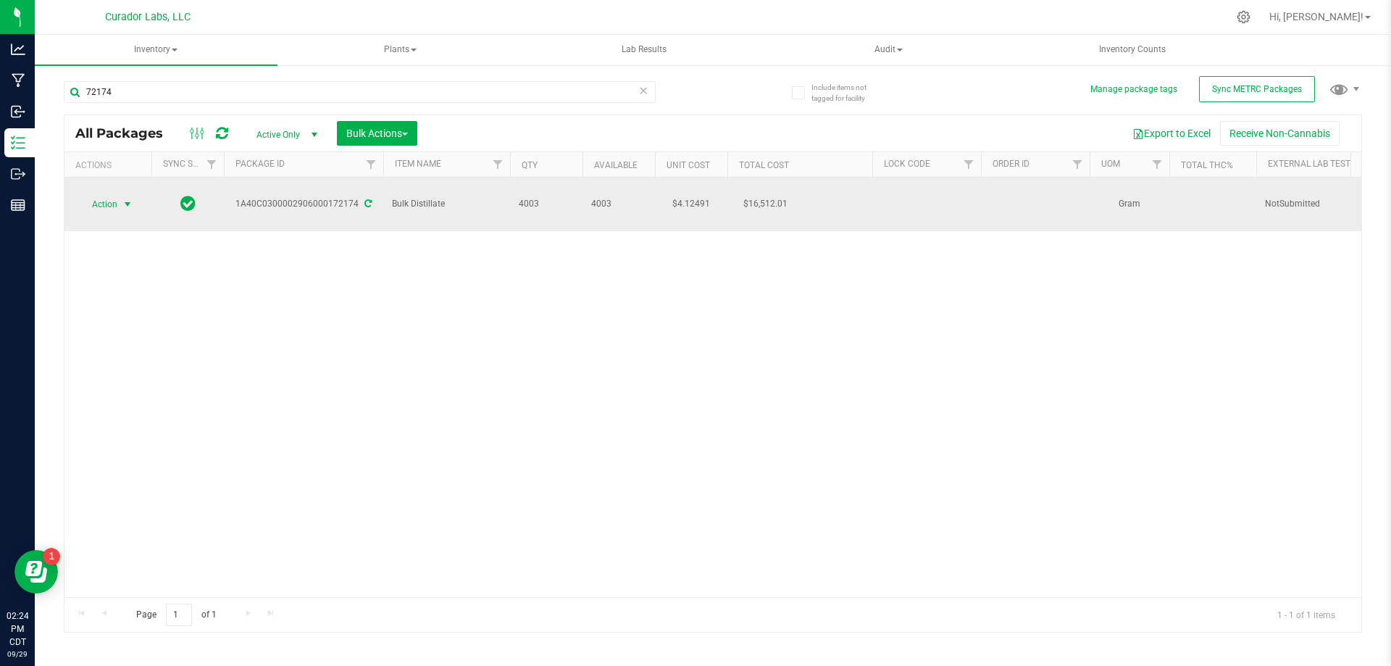
click at [129, 199] on span "select" at bounding box center [128, 205] width 12 height 12
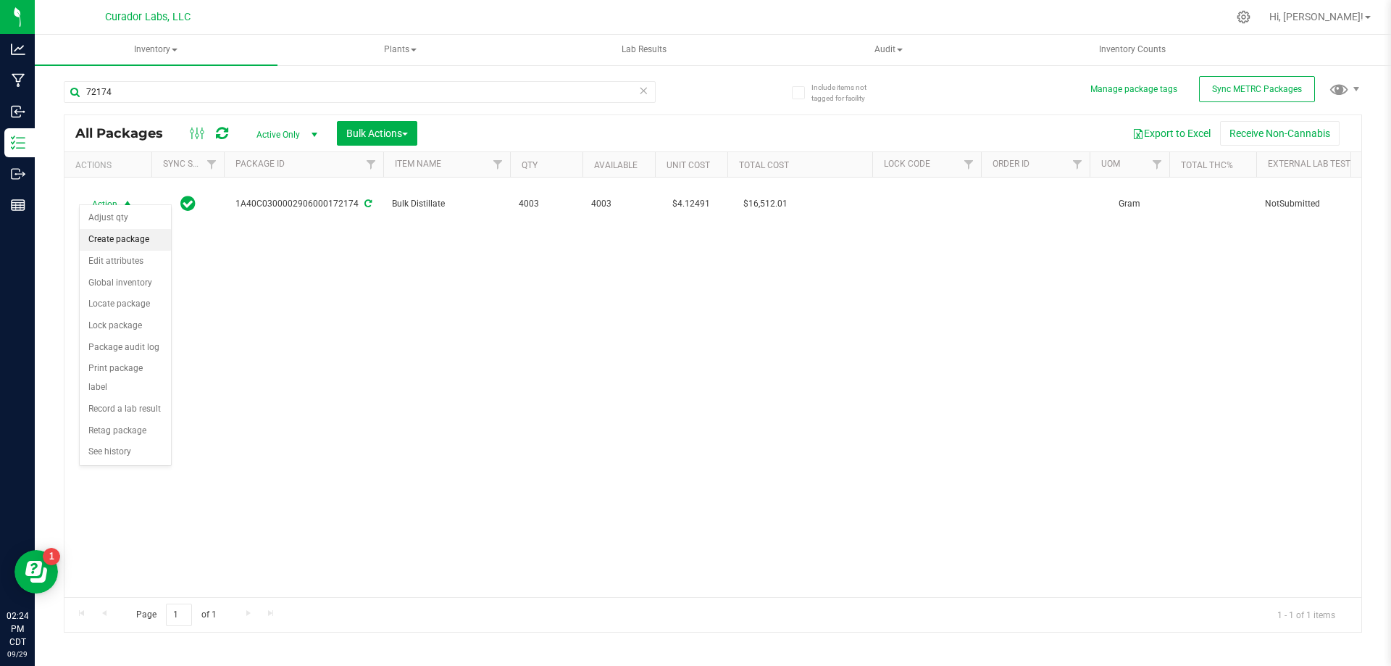
click at [131, 241] on li "Create package" at bounding box center [125, 240] width 91 height 22
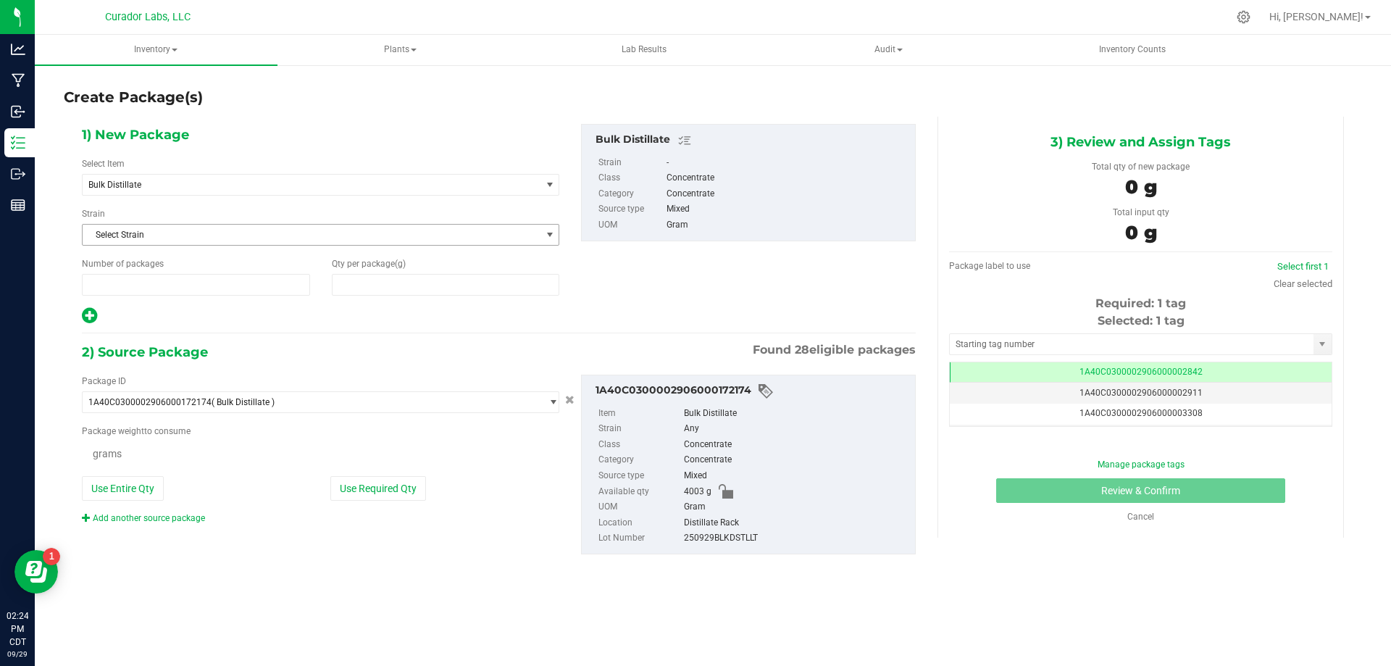
type input "1"
type input "0.0000"
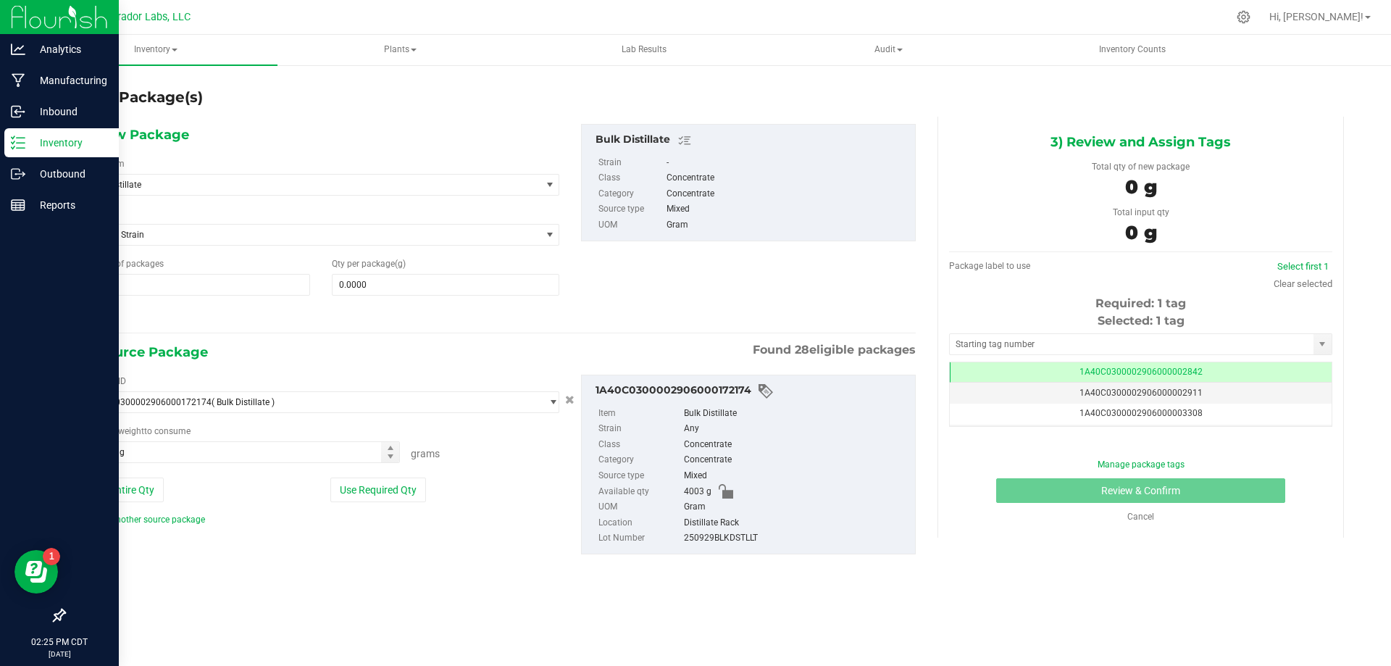
click at [49, 144] on p "Inventory" at bounding box center [68, 142] width 87 height 17
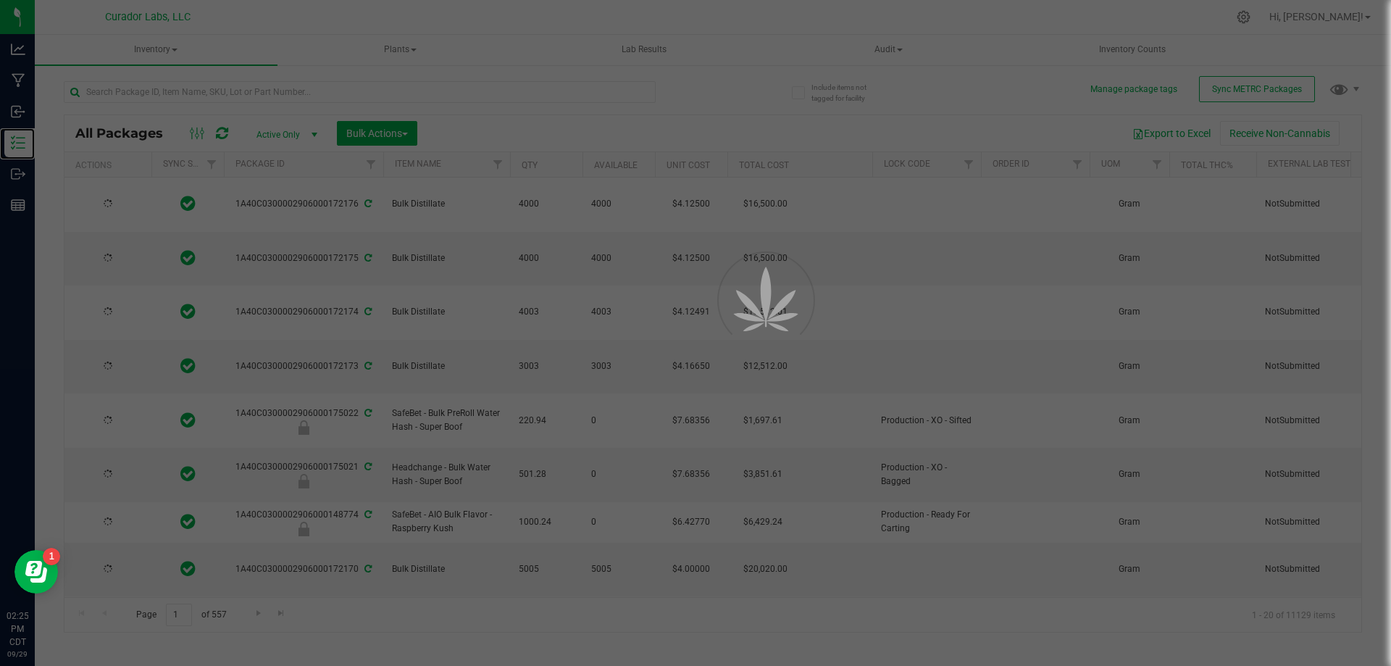
type input "[DATE]"
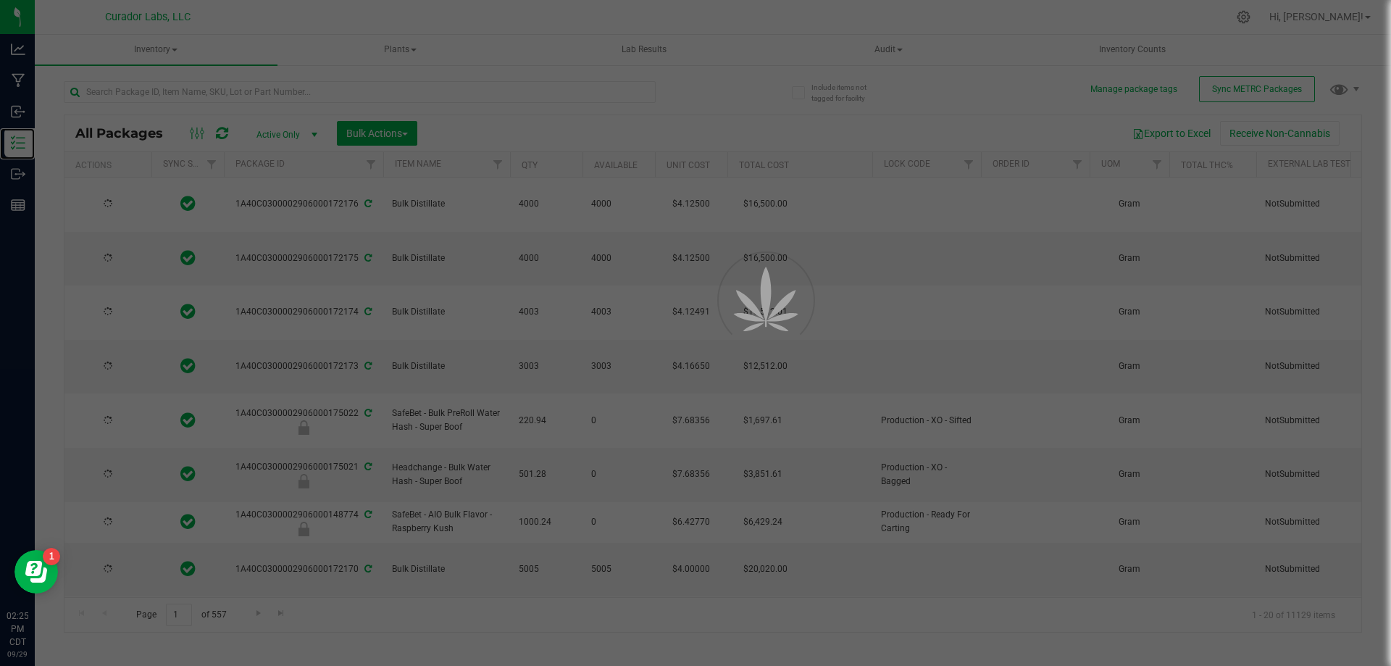
type input "[DATE]"
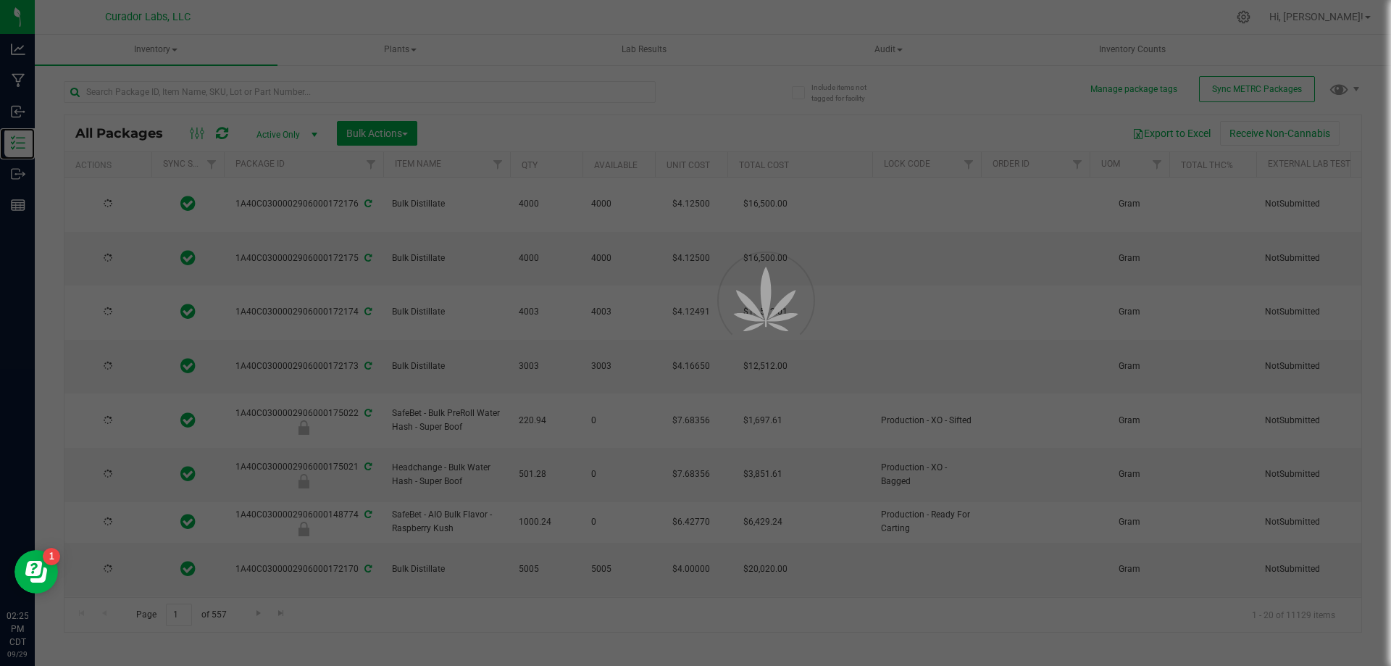
type input "[DATE]"
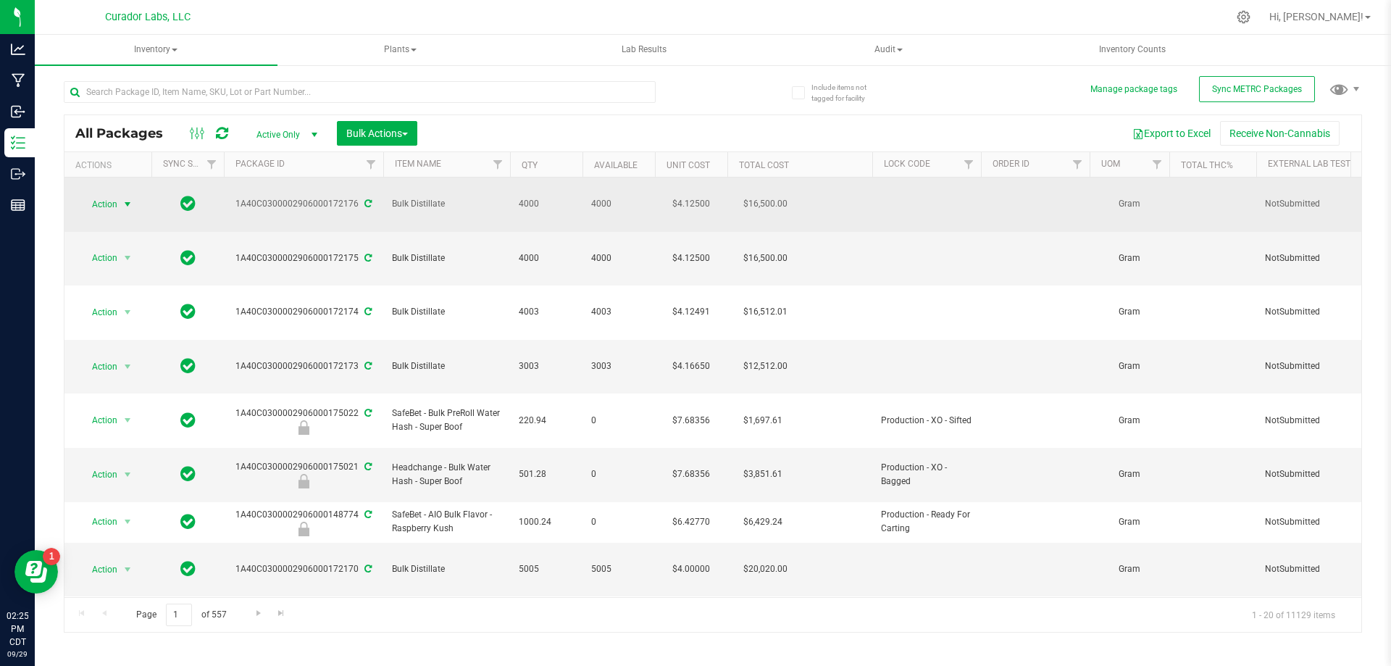
click at [120, 195] on span "select" at bounding box center [128, 204] width 18 height 20
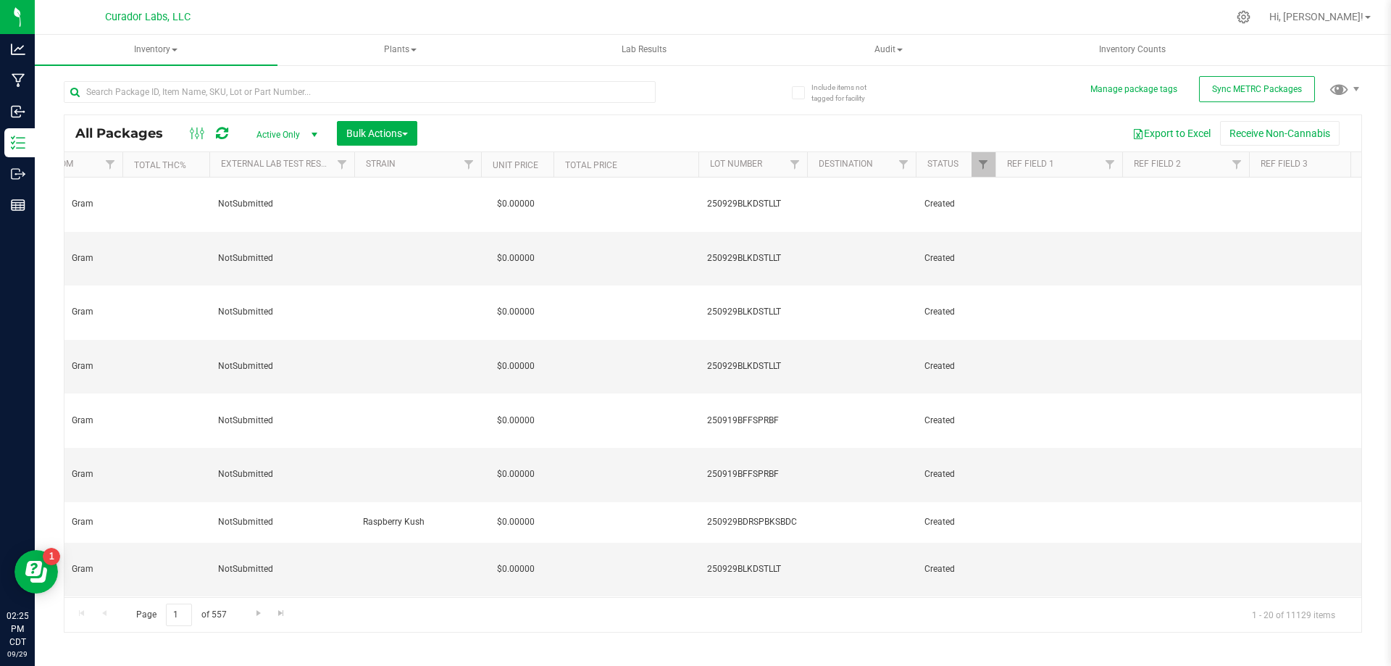
scroll to position [0, 1219]
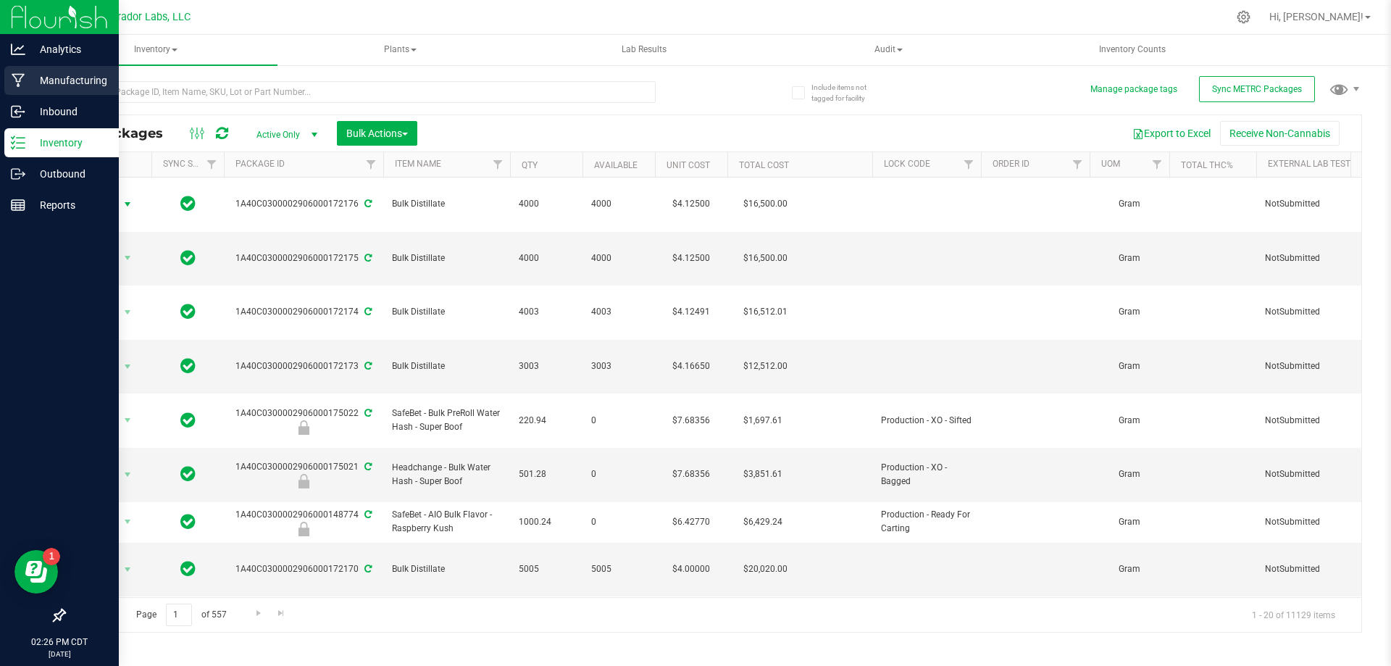
click at [73, 75] on p "Manufacturing" at bounding box center [68, 80] width 87 height 17
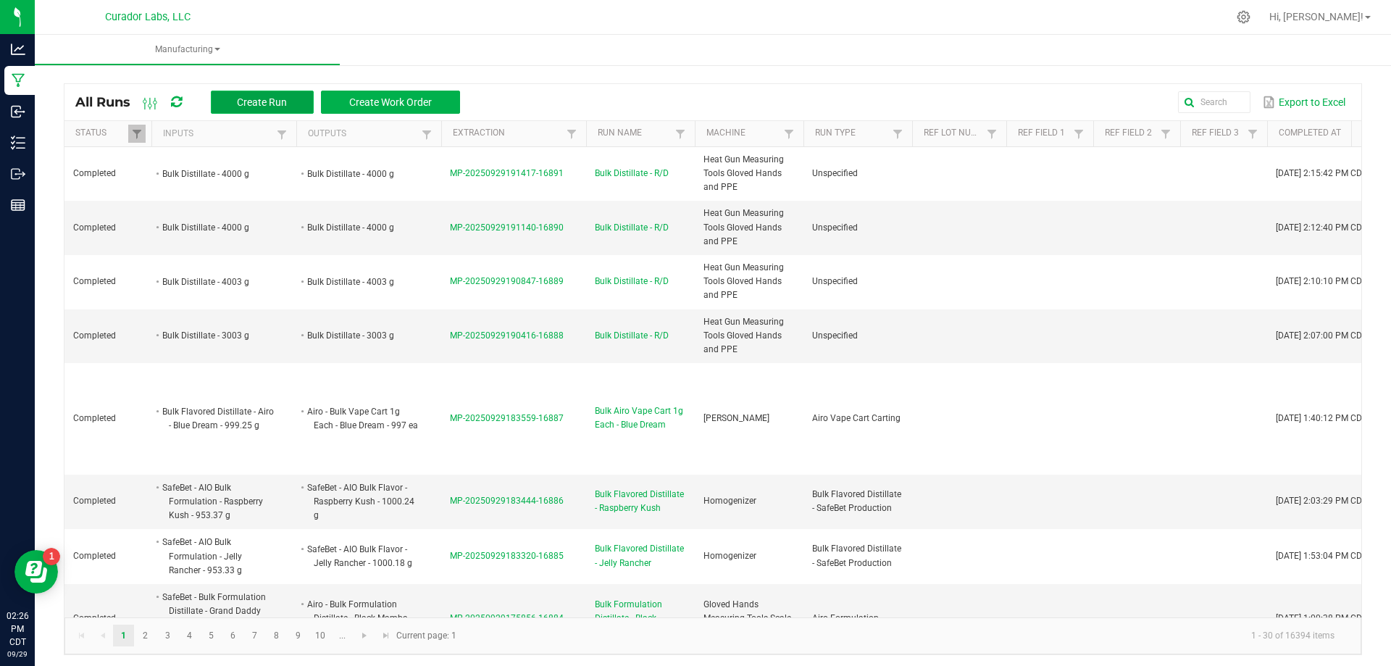
click at [243, 106] on span "Create Run" at bounding box center [262, 102] width 50 height 12
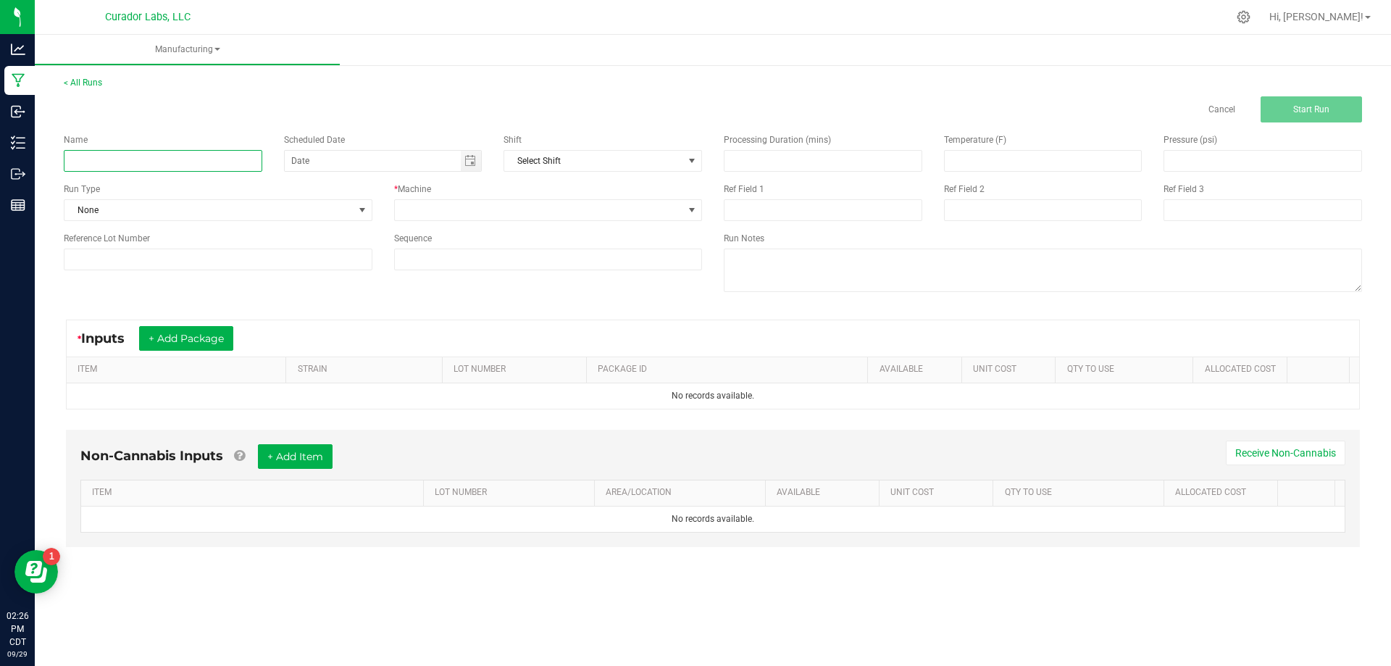
click at [172, 165] on input at bounding box center [163, 161] width 199 height 22
type input "Bulk Distillate - R/D"
click at [514, 208] on span at bounding box center [539, 210] width 289 height 20
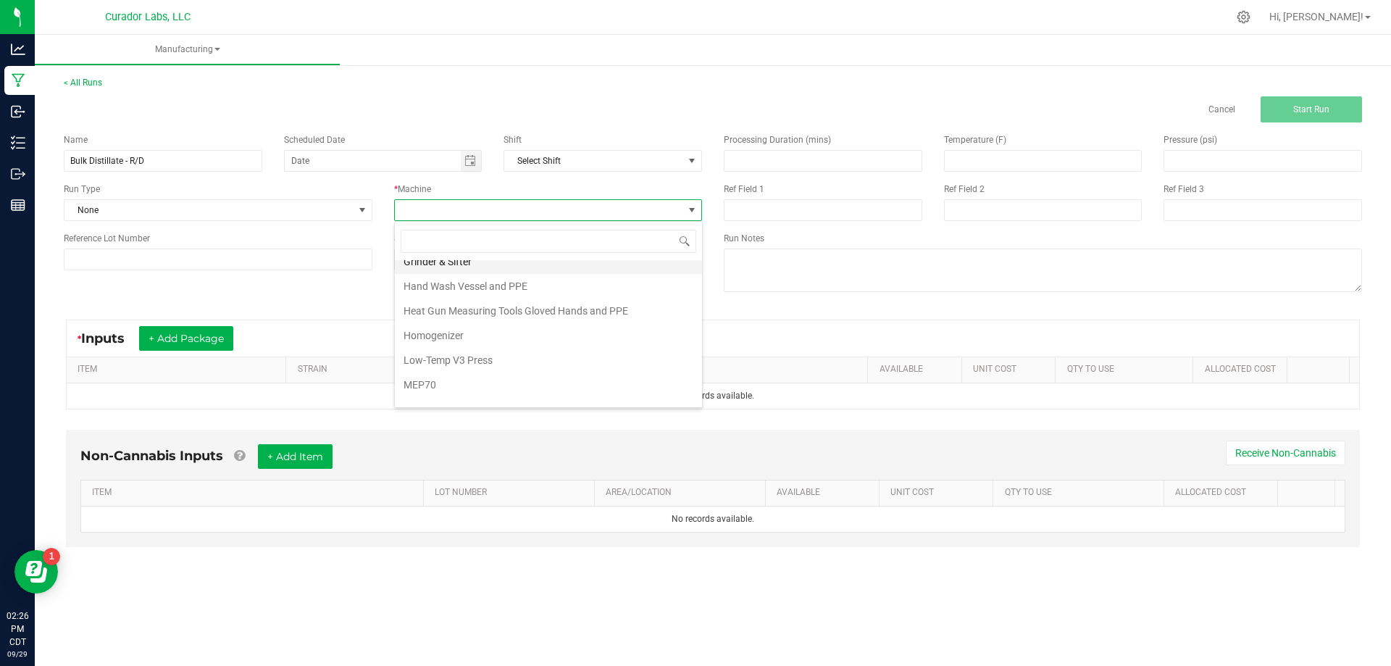
scroll to position [290, 0]
click at [486, 301] on li "Heat Gun Measuring Tools Gloved Hands and PPE" at bounding box center [548, 303] width 307 height 25
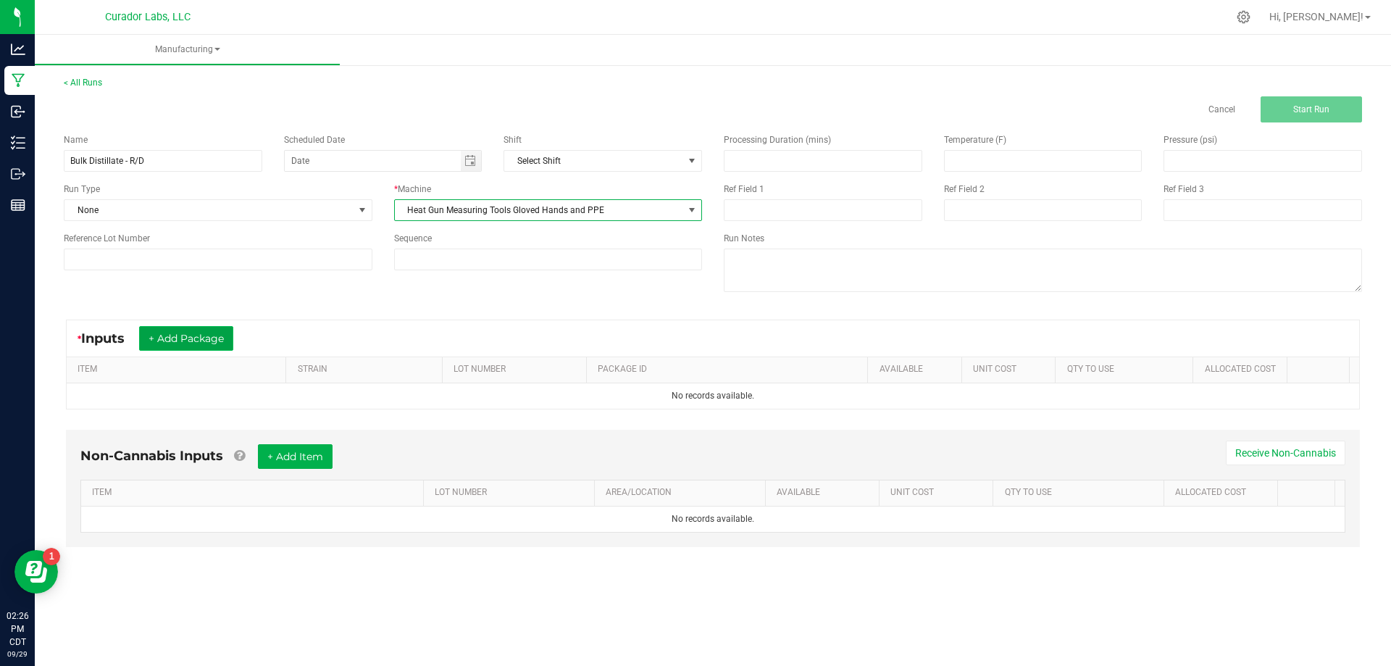
click at [183, 337] on button "+ Add Package" at bounding box center [186, 338] width 94 height 25
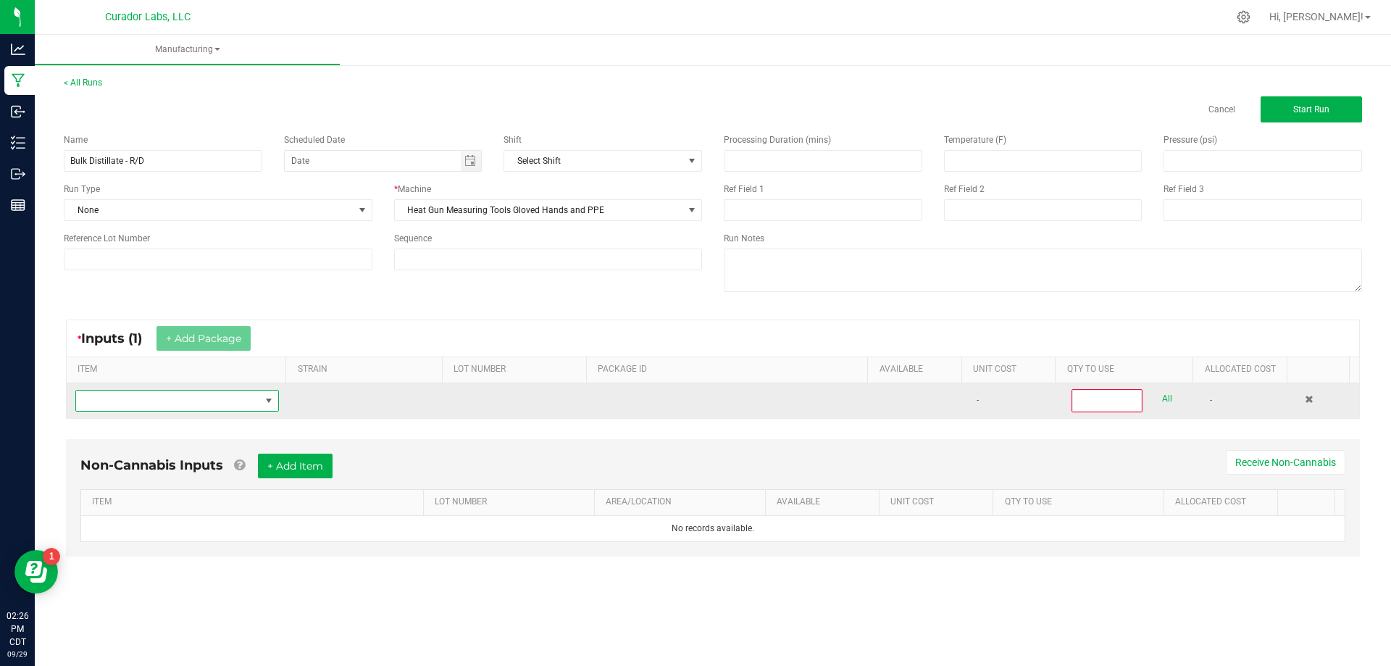
click at [193, 405] on span "NO DATA FOUND" at bounding box center [168, 401] width 184 height 20
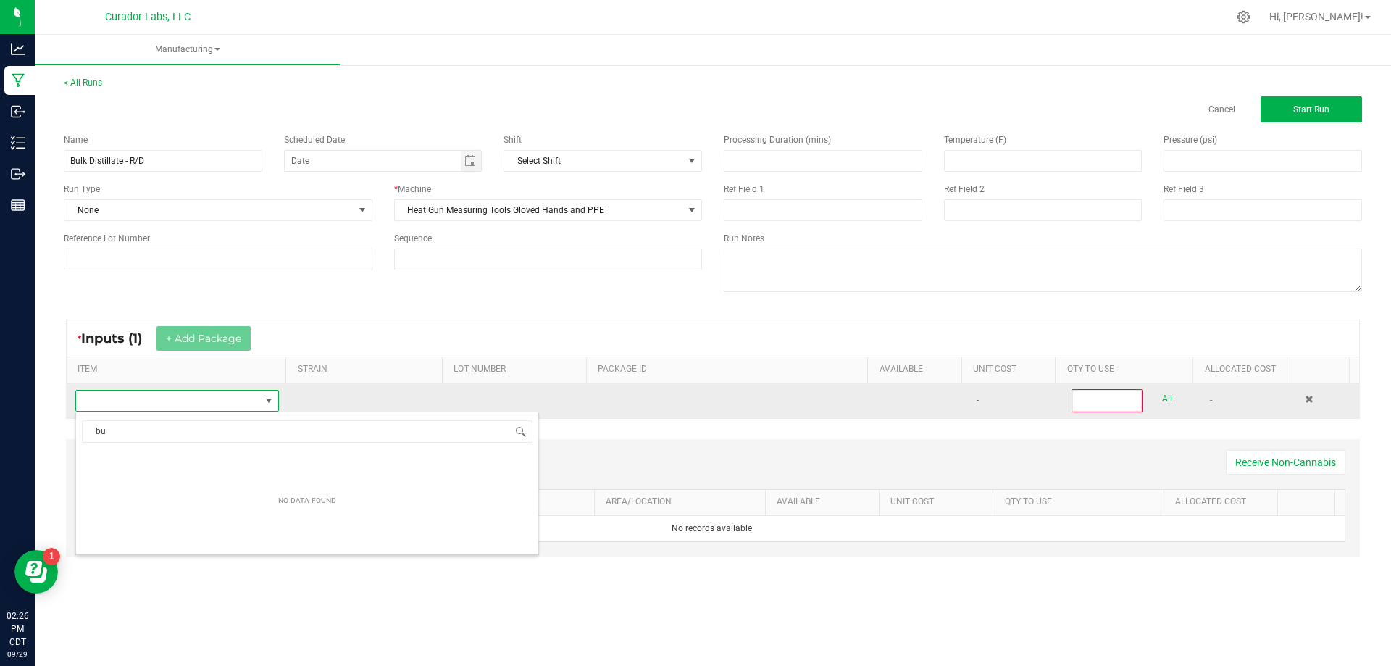
scroll to position [22, 200]
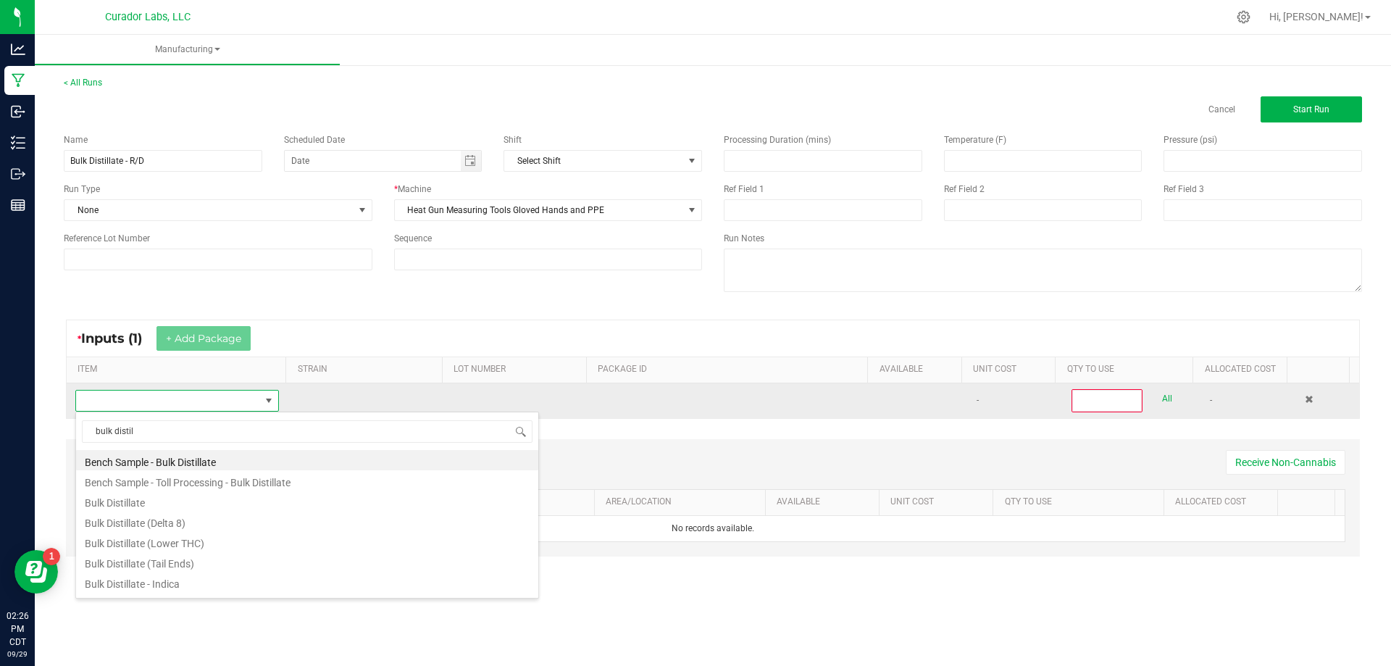
type input "bulk distill"
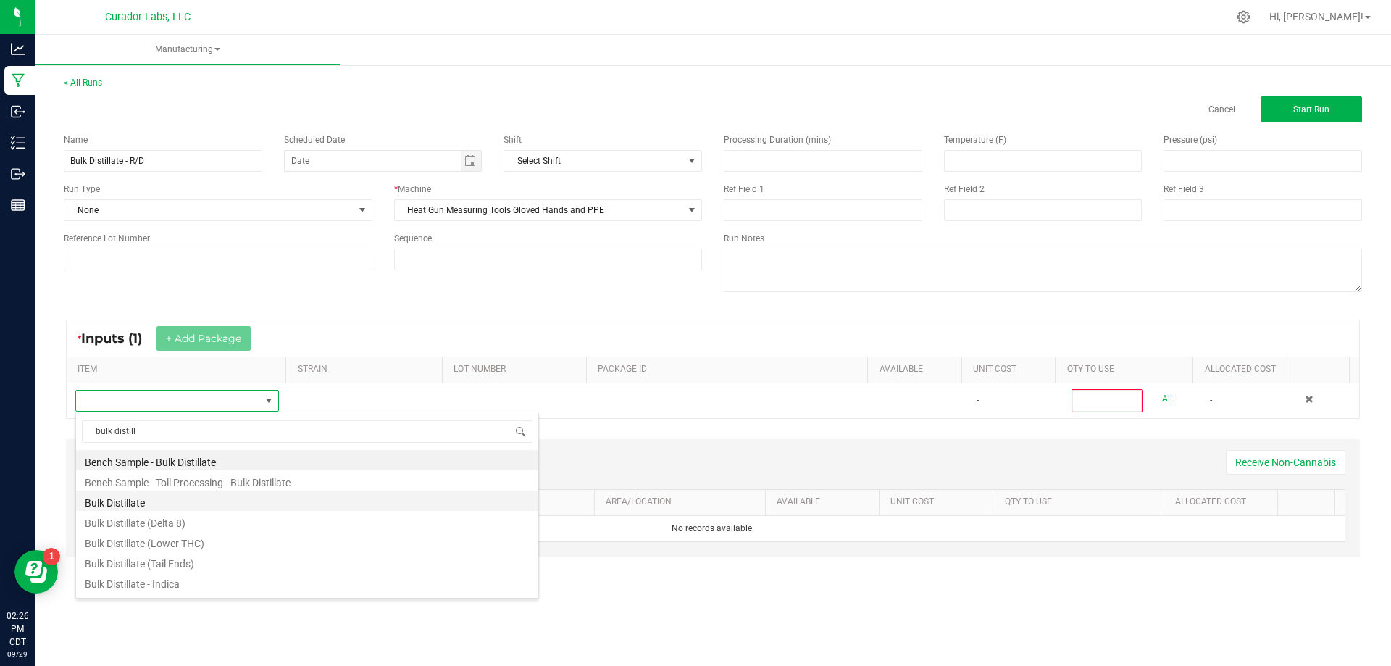
click at [153, 503] on li "Bulk Distillate" at bounding box center [307, 501] width 462 height 20
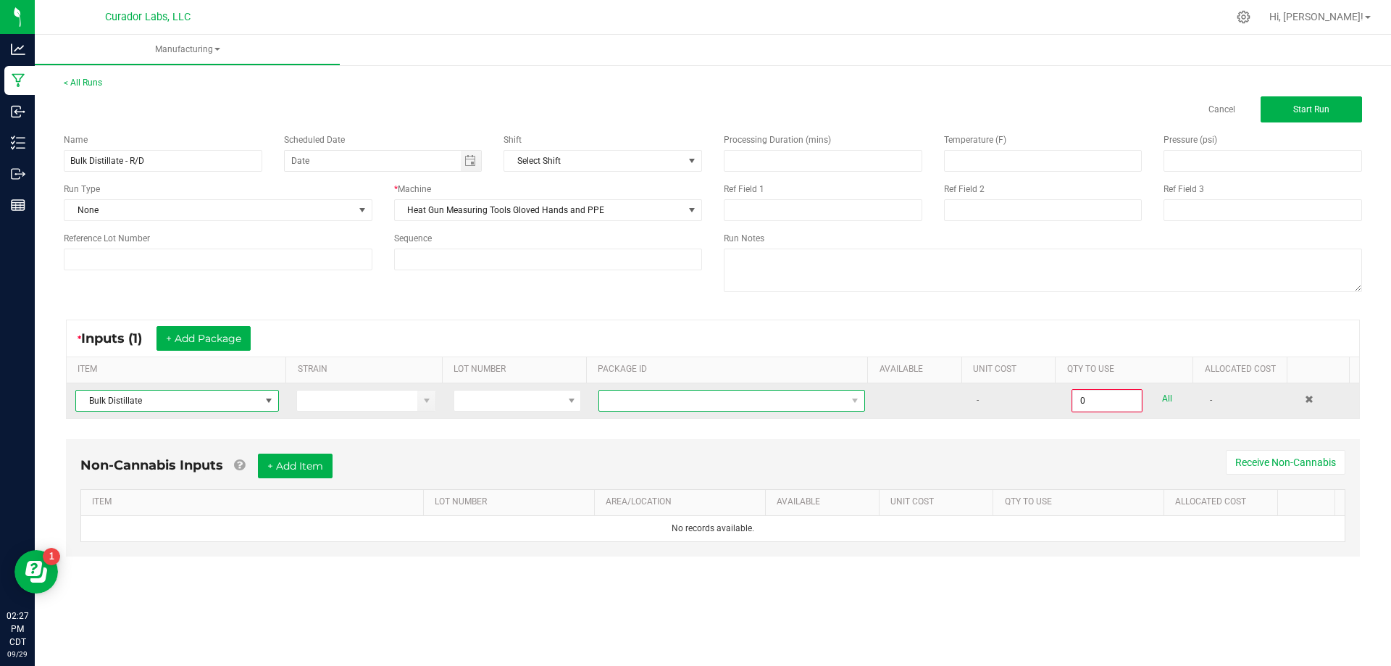
click at [673, 398] on span at bounding box center [722, 401] width 247 height 20
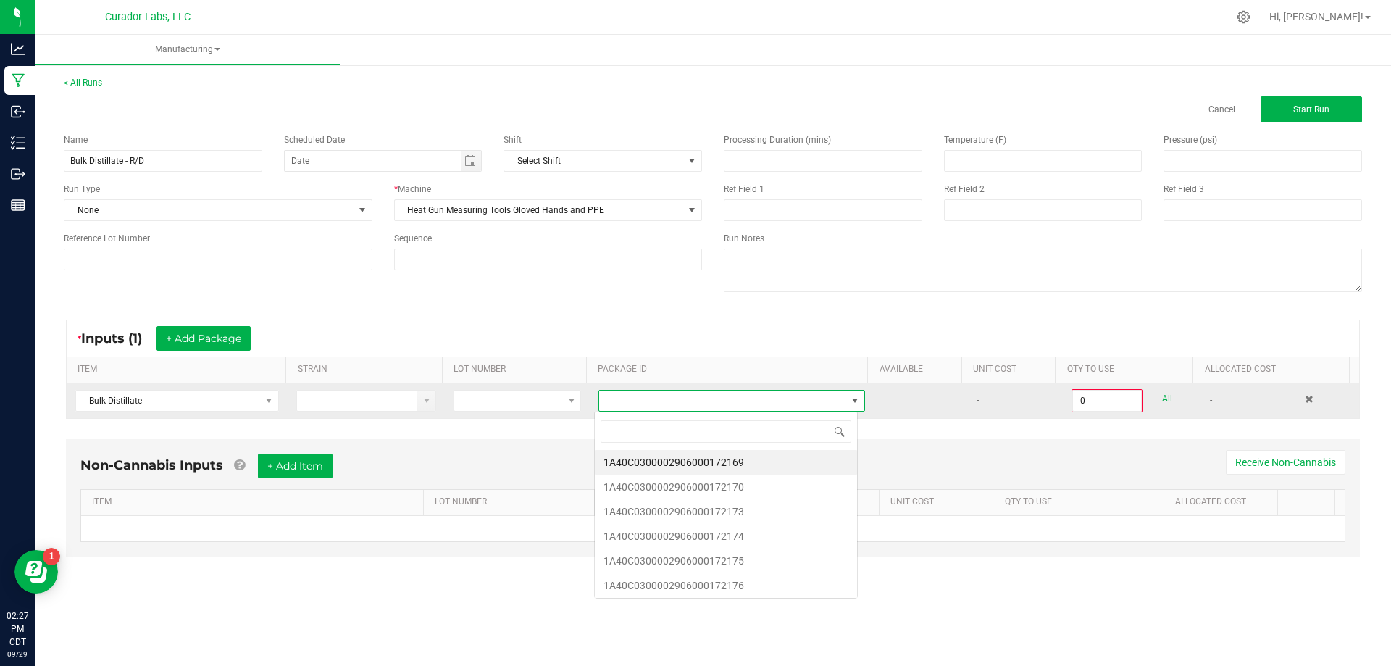
scroll to position [22, 264]
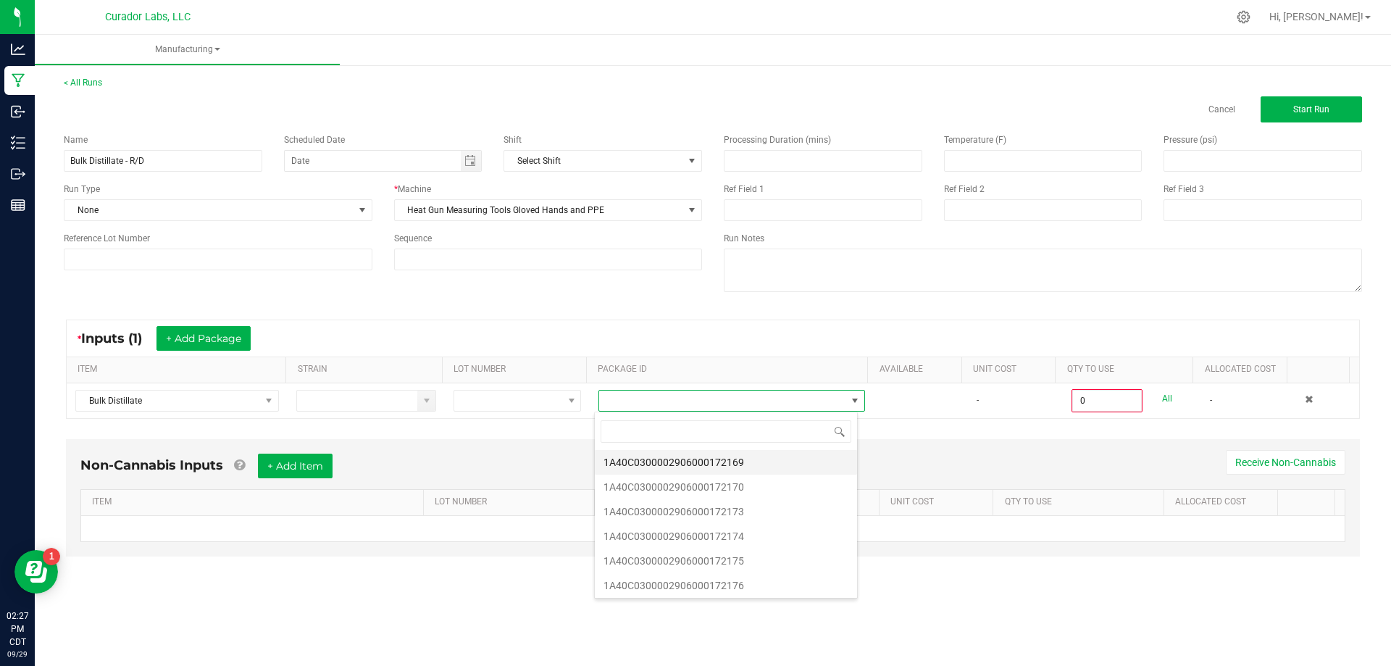
click at [716, 460] on li "1A40C0300002906000172169" at bounding box center [726, 462] width 262 height 25
type input "0.0000 g"
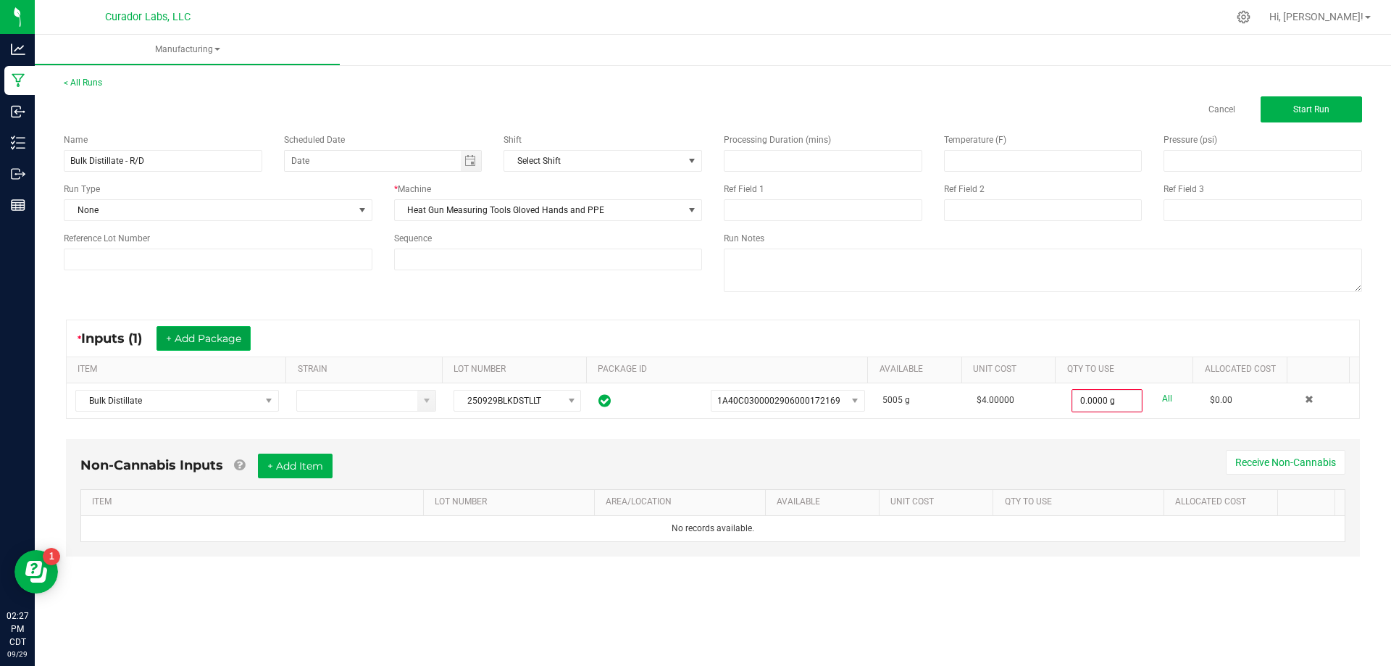
click at [219, 343] on button "+ Add Package" at bounding box center [204, 338] width 94 height 25
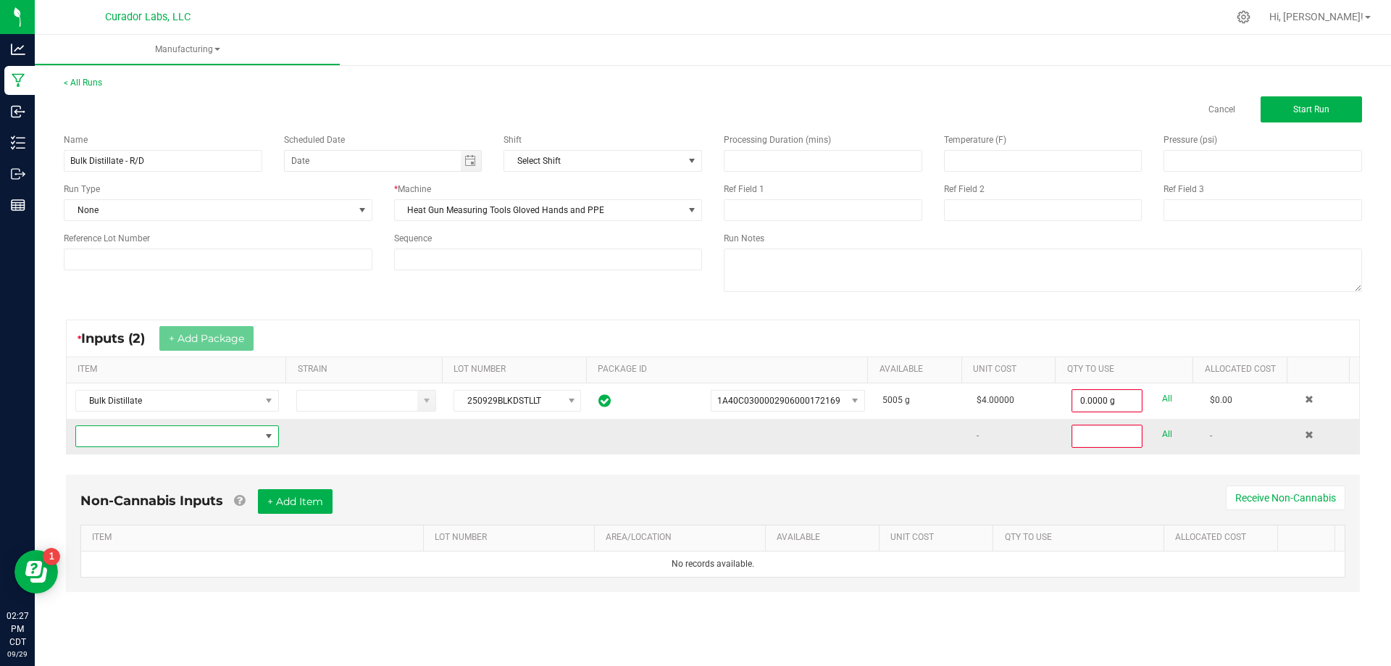
click at [193, 437] on span "NO DATA FOUND" at bounding box center [168, 436] width 184 height 20
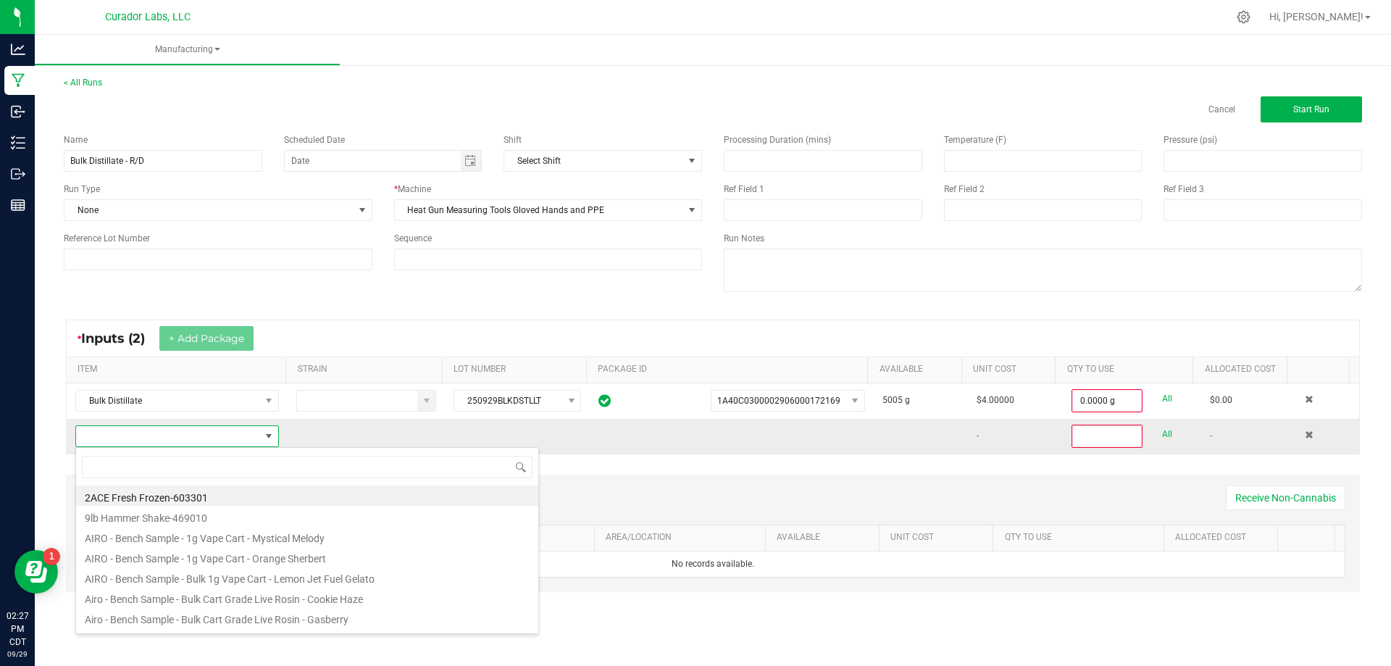
scroll to position [22, 200]
type input "bulk distill"
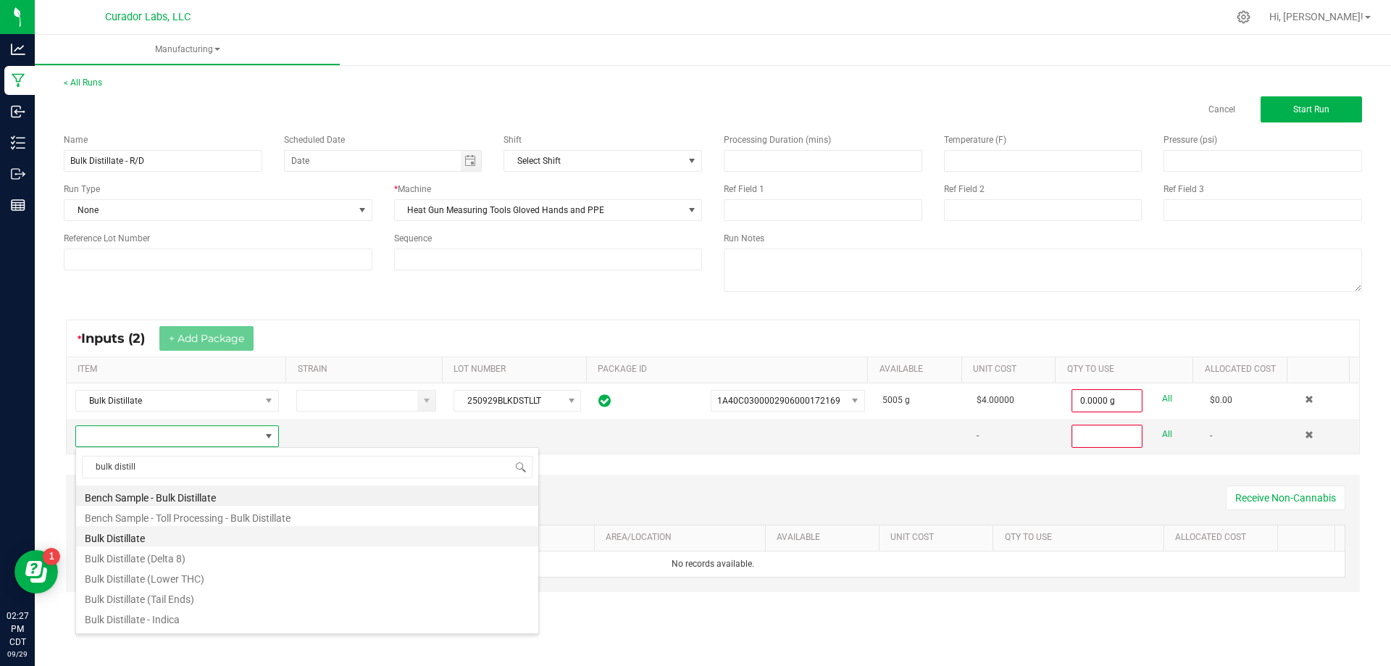
click at [146, 538] on li "Bulk Distillate" at bounding box center [307, 536] width 462 height 20
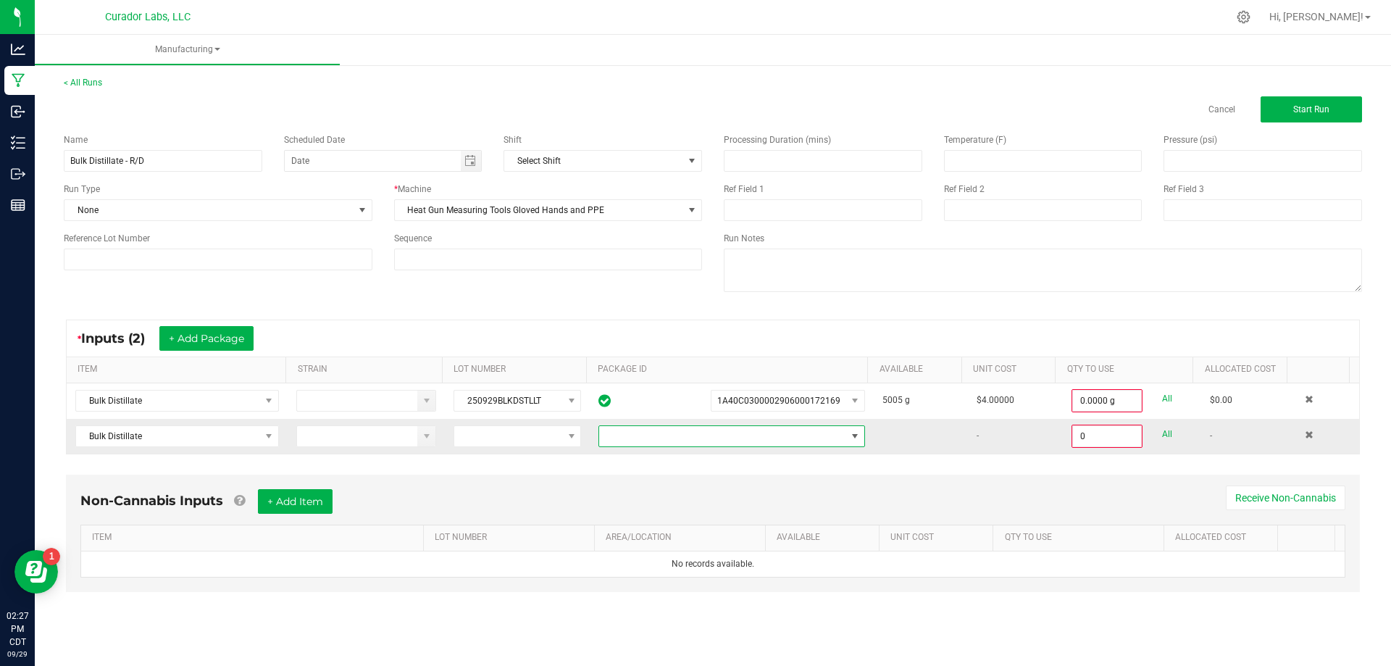
click at [758, 442] on span at bounding box center [722, 436] width 247 height 20
click at [752, 496] on li "1A40C0300002906000172170" at bounding box center [726, 497] width 262 height 25
type input "0.0000 g"
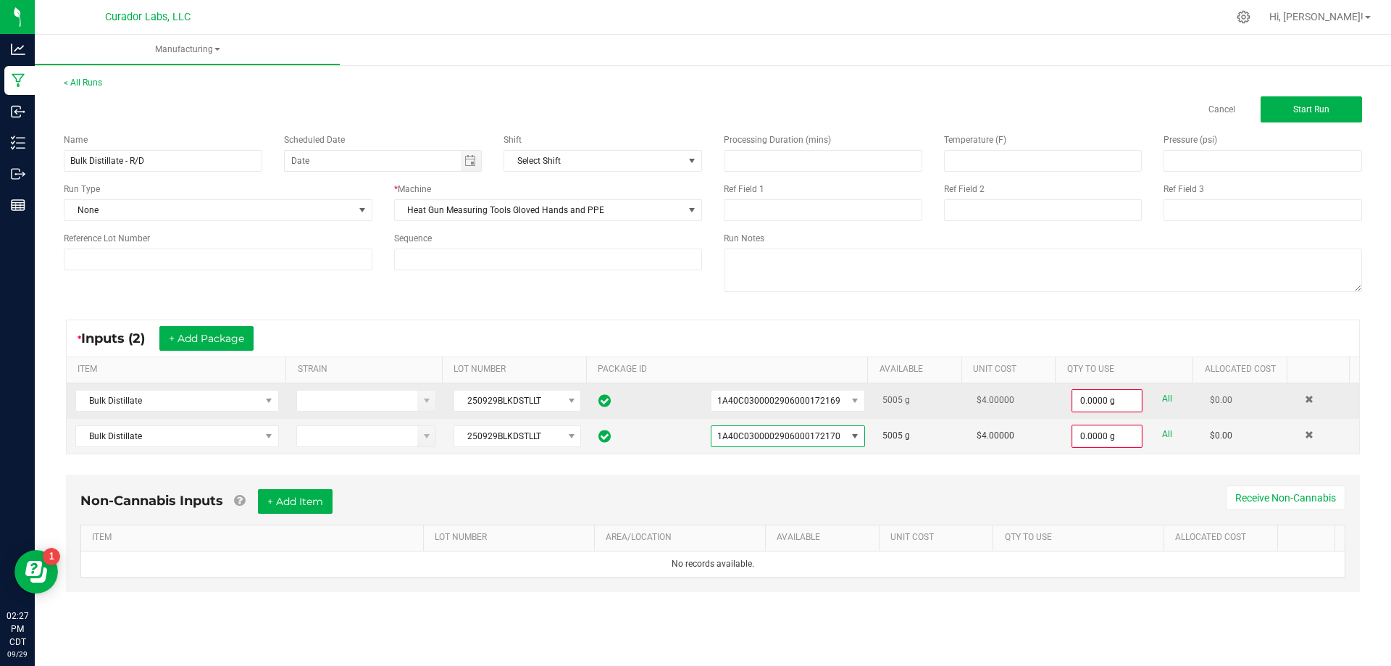
click at [1162, 396] on link "All" at bounding box center [1167, 399] width 10 height 20
type input "5005.0000 g"
click at [1162, 429] on link "All" at bounding box center [1167, 433] width 10 height 20
type input "5005.0000 g"
click at [314, 500] on button "+ Add Item" at bounding box center [295, 498] width 75 height 25
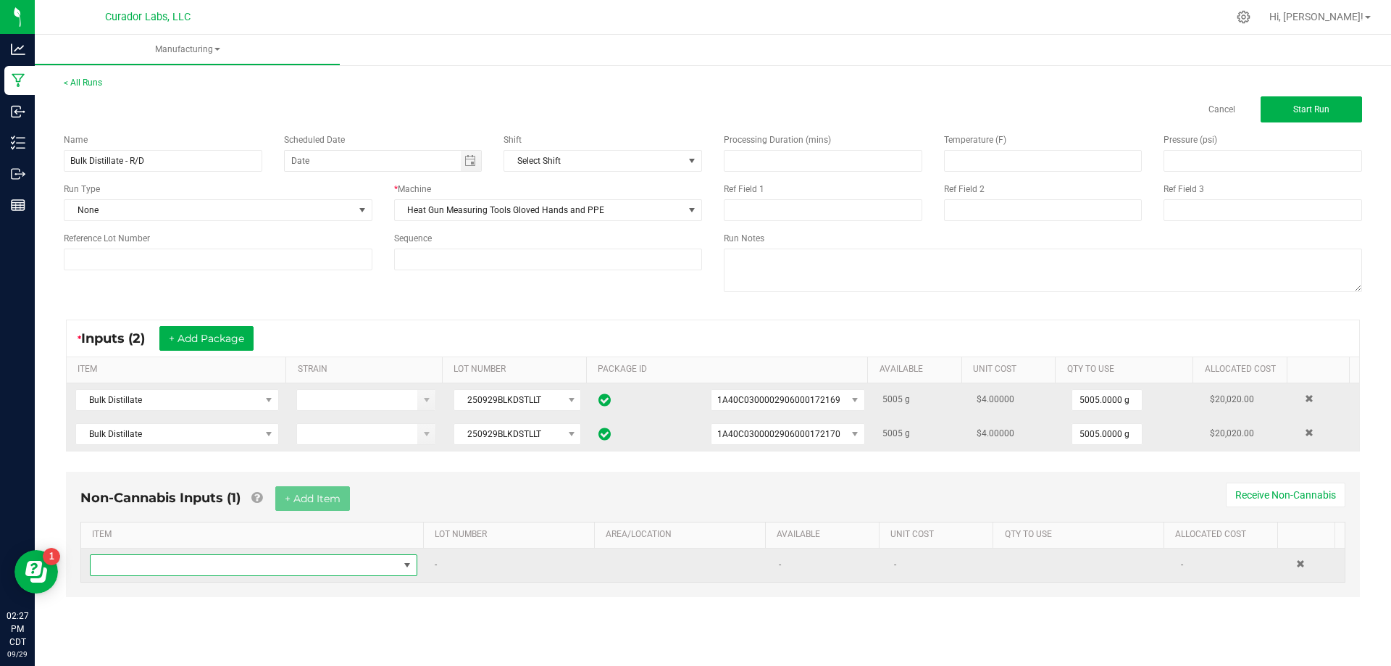
click at [231, 567] on span "NO DATA FOUND" at bounding box center [245, 565] width 308 height 20
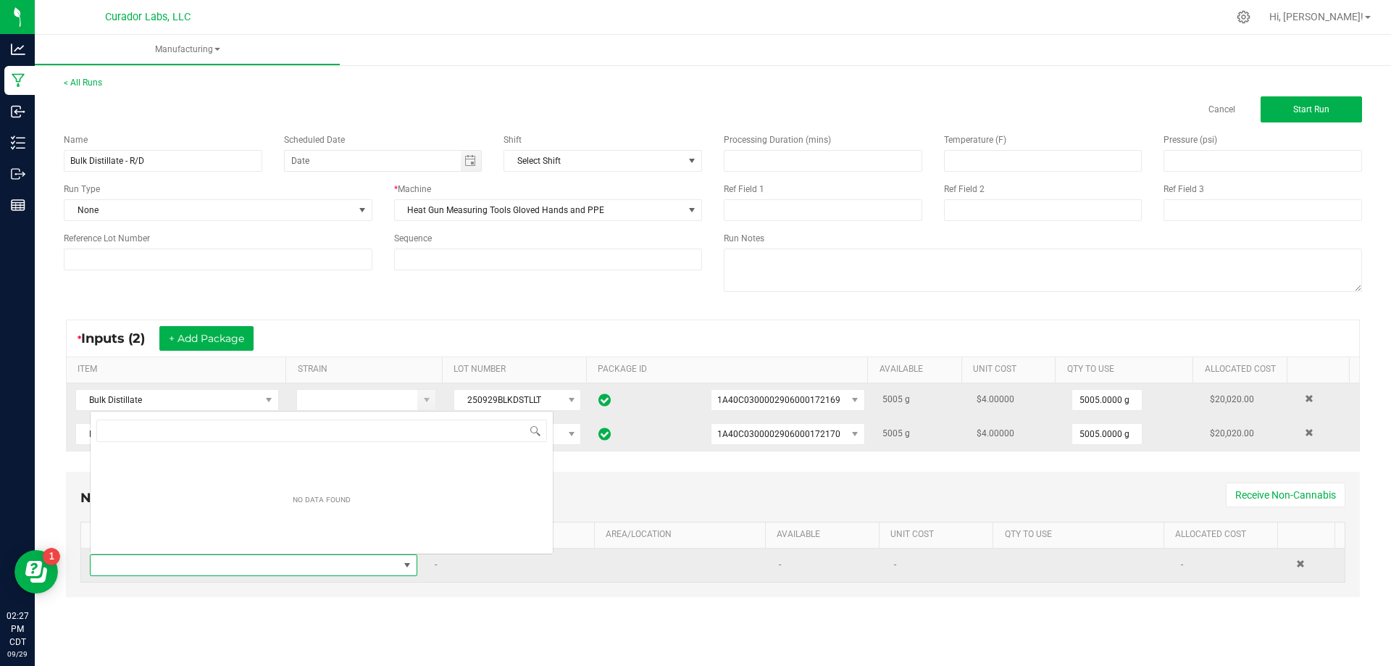
scroll to position [22, 322]
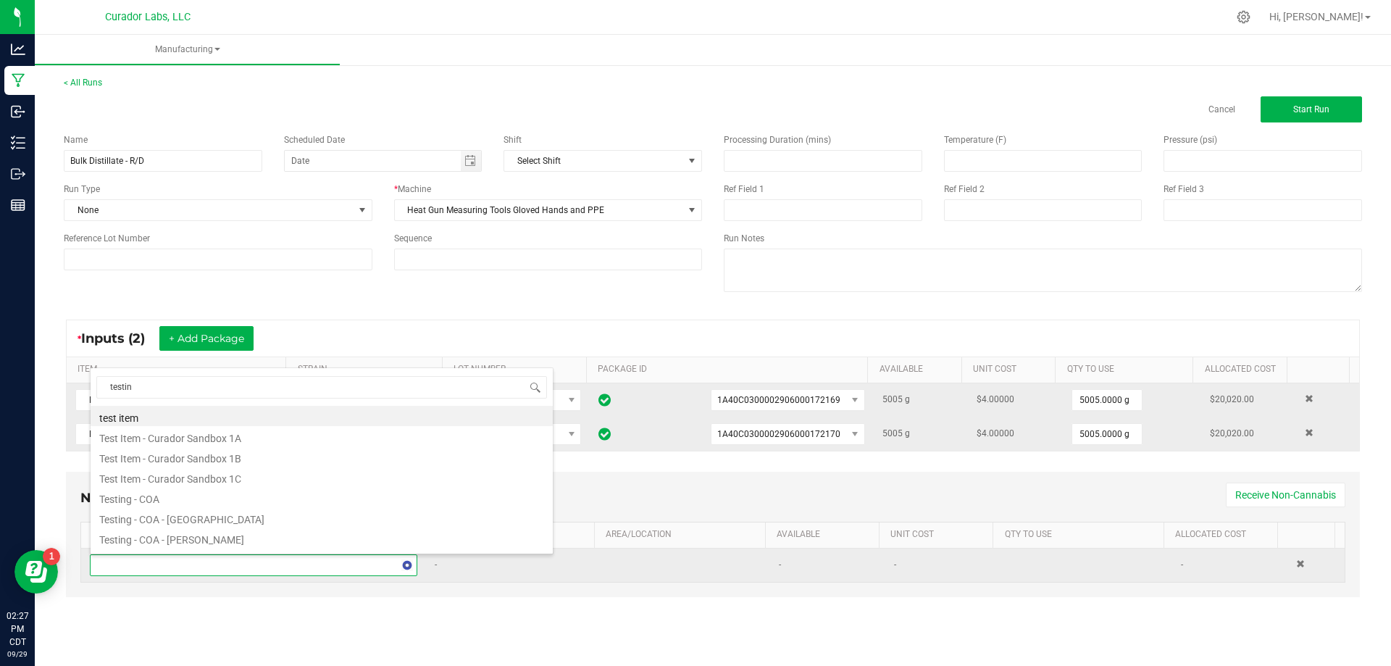
type input "testing"
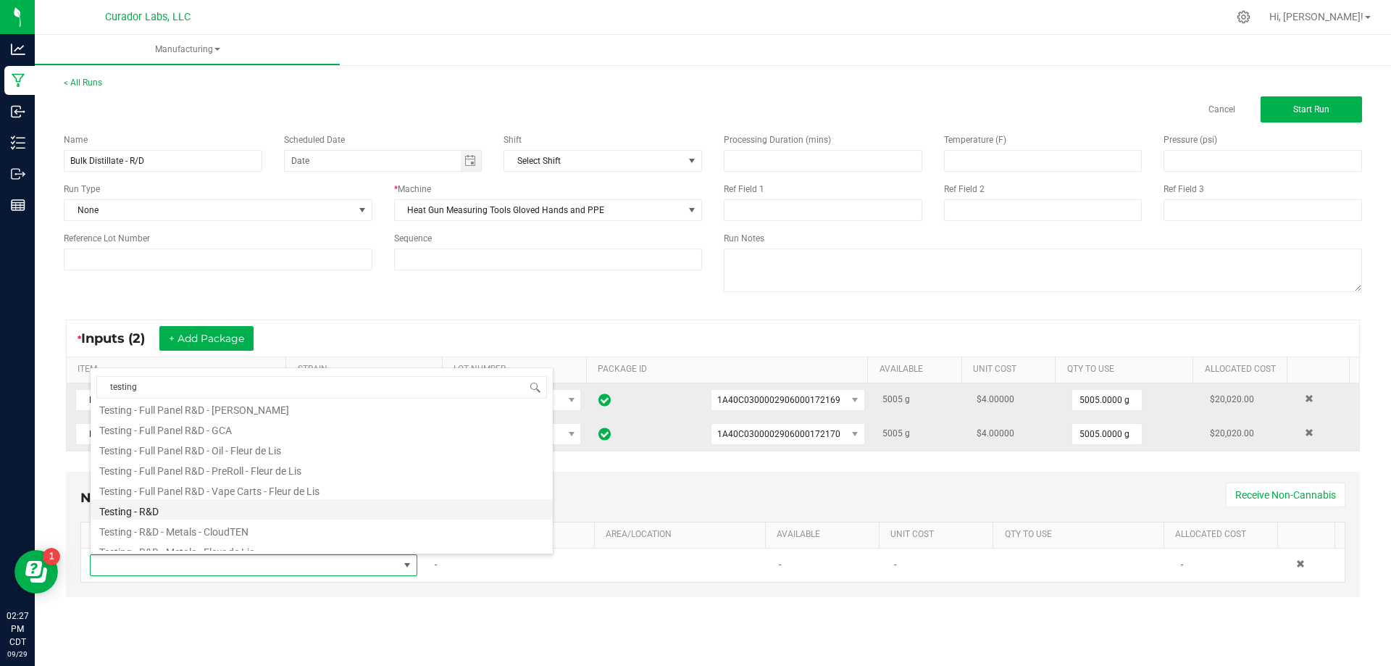
scroll to position [217, 0]
click at [191, 483] on li "Testing - R&D" at bounding box center [322, 482] width 462 height 20
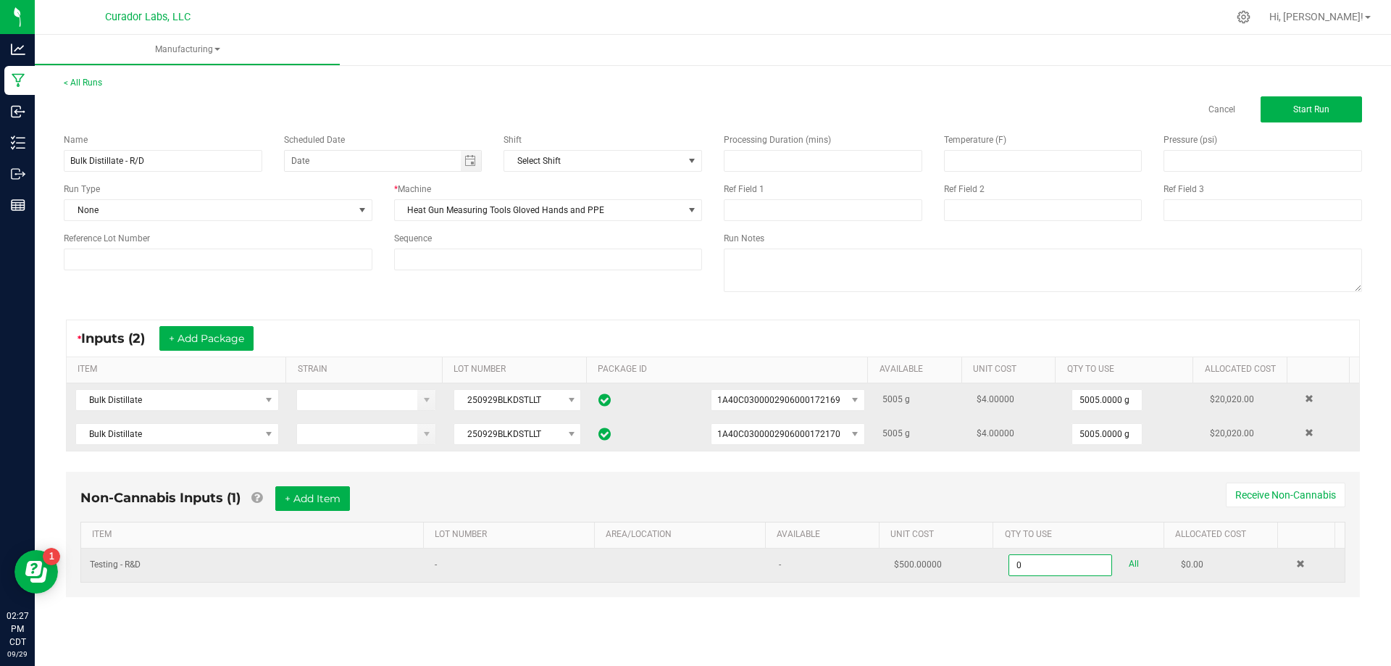
click at [1048, 562] on input "0" at bounding box center [1059, 565] width 101 height 20
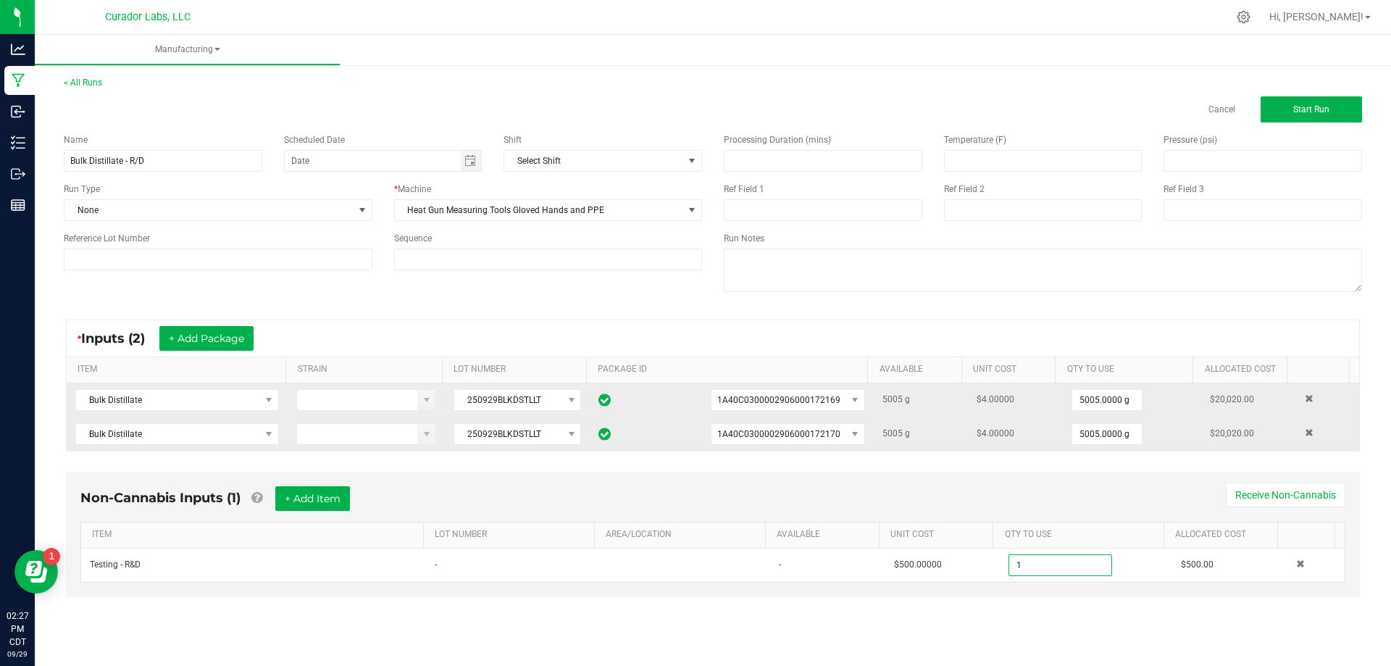
type input "1.0000 u"
click at [1027, 496] on div "Non-Cannabis Inputs (1) + Add Item Receive Non-Cannabis" at bounding box center [712, 504] width 1265 height 36
click at [1344, 110] on button "Start Run" at bounding box center [1311, 109] width 101 height 26
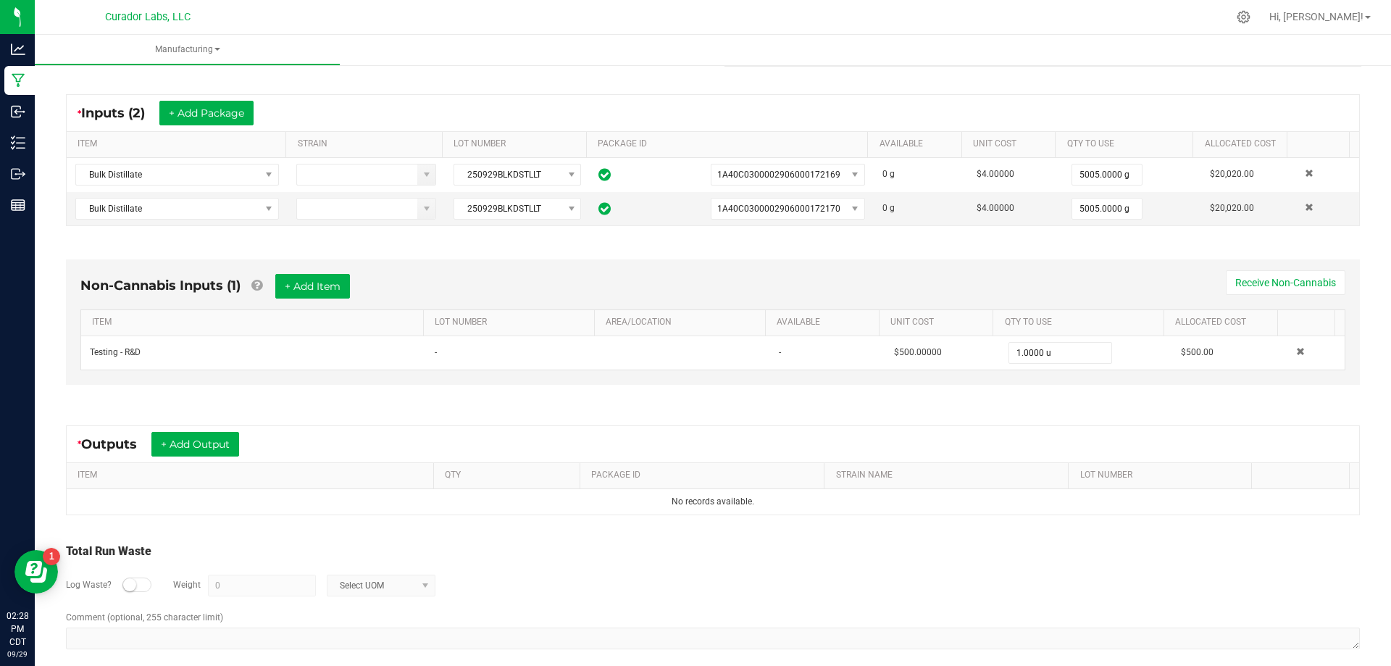
scroll to position [270, 0]
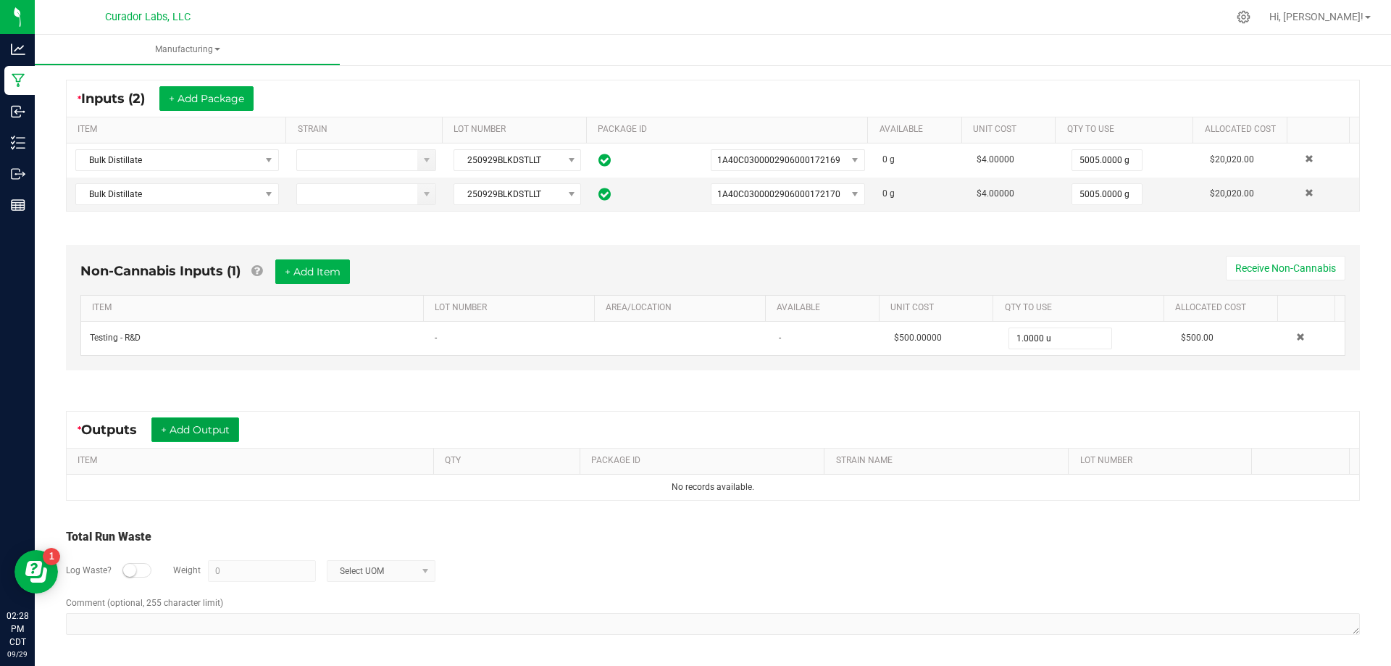
click at [177, 432] on button "+ Add Output" at bounding box center [195, 429] width 88 height 25
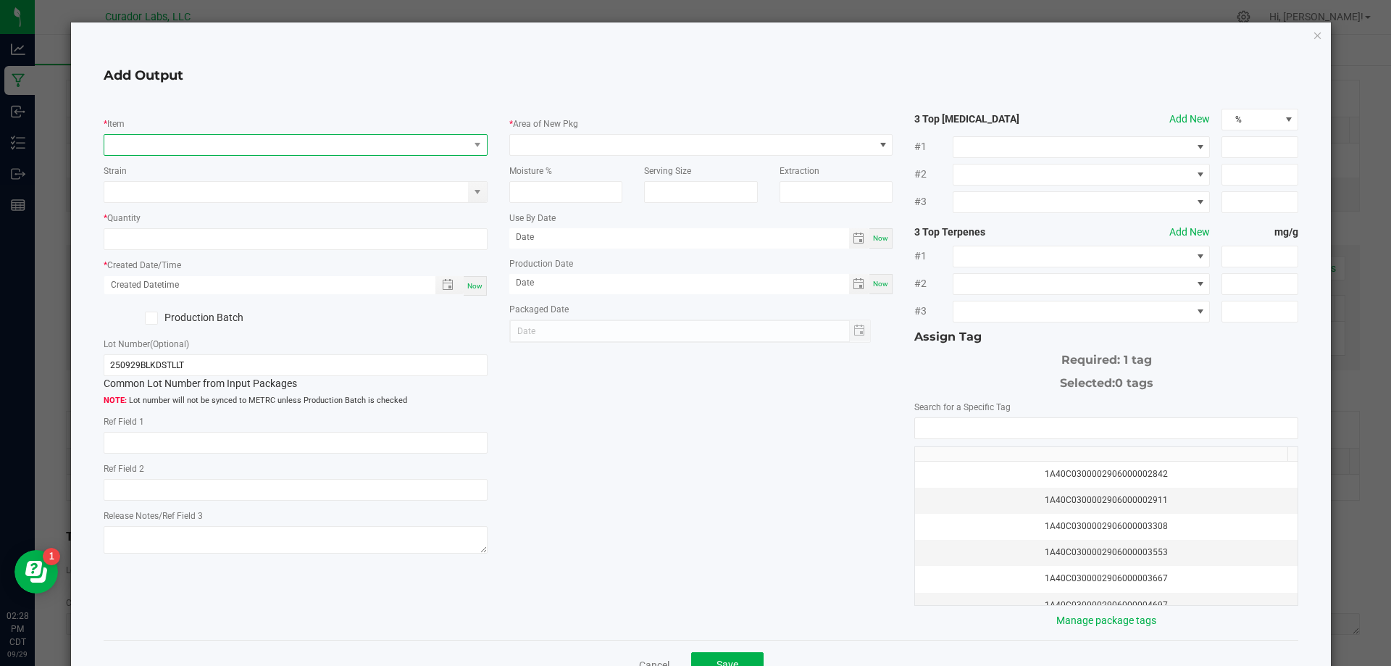
click at [214, 149] on span "NO DATA FOUND" at bounding box center [286, 145] width 364 height 20
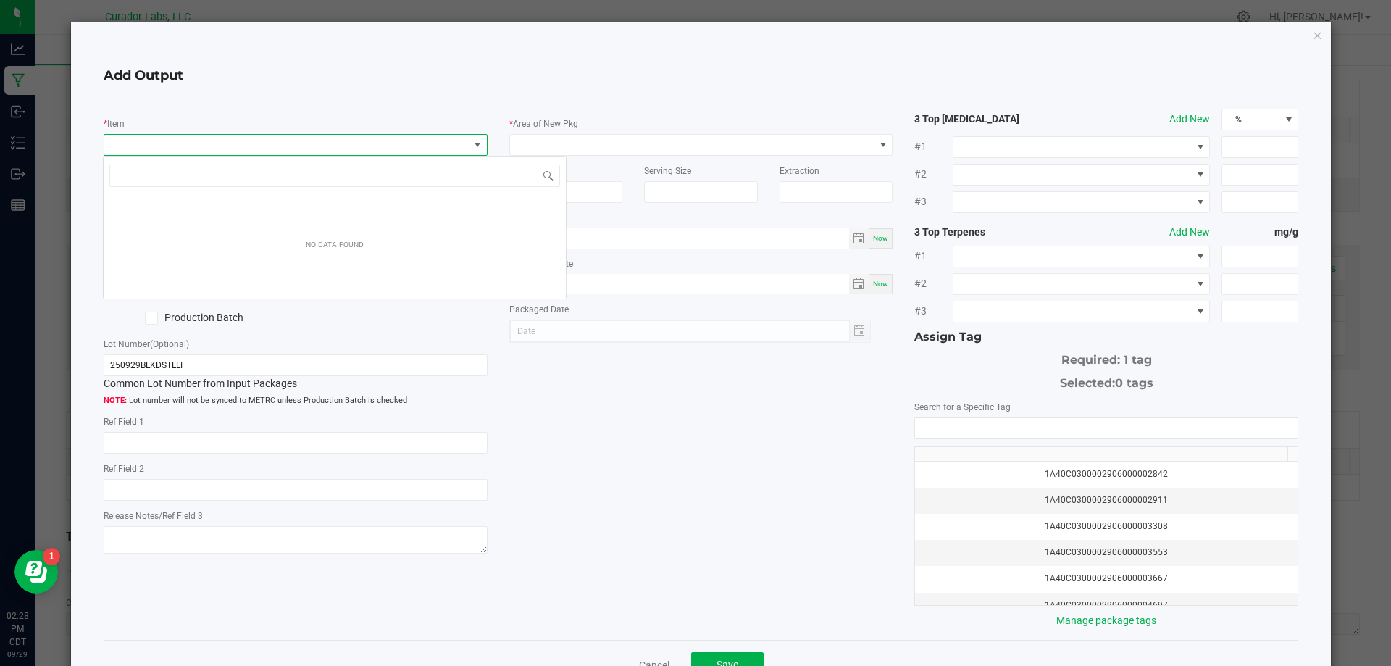
scroll to position [22, 381]
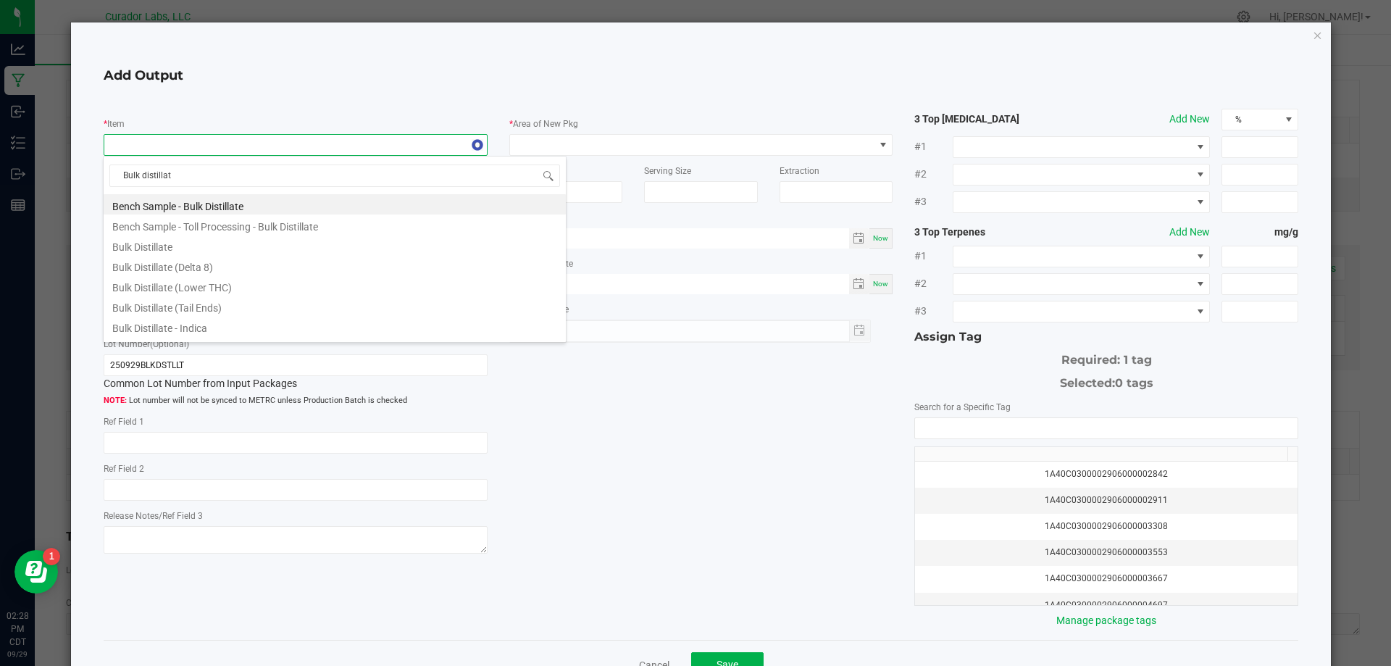
type input "Bulk distillate"
click at [155, 243] on li "Bulk Distillate" at bounding box center [335, 245] width 462 height 20
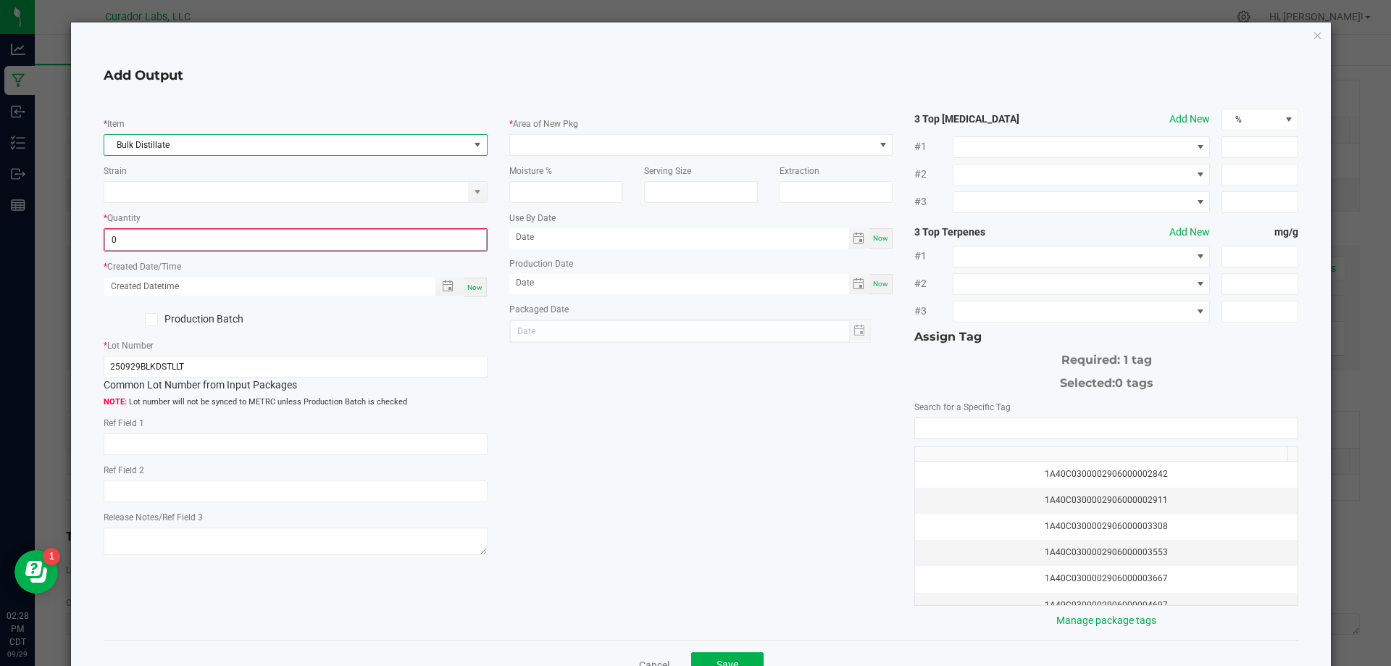
click at [257, 233] on input "0" at bounding box center [295, 240] width 381 height 20
type input "10010.0000 g"
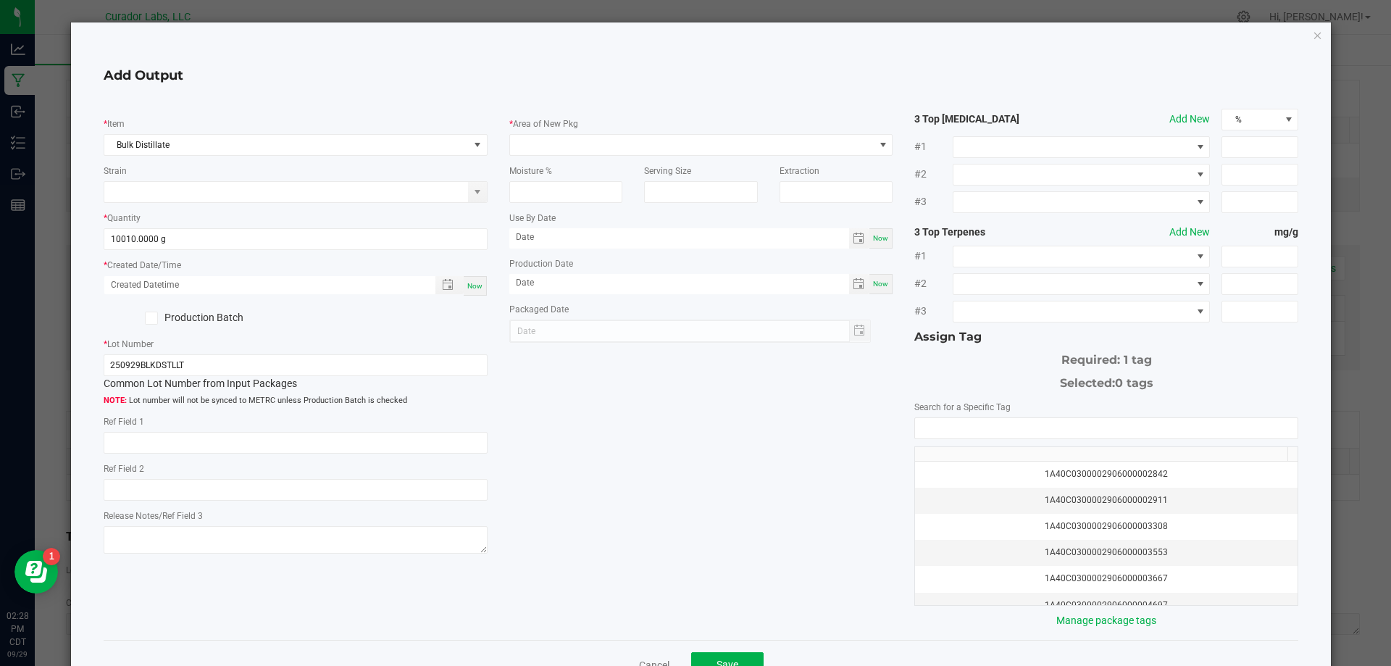
click at [467, 285] on span "Now" at bounding box center [474, 286] width 15 height 8
type input "[DATE] 2:28 PM"
type input "[DATE]"
click at [585, 138] on span at bounding box center [692, 145] width 364 height 20
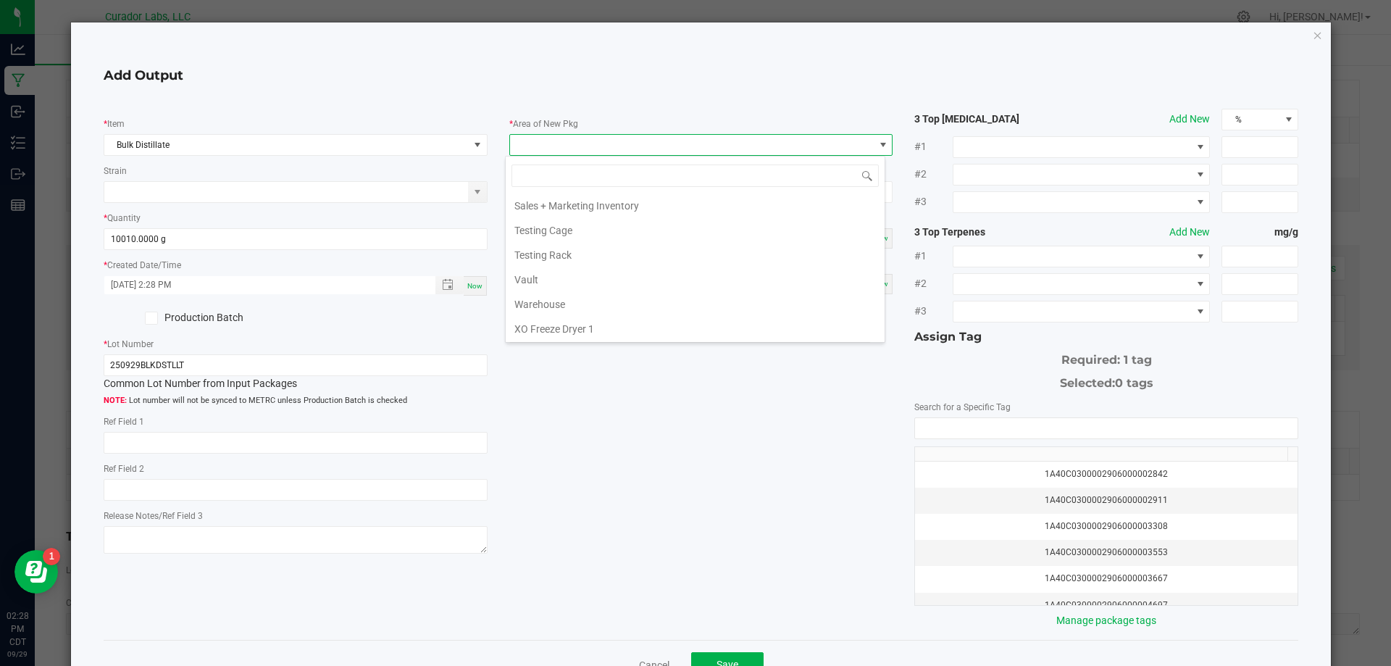
scroll to position [1487, 0]
click at [541, 290] on li "Vault" at bounding box center [695, 296] width 379 height 25
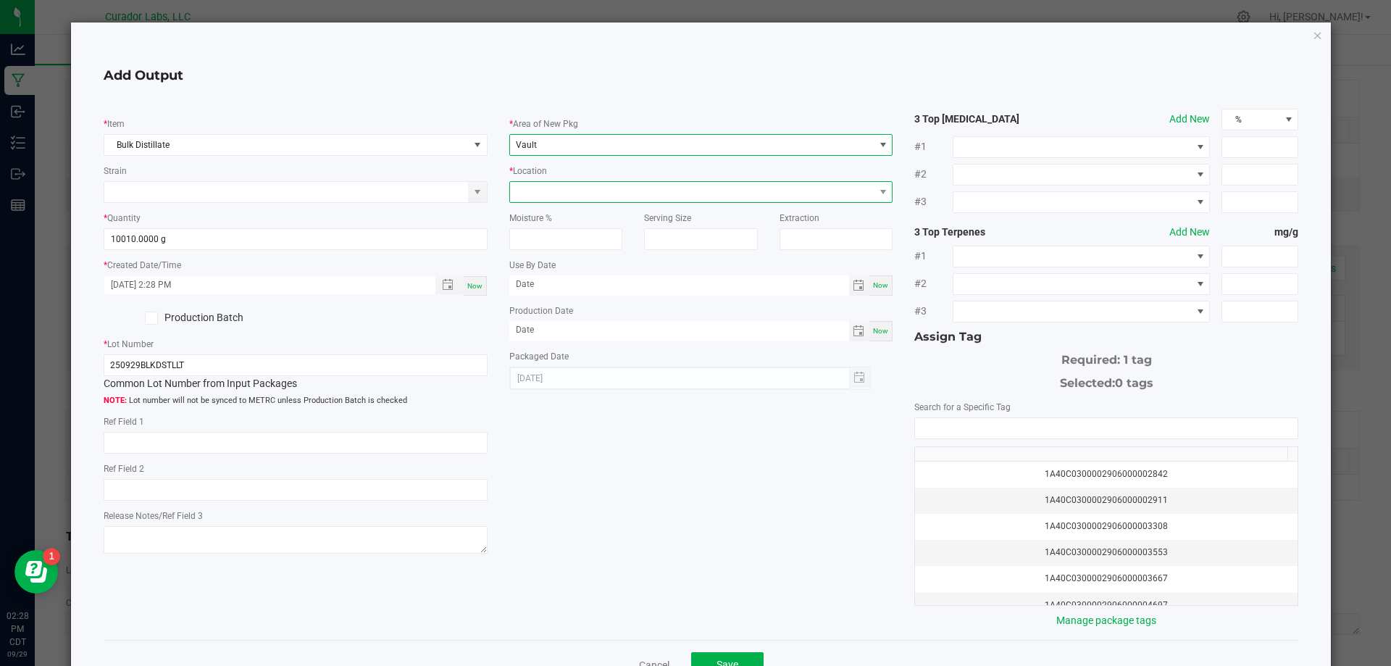
click at [570, 194] on span at bounding box center [692, 192] width 364 height 20
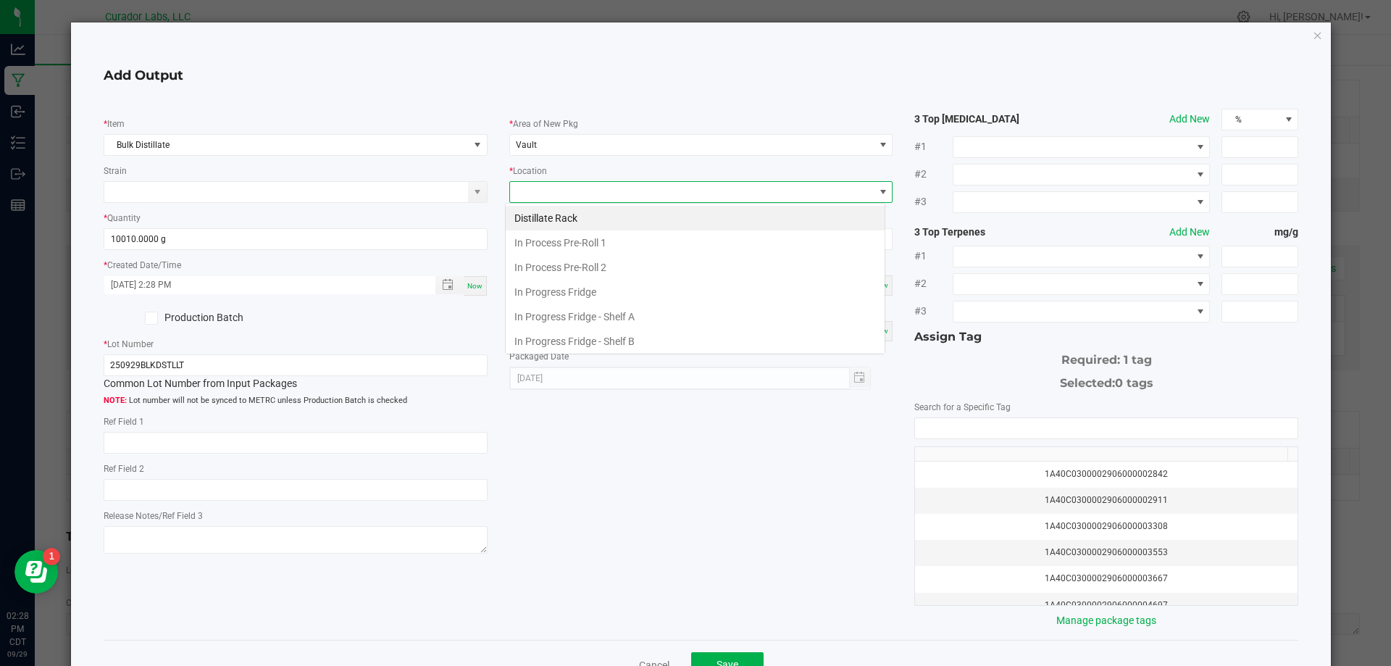
scroll to position [22, 381]
click at [562, 216] on li "Distillate Rack" at bounding box center [695, 218] width 379 height 25
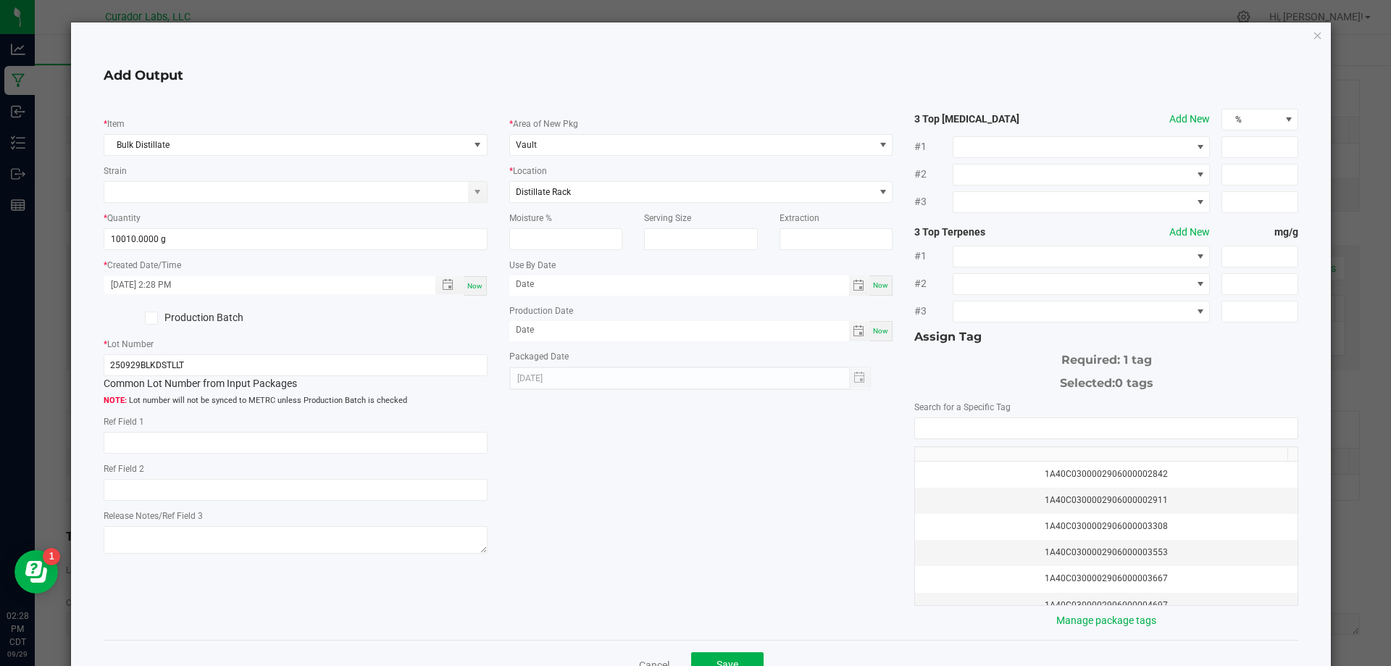
click at [146, 318] on icon at bounding box center [150, 318] width 9 height 0
click at [0, 0] on input "Production Batch" at bounding box center [0, 0] width 0 height 0
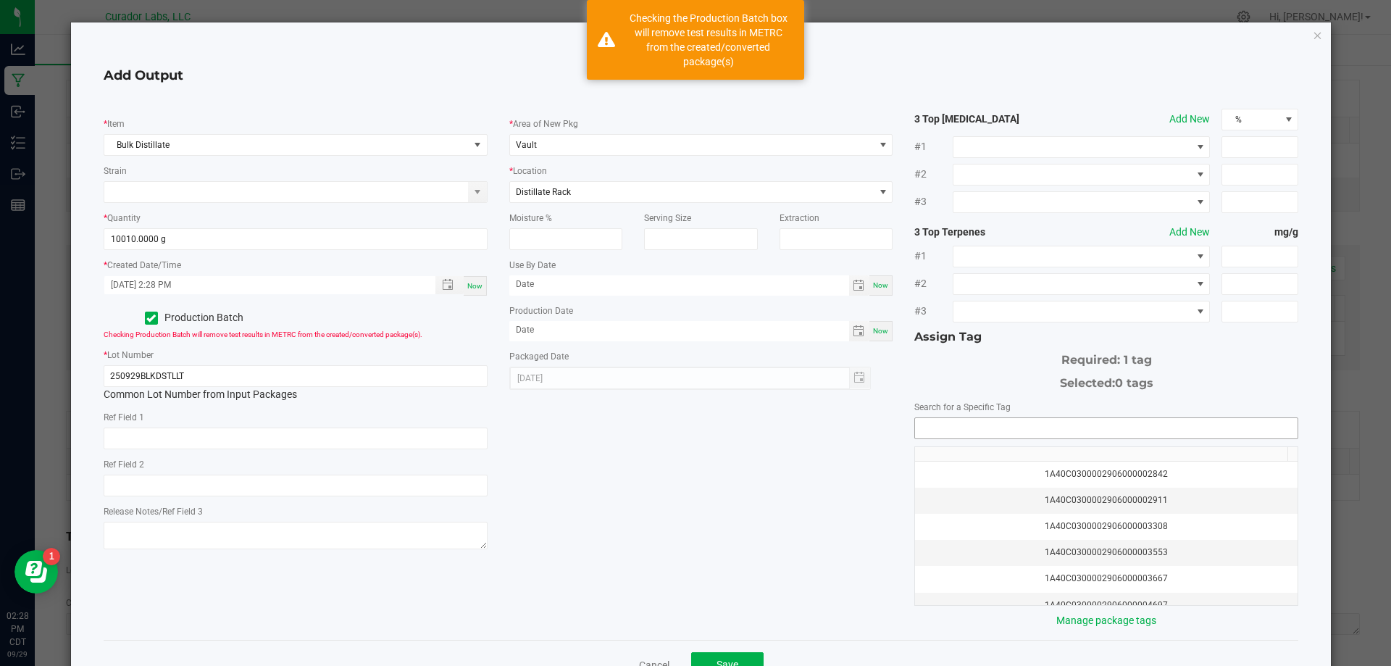
click at [1007, 435] on input "NO DATA FOUND" at bounding box center [1106, 428] width 383 height 20
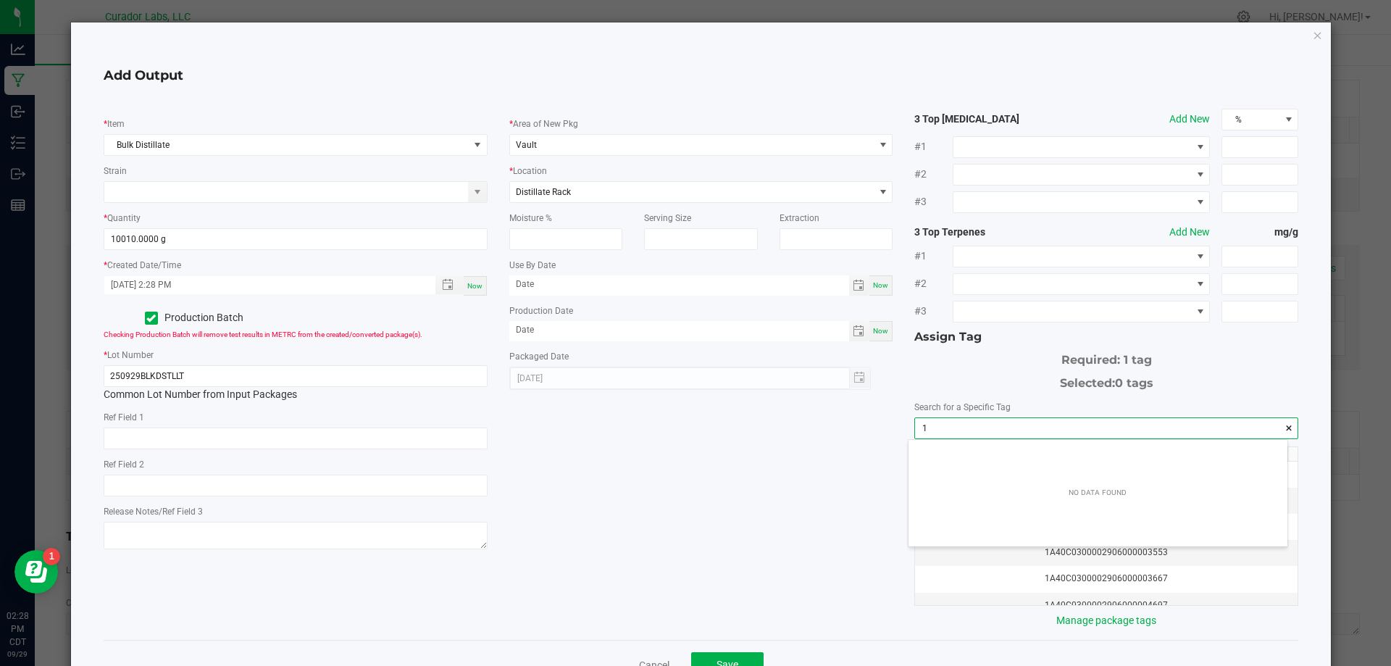
scroll to position [20, 380]
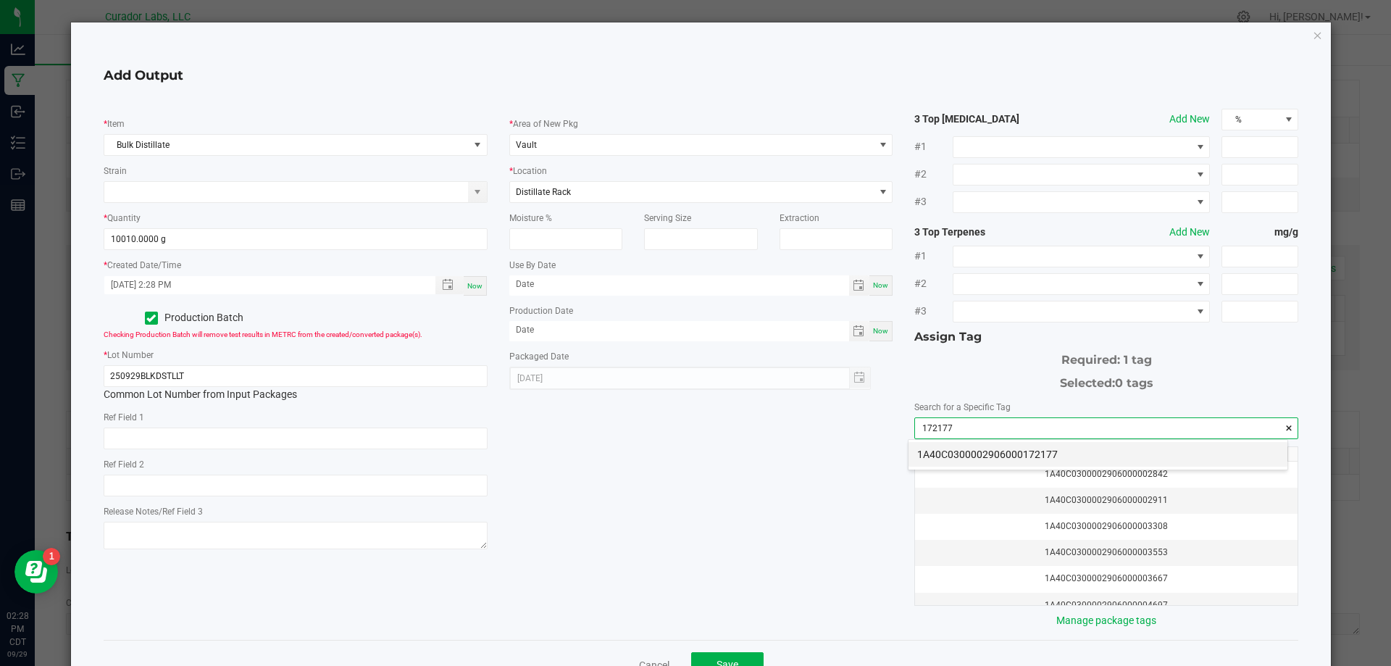
click at [1012, 451] on li "1A40C0300002906000172177" at bounding box center [1098, 454] width 379 height 25
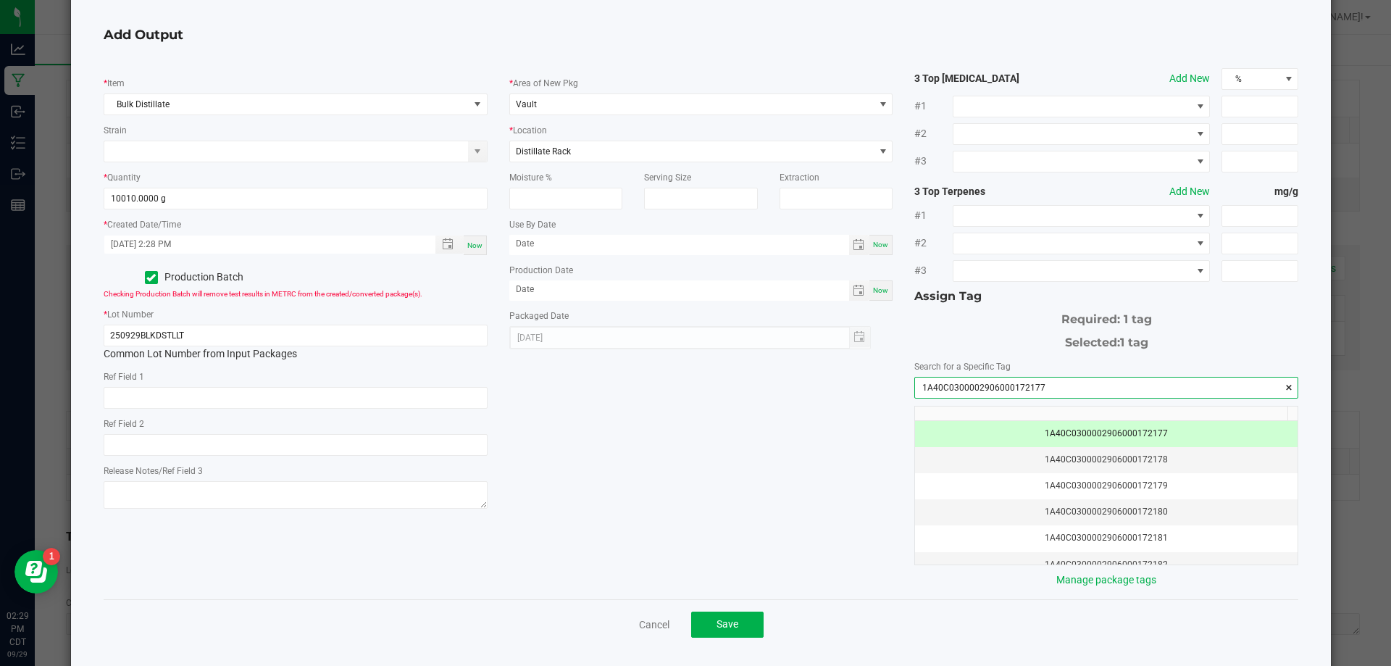
scroll to position [79, 0]
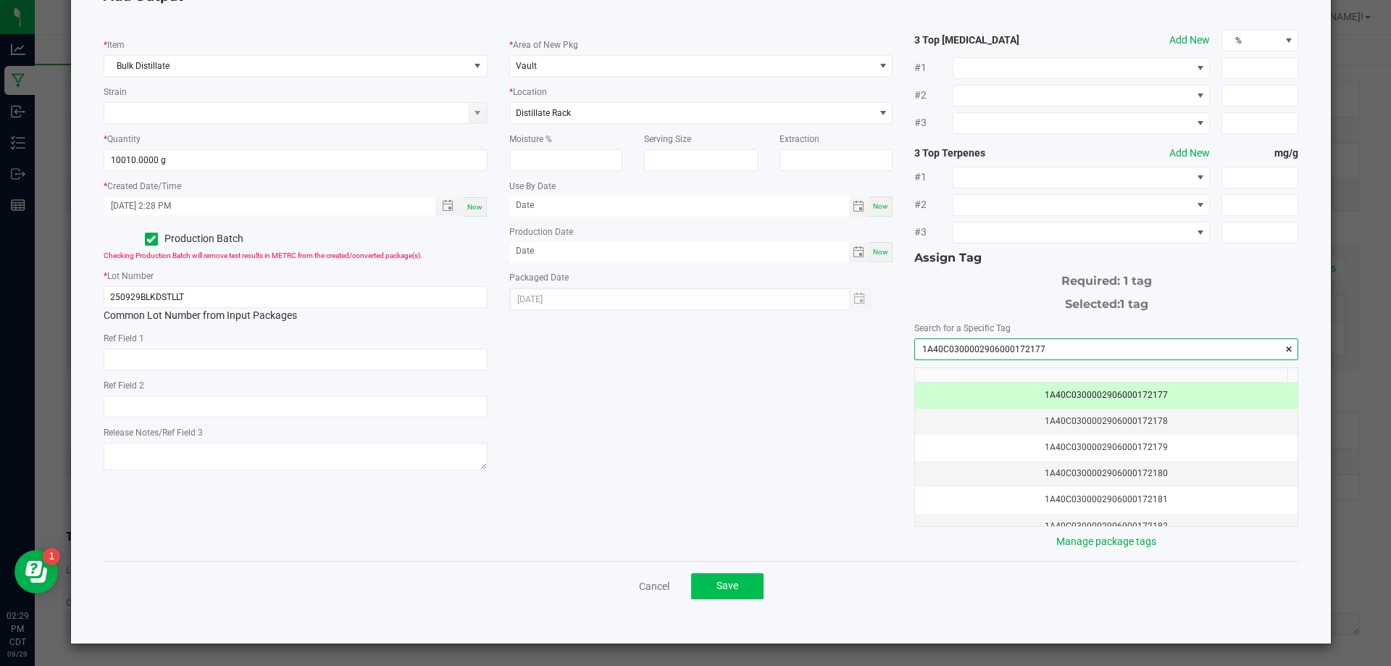
type input "1A40C0300002906000172177"
click at [726, 585] on span "Save" at bounding box center [728, 586] width 22 height 12
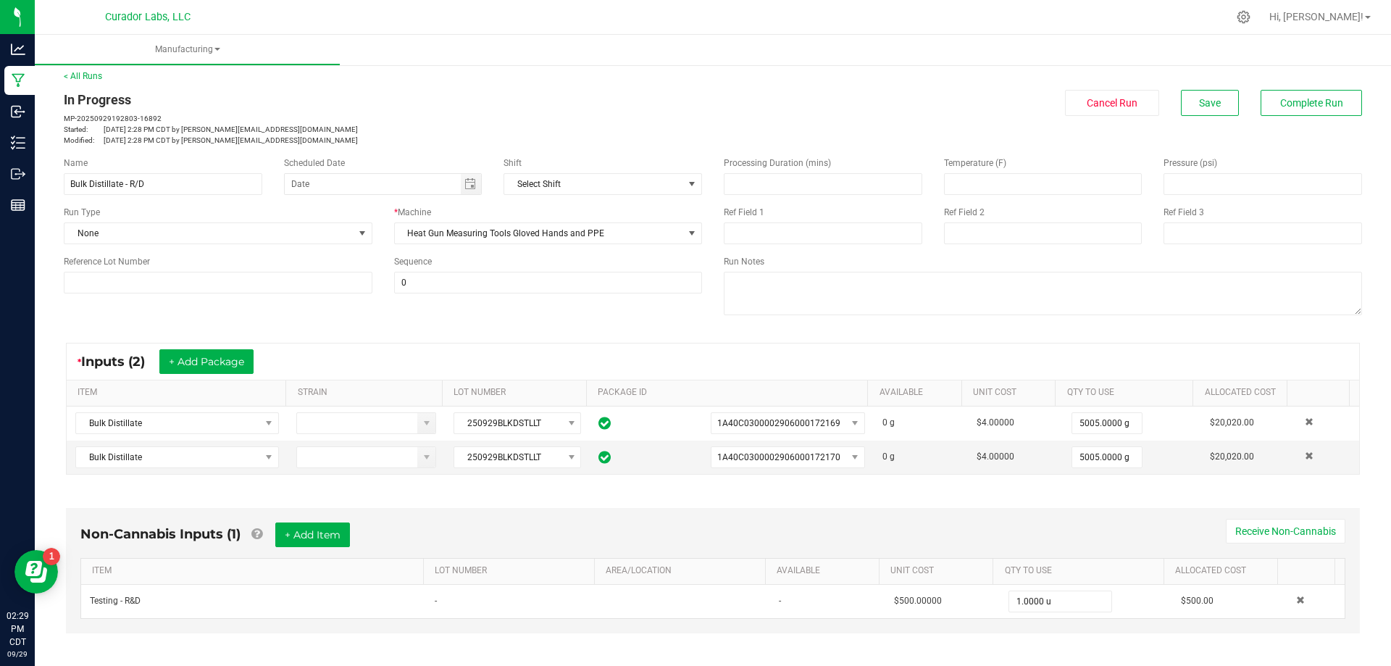
scroll to position [0, 0]
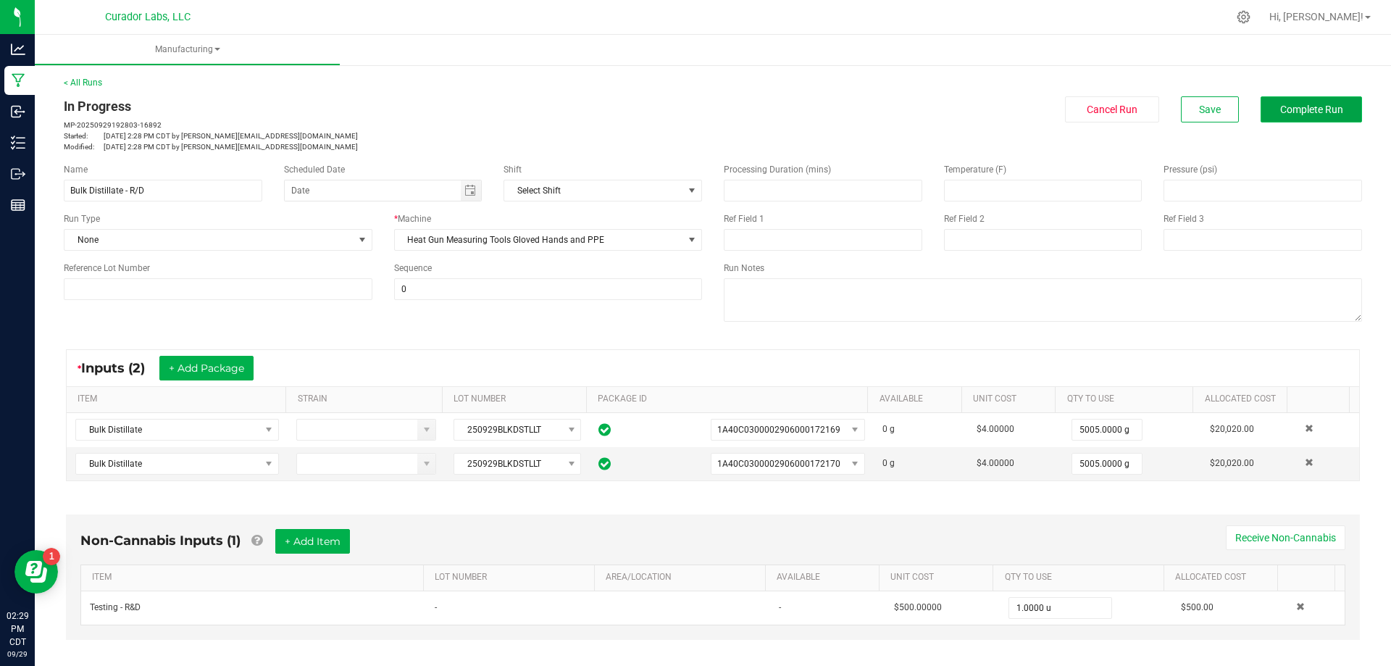
click at [1296, 108] on span "Complete Run" at bounding box center [1311, 110] width 63 height 12
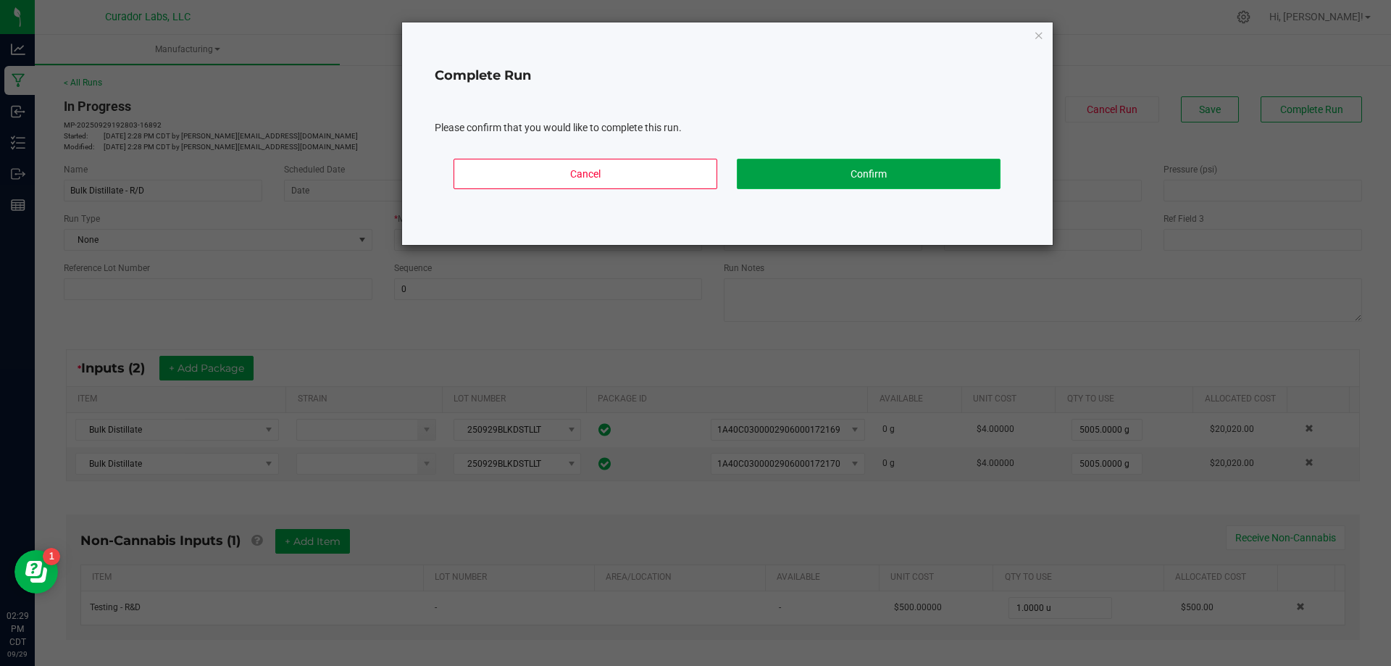
click at [940, 172] on button "Confirm" at bounding box center [869, 174] width 264 height 30
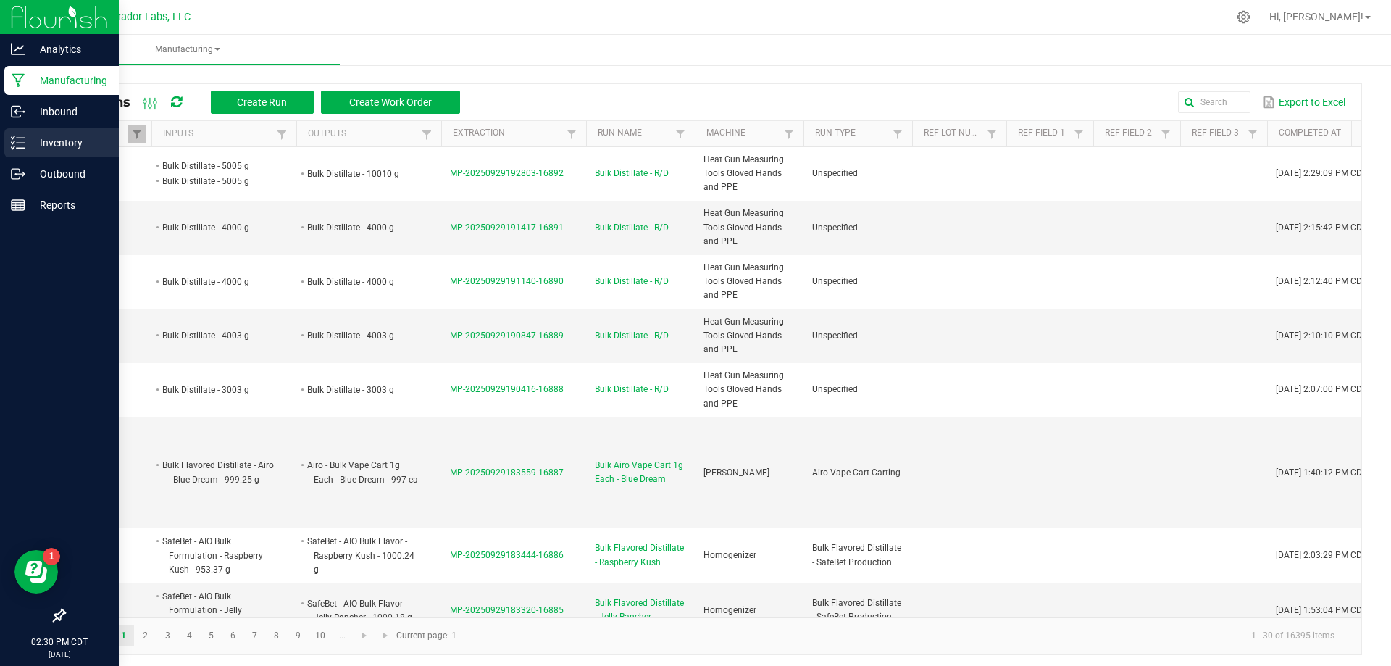
click at [74, 142] on p "Inventory" at bounding box center [68, 142] width 87 height 17
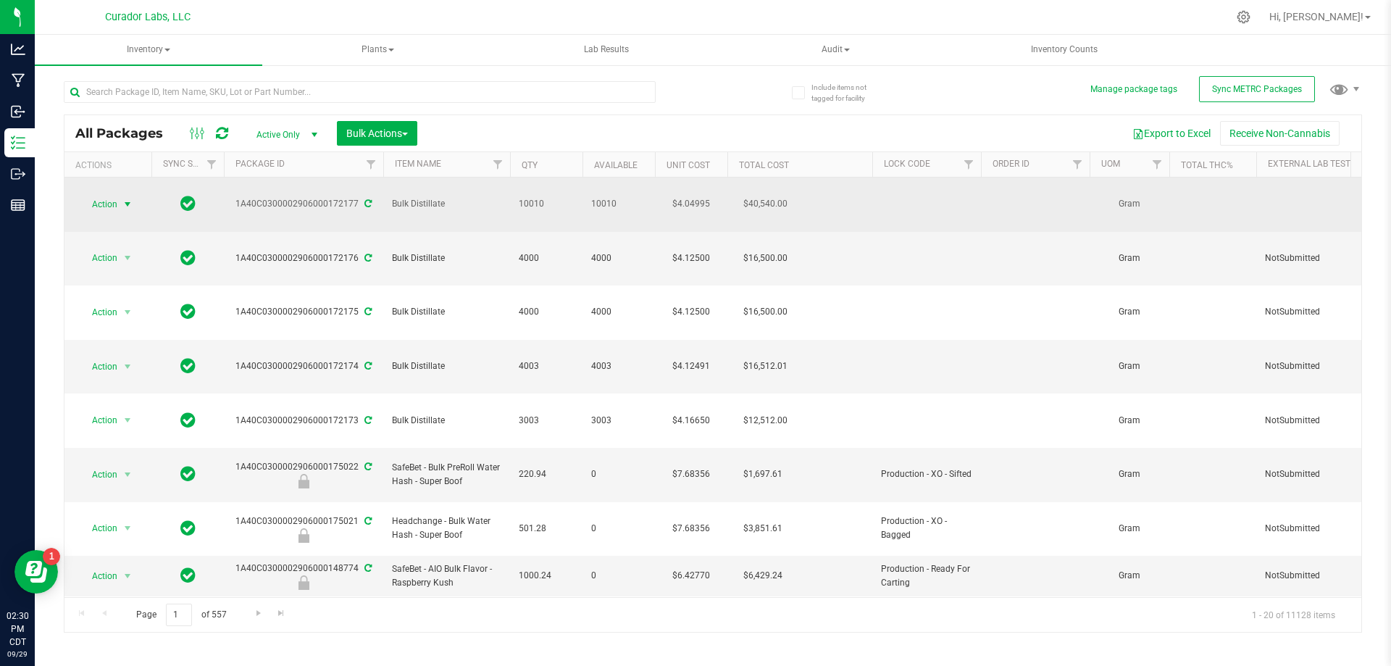
click at [93, 195] on span "Action" at bounding box center [98, 204] width 39 height 20
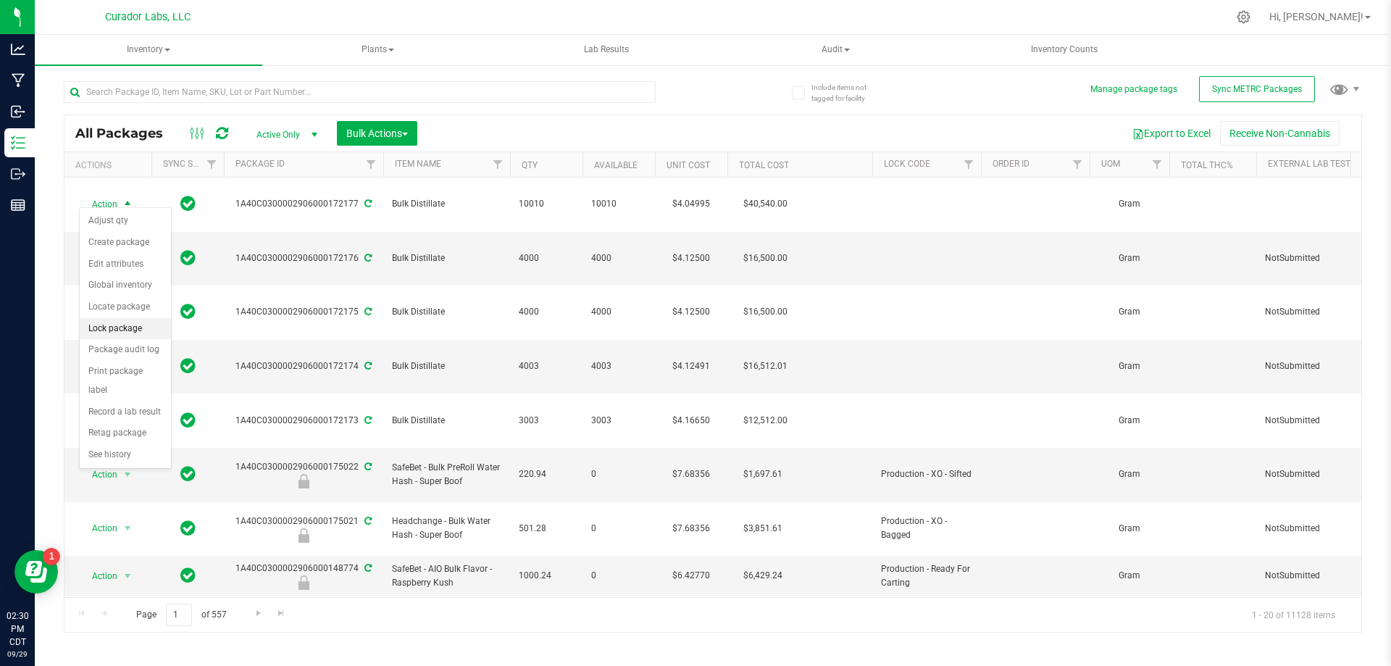
click at [129, 329] on li "Lock package" at bounding box center [125, 329] width 91 height 22
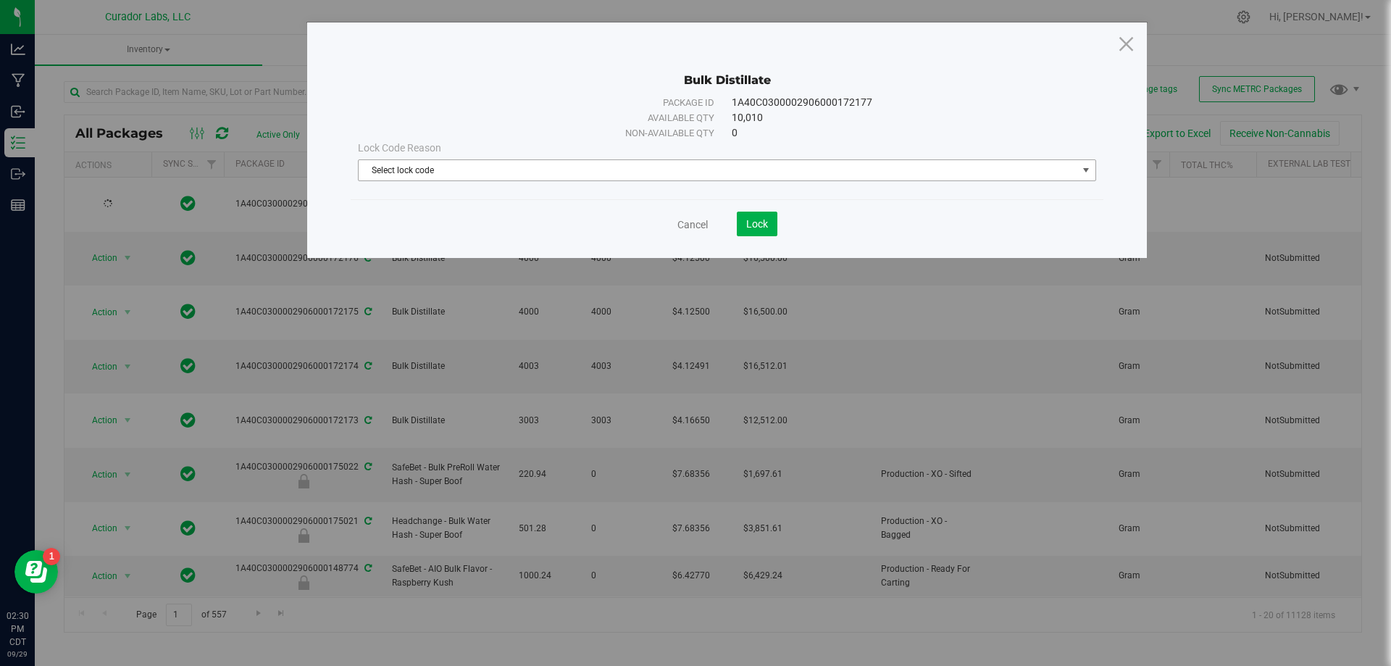
click at [617, 171] on span "Select lock code" at bounding box center [718, 170] width 719 height 20
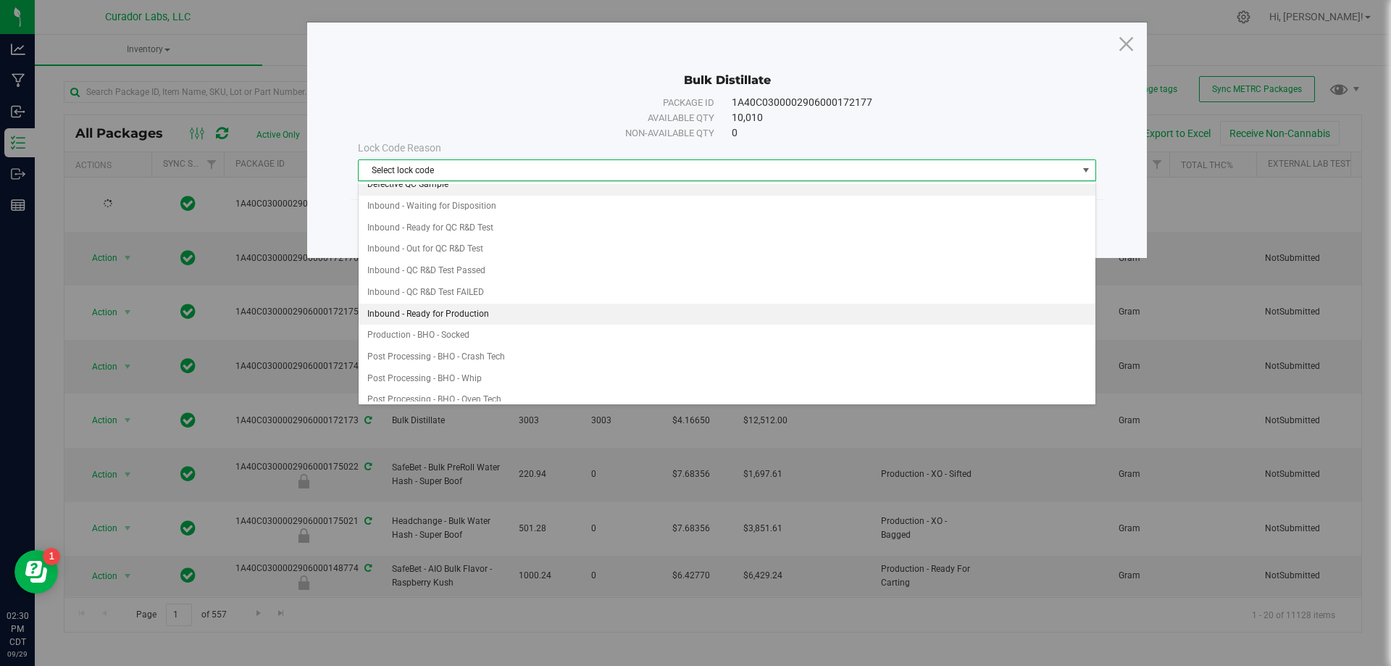
scroll to position [72, 0]
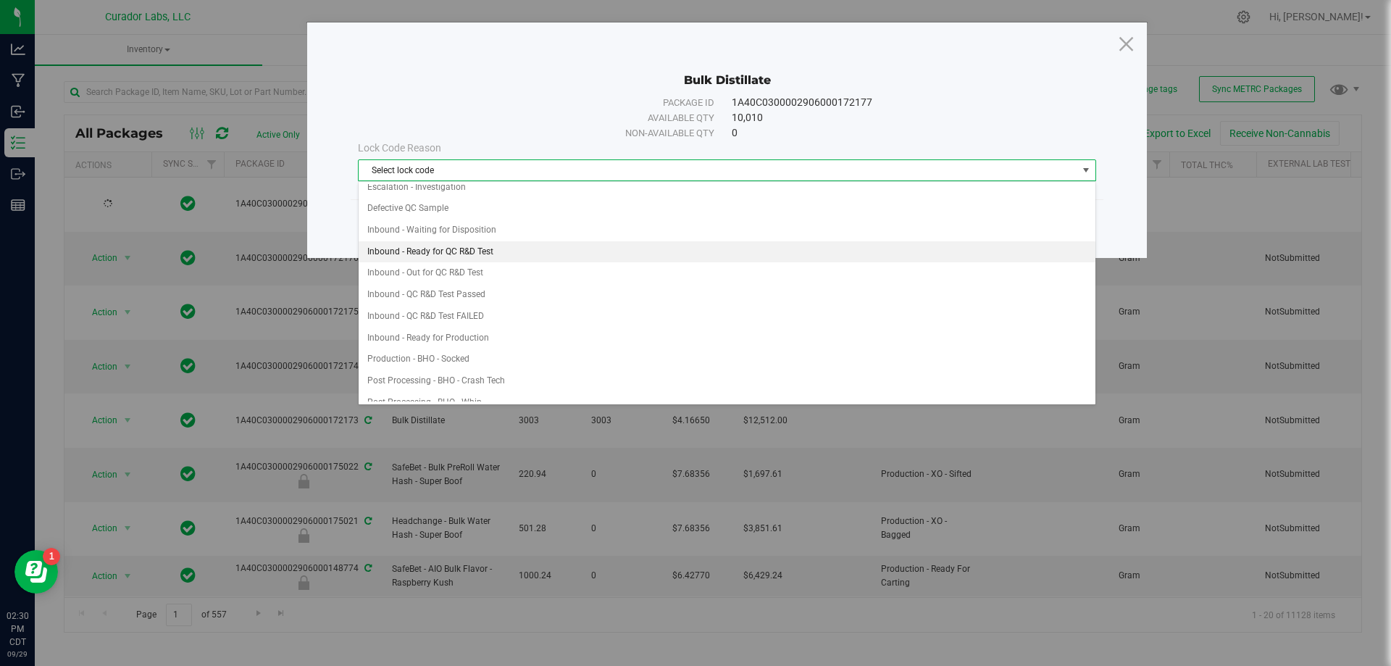
click at [472, 254] on li "Inbound - Ready for QC R&D Test" at bounding box center [727, 252] width 737 height 22
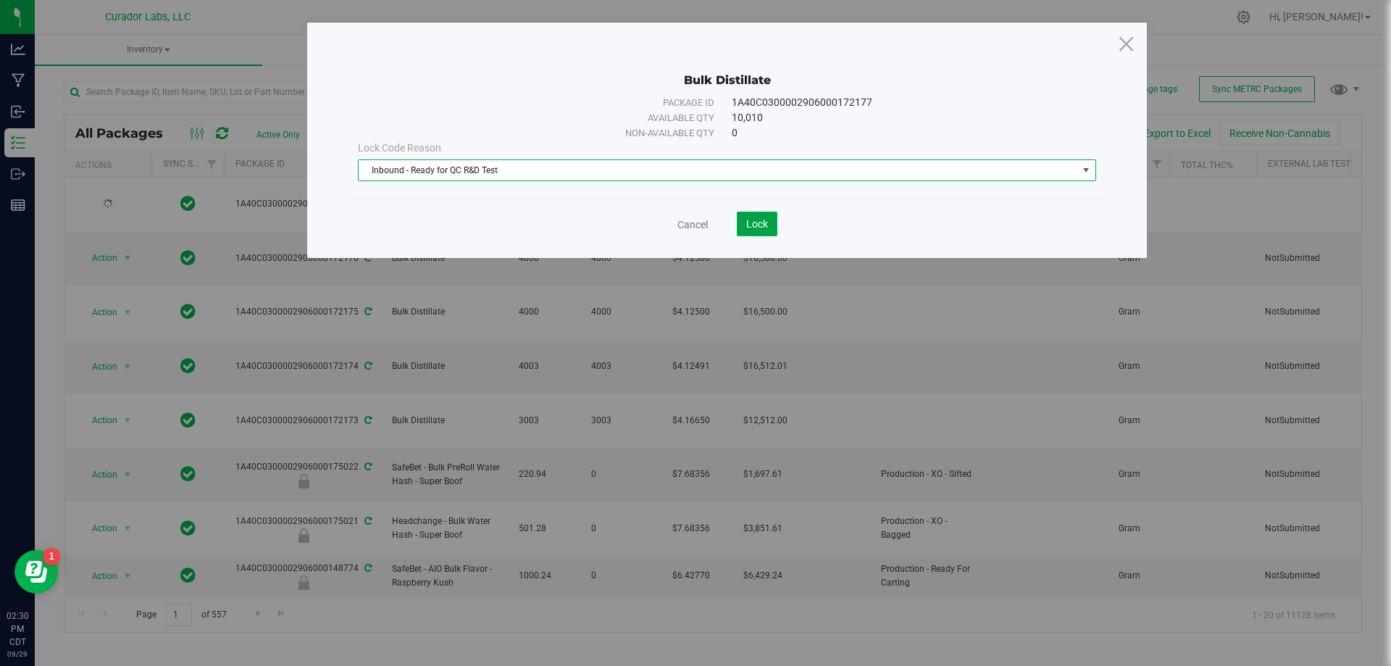
click at [751, 228] on span "Lock" at bounding box center [757, 224] width 22 height 12
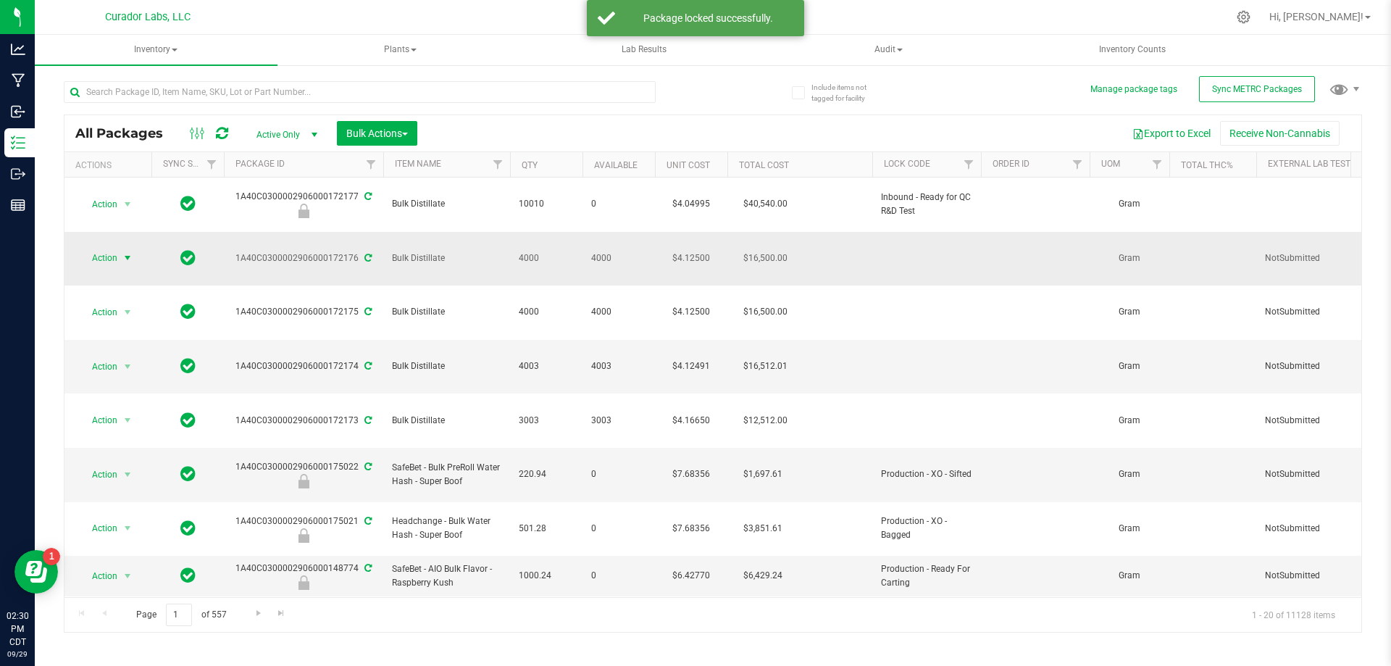
click at [109, 248] on span "Action" at bounding box center [98, 258] width 39 height 20
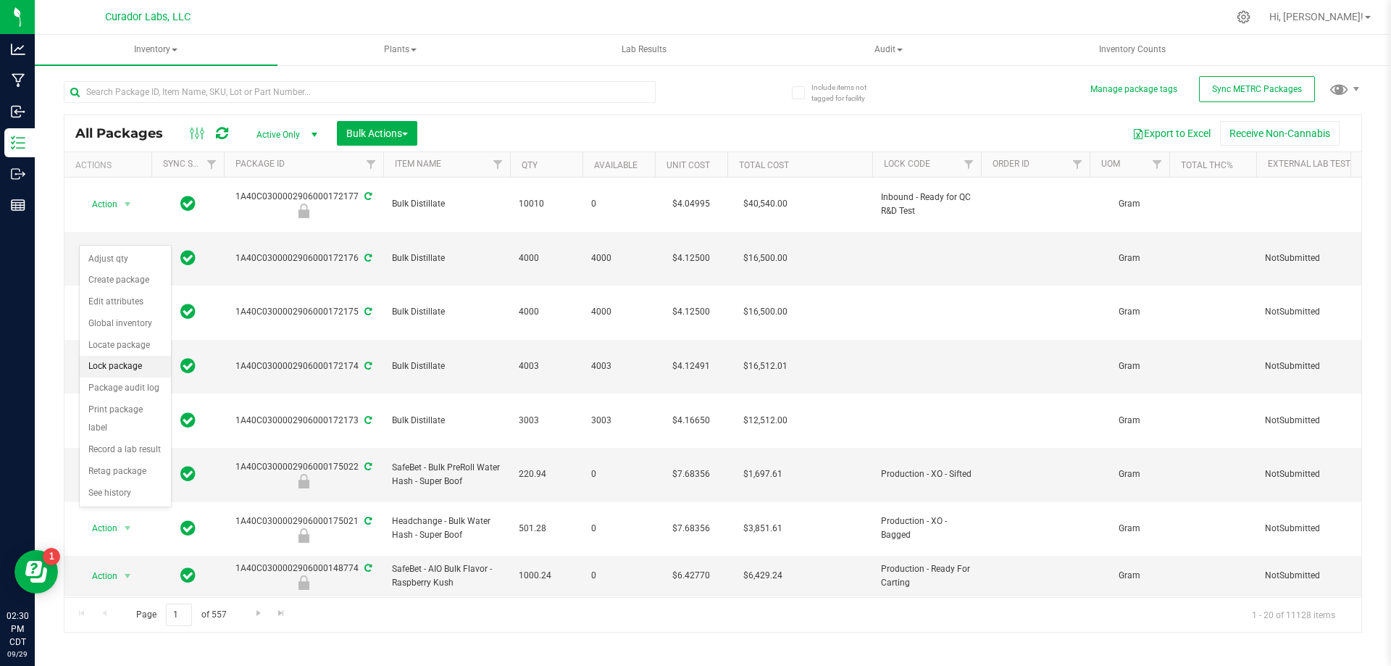
click at [128, 367] on li "Lock package" at bounding box center [125, 367] width 91 height 22
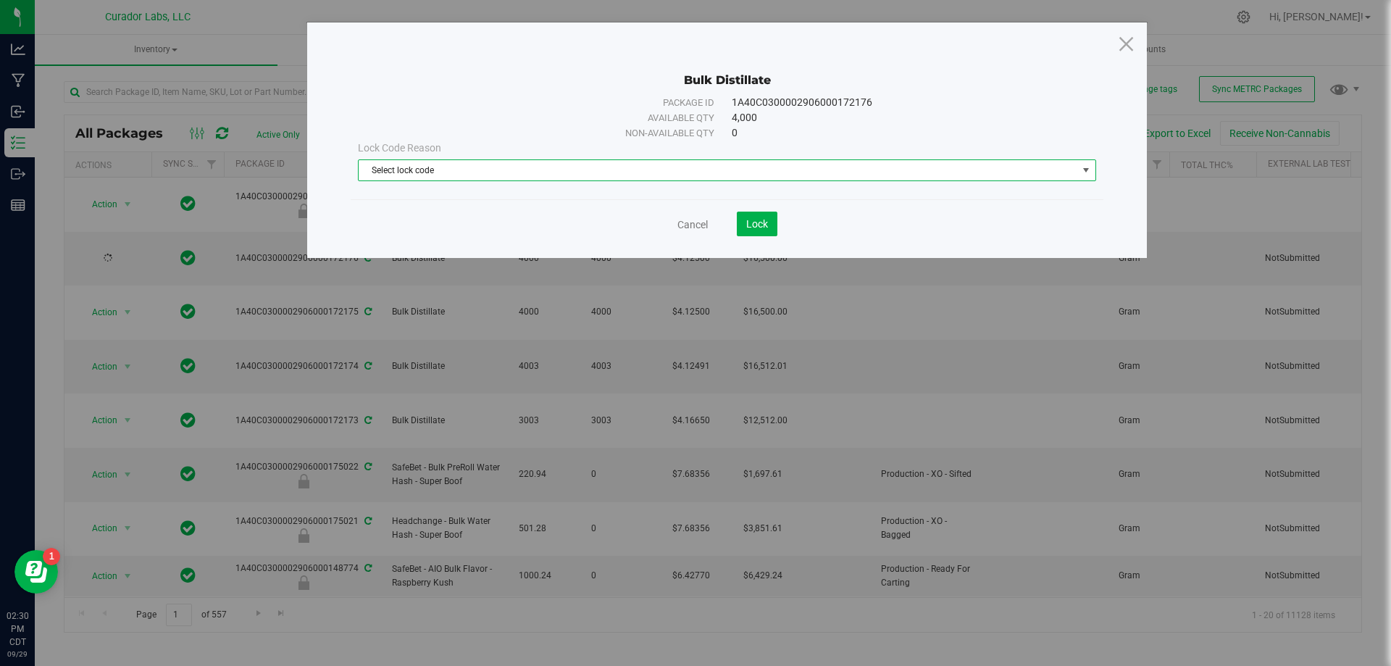
click at [460, 173] on span "Select lock code" at bounding box center [718, 170] width 719 height 20
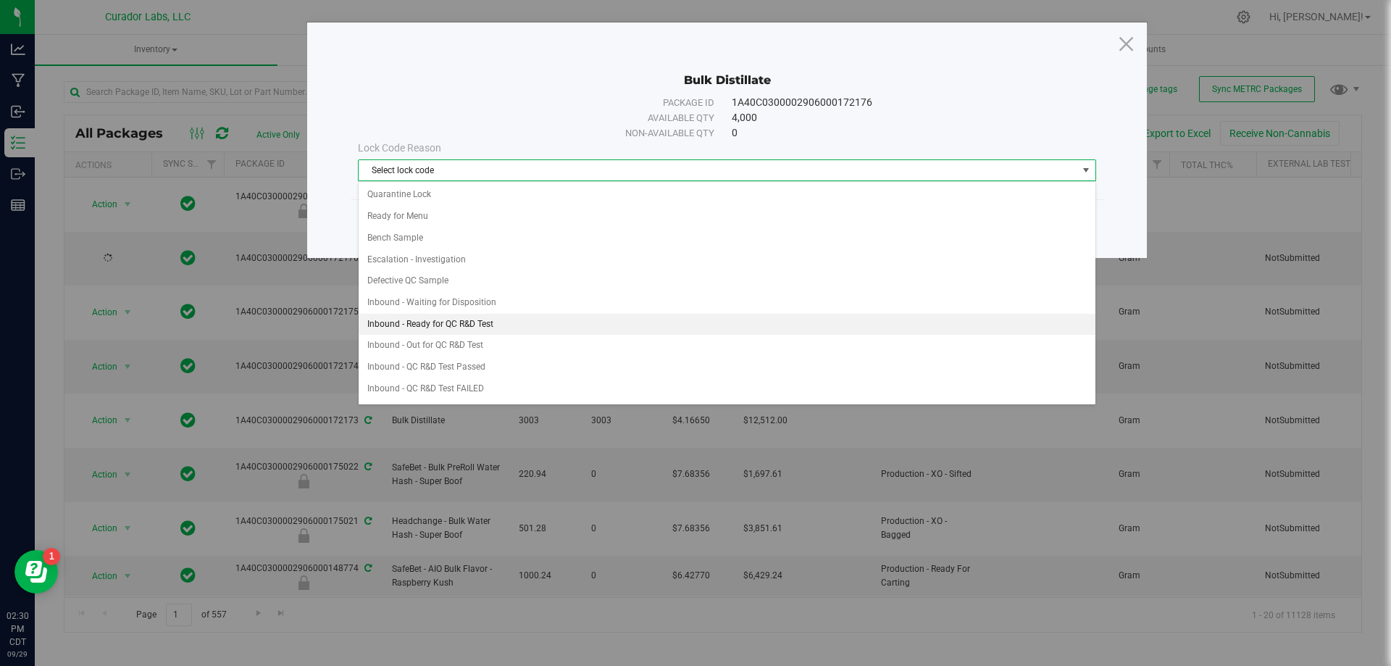
click at [465, 324] on li "Inbound - Ready for QC R&D Test" at bounding box center [727, 325] width 737 height 22
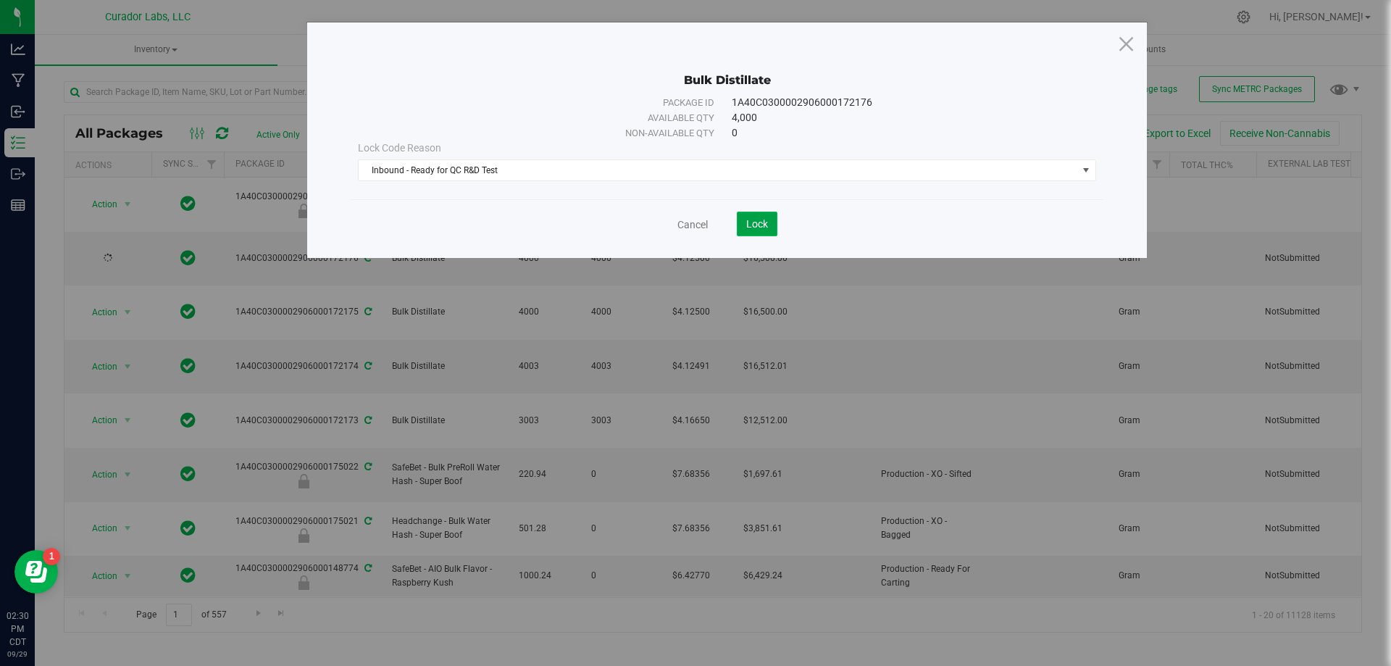
click at [743, 223] on button "Lock" at bounding box center [757, 224] width 41 height 25
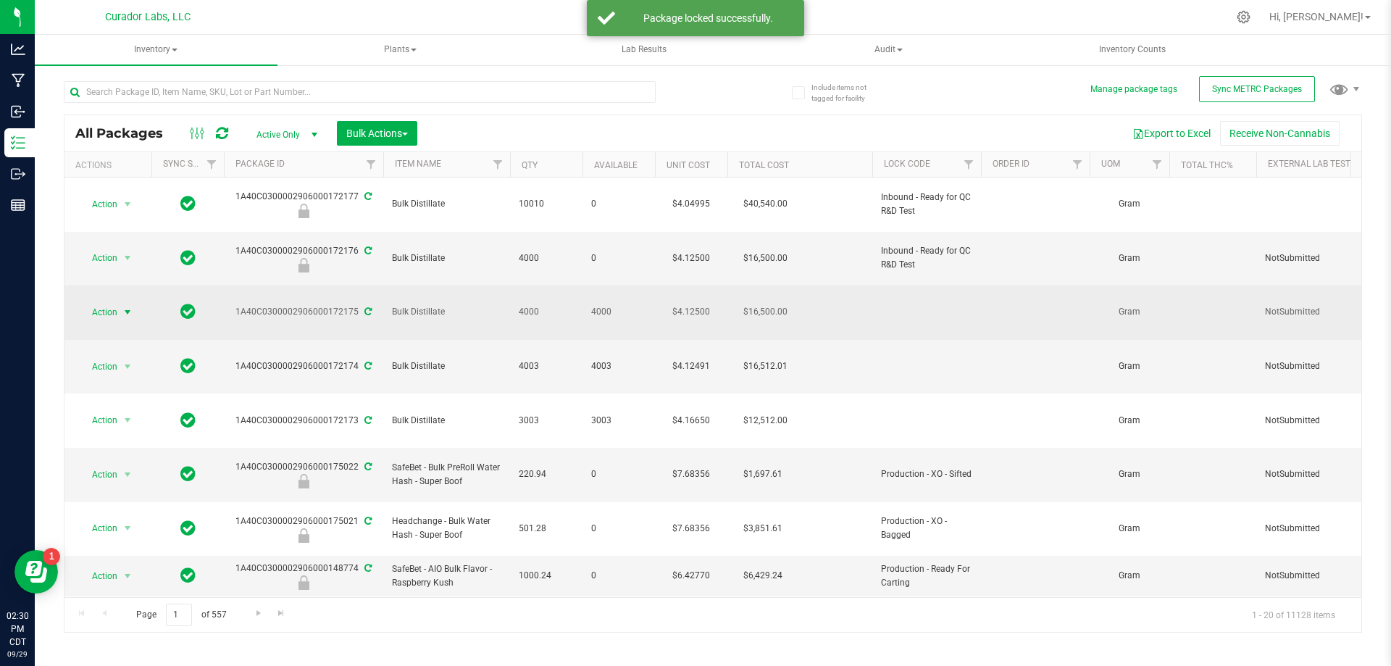
click at [107, 302] on span "Action" at bounding box center [98, 312] width 39 height 20
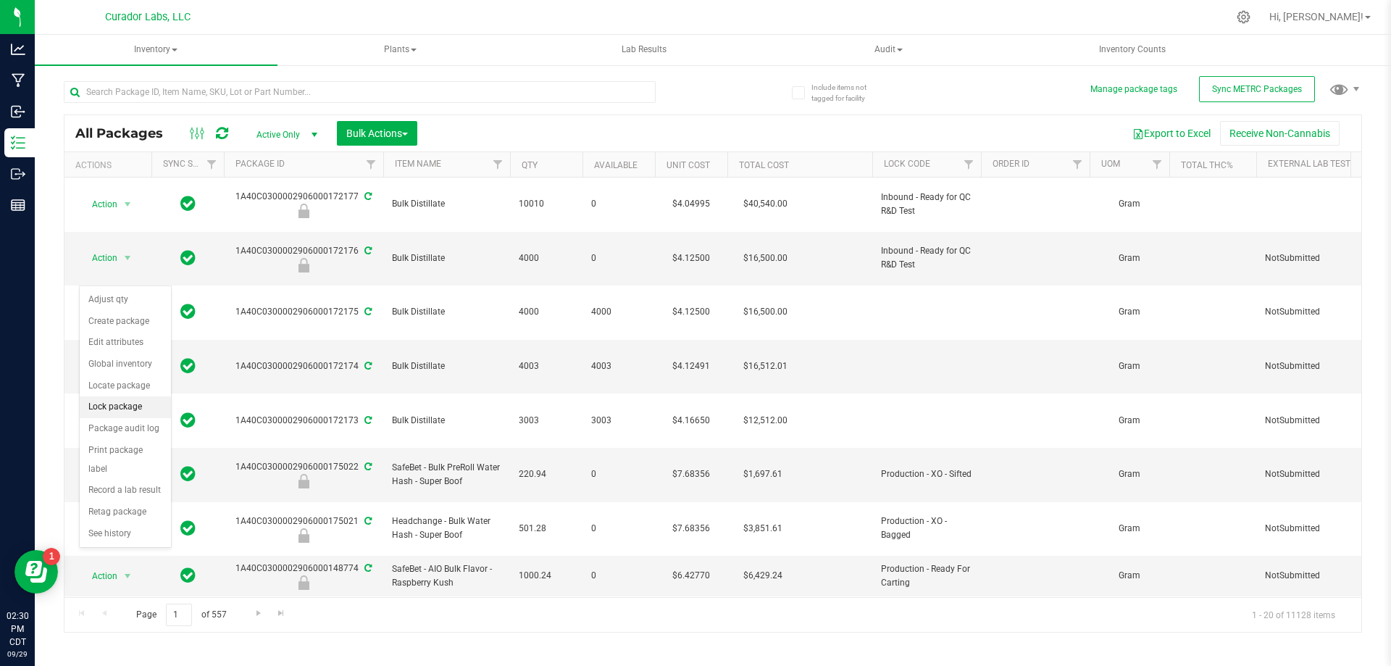
click at [131, 407] on li "Lock package" at bounding box center [125, 407] width 91 height 22
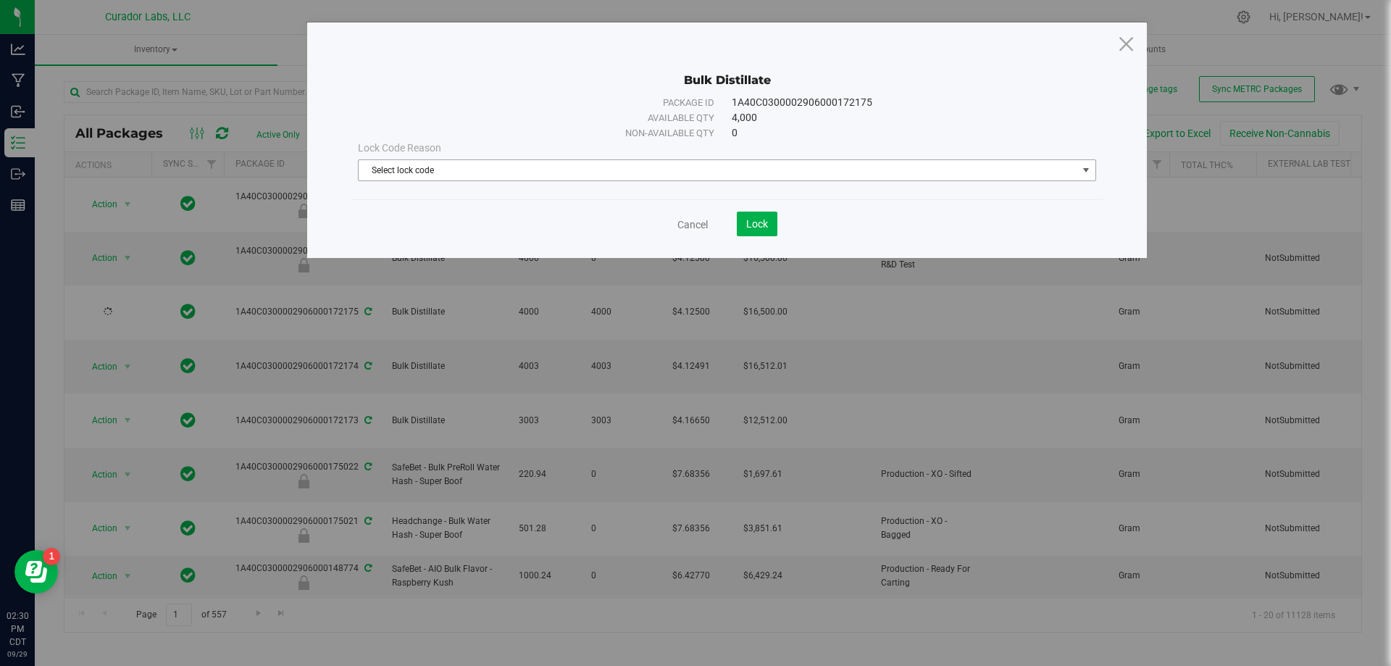
click at [479, 165] on span "Select lock code" at bounding box center [718, 170] width 719 height 20
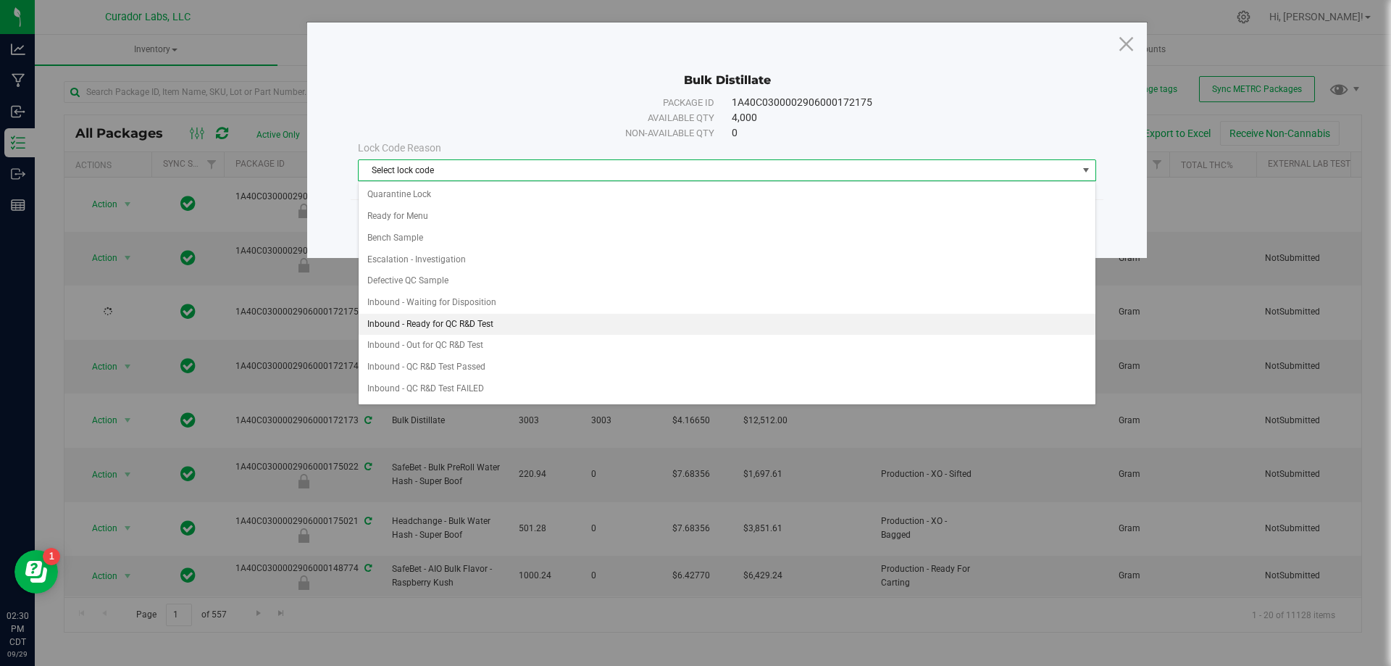
click at [438, 328] on li "Inbound - Ready for QC R&D Test" at bounding box center [727, 325] width 737 height 22
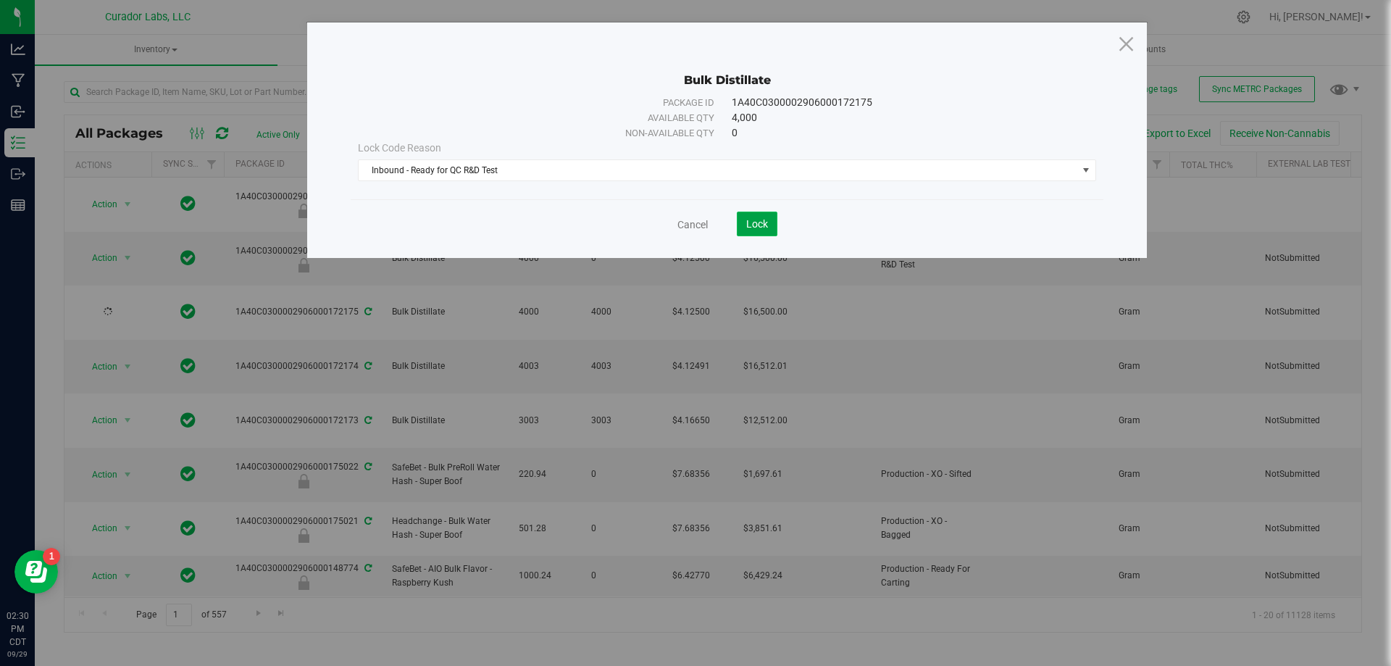
click at [746, 222] on span "Lock" at bounding box center [757, 224] width 22 height 12
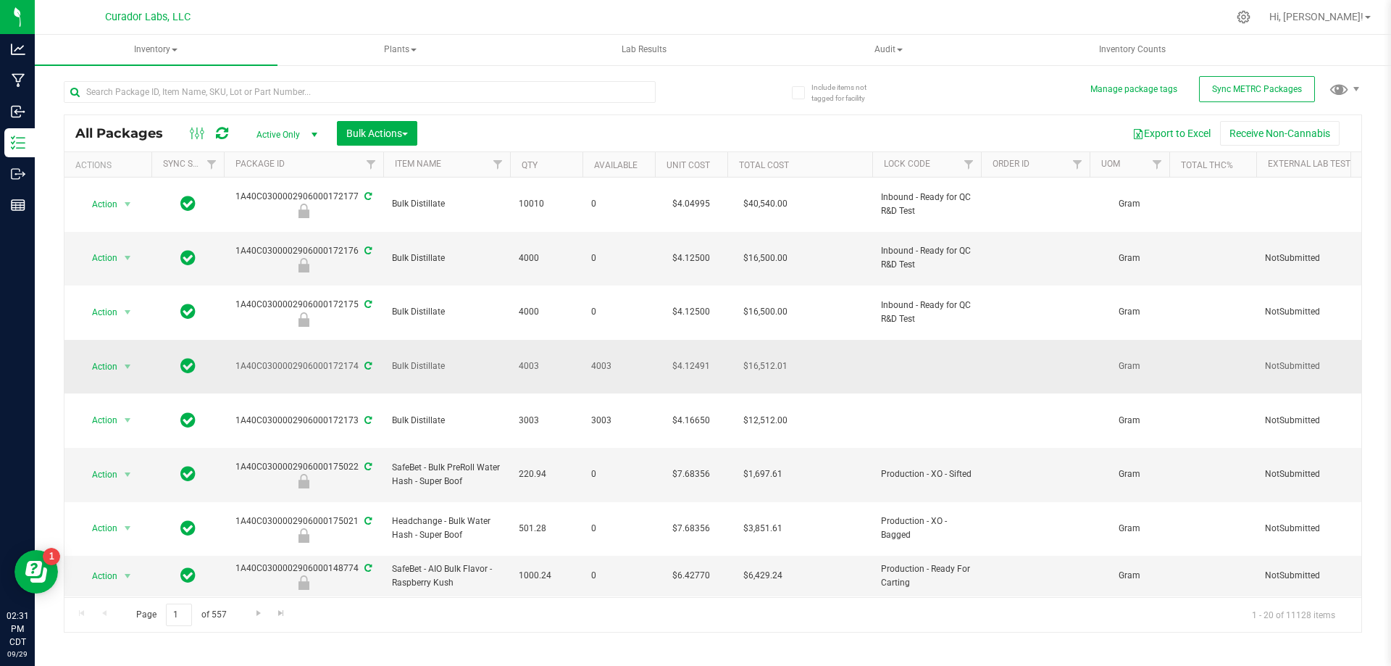
click at [107, 340] on td "Action Action Adjust qty Create package Edit attributes Global inventory Locate…" at bounding box center [107, 367] width 87 height 54
click at [107, 356] on span "Action" at bounding box center [98, 366] width 39 height 20
click at [122, 443] on li "Lock package" at bounding box center [125, 449] width 91 height 22
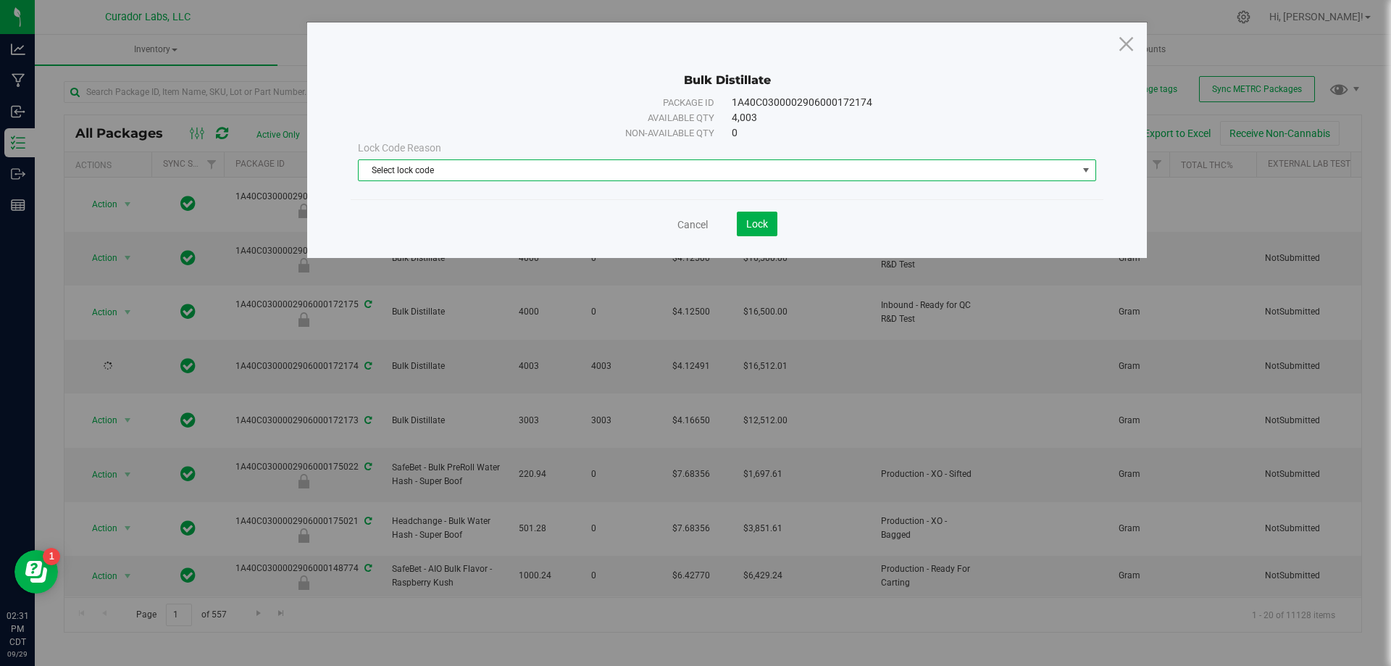
click at [680, 169] on span "Select lock code" at bounding box center [718, 170] width 719 height 20
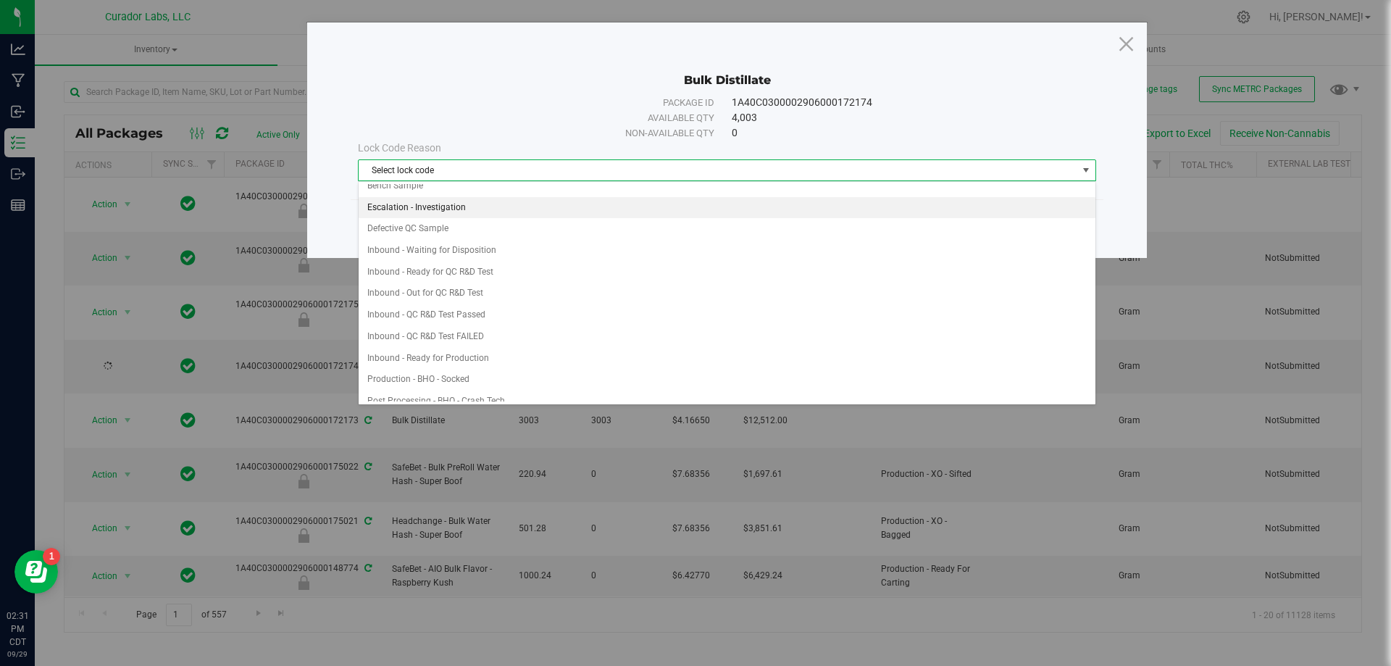
scroll to position [72, 0]
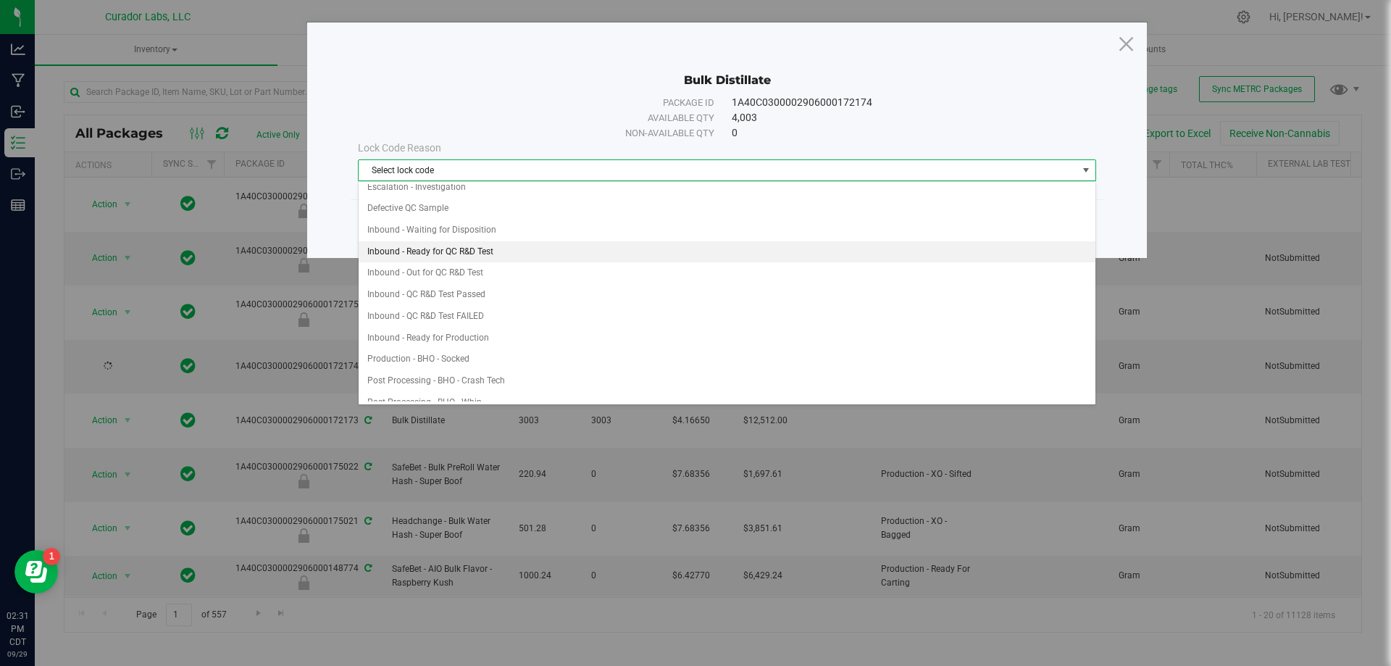
click at [517, 251] on li "Inbound - Ready for QC R&D Test" at bounding box center [727, 252] width 737 height 22
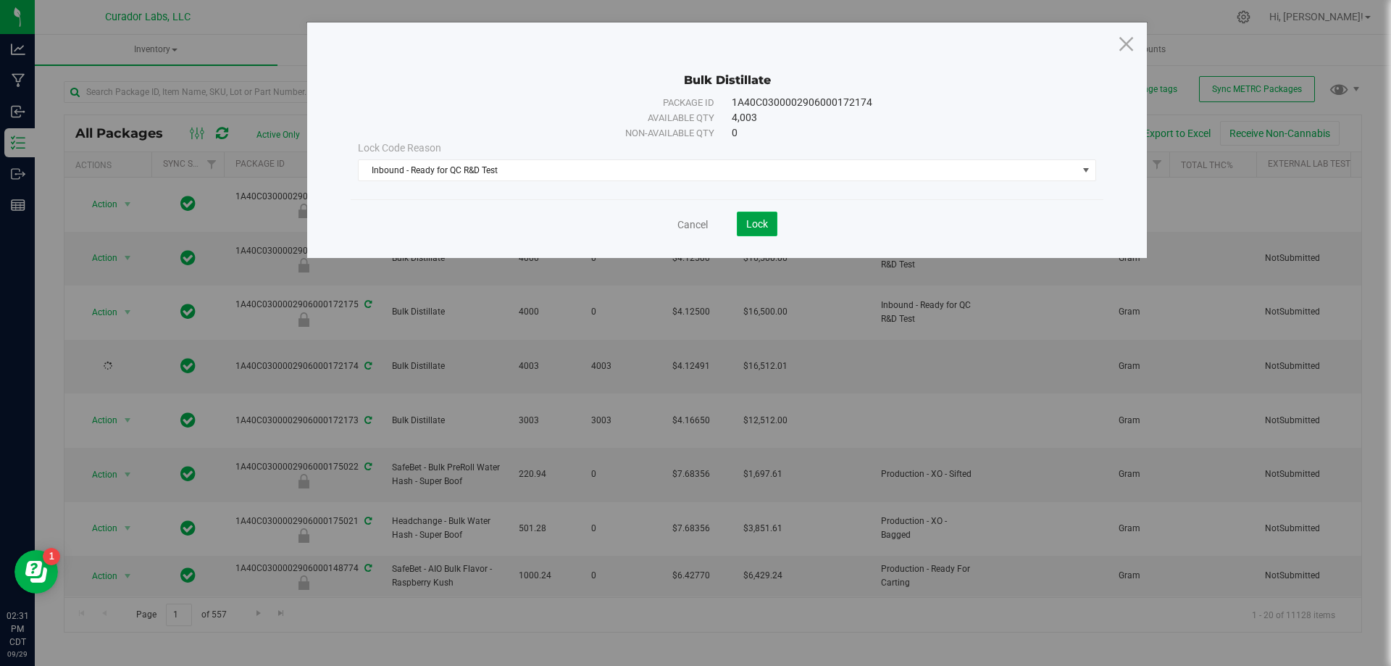
click at [751, 220] on span "Lock" at bounding box center [757, 224] width 22 height 12
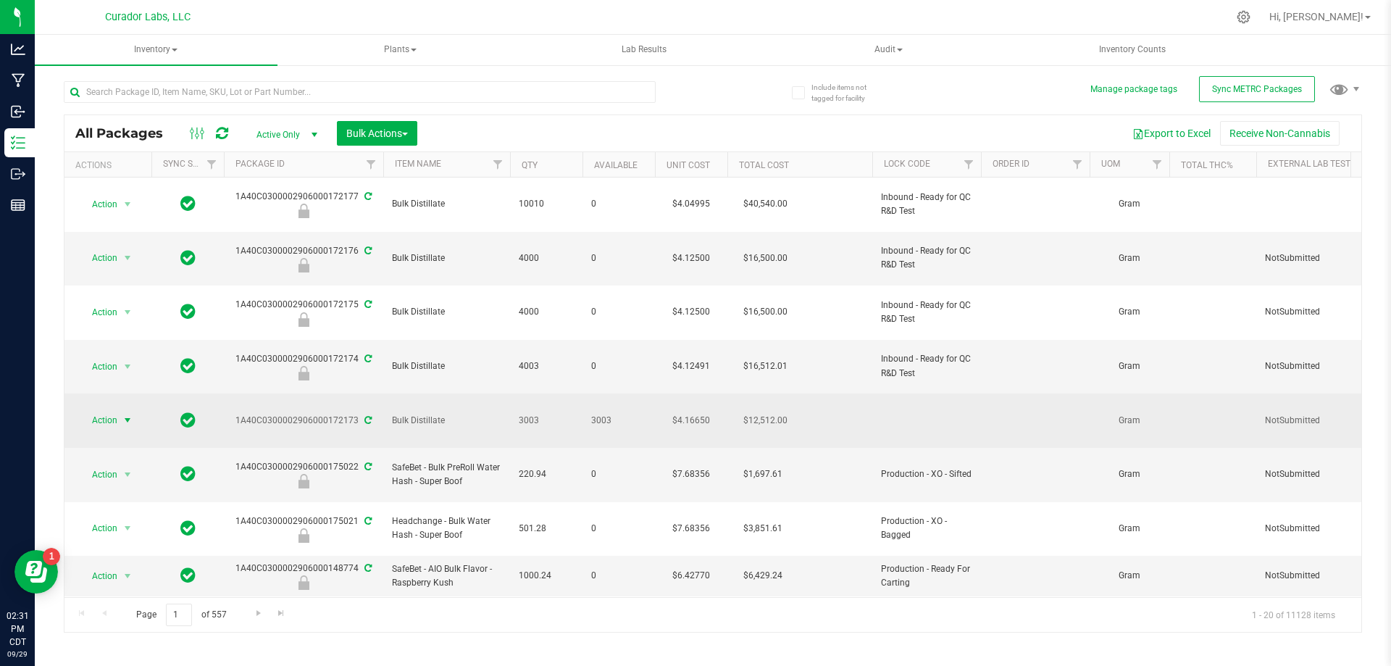
click at [108, 410] on span "Action" at bounding box center [98, 420] width 39 height 20
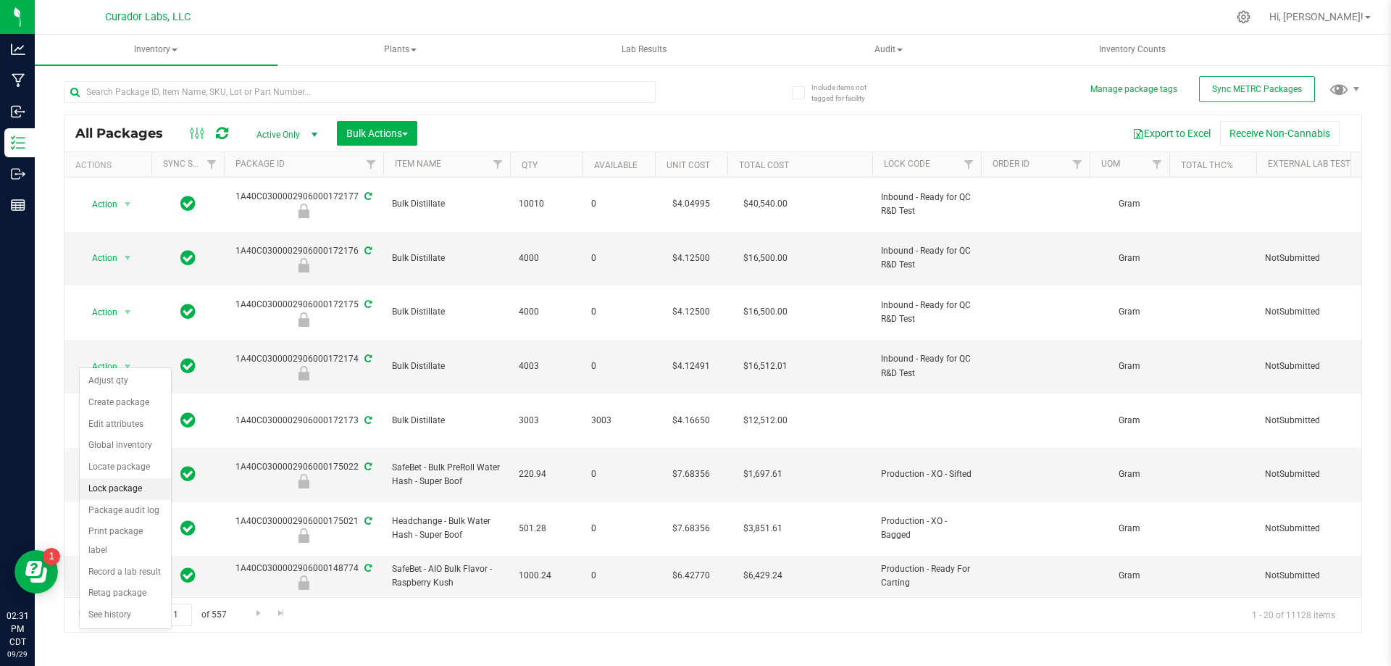
click at [134, 486] on li "Lock package" at bounding box center [125, 489] width 91 height 22
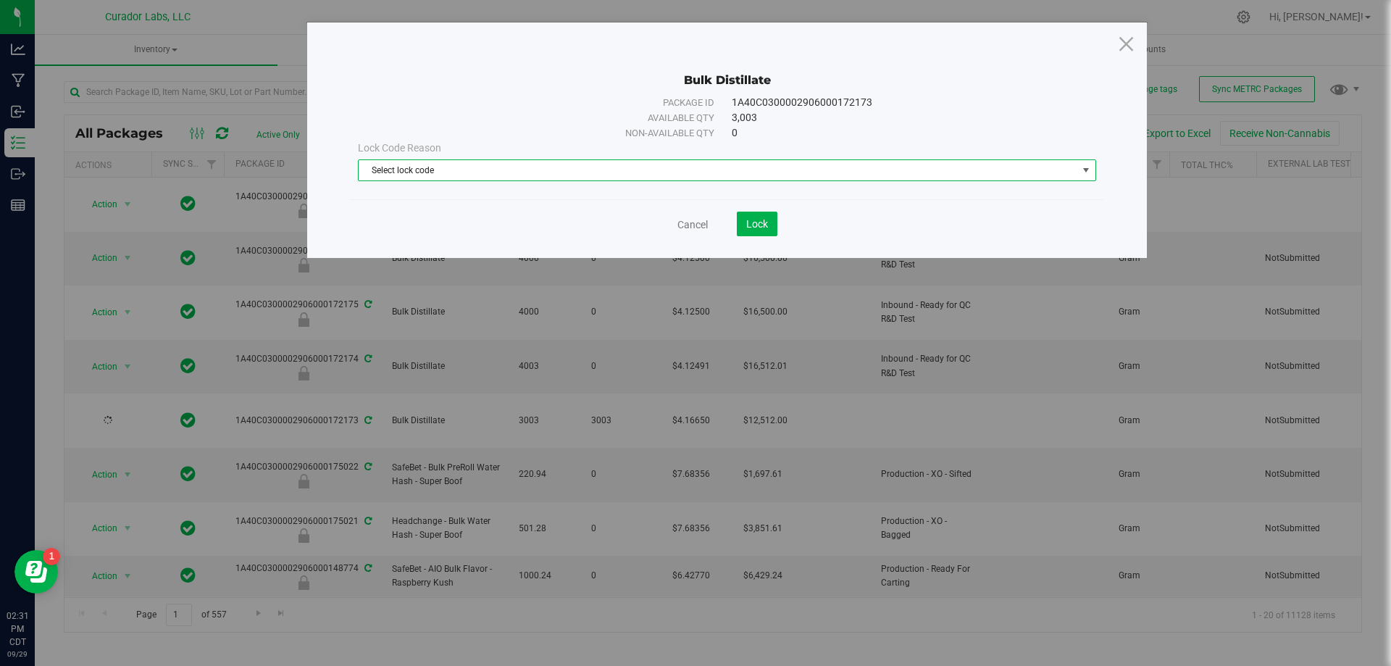
click at [631, 174] on span "Select lock code" at bounding box center [718, 170] width 719 height 20
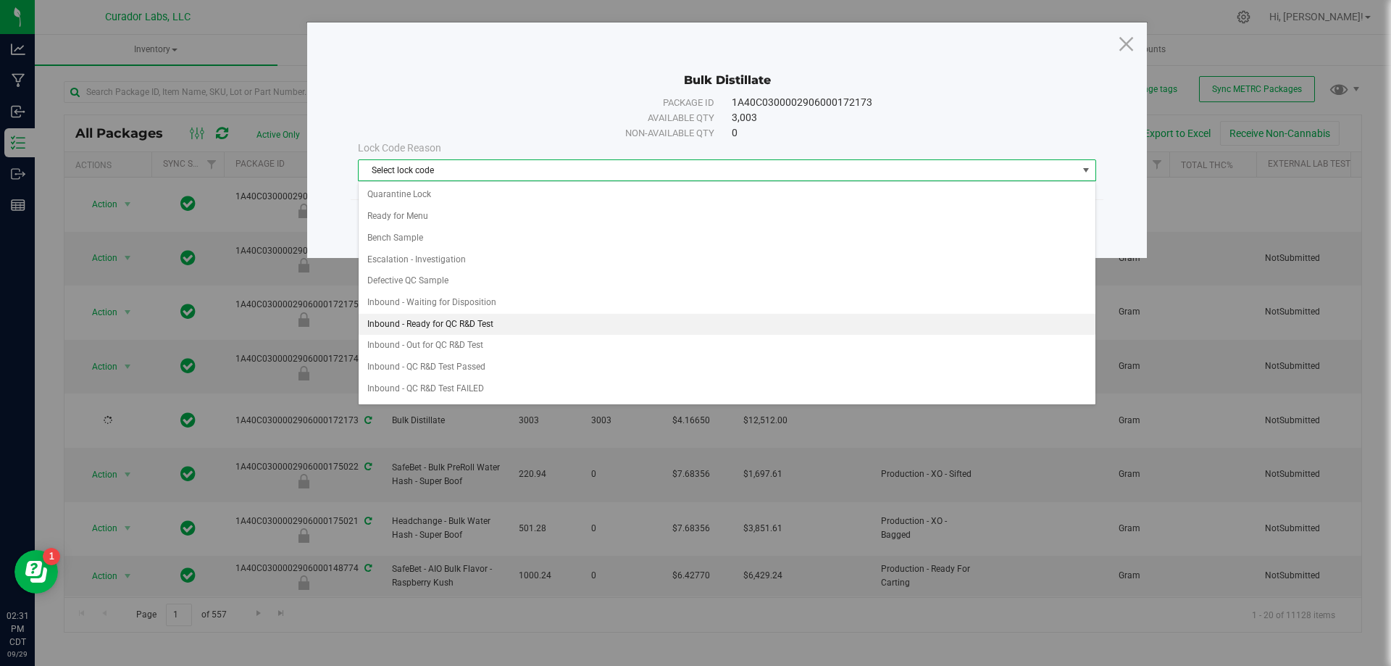
click at [460, 321] on li "Inbound - Ready for QC R&D Test" at bounding box center [727, 325] width 737 height 22
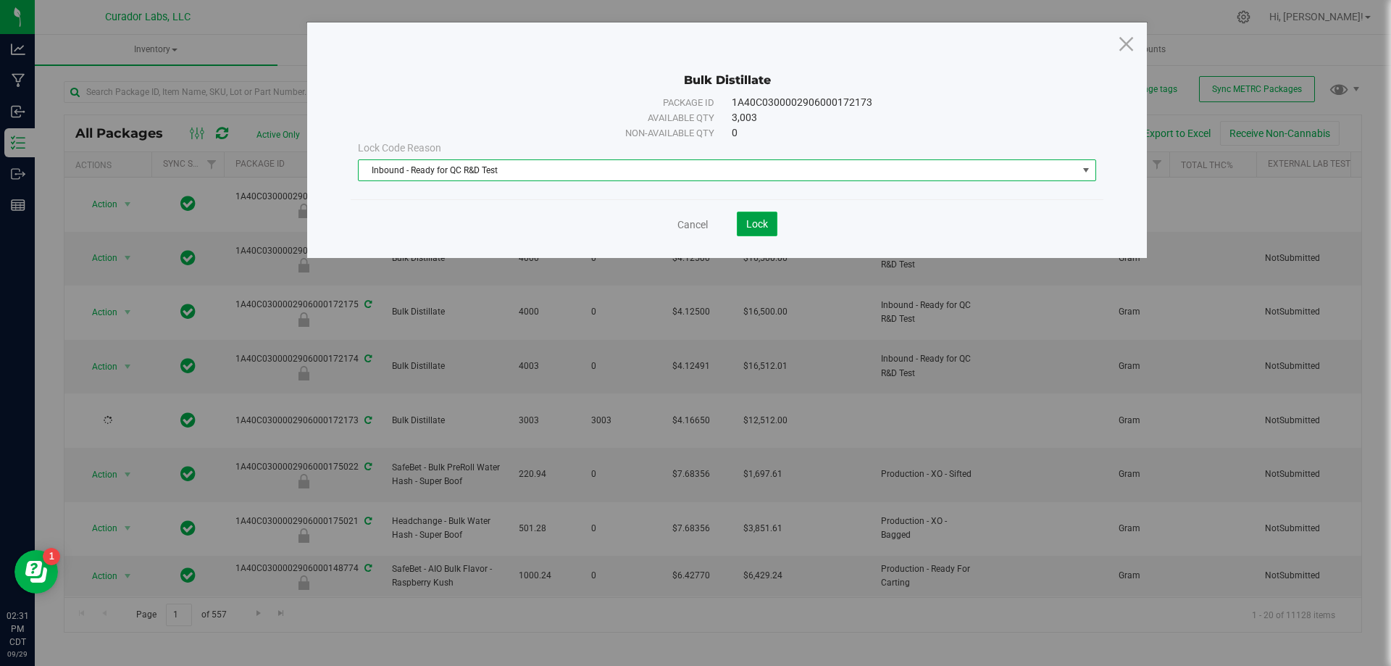
click at [756, 231] on button "Lock" at bounding box center [757, 224] width 41 height 25
